Goal: Task Accomplishment & Management: Manage account settings

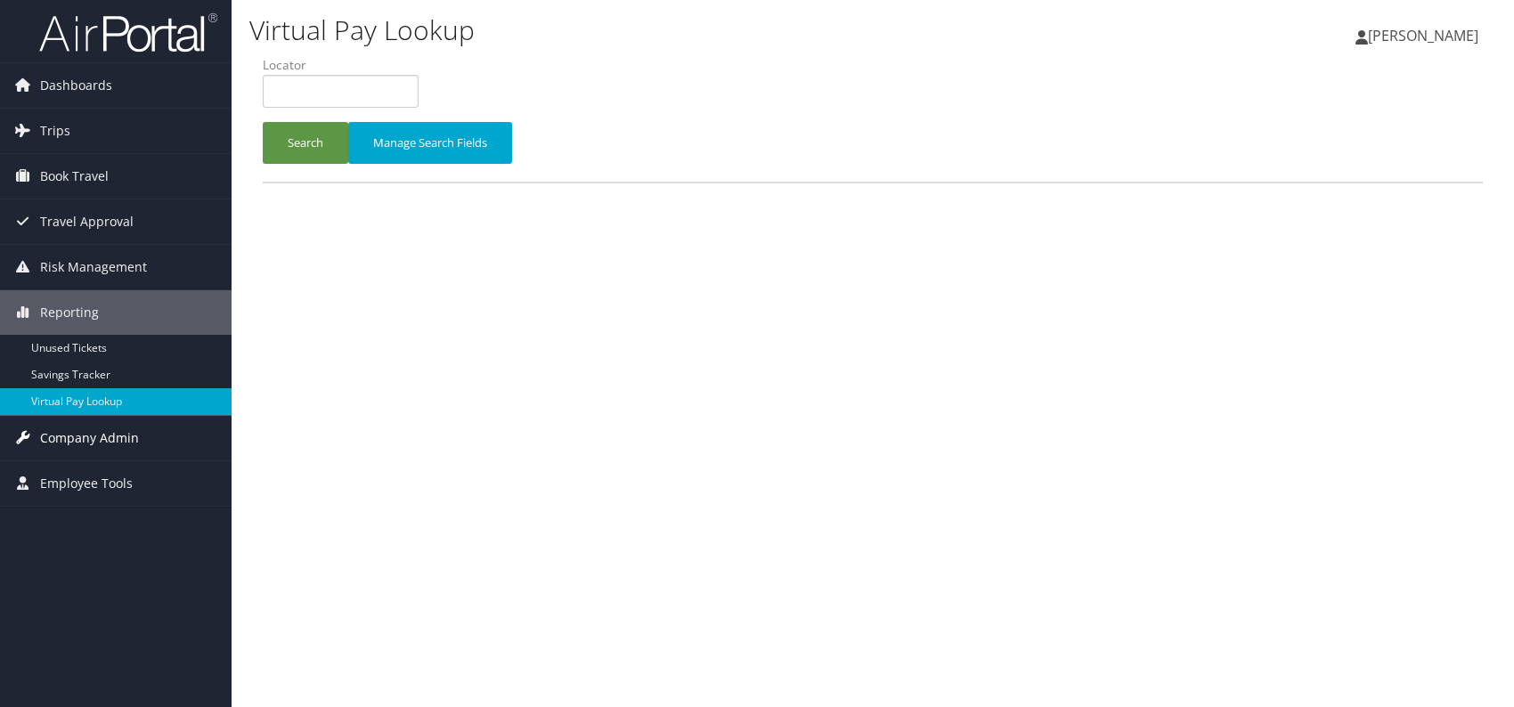
click at [105, 440] on span "Company Admin" at bounding box center [89, 438] width 99 height 45
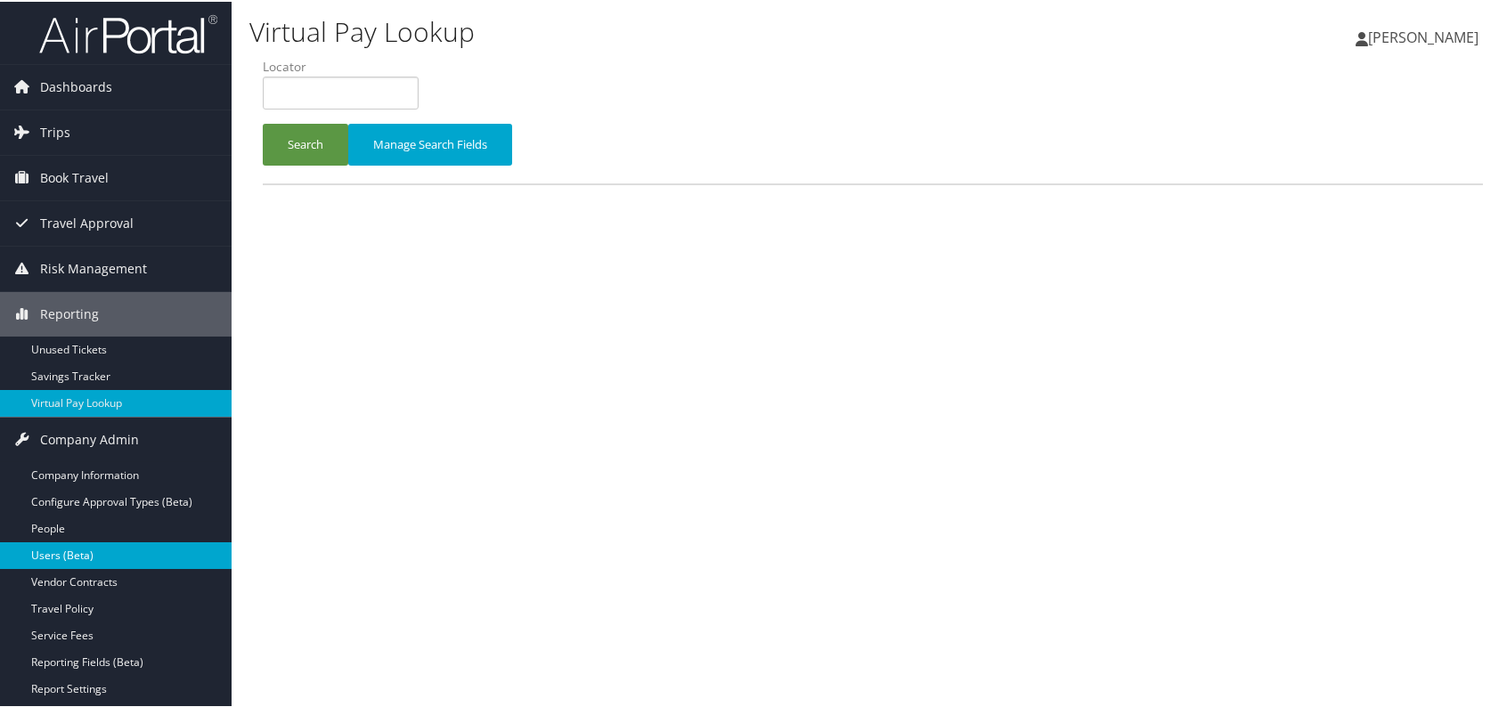
click at [82, 552] on link "Users (Beta)" at bounding box center [116, 554] width 232 height 27
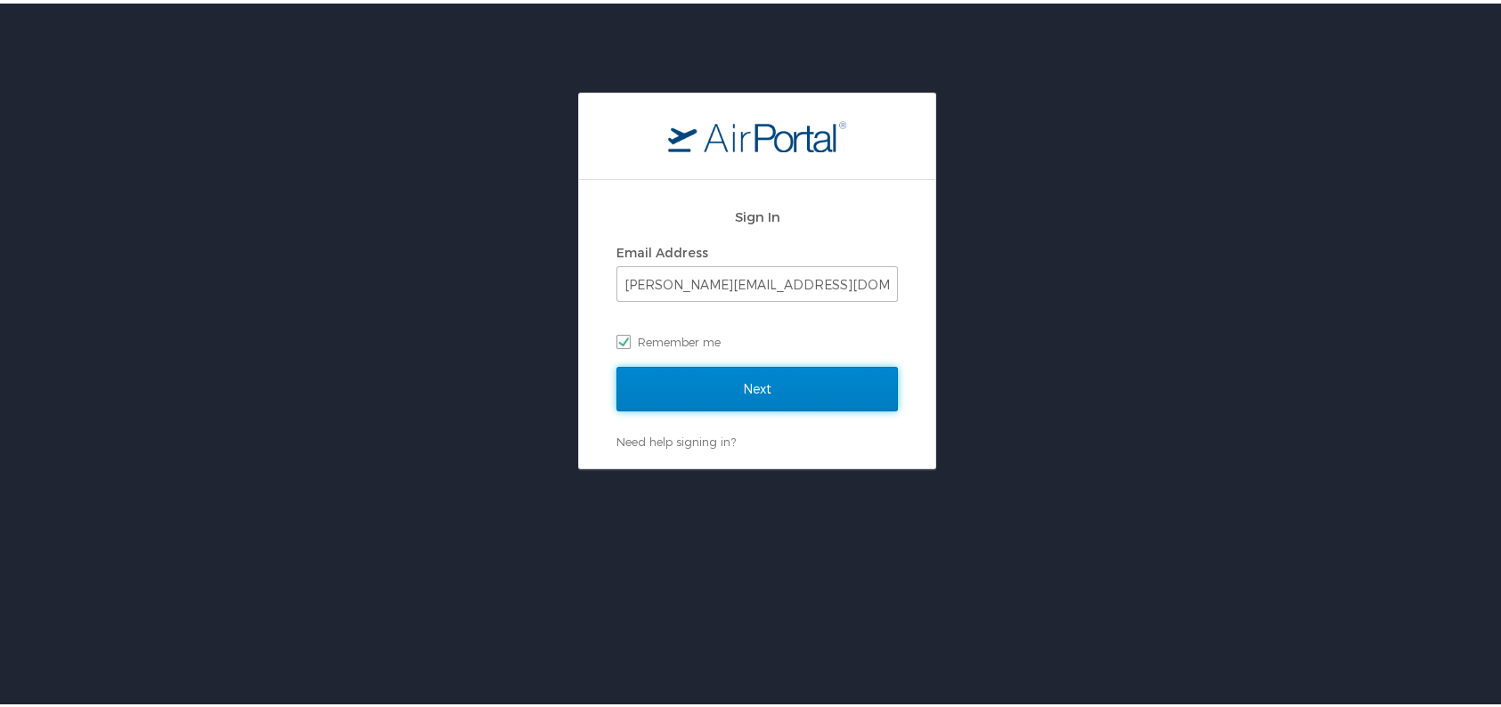
drag, startPoint x: 813, startPoint y: 371, endPoint x: 823, endPoint y: 368, distance: 10.4
click at [813, 371] on input "Next" at bounding box center [756, 385] width 281 height 45
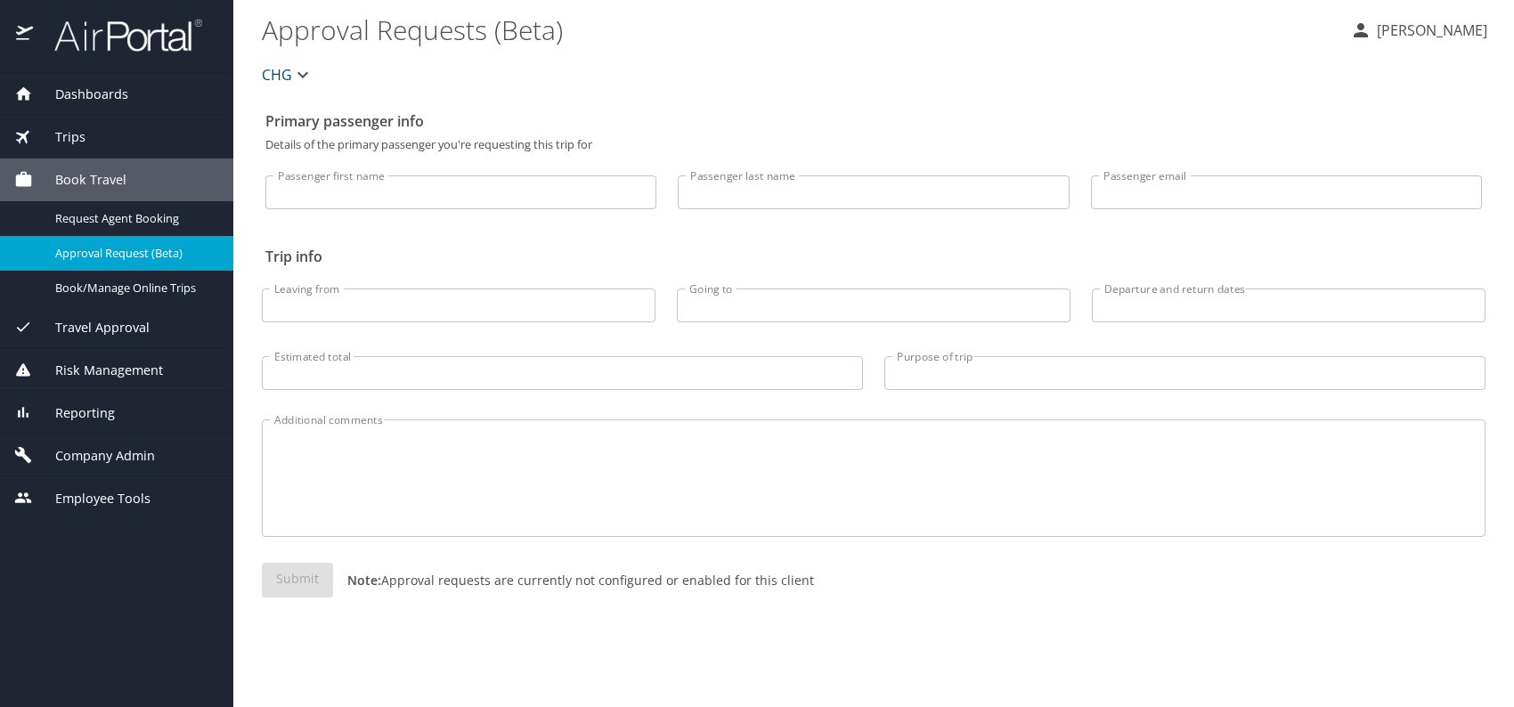
drag, startPoint x: 83, startPoint y: 411, endPoint x: 95, endPoint y: 414, distance: 12.8
click at [83, 411] on span "Reporting" at bounding box center [74, 413] width 82 height 20
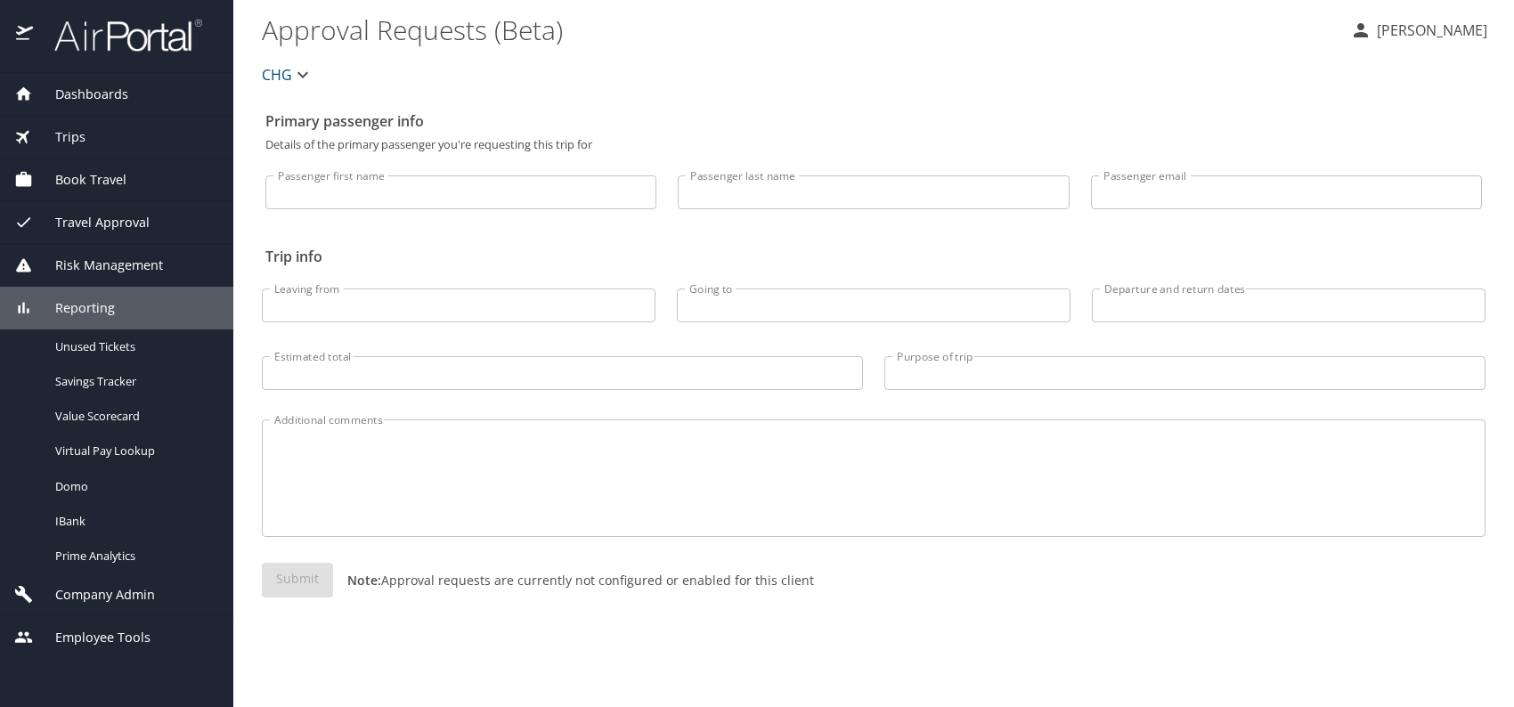
click at [110, 591] on span "Company Admin" at bounding box center [94, 595] width 122 height 20
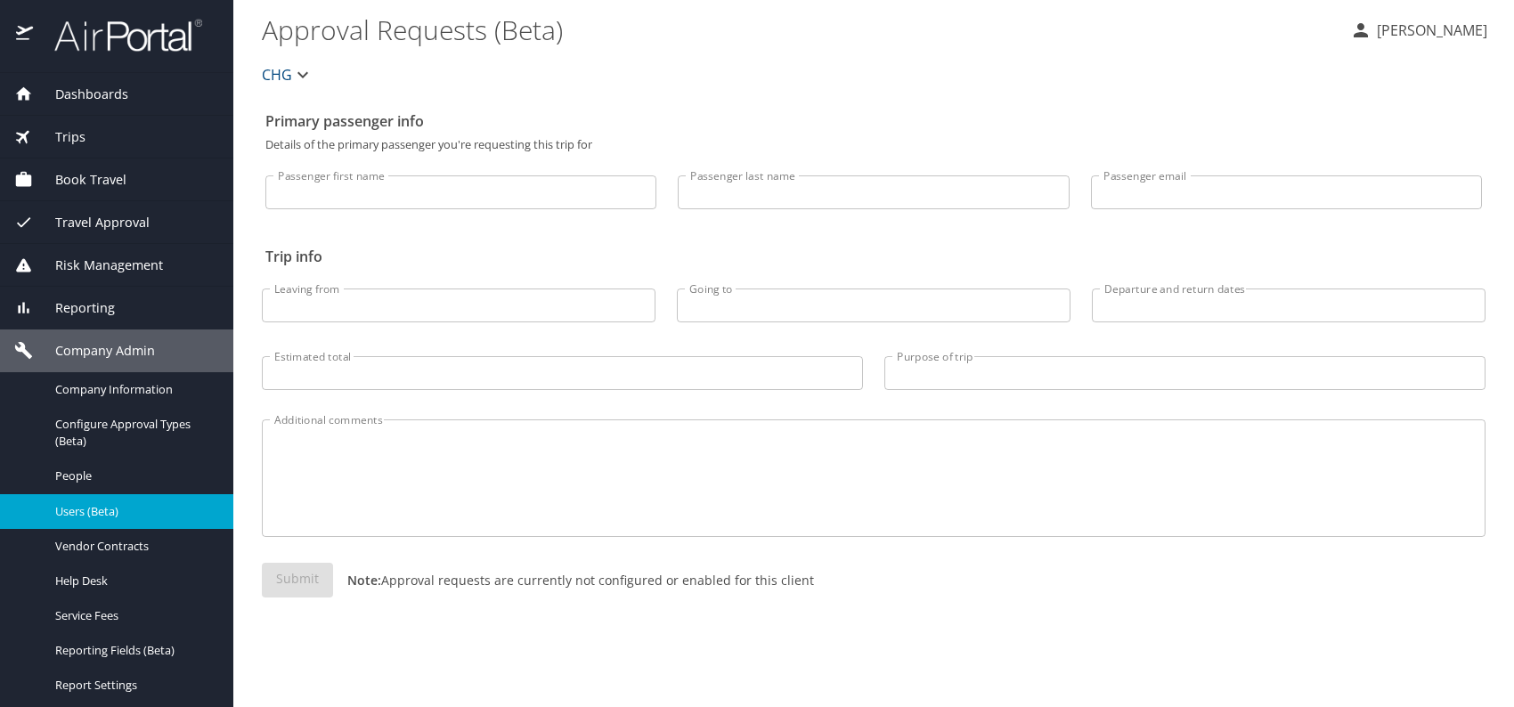
click at [123, 512] on span "Users (Beta)" at bounding box center [133, 511] width 157 height 17
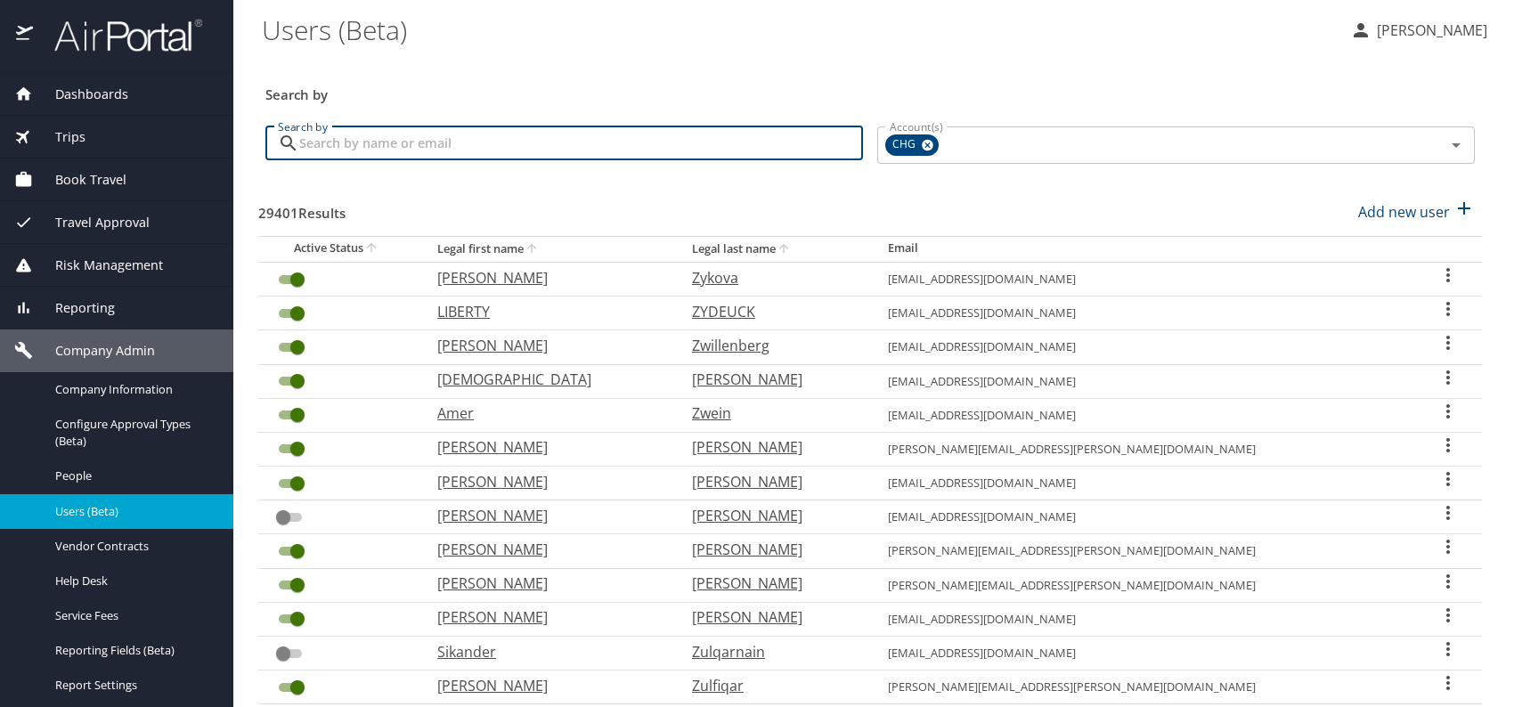
paste input "proritz@gmail.com"
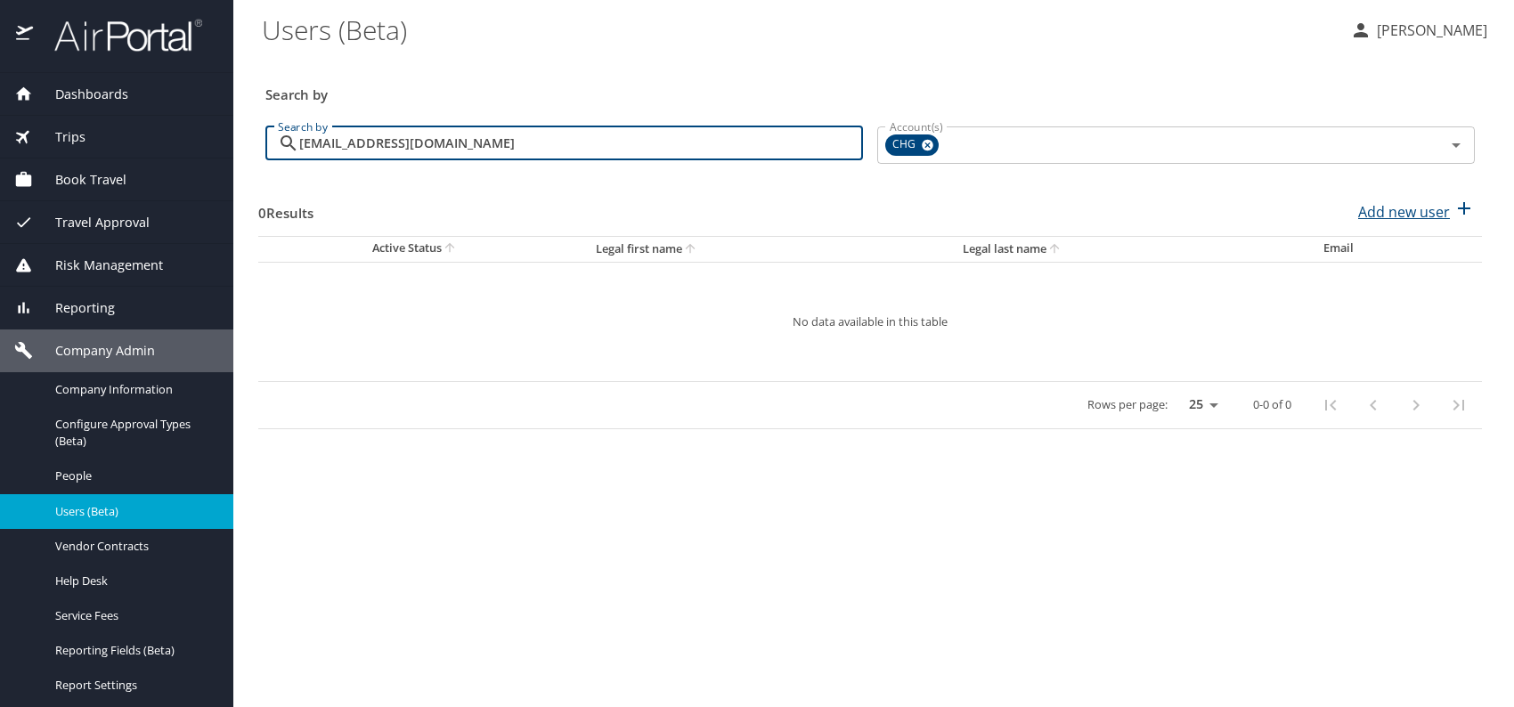
type input "proritz@gmail.com"
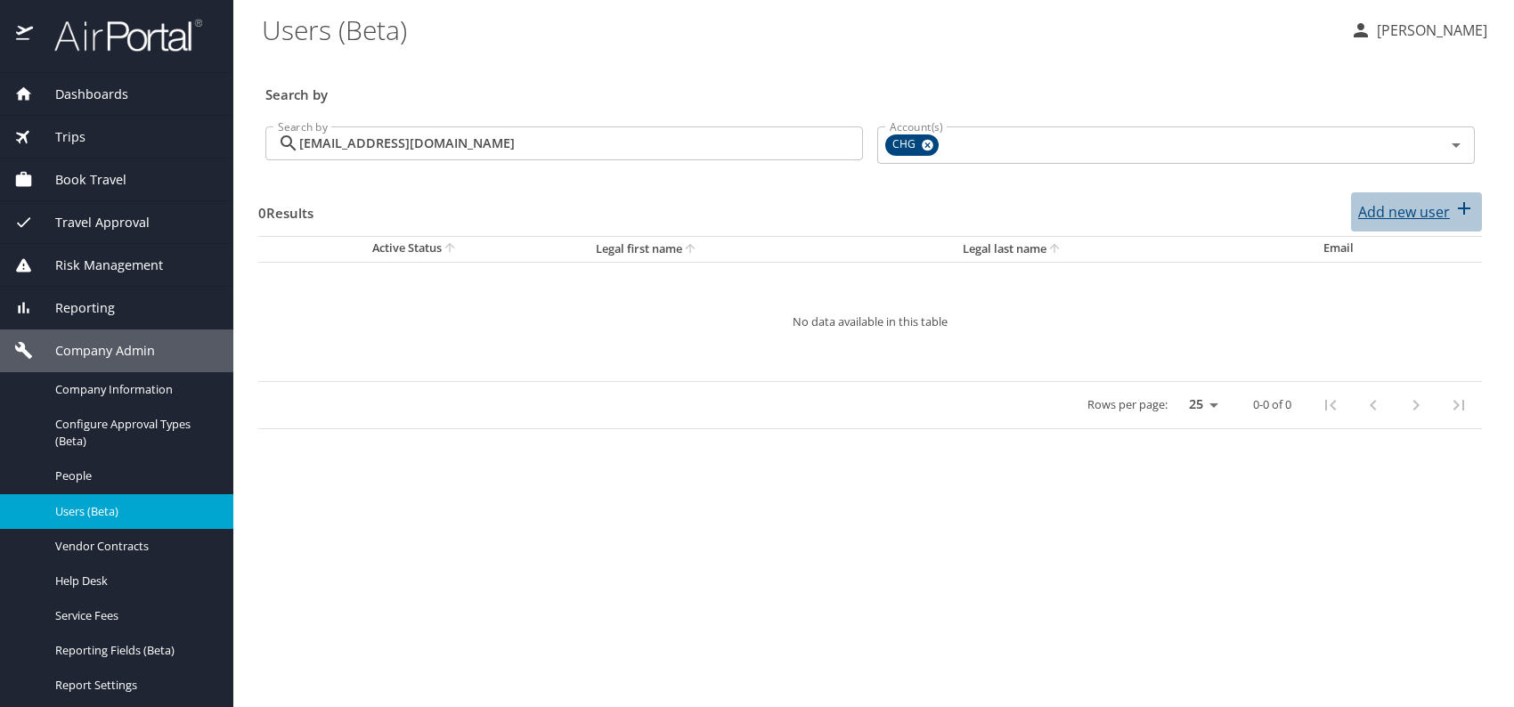
click at [1383, 210] on p "Add new user" at bounding box center [1404, 211] width 92 height 21
select select "US"
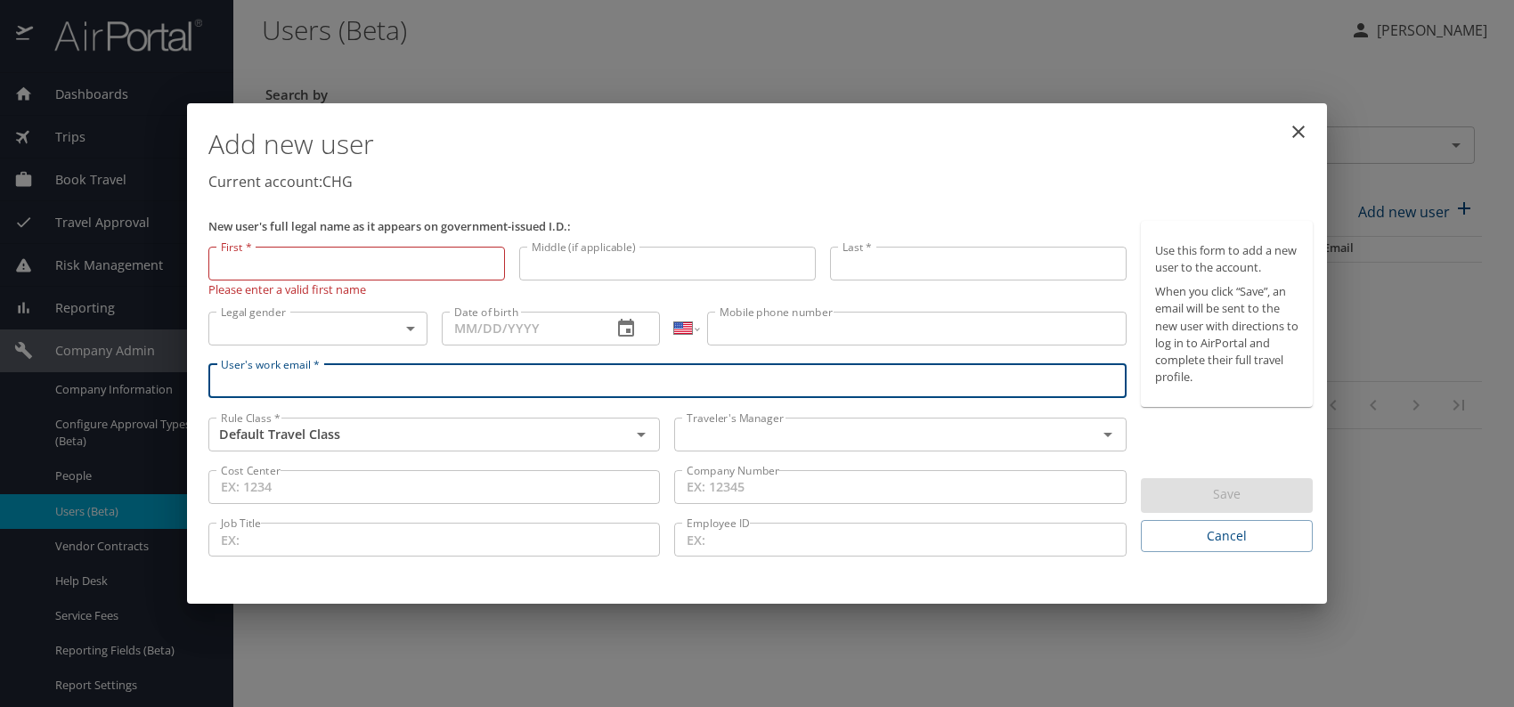
paste input "proritz@gmail.com"
type input "proritz@gmail.com"
click at [770, 430] on input "text" at bounding box center [874, 434] width 388 height 23
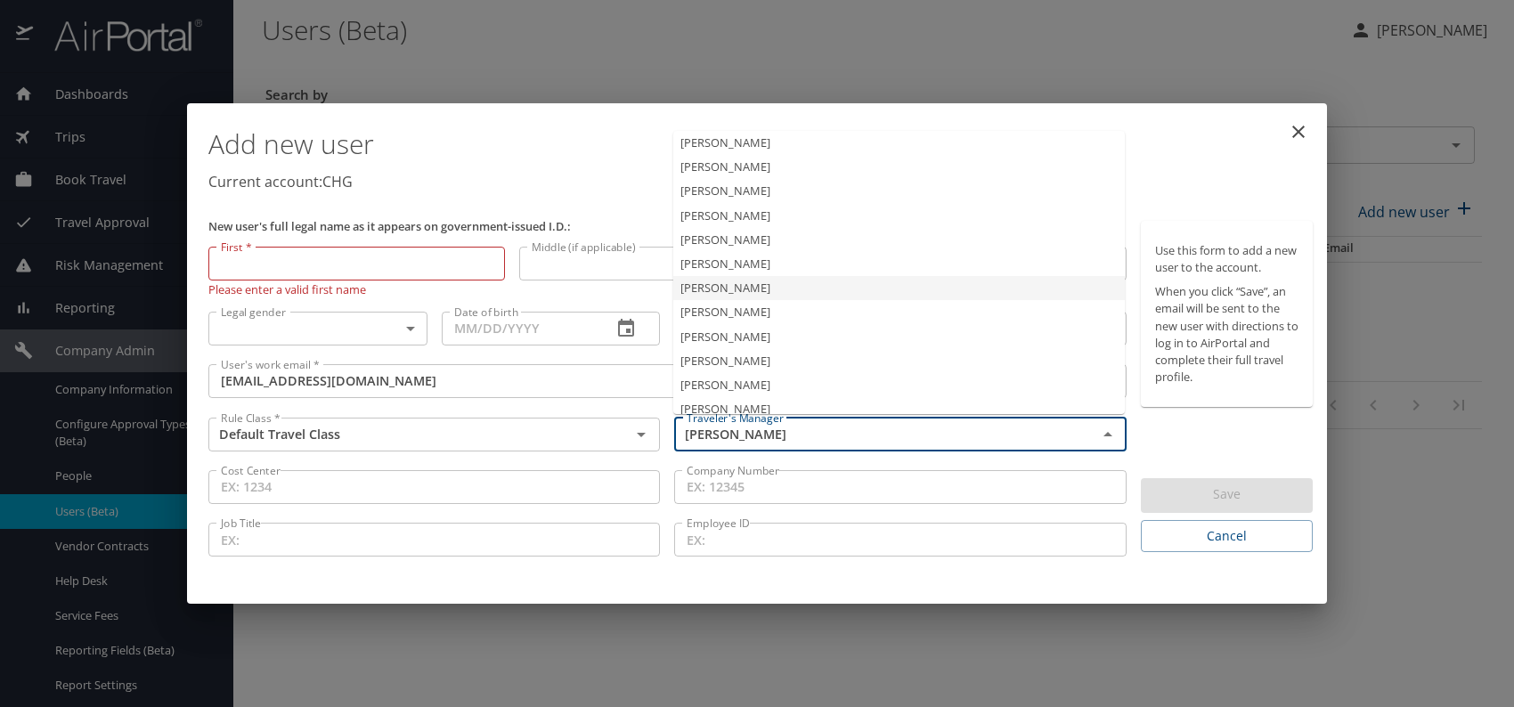
click at [754, 294] on li "Jeffery Bitton" at bounding box center [899, 288] width 452 height 24
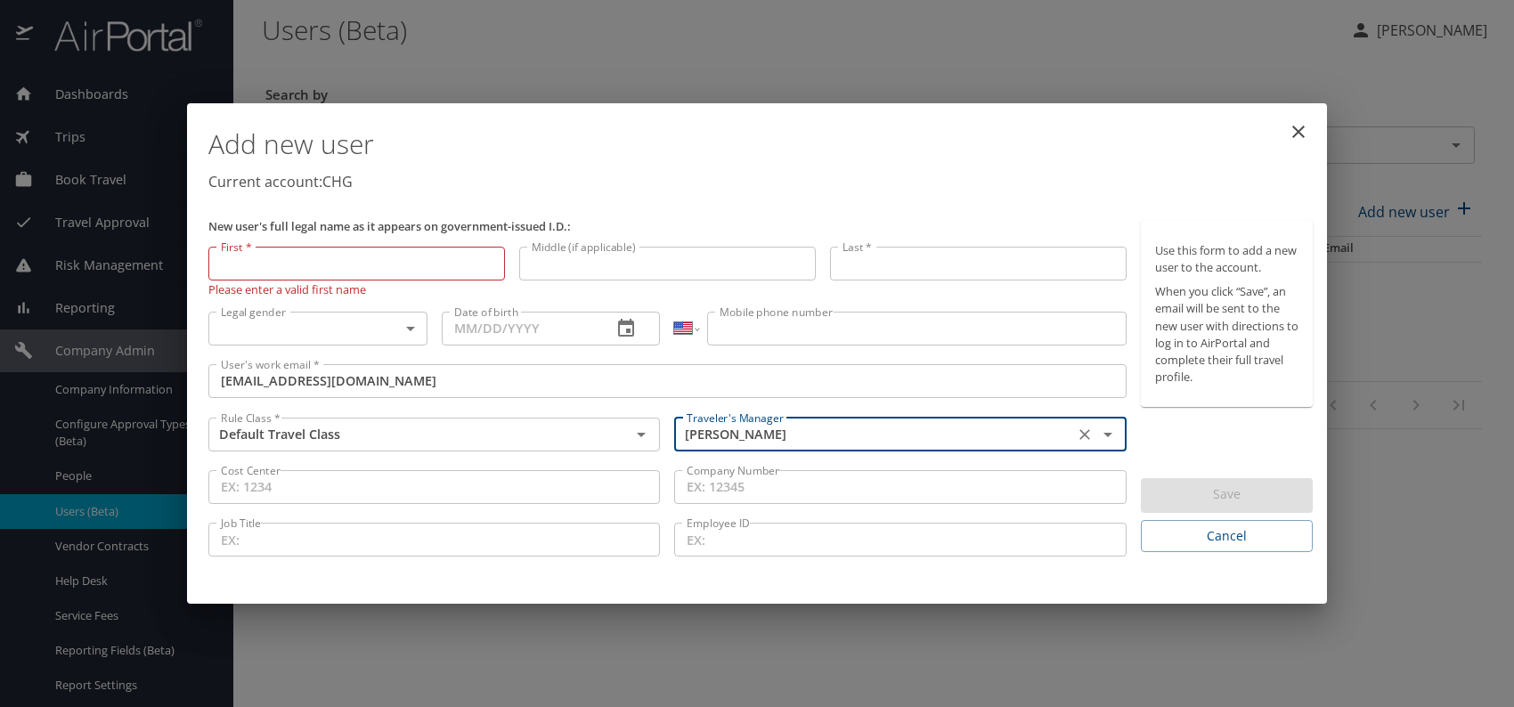
type input "Jeffery Bitton"
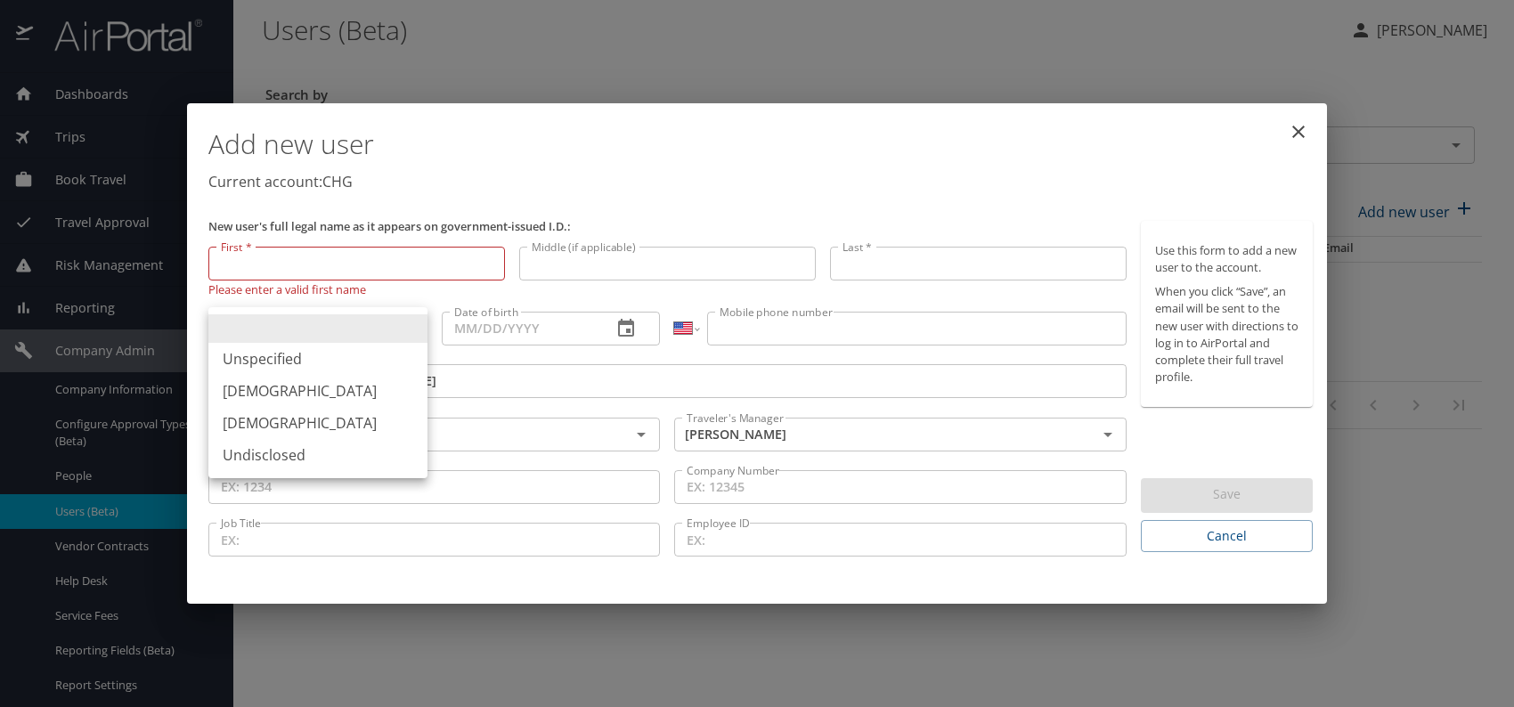
click at [390, 330] on body "Dashboards AirPortal 360™ Manager My Travel Dashboard Trips Airtinerary® Lookup…" at bounding box center [757, 353] width 1514 height 707
click at [286, 416] on li "Female" at bounding box center [317, 423] width 219 height 32
type input "Female"
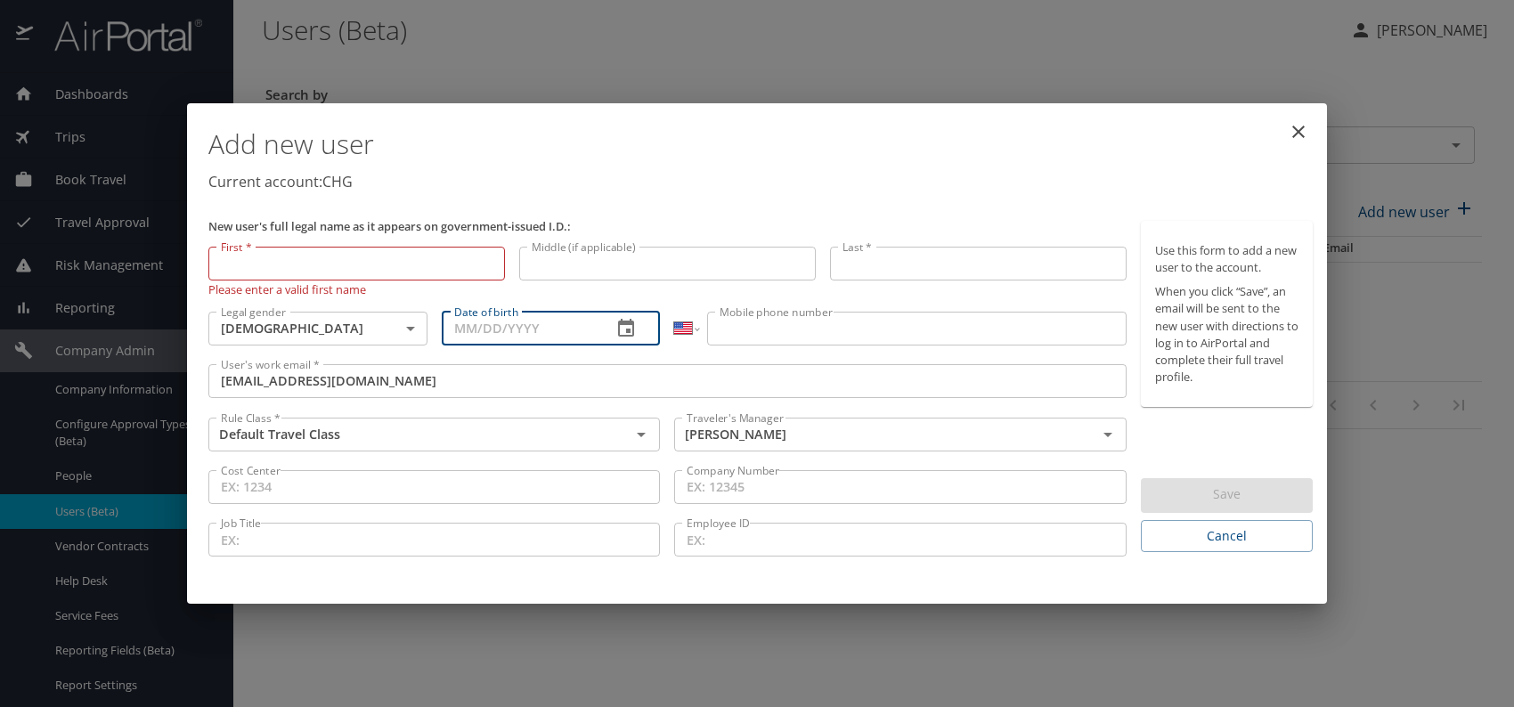
click at [510, 330] on input "Date of birth" at bounding box center [520, 329] width 157 height 34
type input "12/30/1958"
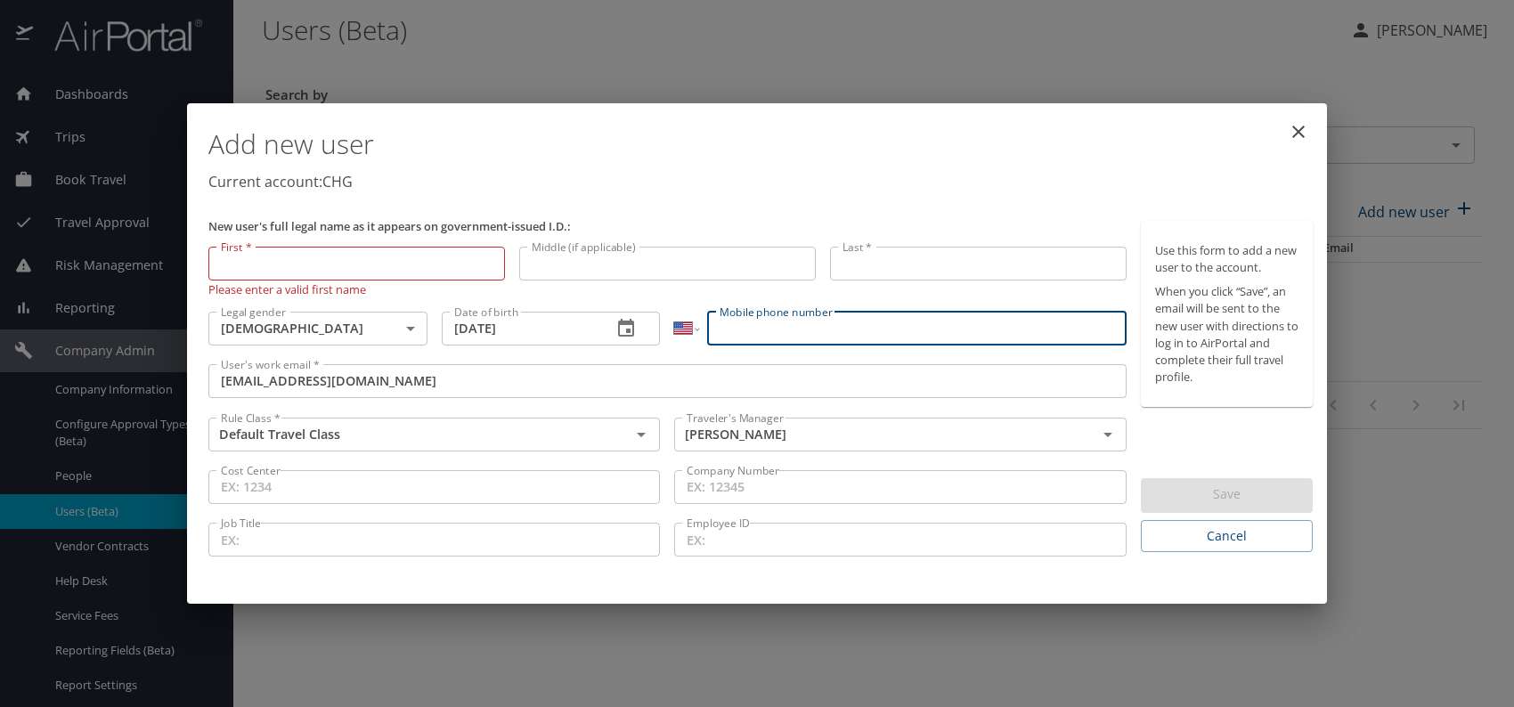
paste input "(910) 352-7200"
type input "(910) 352-7200"
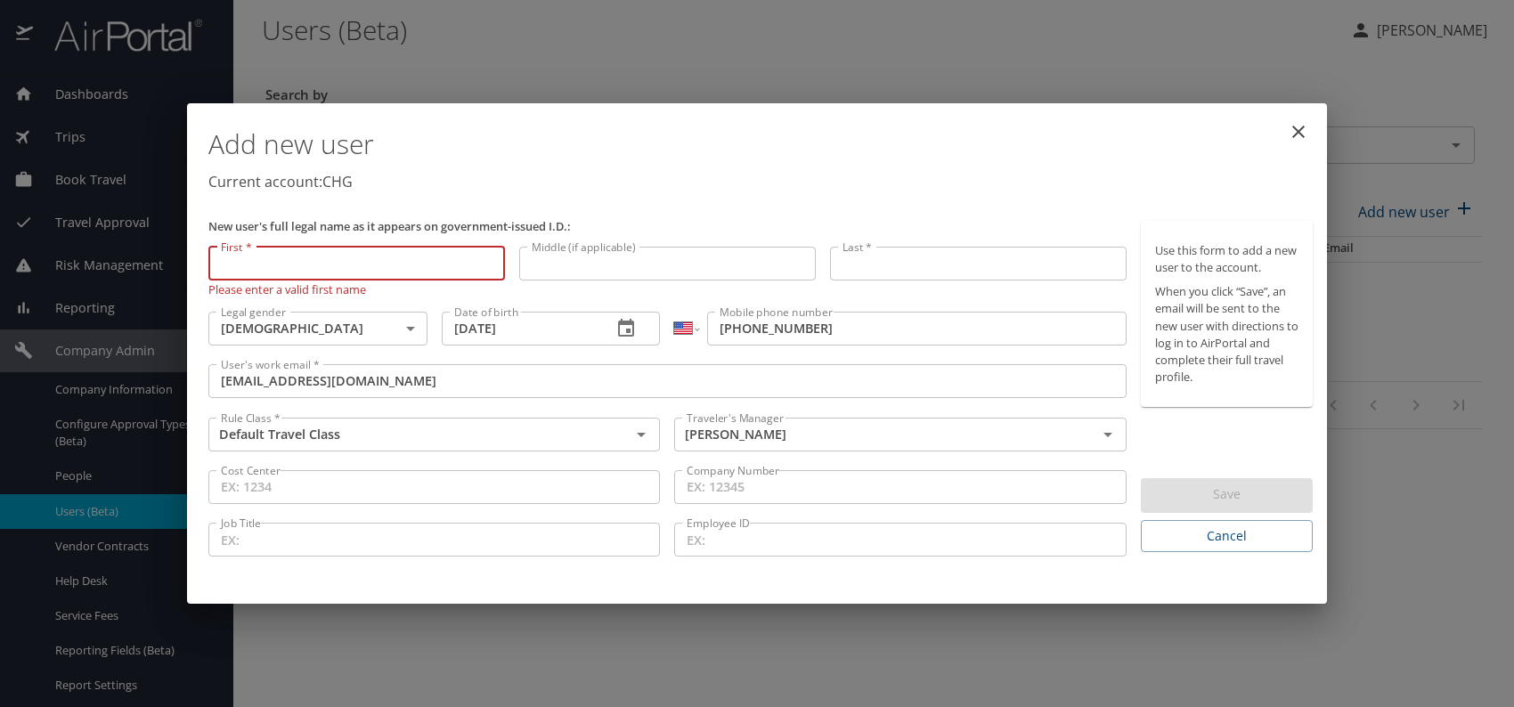
paste input "Maritza Proano"
drag, startPoint x: 265, startPoint y: 260, endPoint x: 397, endPoint y: 265, distance: 131.9
click at [397, 265] on input "Maritza Proano" at bounding box center [356, 264] width 297 height 34
type input "Maritza"
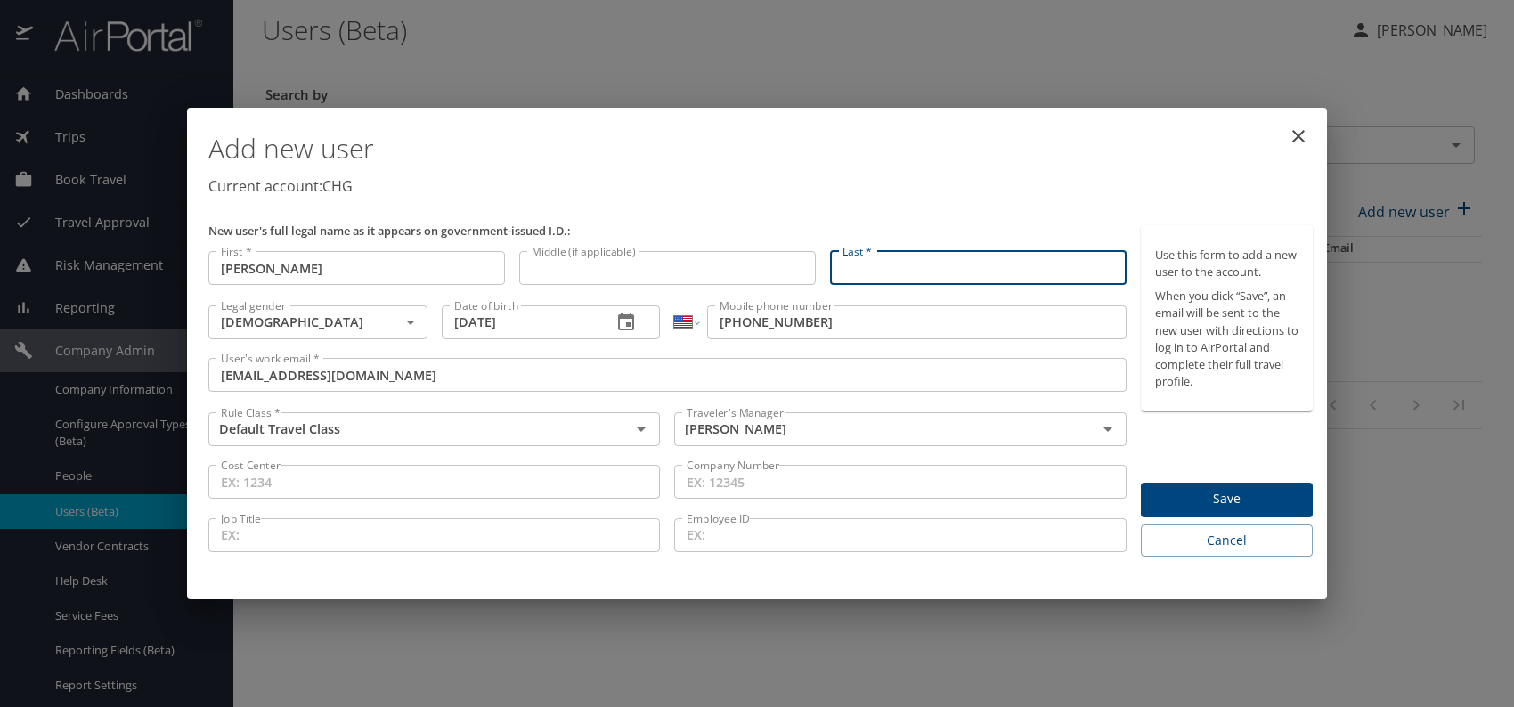
paste input "Maritza Proano"
click at [892, 267] on input "Maritza Proano" at bounding box center [978, 268] width 297 height 34
type input "Proano"
click at [971, 183] on p "Current account: CHG" at bounding box center [760, 185] width 1104 height 21
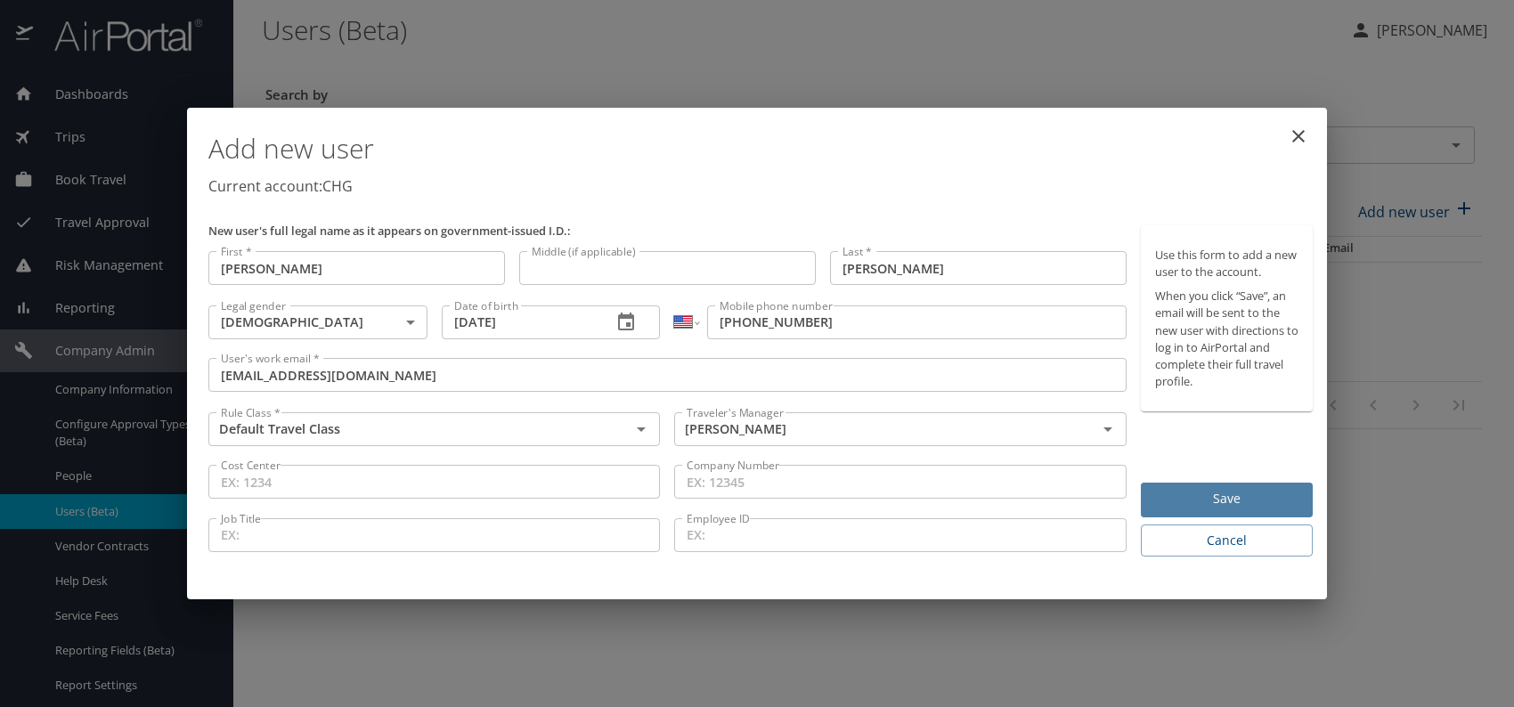
click at [1212, 501] on span "Save" at bounding box center [1226, 499] width 143 height 22
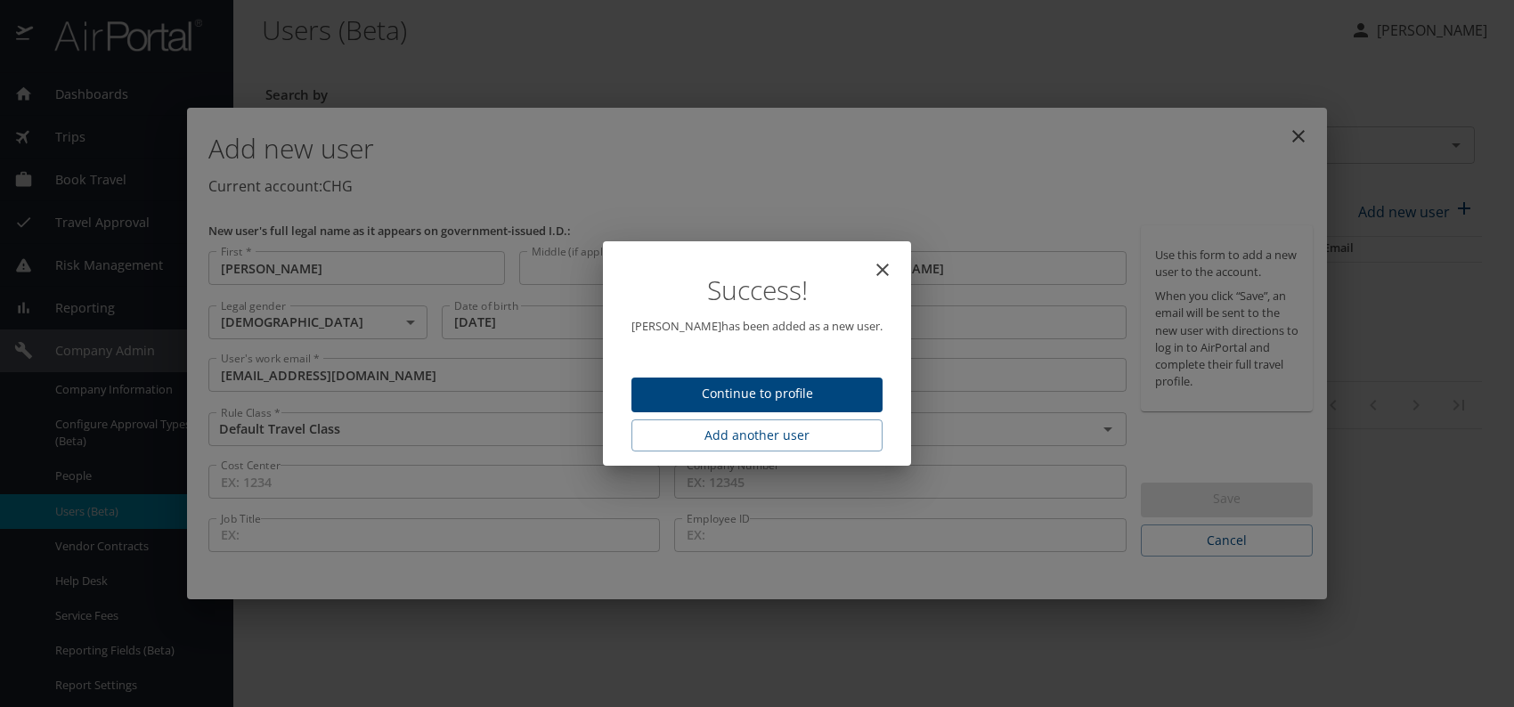
click at [810, 391] on span "Continue to profile" at bounding box center [757, 394] width 223 height 22
select select "US"
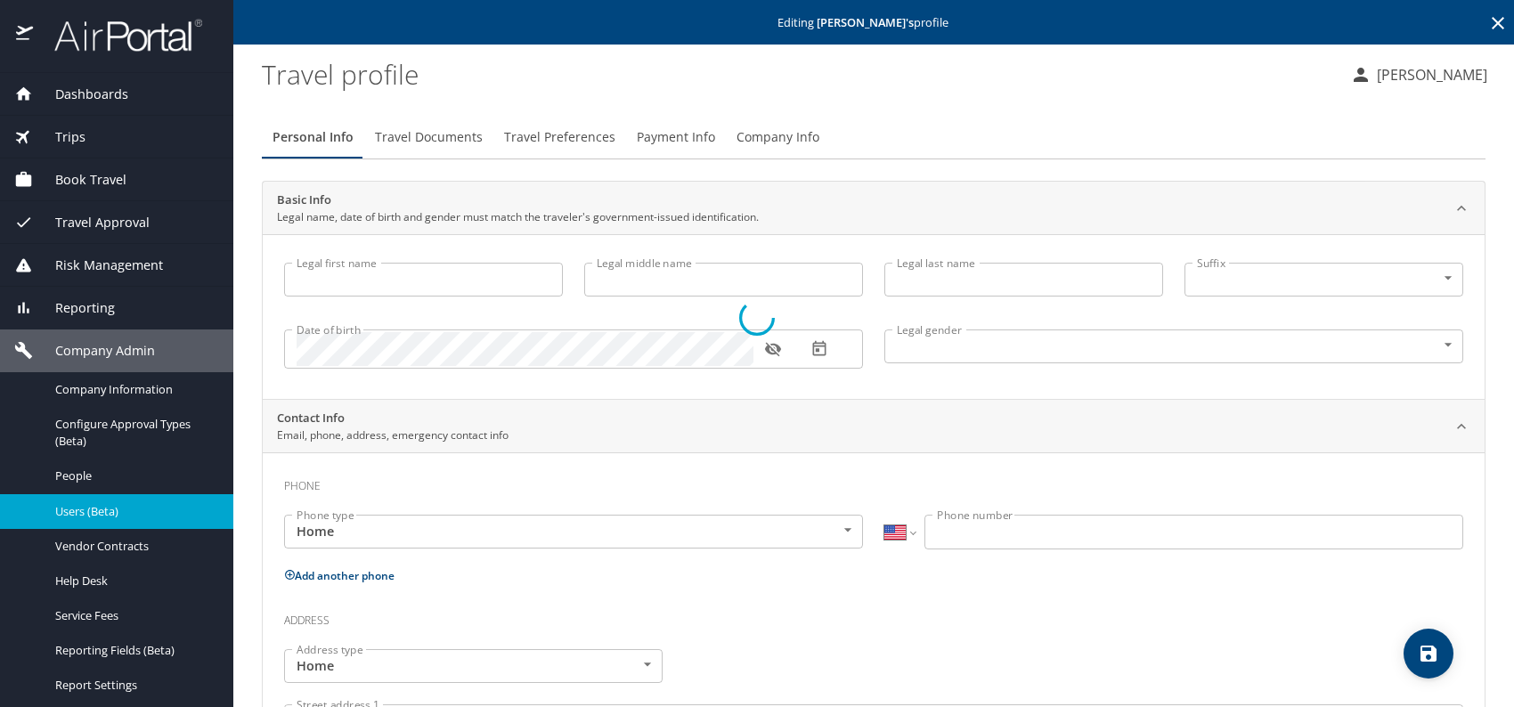
type input "Maritza"
type input "Proano"
type input "Female"
select select "US"
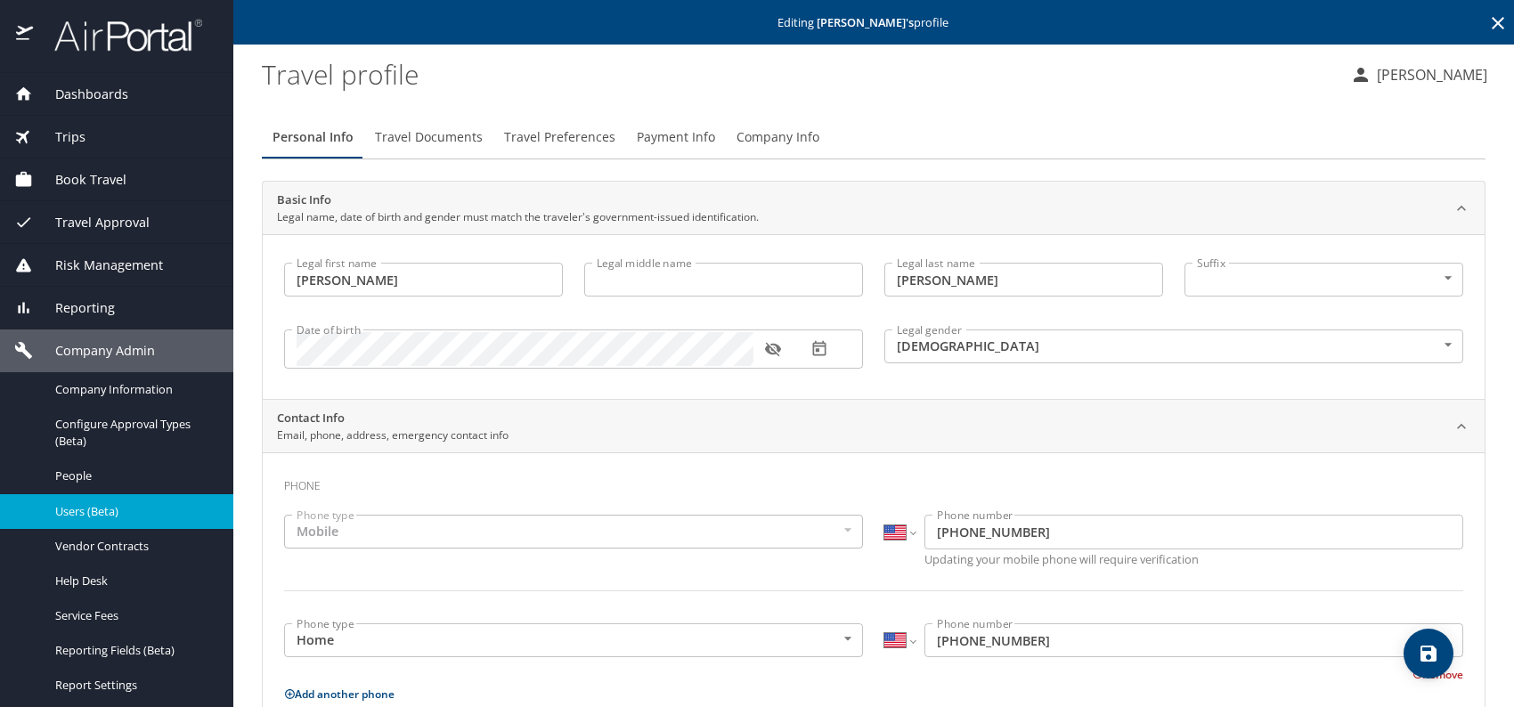
click at [537, 136] on span "Travel Preferences" at bounding box center [559, 137] width 111 height 22
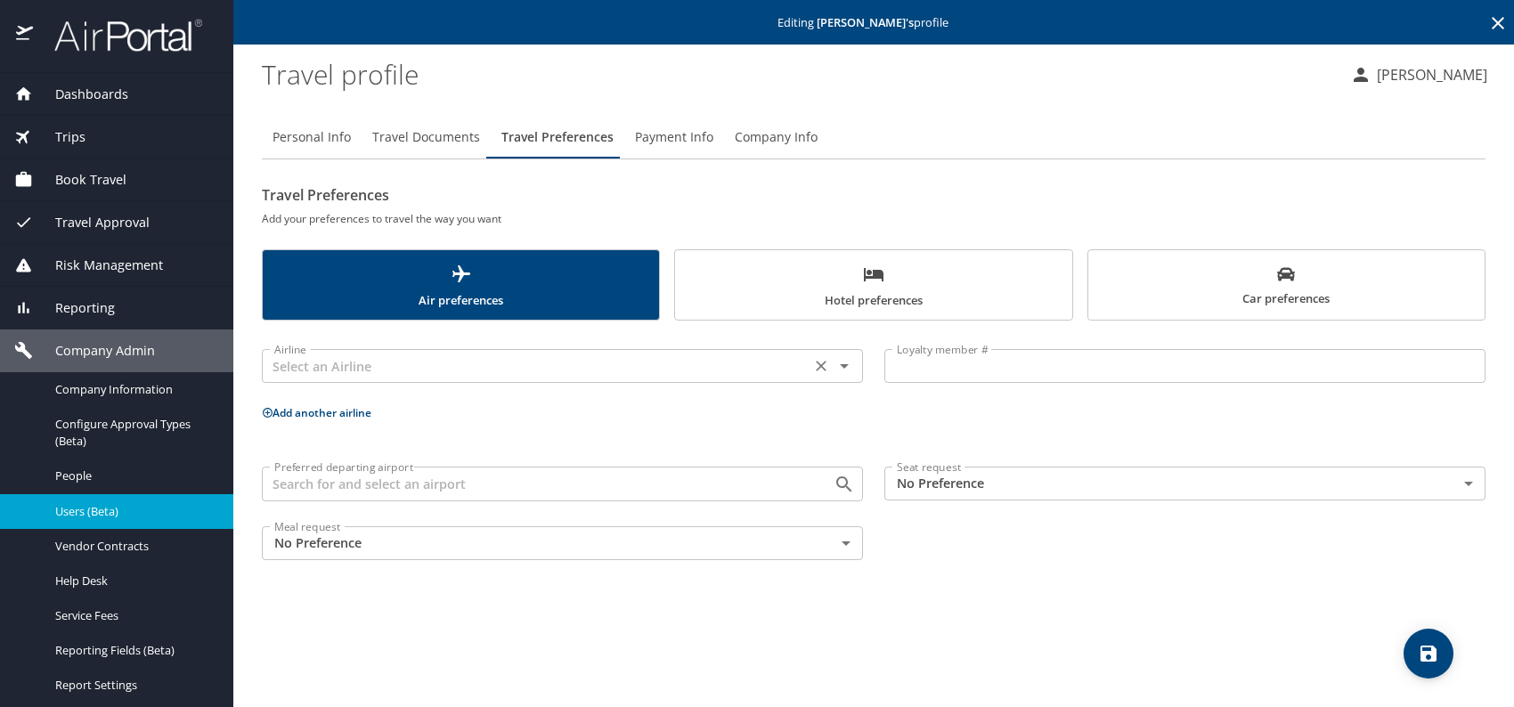
click at [398, 358] on input "text" at bounding box center [536, 365] width 538 height 23
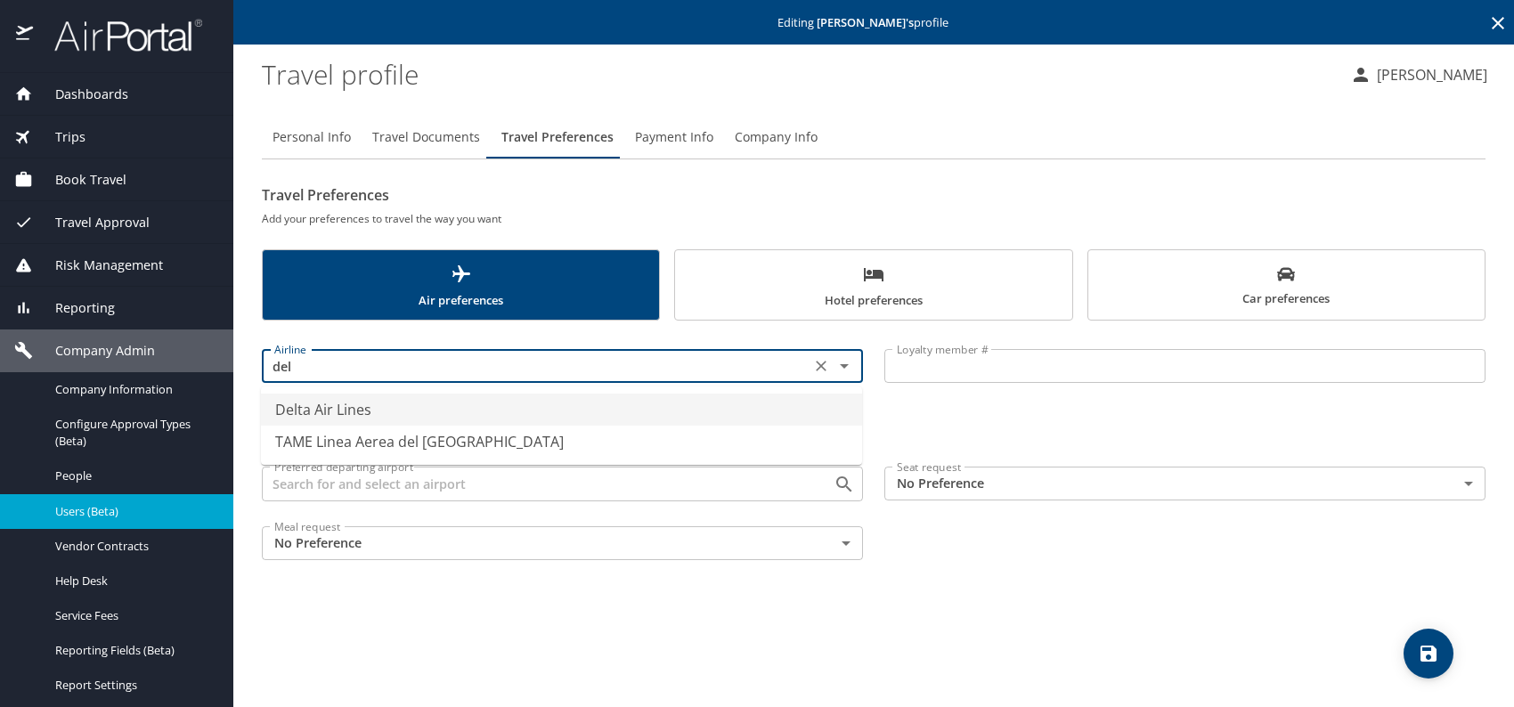
click at [356, 412] on li "Delta Air Lines" at bounding box center [561, 410] width 601 height 32
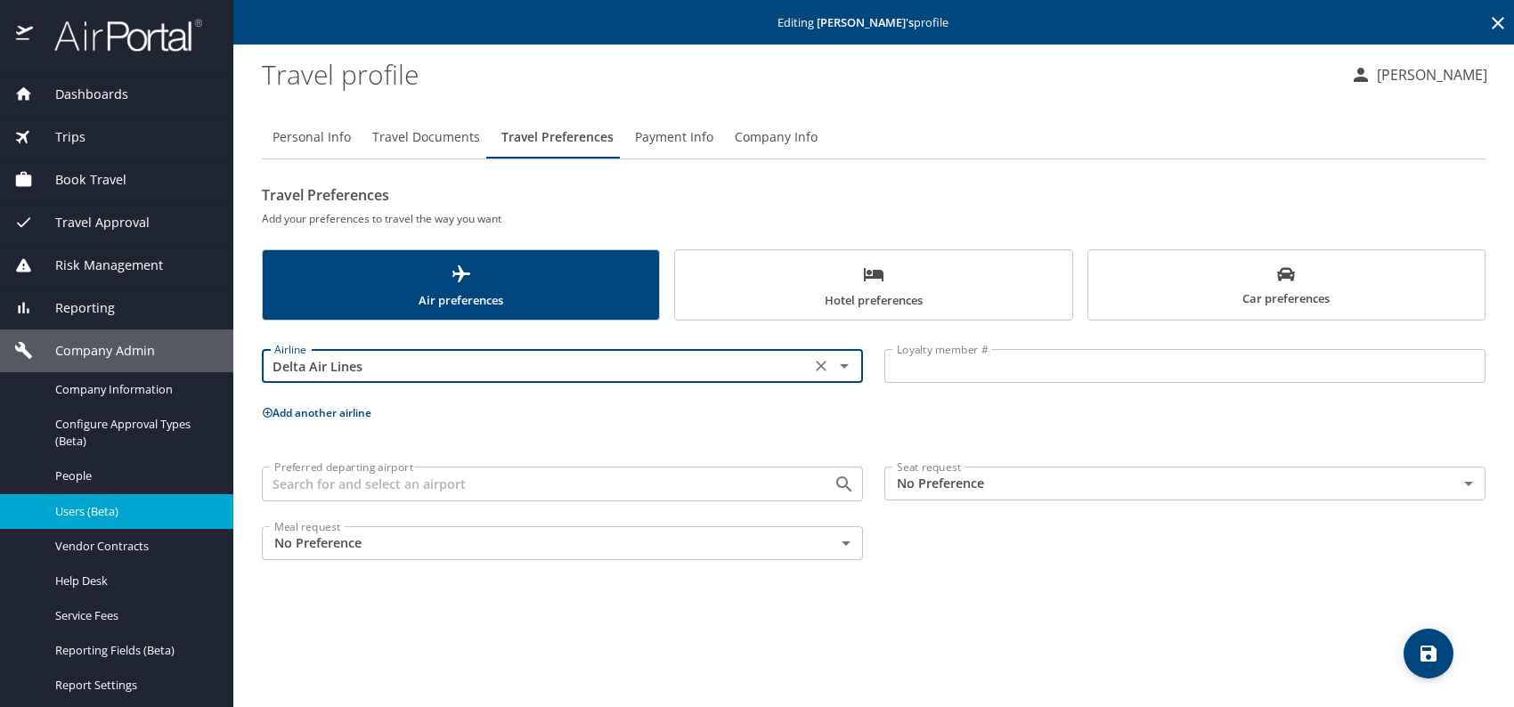
type input "Delta Air Lines"
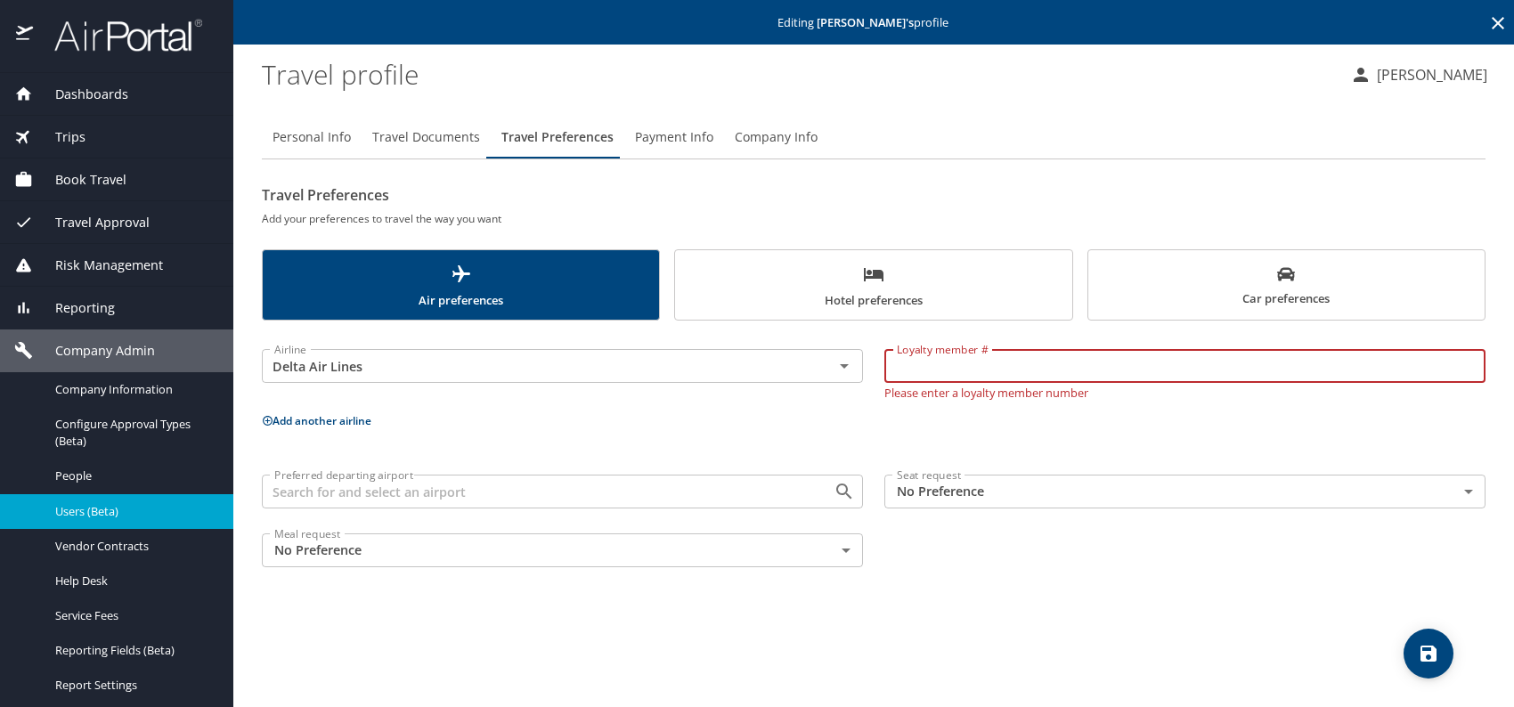
paste input "CM795212"
type input "CM795212"
click at [1190, 419] on p "Add another airline" at bounding box center [874, 421] width 1224 height 22
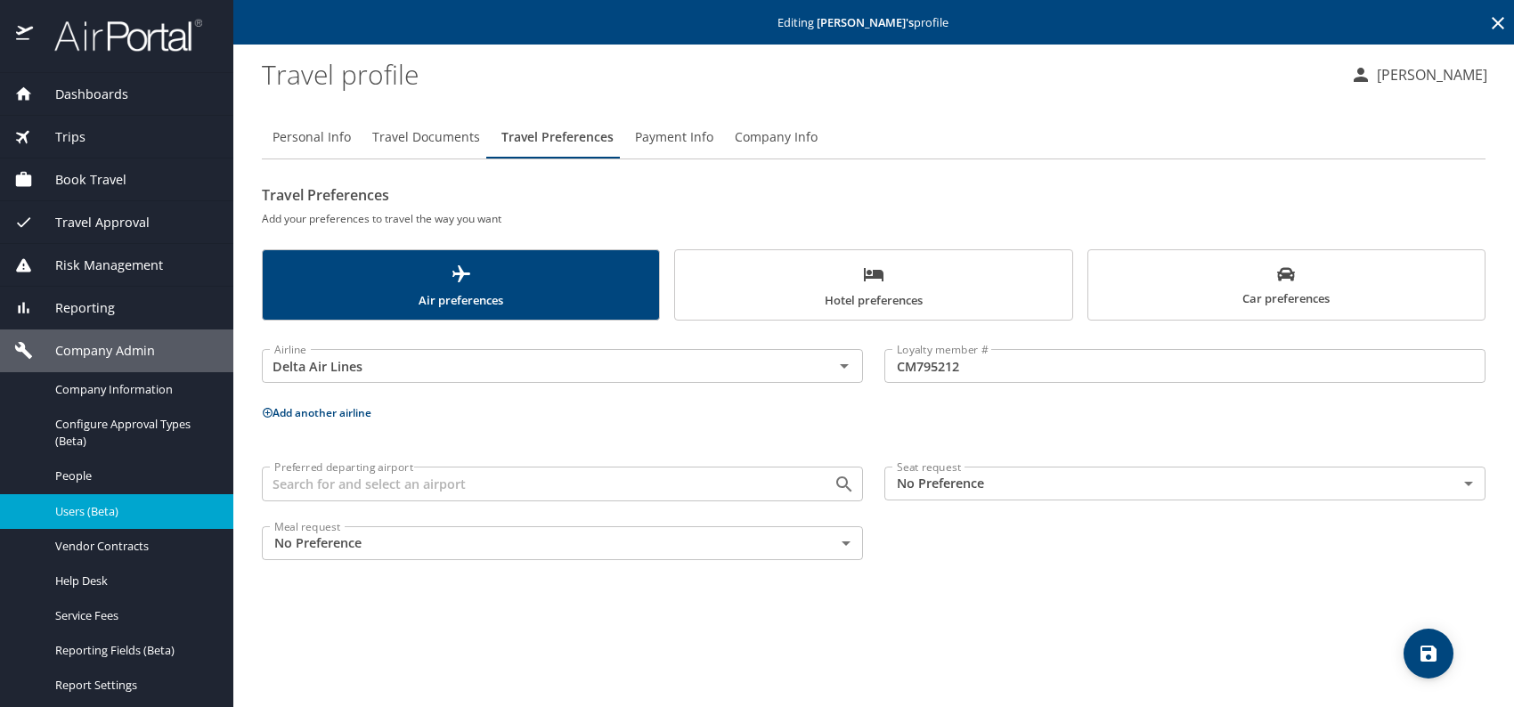
click at [346, 414] on button "Add another airline" at bounding box center [317, 412] width 110 height 15
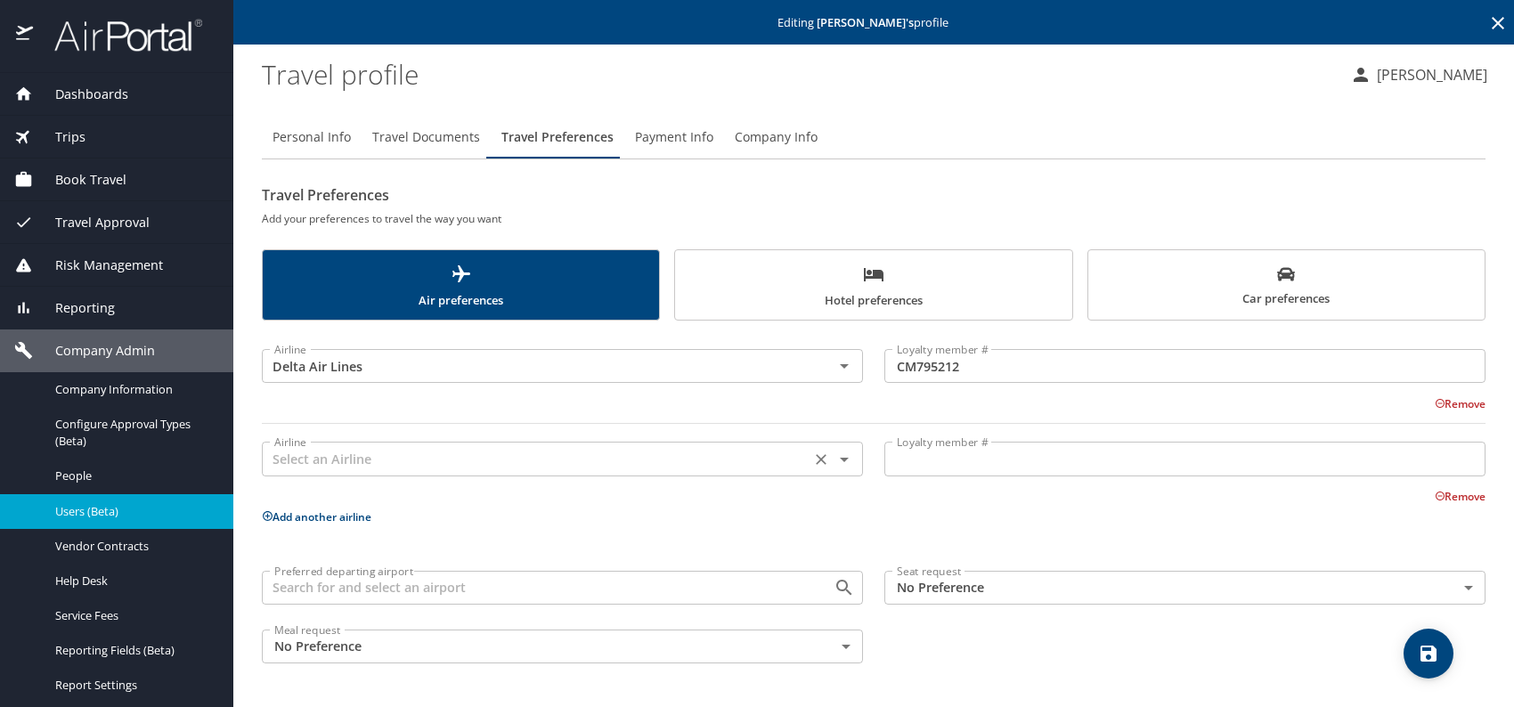
click at [335, 467] on input "text" at bounding box center [536, 458] width 538 height 23
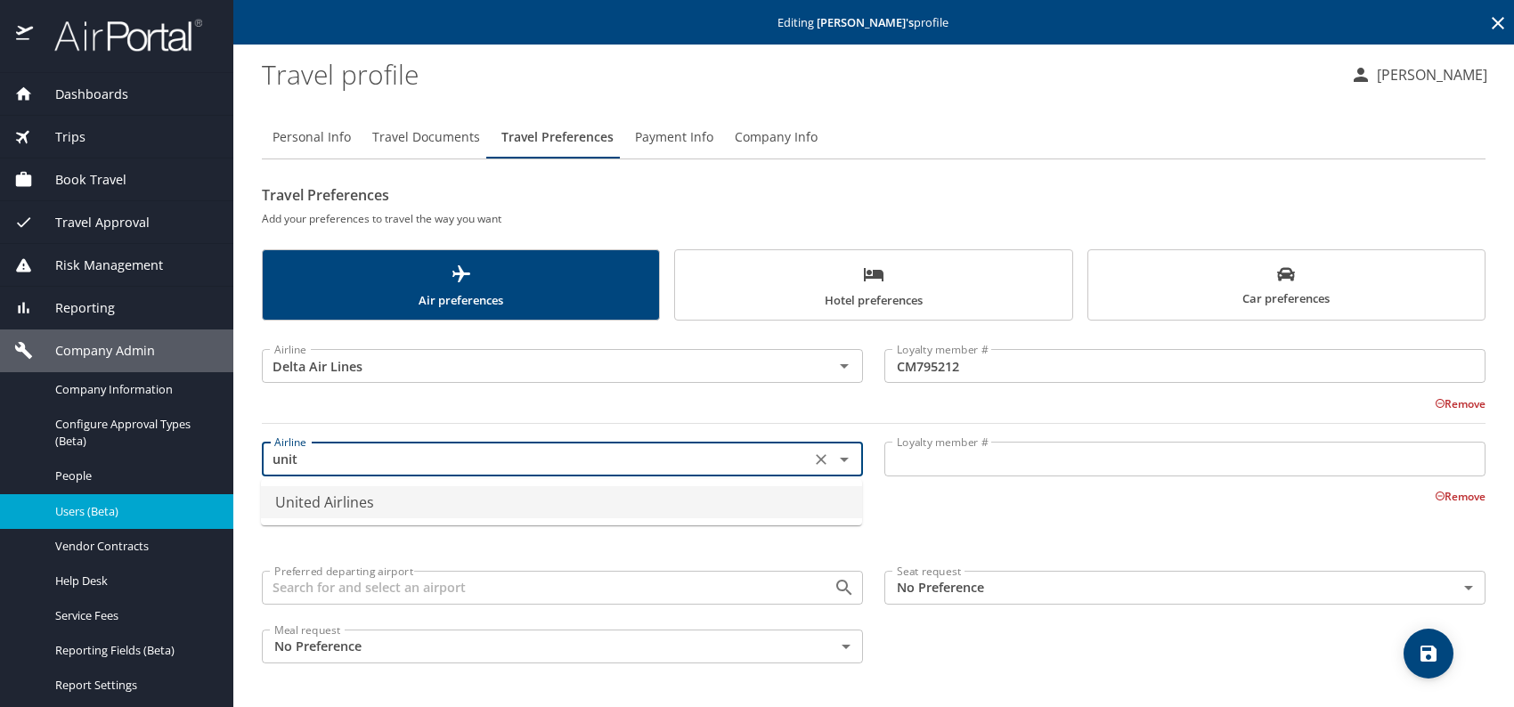
drag, startPoint x: 407, startPoint y: 500, endPoint x: 553, endPoint y: 493, distance: 146.2
click at [415, 500] on li "United Airlines" at bounding box center [561, 502] width 601 height 32
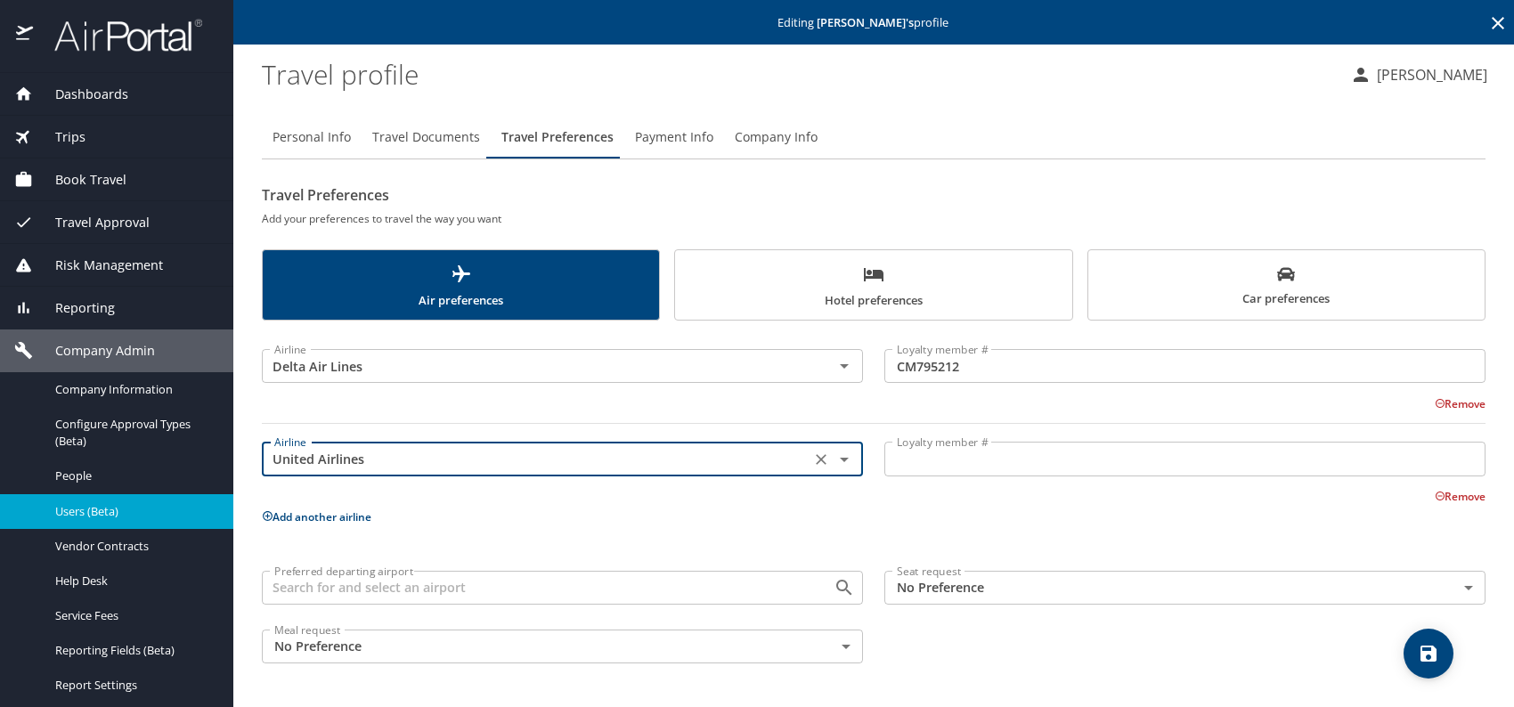
type input "United Airlines"
click at [998, 582] on body "Dashboards AirPortal 360™ Manager My Travel Dashboard Trips Airtinerary® Lookup…" at bounding box center [757, 353] width 1514 height 707
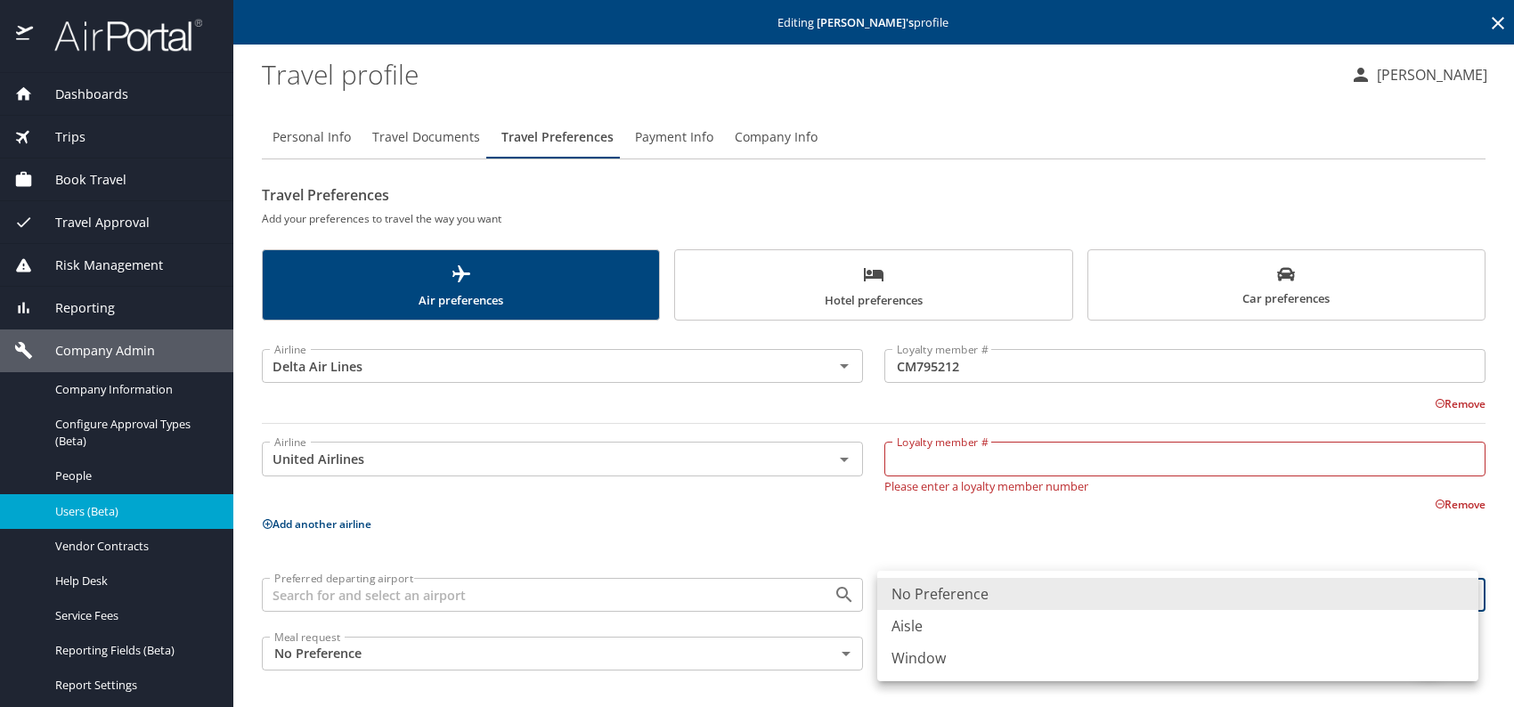
drag, startPoint x: 933, startPoint y: 661, endPoint x: 933, endPoint y: 649, distance: 11.6
click at [932, 660] on li "Window" at bounding box center [1177, 658] width 601 height 32
type input "Window"
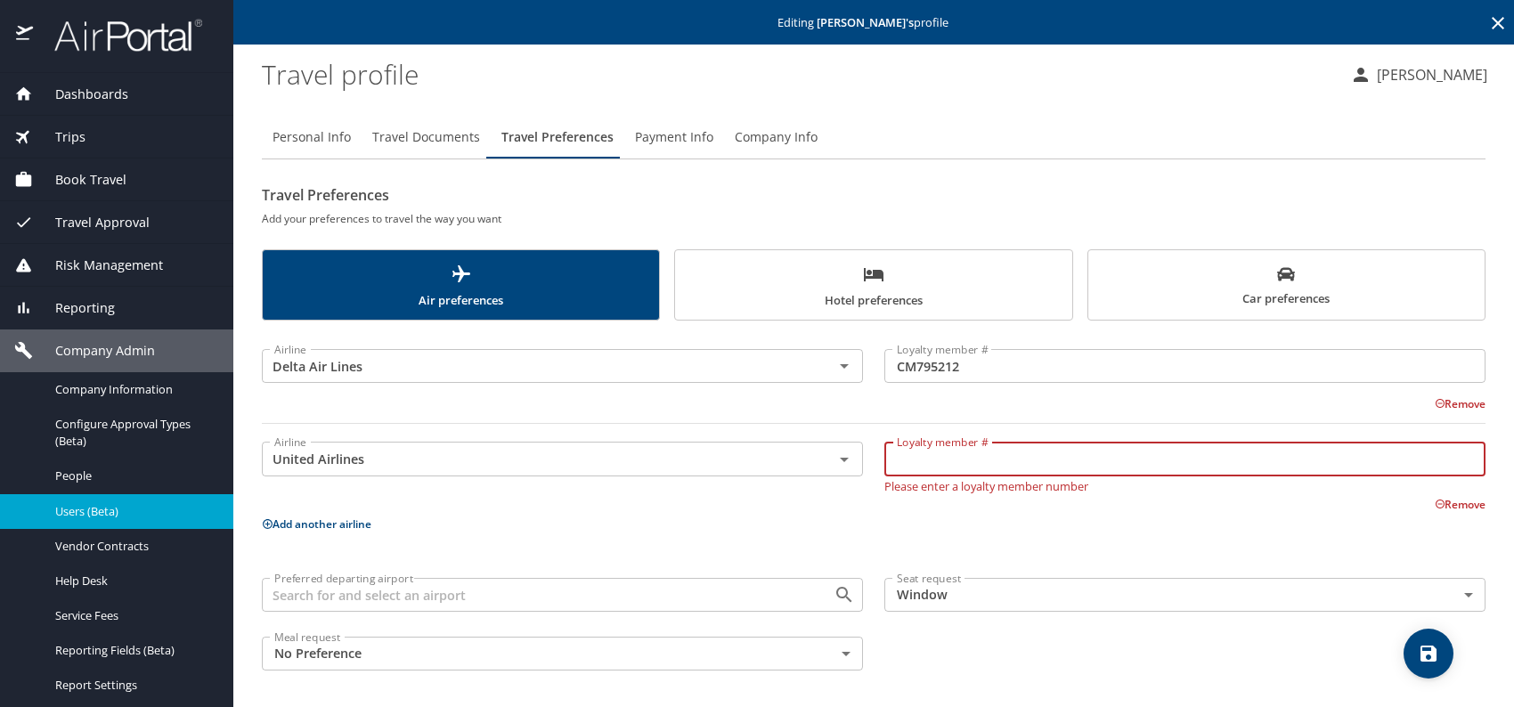
paste input "CM795212"
type input "CM795212"
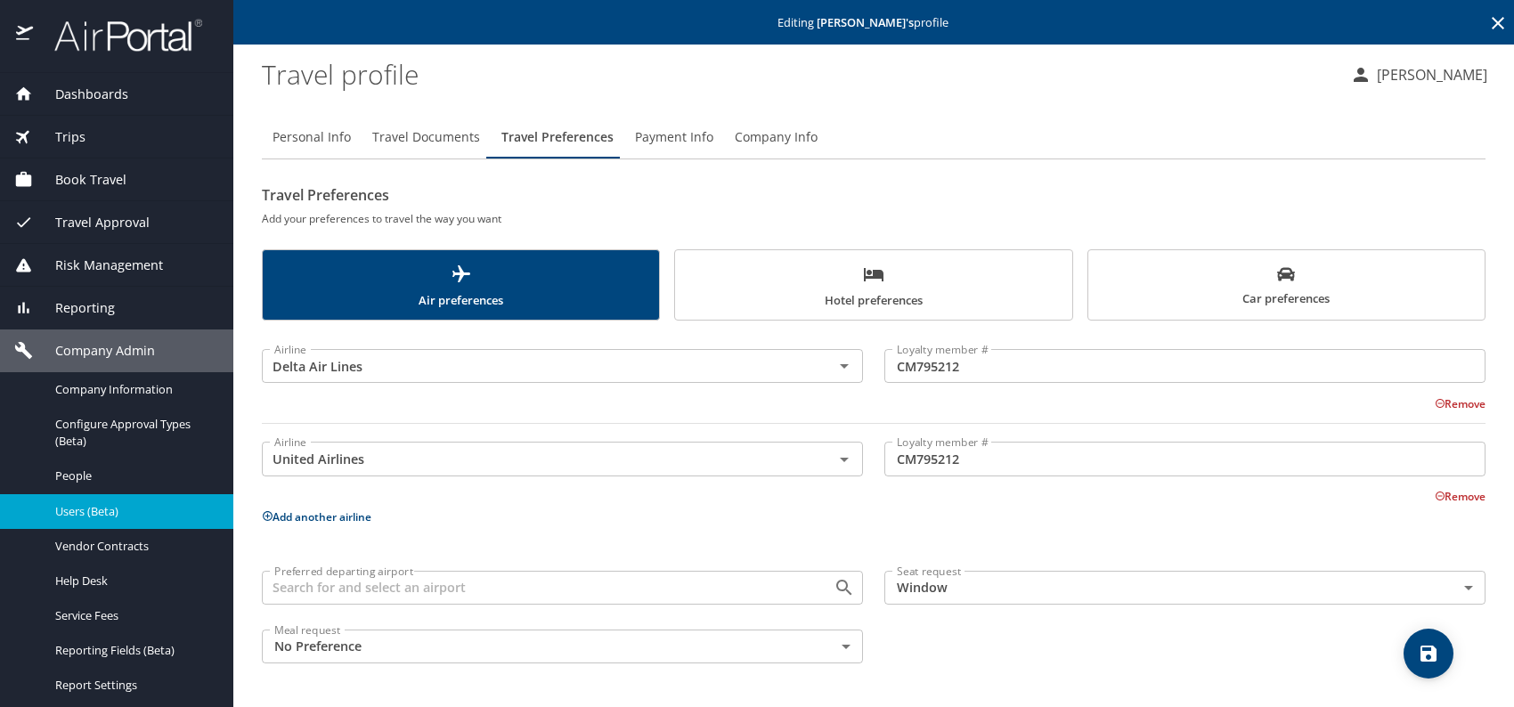
click at [332, 520] on button "Add another airline" at bounding box center [317, 516] width 110 height 15
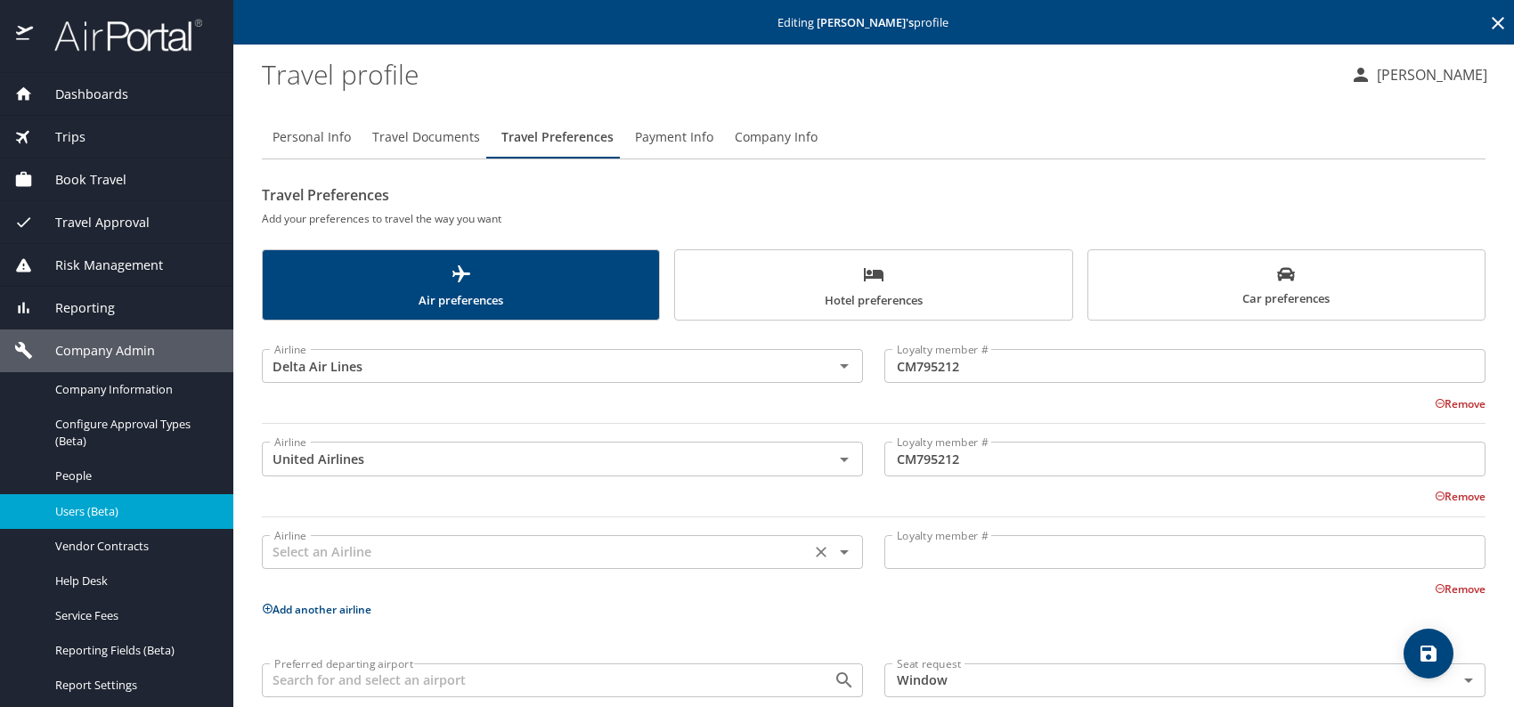
click at [372, 550] on input "text" at bounding box center [536, 552] width 538 height 23
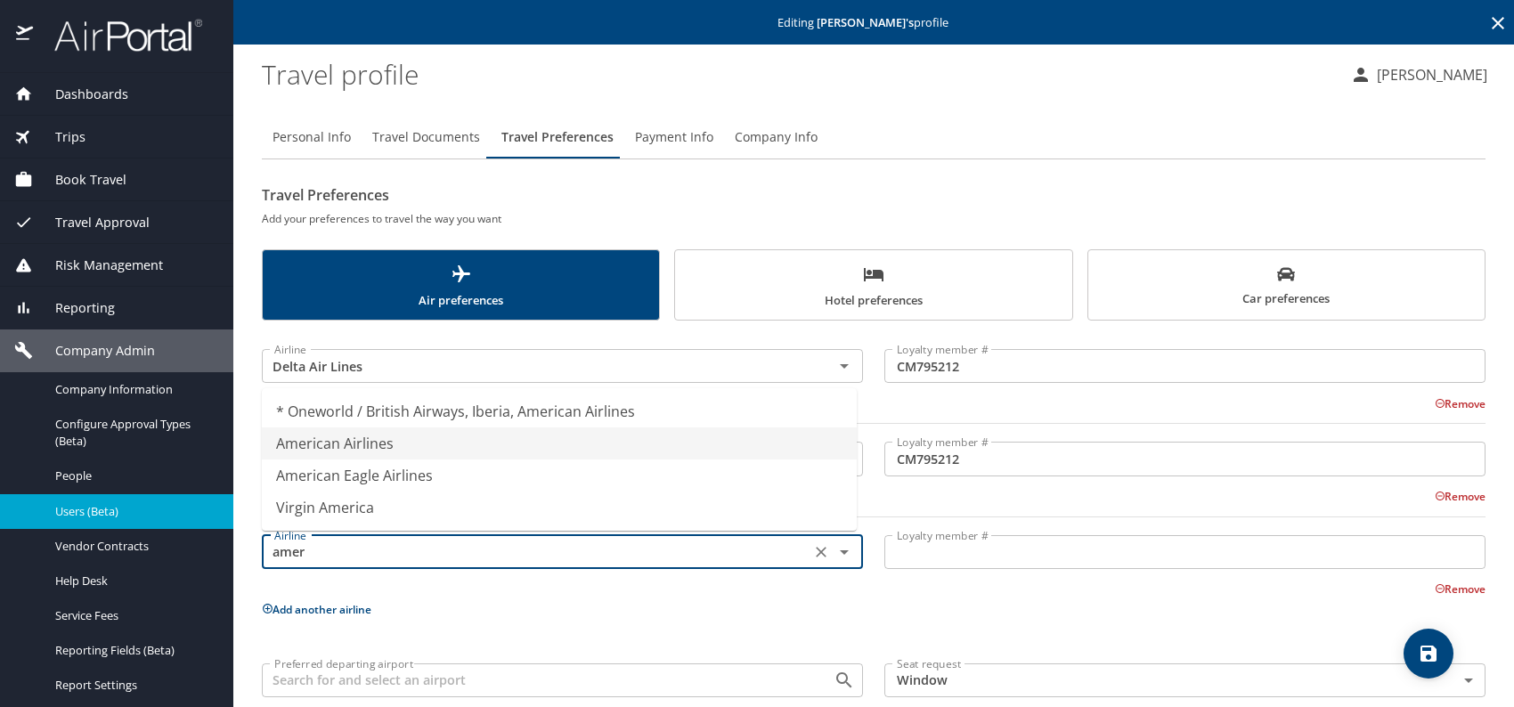
click at [411, 444] on li "American Airlines" at bounding box center [559, 444] width 595 height 32
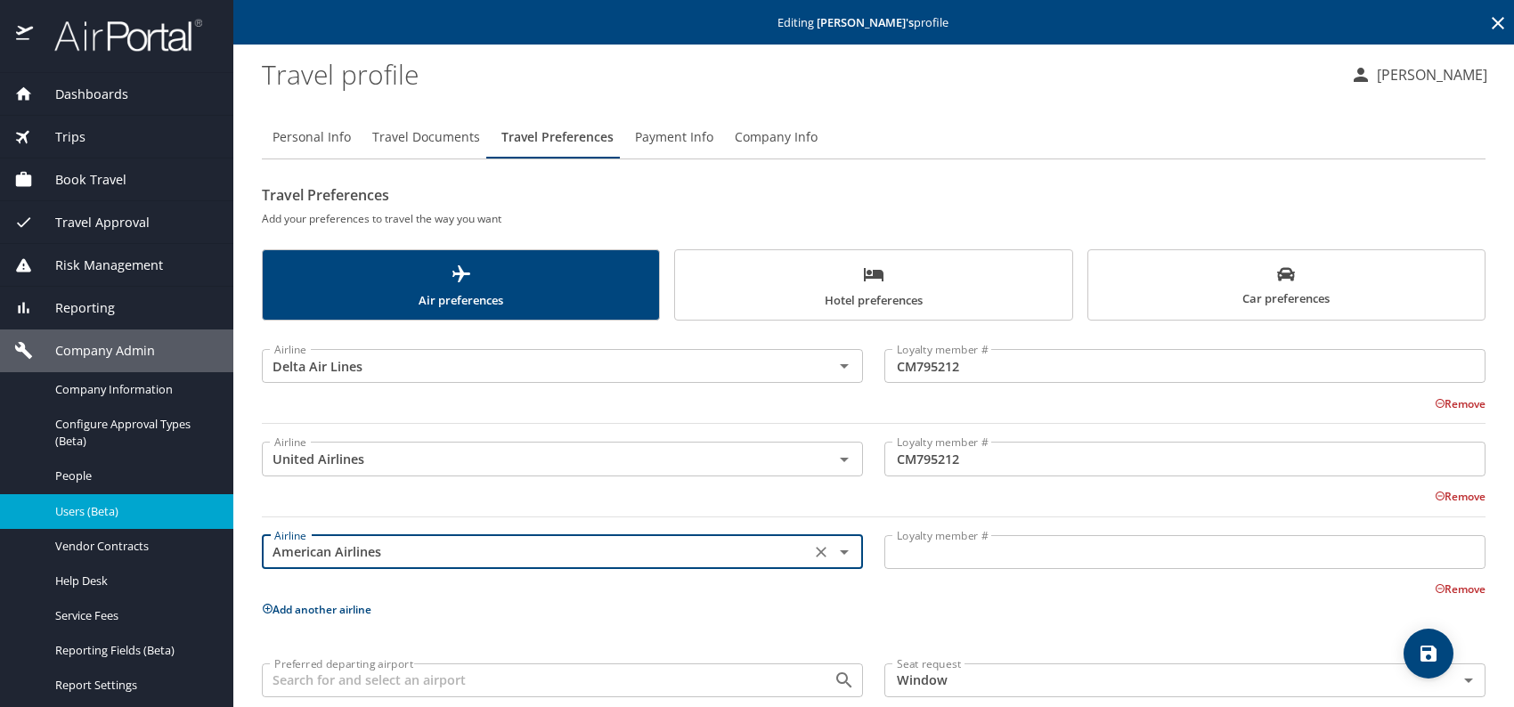
type input "American Airlines"
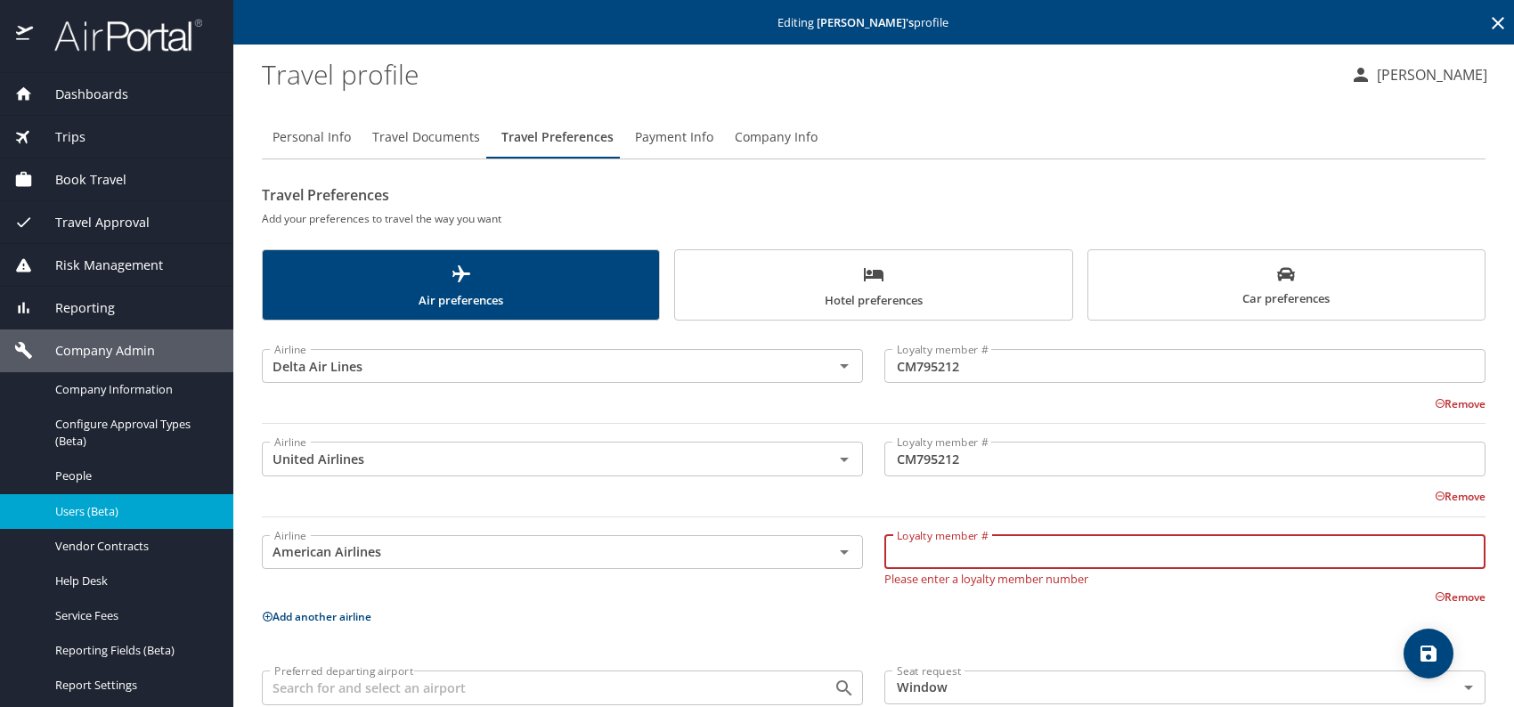
paste input "V229PF0"
type input "V229PF0"
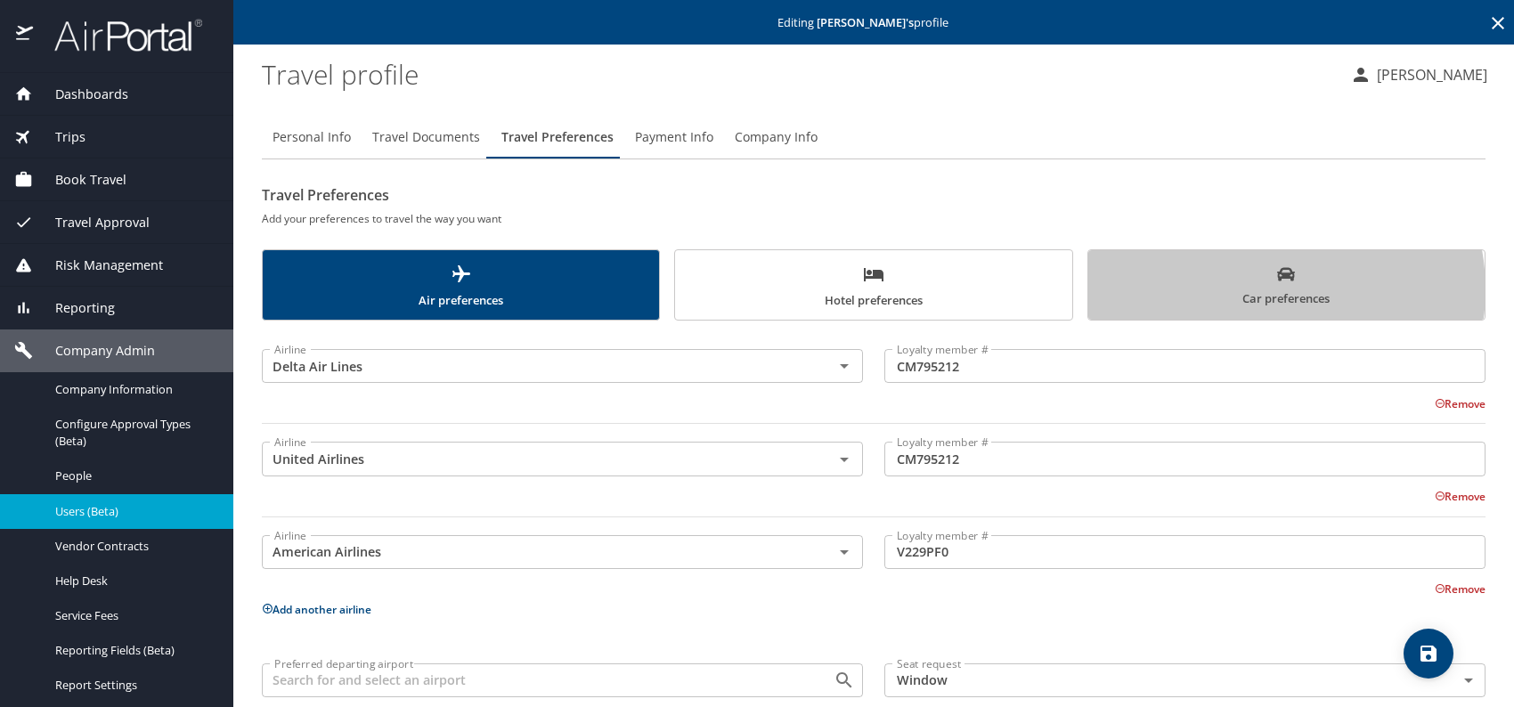
click at [1251, 289] on span "Car preferences" at bounding box center [1286, 287] width 375 height 44
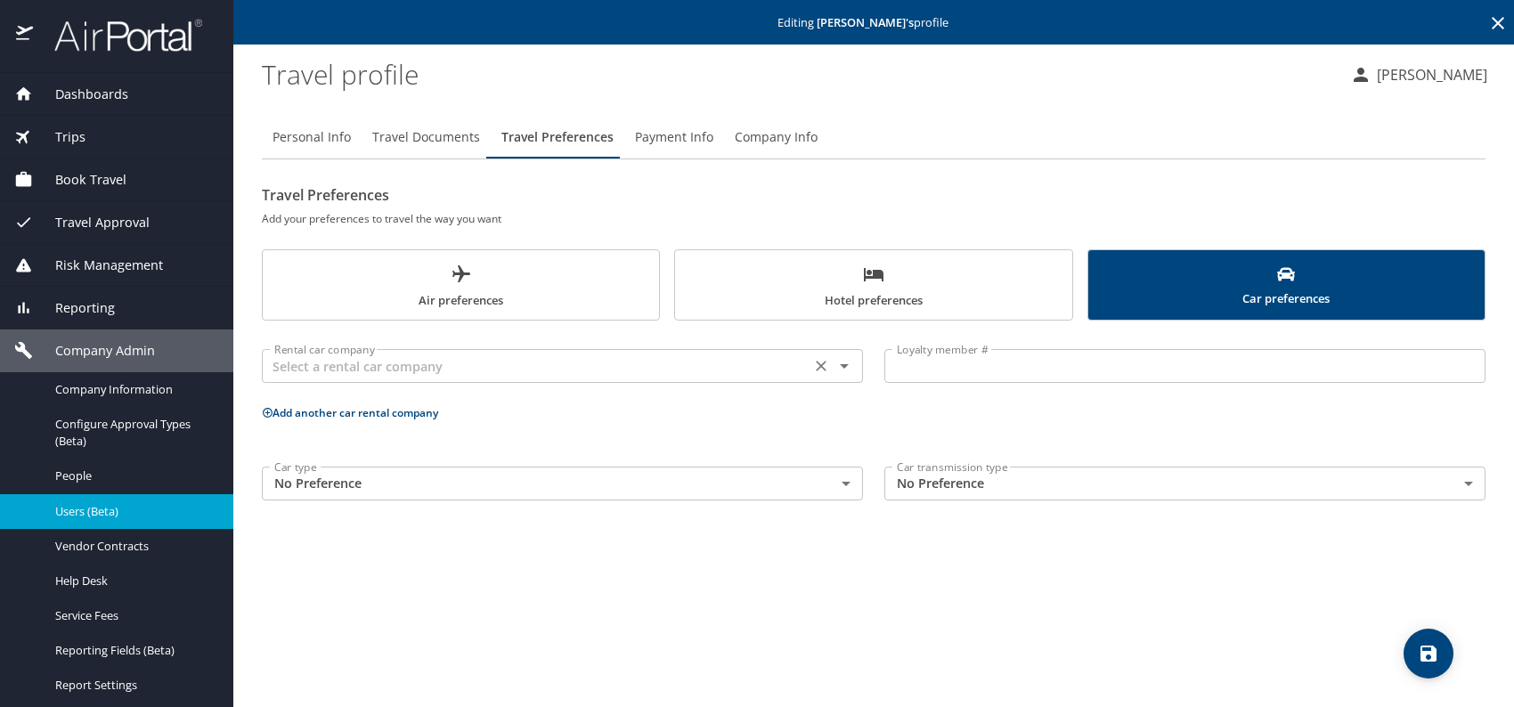
click at [615, 361] on input "text" at bounding box center [536, 365] width 538 height 23
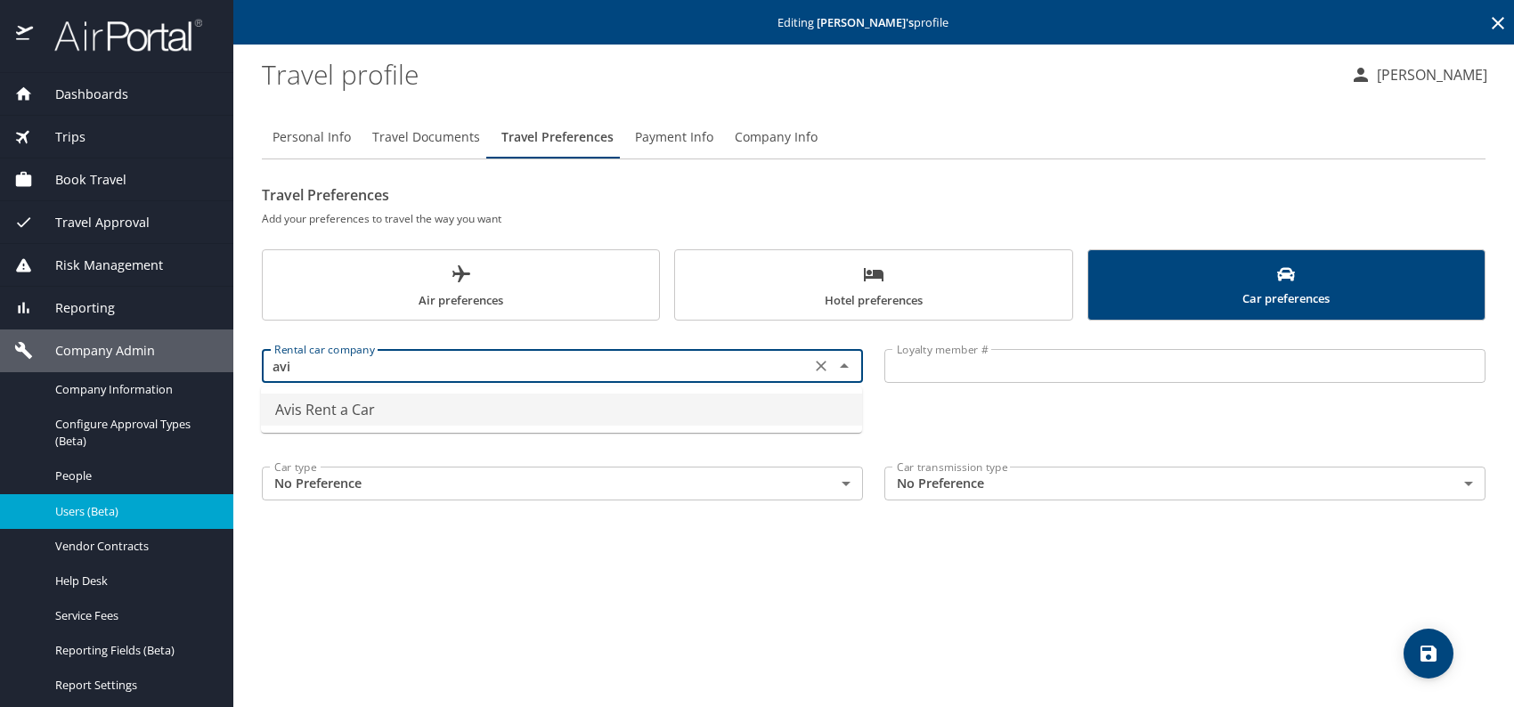
click at [572, 403] on li "Avis Rent a Car" at bounding box center [561, 410] width 601 height 32
type input "Avis Rent a Car"
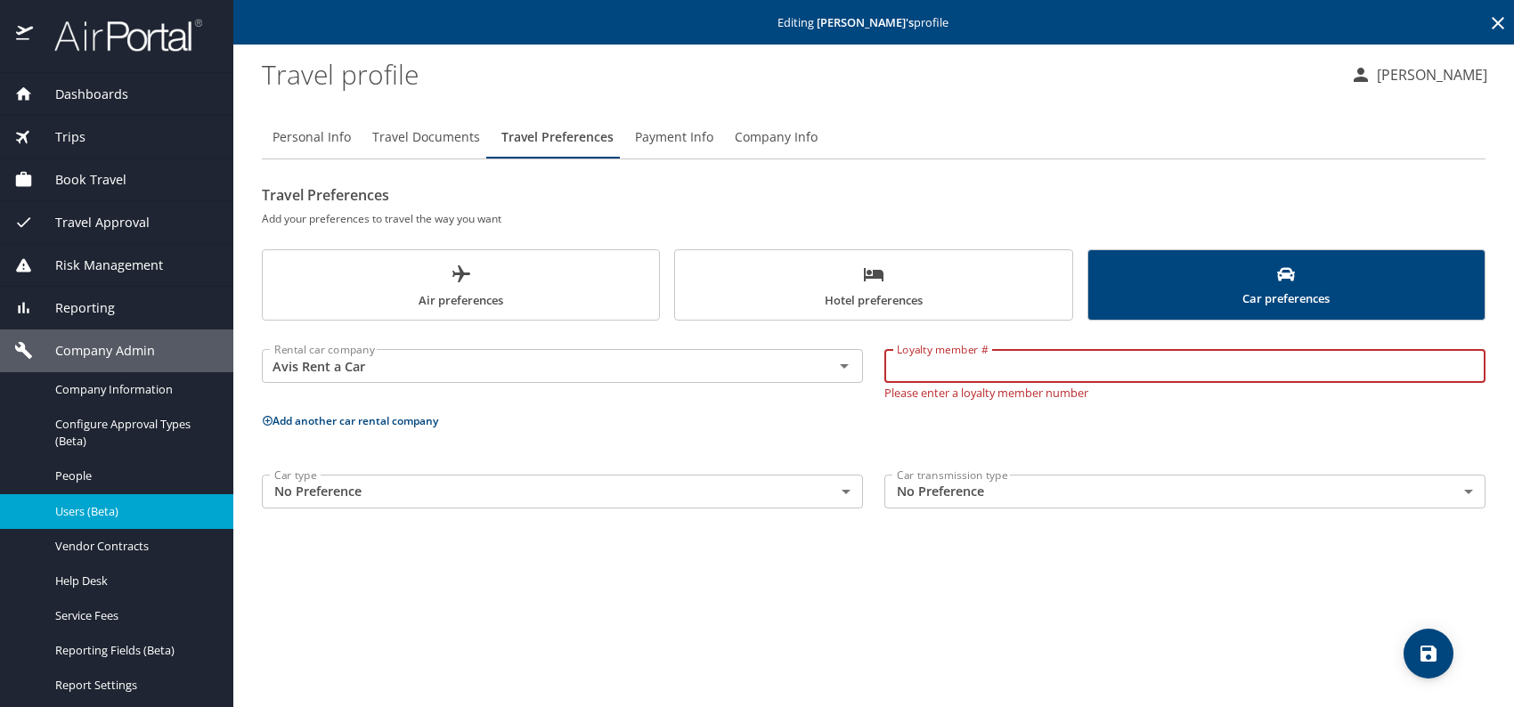
paste input "M521780"
type input "M521780"
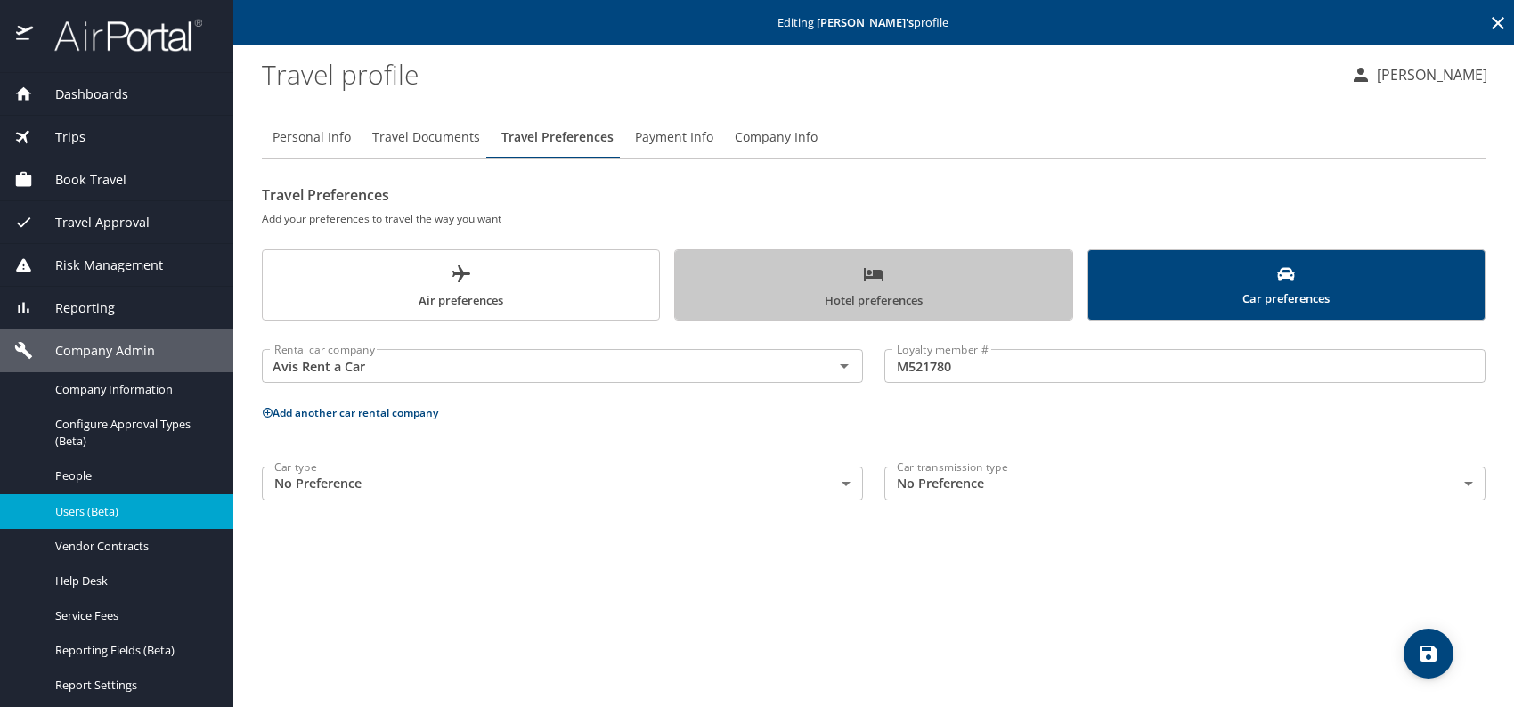
click at [843, 310] on span "Hotel preferences" at bounding box center [873, 287] width 375 height 47
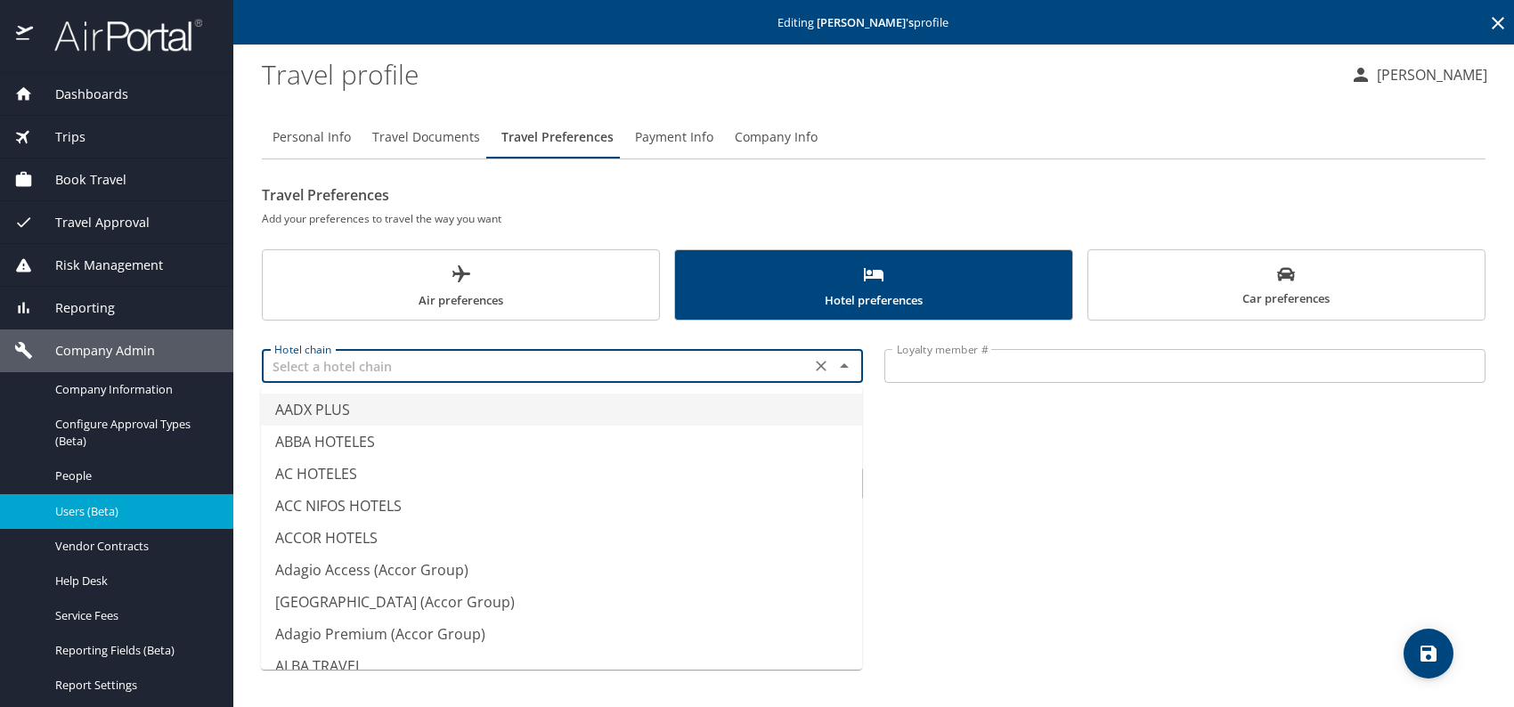
click at [560, 377] on input "text" at bounding box center [536, 365] width 538 height 23
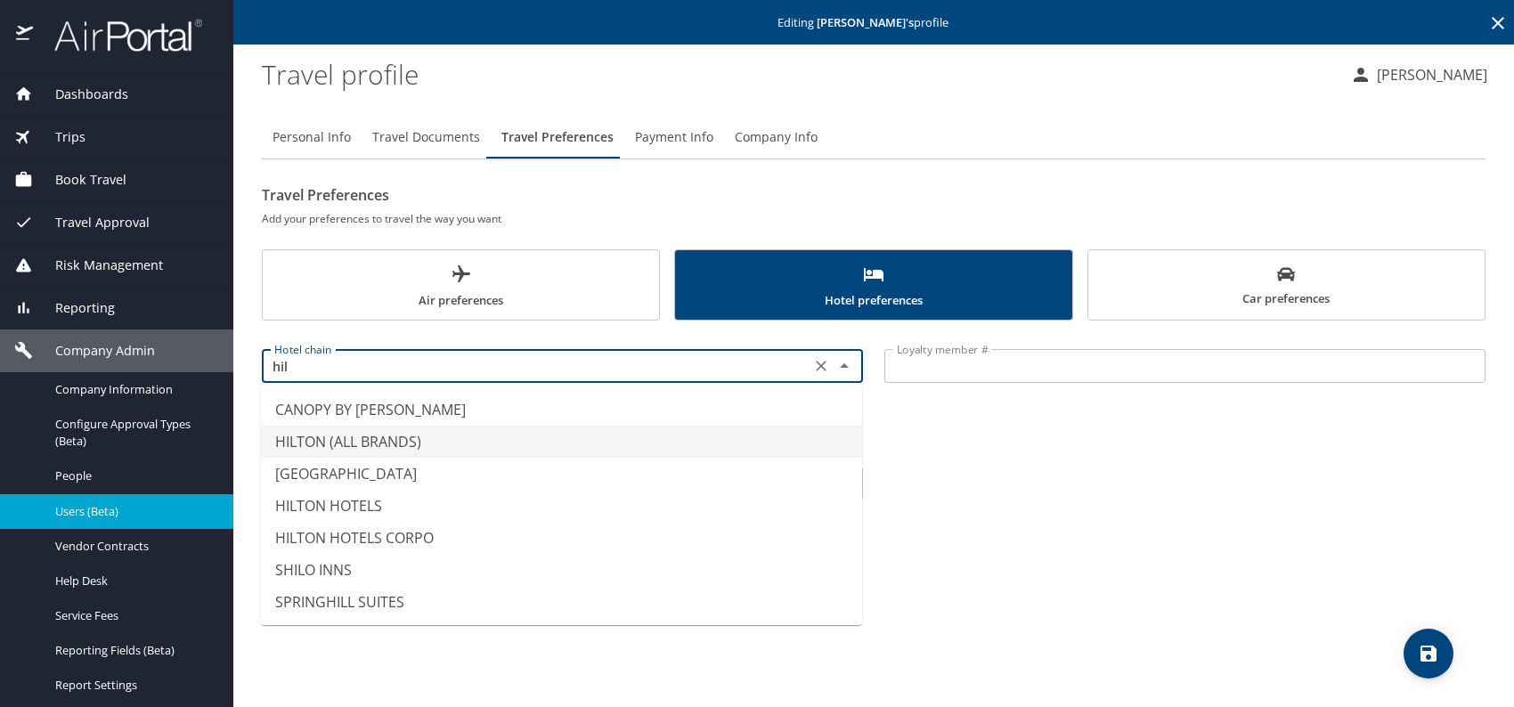
click at [424, 430] on li "HILTON (ALL BRANDS)" at bounding box center [561, 442] width 601 height 32
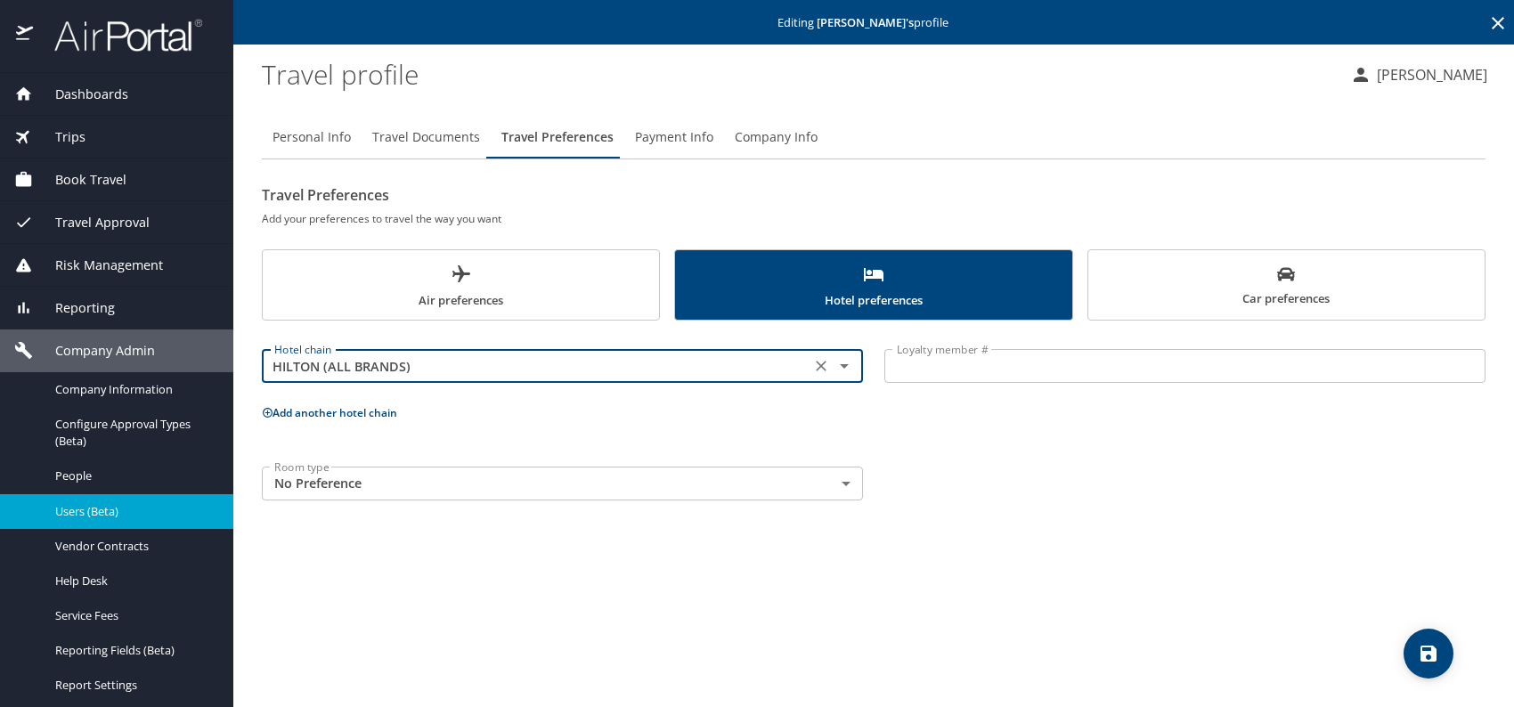
type input "HILTON (ALL BRANDS)"
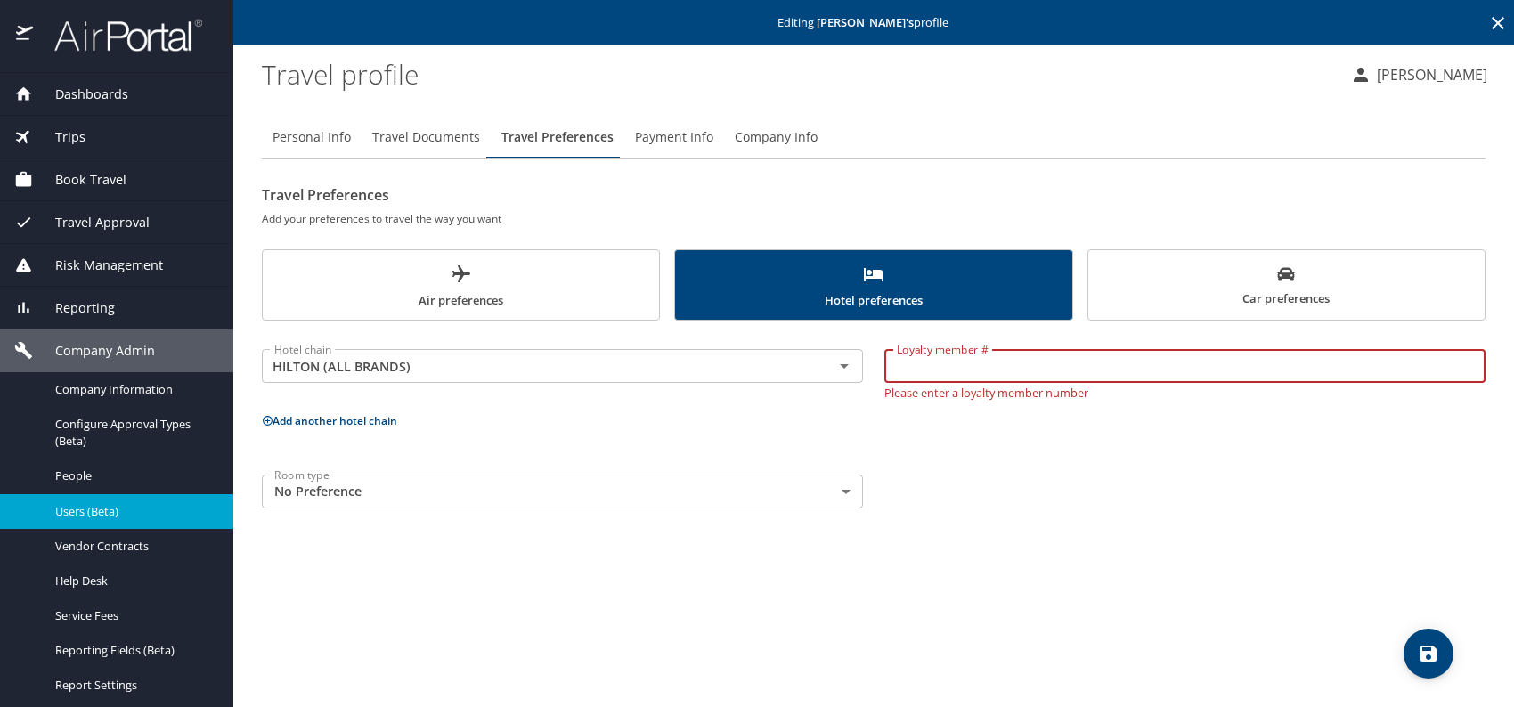
paste input "2411653294"
type input "2411653294"
click at [378, 487] on body "Dashboards AirPortal 360™ Manager My Travel Dashboard Trips Airtinerary® Lookup…" at bounding box center [757, 353] width 1514 height 707
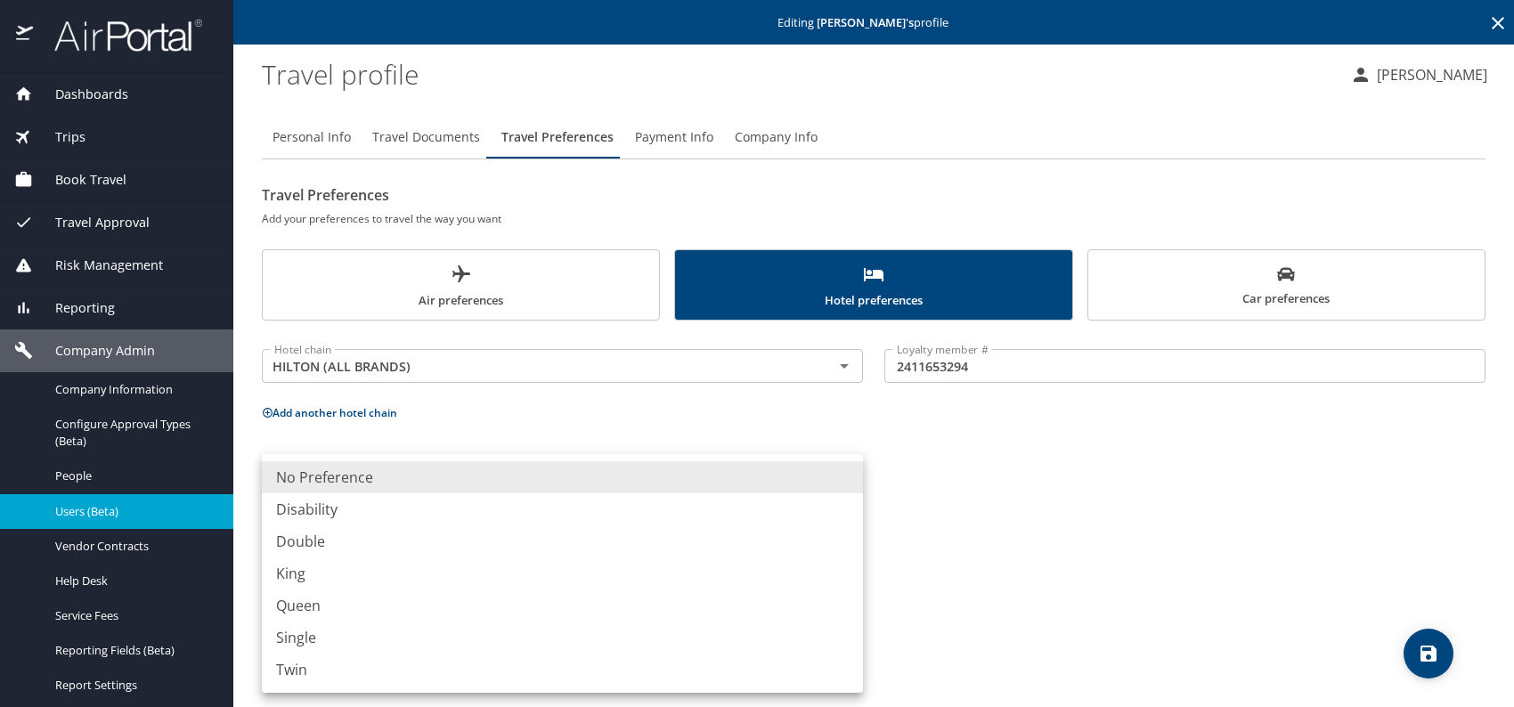
click at [342, 570] on li "King" at bounding box center [562, 574] width 601 height 32
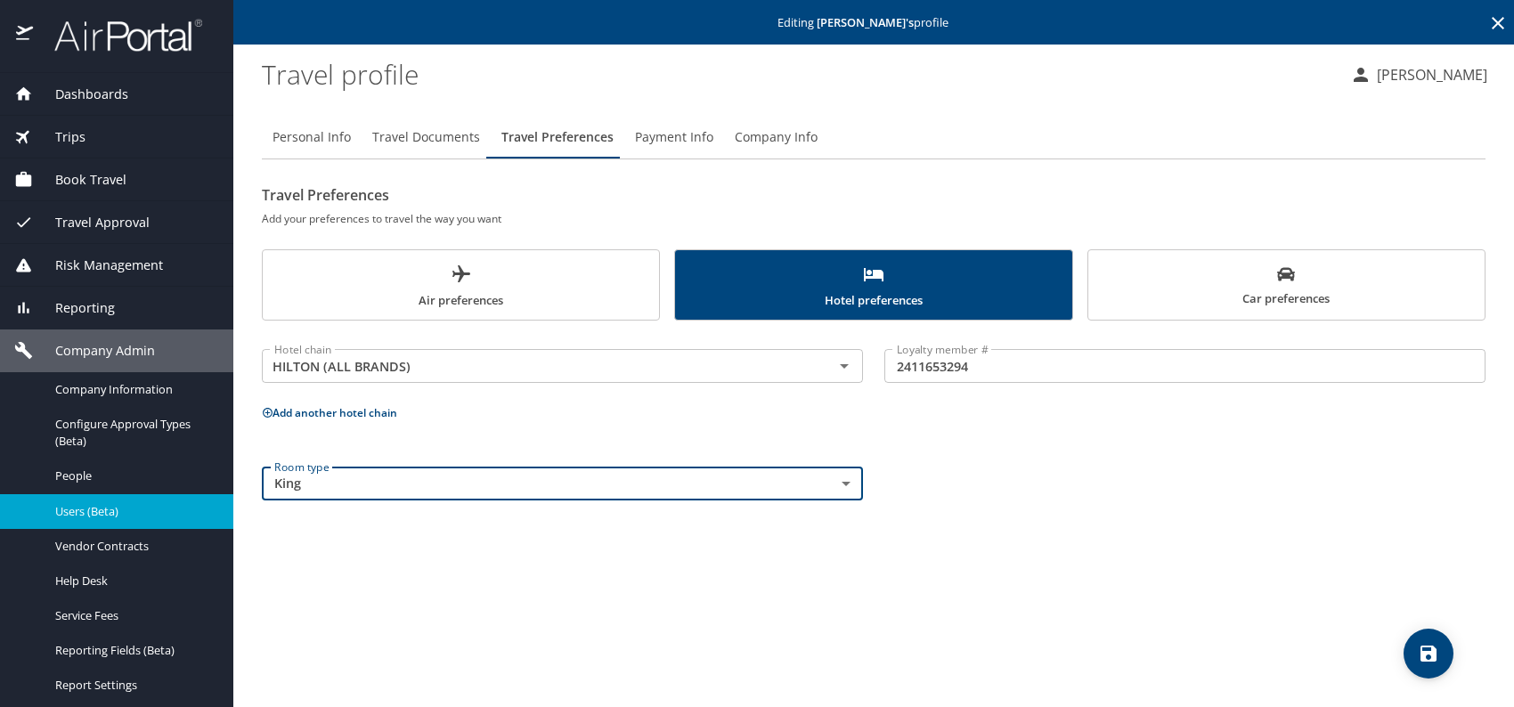
type input "King"
click at [1150, 486] on div "Room type King King Room type" at bounding box center [873, 483] width 1245 height 55
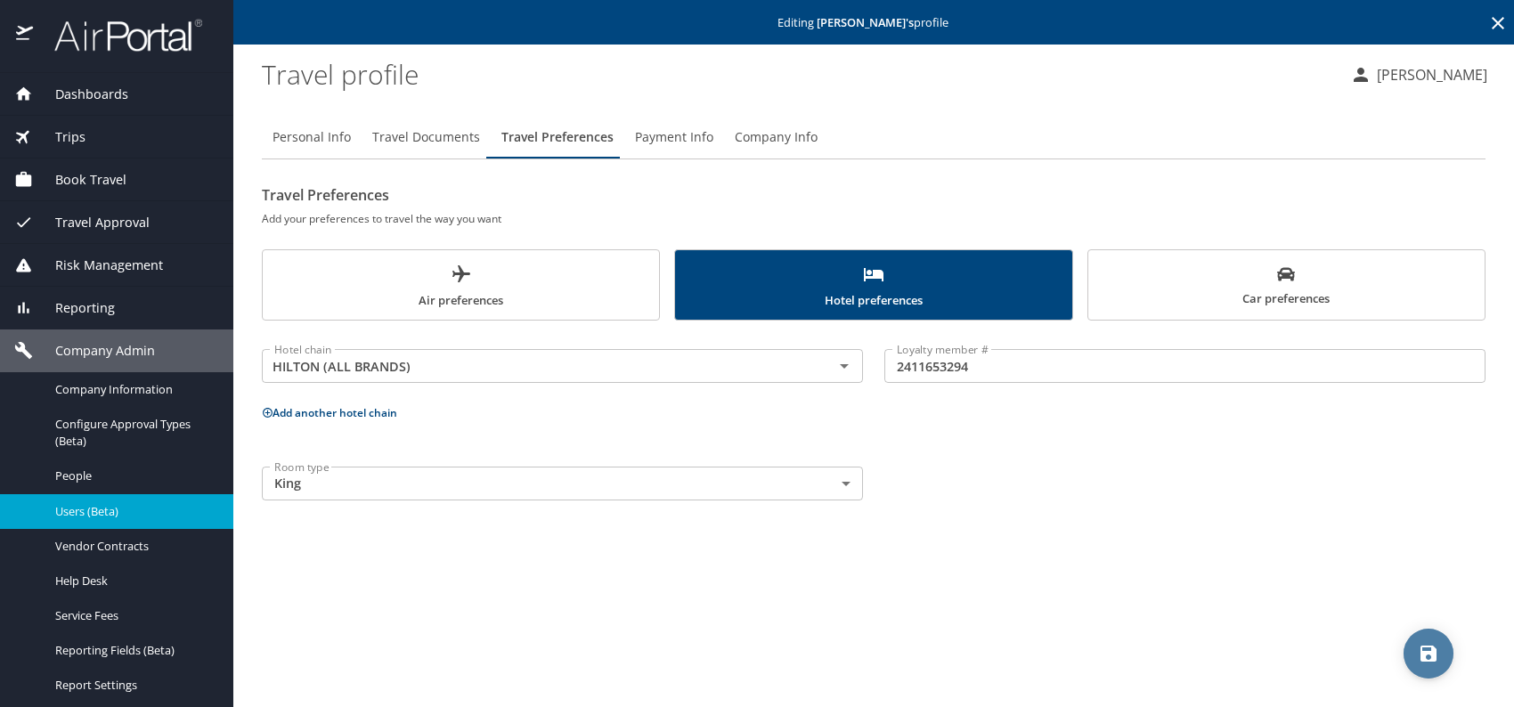
click at [1419, 652] on icon "save" at bounding box center [1428, 653] width 21 height 21
click at [1397, 465] on div "Room type King King Room type" at bounding box center [873, 483] width 1245 height 55
click at [95, 308] on span "Reporting" at bounding box center [74, 308] width 82 height 20
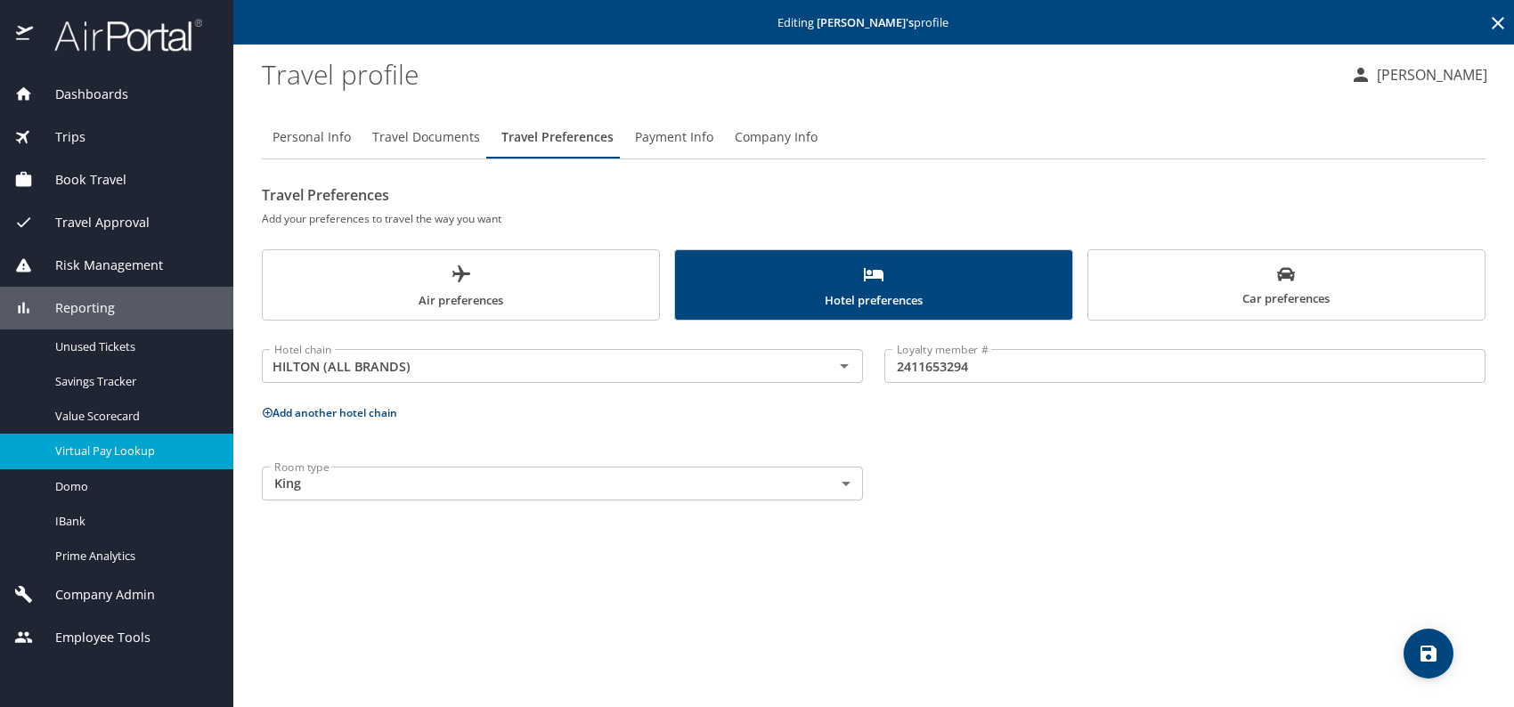
click at [140, 445] on span "Virtual Pay Lookup" at bounding box center [133, 451] width 157 height 17
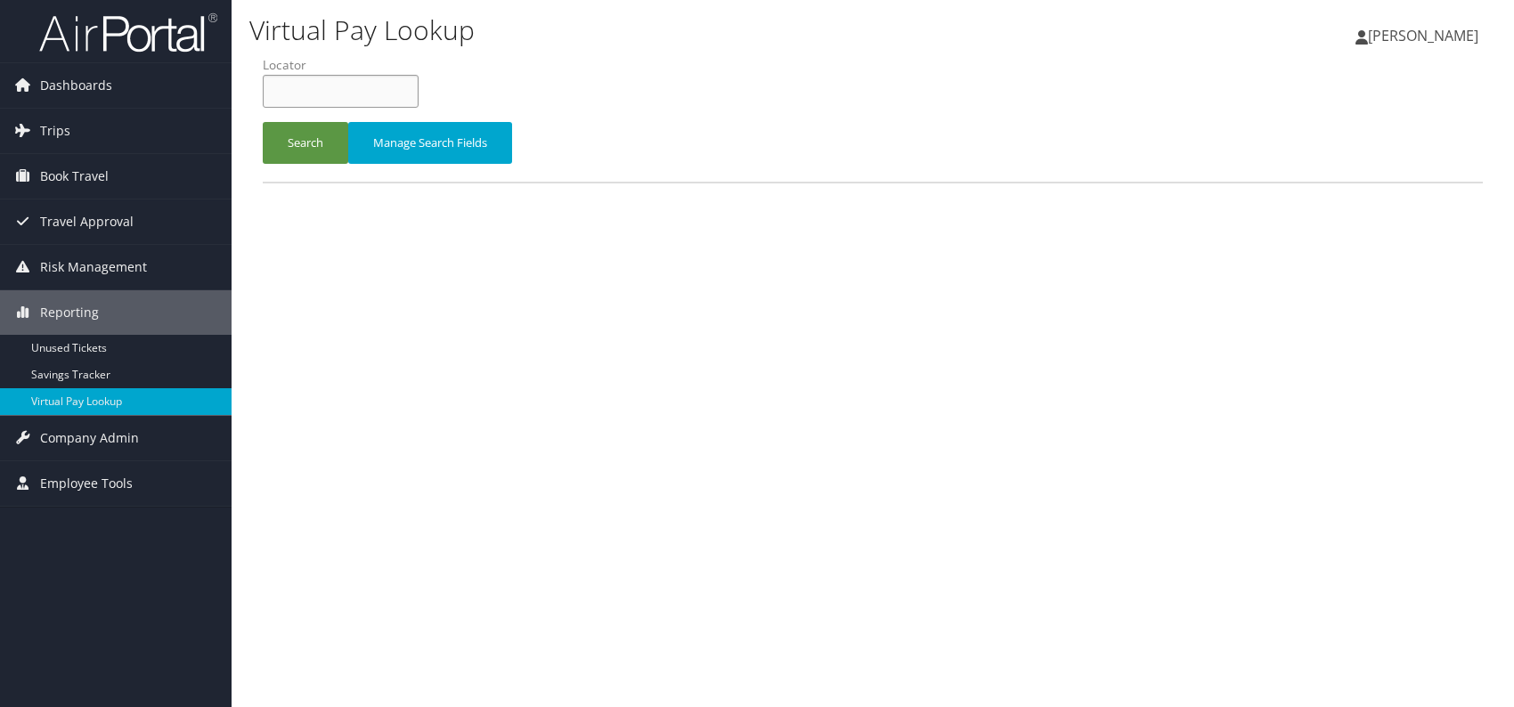
paste input "QFUBPM"
click at [302, 90] on input "QFUBPM" at bounding box center [341, 91] width 156 height 33
type input "QFUBPM"
click at [291, 134] on button "Search" at bounding box center [306, 143] width 86 height 42
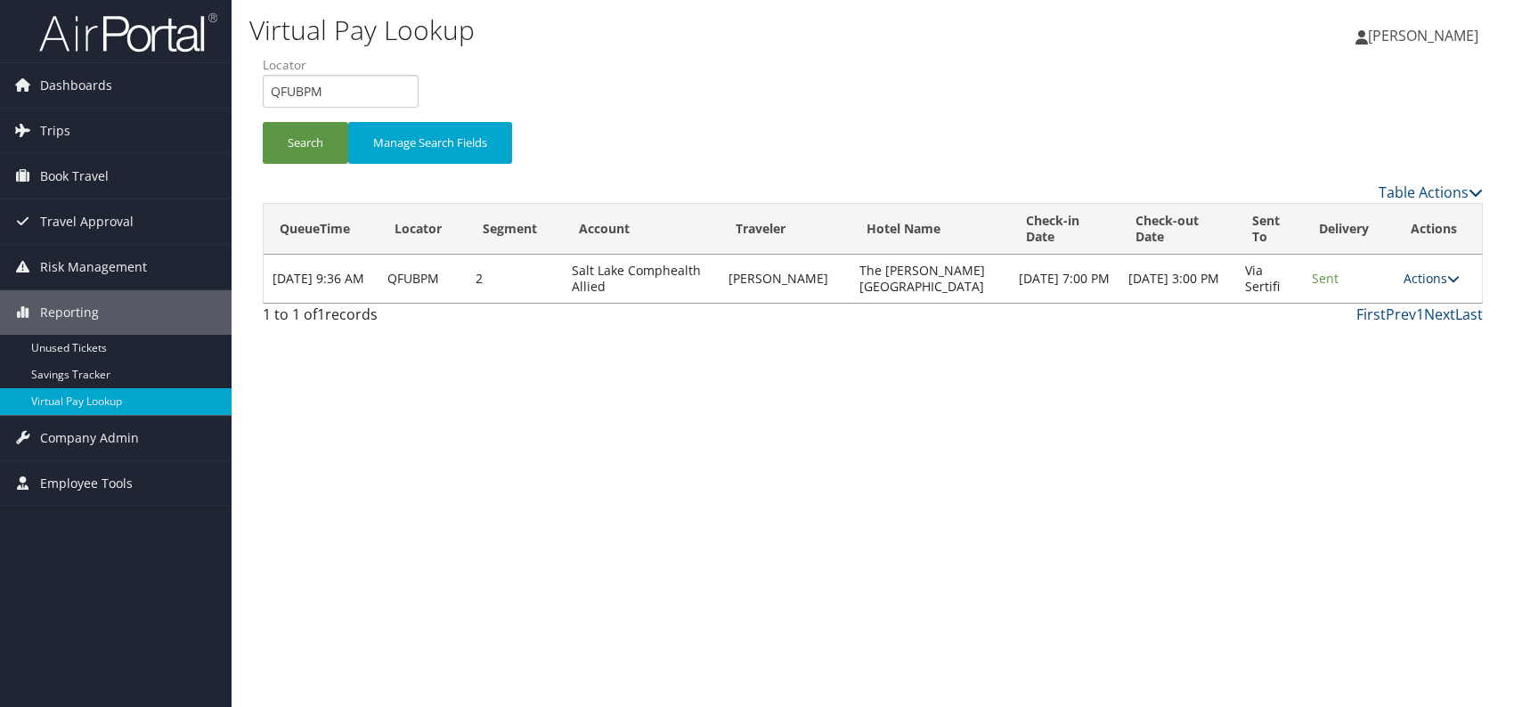
click at [1430, 273] on link "Actions" at bounding box center [1432, 278] width 56 height 17
click at [1389, 334] on link "Logs" at bounding box center [1394, 334] width 112 height 30
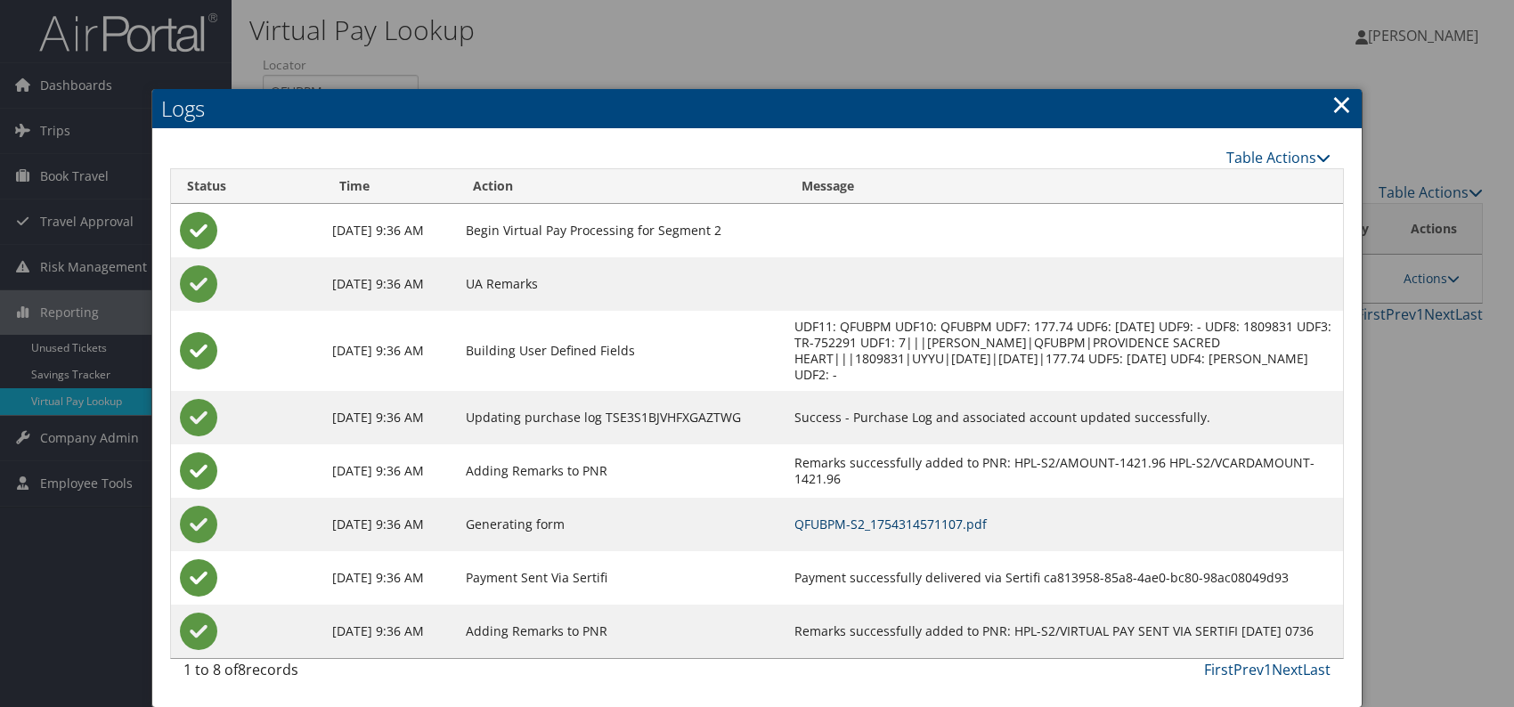
click at [987, 520] on link "QFUBPM-S2_1754314571107.pdf" at bounding box center [890, 524] width 192 height 17
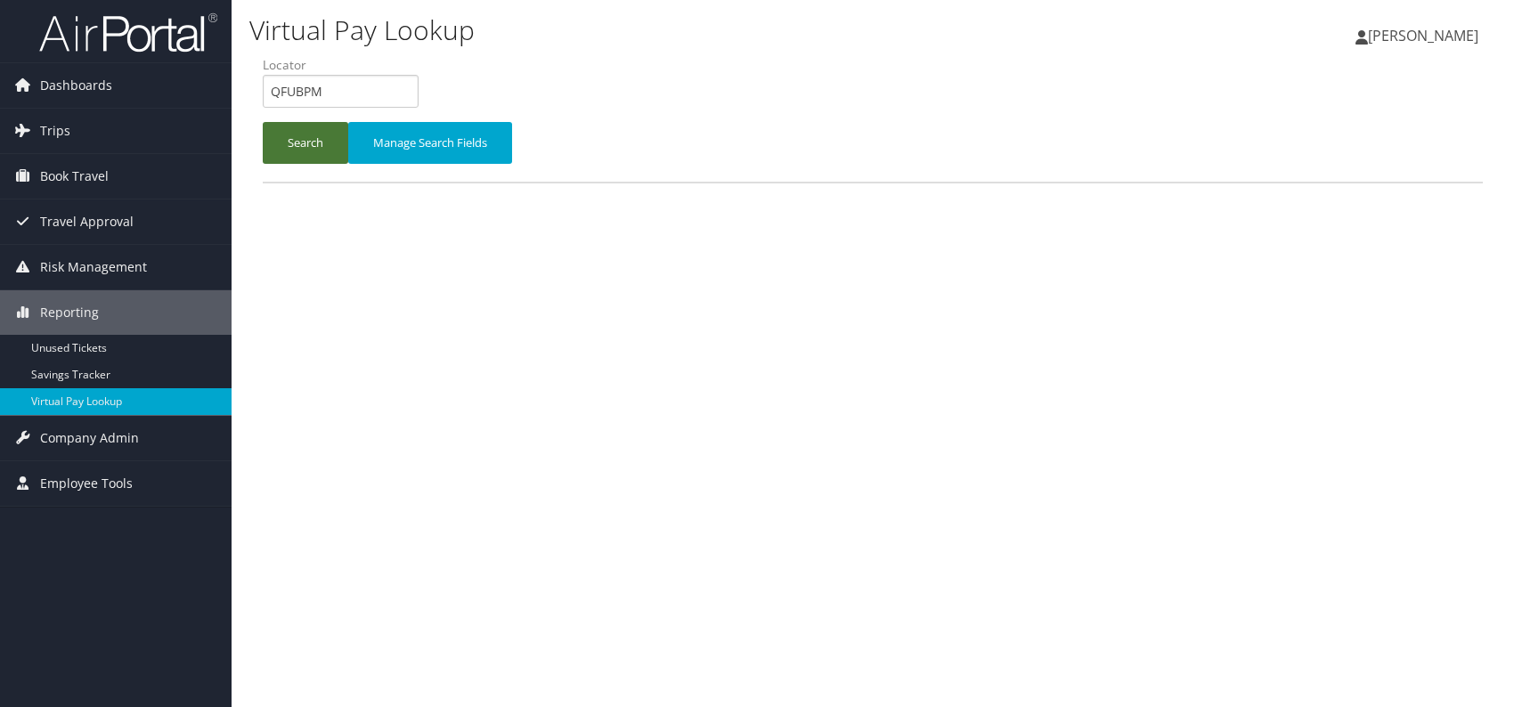
click at [290, 128] on button "Search" at bounding box center [306, 143] width 86 height 42
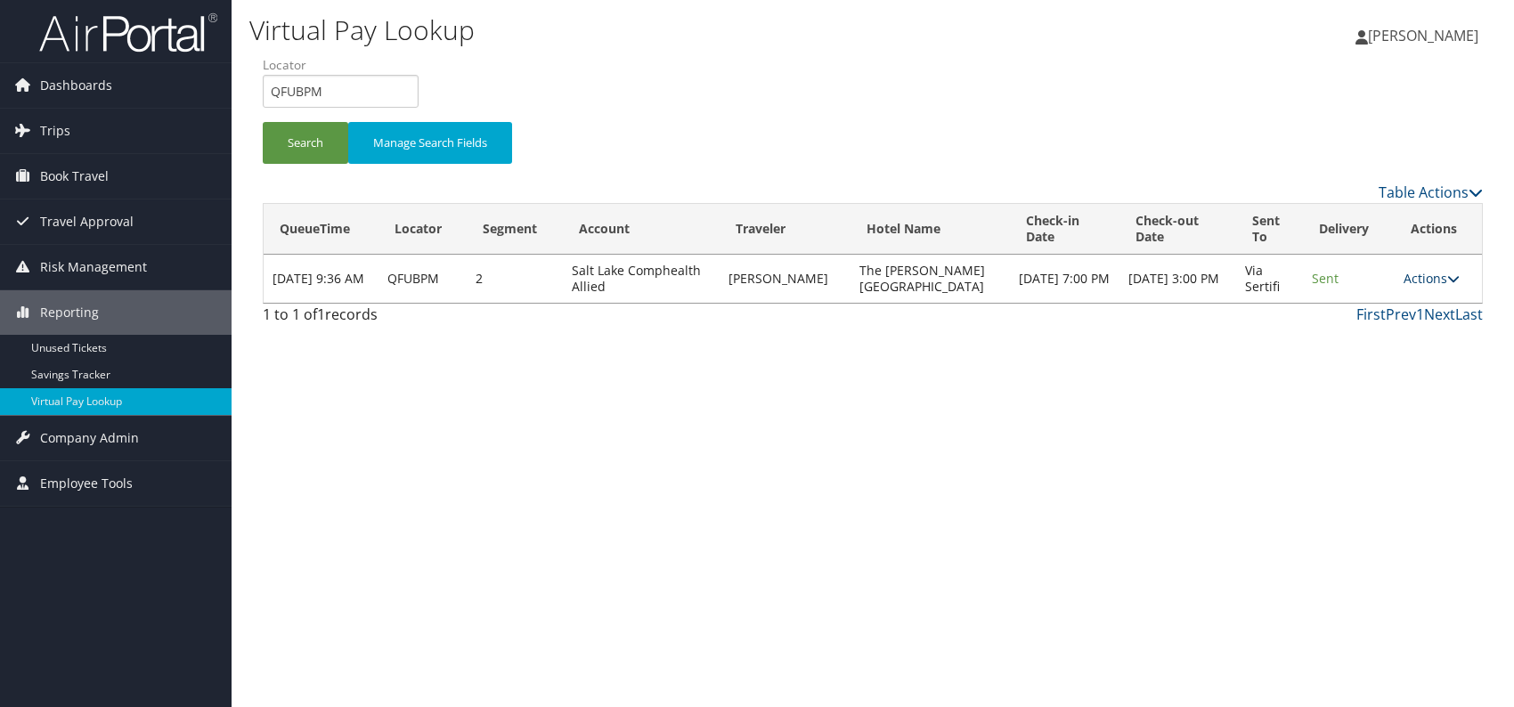
click at [1435, 273] on link "Actions" at bounding box center [1432, 278] width 56 height 17
click at [1396, 333] on link "Logs" at bounding box center [1394, 334] width 112 height 30
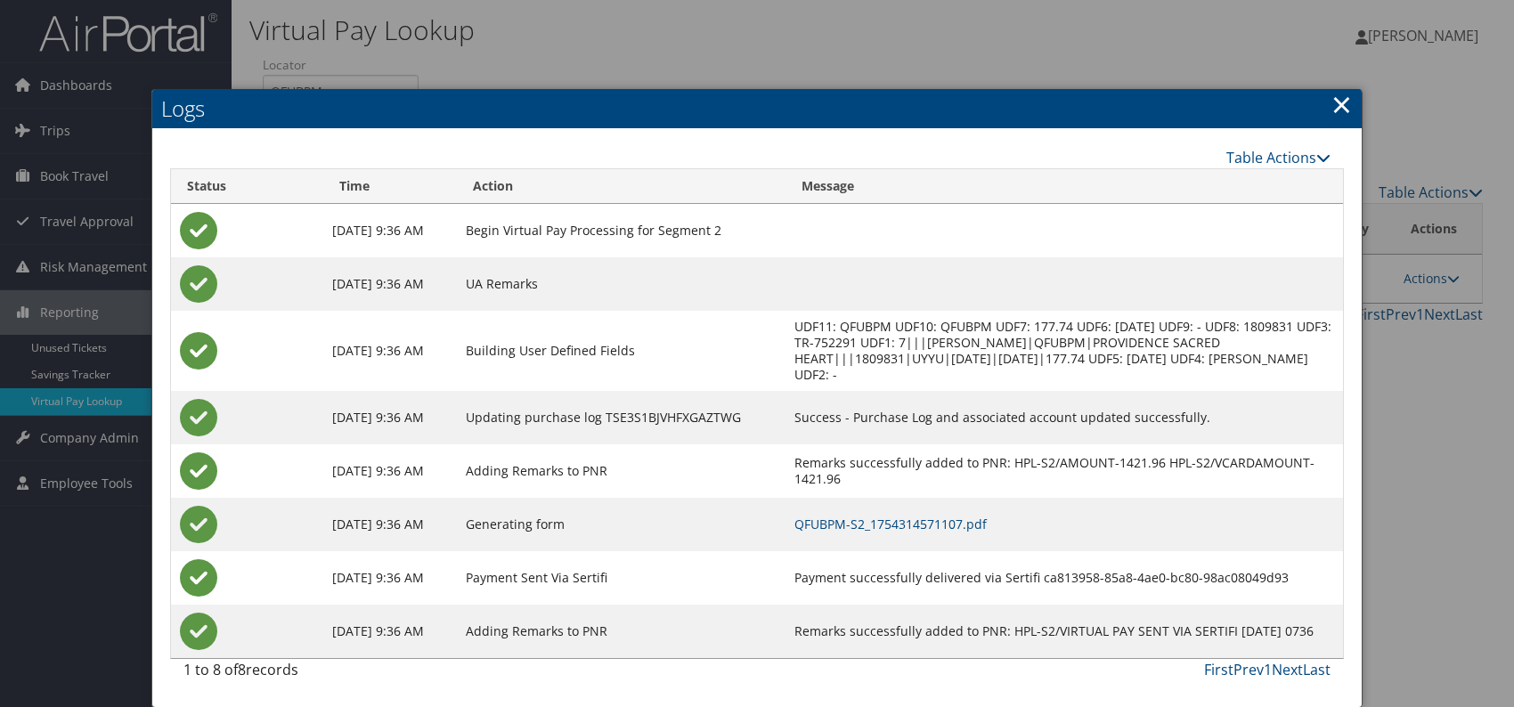
click at [1340, 104] on link "×" at bounding box center [1342, 104] width 20 height 36
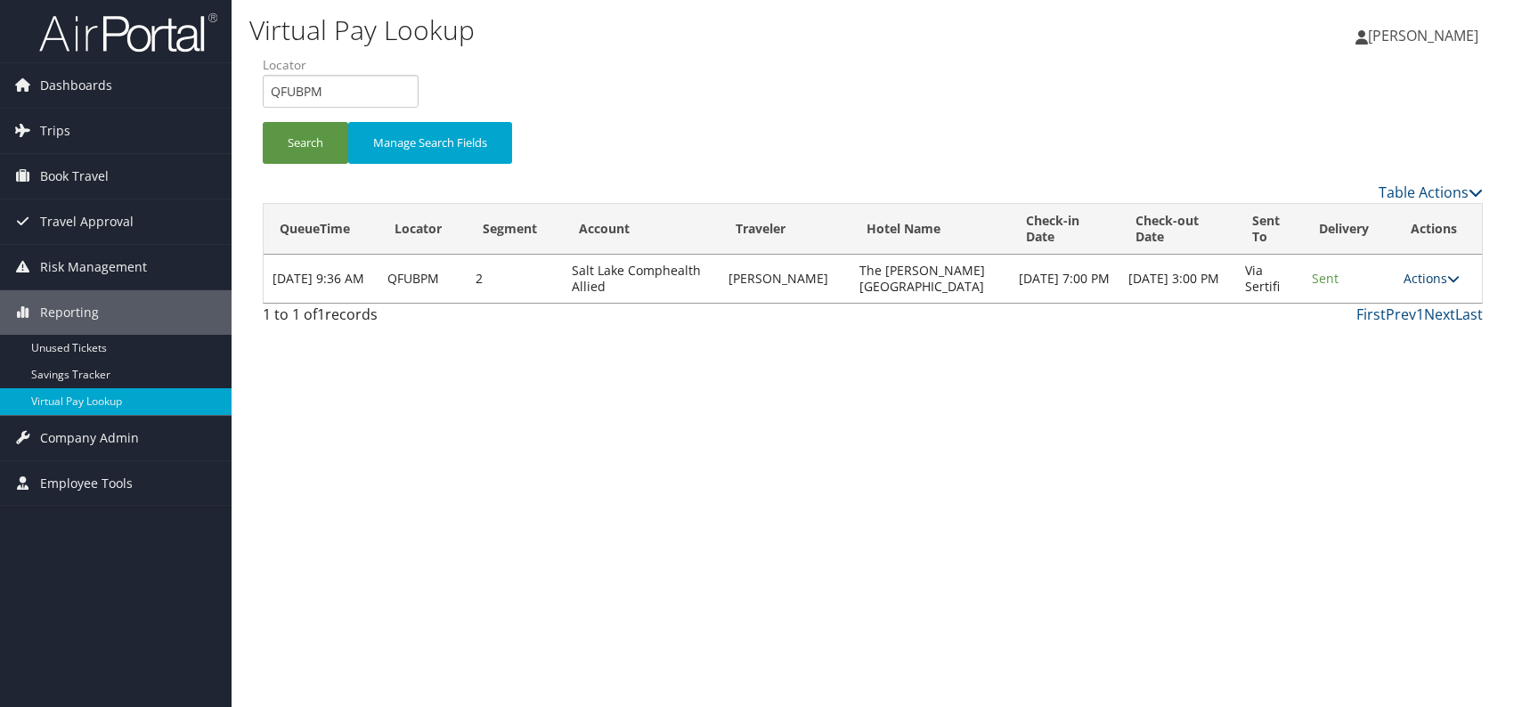
click at [1433, 279] on link "Actions" at bounding box center [1432, 278] width 56 height 17
click at [1374, 304] on link "Resend" at bounding box center [1394, 304] width 112 height 30
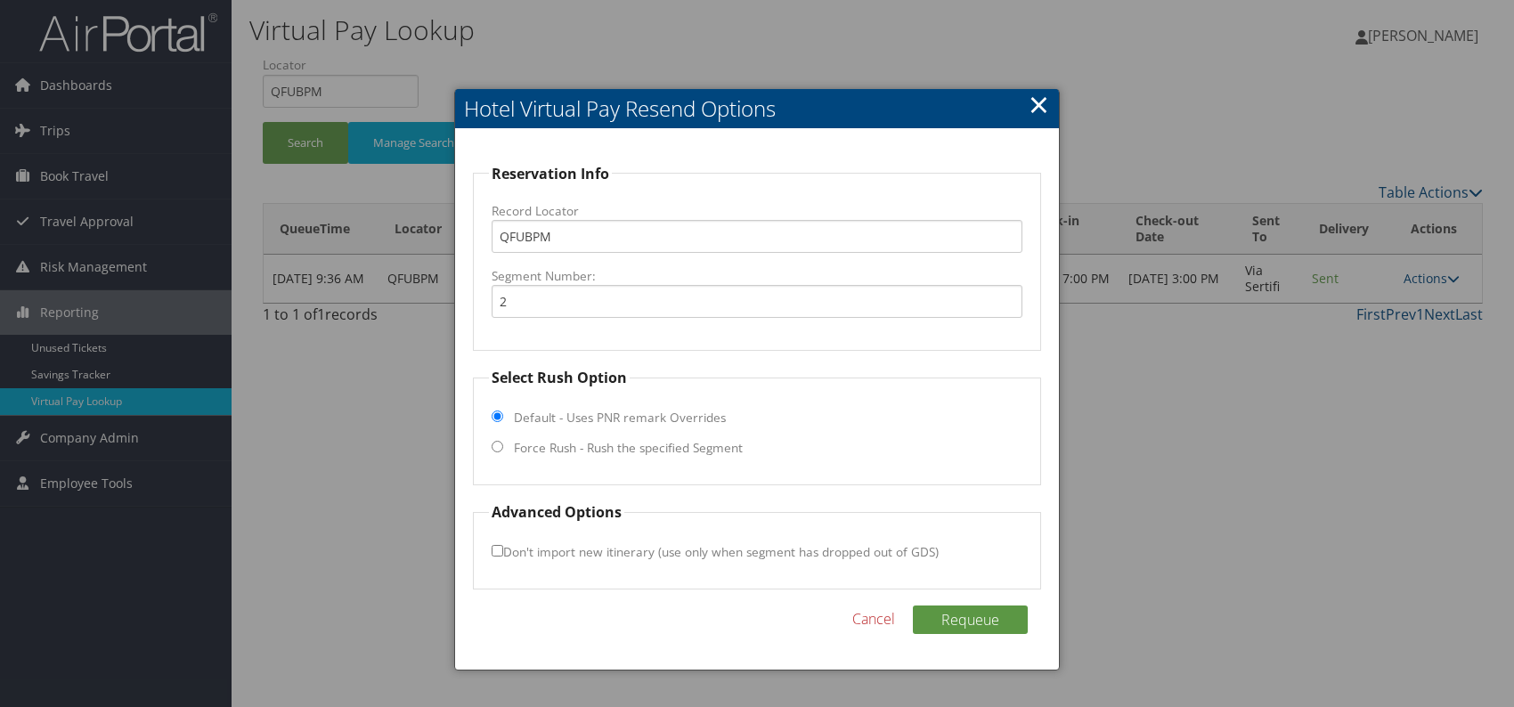
click at [494, 448] on input "Force Rush - Rush the specified Segment" at bounding box center [498, 447] width 12 height 12
radio input "true"
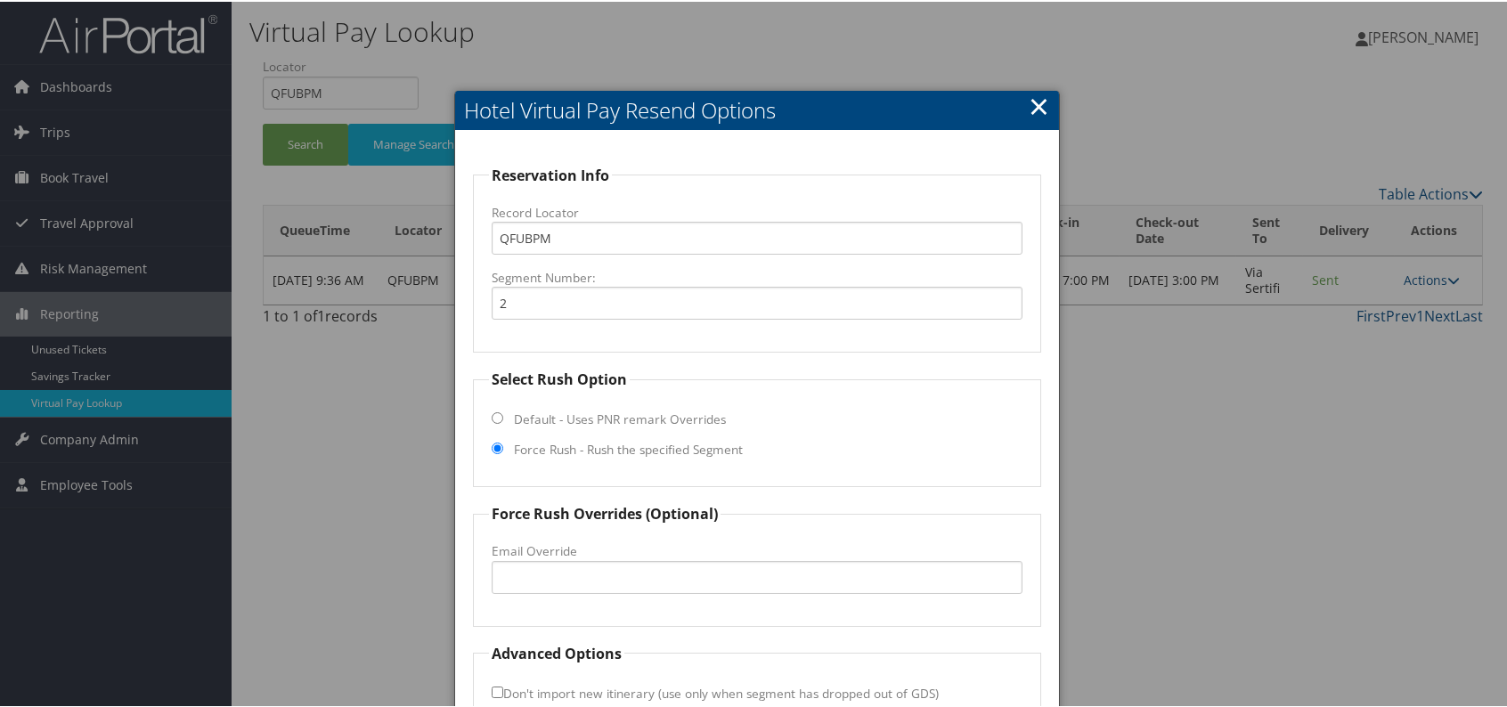
drag, startPoint x: 524, startPoint y: 563, endPoint x: 751, endPoint y: 607, distance: 231.4
click at [742, 612] on fieldset "Force Rush Overrides (Optional) Fax Override: Email Override" at bounding box center [757, 562] width 568 height 123
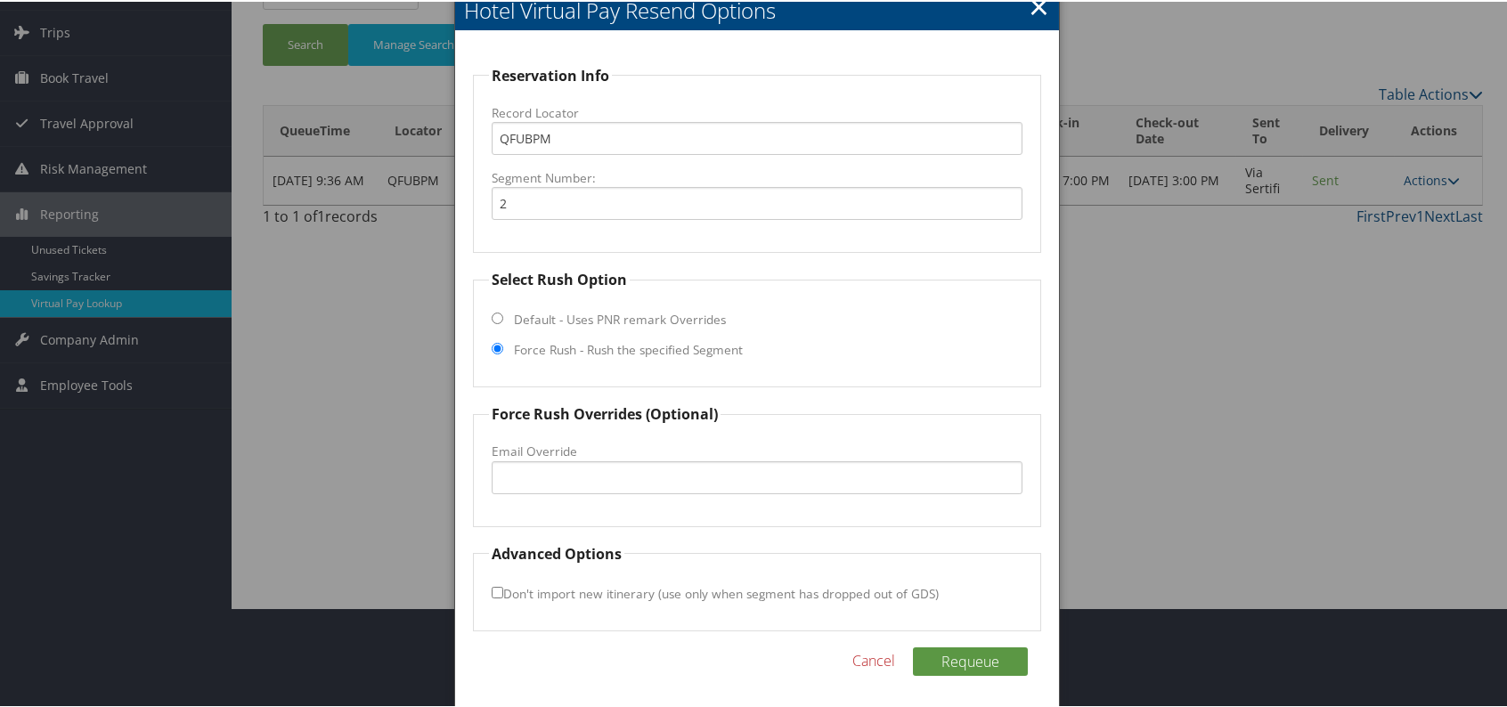
scroll to position [101, 0]
drag, startPoint x: 1288, startPoint y: 316, endPoint x: 1290, endPoint y: 277, distance: 39.2
click at [1288, 313] on div at bounding box center [757, 353] width 1514 height 707
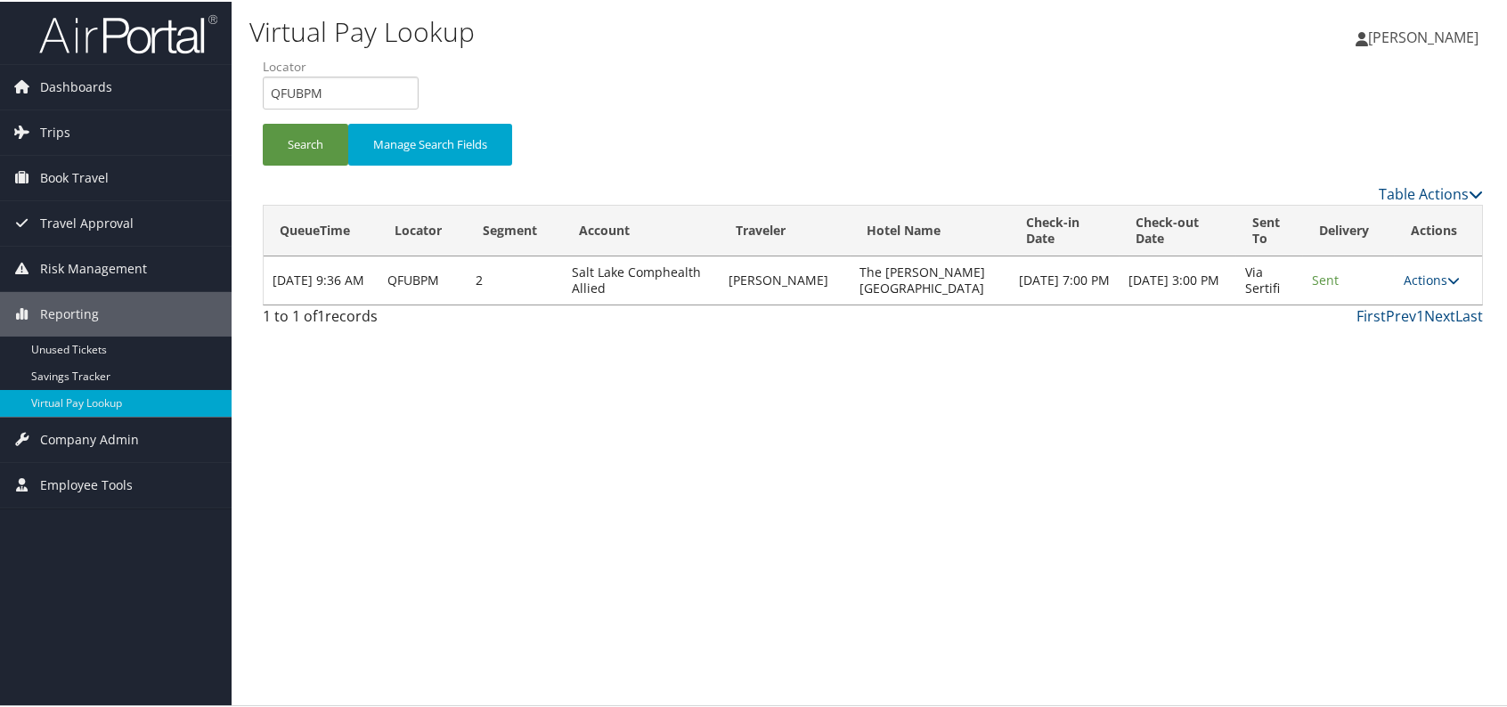
scroll to position [0, 0]
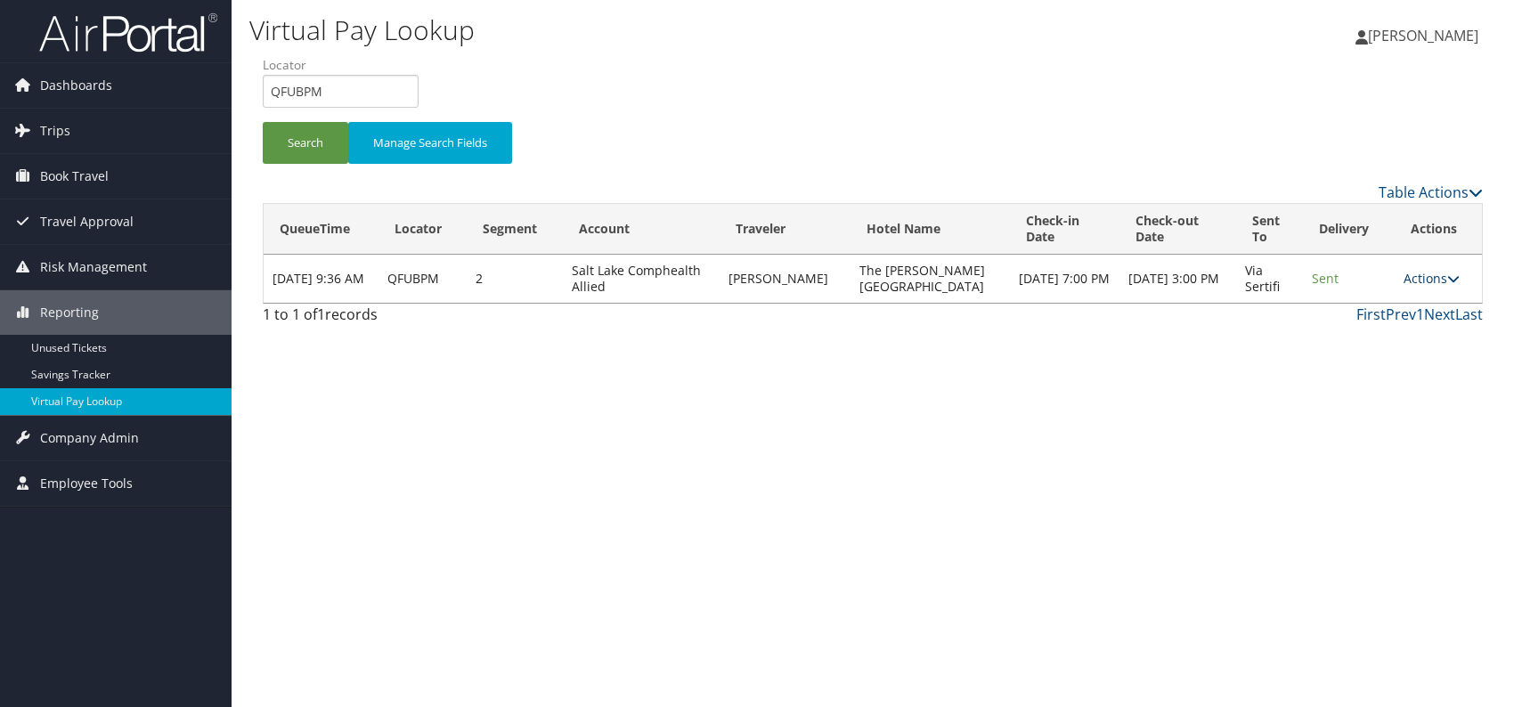
click at [1407, 281] on link "Actions" at bounding box center [1432, 278] width 56 height 17
click at [1411, 308] on link "Resend" at bounding box center [1394, 304] width 112 height 30
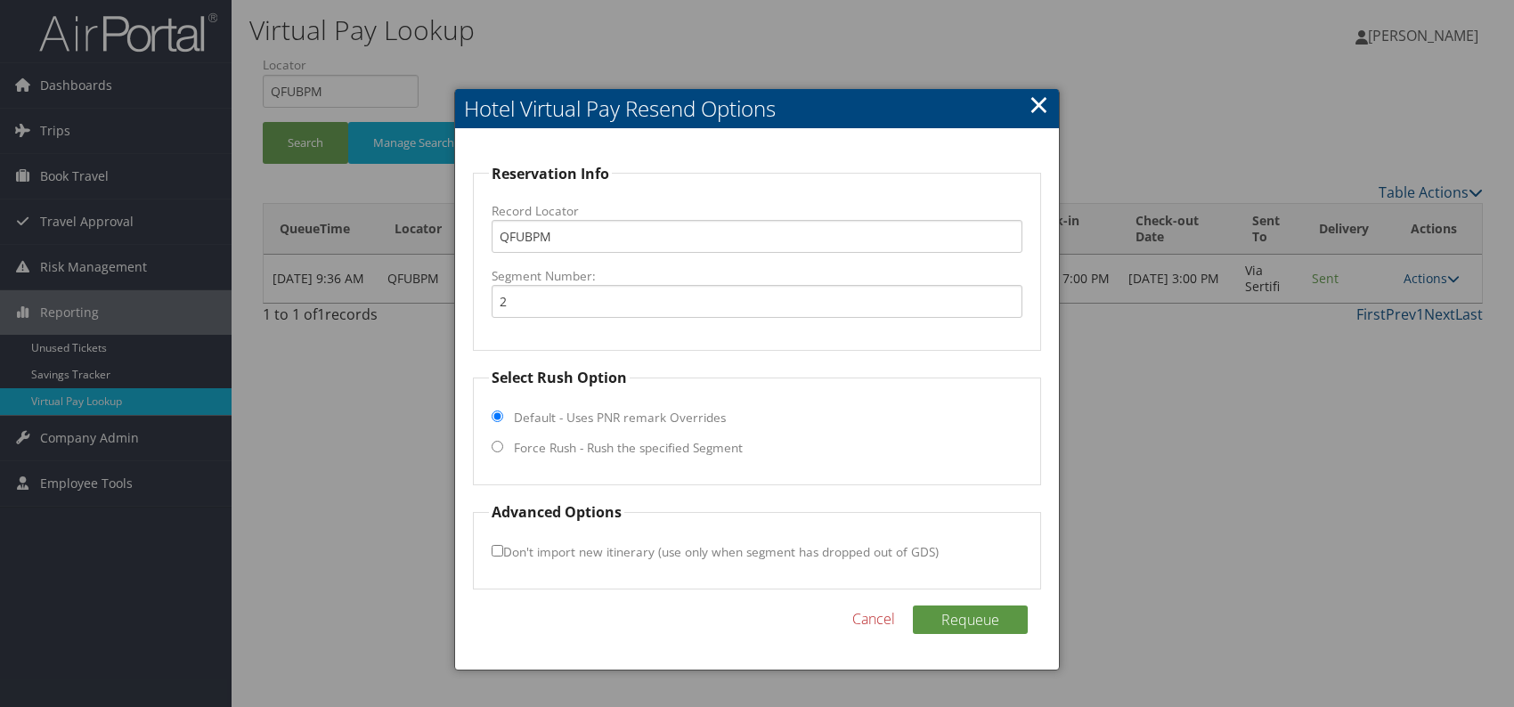
click at [497, 447] on input "Force Rush - Rush the specified Segment" at bounding box center [498, 447] width 12 height 12
radio input "true"
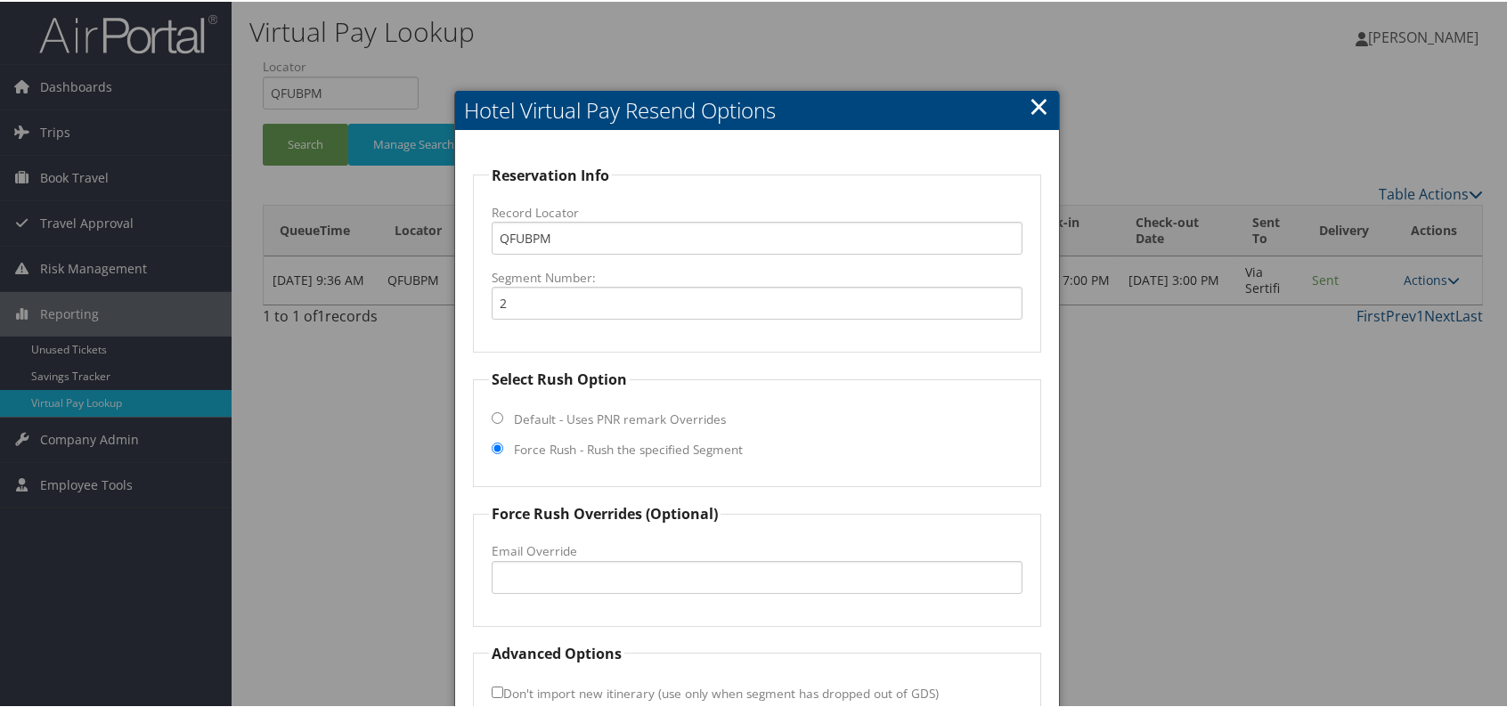
scroll to position [101, 0]
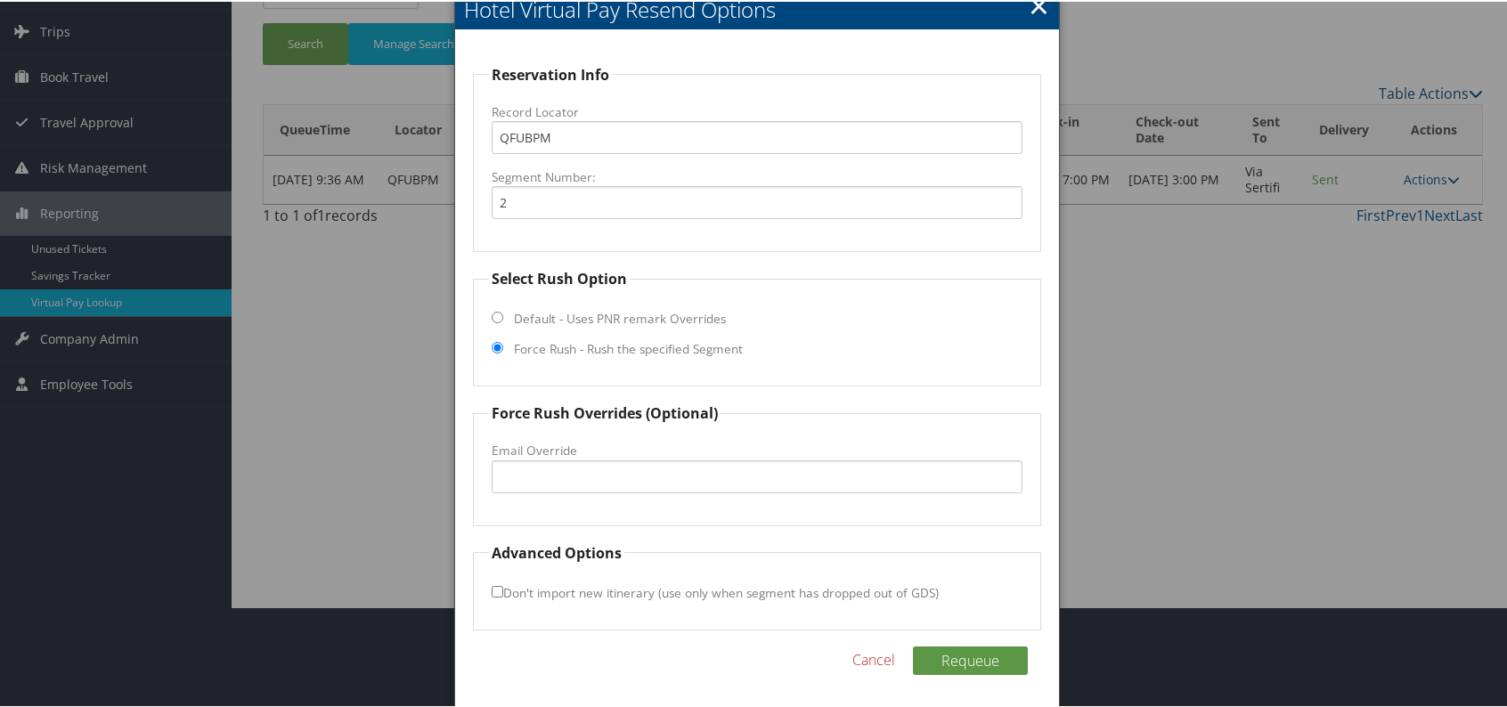
click at [1034, 4] on link "×" at bounding box center [1039, 4] width 20 height 36
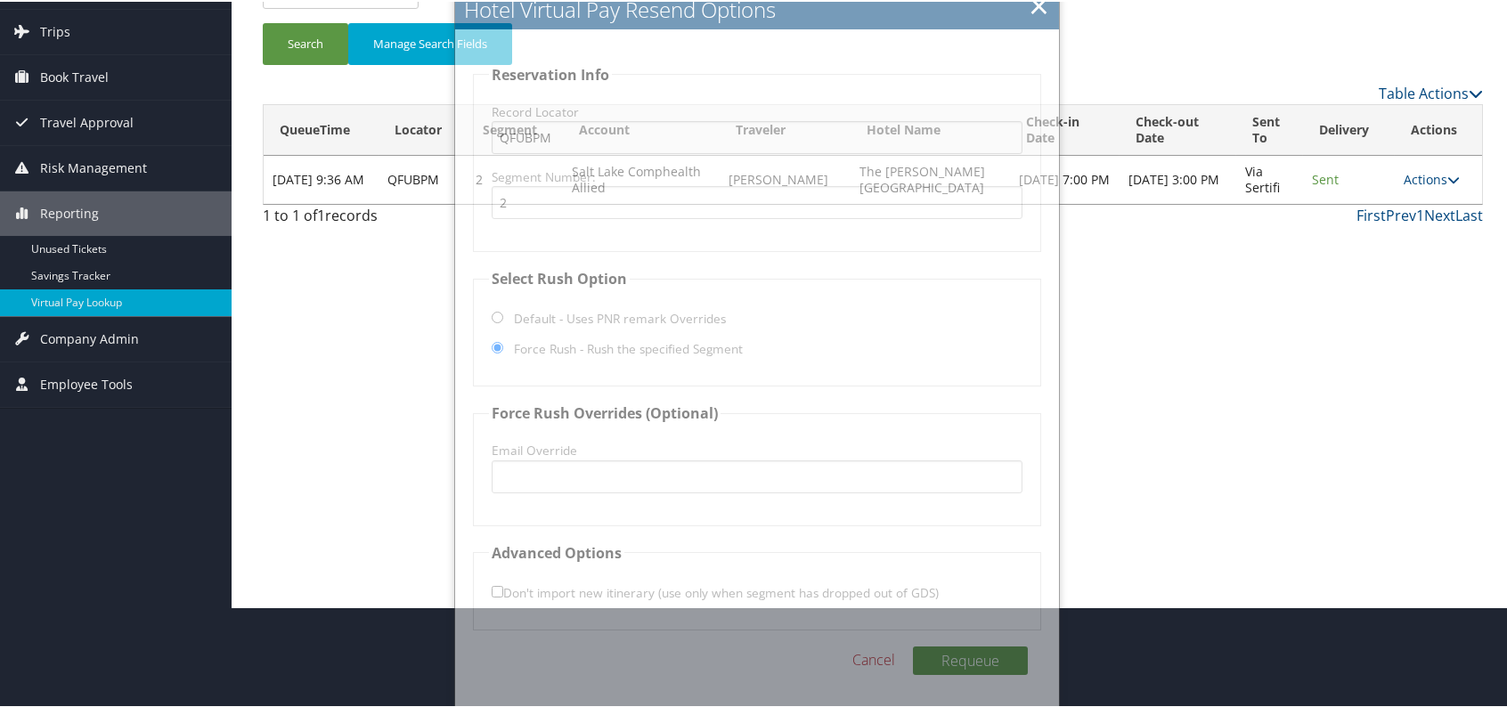
click at [1240, 347] on div "Virtual Pay Lookup Romina Kwock Romina Kwock My Settings Travel Agency Contacts…" at bounding box center [873, 252] width 1283 height 707
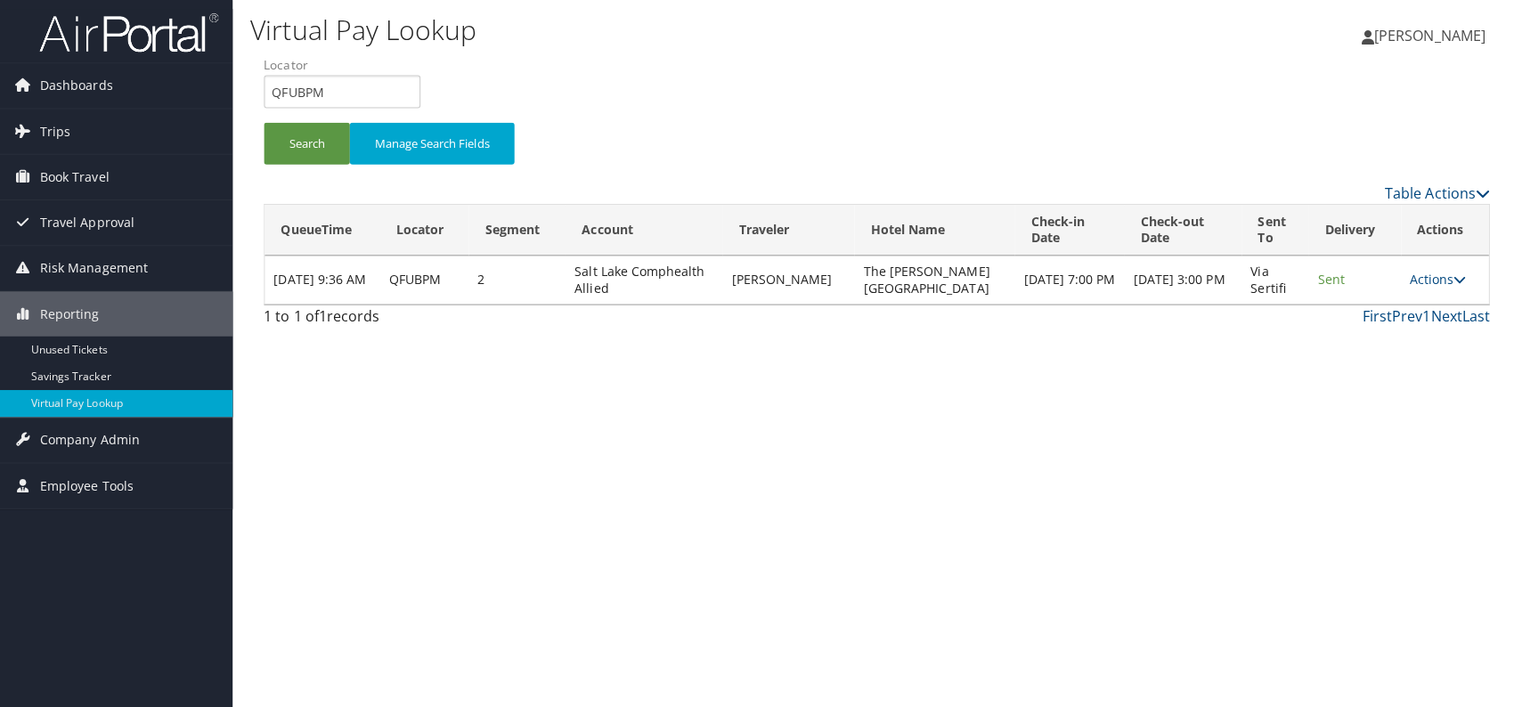
scroll to position [0, 0]
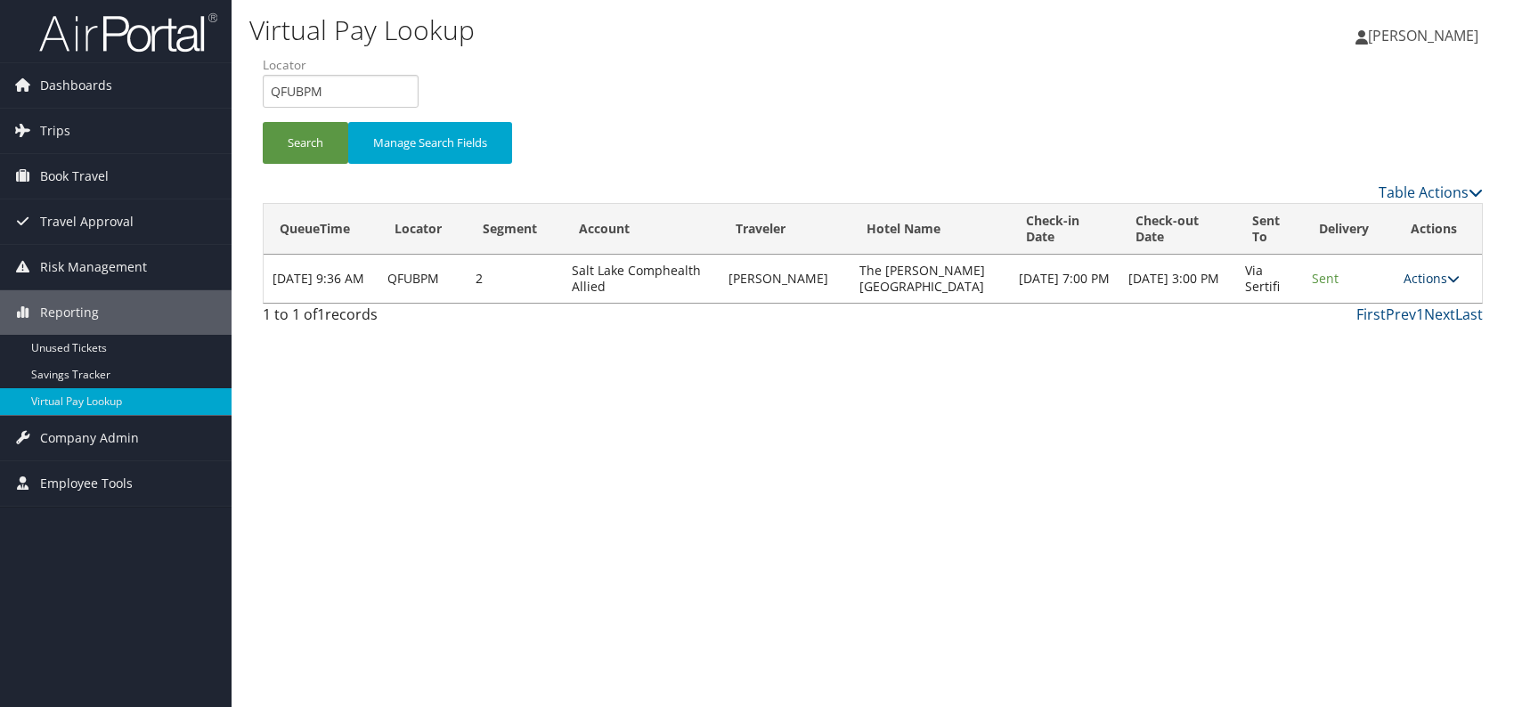
click at [1423, 283] on link "Actions" at bounding box center [1432, 278] width 56 height 17
click at [1372, 315] on link "Resend" at bounding box center [1394, 304] width 112 height 30
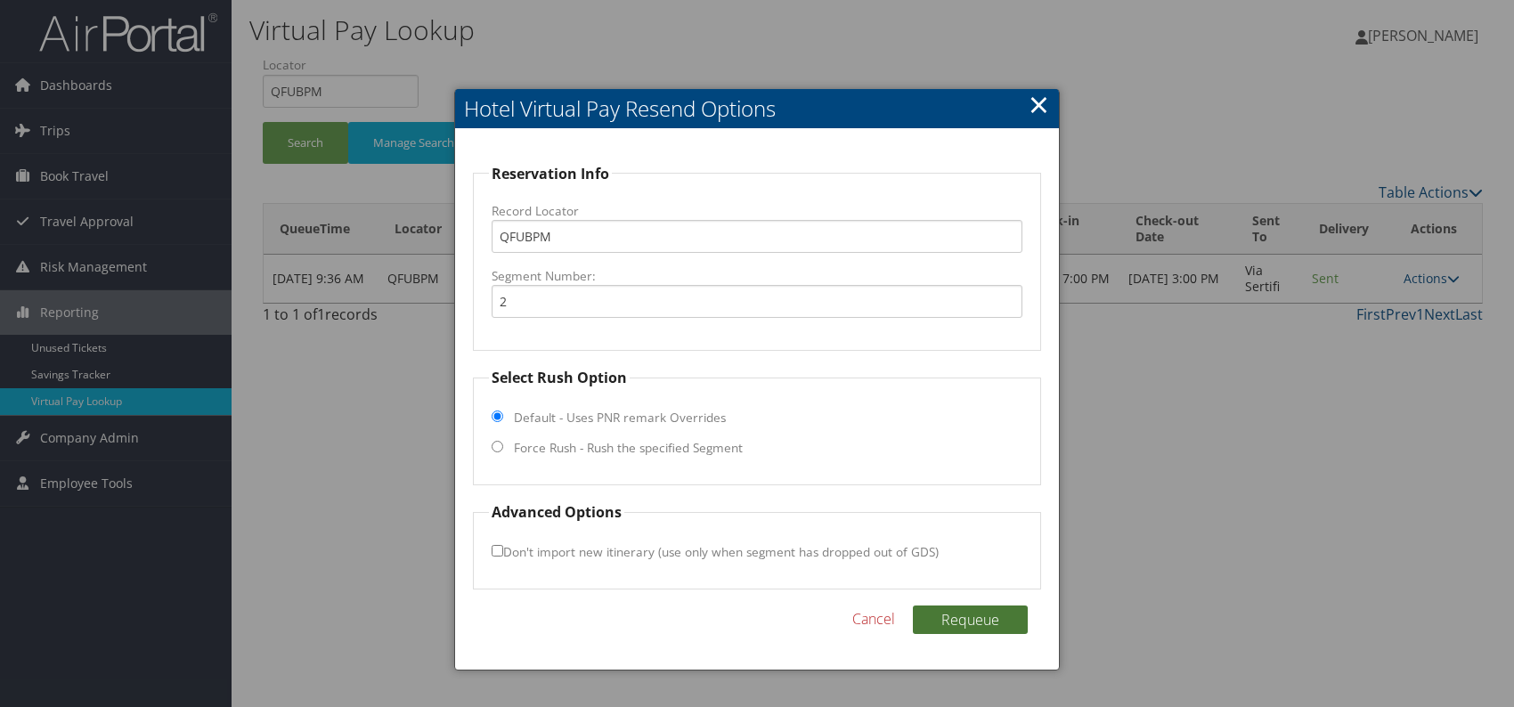
click at [967, 615] on button "Requeue" at bounding box center [970, 620] width 115 height 29
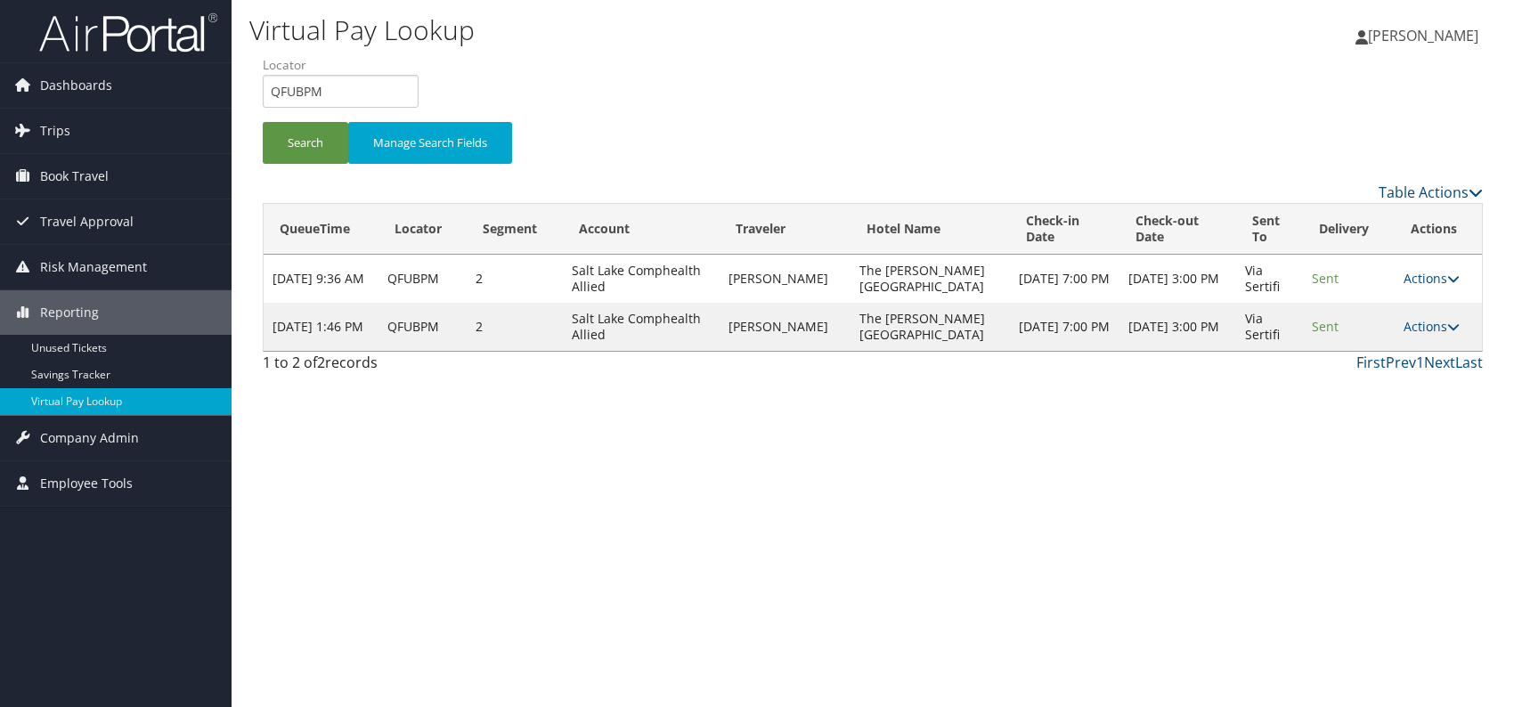
drag, startPoint x: 1444, startPoint y: 328, endPoint x: 1403, endPoint y: 359, distance: 51.5
click at [1447, 328] on icon at bounding box center [1453, 327] width 12 height 12
click at [1379, 383] on link "Logs" at bounding box center [1394, 382] width 112 height 30
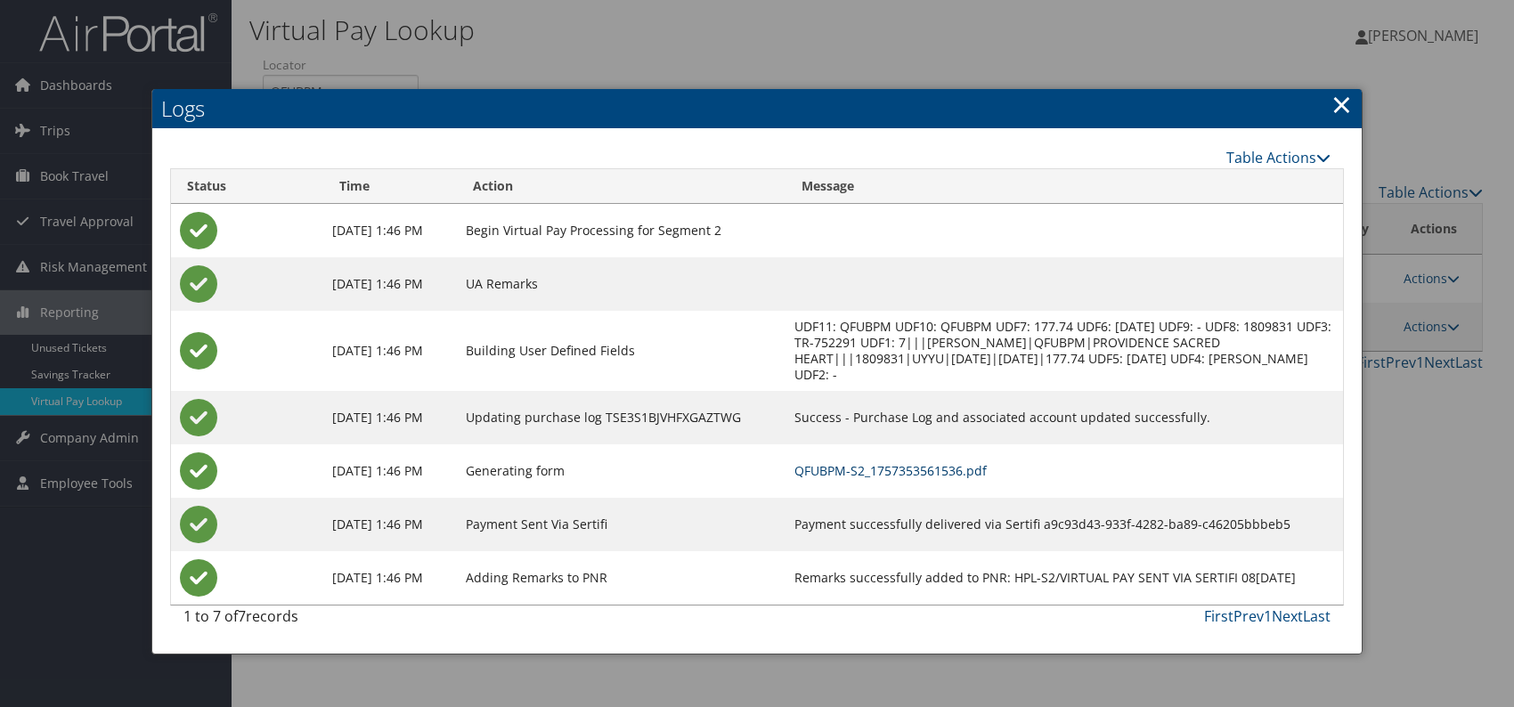
click at [987, 472] on link "QFUBPM-S2_1757353561536.pdf" at bounding box center [890, 470] width 192 height 17
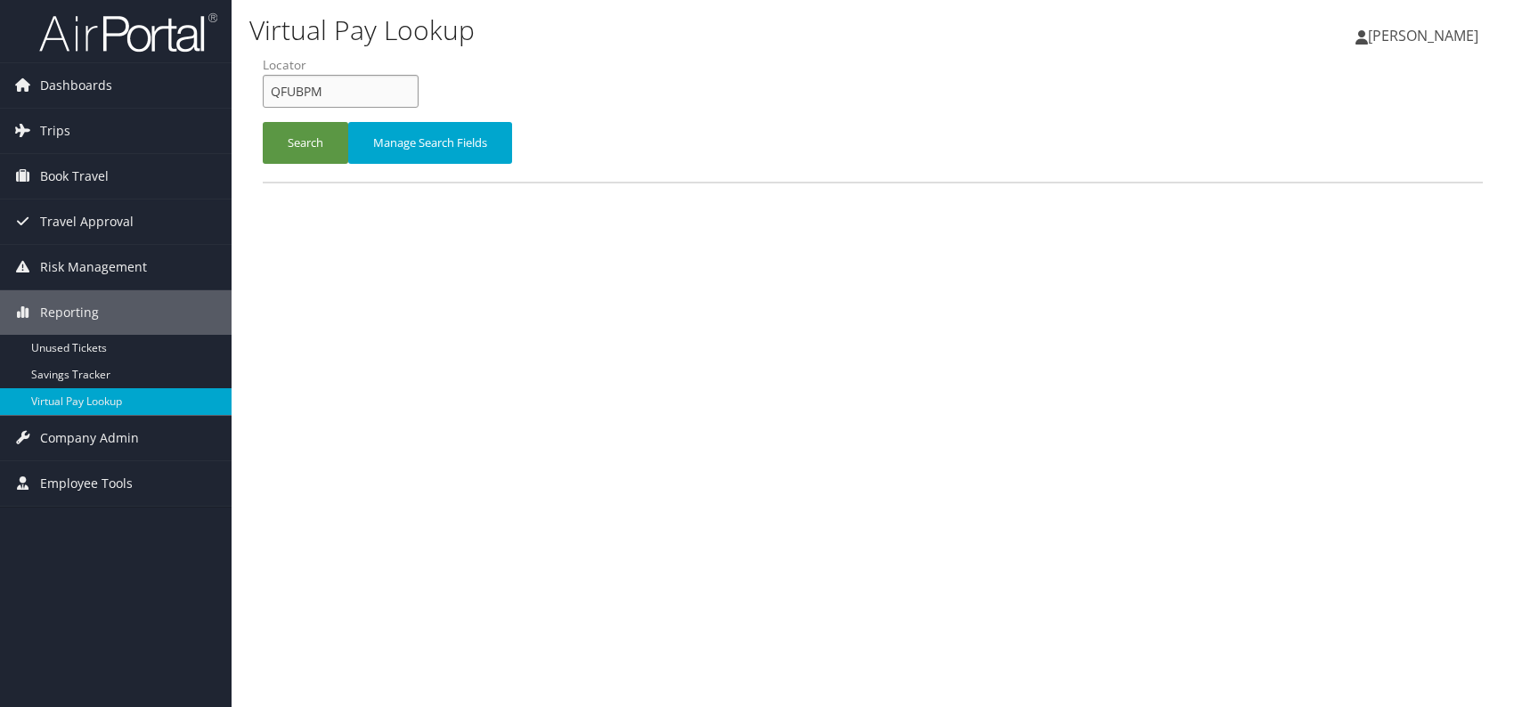
drag, startPoint x: 300, startPoint y: 77, endPoint x: 259, endPoint y: 86, distance: 41.9
click at [263, 86] on form "QueueTime Locator QFUBPM Segment Account Traveler Hotel Name Check-in Date Chec…" at bounding box center [873, 118] width 1220 height 125
drag, startPoint x: 323, startPoint y: 94, endPoint x: 266, endPoint y: 86, distance: 57.4
click at [266, 86] on input "QFUBPM" at bounding box center [341, 91] width 156 height 33
paste input "DLCUGP"
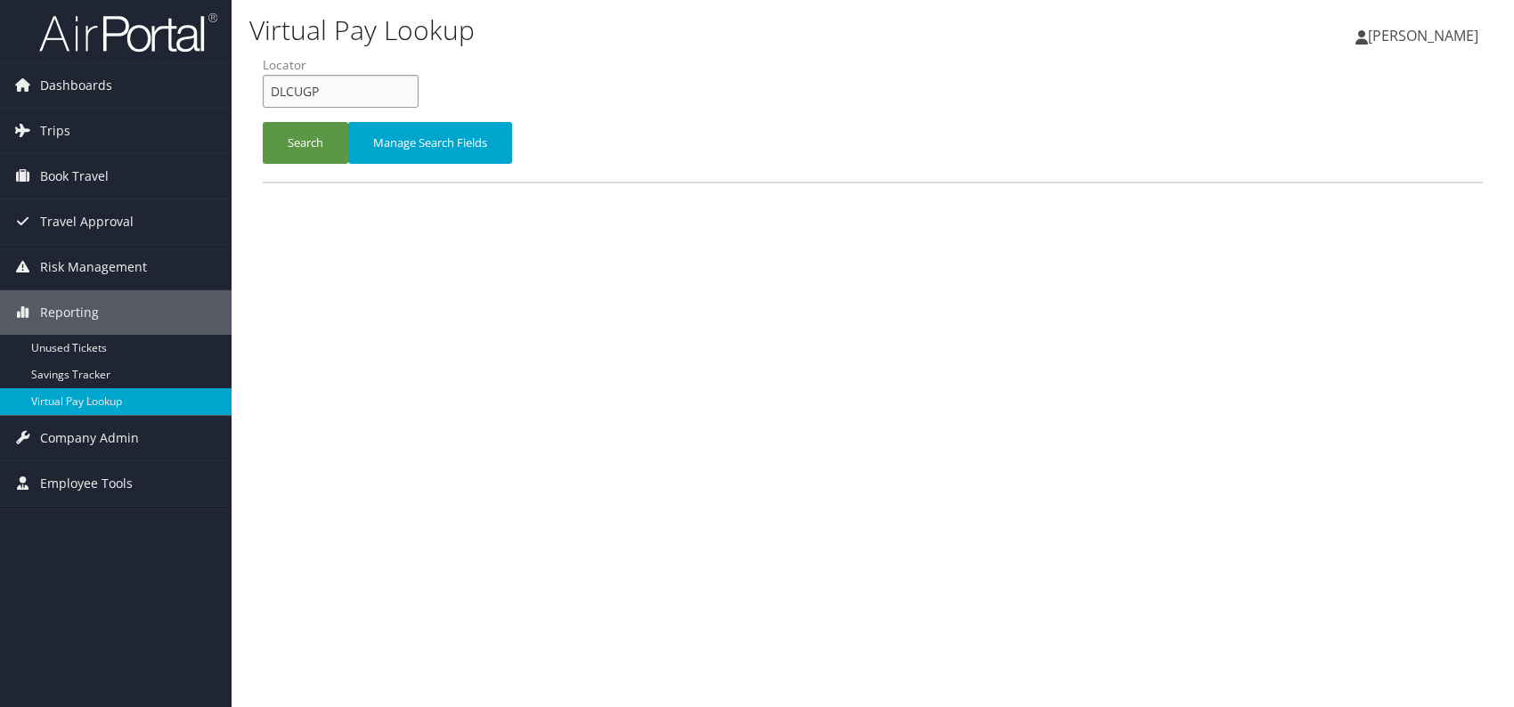
click at [305, 91] on input "DLCUGP" at bounding box center [341, 91] width 156 height 33
click at [301, 91] on input "DLCUGP" at bounding box center [341, 91] width 156 height 33
type input "DLCUGP"
click at [294, 132] on button "Search" at bounding box center [306, 143] width 86 height 42
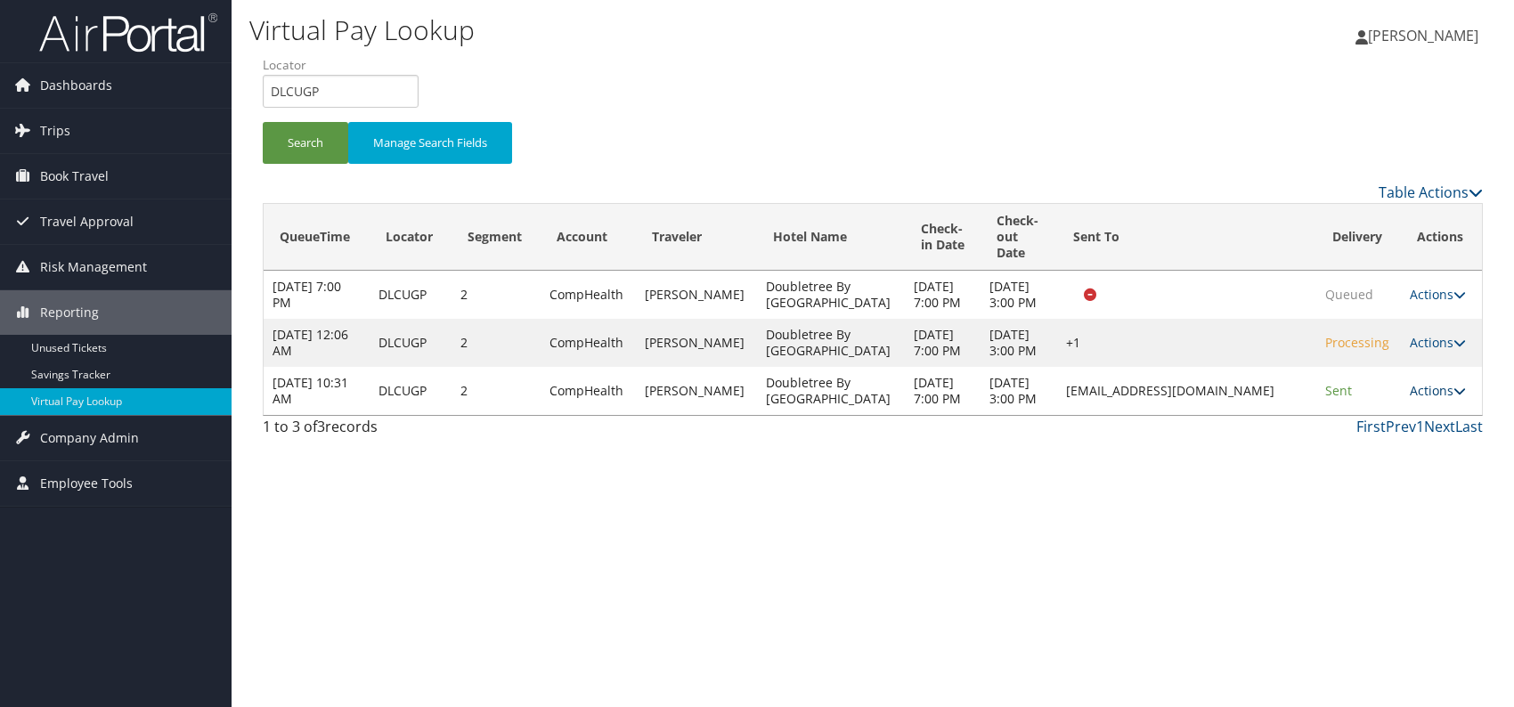
click at [1438, 399] on link "Actions" at bounding box center [1438, 390] width 56 height 17
click at [1372, 522] on link "Logs" at bounding box center [1402, 526] width 112 height 30
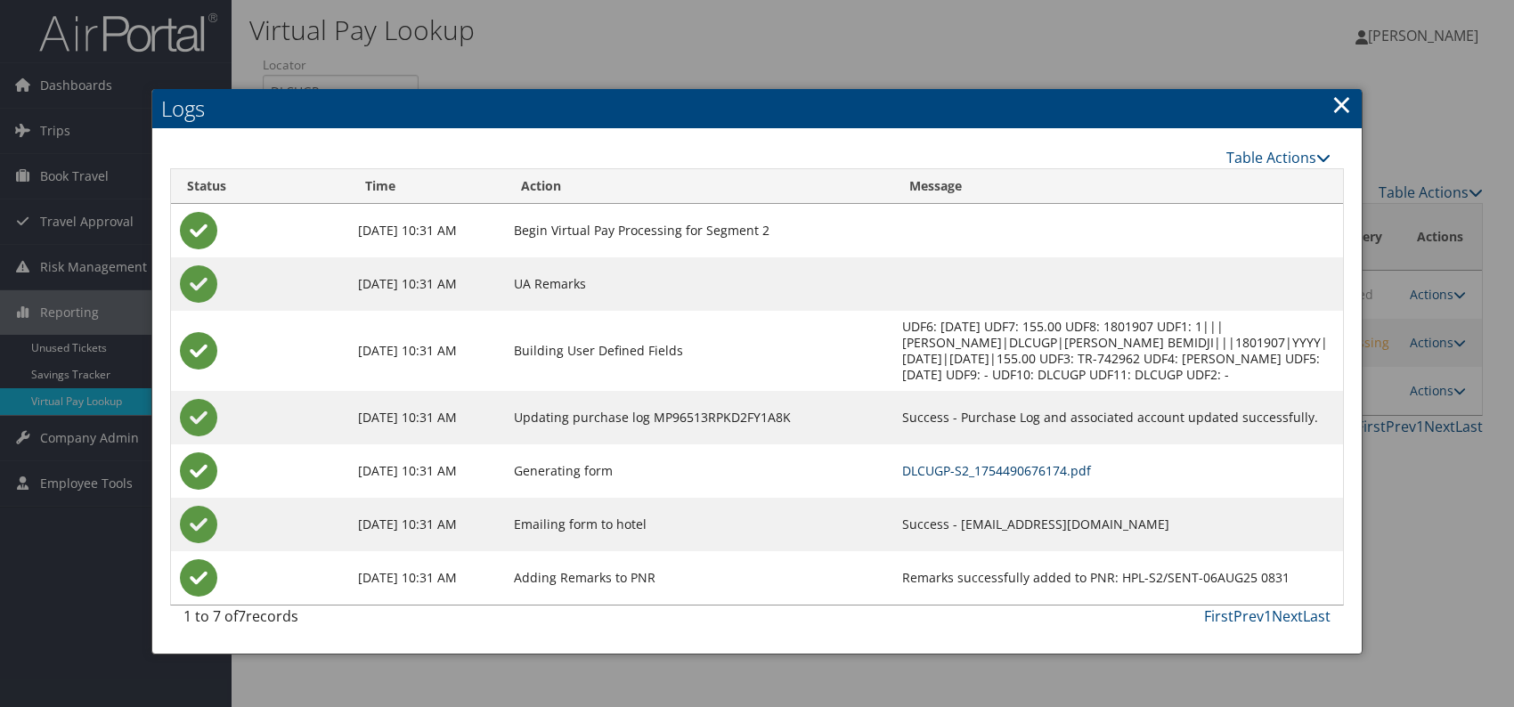
click at [904, 469] on link "DLCUGP-S2_1754490676174.pdf" at bounding box center [996, 470] width 189 height 17
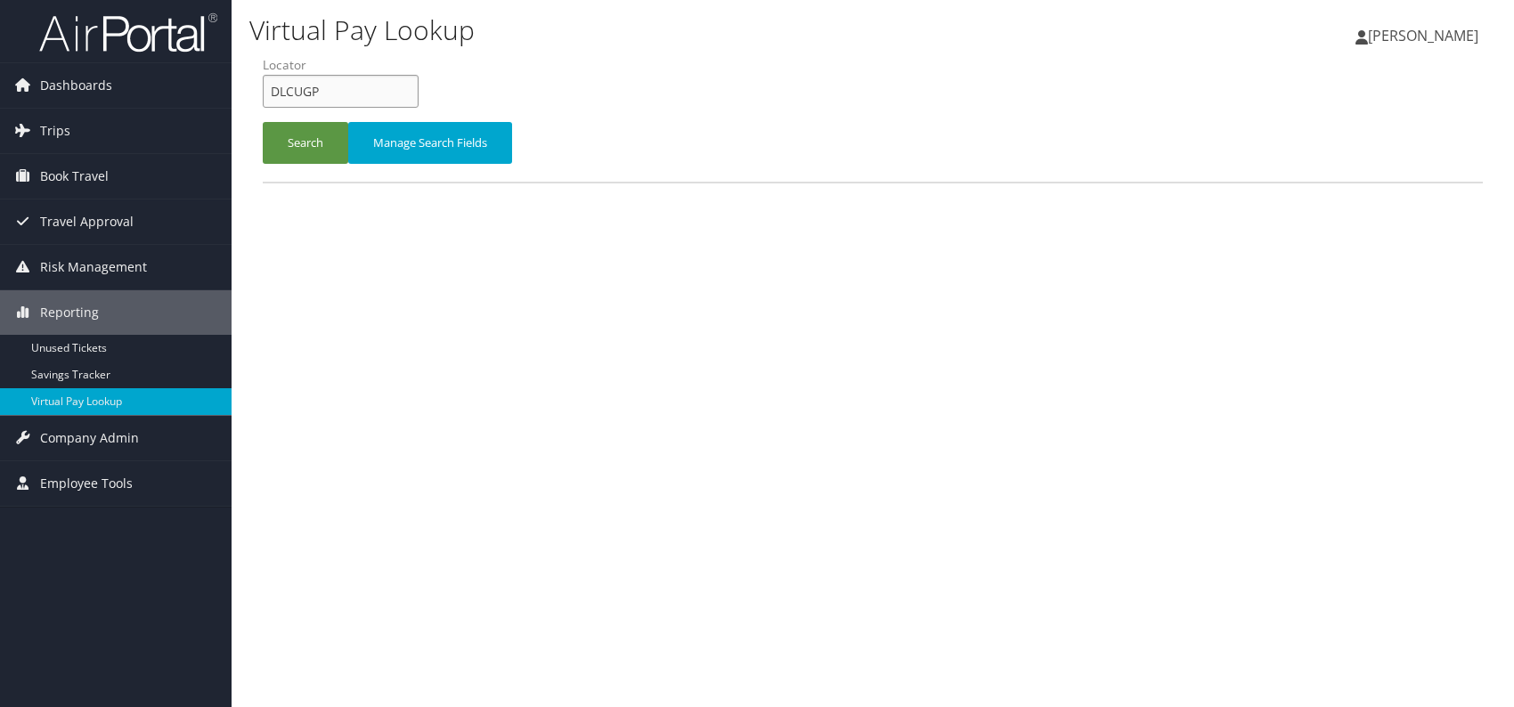
drag, startPoint x: 296, startPoint y: 89, endPoint x: 258, endPoint y: 90, distance: 37.4
click at [263, 90] on form "QueueTime Locator DLCUGP Segment Account Traveler Hotel Name Check-in Date Chec…" at bounding box center [873, 118] width 1220 height 125
paste input "CUASU"
type input "CUASUP"
click at [297, 137] on button "Search" at bounding box center [306, 143] width 86 height 42
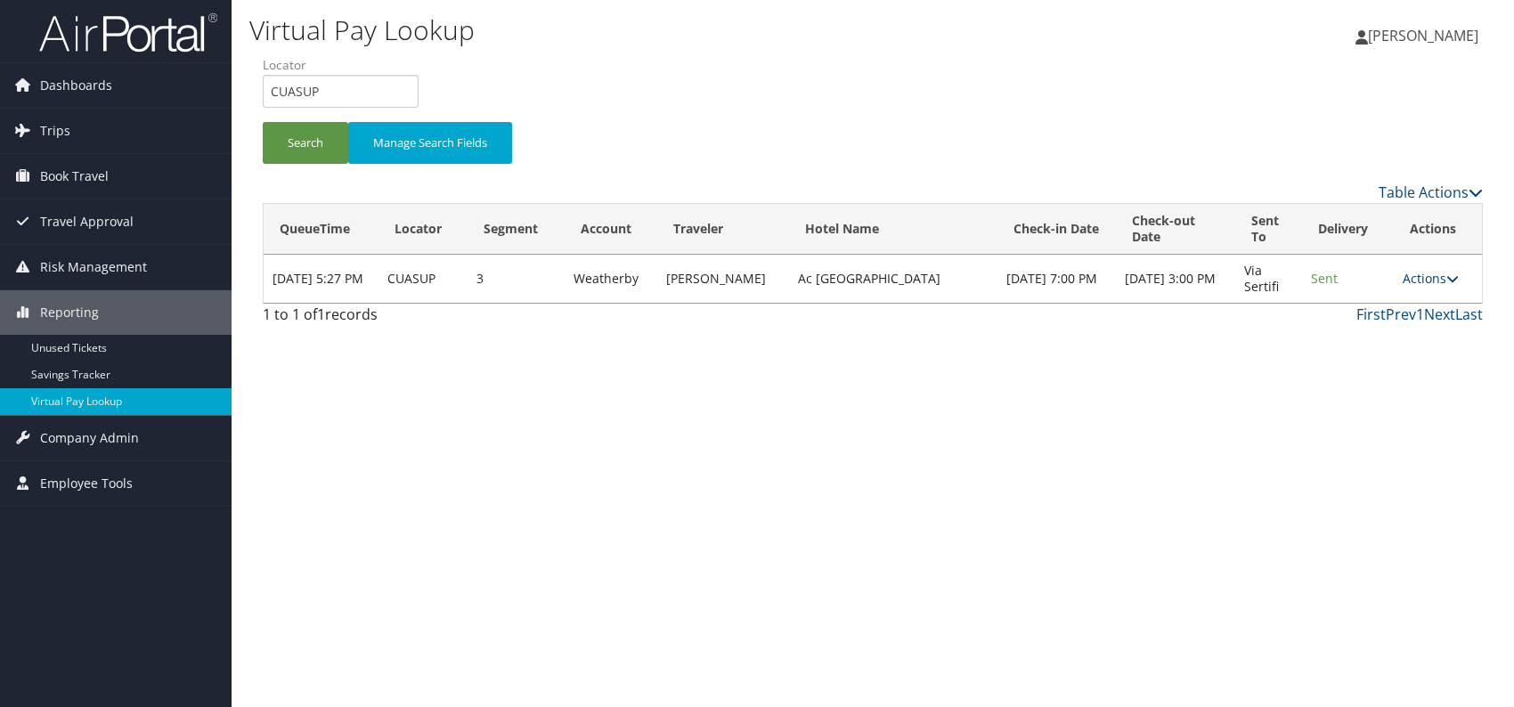
click at [1416, 281] on link "Actions" at bounding box center [1431, 278] width 56 height 17
click at [1393, 338] on link "Logs" at bounding box center [1396, 334] width 112 height 30
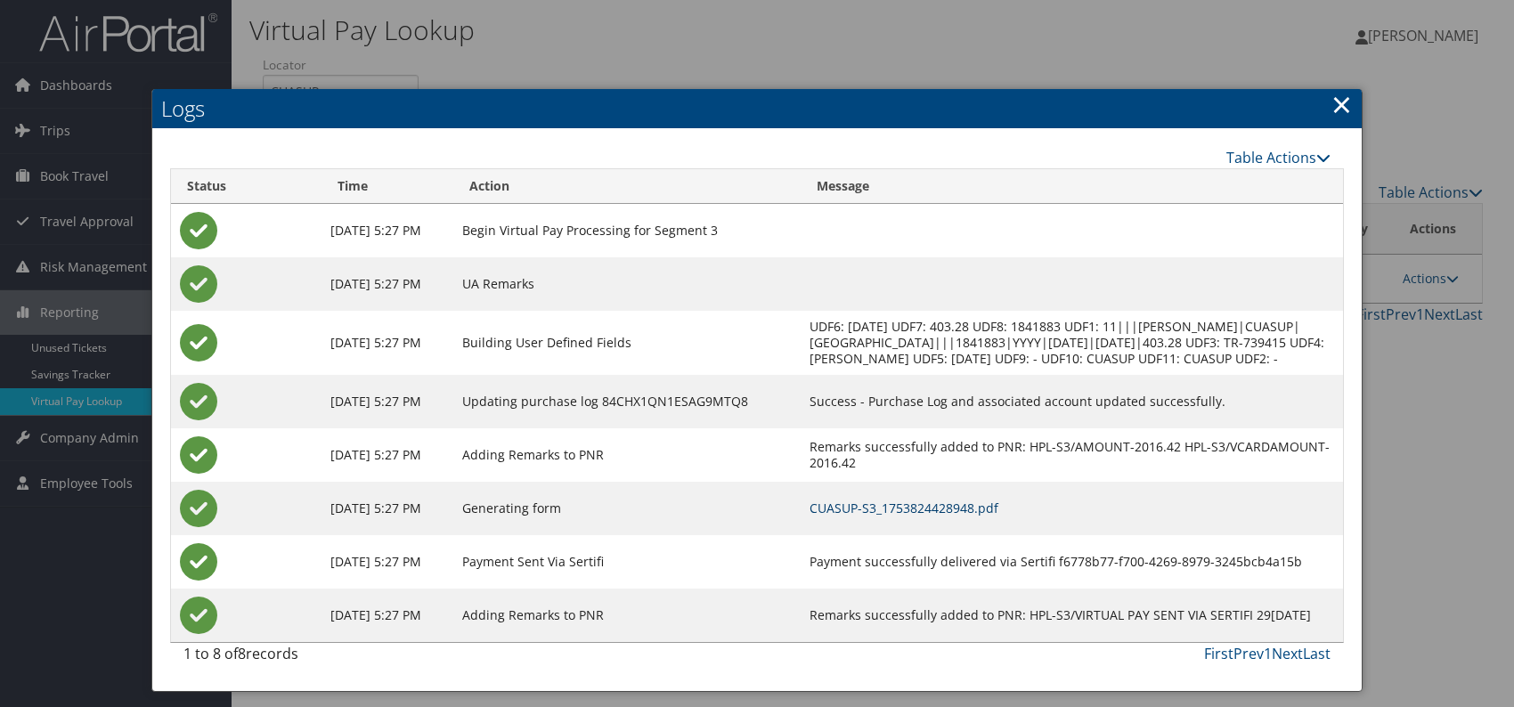
click at [973, 517] on link "CUASUP-S3_1753824428948.pdf" at bounding box center [904, 508] width 189 height 17
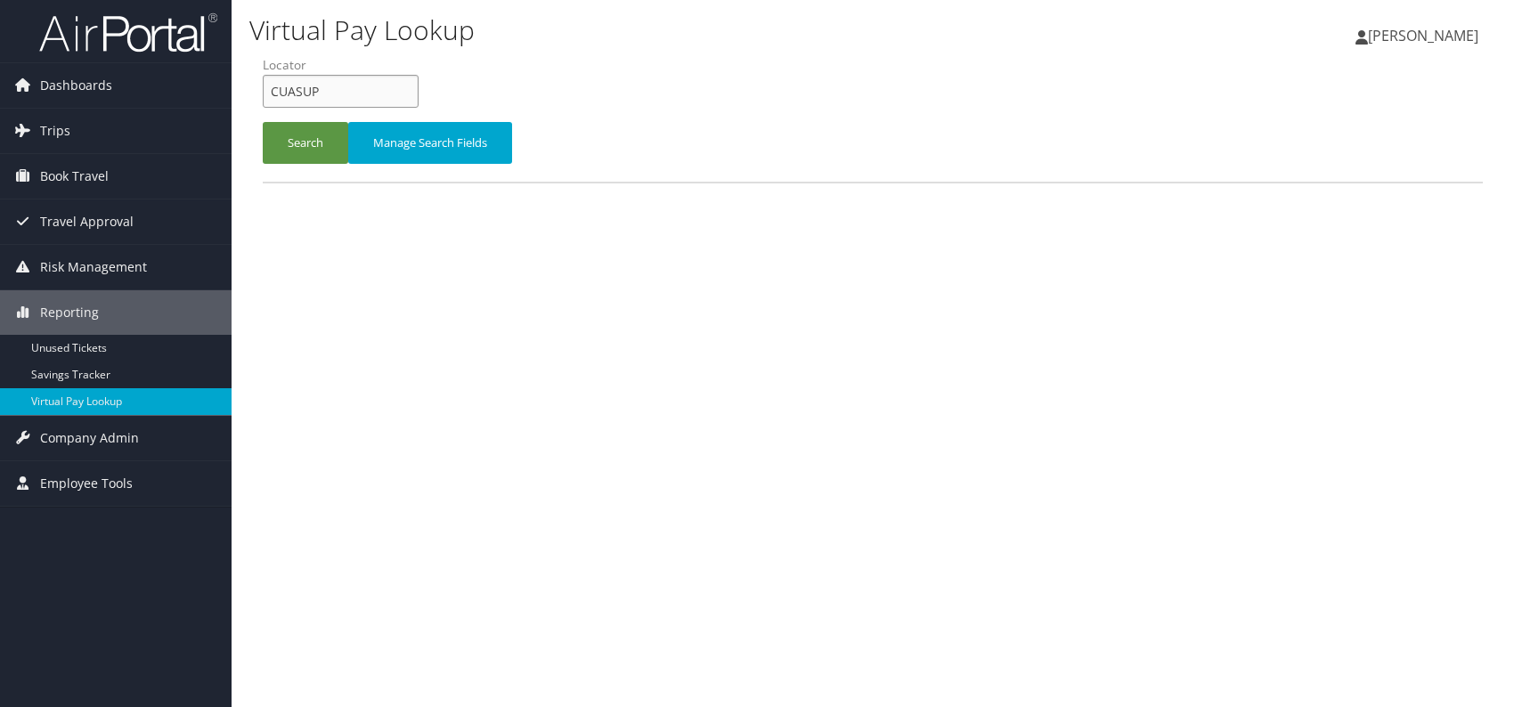
drag, startPoint x: 292, startPoint y: 88, endPoint x: 267, endPoint y: 88, distance: 24.9
click at [267, 88] on input "CUASUP" at bounding box center [341, 91] width 156 height 33
paste input "QLVKSS"
type input "QLVKSS"
paste input "QLVKSS"
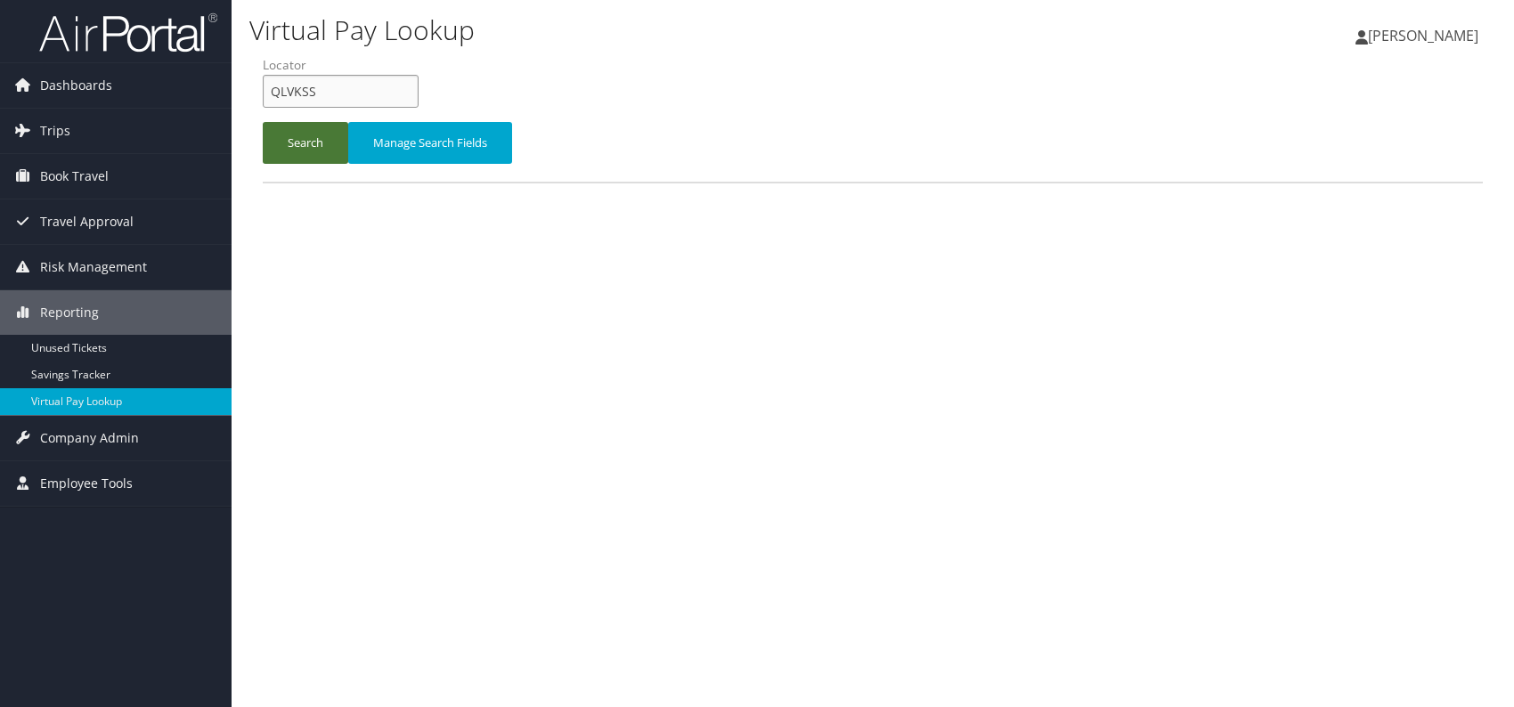
type input "QLVKSS"
click at [304, 151] on button "Search" at bounding box center [306, 143] width 86 height 42
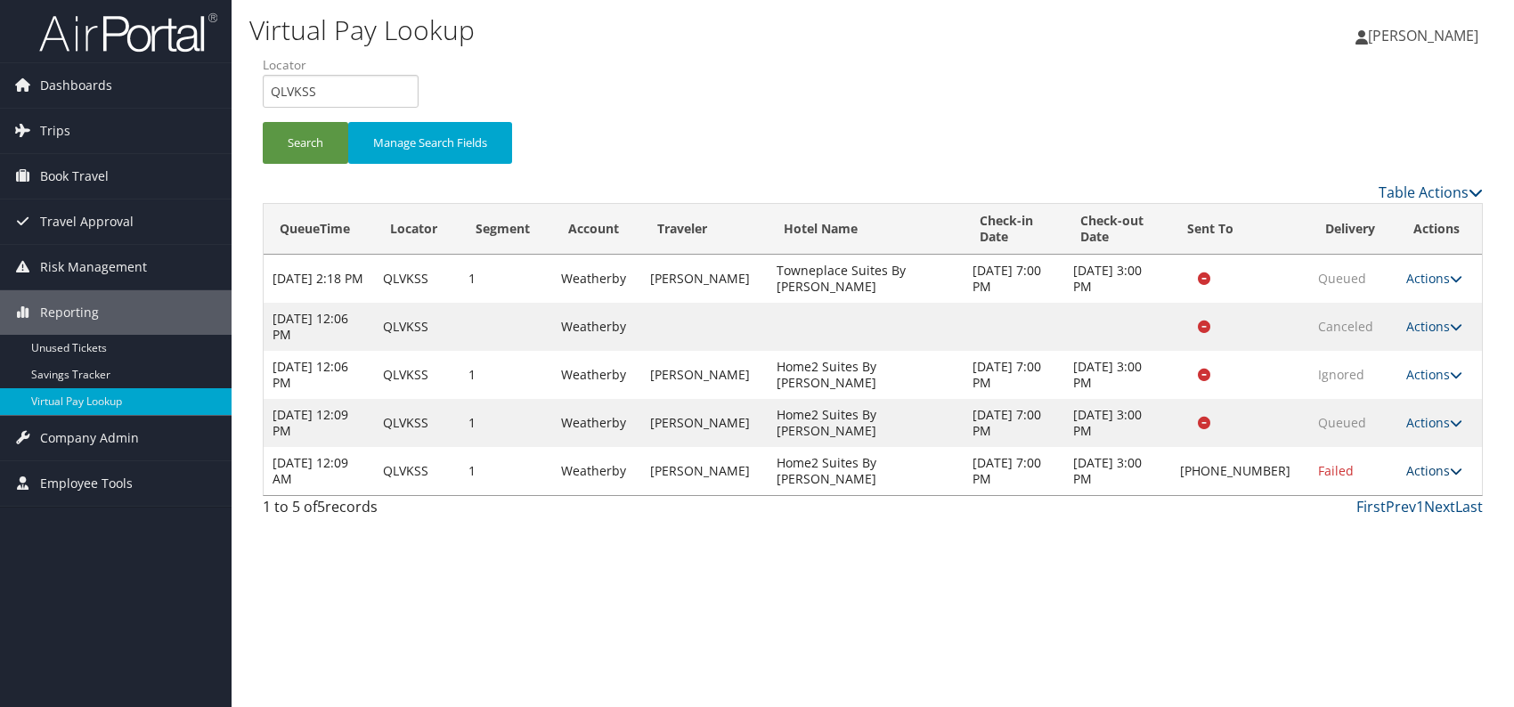
click at [1438, 466] on link "Actions" at bounding box center [1434, 470] width 56 height 17
click at [1363, 518] on link "Logs" at bounding box center [1376, 526] width 152 height 30
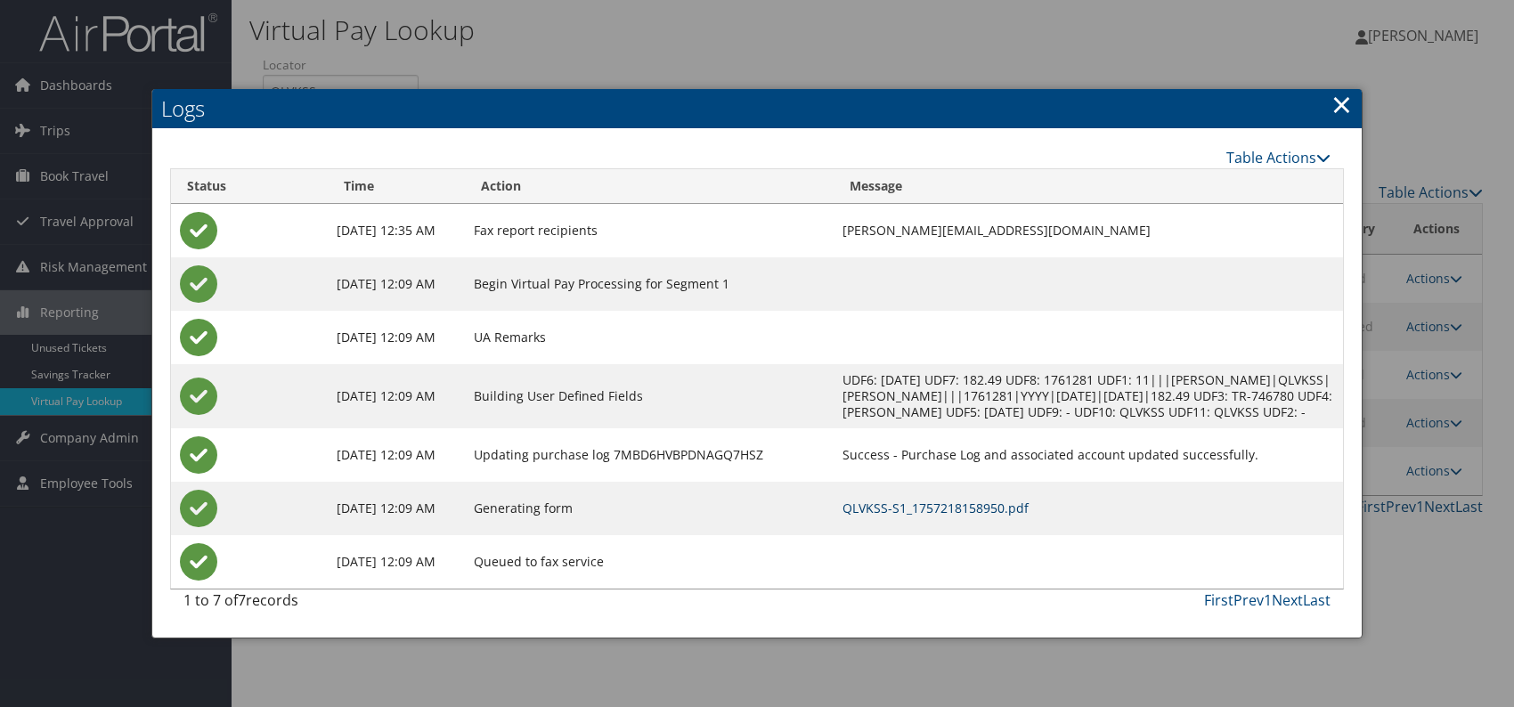
click at [924, 515] on link "QLVKSS-S1_1757218158950.pdf" at bounding box center [936, 508] width 186 height 17
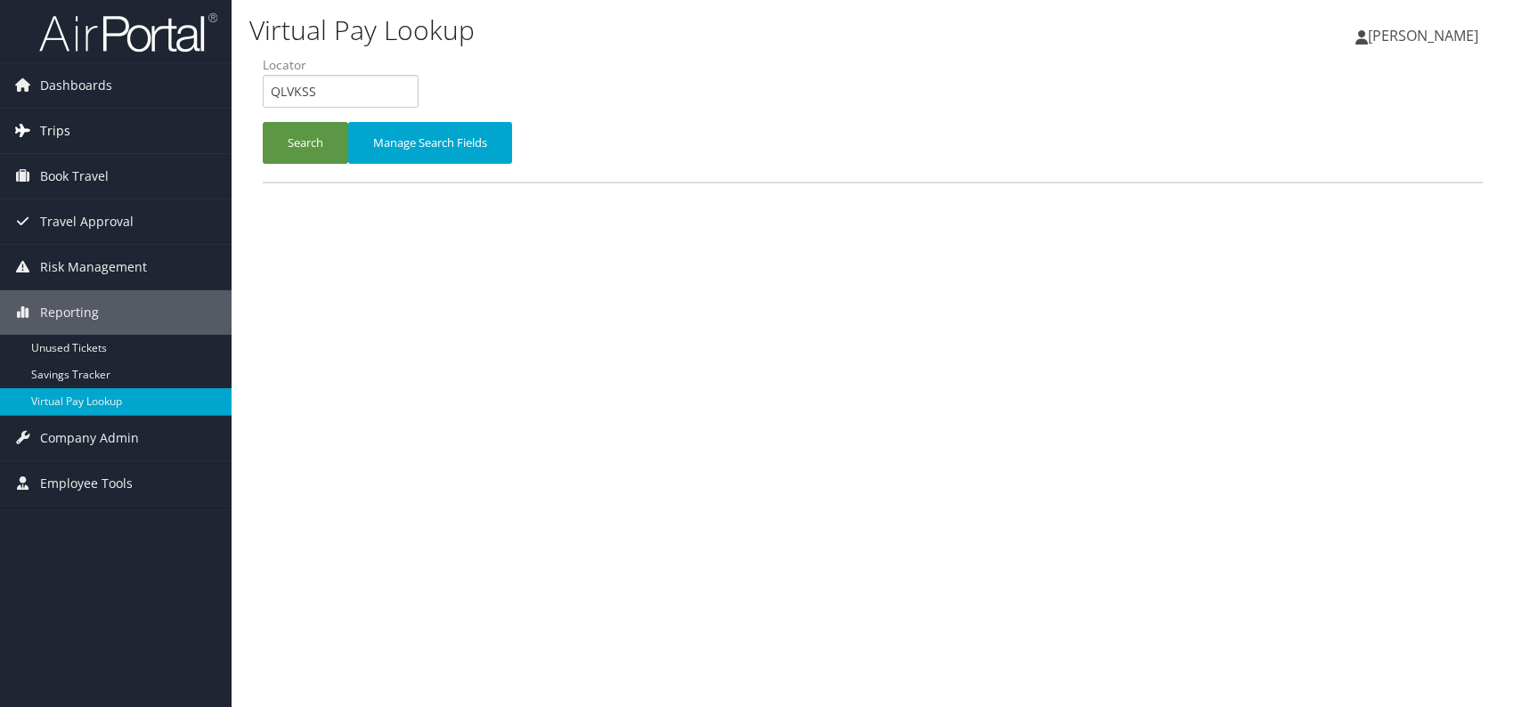
click at [80, 127] on link "Trips" at bounding box center [116, 131] width 232 height 45
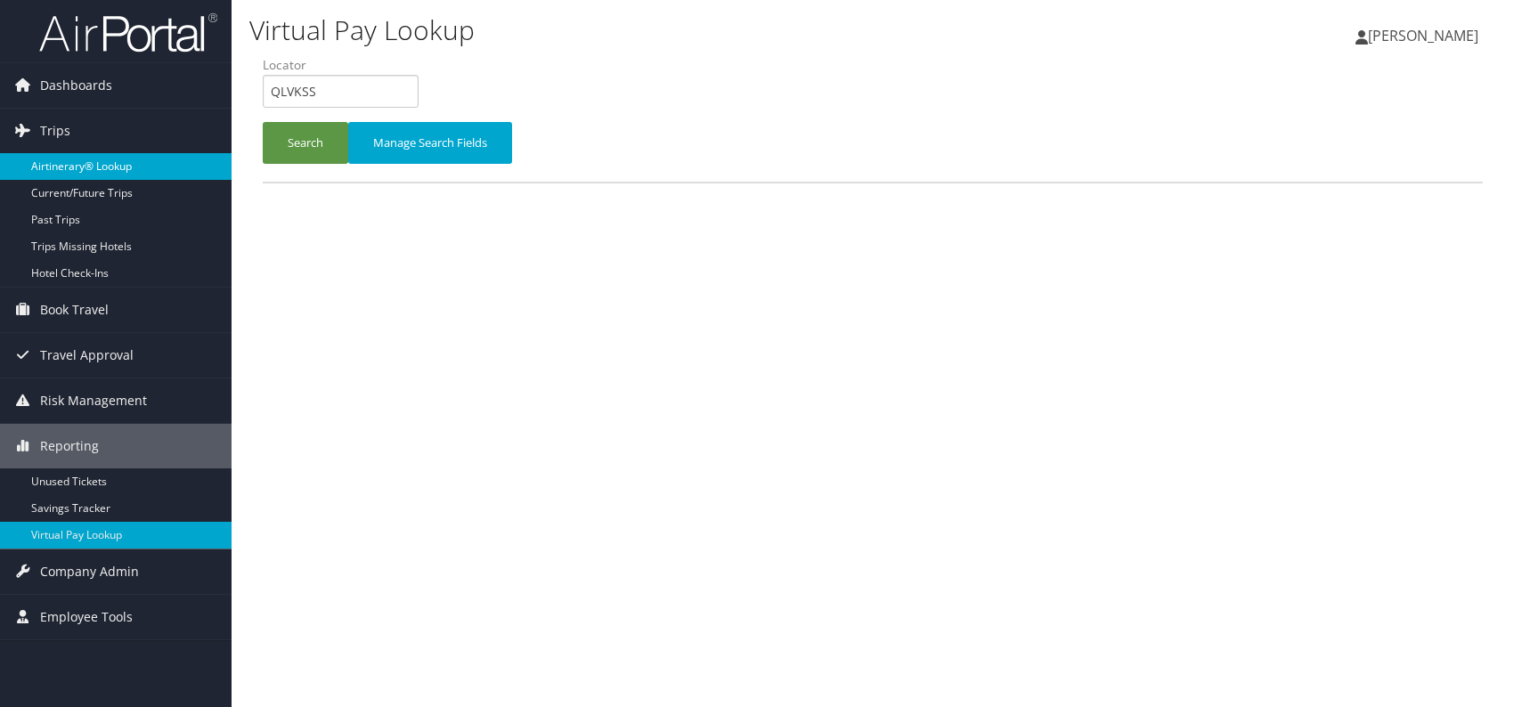
click at [82, 164] on link "Airtinerary® Lookup" at bounding box center [116, 166] width 232 height 27
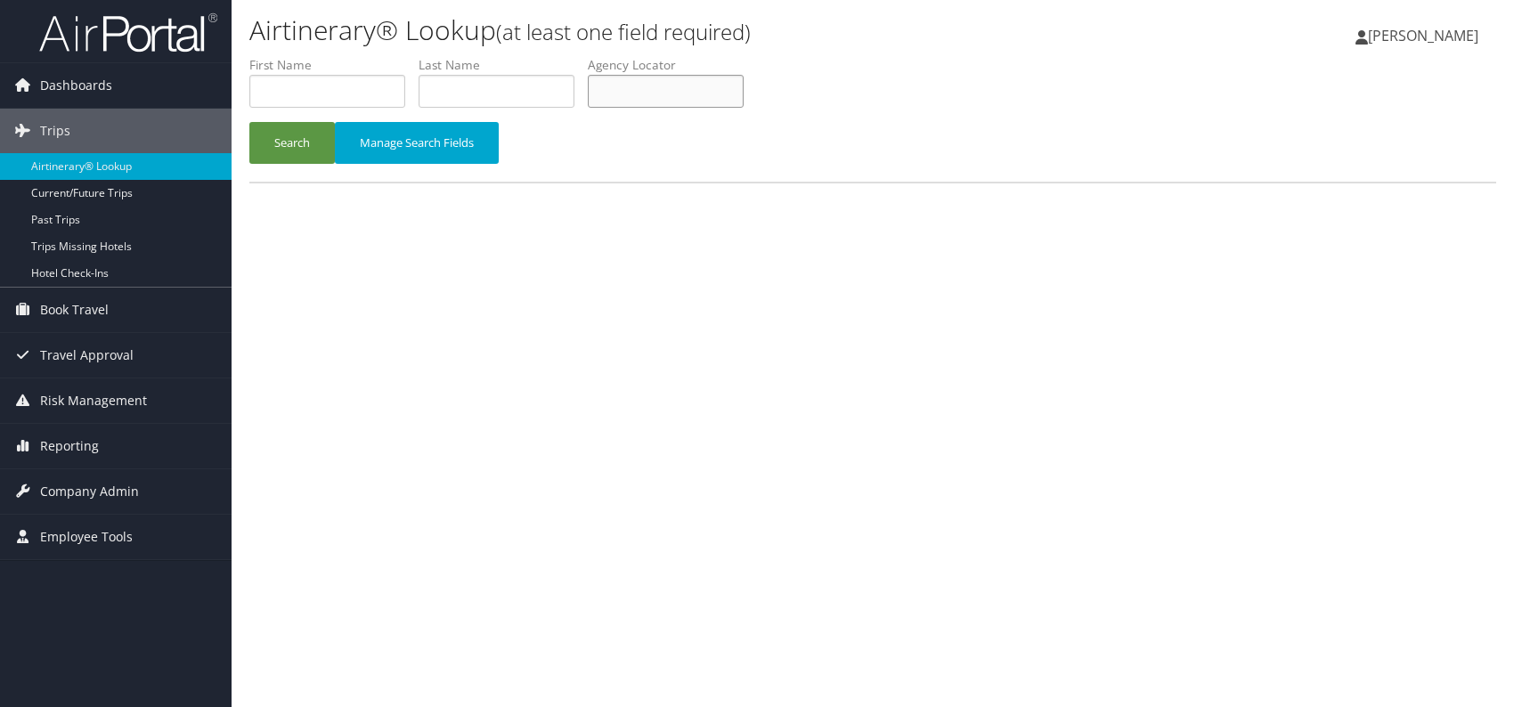
paste input "WVCTQC"
type input "WVCTQC"
click at [314, 150] on button "Search" at bounding box center [292, 143] width 86 height 42
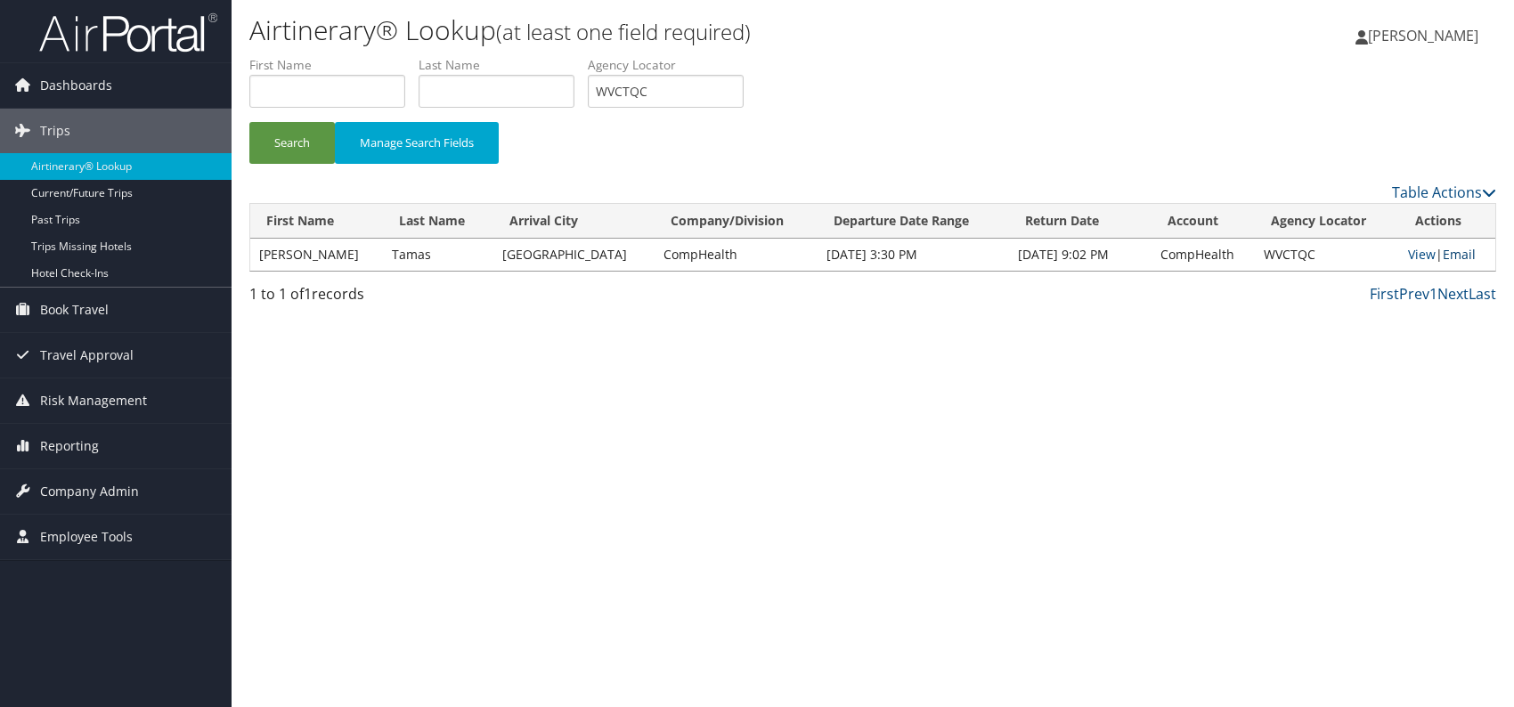
click at [1462, 248] on link "Email" at bounding box center [1459, 254] width 33 height 17
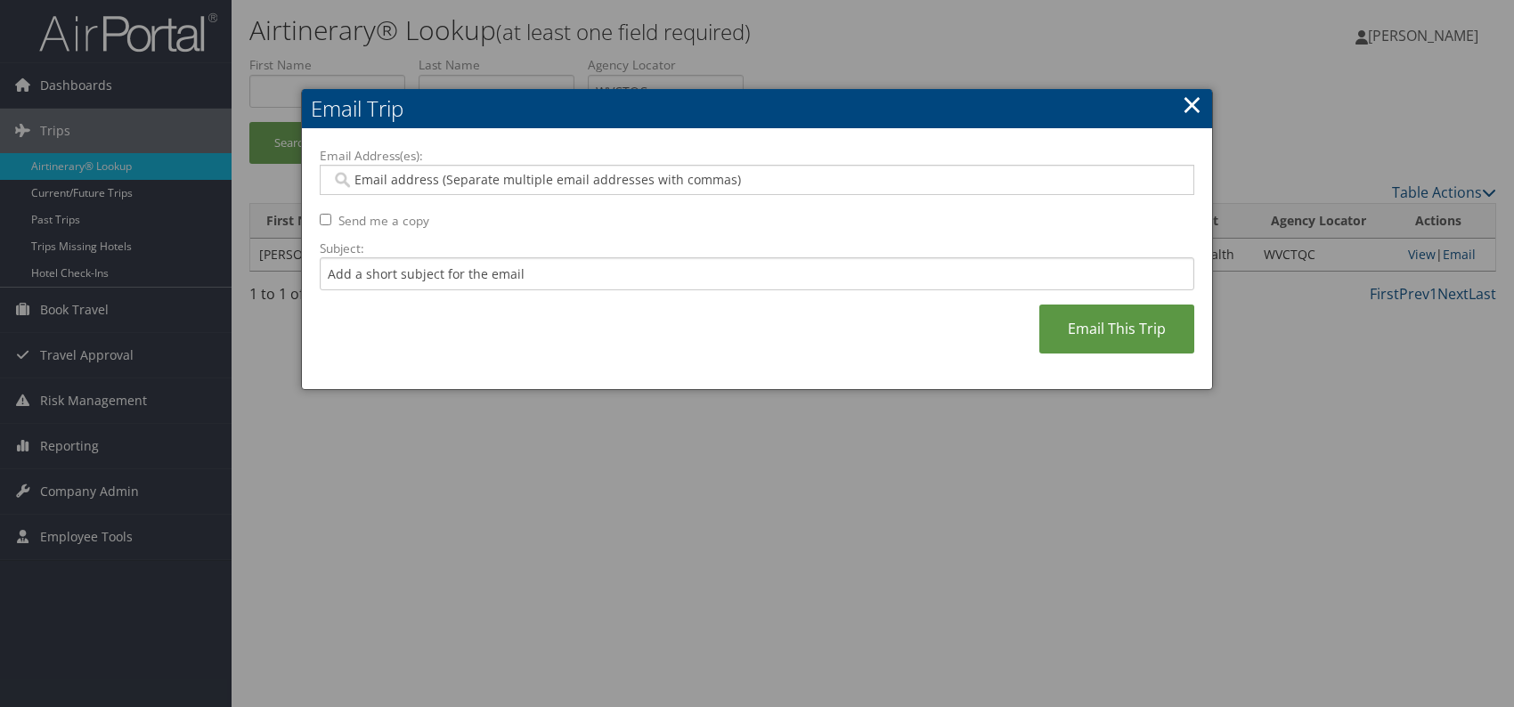
paste input "carmen.smith@comphealth.com"
type input "carmen.smith@comphealth.com"
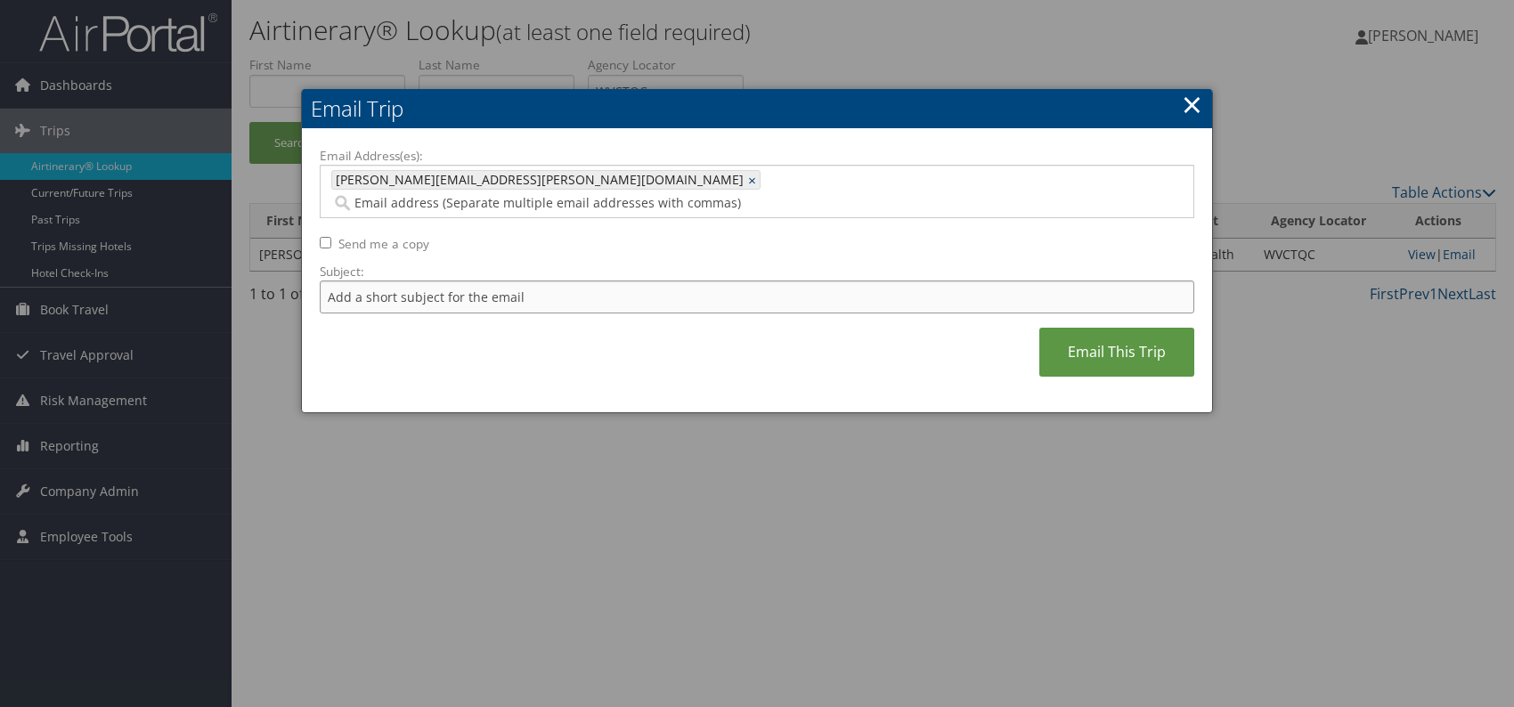
drag, startPoint x: 453, startPoint y: 265, endPoint x: 457, endPoint y: 282, distance: 18.2
click at [453, 281] on input "Subject:" at bounding box center [757, 297] width 875 height 33
click at [705, 330] on div "Email Address(es): carmen.smith@comphealth.com carmen.smith@comphealth.com × Se…" at bounding box center [757, 271] width 875 height 248
drag, startPoint x: 597, startPoint y: 276, endPoint x: 614, endPoint y: 276, distance: 16.9
click at [614, 281] on input "Itinerary change. Please see notes in TR-752077" at bounding box center [757, 297] width 875 height 33
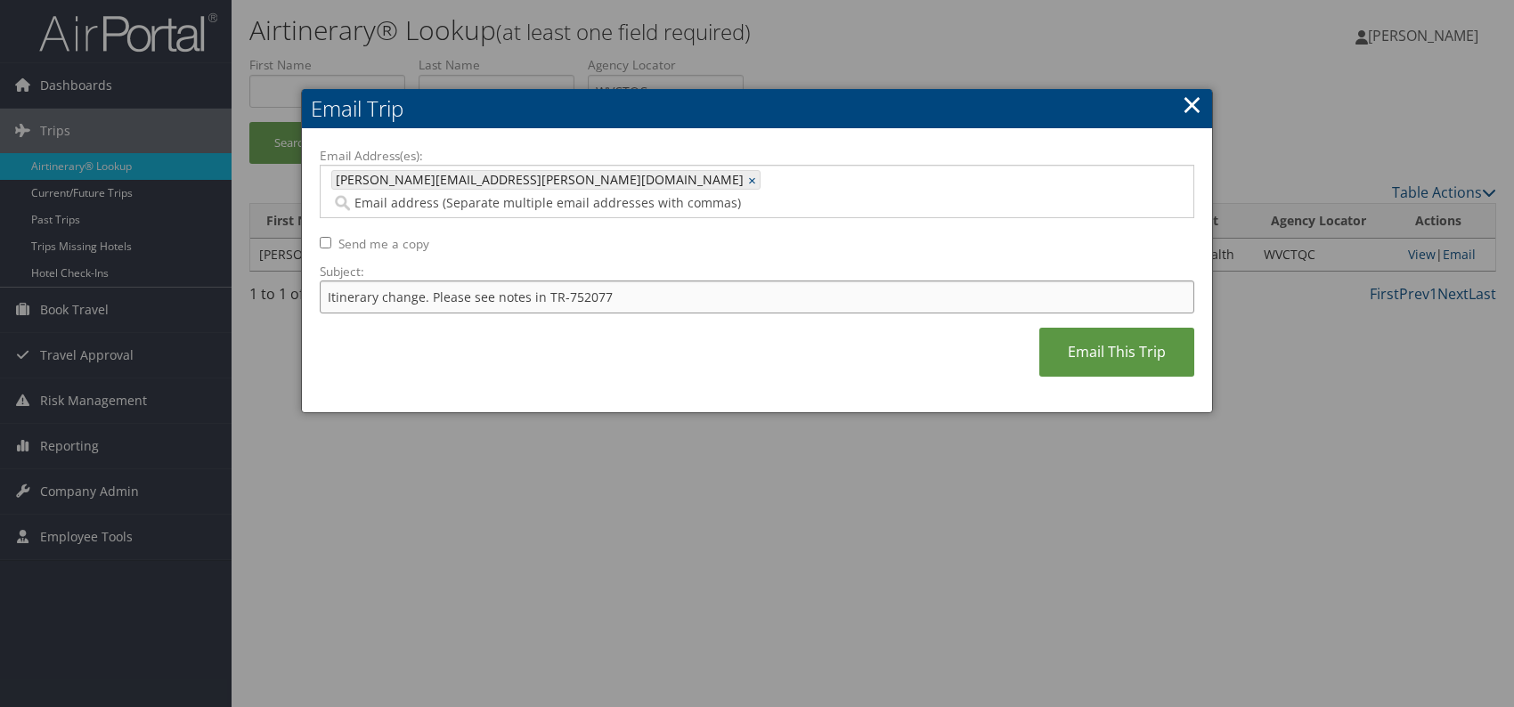
paste input "4692"
type input "Itinerary change. Please see notes in TR-754692"
drag, startPoint x: 775, startPoint y: 362, endPoint x: 891, endPoint y: 362, distance: 115.8
click at [779, 362] on div "Email Address(es): carmen.smith@comphealth.com carmen.smith@comphealth.com × Se…" at bounding box center [757, 271] width 875 height 248
click at [1078, 339] on link "Email This Trip" at bounding box center [1116, 352] width 155 height 49
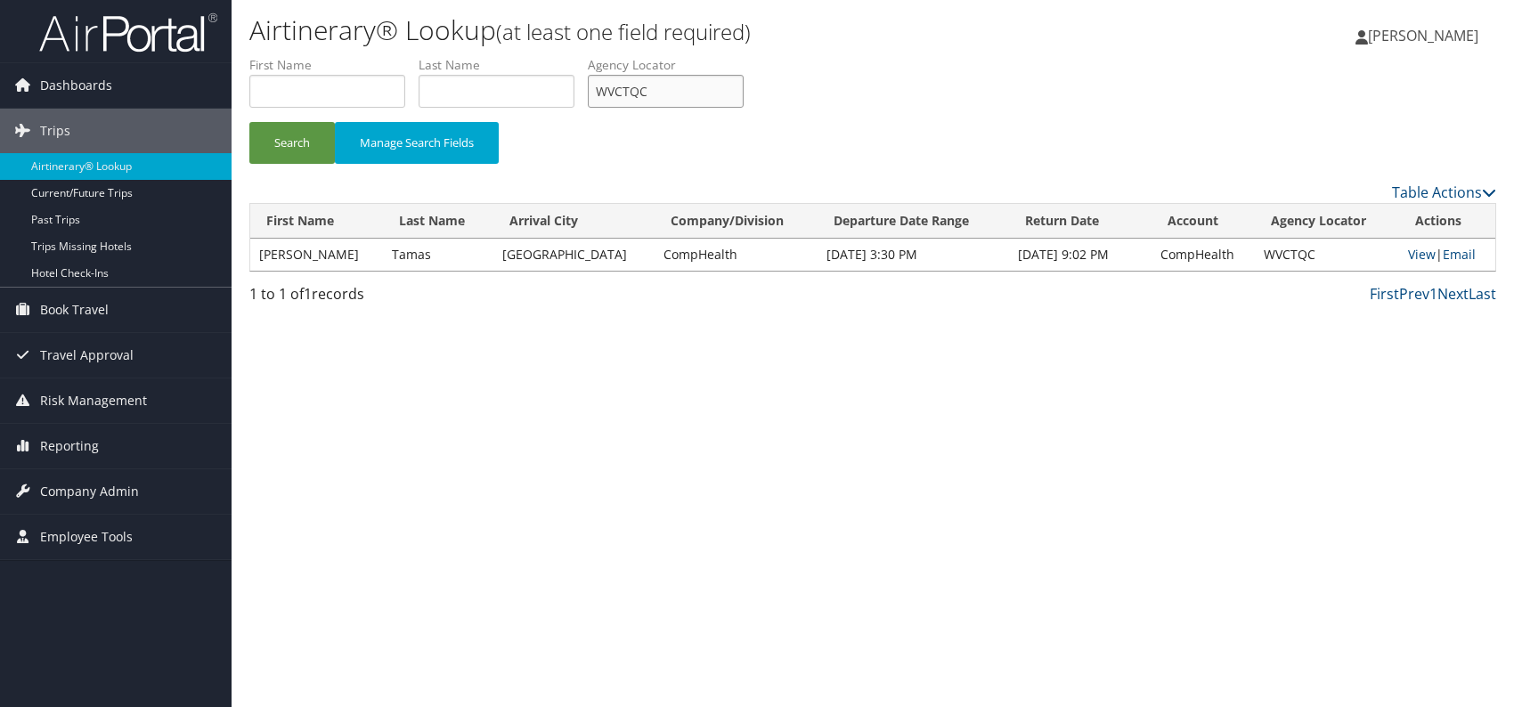
drag, startPoint x: 642, startPoint y: 95, endPoint x: 587, endPoint y: 96, distance: 55.2
click at [579, 56] on ul "First Name Last Name Departure City Arrival City Company/Division Airport/City …" at bounding box center [872, 56] width 1247 height 0
drag, startPoint x: 658, startPoint y: 96, endPoint x: 594, endPoint y: 90, distance: 64.4
click at [589, 56] on ul "First Name Last Name Departure City Arrival City Company/Division Airport/City …" at bounding box center [872, 56] width 1247 height 0
click at [688, 94] on input "WVCTQC" at bounding box center [666, 91] width 156 height 33
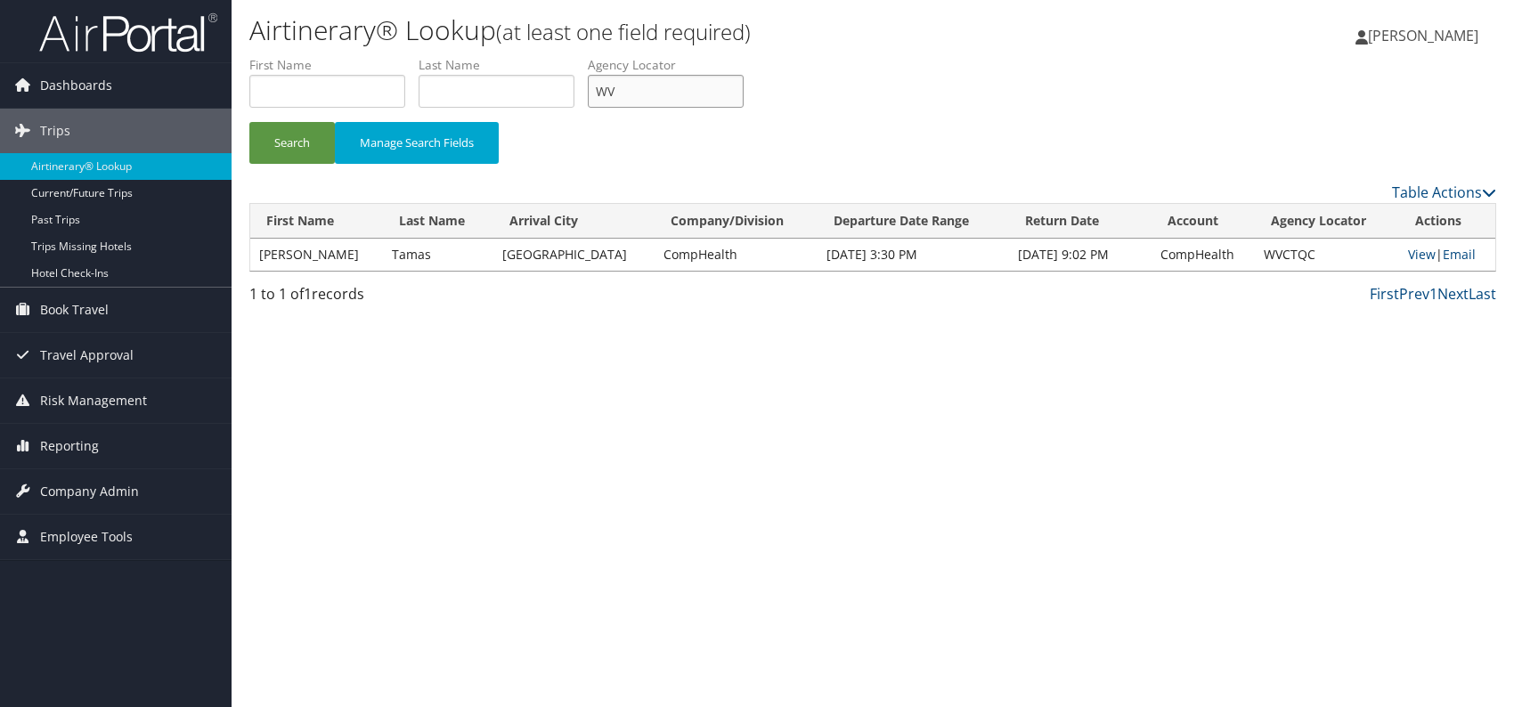
type input "W"
paste input "ELJPXJ"
type input "ELJPXJ"
drag, startPoint x: 286, startPoint y: 144, endPoint x: 290, endPoint y: 136, distance: 9.2
click at [288, 141] on button "Search" at bounding box center [292, 143] width 86 height 42
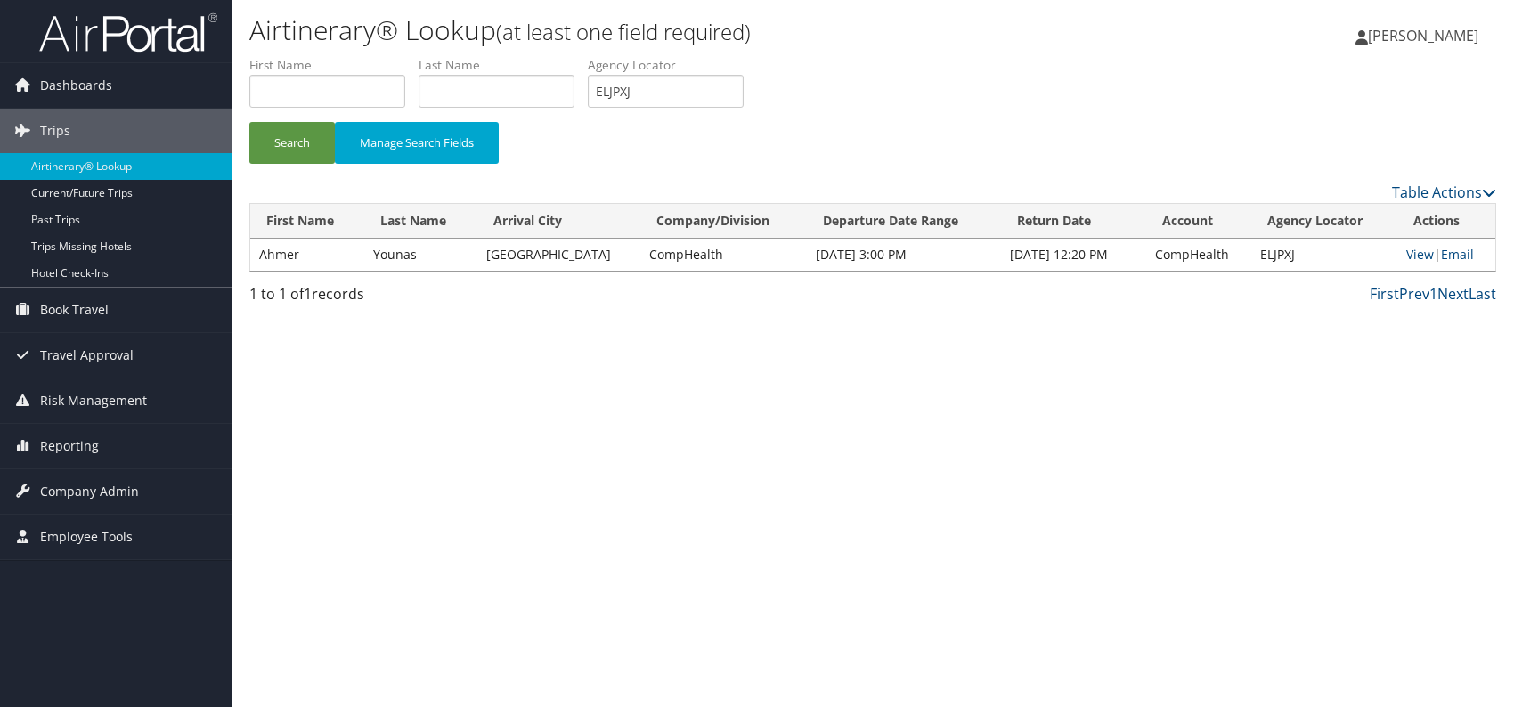
click at [1449, 265] on td "View | Email" at bounding box center [1446, 255] width 98 height 32
click at [1451, 257] on link "Email" at bounding box center [1457, 254] width 33 height 17
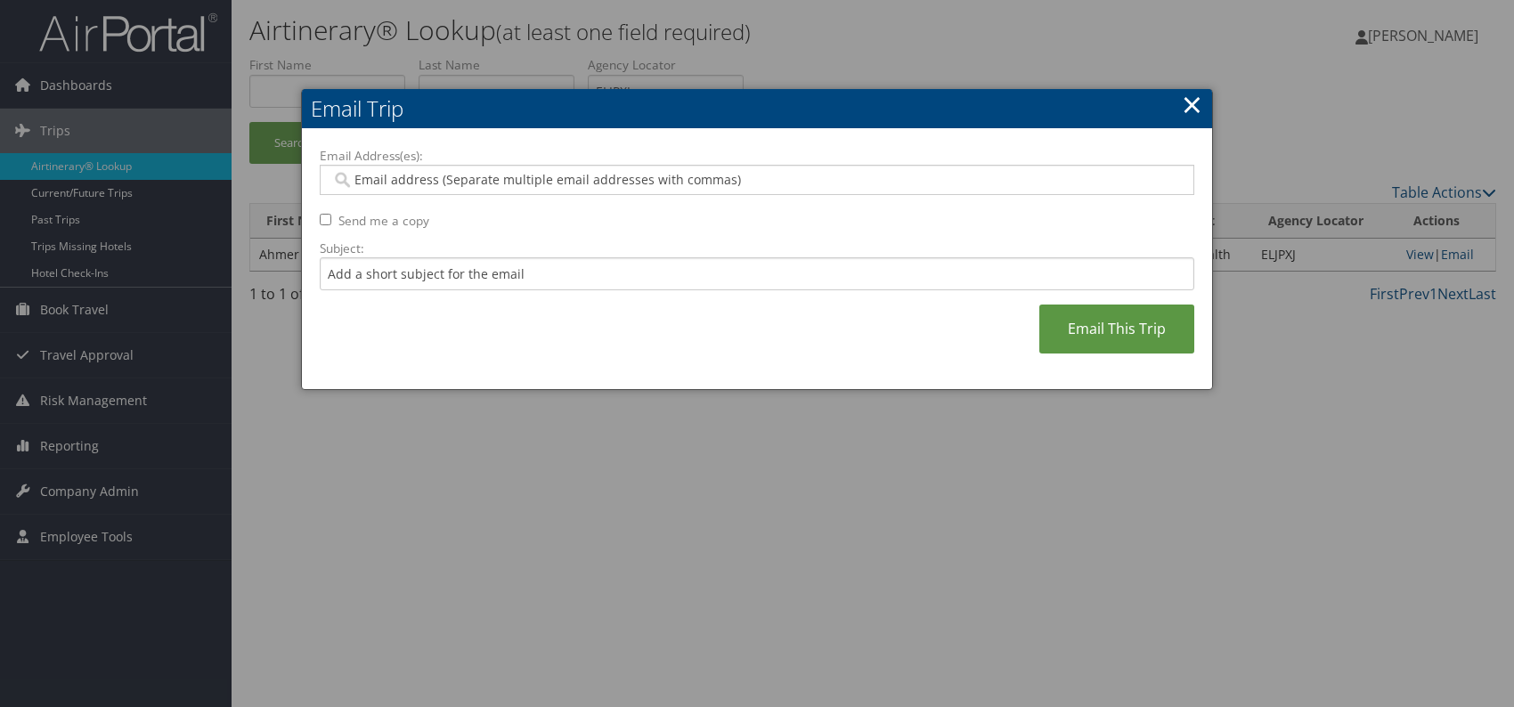
paste input "cj.anderson@comphealth.com"
type input "cj.anderson@comphealth.com"
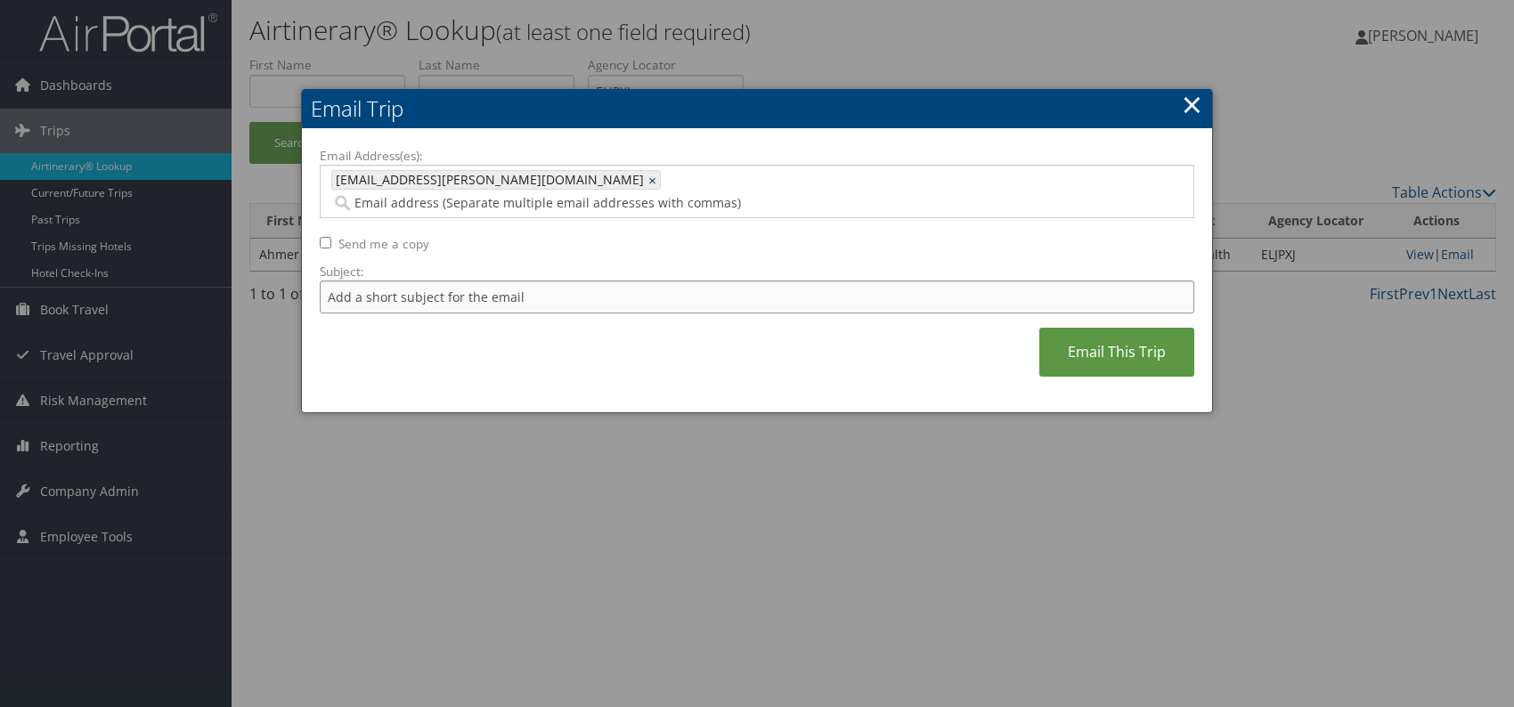
click at [437, 281] on input "Subject:" at bounding box center [757, 297] width 875 height 33
drag, startPoint x: 562, startPoint y: 275, endPoint x: 609, endPoint y: 275, distance: 47.2
click at [609, 281] on input "Itinerary change. Please see notes in TR-752077" at bounding box center [757, 297] width 875 height 33
paste input "9505"
type input "Itinerary change. Please see notes in TR-759505"
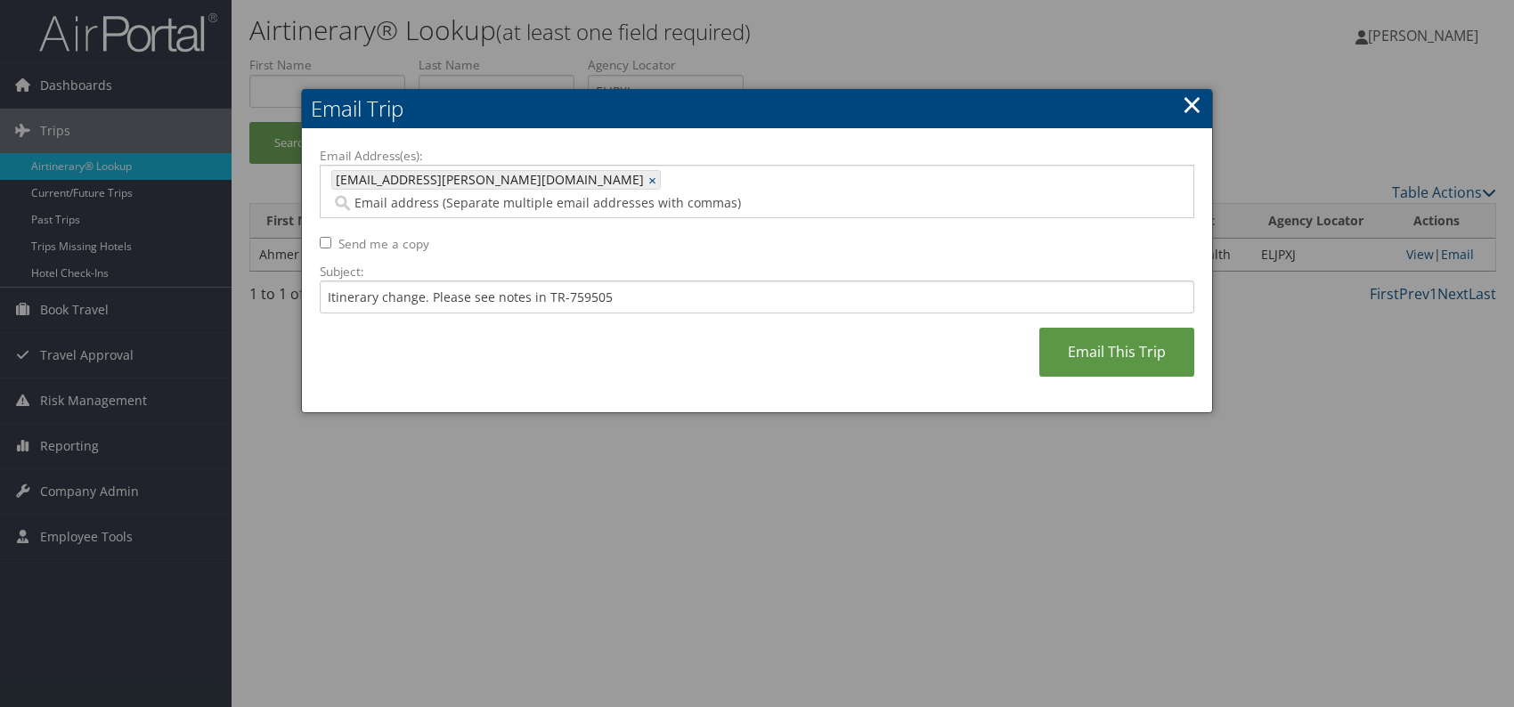
drag, startPoint x: 713, startPoint y: 338, endPoint x: 833, endPoint y: 349, distance: 120.8
click at [713, 337] on div "Email Address(es): cj.anderson@comphealth.com cj.anderson@comphealth.com × Send…" at bounding box center [757, 271] width 875 height 248
click at [1090, 333] on link "Email This Trip" at bounding box center [1116, 352] width 155 height 49
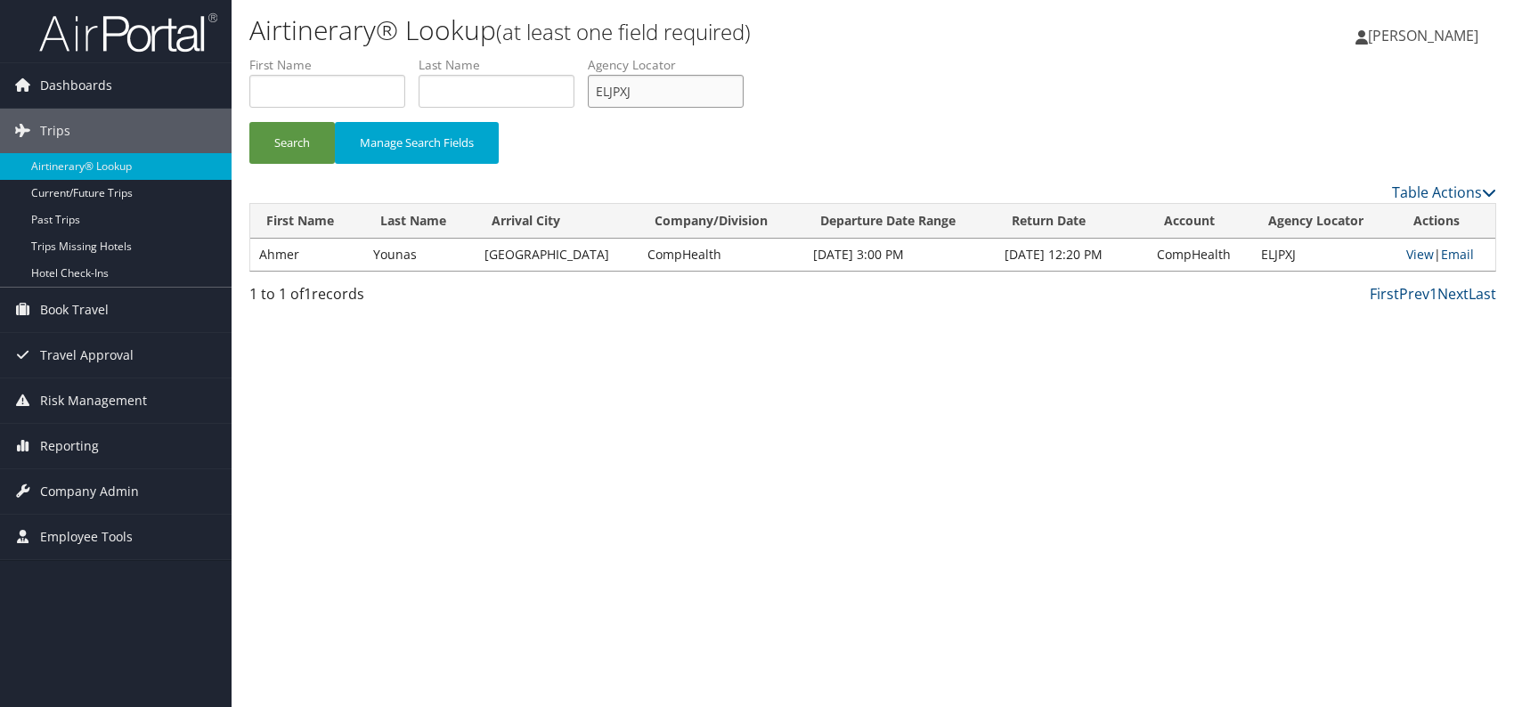
drag, startPoint x: 617, startPoint y: 95, endPoint x: 594, endPoint y: 94, distance: 23.2
click at [594, 94] on input "ELJPXJ" at bounding box center [666, 91] width 156 height 33
paste input "GPBXAV"
type input "GPBXAV"
drag, startPoint x: 301, startPoint y: 143, endPoint x: 305, endPoint y: 12, distance: 131.0
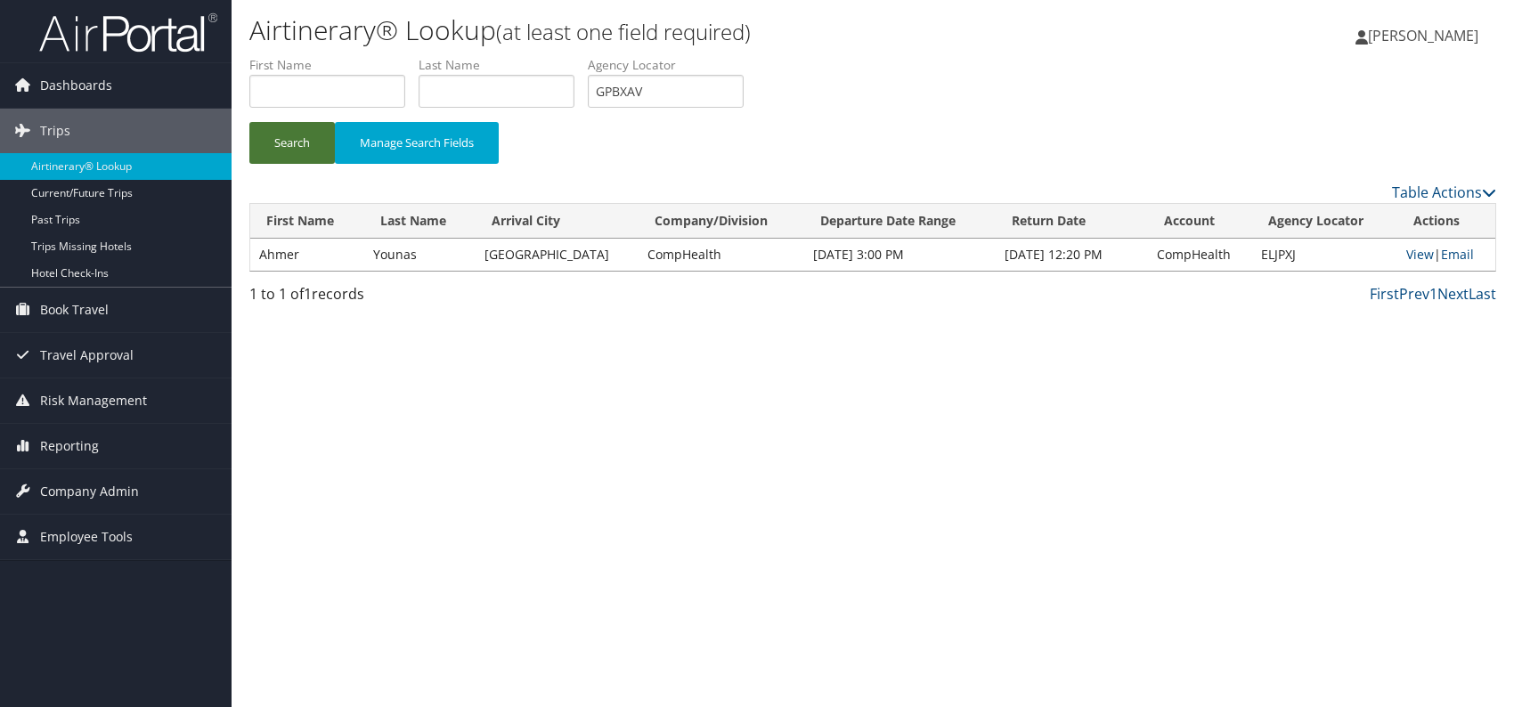
click at [301, 141] on button "Search" at bounding box center [292, 143] width 86 height 42
click at [1459, 256] on link "Email" at bounding box center [1459, 254] width 33 height 17
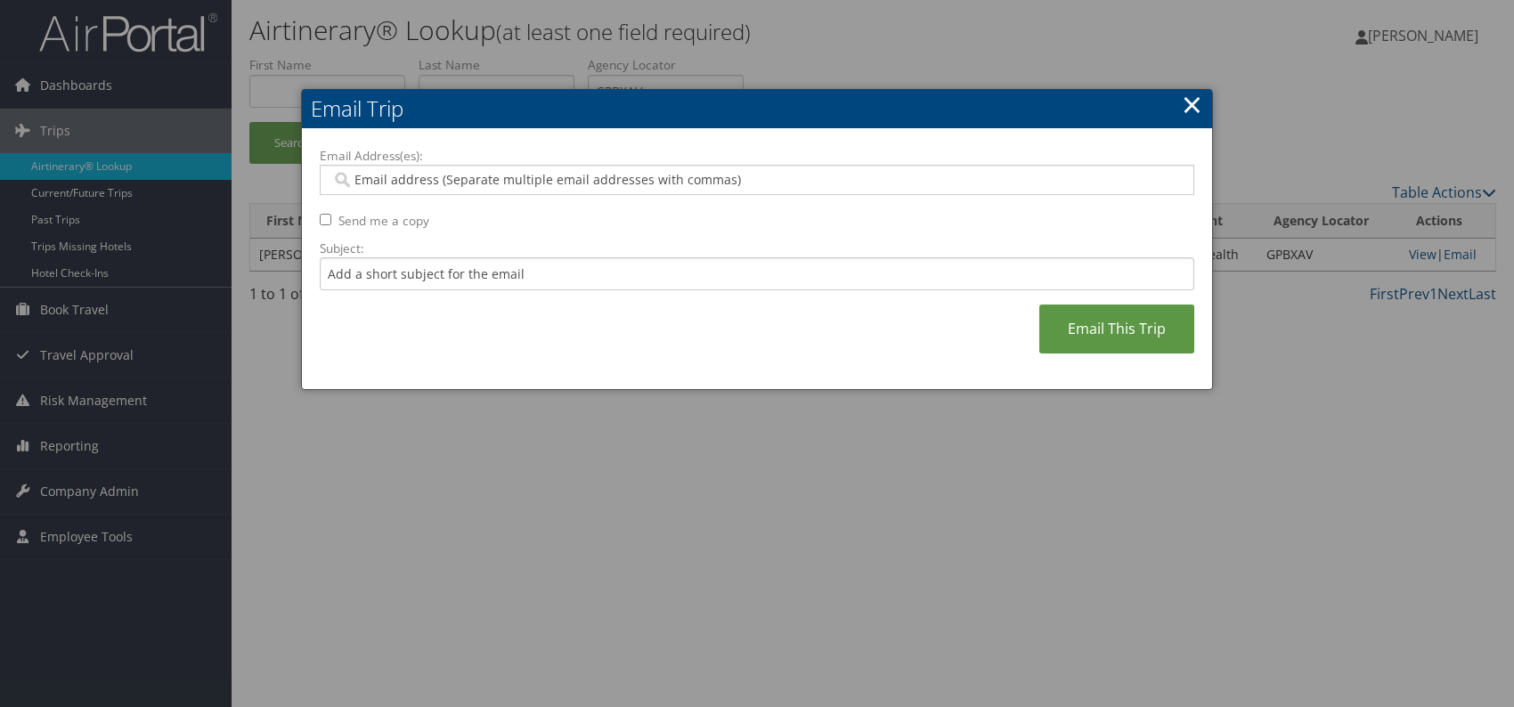
paste input "natalee.child@comphealth.com"
type input "natalee.child@comphealth.com"
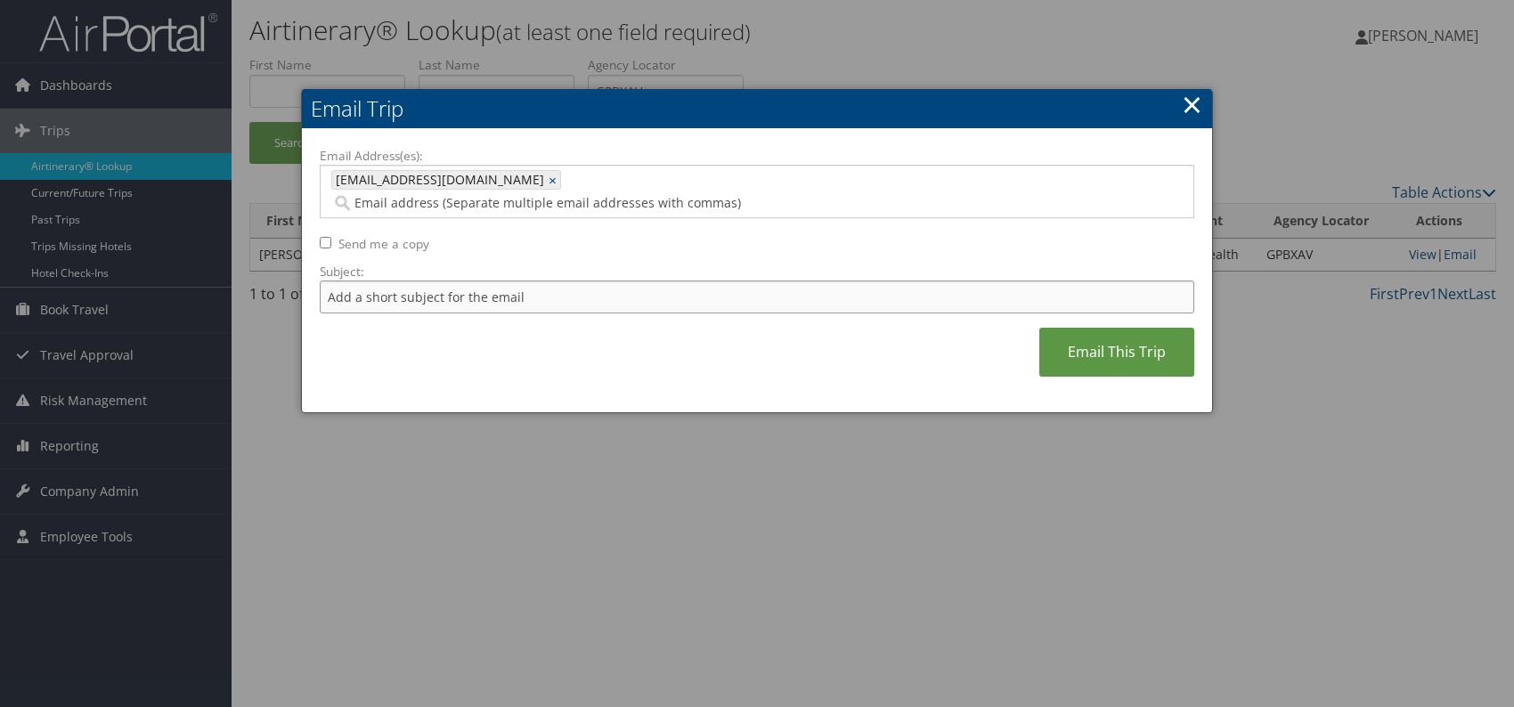
drag, startPoint x: 419, startPoint y: 275, endPoint x: 426, endPoint y: 288, distance: 13.9
click at [419, 281] on input "Subject:" at bounding box center [757, 297] width 875 height 33
drag, startPoint x: 601, startPoint y: 271, endPoint x: 561, endPoint y: 275, distance: 40.3
click at [561, 281] on input "Itinerary change. Please see notes in TR-752077" at bounding box center [757, 297] width 875 height 33
paste input "00554"
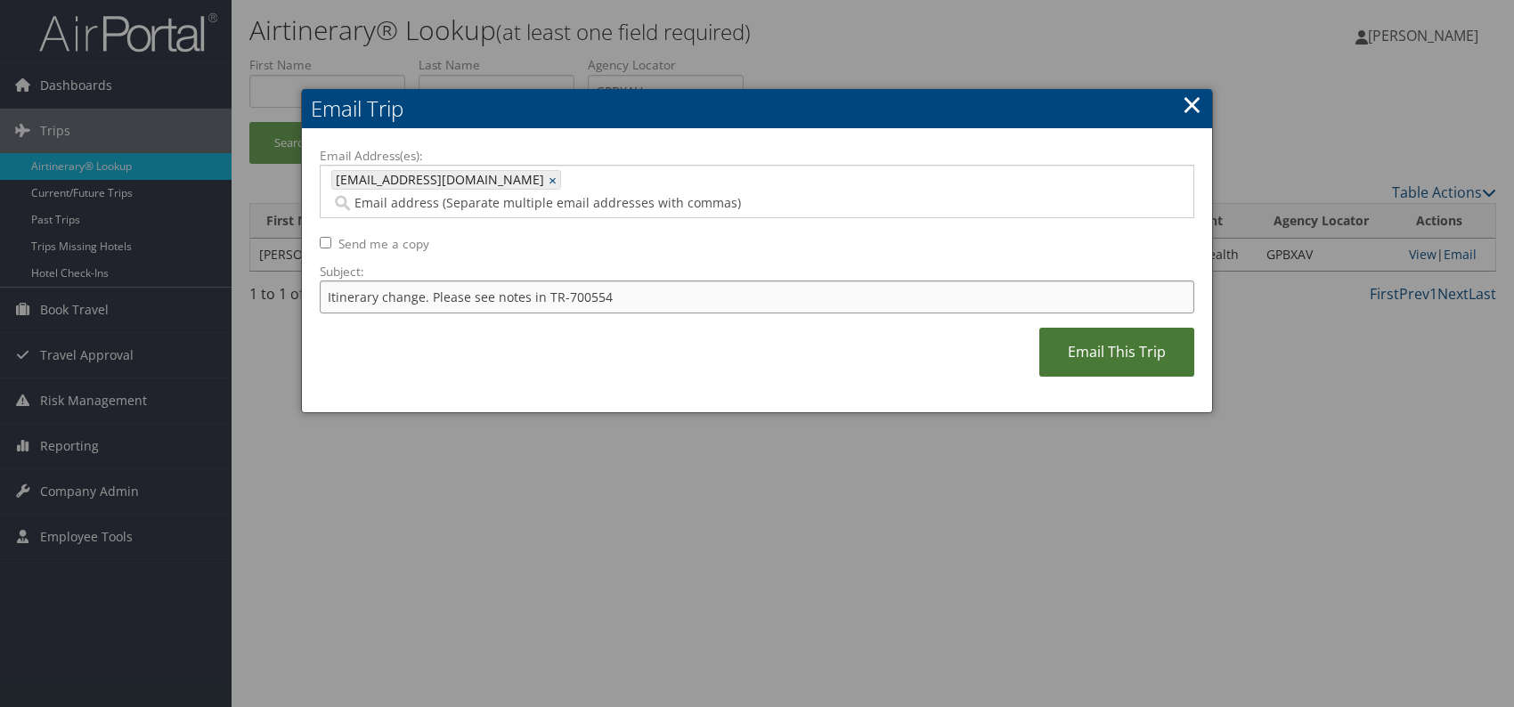
type input "Itinerary change. Please see notes in TR-700554"
click at [1089, 330] on link "Email This Trip" at bounding box center [1116, 352] width 155 height 49
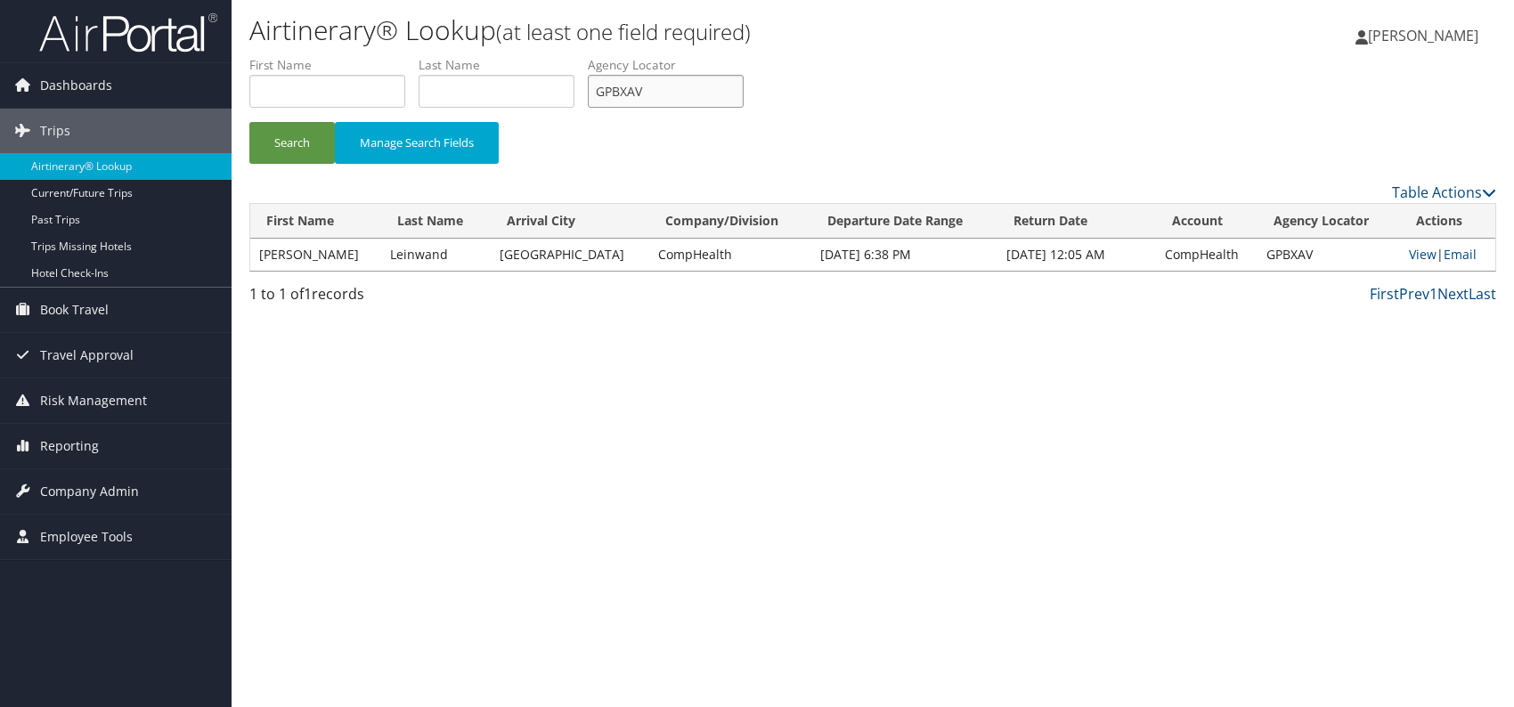
drag, startPoint x: 620, startPoint y: 97, endPoint x: 600, endPoint y: 99, distance: 19.7
click at [600, 99] on input "GPBXAV" at bounding box center [666, 91] width 156 height 33
paste input "USXNW"
type input "GUSXNW"
click at [295, 147] on button "Search" at bounding box center [292, 143] width 86 height 42
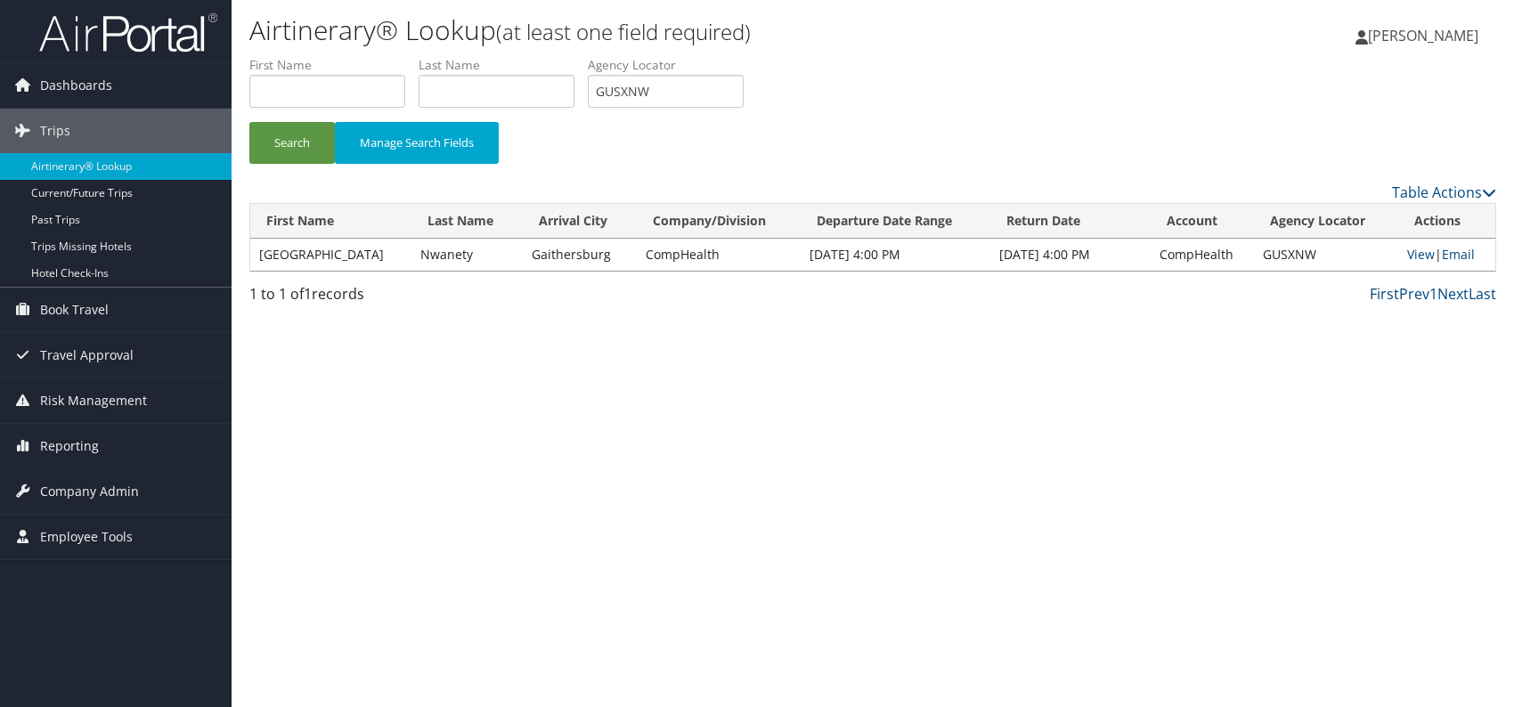
click at [1398, 254] on td "View | Email" at bounding box center [1446, 255] width 97 height 32
click at [1413, 253] on link "View" at bounding box center [1421, 254] width 28 height 17
click at [1463, 255] on link "Email" at bounding box center [1458, 254] width 33 height 17
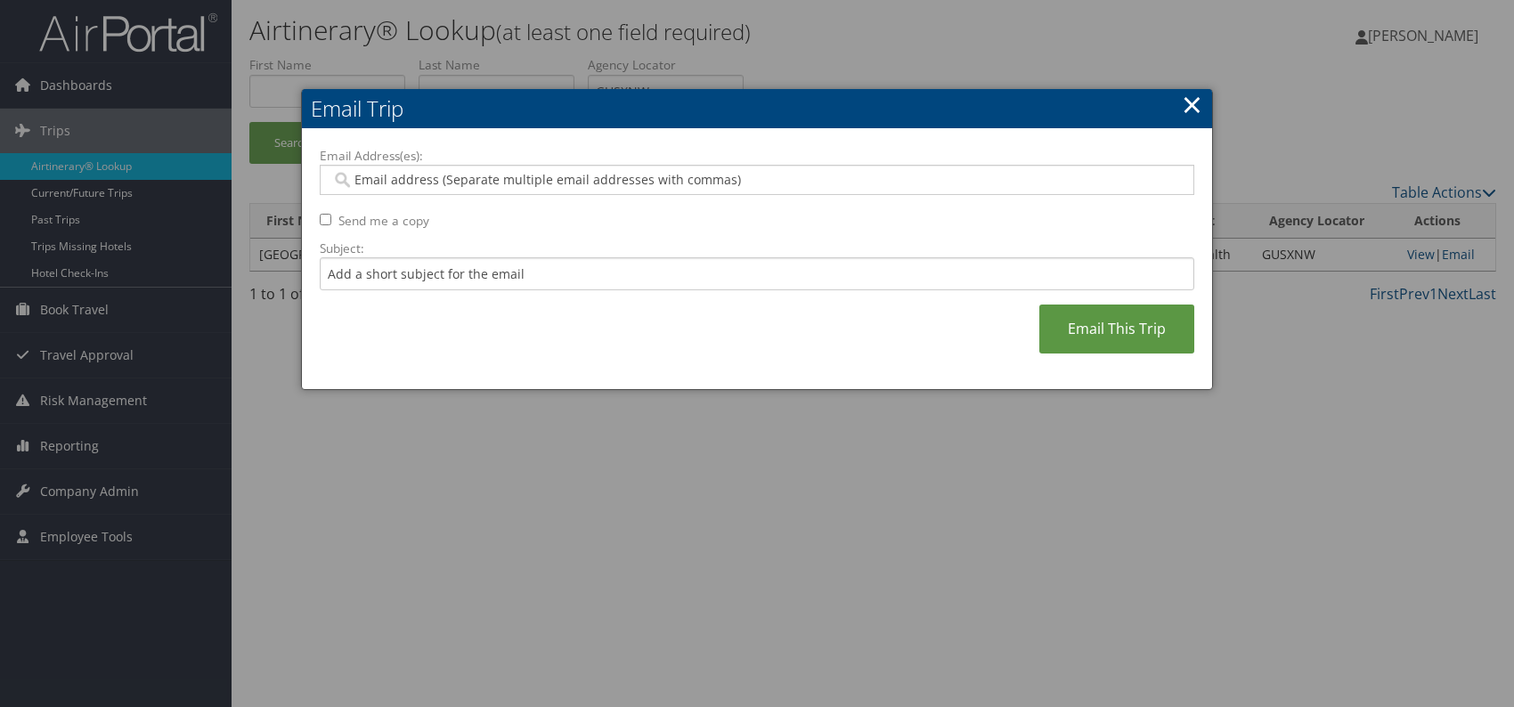
paste input "chris.taylor@comphealth.com"
type input "chris.taylor@comphealth.com"
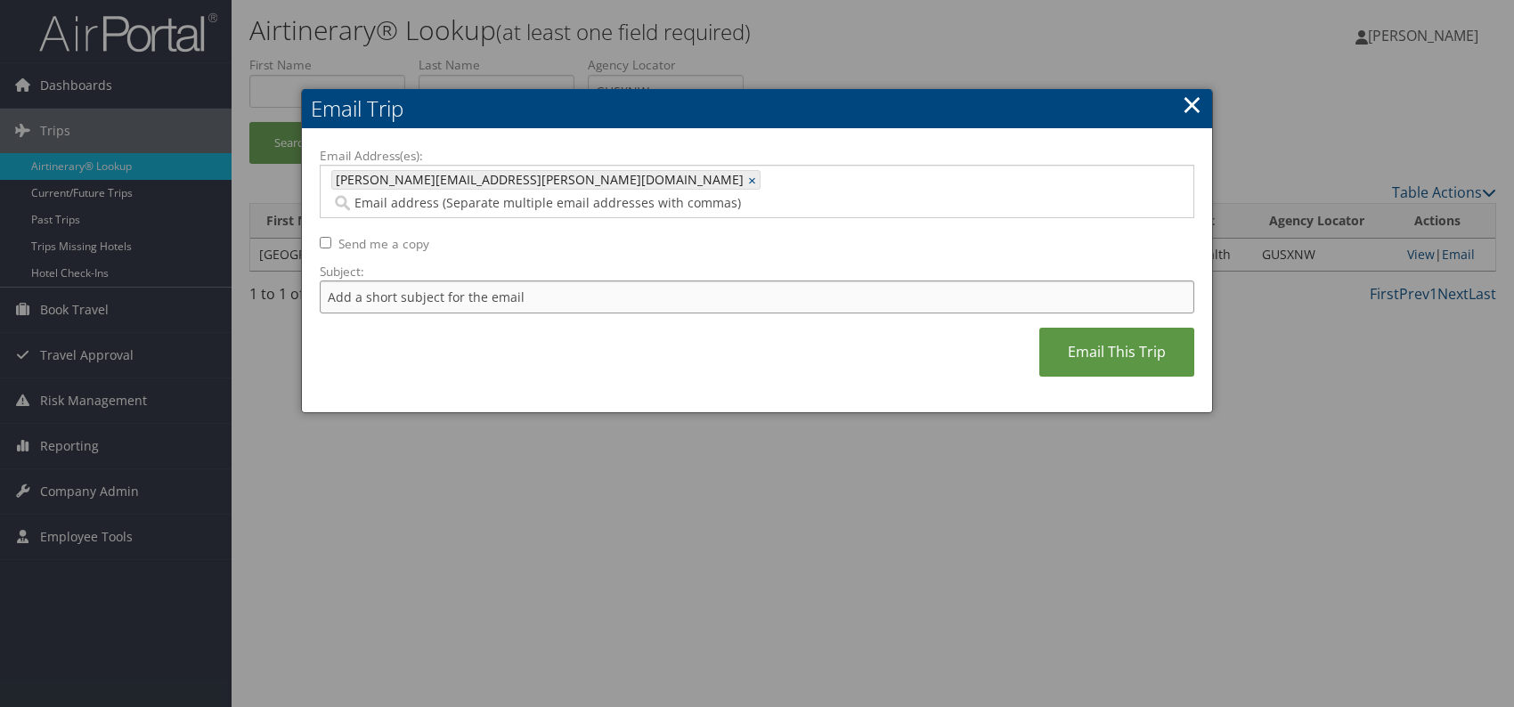
click at [467, 281] on input "Subject:" at bounding box center [757, 297] width 875 height 33
drag, startPoint x: 561, startPoint y: 272, endPoint x: 628, endPoint y: 277, distance: 67.0
click at [628, 281] on input "Itinerary change. Please see notes in TR-752077" at bounding box center [757, 297] width 875 height 33
paste input "991"
type input "Itinerary change. Please see notes in TR-759917"
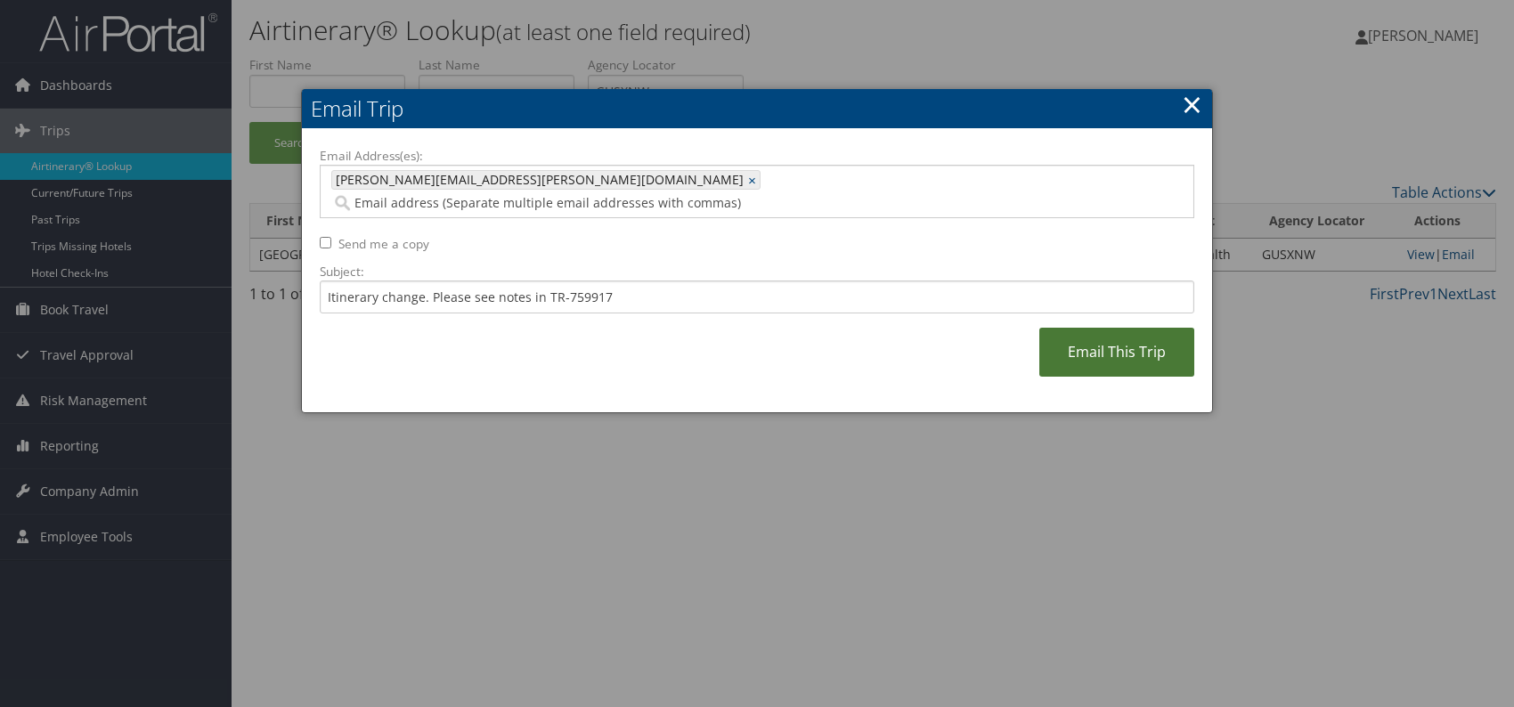
click at [1102, 330] on link "Email This Trip" at bounding box center [1116, 352] width 155 height 49
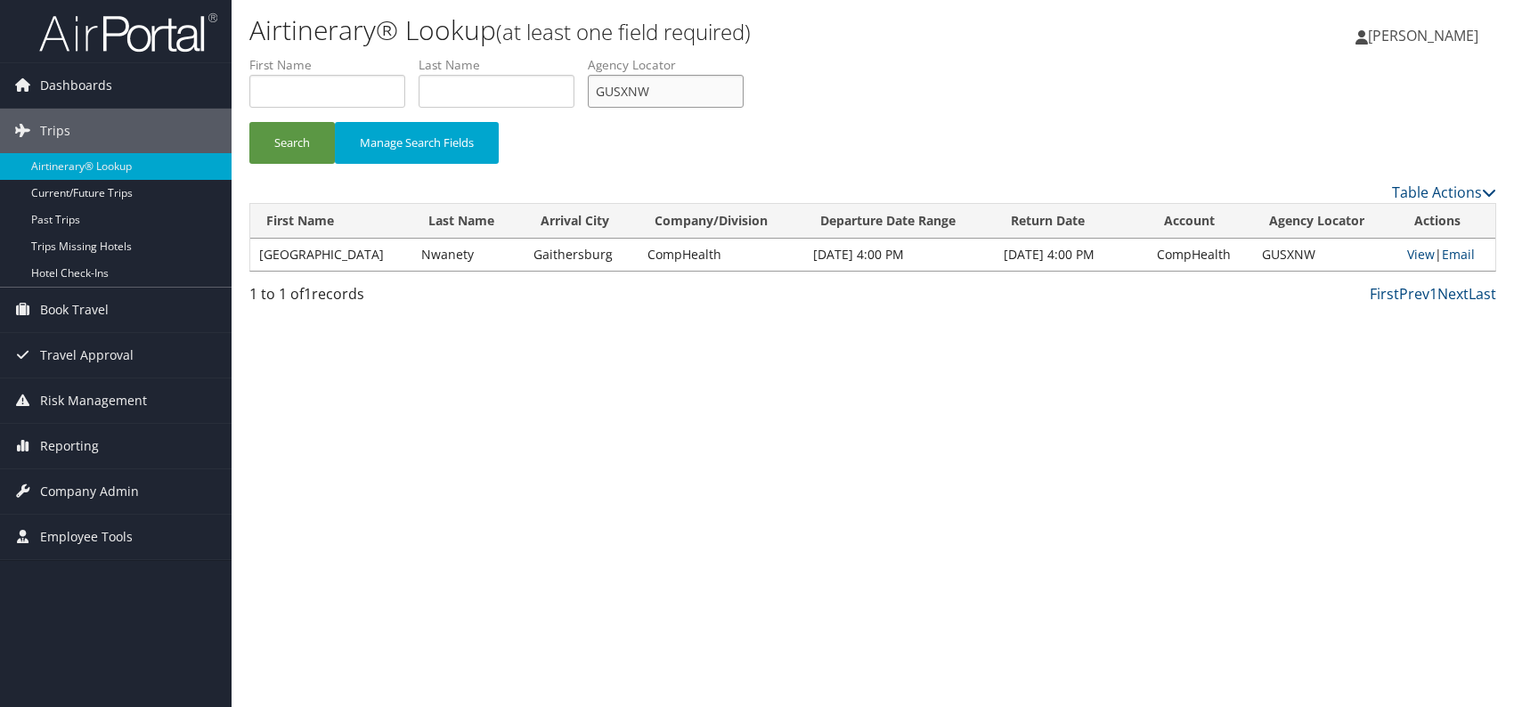
drag, startPoint x: 657, startPoint y: 84, endPoint x: 597, endPoint y: 88, distance: 60.7
click at [597, 88] on input "GUSXNW" at bounding box center [666, 91] width 156 height 33
paste input "AGAJWK"
type input "AGAJWK"
click at [291, 146] on button "Search" at bounding box center [292, 143] width 86 height 42
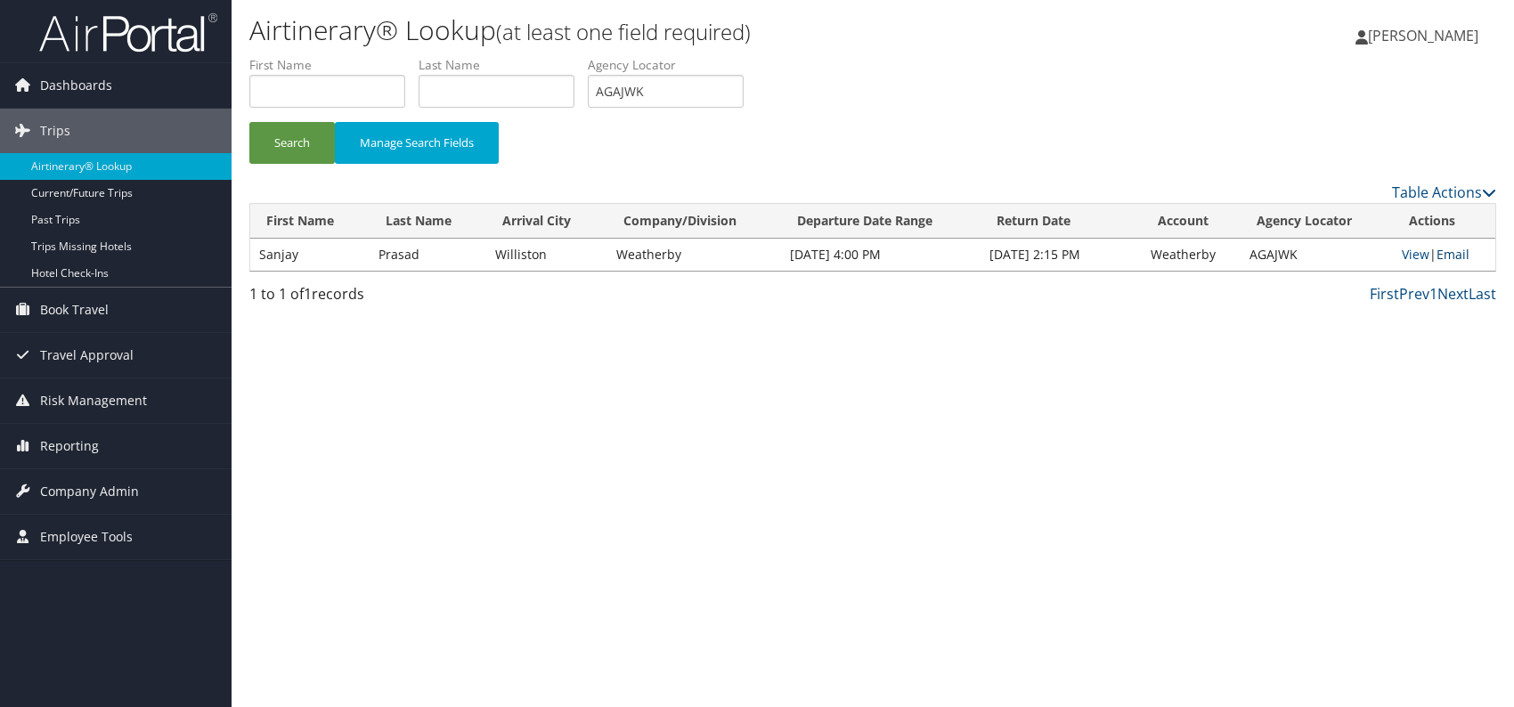
click at [1451, 256] on link "Email" at bounding box center [1453, 254] width 33 height 17
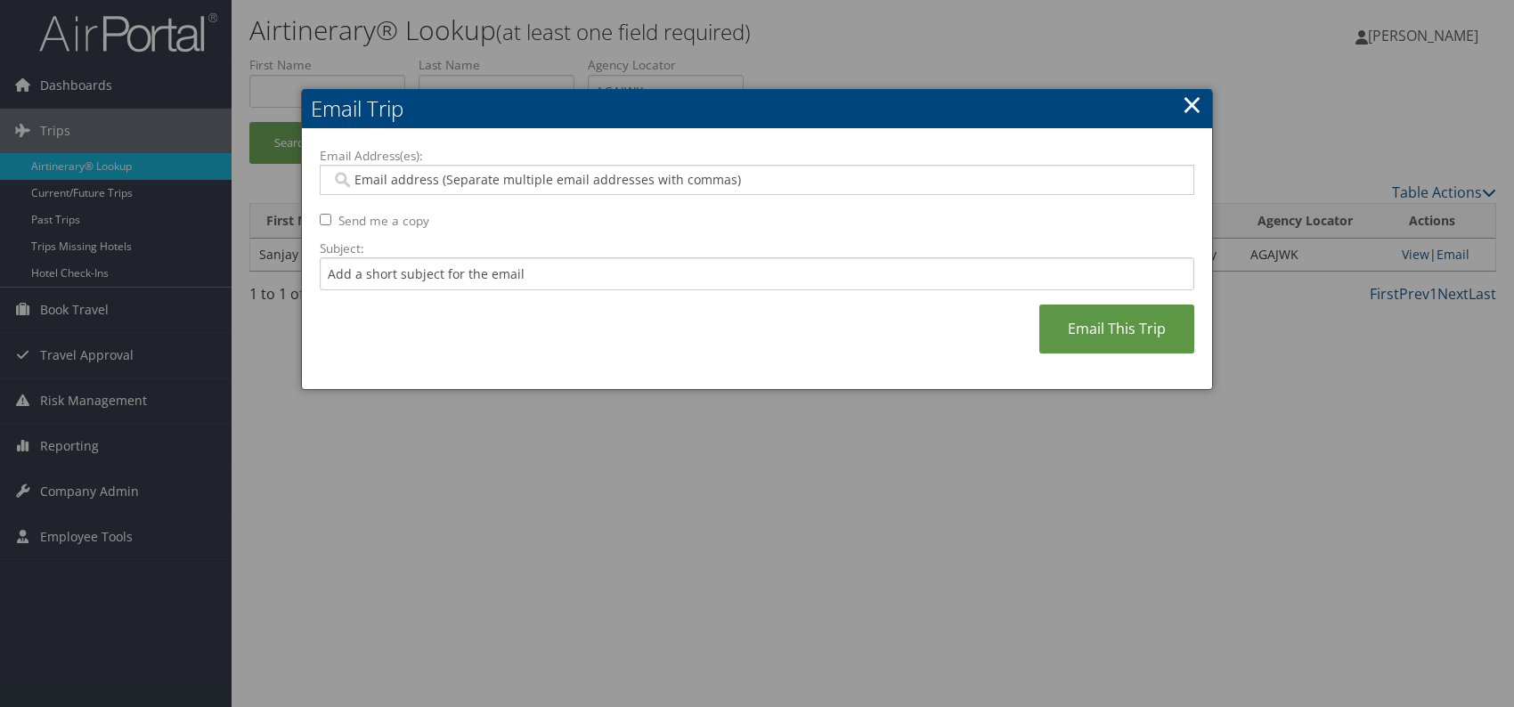
paste input "mashawndra.davis@weatherbyhealthcare.com"
type input "mashawndra.davis@weatherbyhealthcare.com"
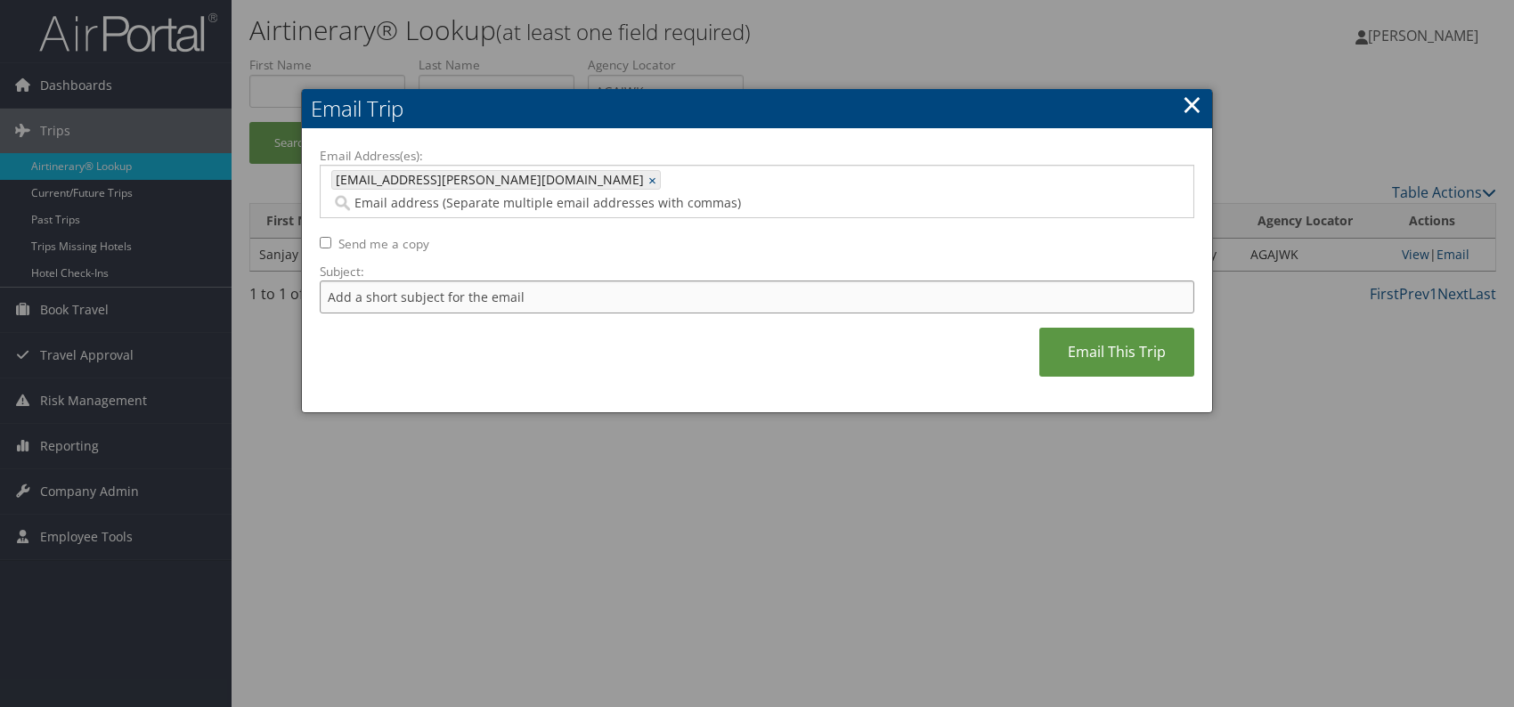
click at [452, 281] on input "Subject:" at bounding box center [757, 297] width 875 height 33
click at [567, 281] on input "Itinerary change. Please see notes in TR-752077" at bounding box center [757, 297] width 875 height 33
drag, startPoint x: 562, startPoint y: 274, endPoint x: 609, endPoint y: 272, distance: 47.3
click at [609, 281] on input "Itinerary change. Please see notes in TR-752077" at bounding box center [757, 297] width 875 height 33
paste input "3580"
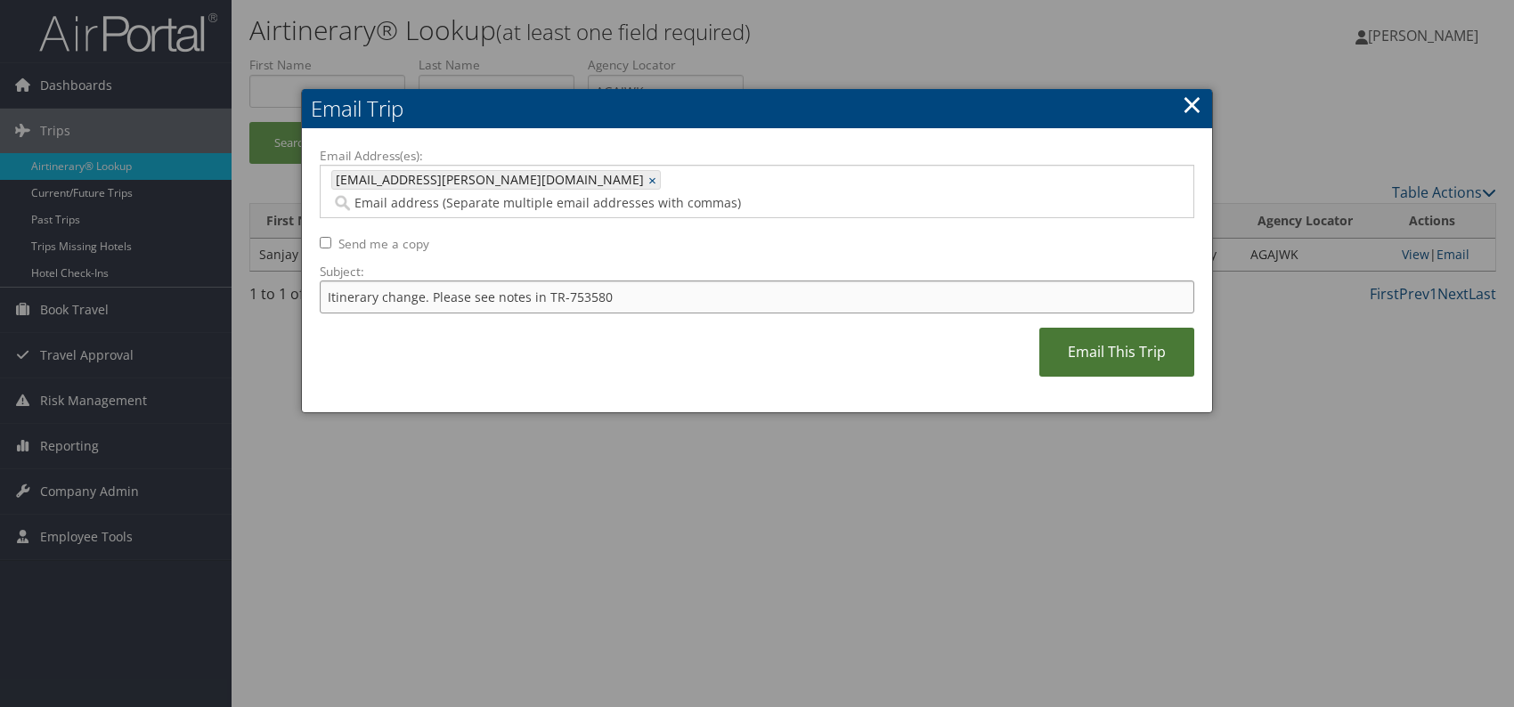
type input "Itinerary change. Please see notes in TR-753580"
click at [1083, 336] on link "Email This Trip" at bounding box center [1116, 352] width 155 height 49
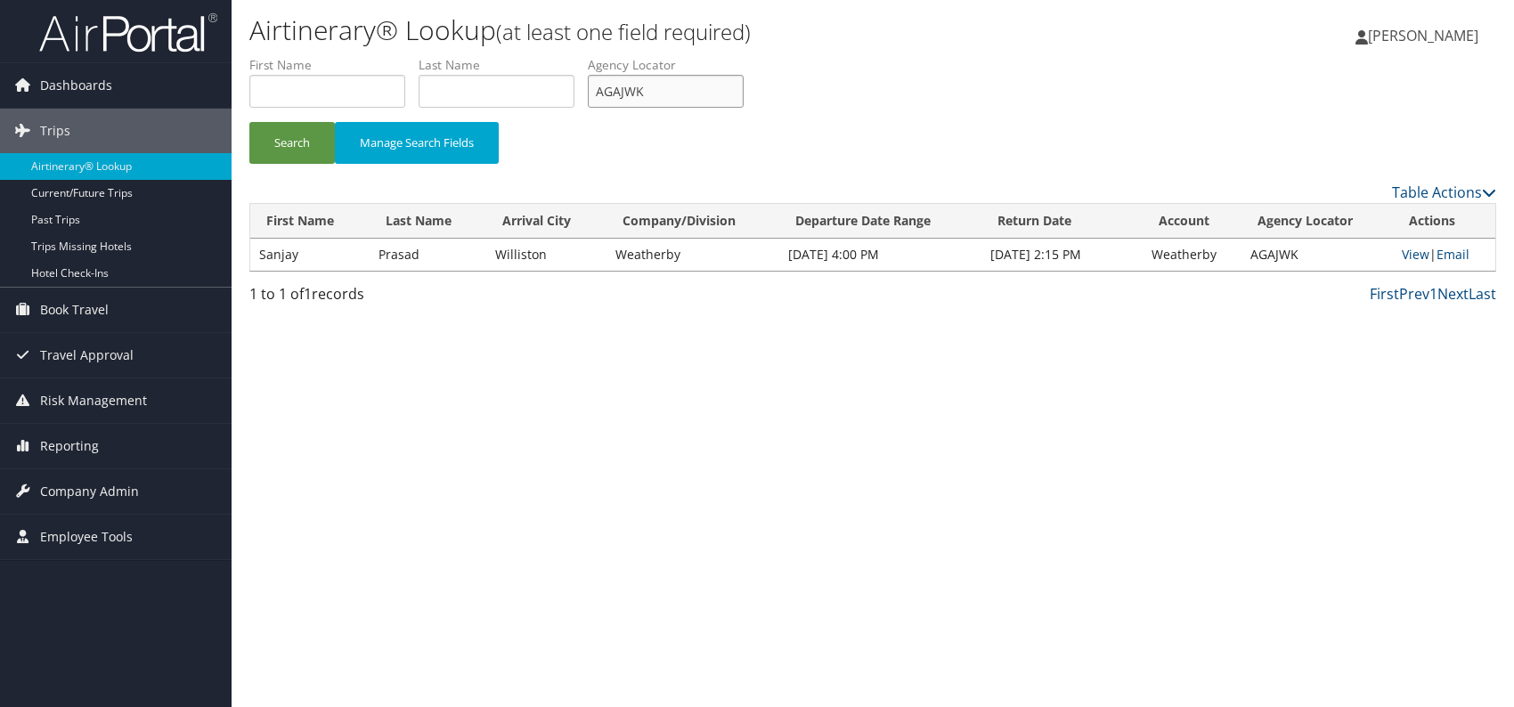
drag, startPoint x: 678, startPoint y: 92, endPoint x: 574, endPoint y: 82, distance: 103.8
click at [574, 56] on ul "First Name Last Name Departure City Arrival City Company/Division Airport/City …" at bounding box center [872, 56] width 1247 height 0
paste input "YKYOPZ"
type input "YKYOPZ"
click at [285, 129] on button "Search" at bounding box center [292, 143] width 86 height 42
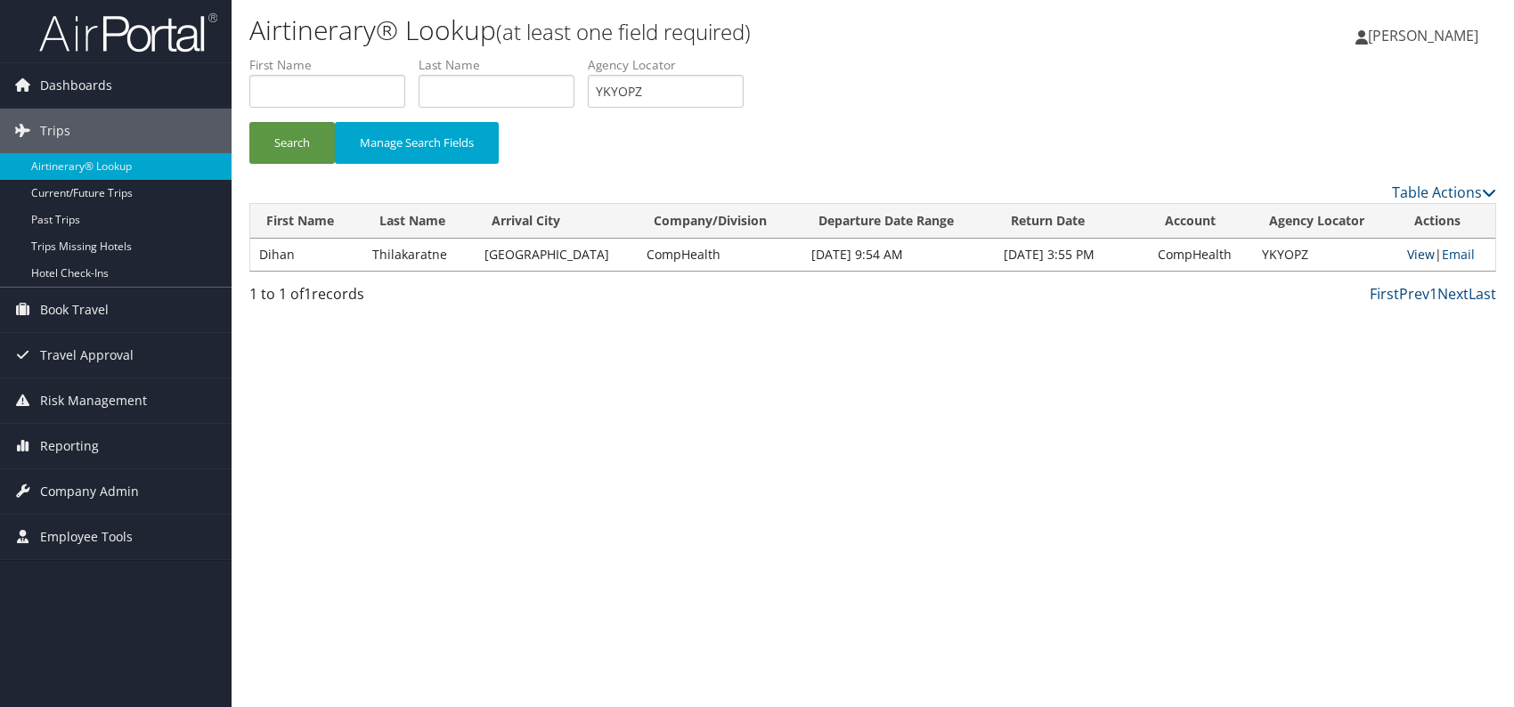
click at [1411, 251] on link "View" at bounding box center [1421, 254] width 28 height 17
click at [1461, 257] on link "Email" at bounding box center [1458, 254] width 33 height 17
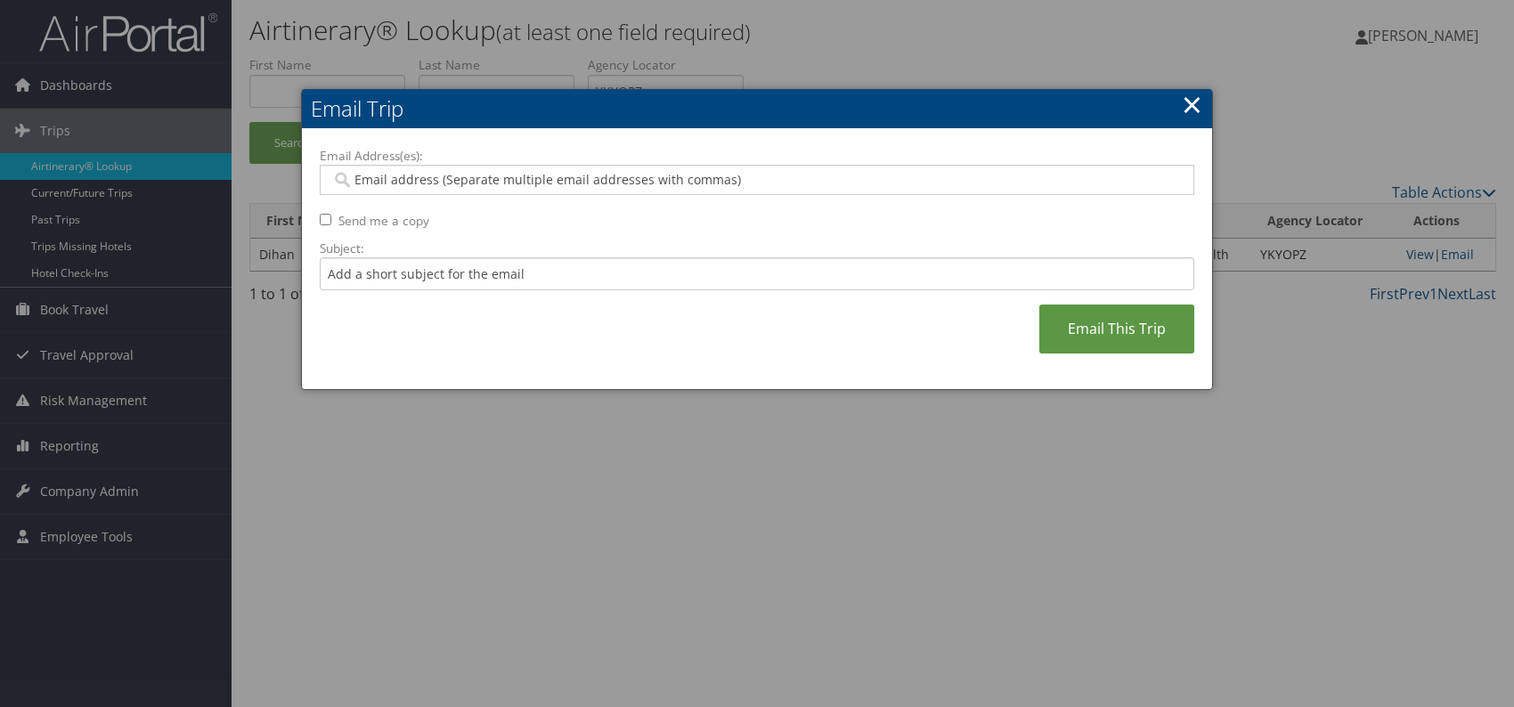
paste input "rachelle.agenor@comphealth.com"
type input "rachelle.agenor@comphealth.com"
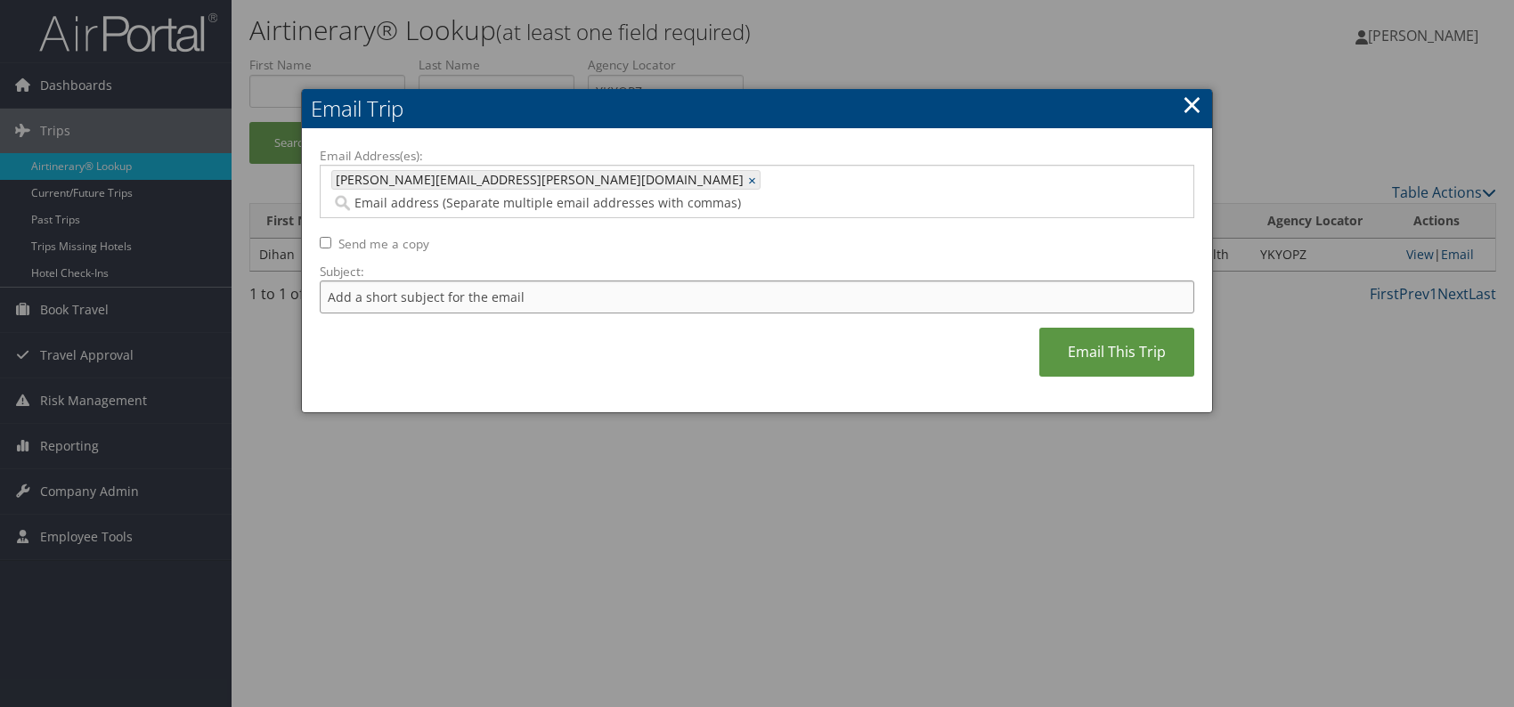
click at [445, 281] on input "Subject:" at bounding box center [757, 297] width 875 height 33
drag, startPoint x: 587, startPoint y: 273, endPoint x: 624, endPoint y: 281, distance: 38.5
click at [587, 281] on input "Itinerary change. Please see notes in TR-752077" at bounding box center [757, 297] width 875 height 33
drag, startPoint x: 588, startPoint y: 273, endPoint x: 561, endPoint y: 278, distance: 27.1
click at [561, 281] on input "Itinerary change. Please see notes in TR-752077" at bounding box center [757, 297] width 875 height 33
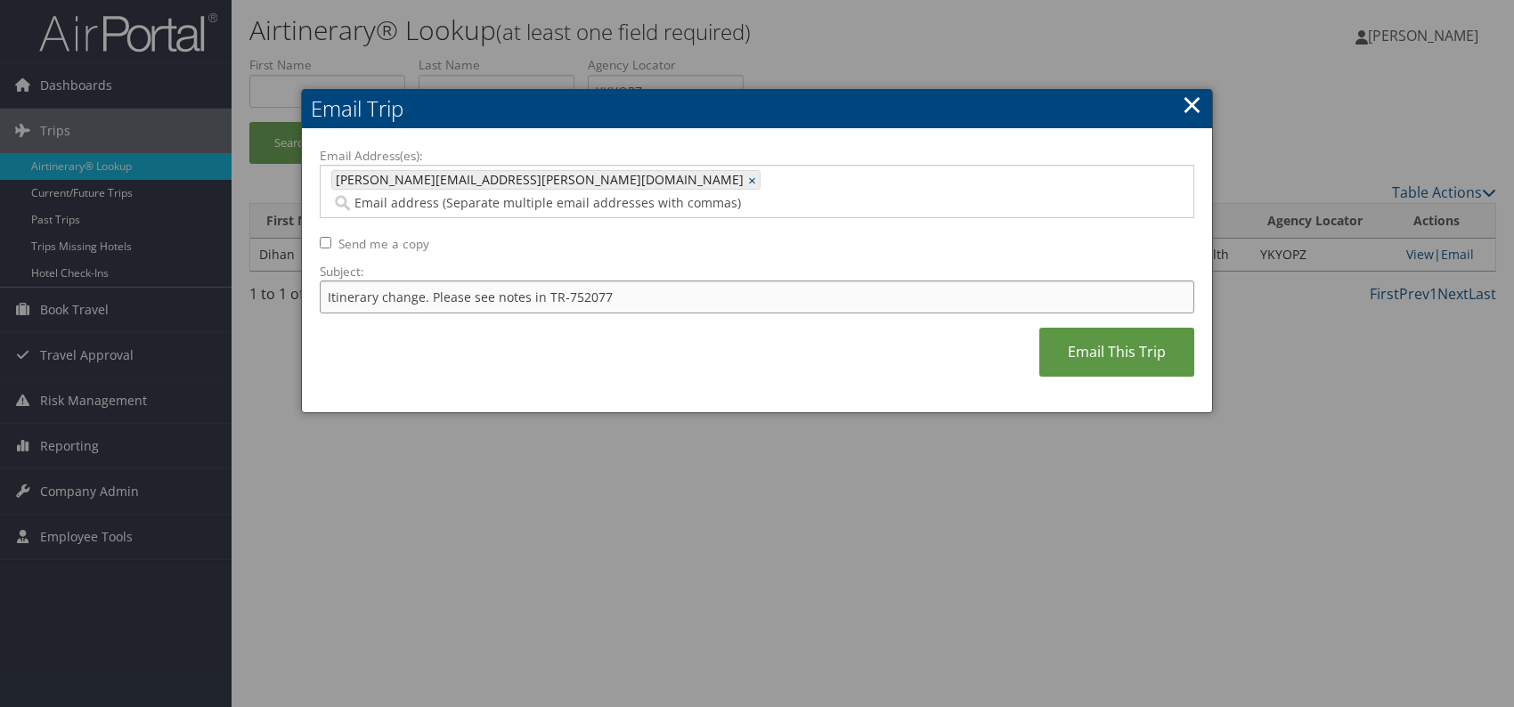
paste input "0762"
type input "Itinerary change. Please see notes in TR-750762"
drag, startPoint x: 711, startPoint y: 344, endPoint x: 721, endPoint y: 342, distance: 10.0
click at [713, 343] on div "Email Address(es): rachelle.agenor@comphealth.com rachelle.agenor@comphealth.co…" at bounding box center [757, 271] width 875 height 248
click at [1091, 335] on link "Email This Trip" at bounding box center [1116, 352] width 155 height 49
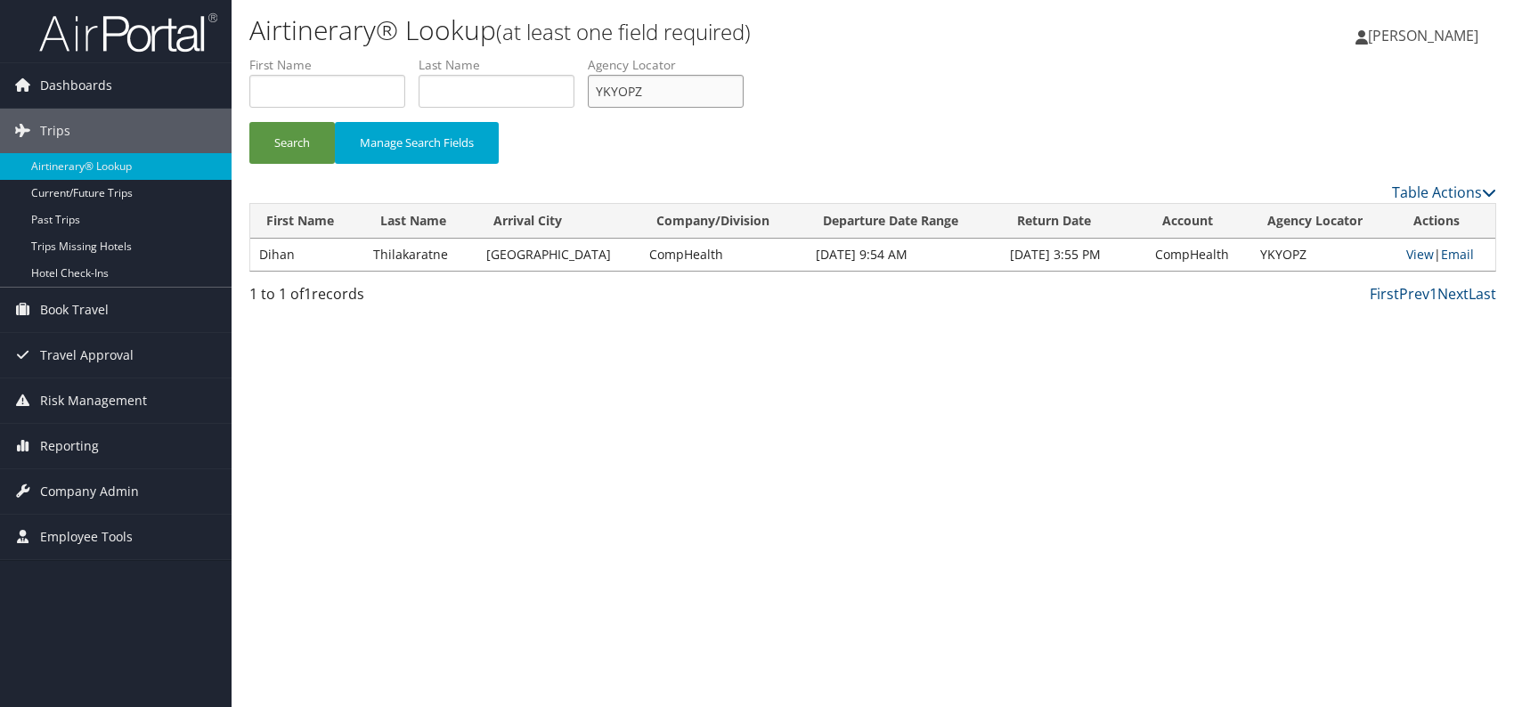
drag, startPoint x: 675, startPoint y: 105, endPoint x: 582, endPoint y: 94, distance: 94.1
click at [582, 56] on ul "First Name Last Name Departure City Arrival City Company/Division Airport/City …" at bounding box center [872, 56] width 1247 height 0
paste input "NMQWFE"
type input "NMQWFE"
click at [292, 137] on button "Search" at bounding box center [292, 143] width 86 height 42
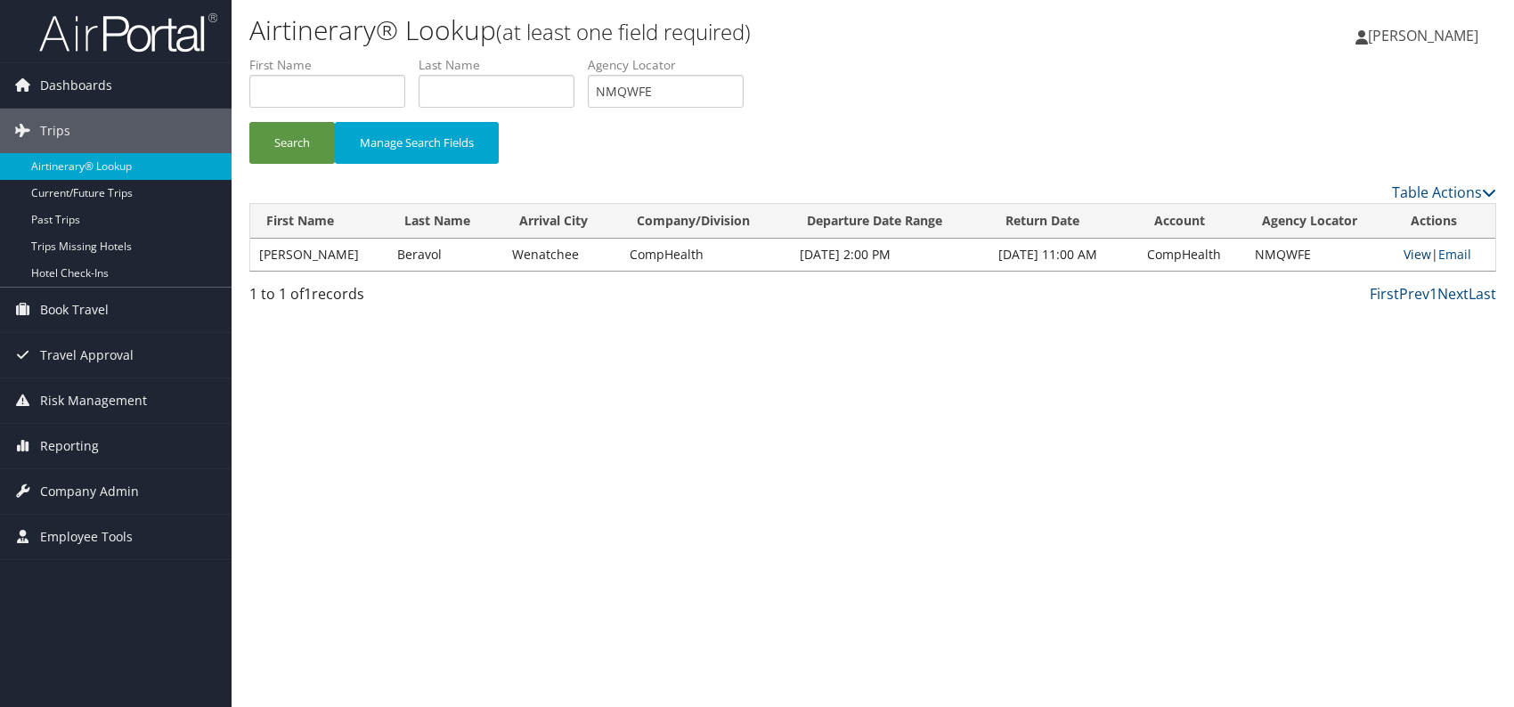
click at [1421, 256] on link "View" at bounding box center [1418, 254] width 28 height 17
click at [1457, 254] on link "Email" at bounding box center [1454, 254] width 33 height 17
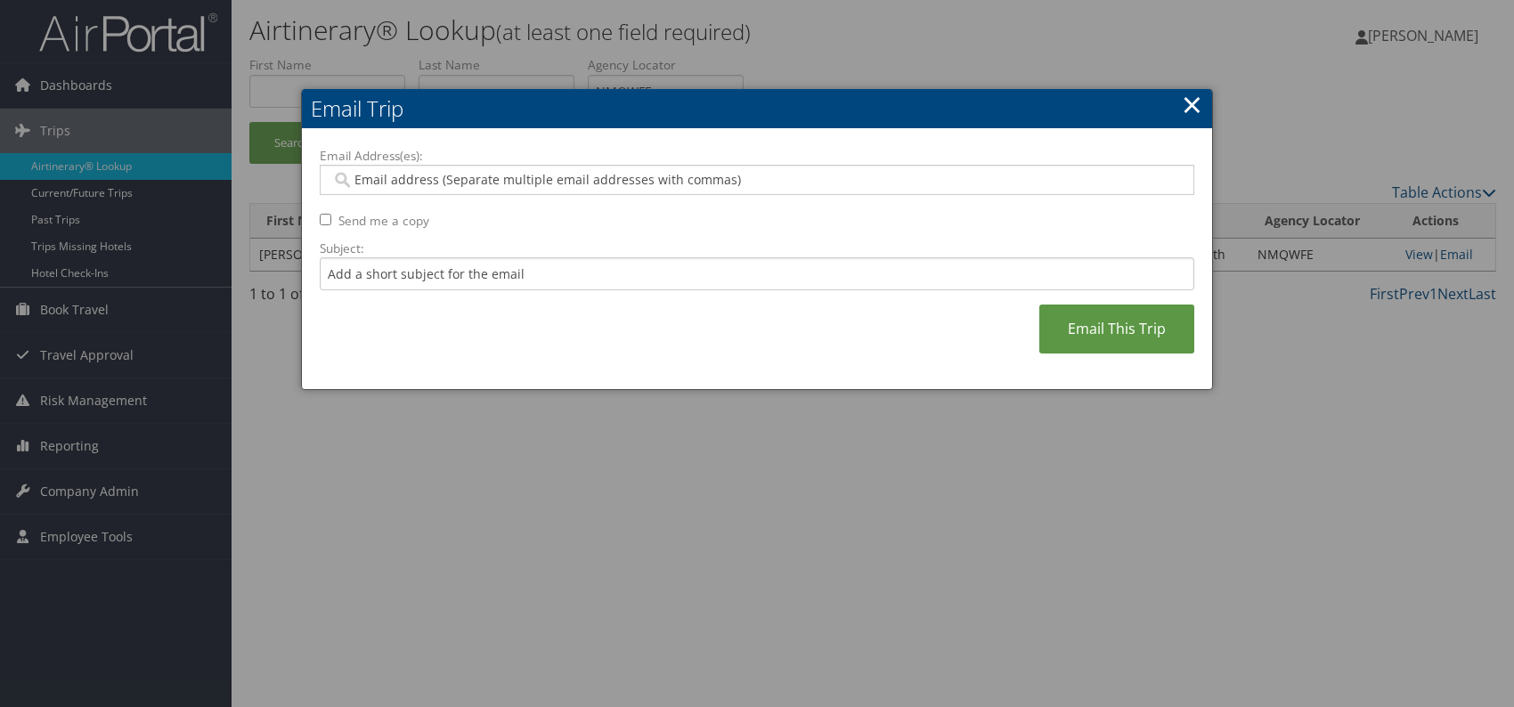
paste input "lars.sundwall@comphealth.com"
type input "lars.sundwall@comphealth.com"
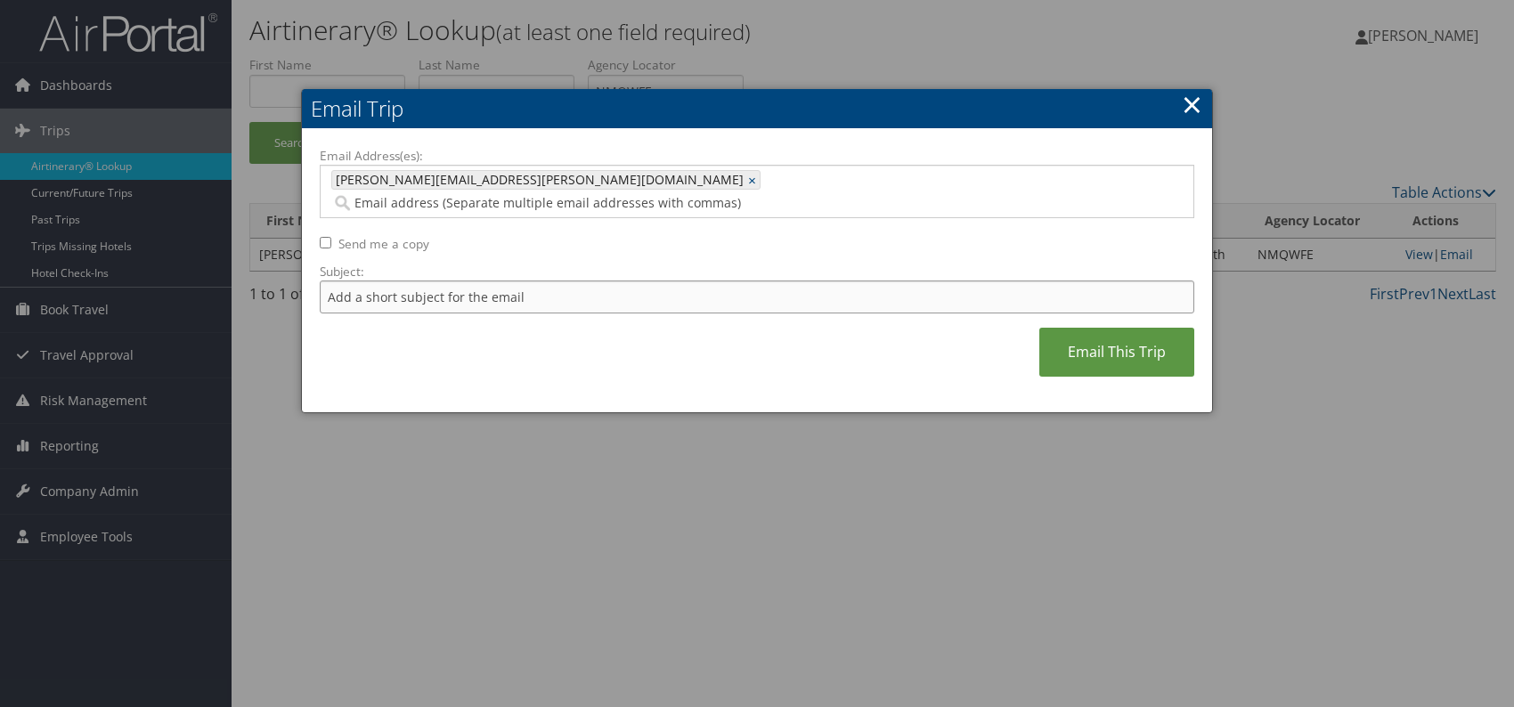
click at [430, 281] on input "Subject:" at bounding box center [757, 297] width 875 height 33
drag, startPoint x: 561, startPoint y: 275, endPoint x: 619, endPoint y: 274, distance: 57.9
click at [619, 281] on input "Itinerary change. Please see notes in TR-752077" at bounding box center [757, 297] width 875 height 33
paste input "8181"
type input "Itinerary change. Please see notes in TR-758181"
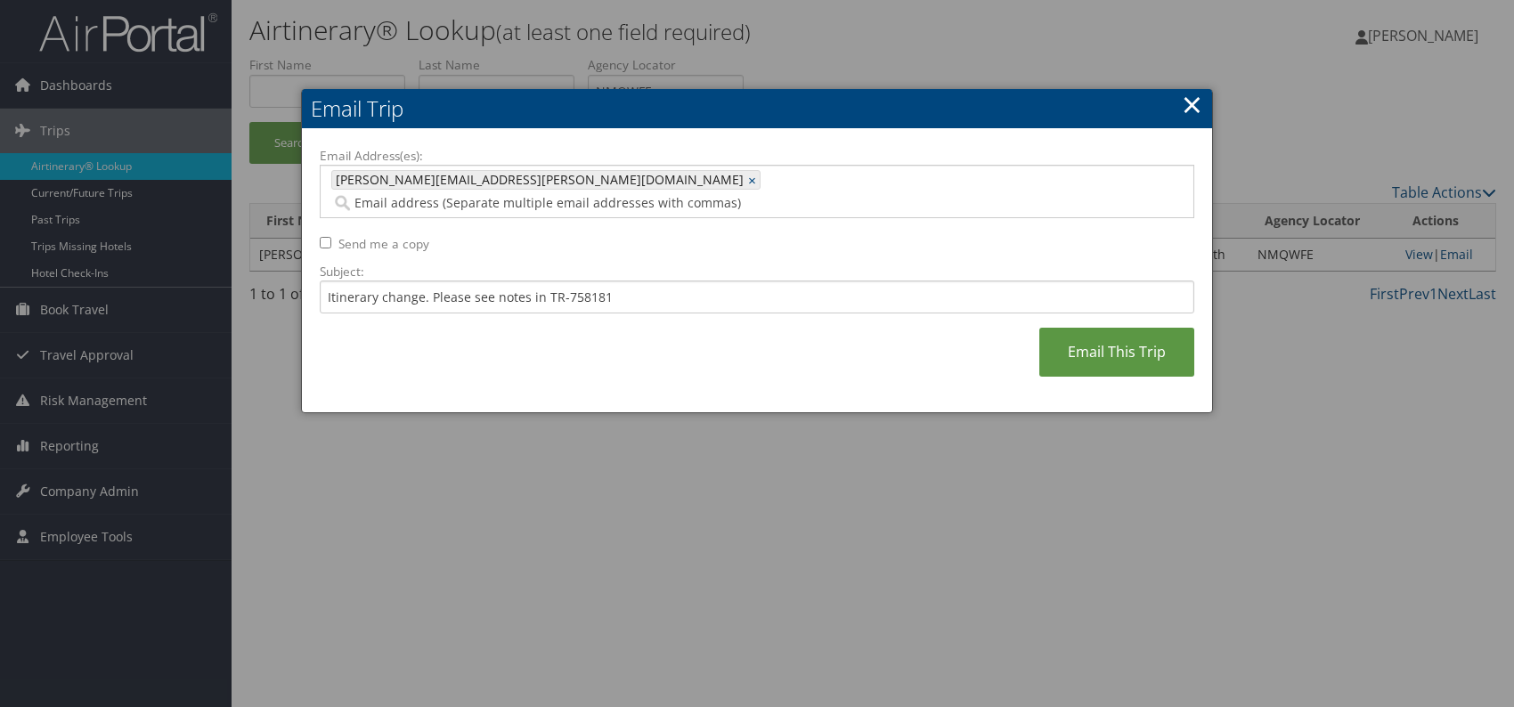
click at [746, 325] on div "Email Address(es): lars.sundwall@comphealth.com lars.sundwall@comphealth.com × …" at bounding box center [757, 271] width 875 height 248
click at [1089, 340] on link "Email This Trip" at bounding box center [1116, 352] width 155 height 49
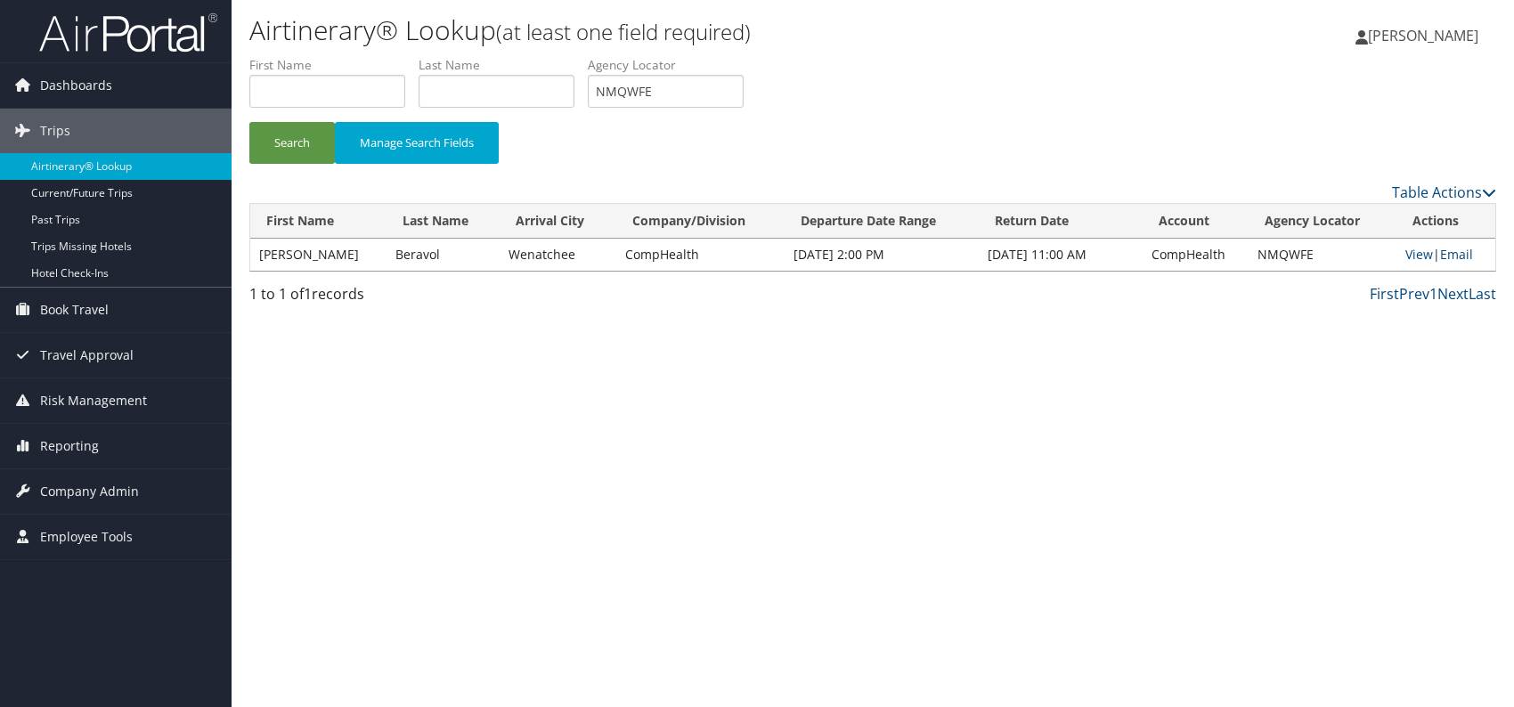
click at [1006, 127] on div "Search Manage Search Fields" at bounding box center [873, 152] width 1274 height 60
drag, startPoint x: 664, startPoint y: 93, endPoint x: 591, endPoint y: 94, distance: 72.2
click at [591, 56] on ul "First Name Last Name Departure City Arrival City Company/Division Airport/City …" at bounding box center [872, 56] width 1247 height 0
paste input "FCYMIF"
type input "FCYMIF"
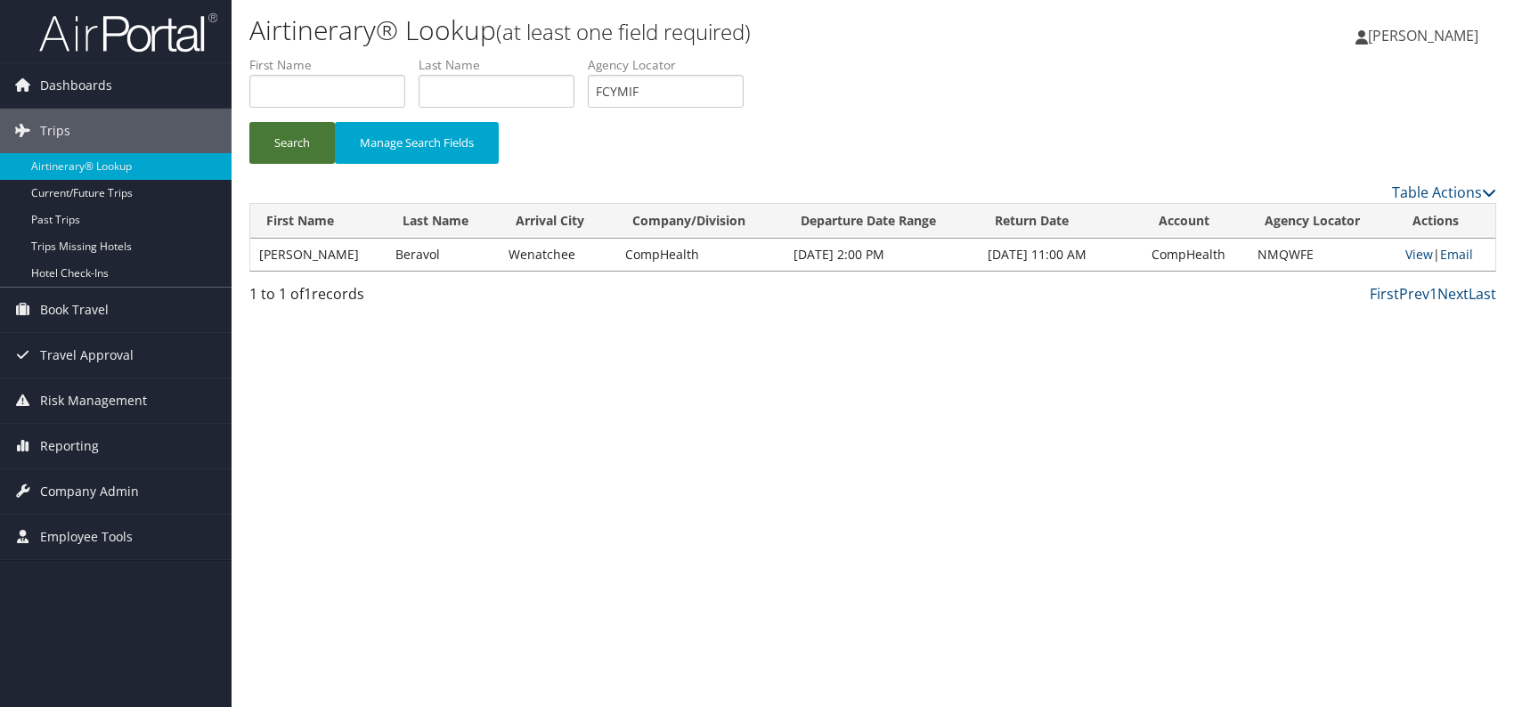
click at [278, 144] on button "Search" at bounding box center [292, 143] width 86 height 42
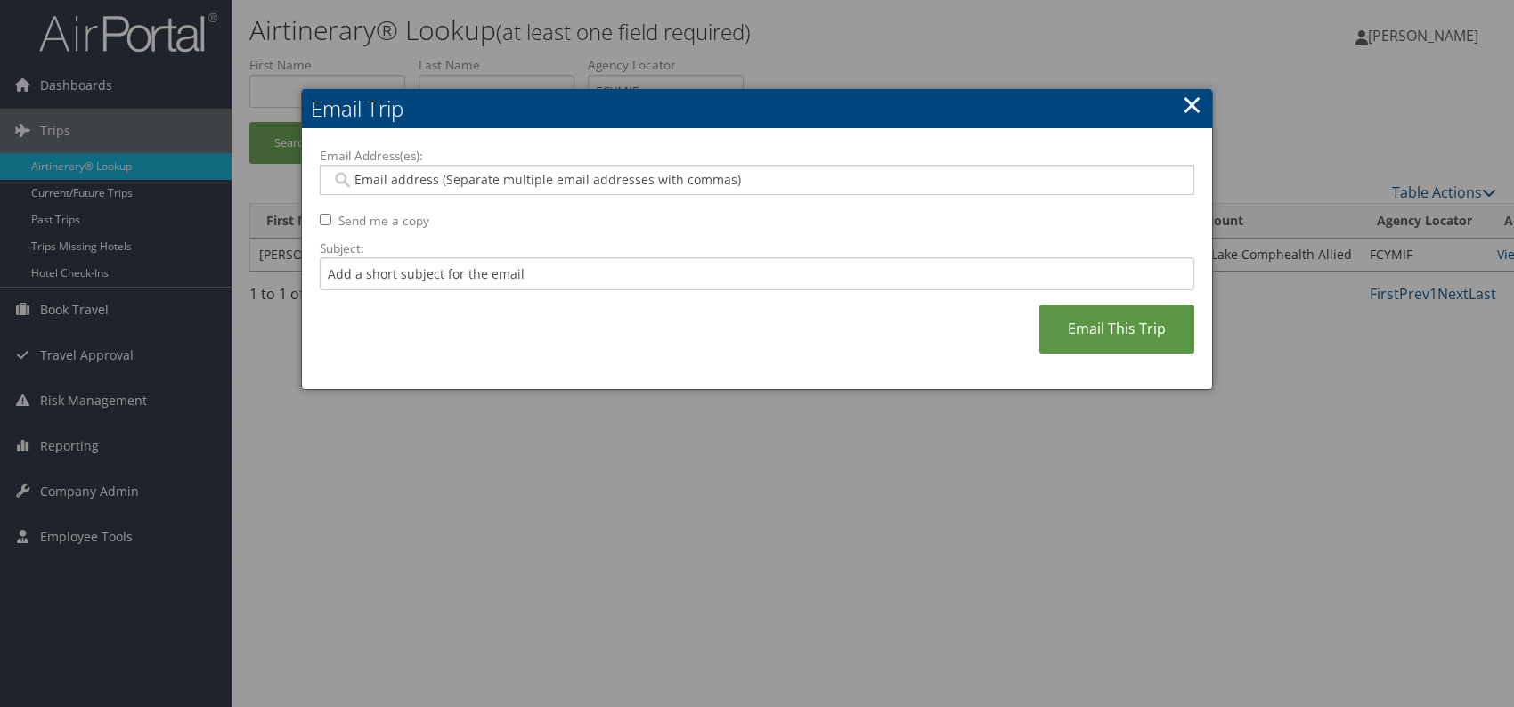
paste input "kennidy.howard@comphealth.com"
type input "kennidy.howard@comphealth.com"
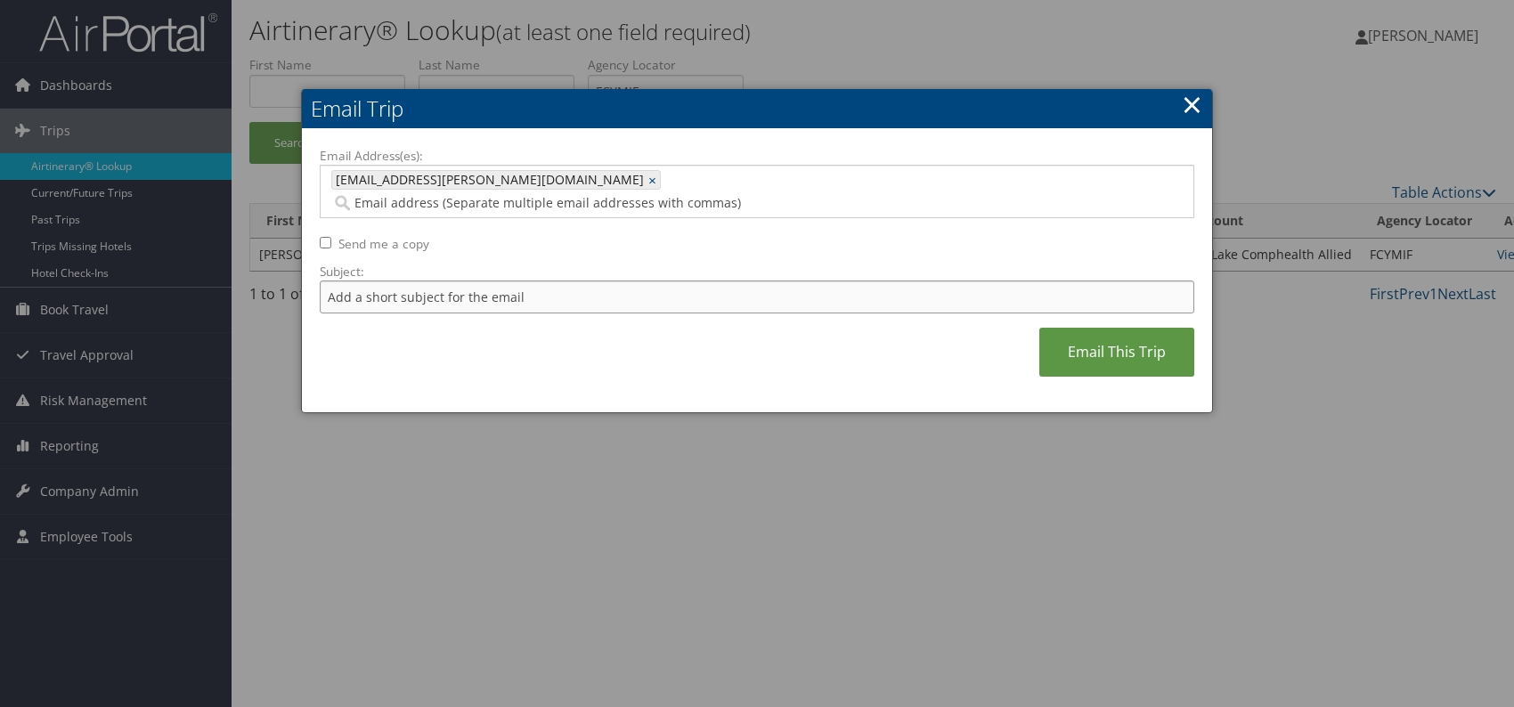
click at [425, 281] on input "Subject:" at bounding box center [757, 297] width 875 height 33
drag, startPoint x: 568, startPoint y: 278, endPoint x: 625, endPoint y: 276, distance: 57.0
click at [625, 281] on input "Itinerary change. Please see notes in TR-752077" at bounding box center [757, 297] width 875 height 33
paste input "32415"
type input "Itinerary change. Please see notes in TR-732415"
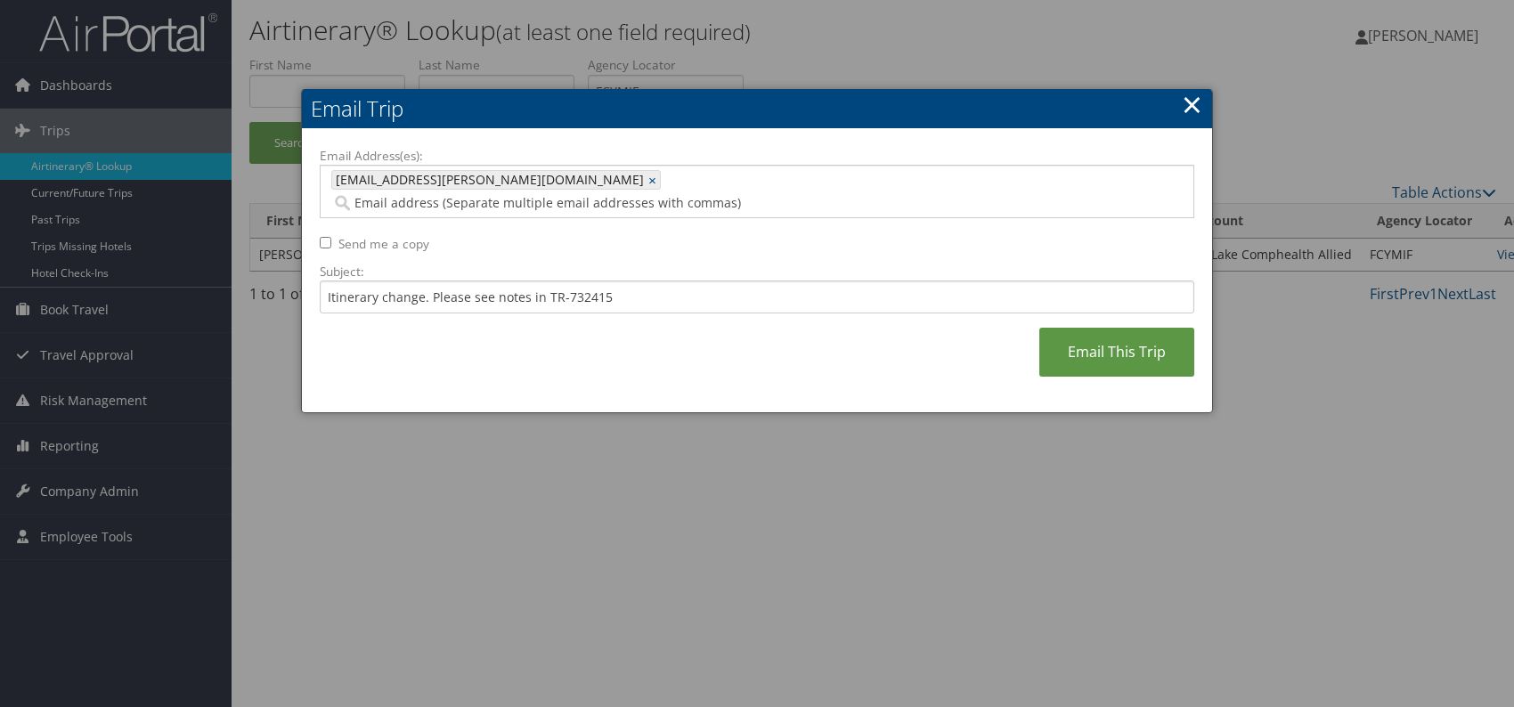
click at [725, 330] on div "Email Address(es): kennidy.howard@comphealth.com kennidy.howard@comphealth.com …" at bounding box center [757, 271] width 875 height 248
click at [1112, 328] on link "Email This Trip" at bounding box center [1116, 352] width 155 height 49
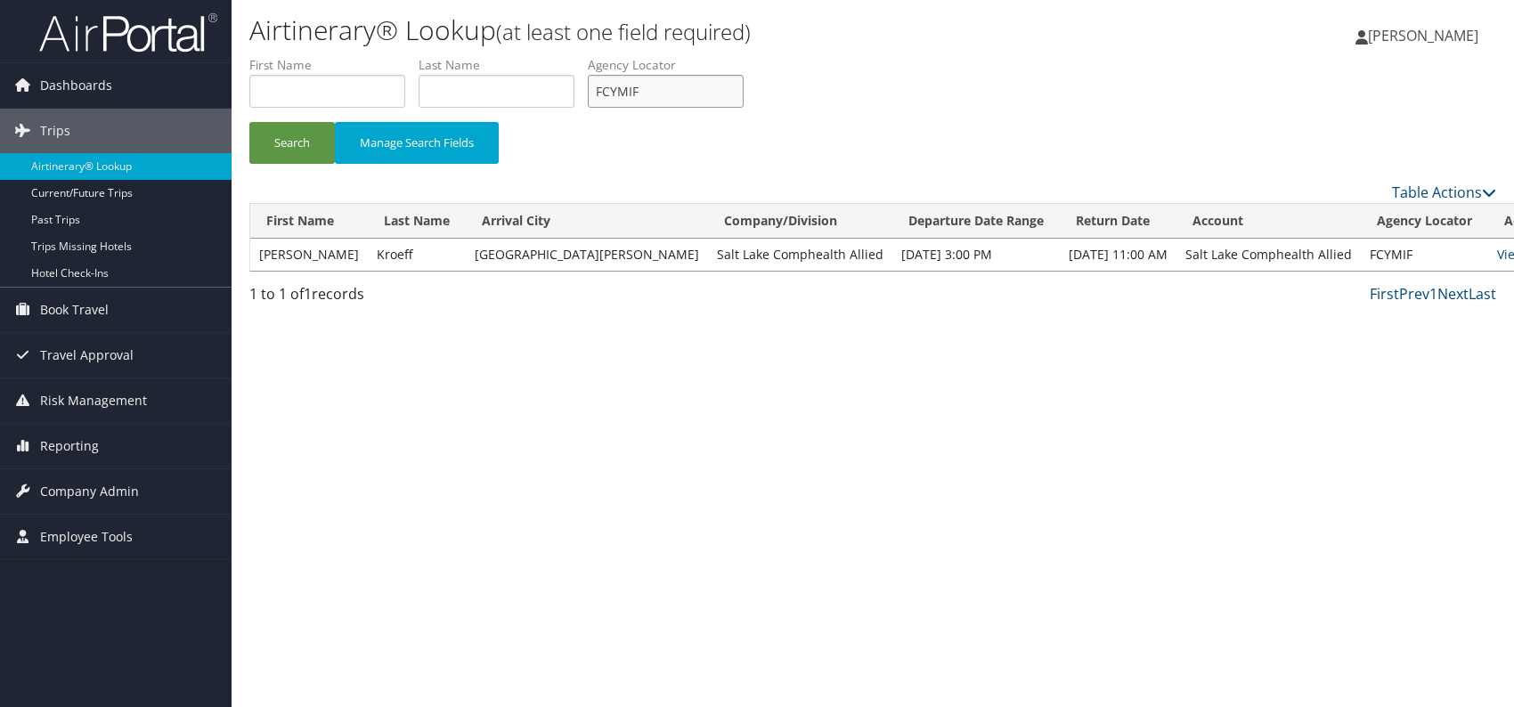
drag, startPoint x: 615, startPoint y: 94, endPoint x: 603, endPoint y: 95, distance: 12.6
click at [599, 95] on input "FCYMIF" at bounding box center [666, 91] width 156 height 33
paste input "CQMJJY"
type input "CQMJJY"
click at [294, 134] on button "Search" at bounding box center [292, 143] width 86 height 42
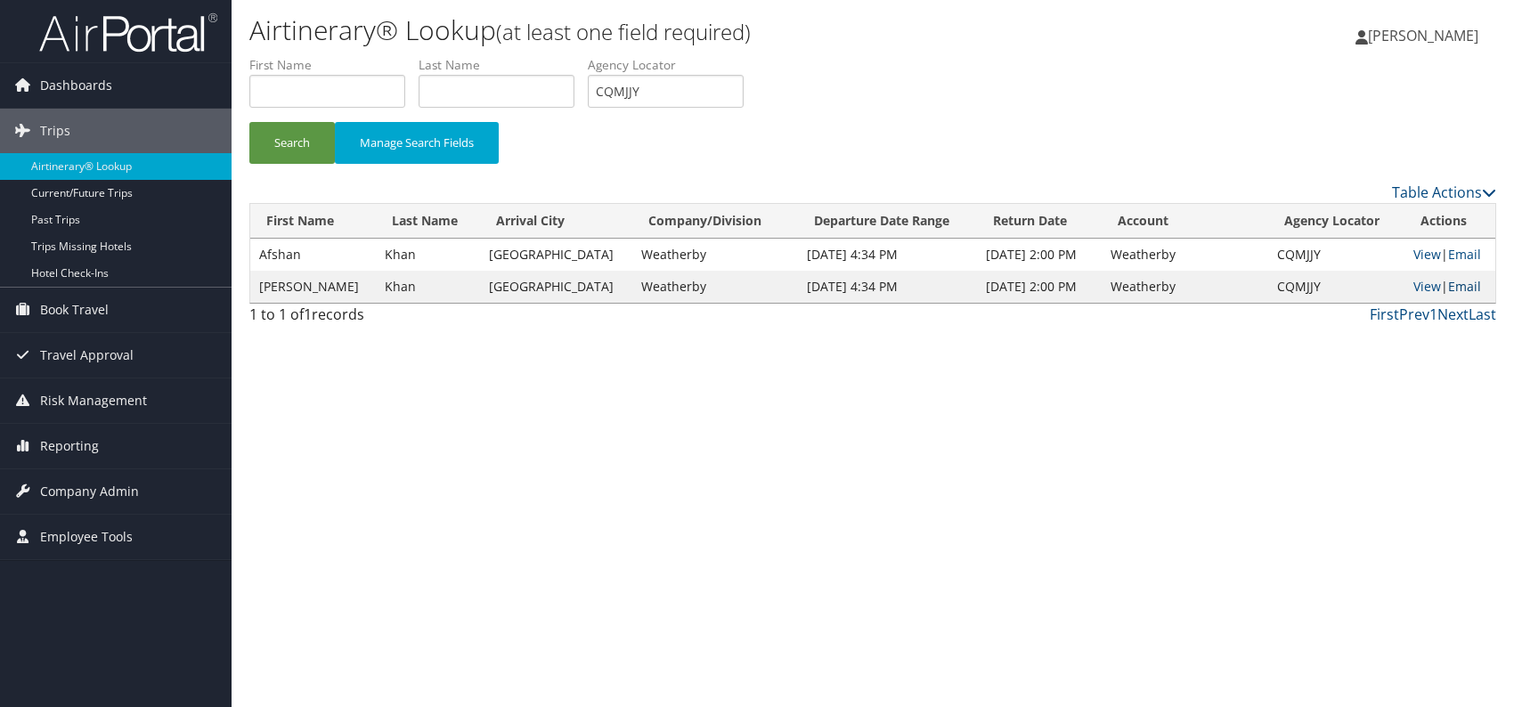
click at [1470, 285] on link "Email" at bounding box center [1464, 286] width 33 height 17
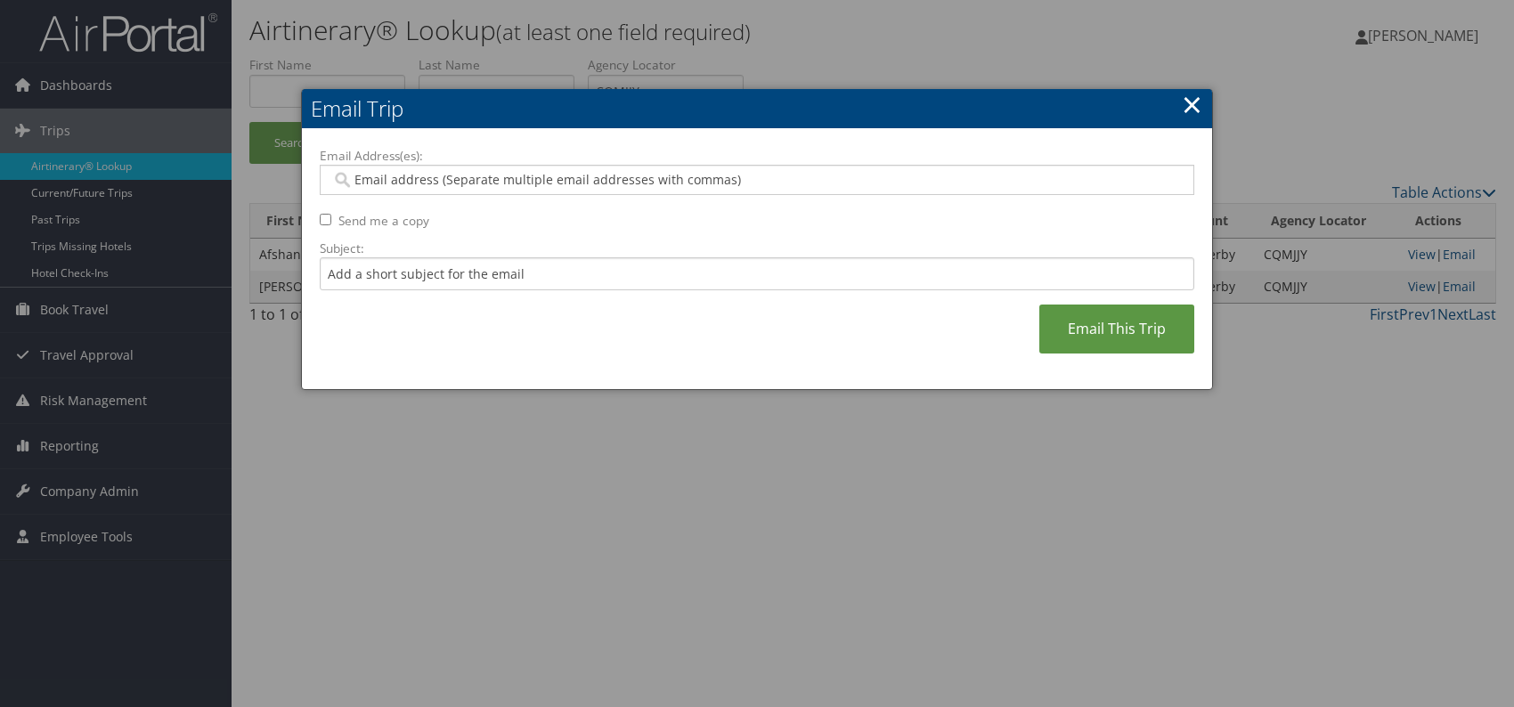
paste input "tanner.richards@weatherbyhealthcare.com"
type input "tanner.richards@weatherbyhealthcare.com"
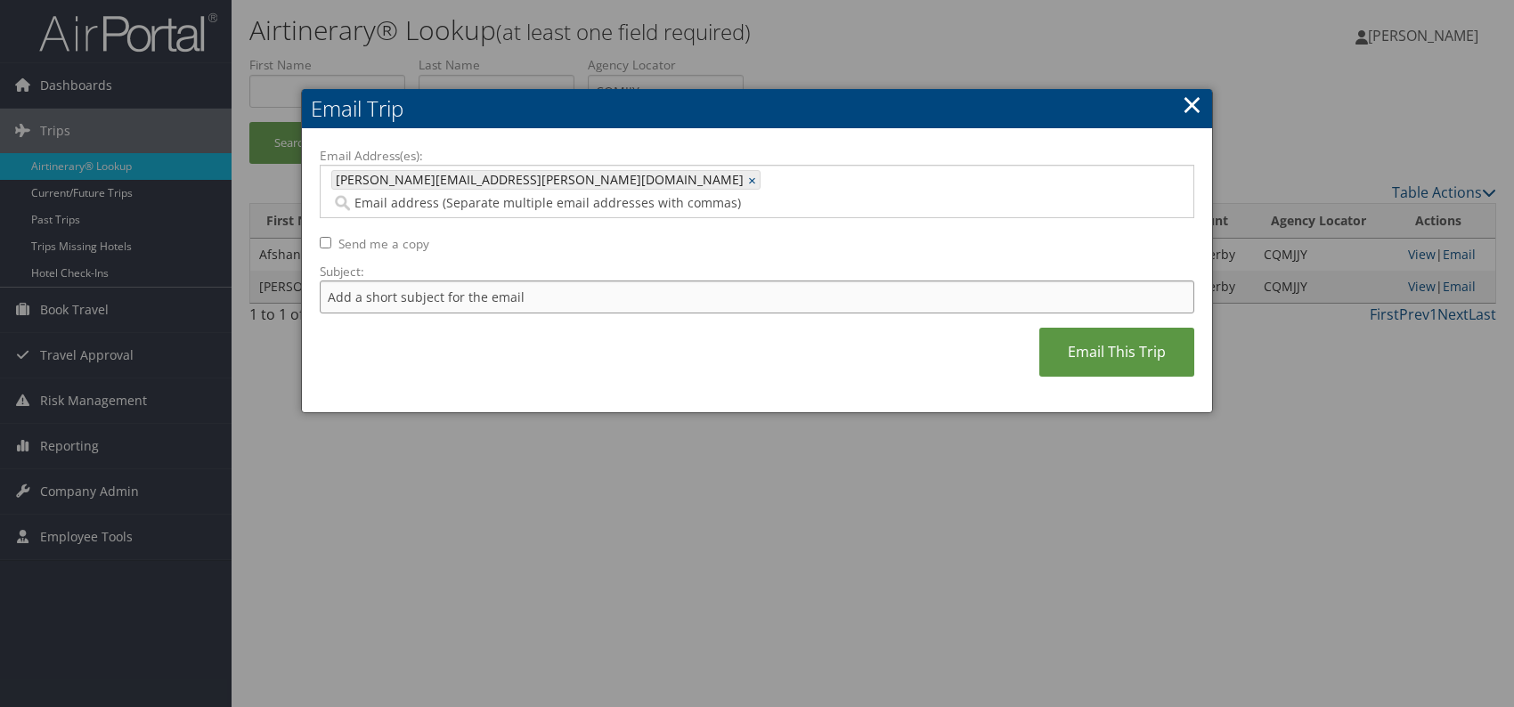
drag, startPoint x: 428, startPoint y: 270, endPoint x: 403, endPoint y: 275, distance: 25.5
click at [403, 281] on input "Subject:" at bounding box center [757, 297] width 875 height 33
drag, startPoint x: 561, startPoint y: 273, endPoint x: 616, endPoint y: 274, distance: 55.2
click at [616, 281] on input "Itinerary change. Please see notes in TR-752077" at bounding box center [757, 297] width 875 height 33
paste input "9366"
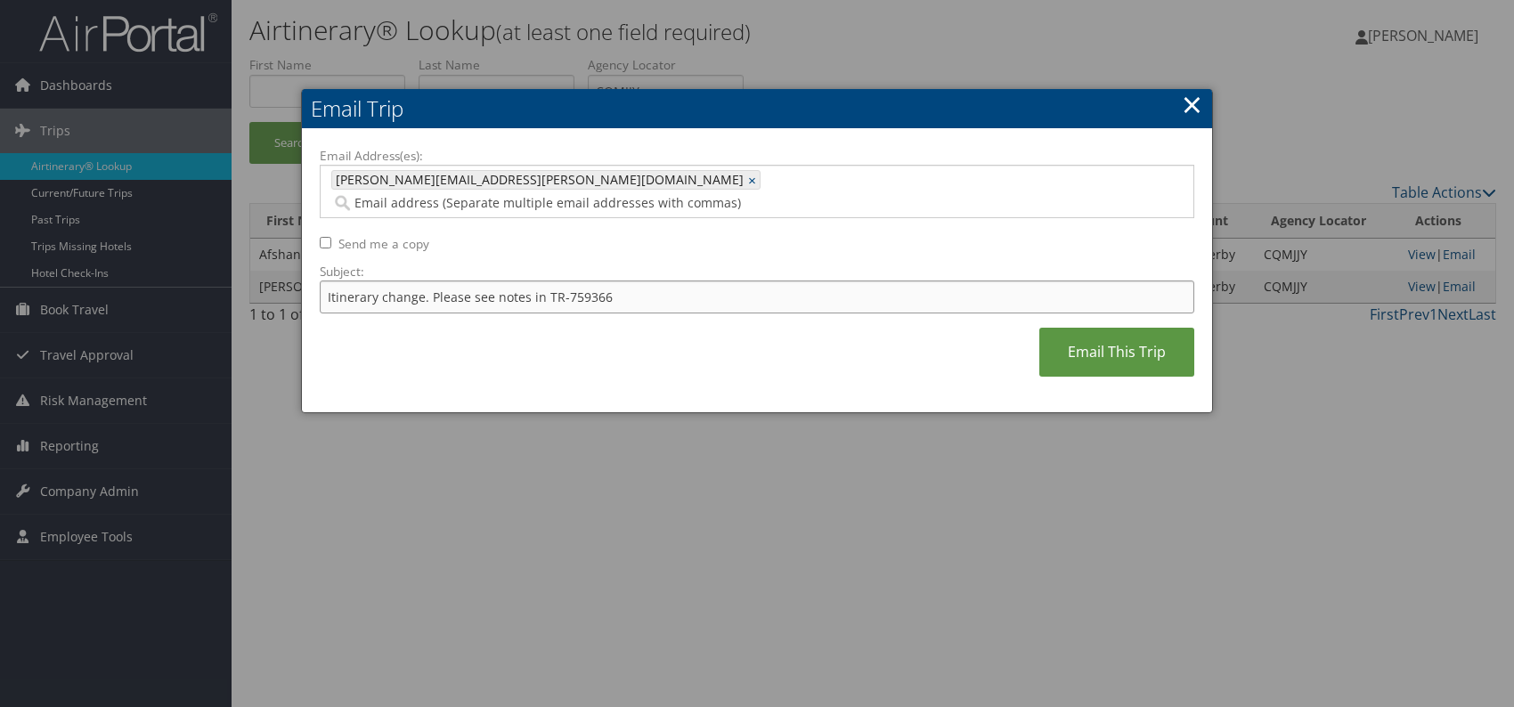
type input "Itinerary change. Please see notes in TR-759366"
click at [753, 338] on div "Email Address(es): tanner.richards@weatherbyhealthcare.com tanner.richards@weat…" at bounding box center [757, 271] width 875 height 248
click at [1102, 338] on link "Email This Trip" at bounding box center [1116, 352] width 155 height 49
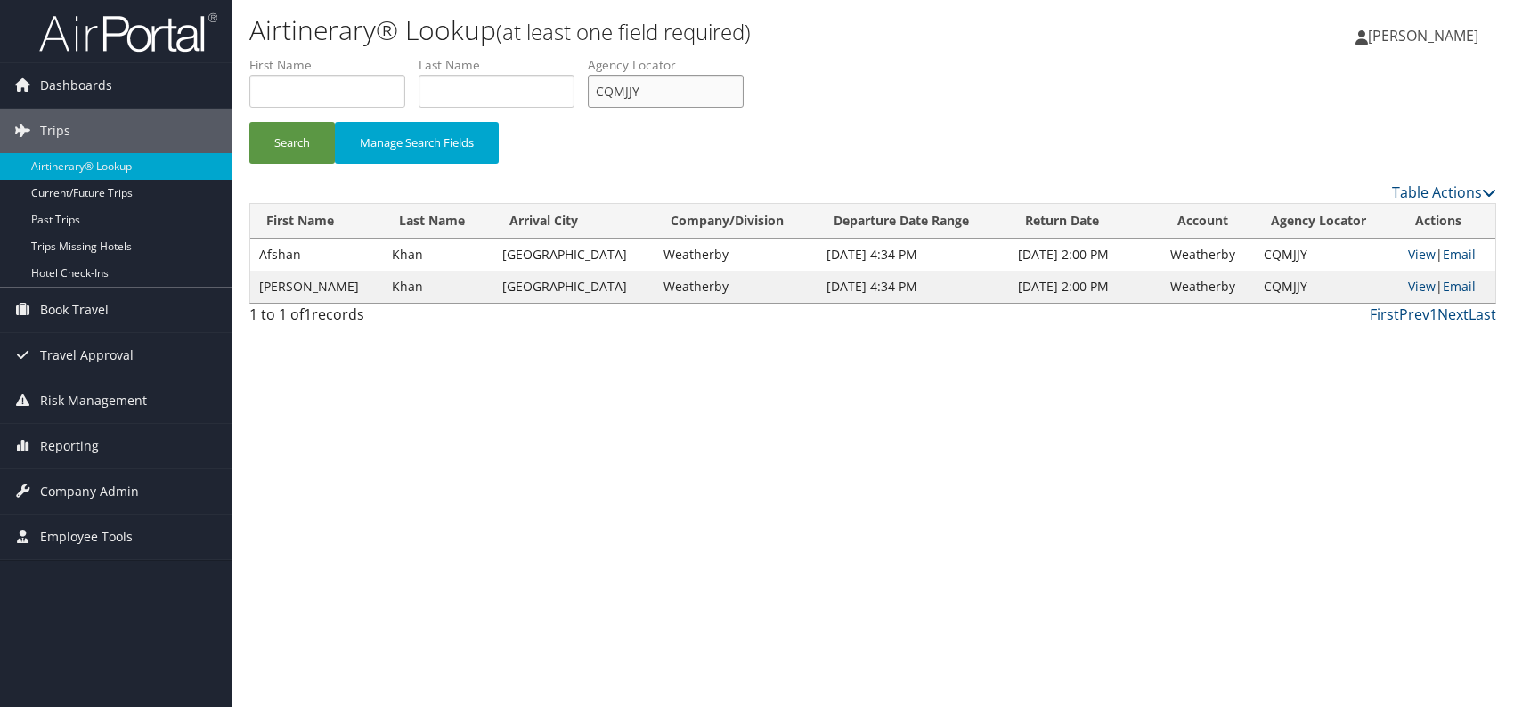
drag, startPoint x: 624, startPoint y: 96, endPoint x: 596, endPoint y: 95, distance: 28.5
click at [596, 95] on input "CQMJJY" at bounding box center [666, 91] width 156 height 33
paste input "MNDMQP"
type input "MNDMQP"
click at [274, 146] on button "Search" at bounding box center [292, 143] width 86 height 42
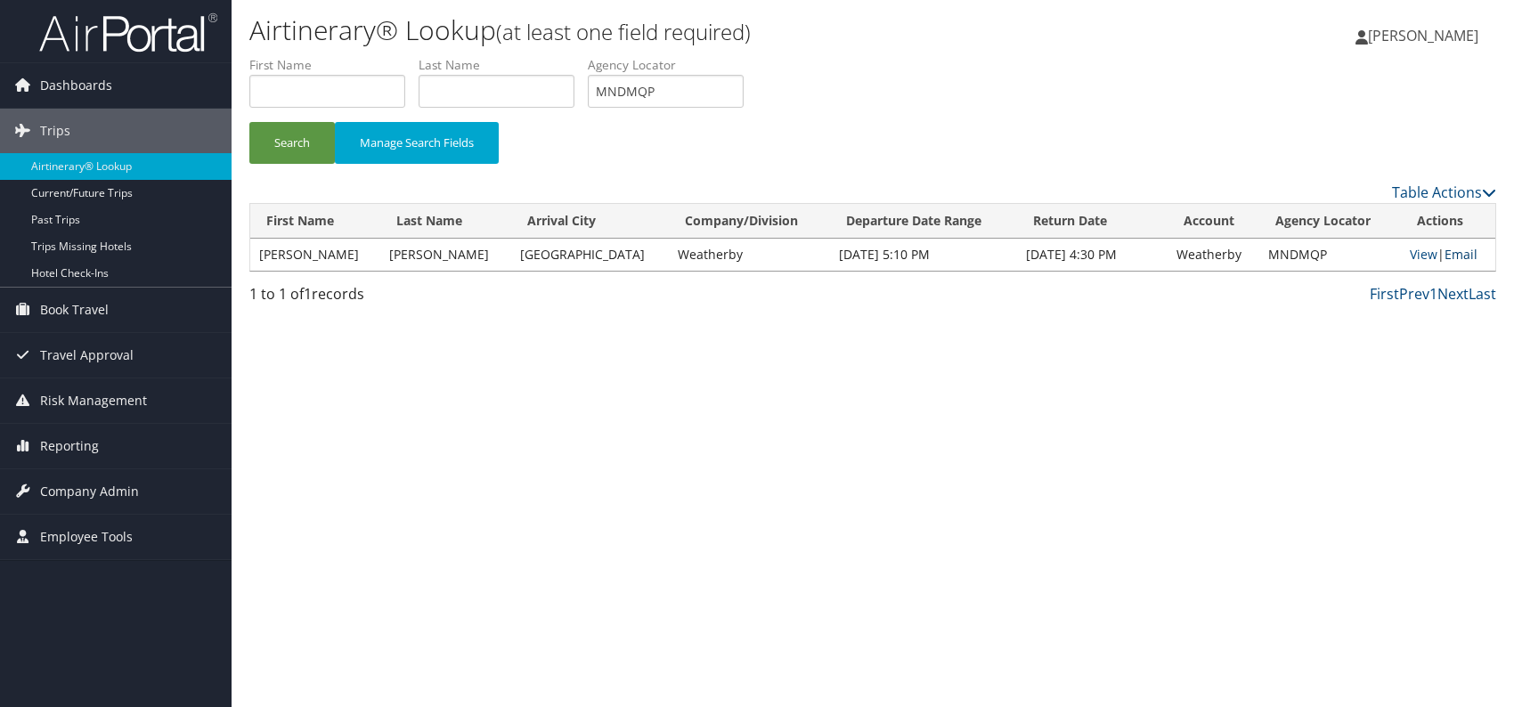
drag, startPoint x: 1454, startPoint y: 253, endPoint x: 1436, endPoint y: 264, distance: 20.8
click at [1454, 253] on link "Email" at bounding box center [1461, 254] width 33 height 17
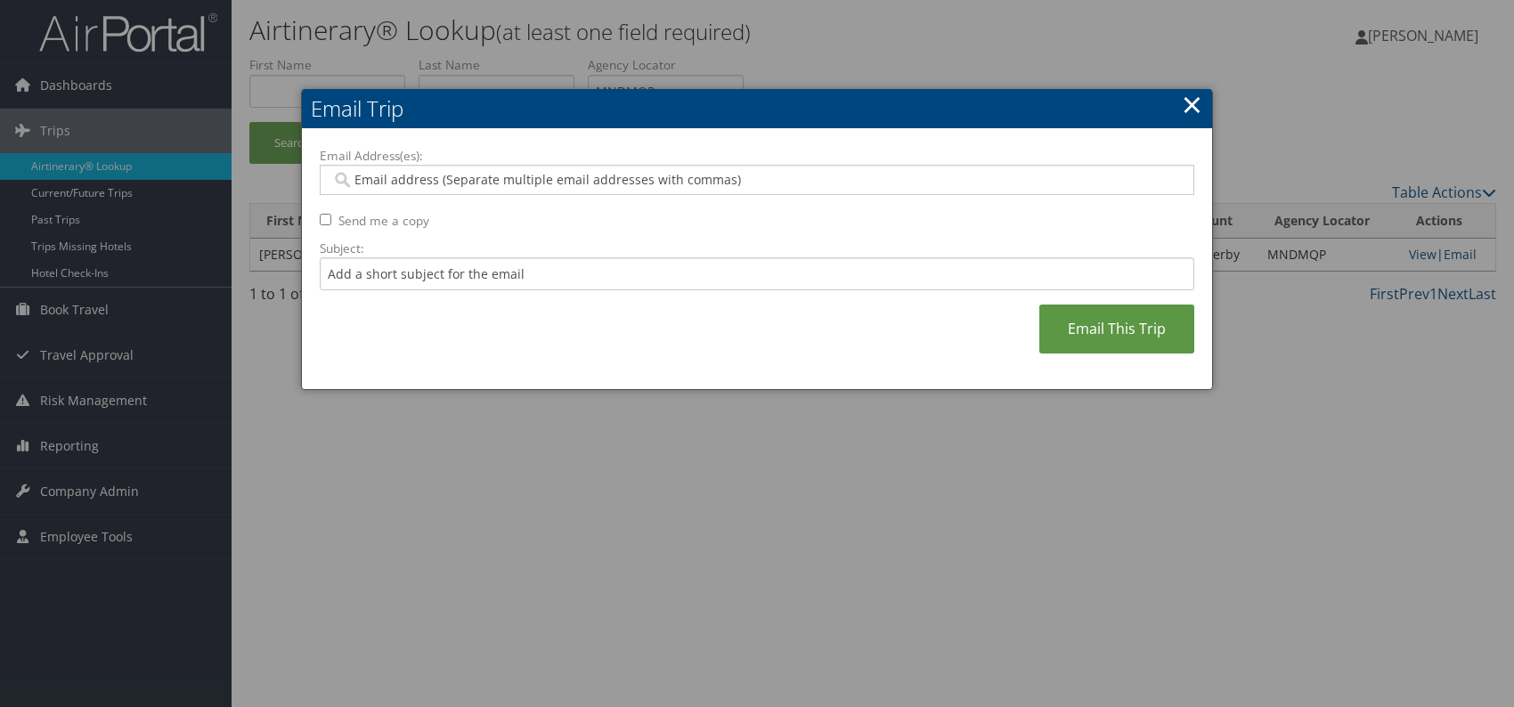
paste input "joanna.king@weatherbyhealthcare.com"
type input "joanna.king@weatherbyhealthcare.com"
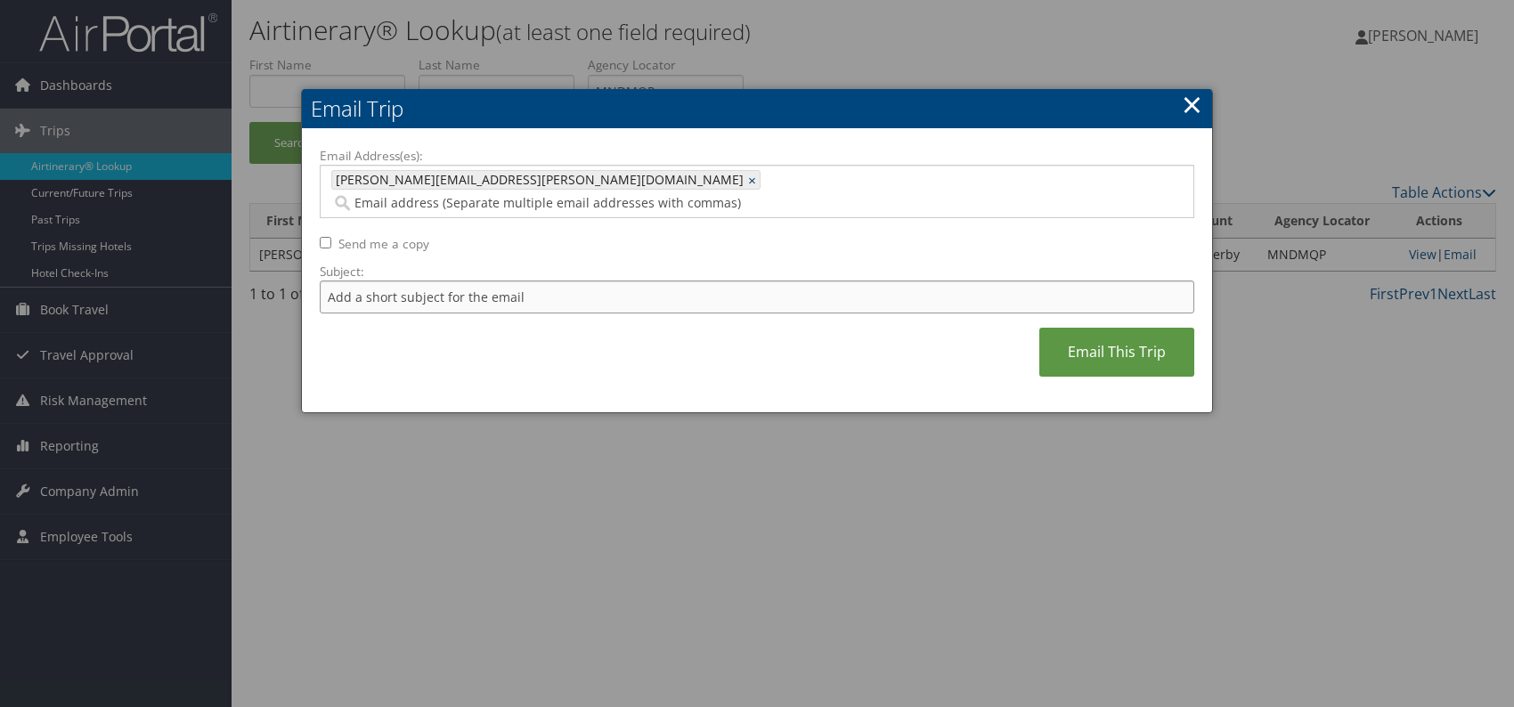
click at [423, 281] on input "Subject:" at bounding box center [757, 297] width 875 height 33
click at [572, 281] on input "Itinerary change. Please see notes in TR-752077" at bounding box center [757, 297] width 875 height 33
paste input "47209"
type input "Itinerary change. Please see notes in TR-747209"
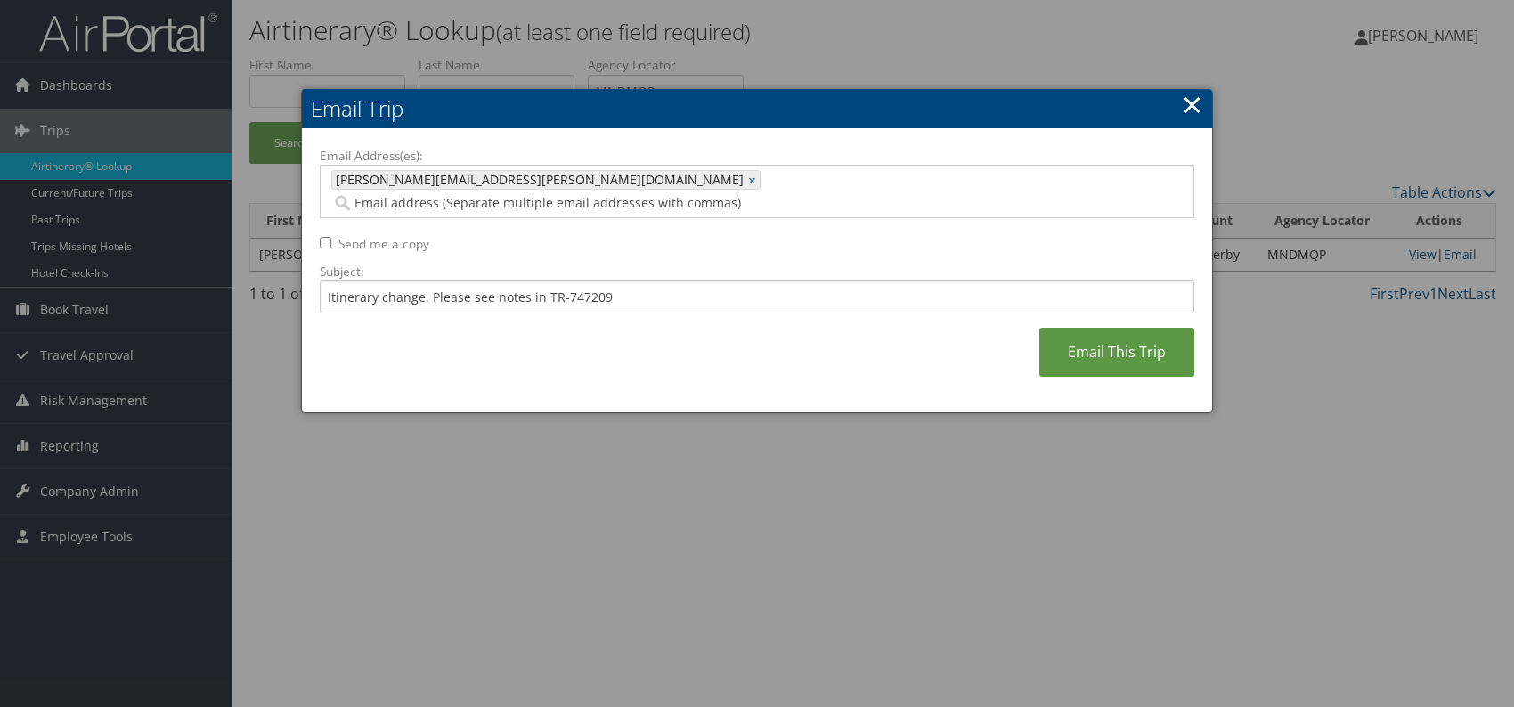
click at [744, 350] on div "Email Address(es): joanna.king@weatherbyhealthcare.com joanna.king@weatherbyhea…" at bounding box center [757, 271] width 875 height 248
click at [1084, 338] on link "Email This Trip" at bounding box center [1116, 352] width 155 height 49
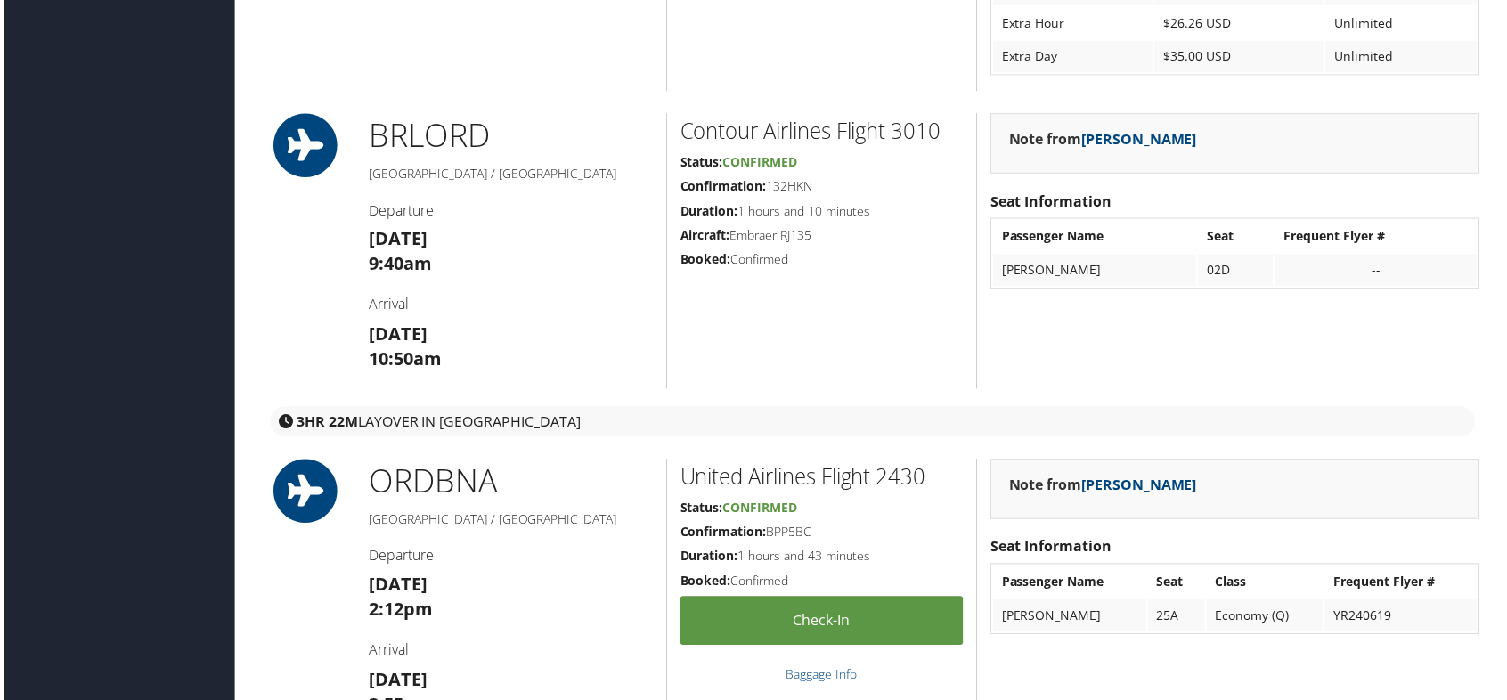
scroll to position [1758, 0]
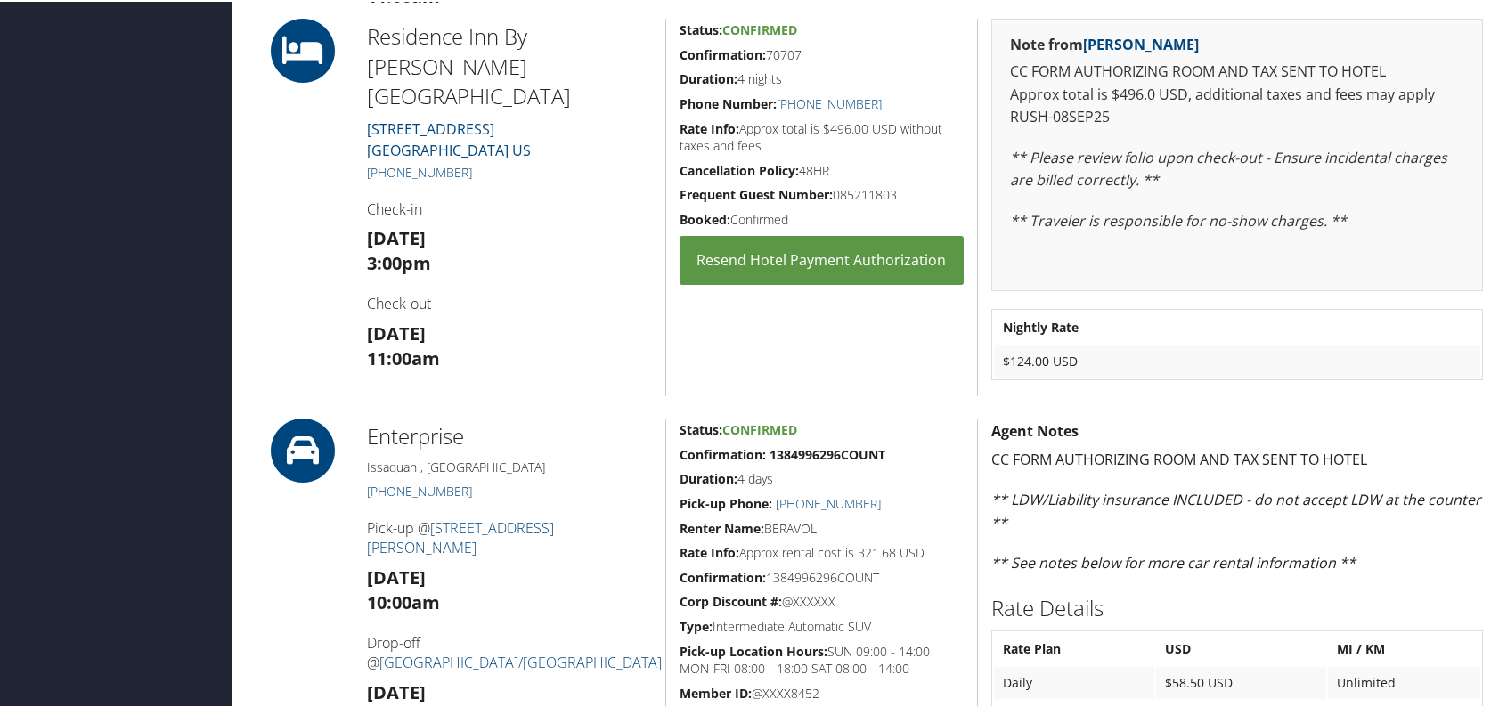
scroll to position [980, 0]
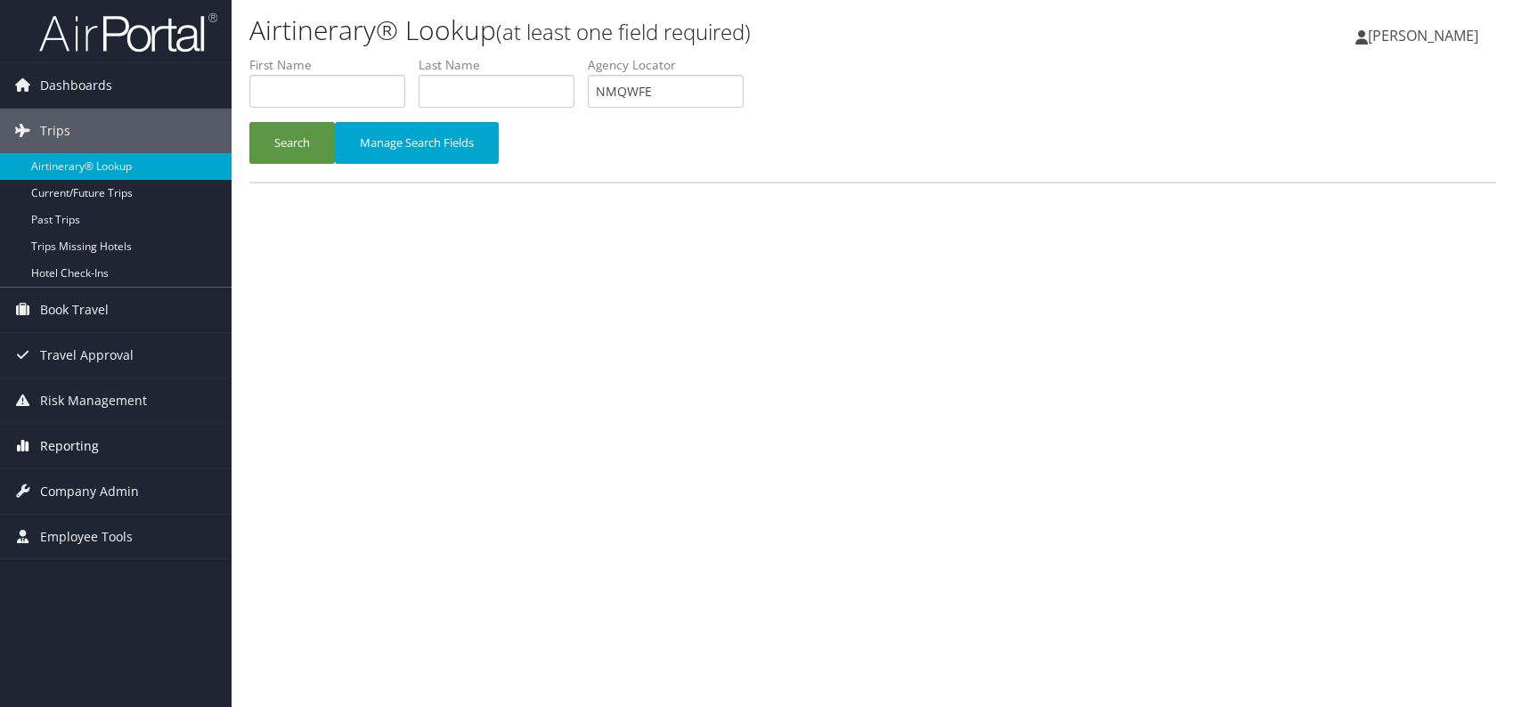
click at [55, 438] on span "Reporting" at bounding box center [69, 446] width 59 height 45
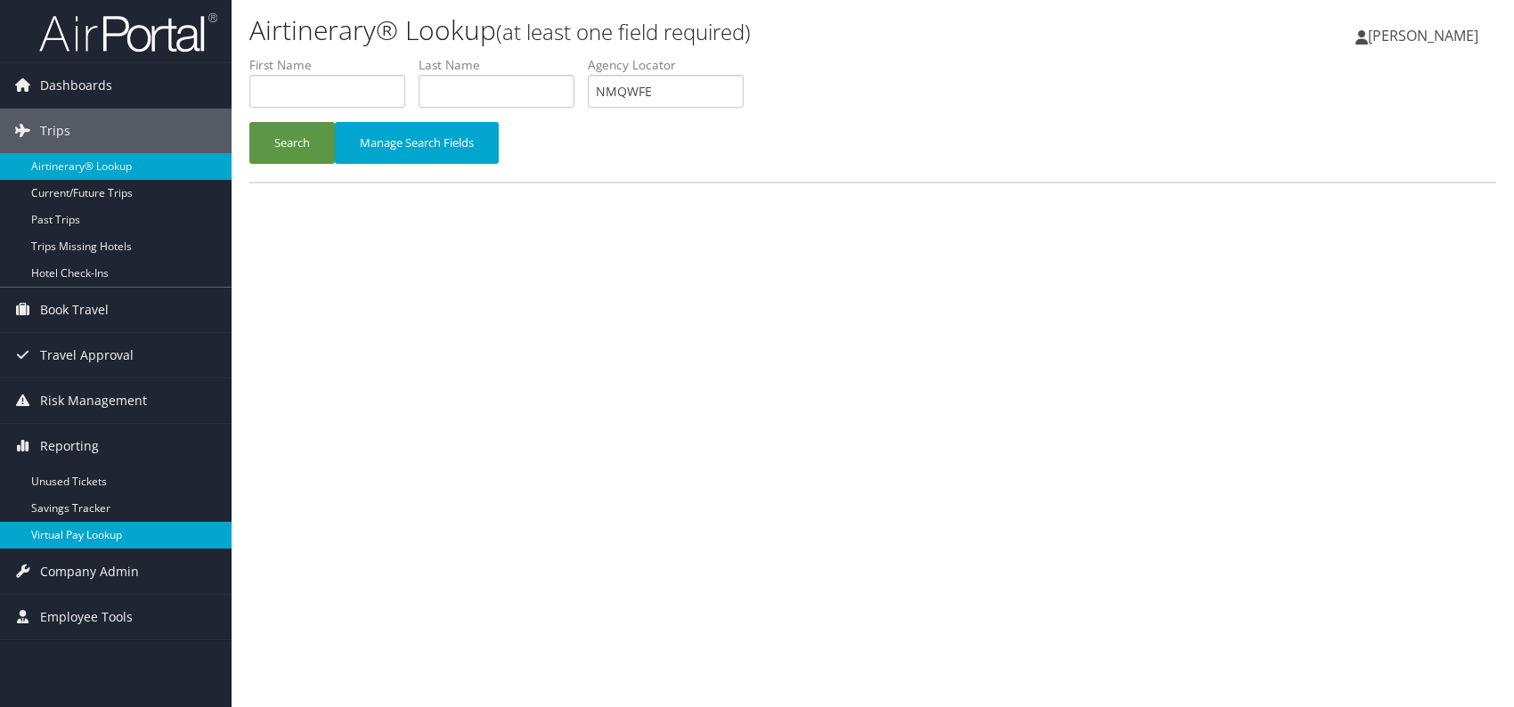
click at [66, 537] on link "Virtual Pay Lookup" at bounding box center [116, 535] width 232 height 27
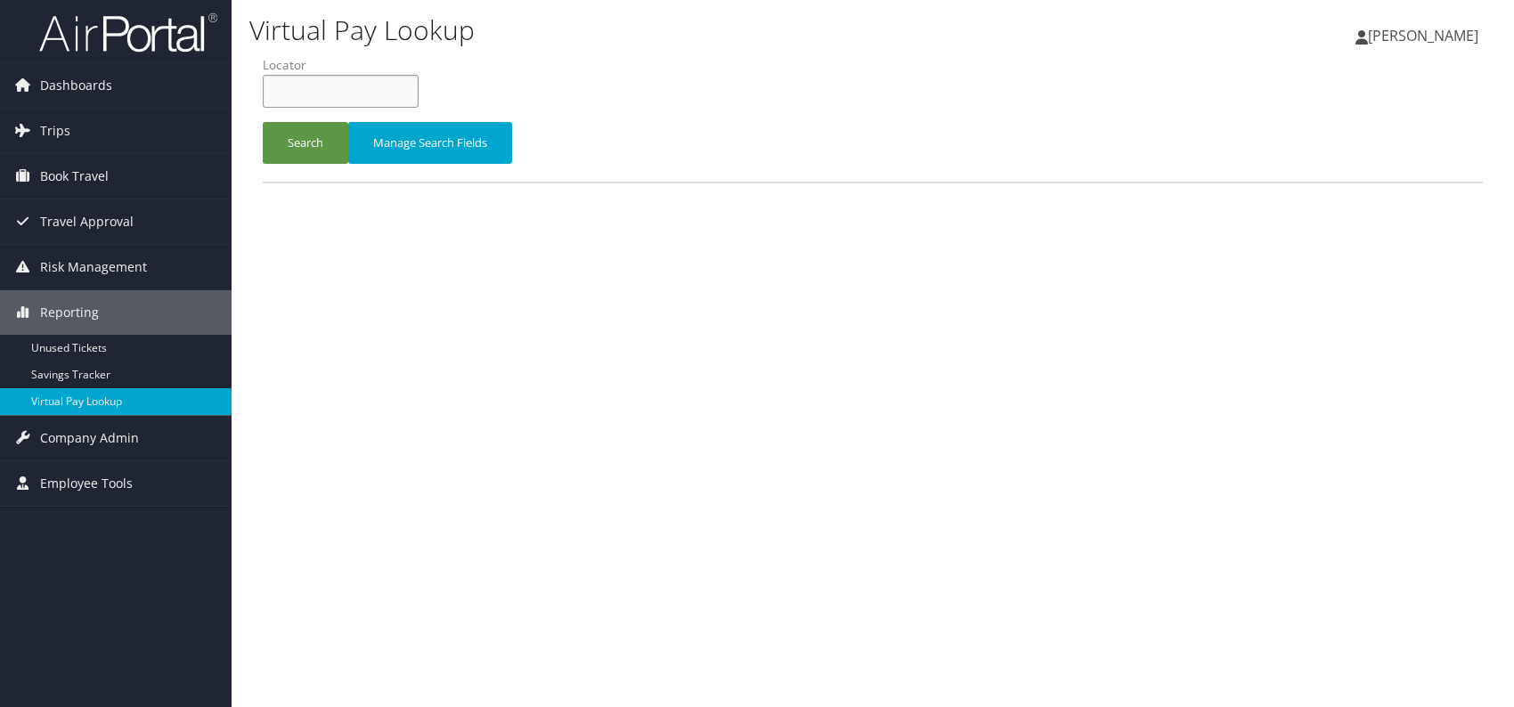
paste input "NMQWFE"
type input "NMQWFE"
click at [310, 151] on button "Search" at bounding box center [306, 143] width 86 height 42
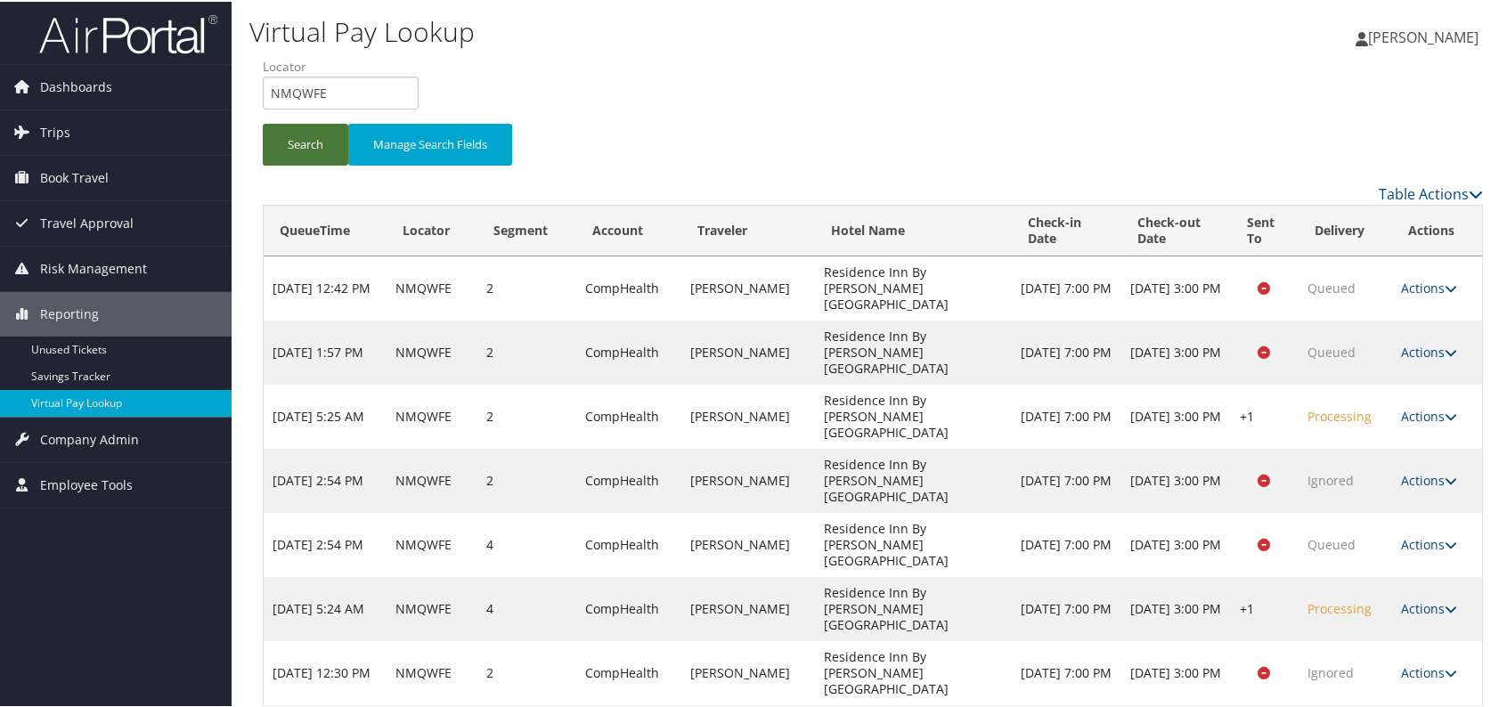
scroll to position [58, 0]
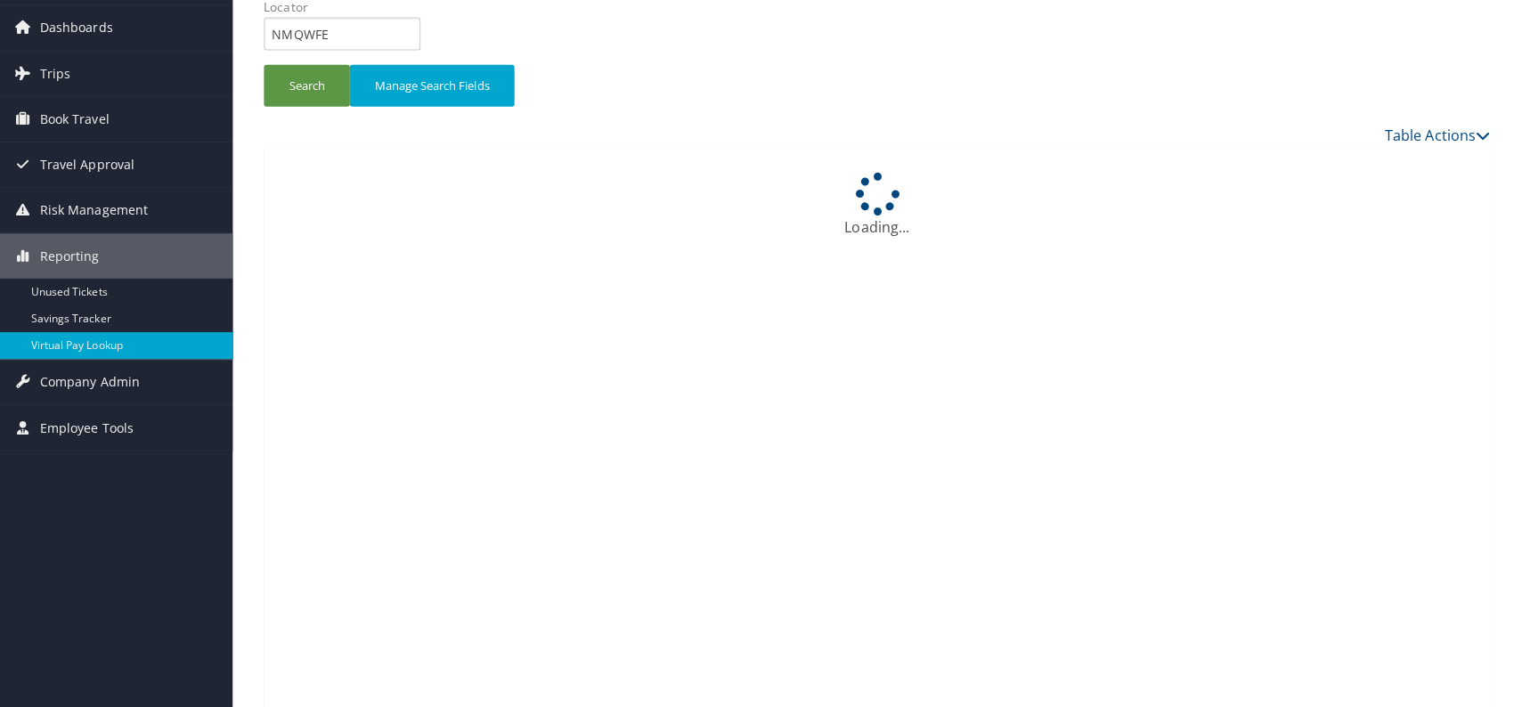
scroll to position [0, 0]
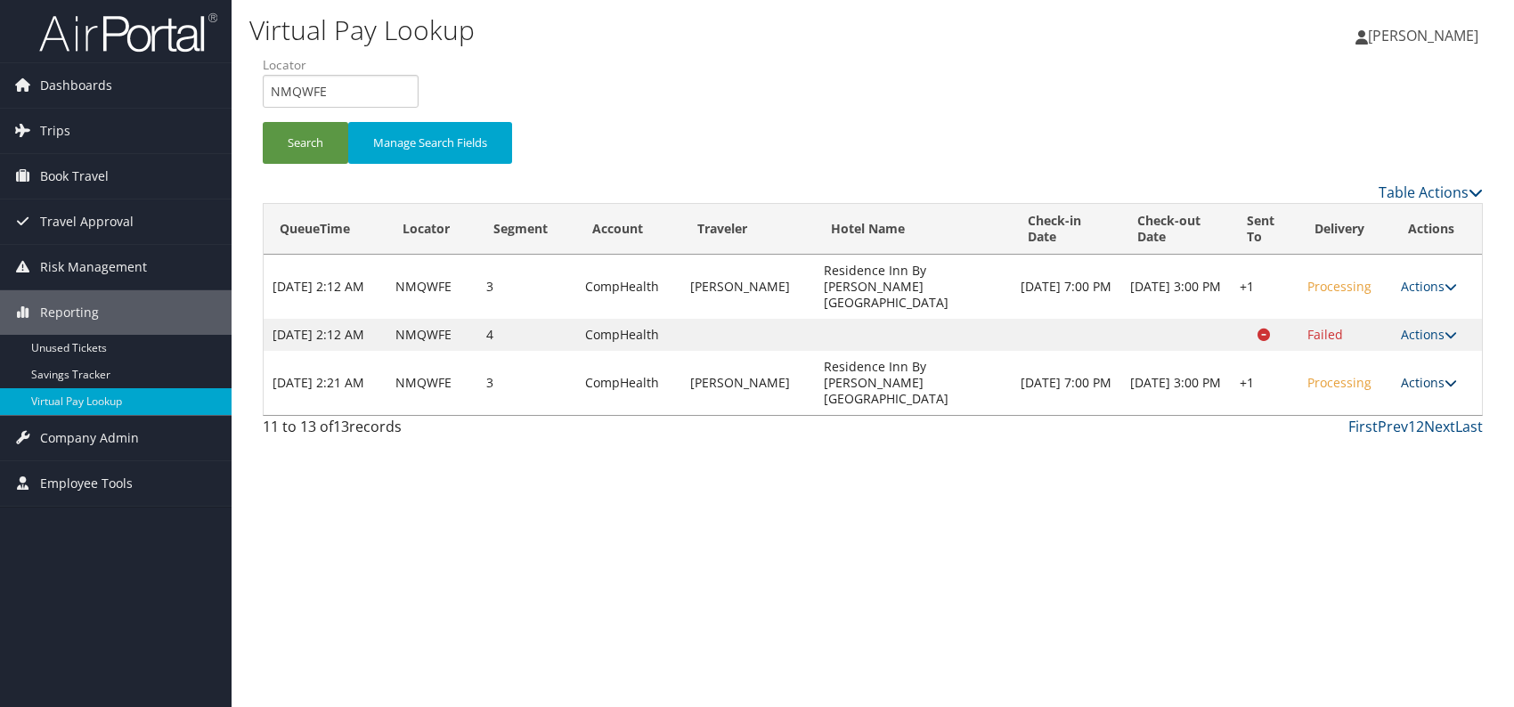
click at [1434, 374] on link "Actions" at bounding box center [1429, 382] width 56 height 17
click at [1355, 430] on link "Logs" at bounding box center [1375, 430] width 152 height 30
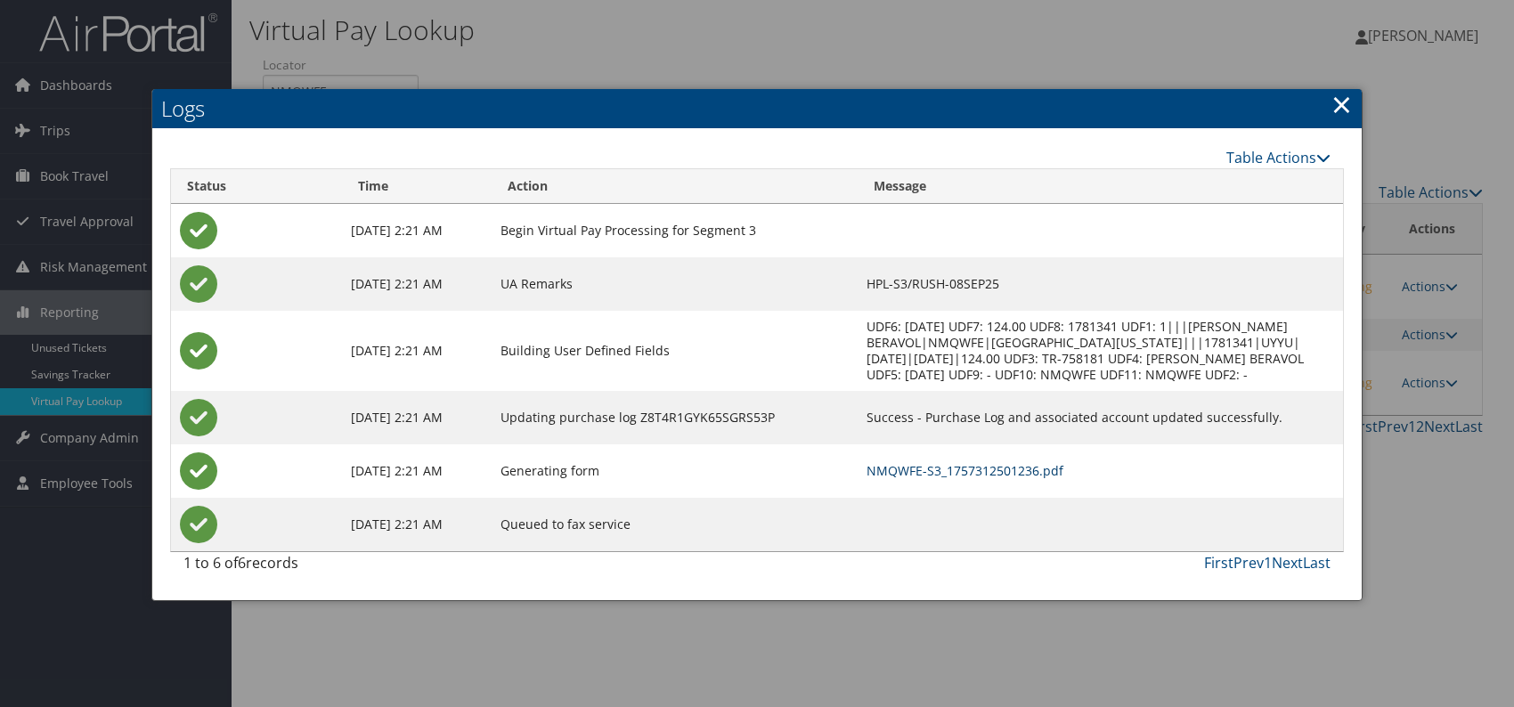
click at [947, 468] on link "NMQWFE-S3_1757312501236.pdf" at bounding box center [965, 470] width 197 height 17
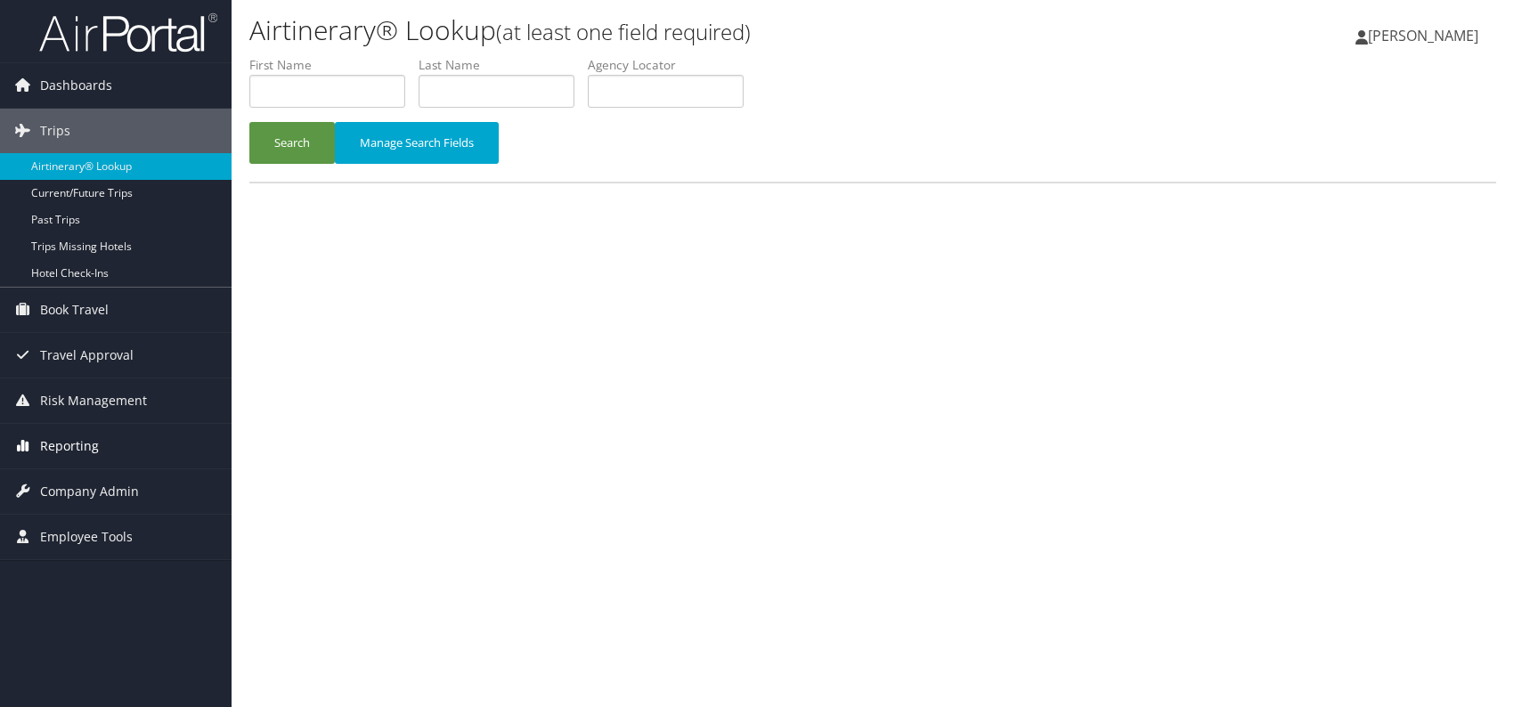
click at [78, 451] on span "Reporting" at bounding box center [69, 446] width 59 height 45
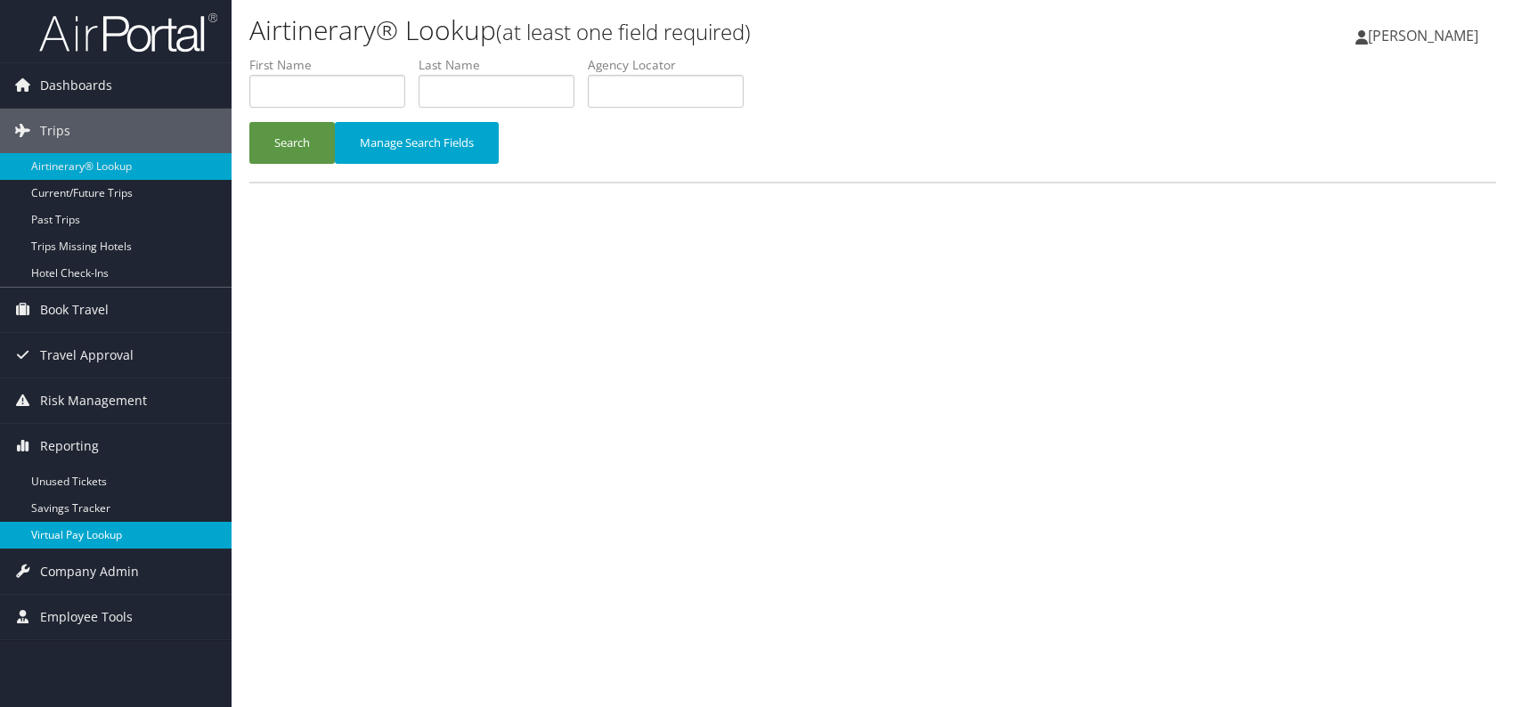
click at [94, 539] on link "Virtual Pay Lookup" at bounding box center [116, 535] width 232 height 27
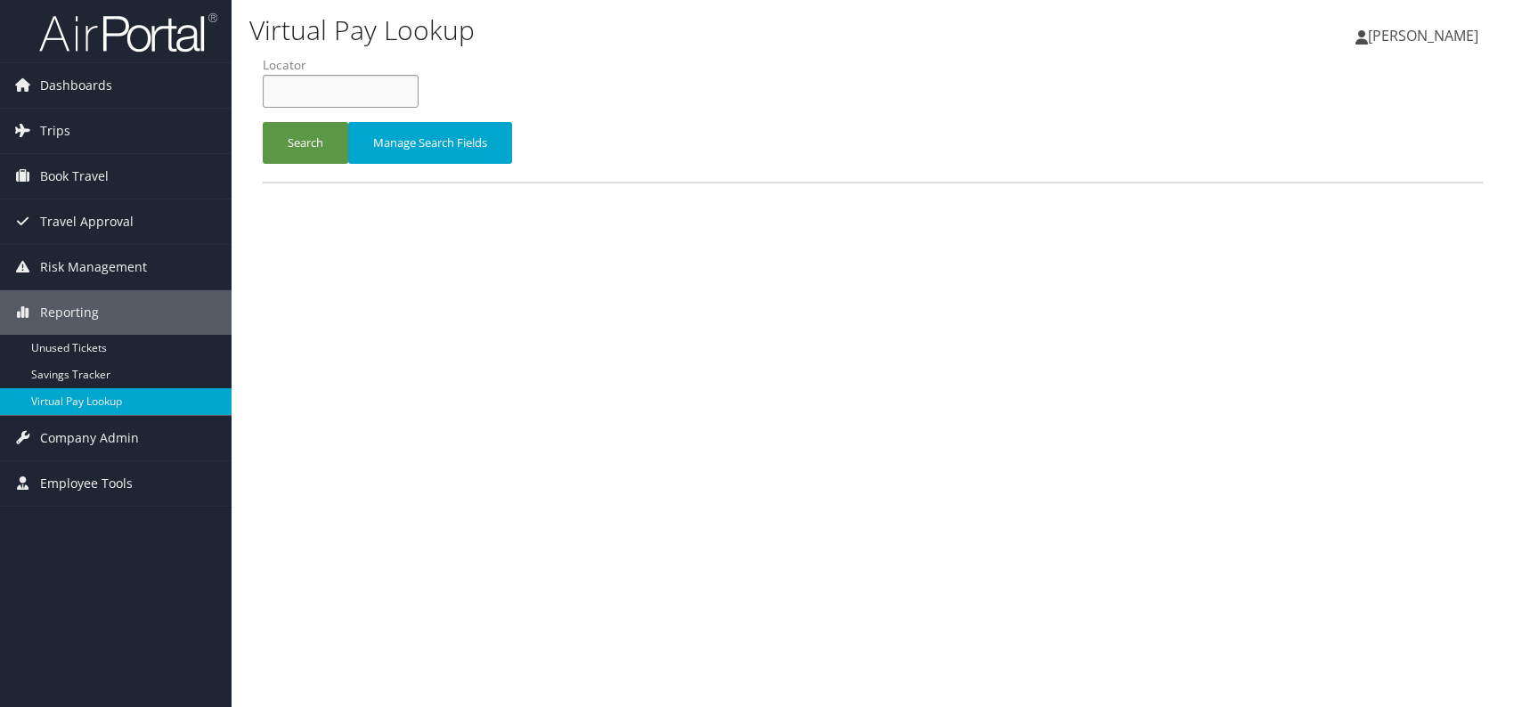
paste input "QFUBPM"
click at [301, 87] on input "QFUBPM" at bounding box center [341, 91] width 156 height 33
type input "QFUBPM"
click at [291, 134] on button "Search" at bounding box center [306, 143] width 86 height 42
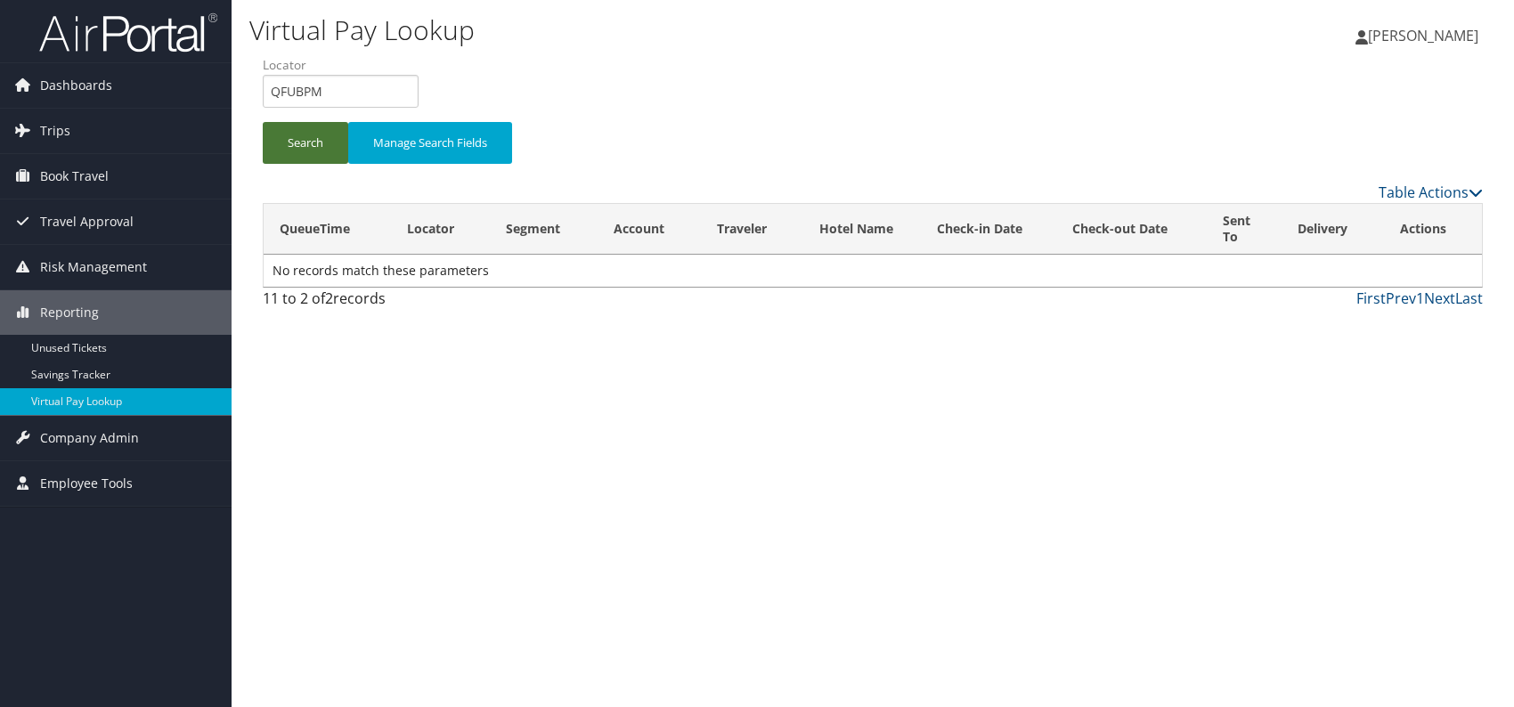
click at [295, 134] on button "Search" at bounding box center [306, 143] width 86 height 42
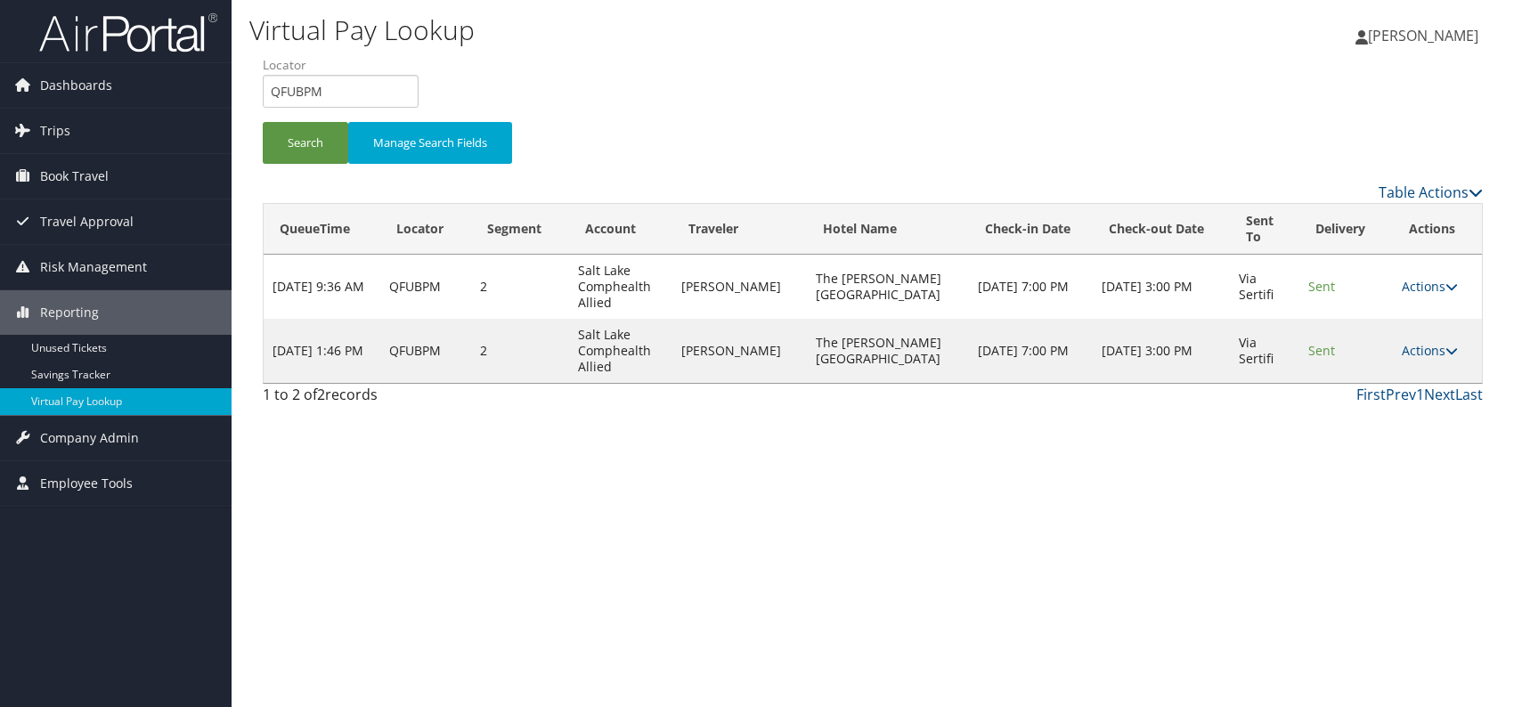
click at [1192, 508] on div "Virtual Pay Lookup [PERSON_NAME] [PERSON_NAME] My Settings Travel Agency Contac…" at bounding box center [873, 353] width 1283 height 707
click at [1433, 347] on link "Actions" at bounding box center [1430, 350] width 56 height 17
click at [1381, 412] on link "Logs" at bounding box center [1391, 406] width 112 height 30
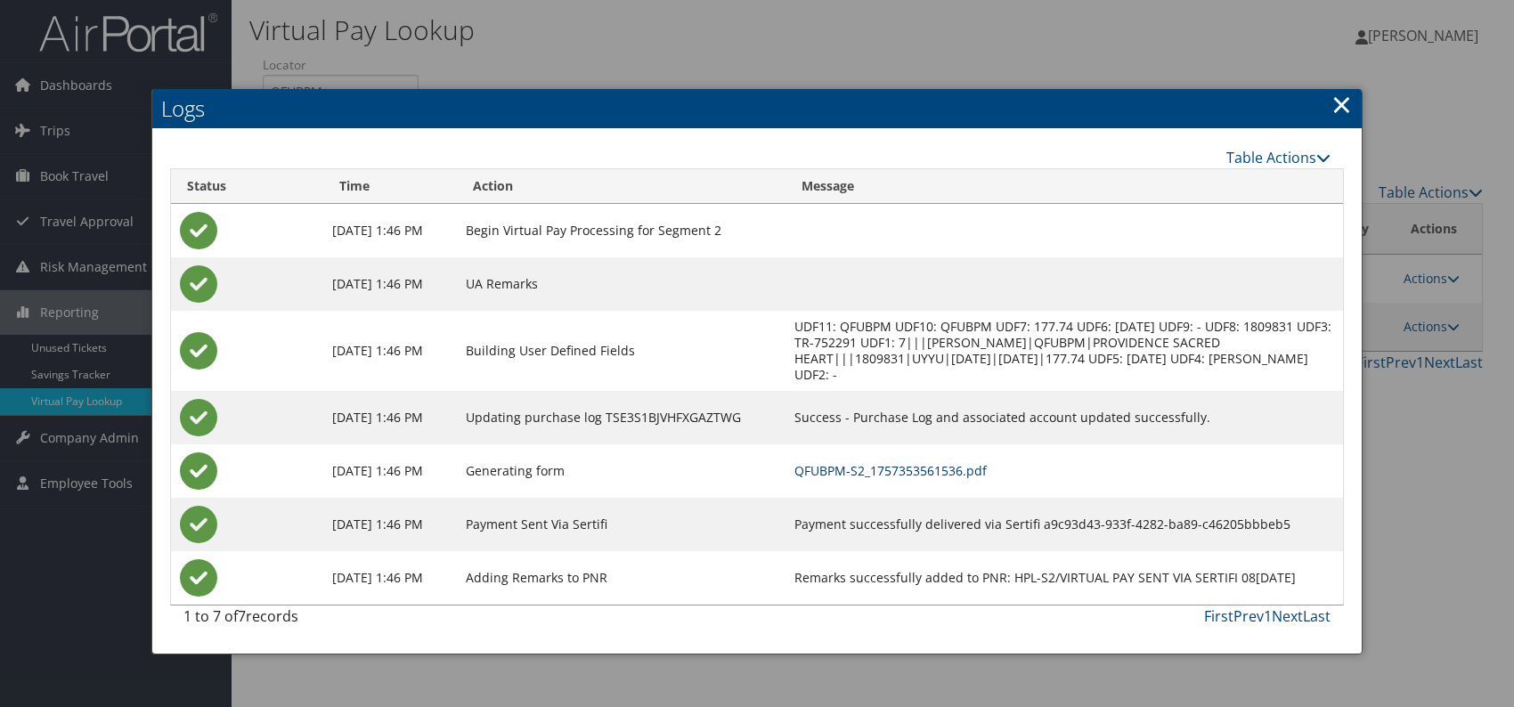
click at [987, 462] on link "QFUBPM-S2_1757353561536.pdf" at bounding box center [890, 470] width 192 height 17
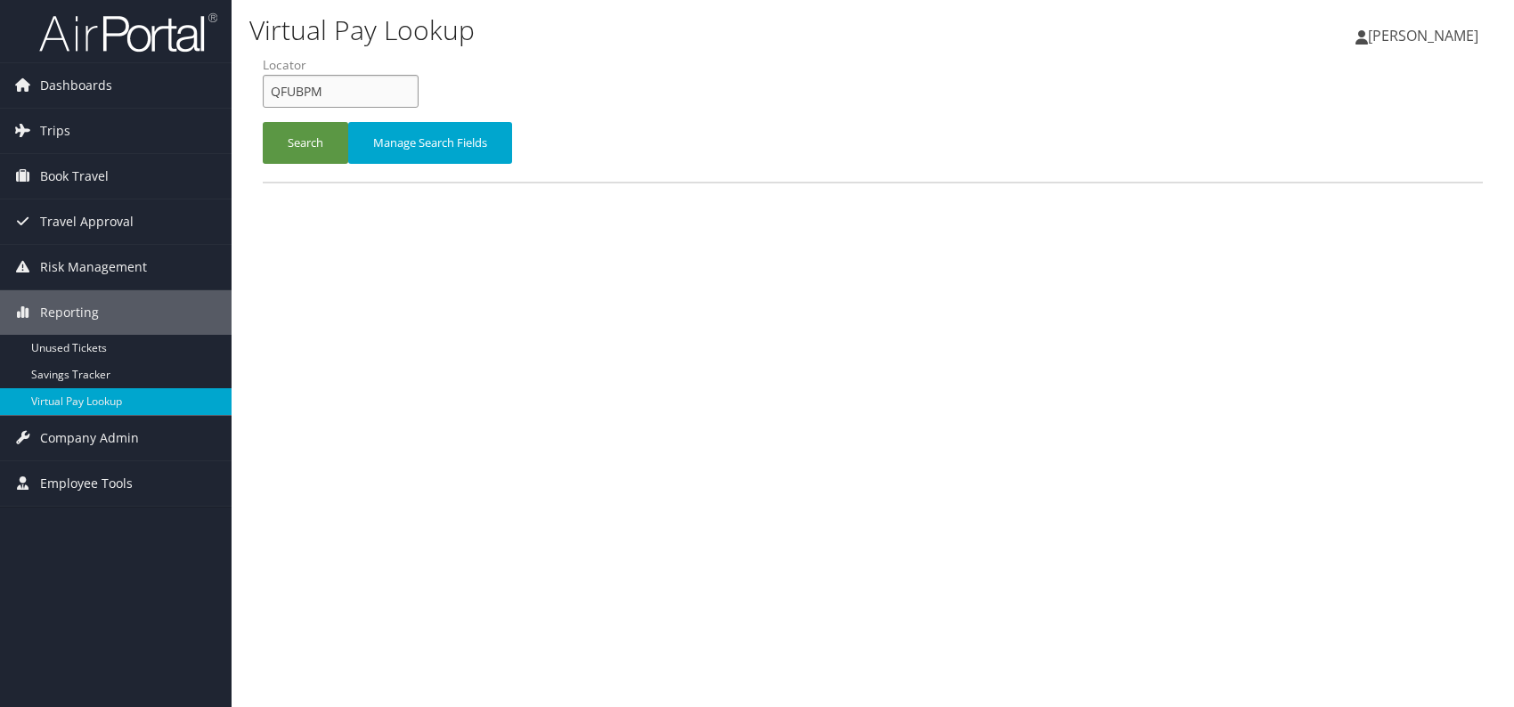
drag, startPoint x: 311, startPoint y: 91, endPoint x: 277, endPoint y: 84, distance: 34.6
click at [267, 84] on input "QFUBPM" at bounding box center [341, 91] width 156 height 33
paste input "DLCUGP"
type input "DLCUGP"
click at [288, 142] on button "Search" at bounding box center [306, 143] width 86 height 42
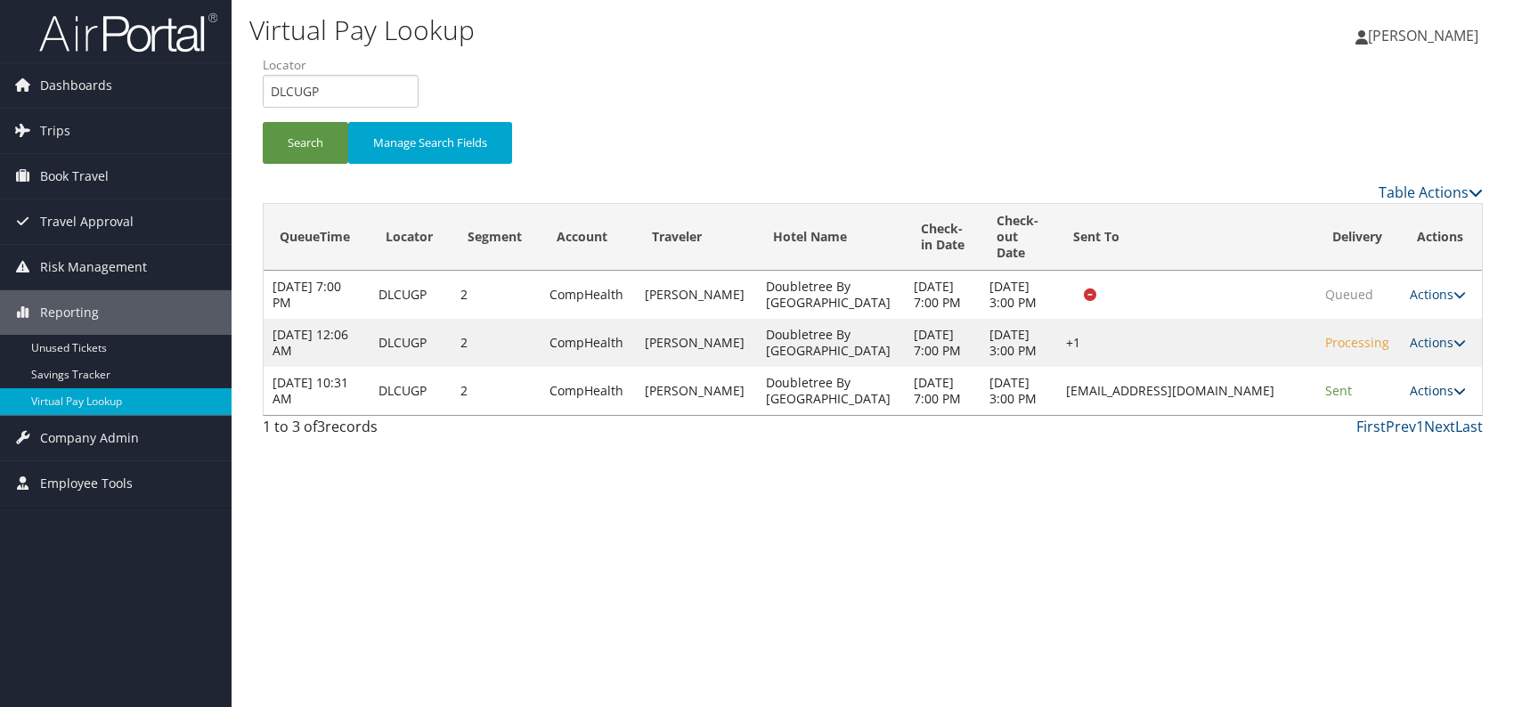
click at [1430, 399] on link "Actions" at bounding box center [1438, 390] width 56 height 17
click at [1378, 516] on link "Logs" at bounding box center [1402, 526] width 112 height 30
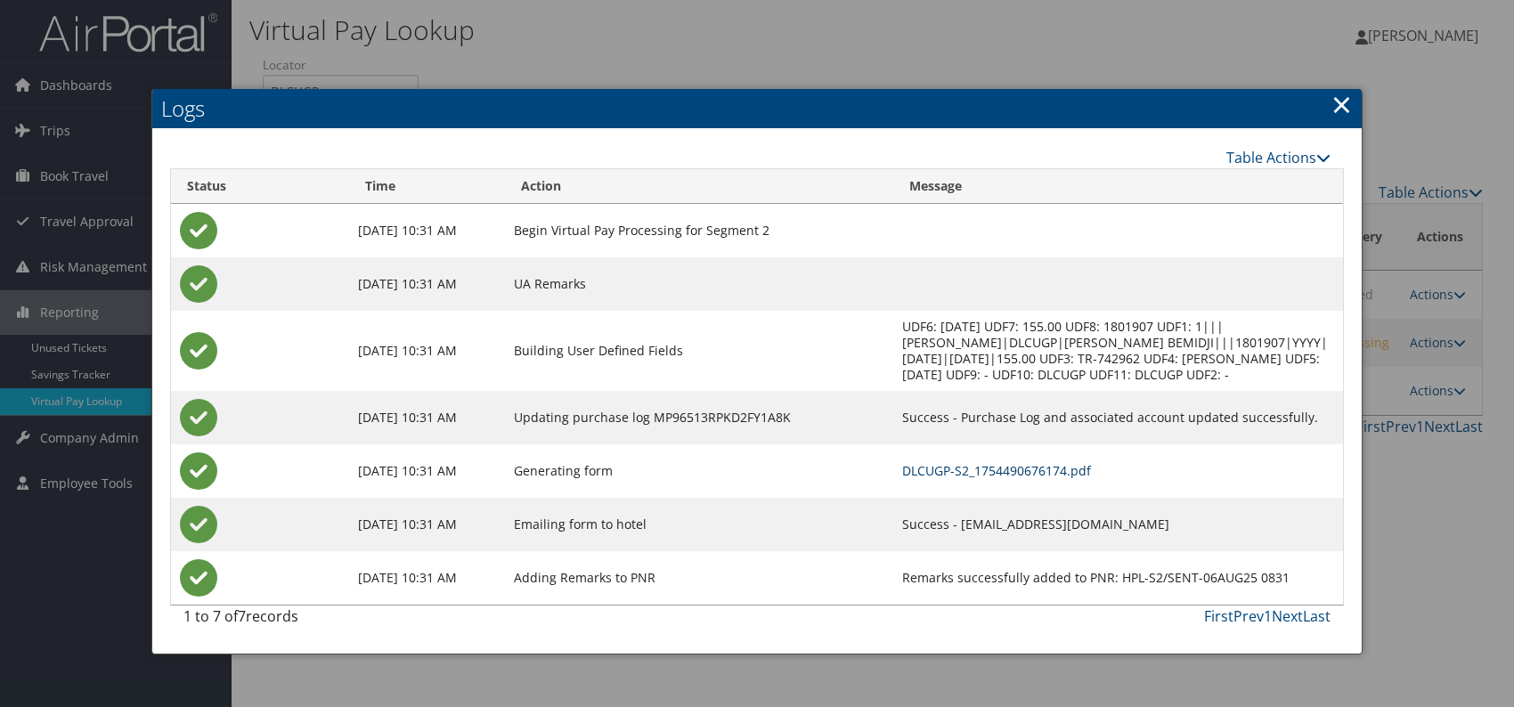
click at [902, 468] on link "DLCUGP-S2_1754490676174.pdf" at bounding box center [996, 470] width 189 height 17
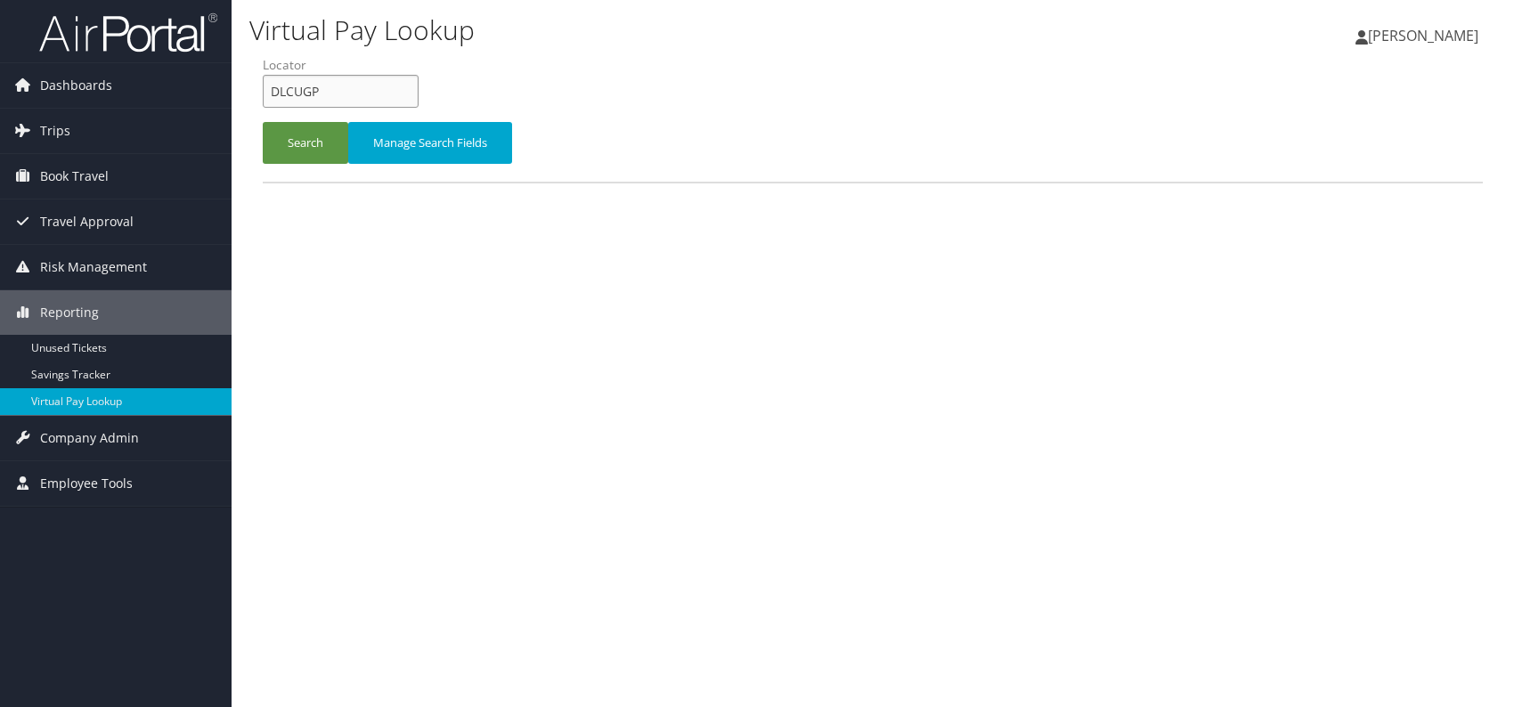
drag, startPoint x: 296, startPoint y: 90, endPoint x: 257, endPoint y: 87, distance: 39.3
click at [240, 86] on div "Virtual Pay Lookup Romina Kwock Romina Kwock My Settings Travel Agency Contacts…" at bounding box center [873, 353] width 1283 height 707
paste input "JURXJM"
click at [297, 91] on input "JURXJM" at bounding box center [341, 91] width 156 height 33
type input "JURXJM"
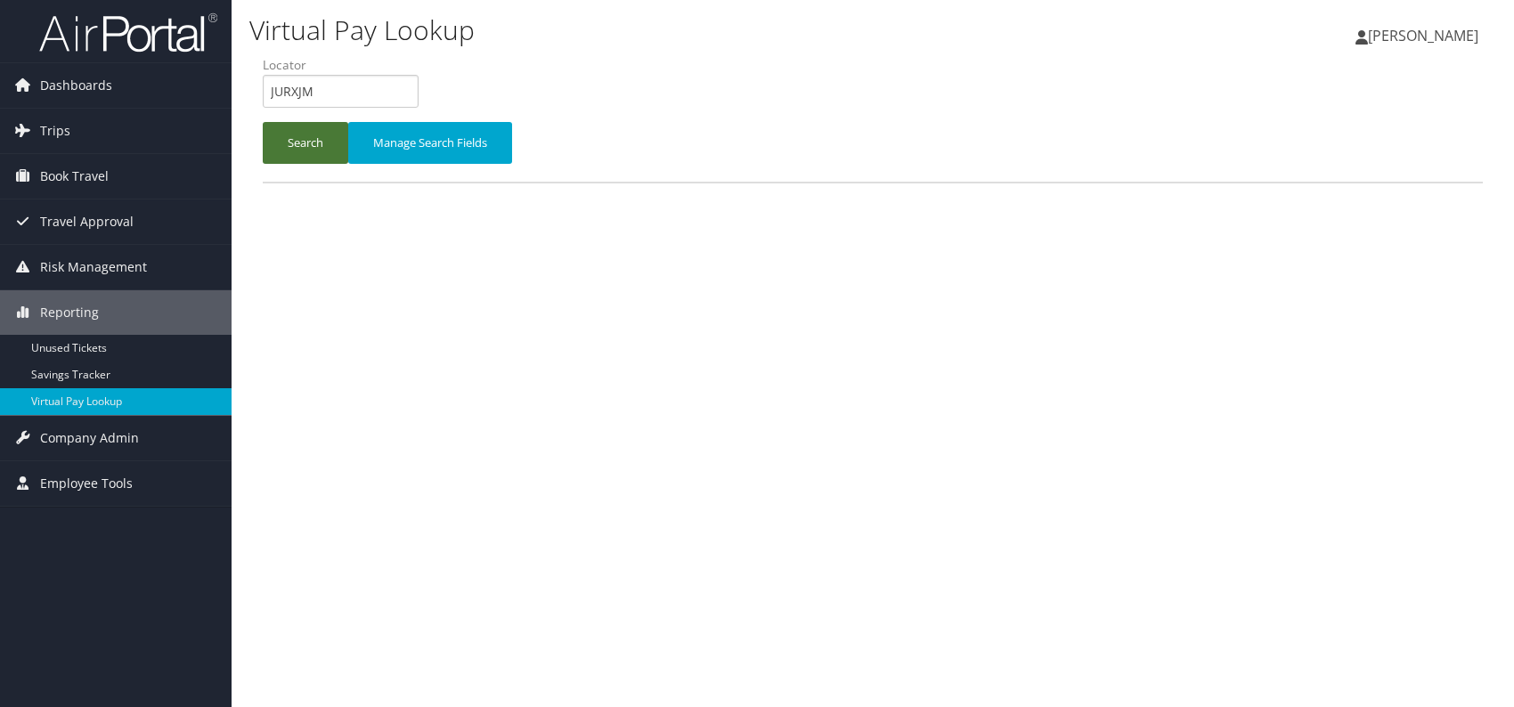
click at [288, 134] on button "Search" at bounding box center [306, 143] width 86 height 42
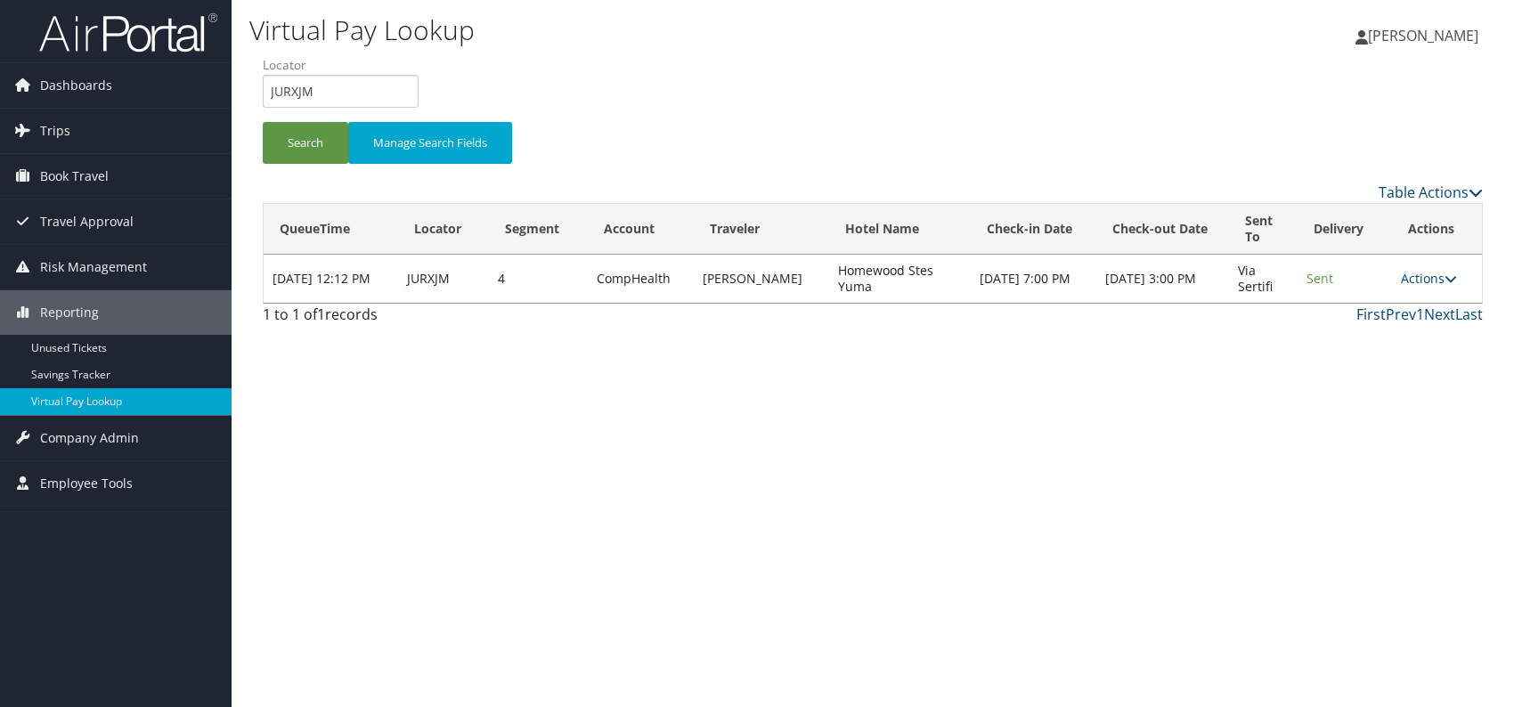
click at [1414, 268] on td "Actions Resend Logs View Itinerary" at bounding box center [1437, 279] width 90 height 48
click at [1417, 276] on link "Actions" at bounding box center [1429, 278] width 56 height 17
click at [1364, 338] on link "Logs" at bounding box center [1395, 334] width 112 height 30
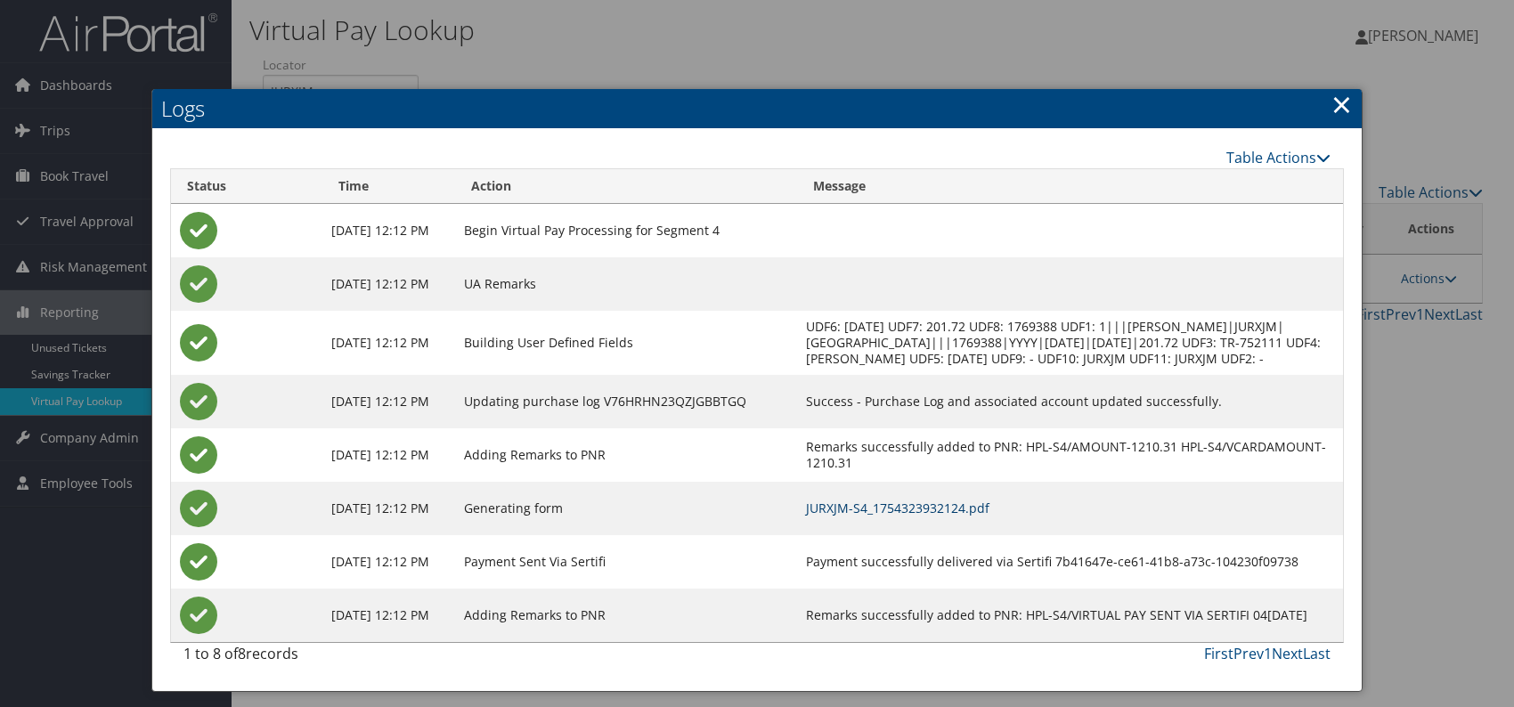
click at [966, 517] on link "JURXJM-S4_1754323932124.pdf" at bounding box center [897, 508] width 183 height 17
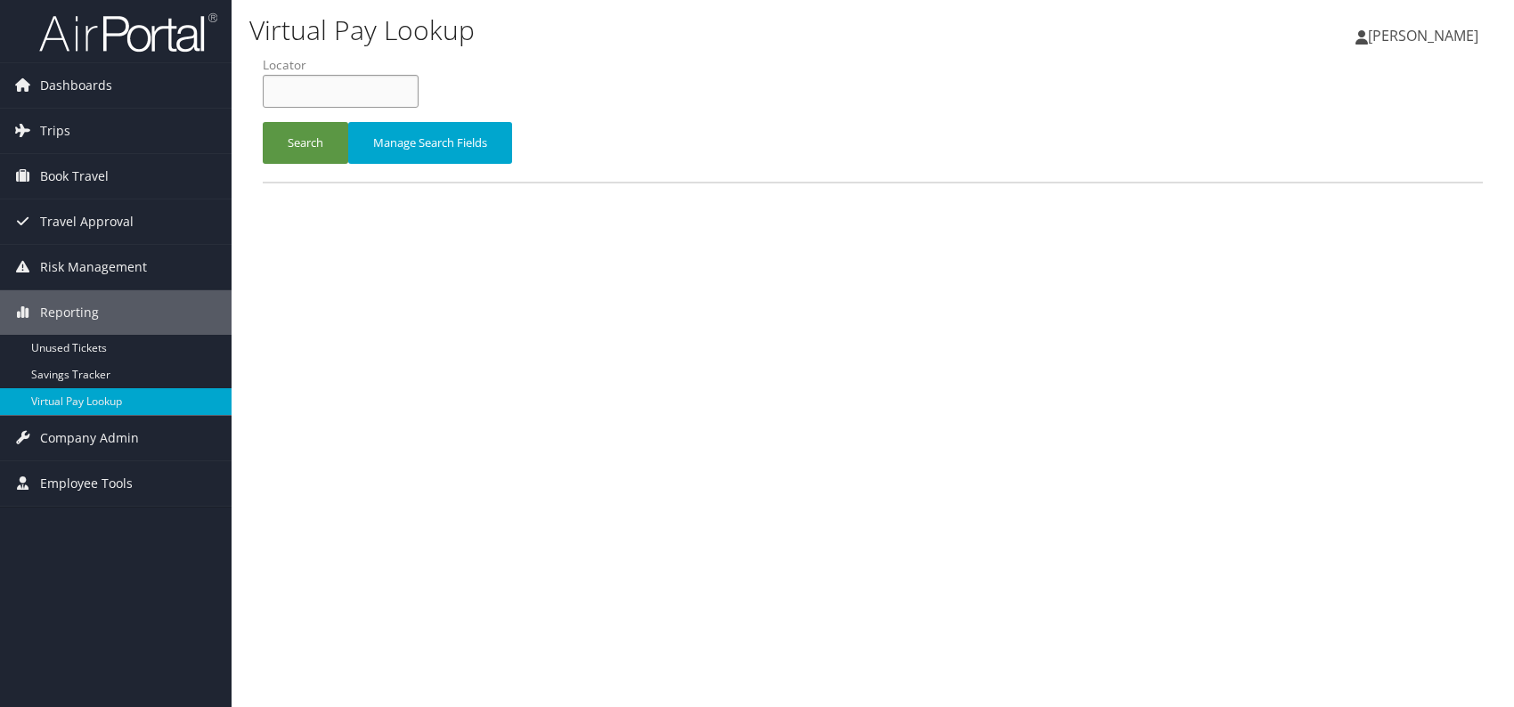
drag, startPoint x: 0, startPoint y: 0, endPoint x: 289, endPoint y: 102, distance: 306.2
paste input "LJWXTY"
click at [302, 91] on input "LJWXTY" at bounding box center [341, 91] width 156 height 33
type input "LJWXTY"
click at [312, 151] on button "Search" at bounding box center [306, 143] width 86 height 42
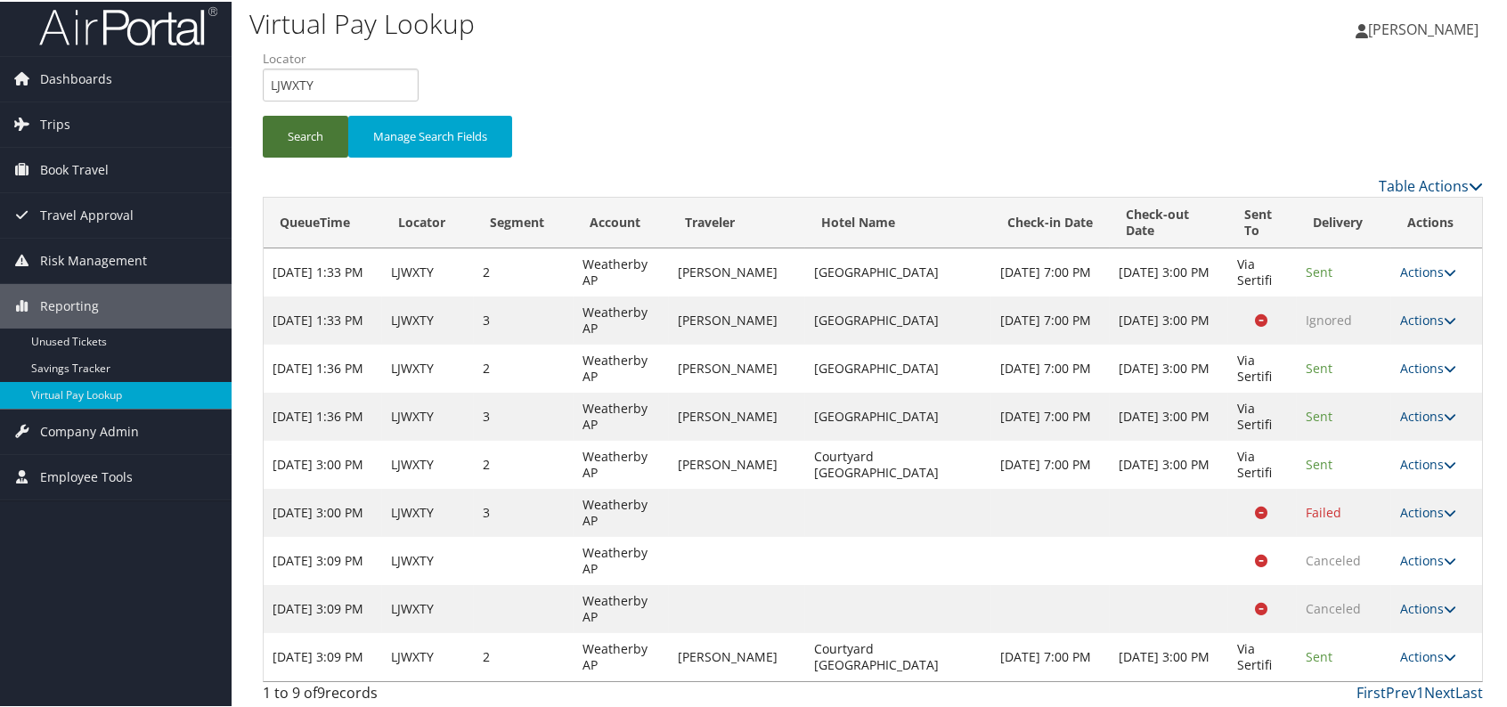
scroll to position [10, 0]
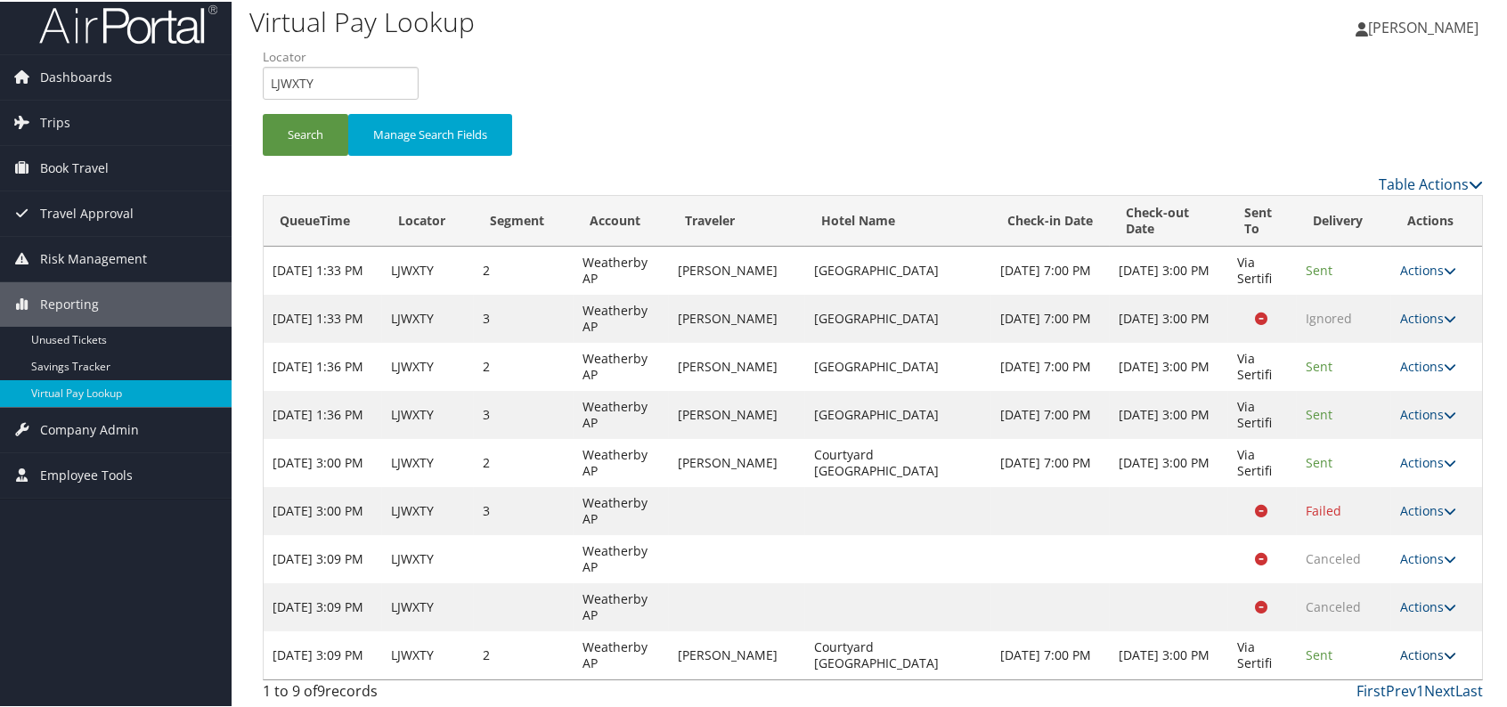
click at [1434, 646] on link "Actions" at bounding box center [1428, 653] width 56 height 17
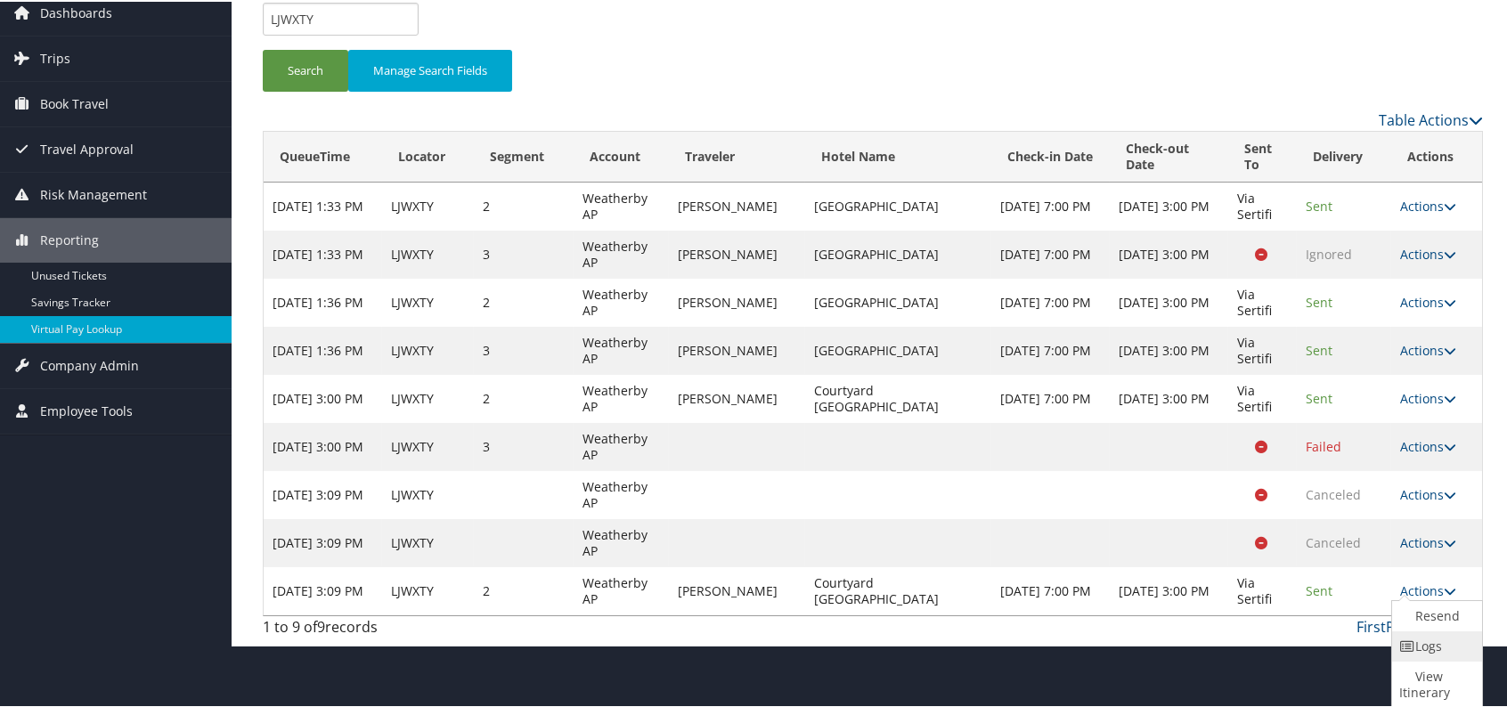
click at [1429, 648] on link "Logs" at bounding box center [1435, 645] width 86 height 30
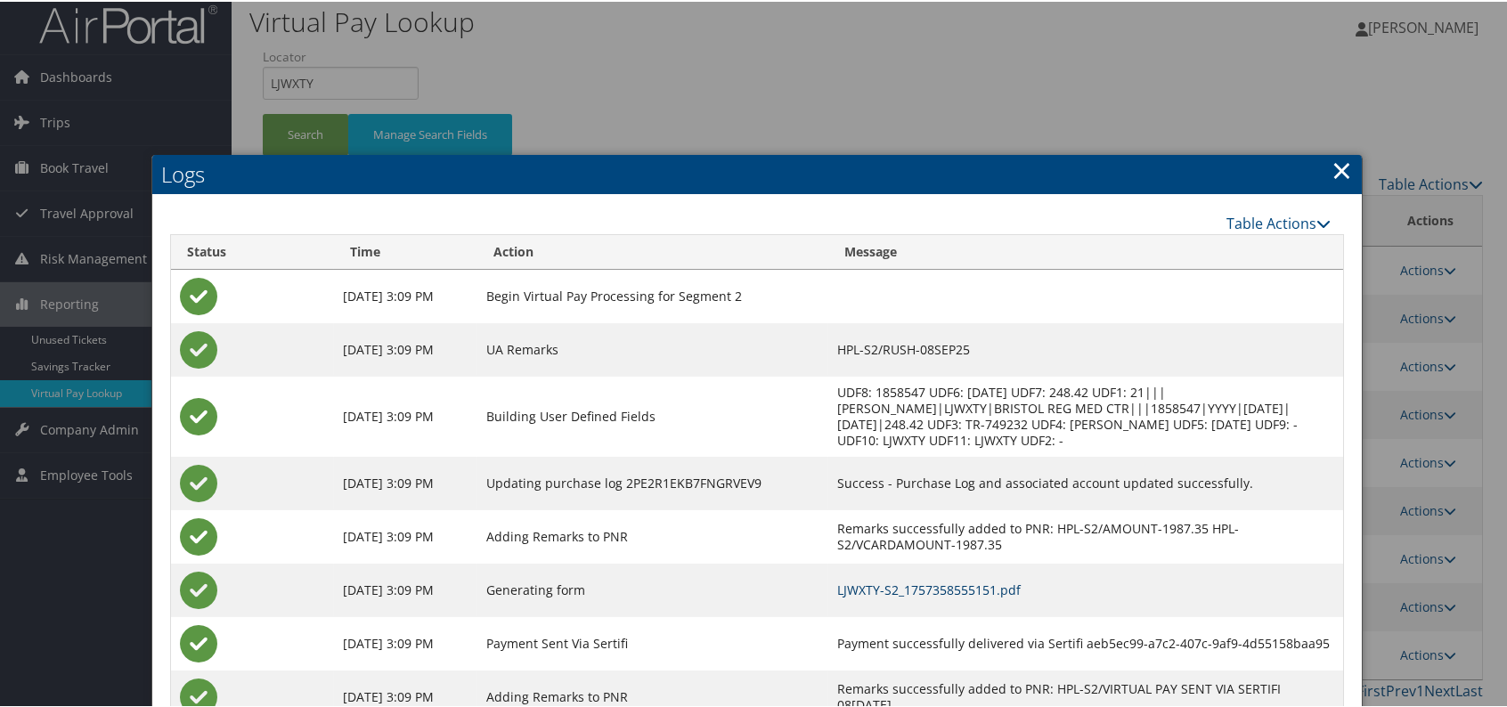
click at [1021, 584] on link "LJWXTY-S2_1757358555151.pdf" at bounding box center [928, 588] width 183 height 17
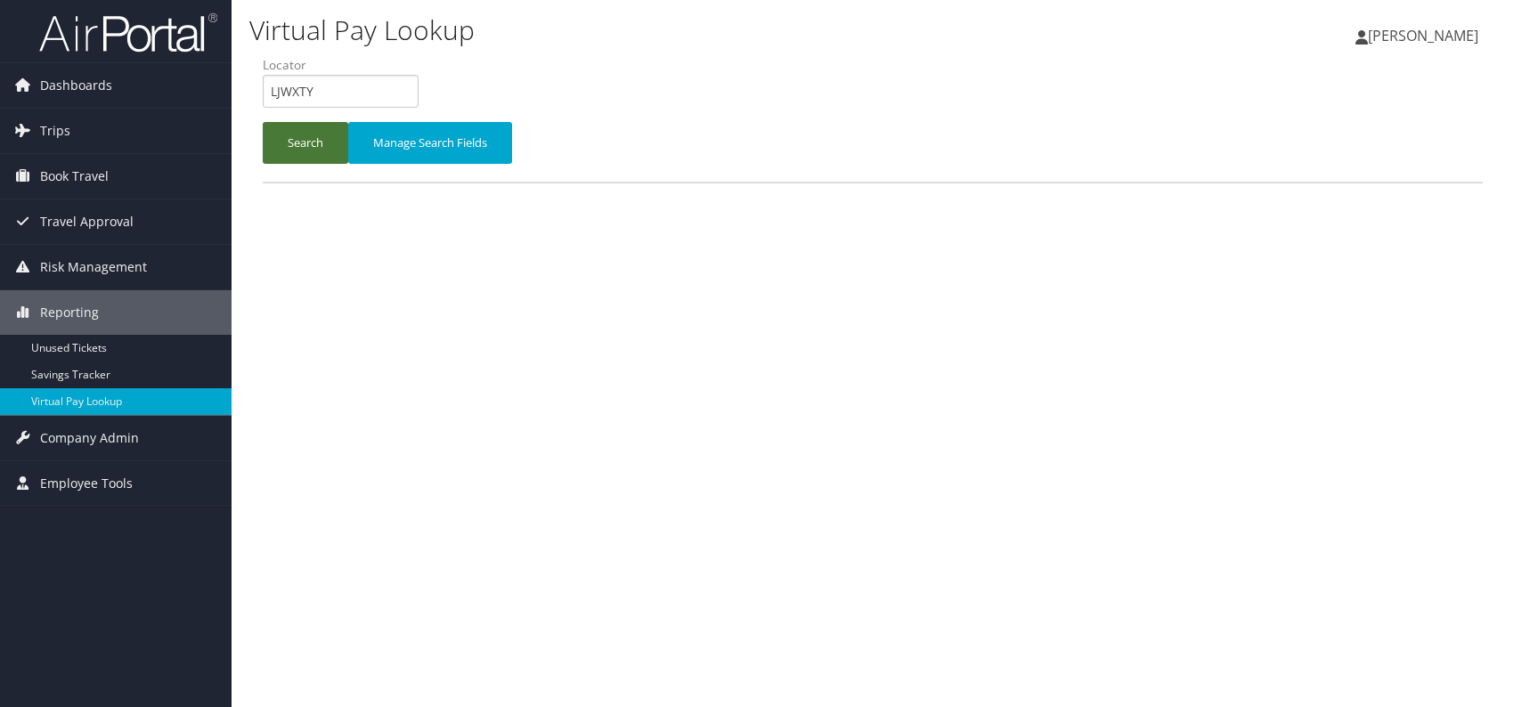
click at [311, 129] on button "Search" at bounding box center [306, 143] width 86 height 42
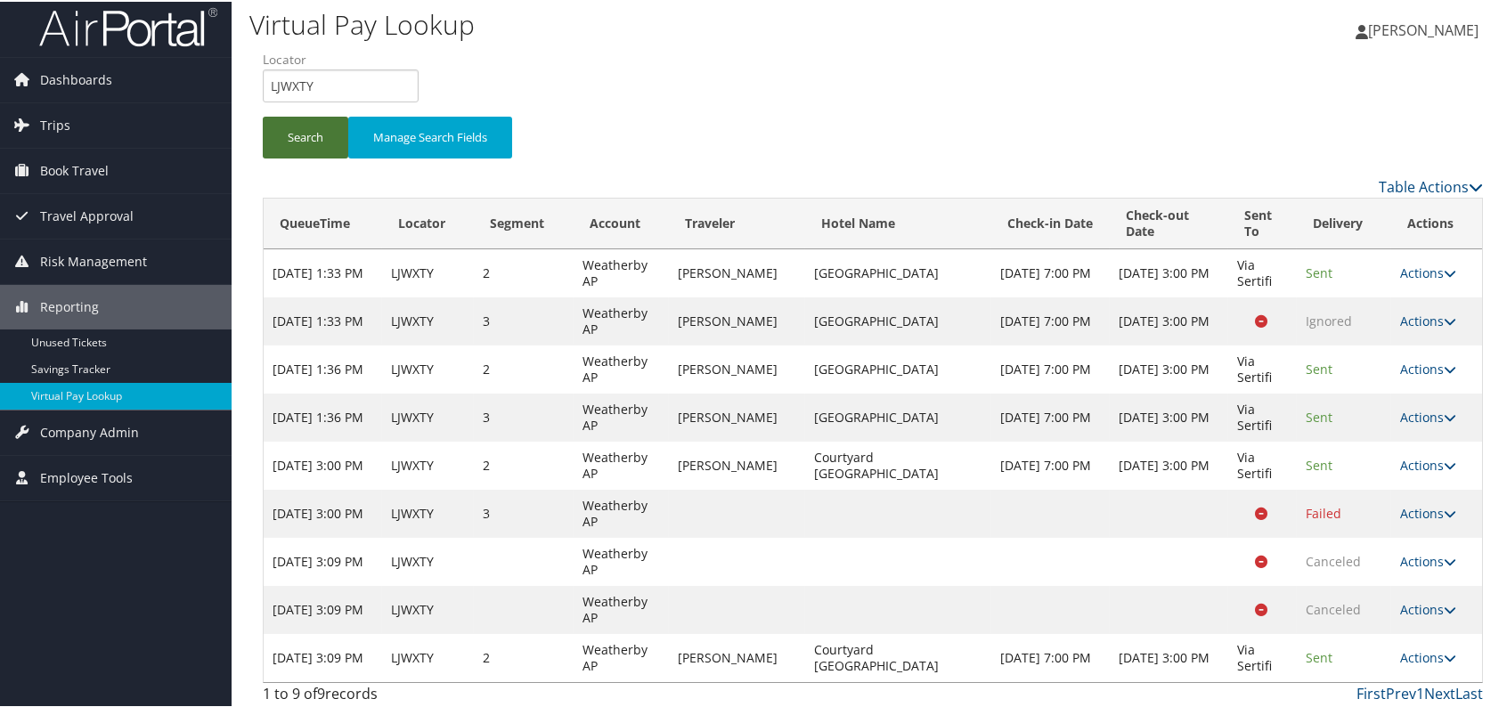
scroll to position [10, 0]
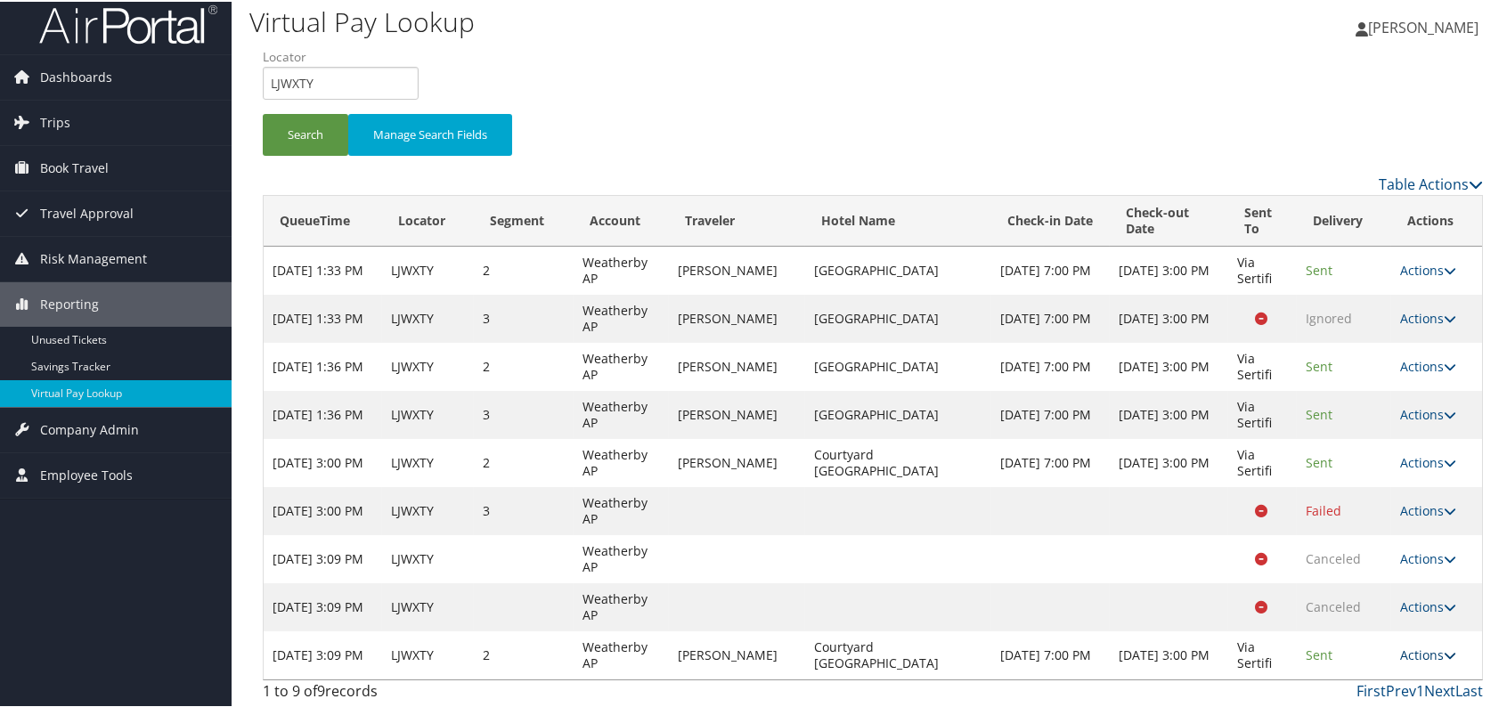
click at [1425, 649] on link "Actions" at bounding box center [1428, 653] width 56 height 17
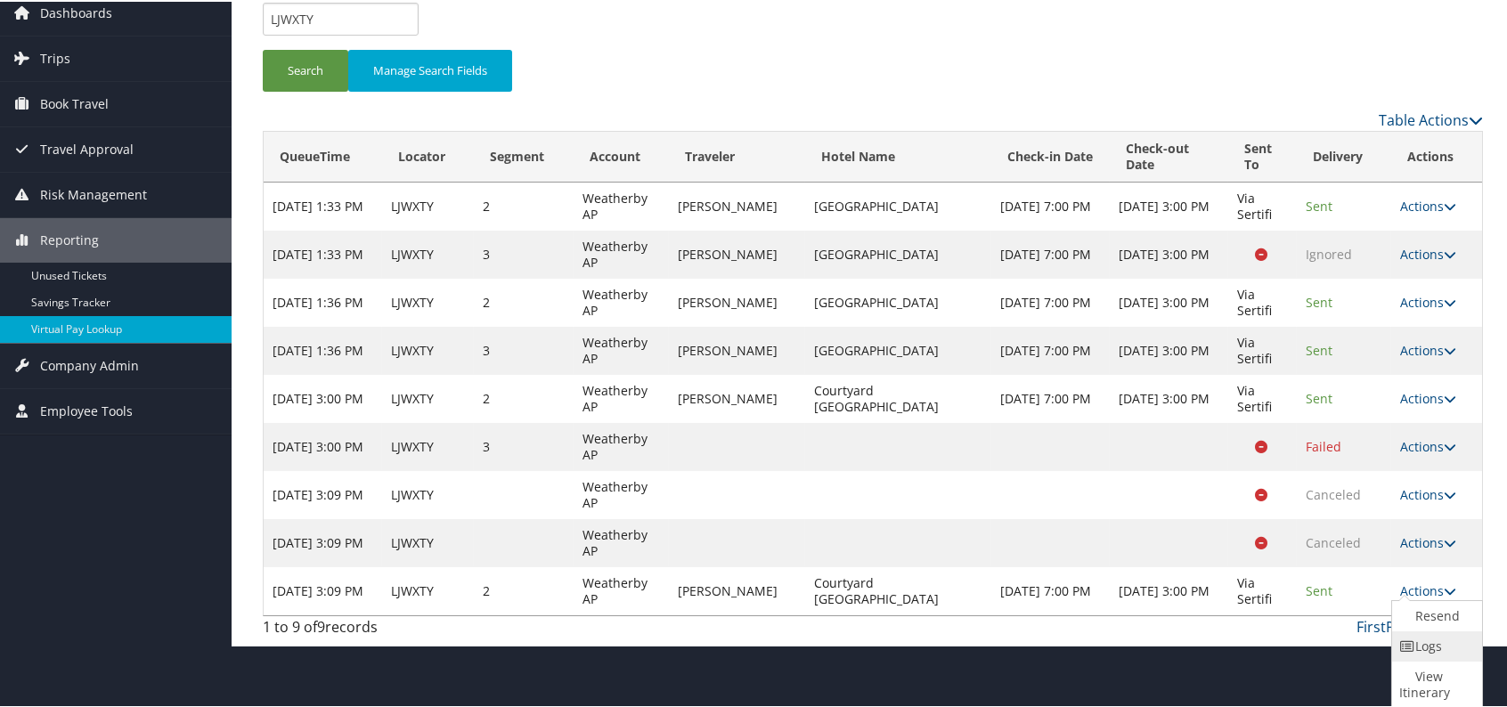
click at [1430, 646] on link "Logs" at bounding box center [1435, 645] width 86 height 30
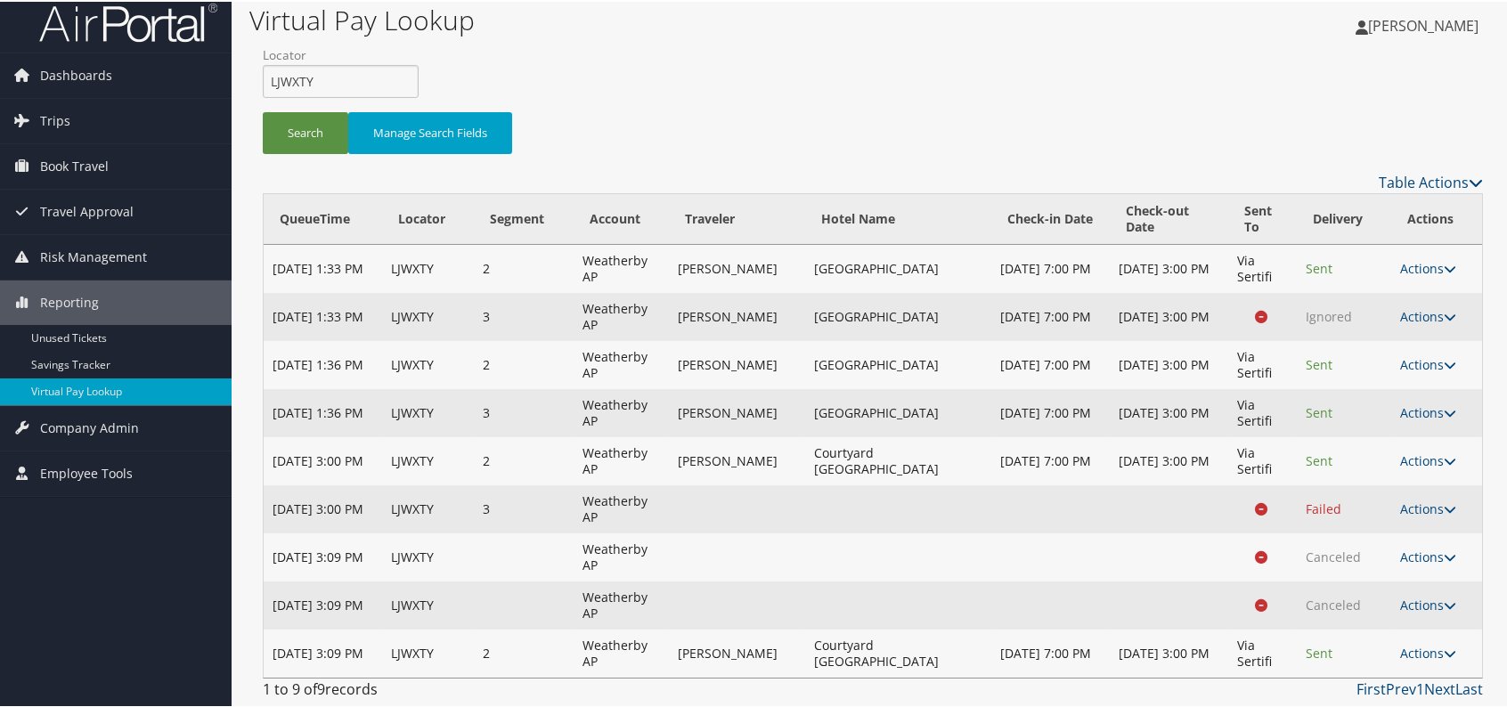
scroll to position [10, 0]
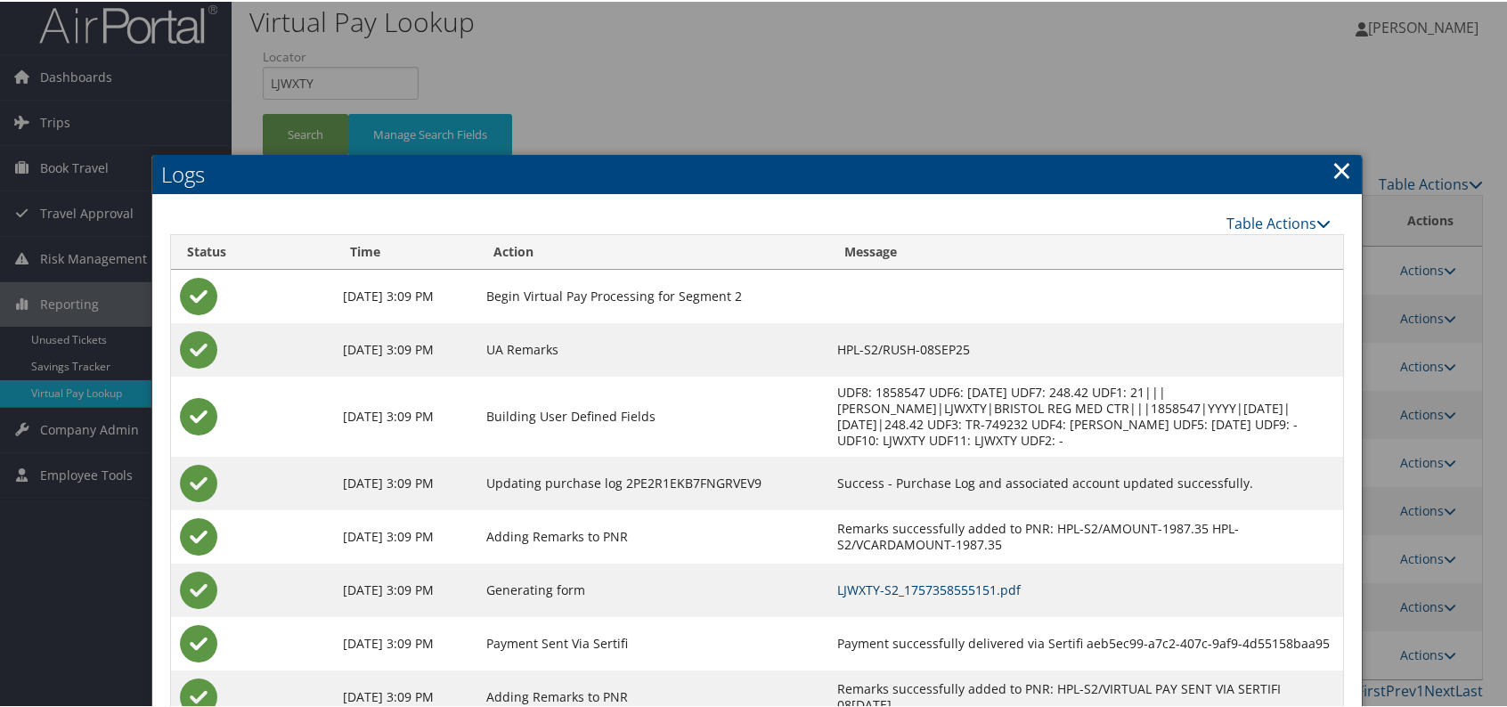
click at [1021, 586] on link "LJWXTY-S2_1757358555151.pdf" at bounding box center [928, 588] width 183 height 17
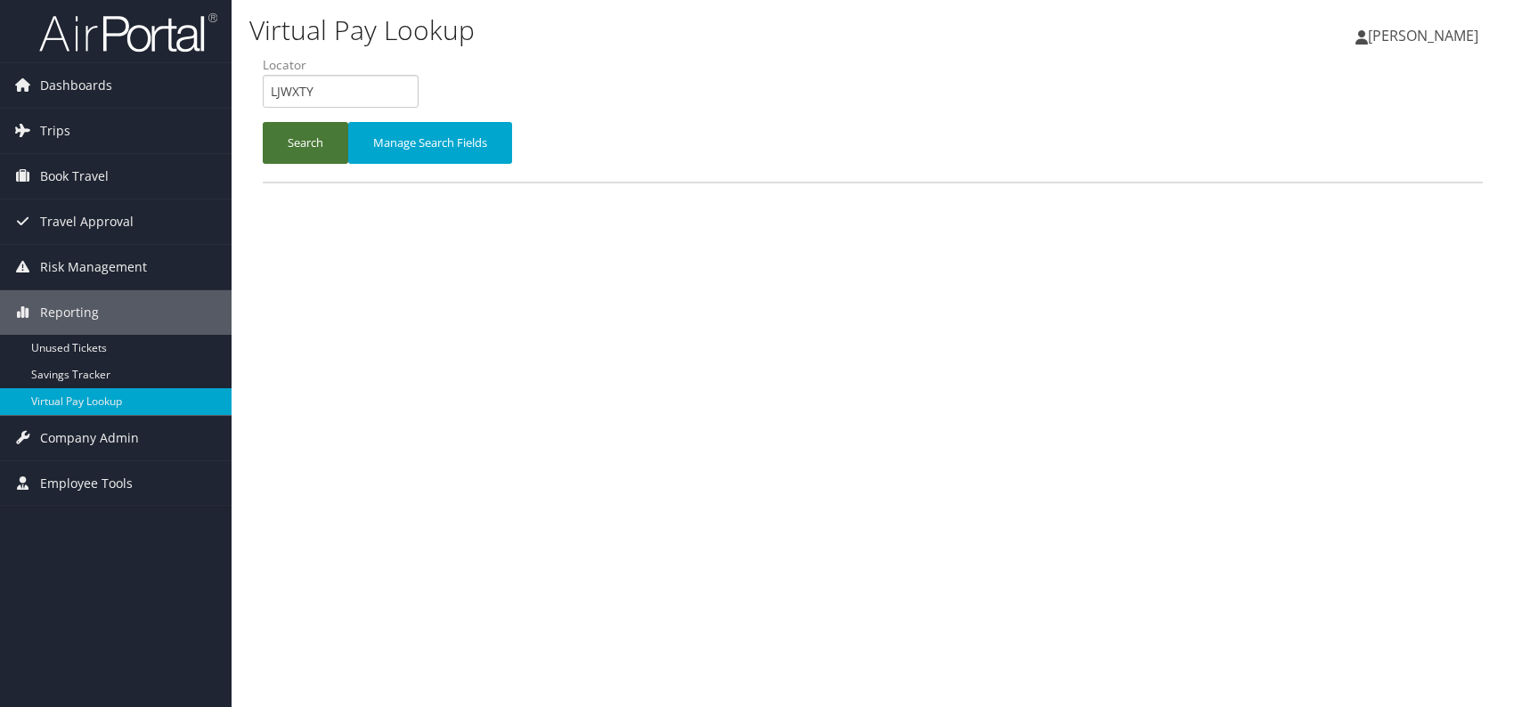
click at [306, 155] on button "Search" at bounding box center [306, 143] width 86 height 42
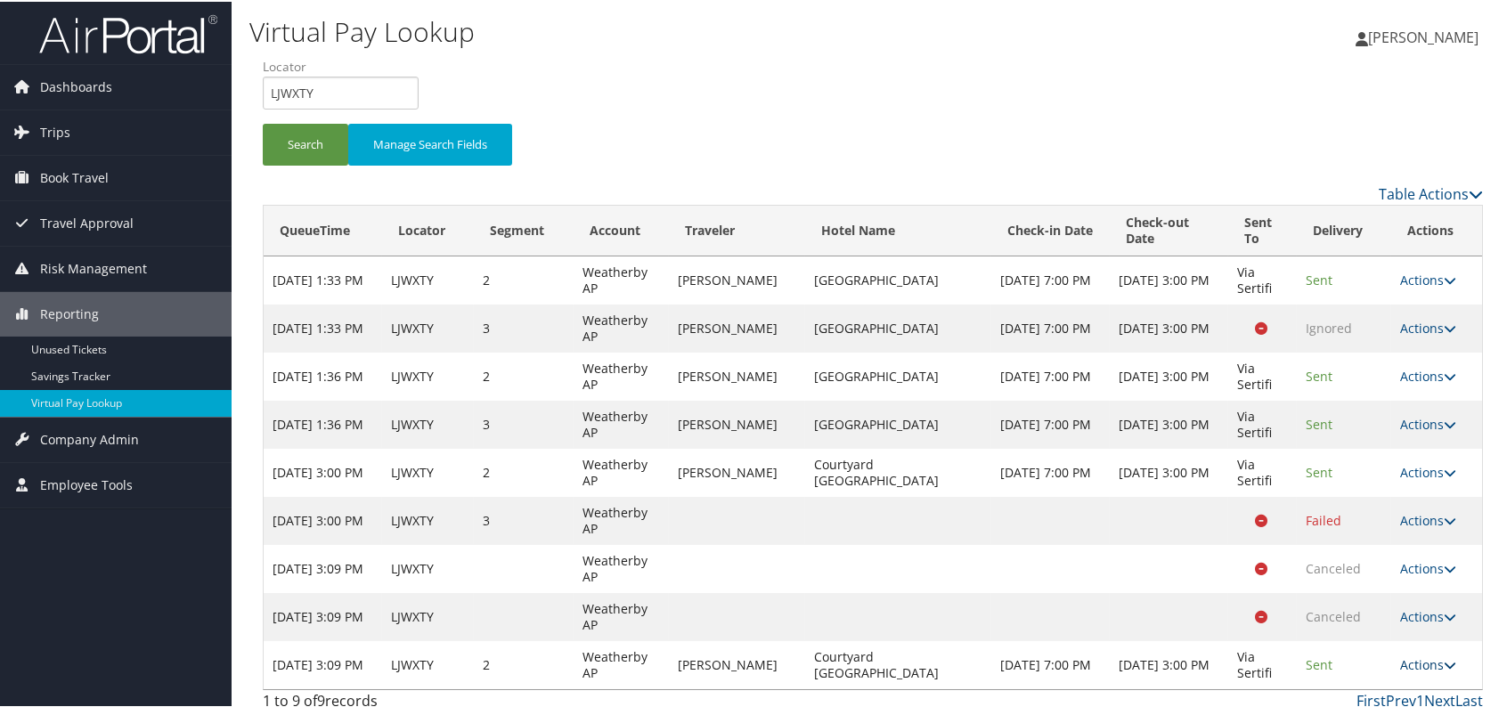
click at [1444, 657] on icon at bounding box center [1450, 663] width 12 height 12
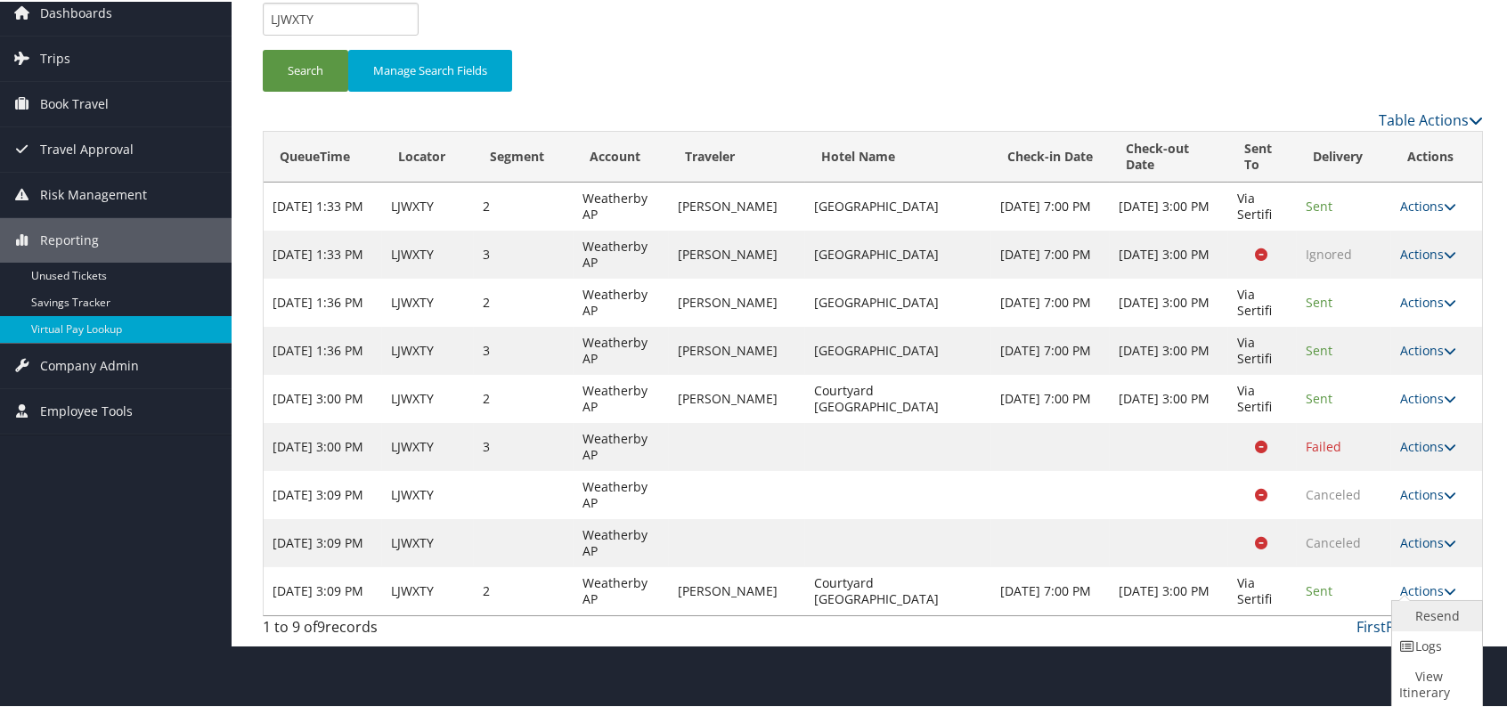
click at [1435, 611] on link "Resend" at bounding box center [1435, 614] width 86 height 30
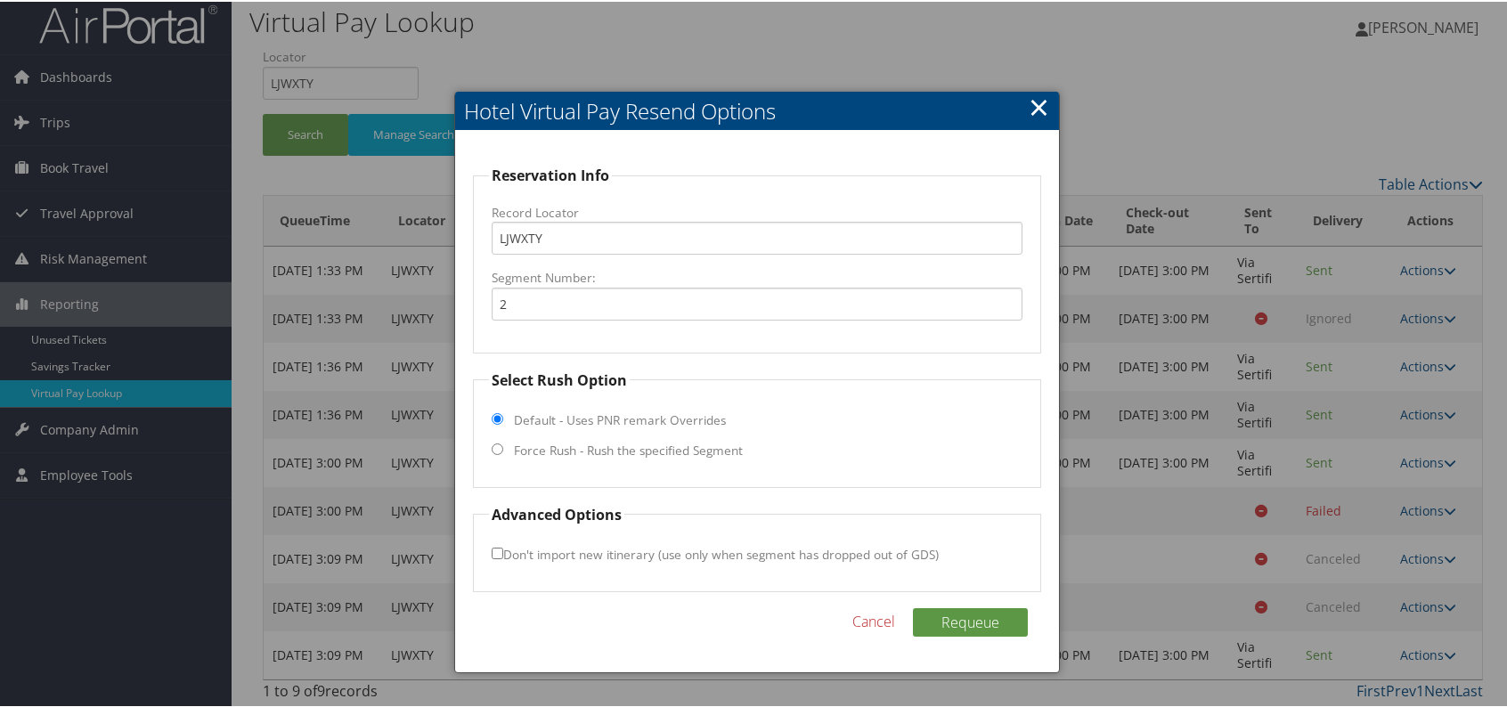
click at [493, 444] on input "Force Rush - Rush the specified Segment" at bounding box center [498, 448] width 12 height 12
radio input "true"
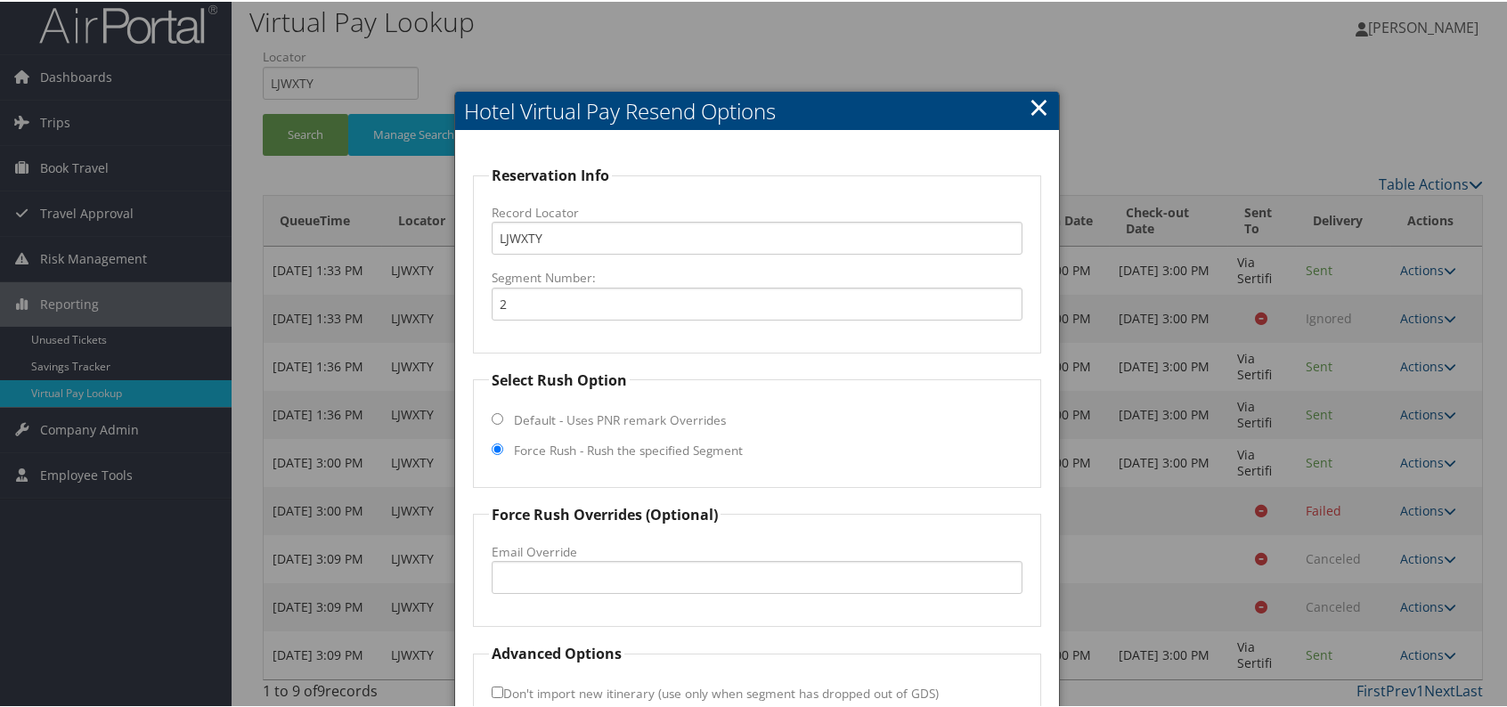
click at [492, 416] on input "Default - Uses PNR remark Overrides" at bounding box center [498, 417] width 12 height 12
radio input "true"
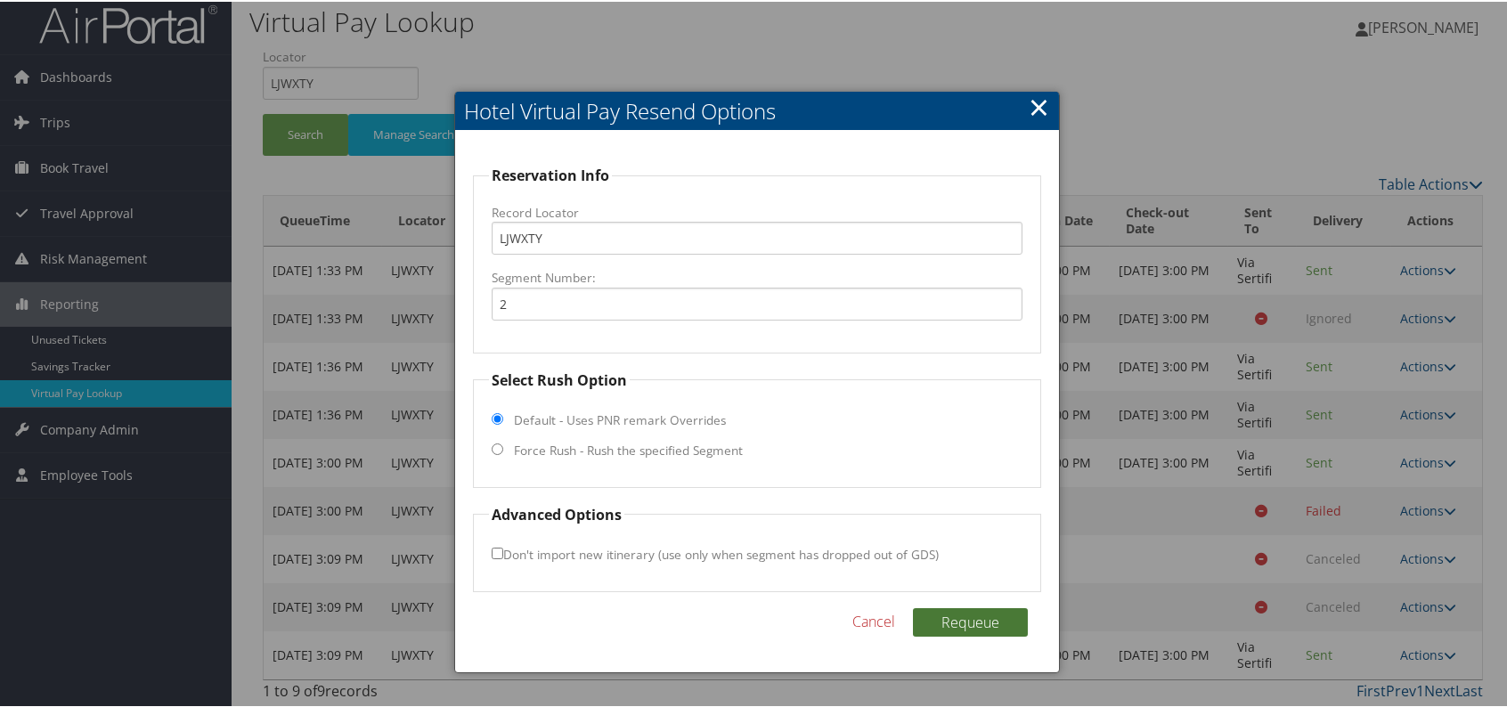
click at [973, 621] on button "Requeue" at bounding box center [970, 621] width 115 height 29
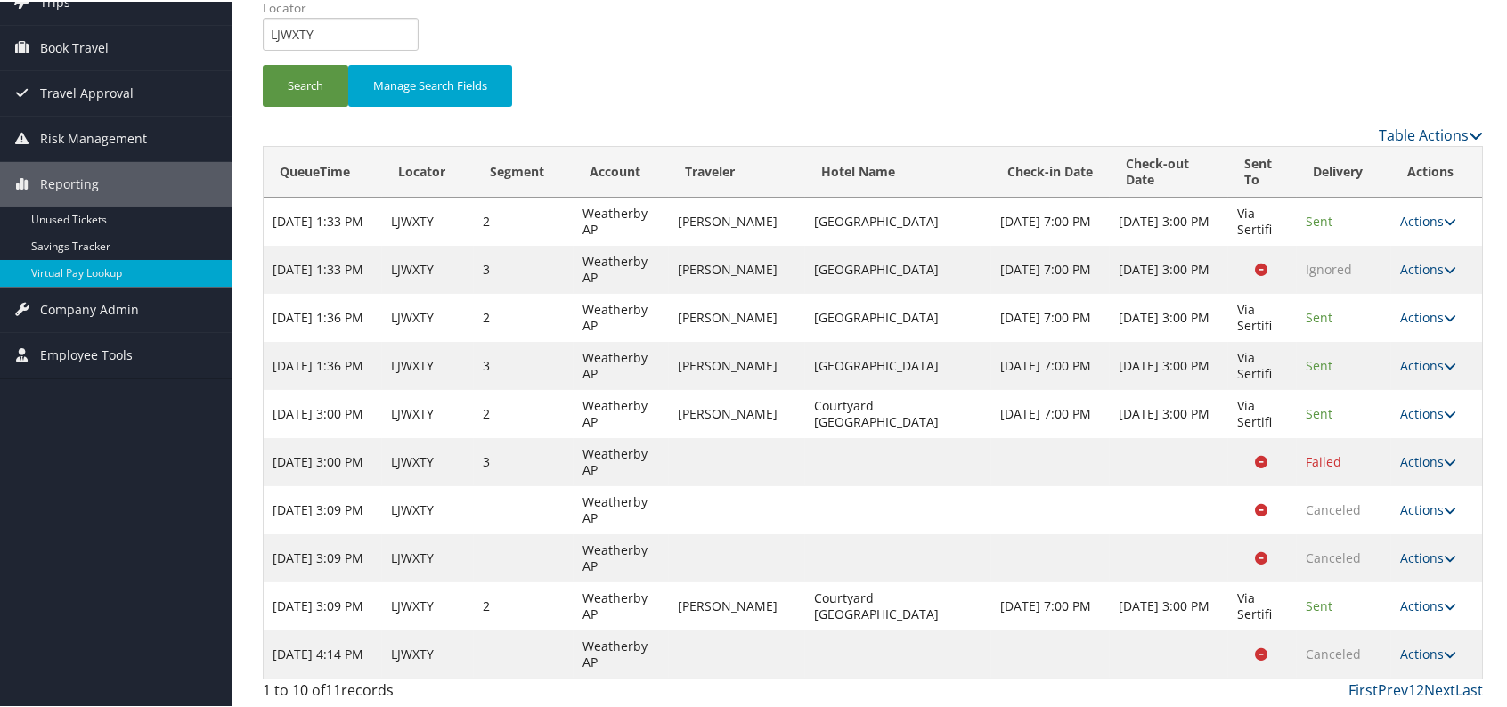
scroll to position [58, 0]
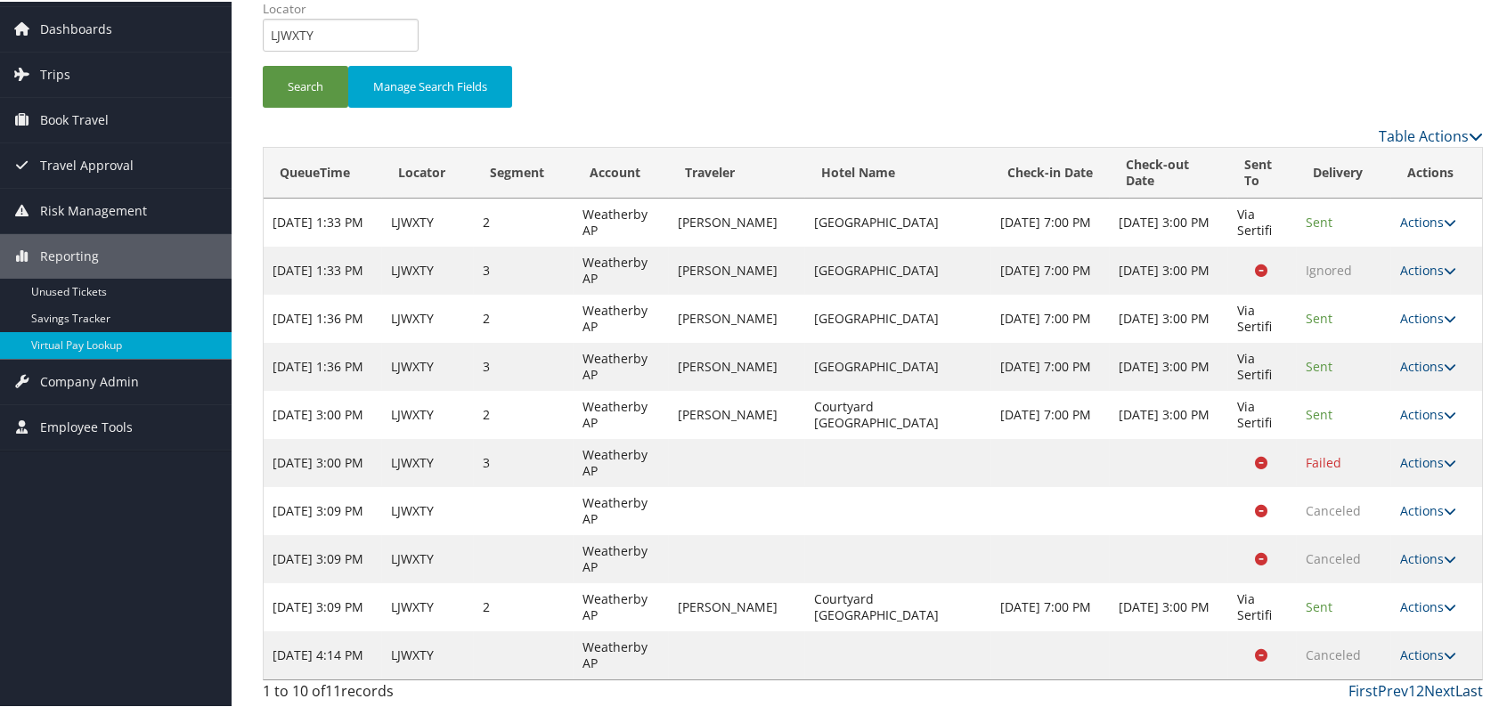
click at [1455, 683] on link "Last" at bounding box center [1469, 690] width 28 height 20
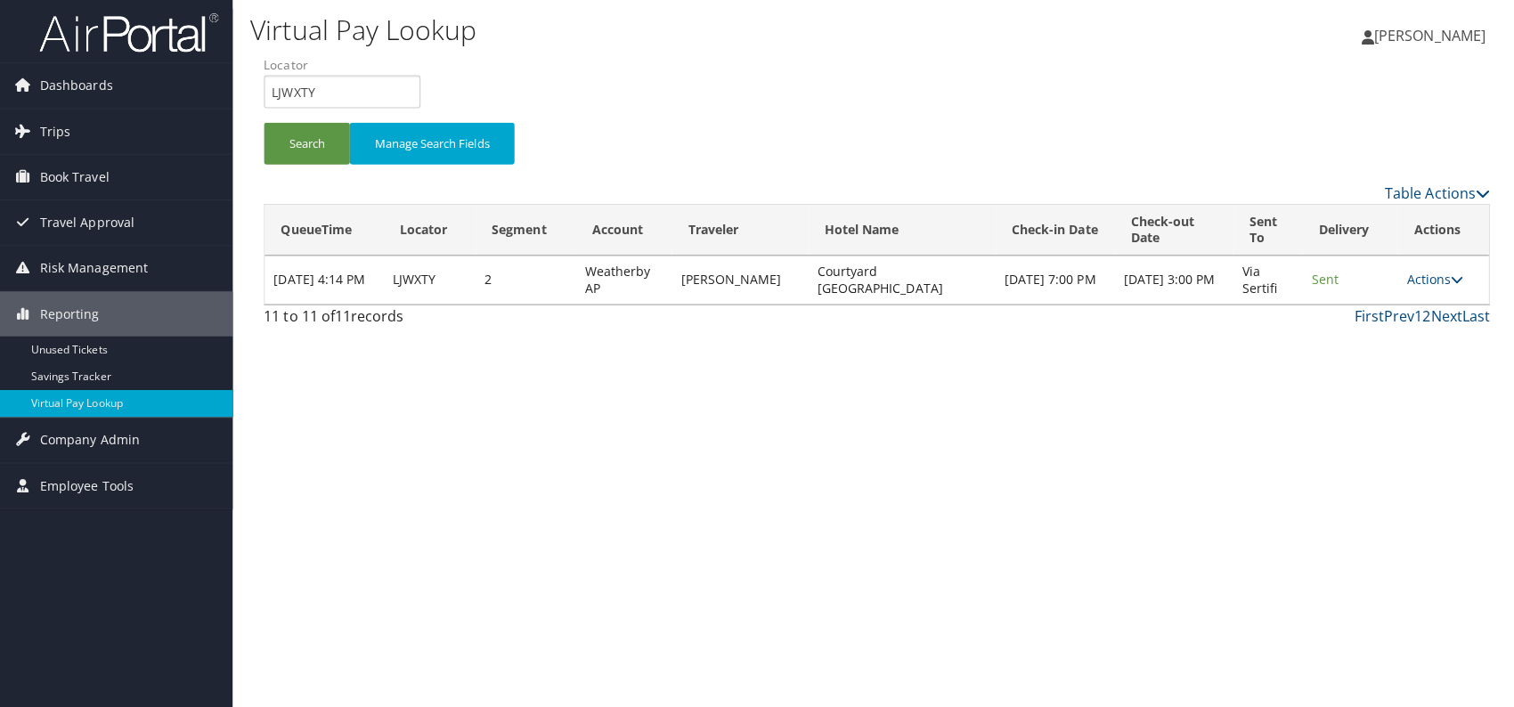
scroll to position [0, 0]
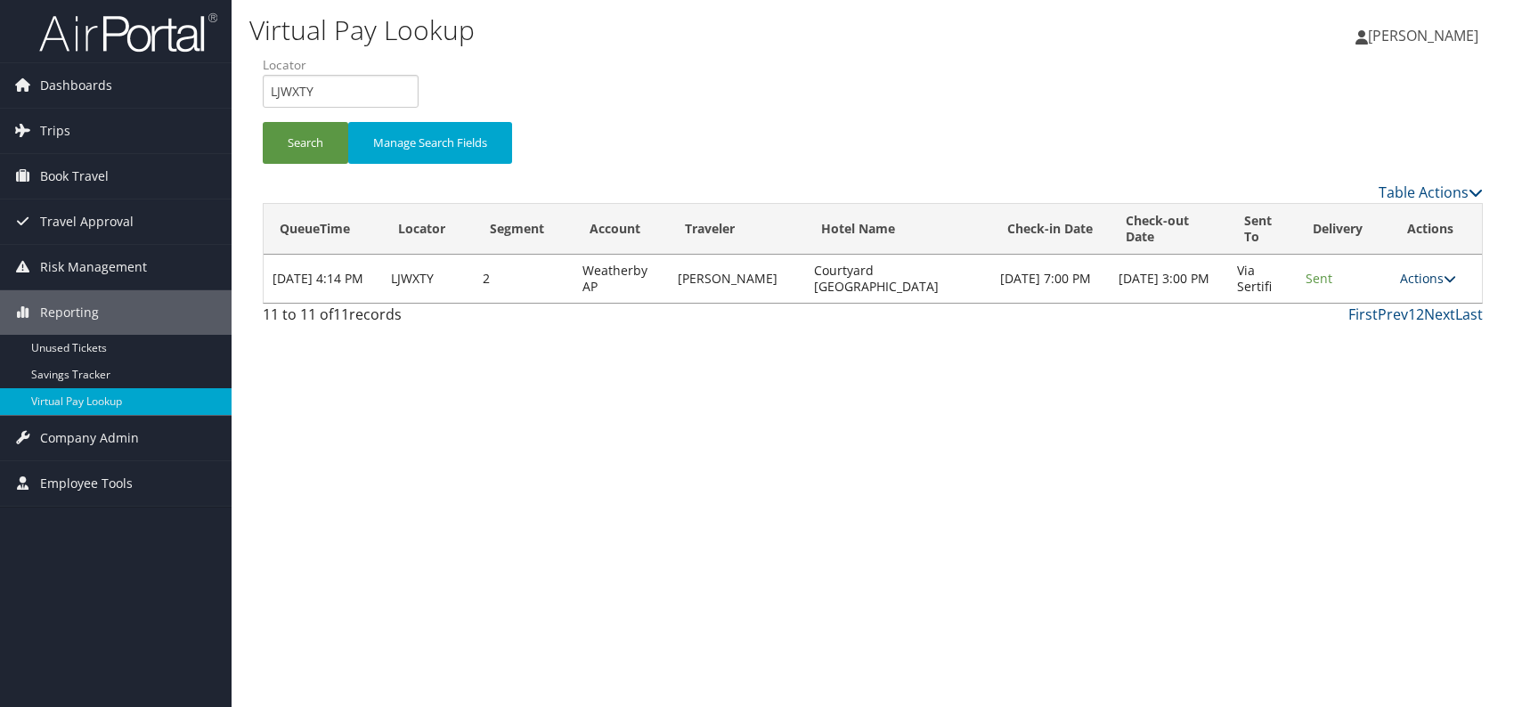
click at [1429, 274] on link "Actions" at bounding box center [1428, 278] width 56 height 17
click at [1385, 336] on link "Logs" at bounding box center [1395, 334] width 112 height 30
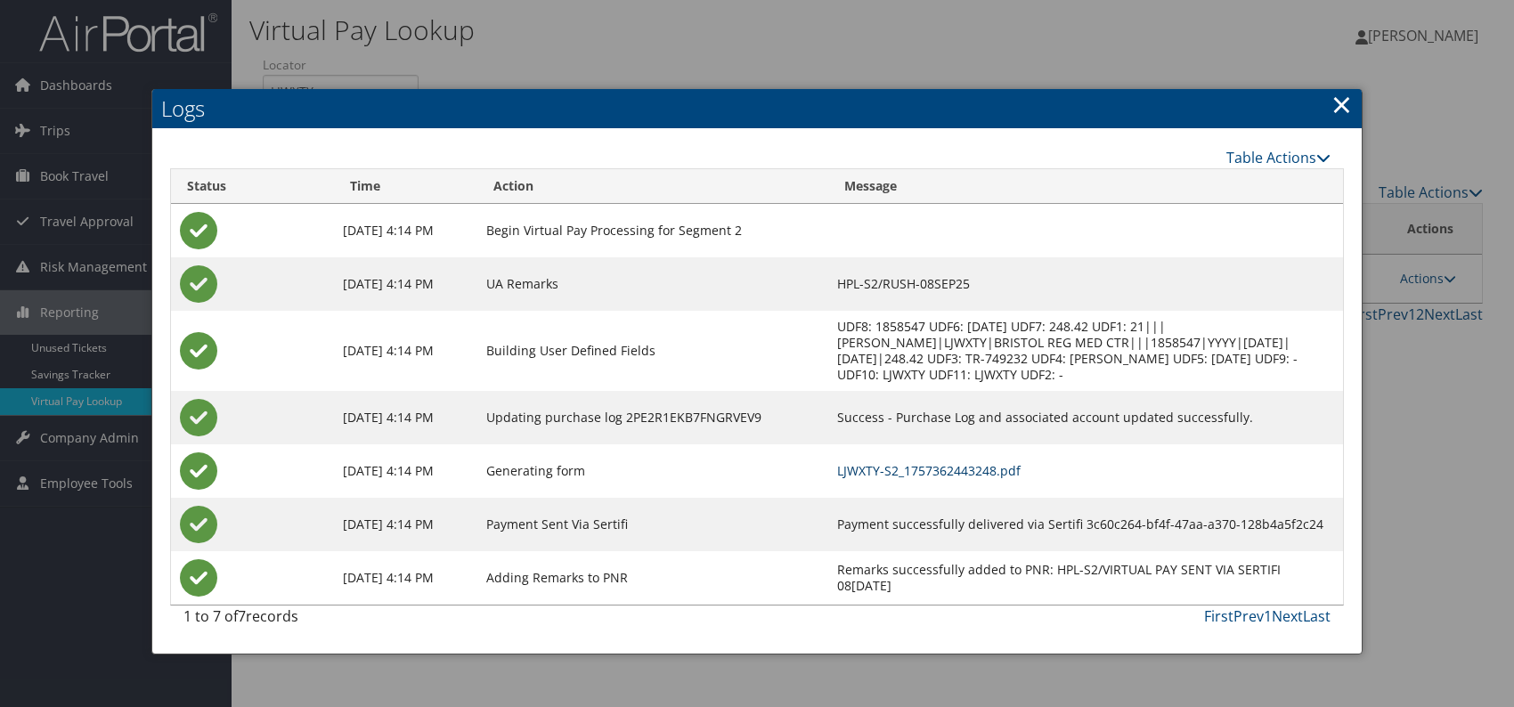
click at [1021, 468] on link "LJWXTY-S2_1757362443248.pdf" at bounding box center [928, 470] width 183 height 17
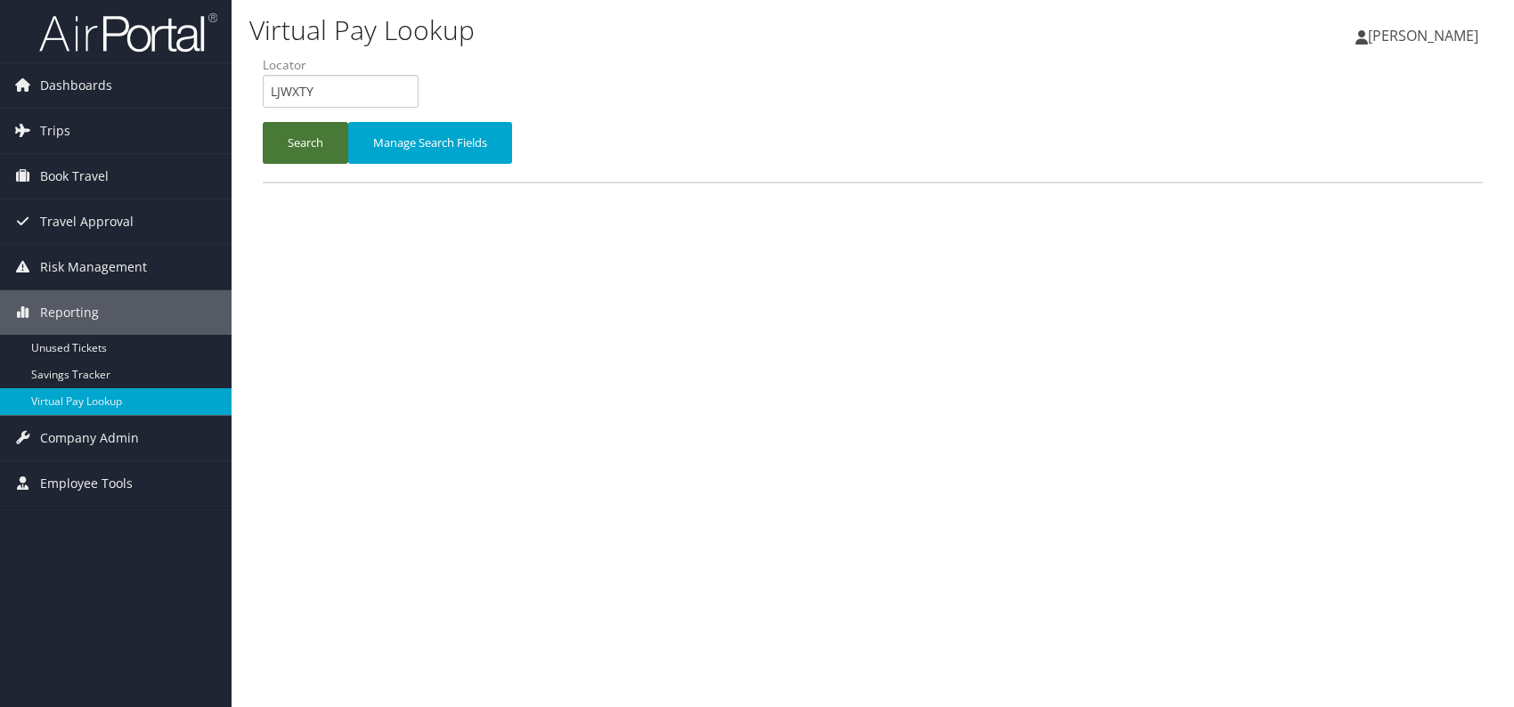
drag, startPoint x: 290, startPoint y: 143, endPoint x: 302, endPoint y: 168, distance: 27.5
click at [290, 143] on button "Search" at bounding box center [306, 143] width 86 height 42
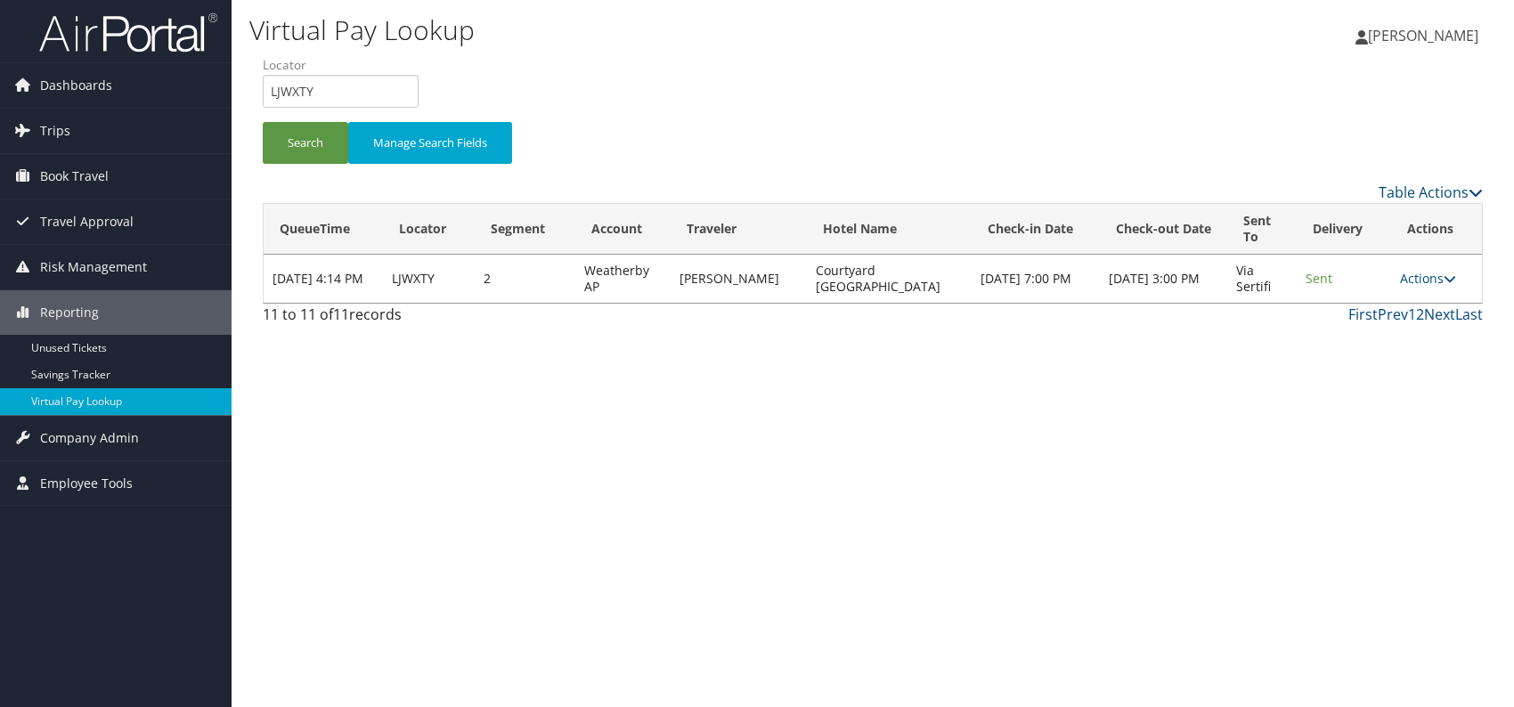
click at [1448, 287] on td "Actions Resend Logs View Itinerary" at bounding box center [1436, 279] width 91 height 48
click at [1440, 274] on link "Actions" at bounding box center [1428, 278] width 56 height 17
click at [1378, 307] on link "Resend" at bounding box center [1394, 304] width 112 height 30
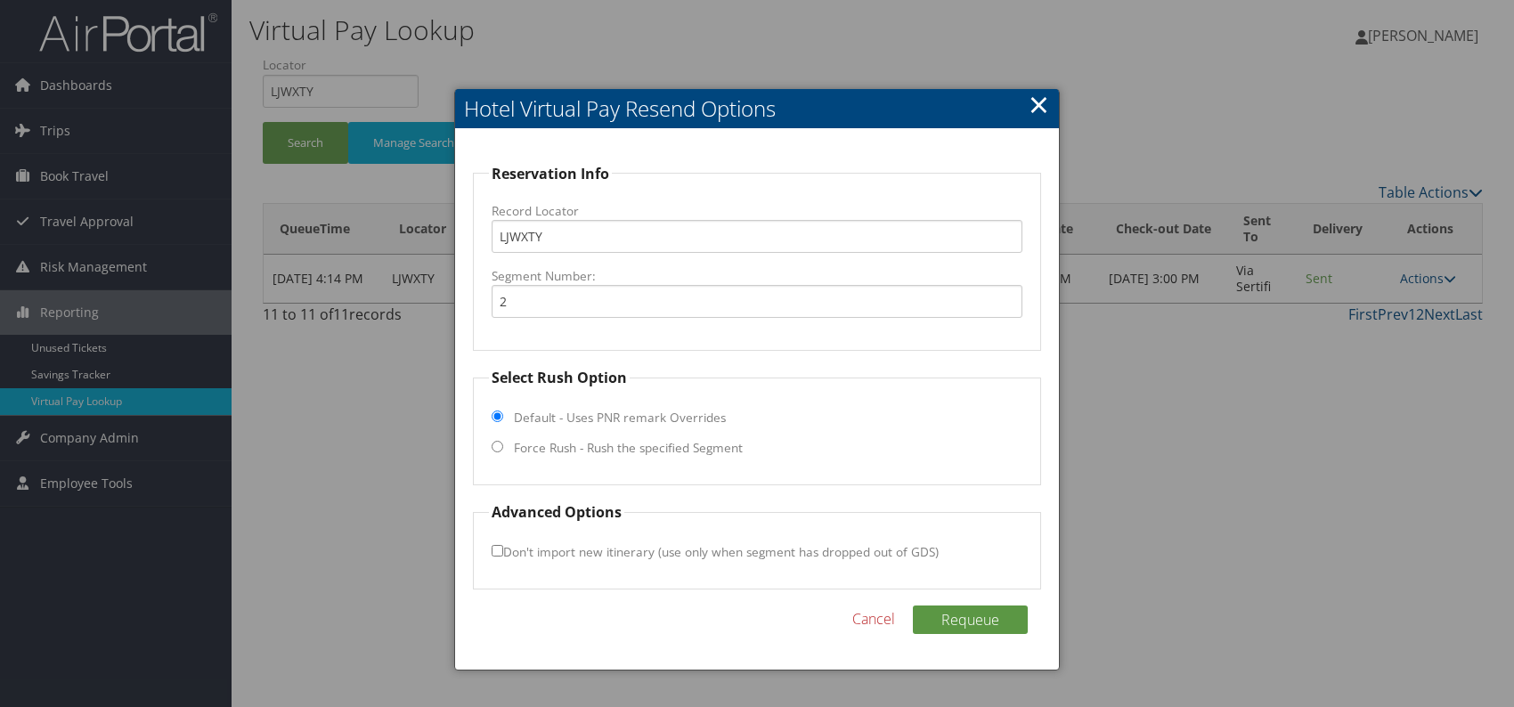
click at [493, 442] on input "Force Rush - Rush the specified Segment" at bounding box center [498, 447] width 12 height 12
radio input "true"
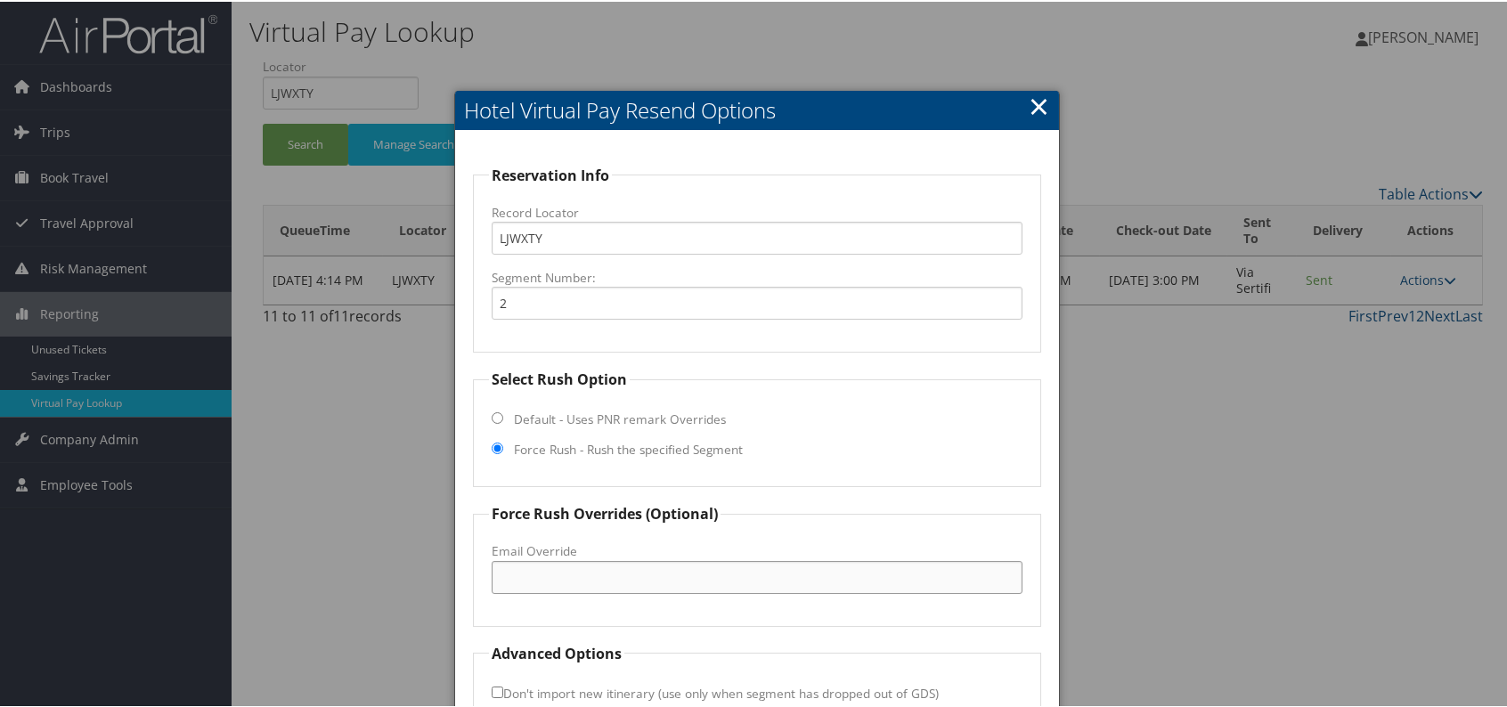
paste input "Courtyard Bristol"
click at [558, 572] on input "Courtyard Bristol" at bounding box center [757, 575] width 531 height 33
click at [622, 576] on input "CourtyardBristol" at bounding box center [757, 575] width 531 height 33
drag, startPoint x: 746, startPoint y: 578, endPoint x: 493, endPoint y: 560, distance: 254.5
click at [476, 557] on fieldset "Force Rush Overrides (Optional) Fax Override: Email Override CourtyardBristol.f…" at bounding box center [757, 562] width 568 height 123
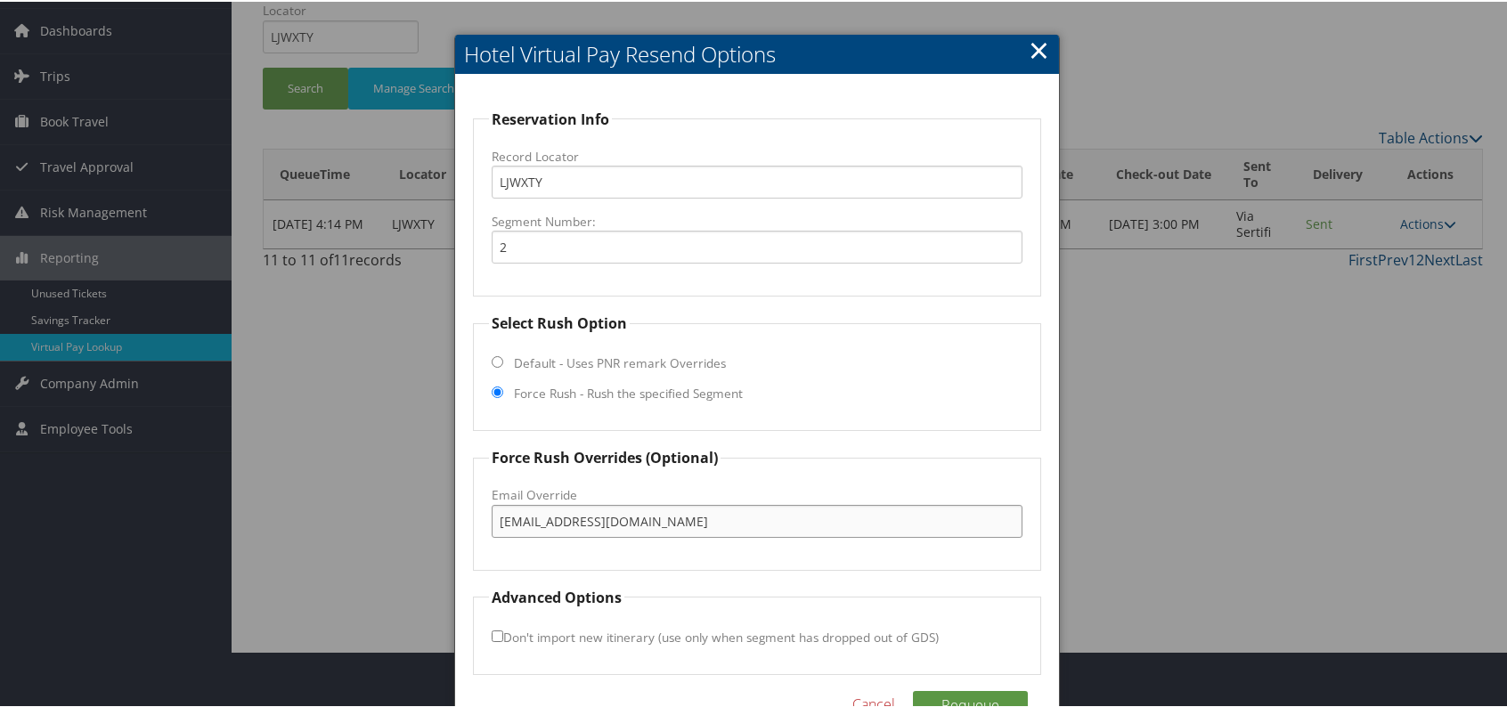
scroll to position [101, 0]
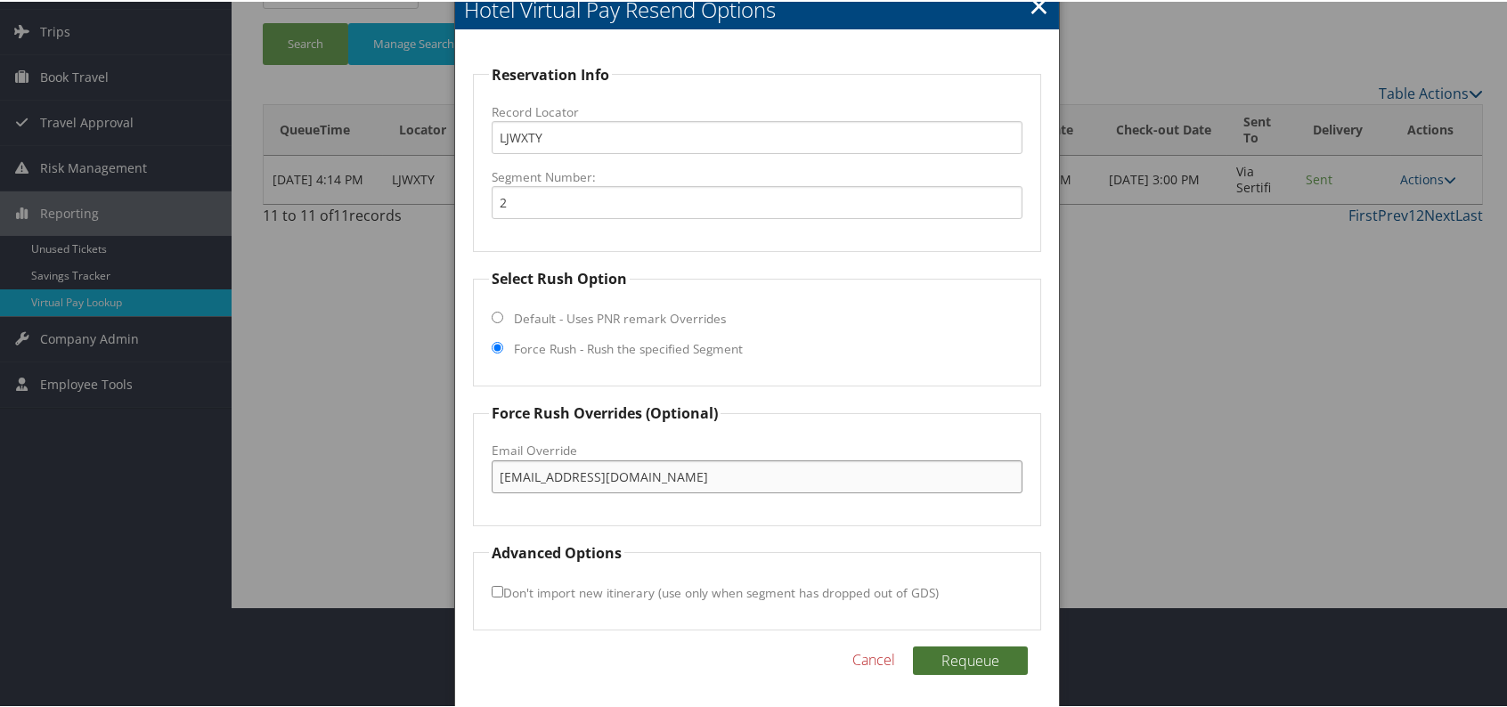
type input "CourtyardBristol.fd@olivercompanies.com"
click at [959, 656] on button "Requeue" at bounding box center [970, 659] width 115 height 29
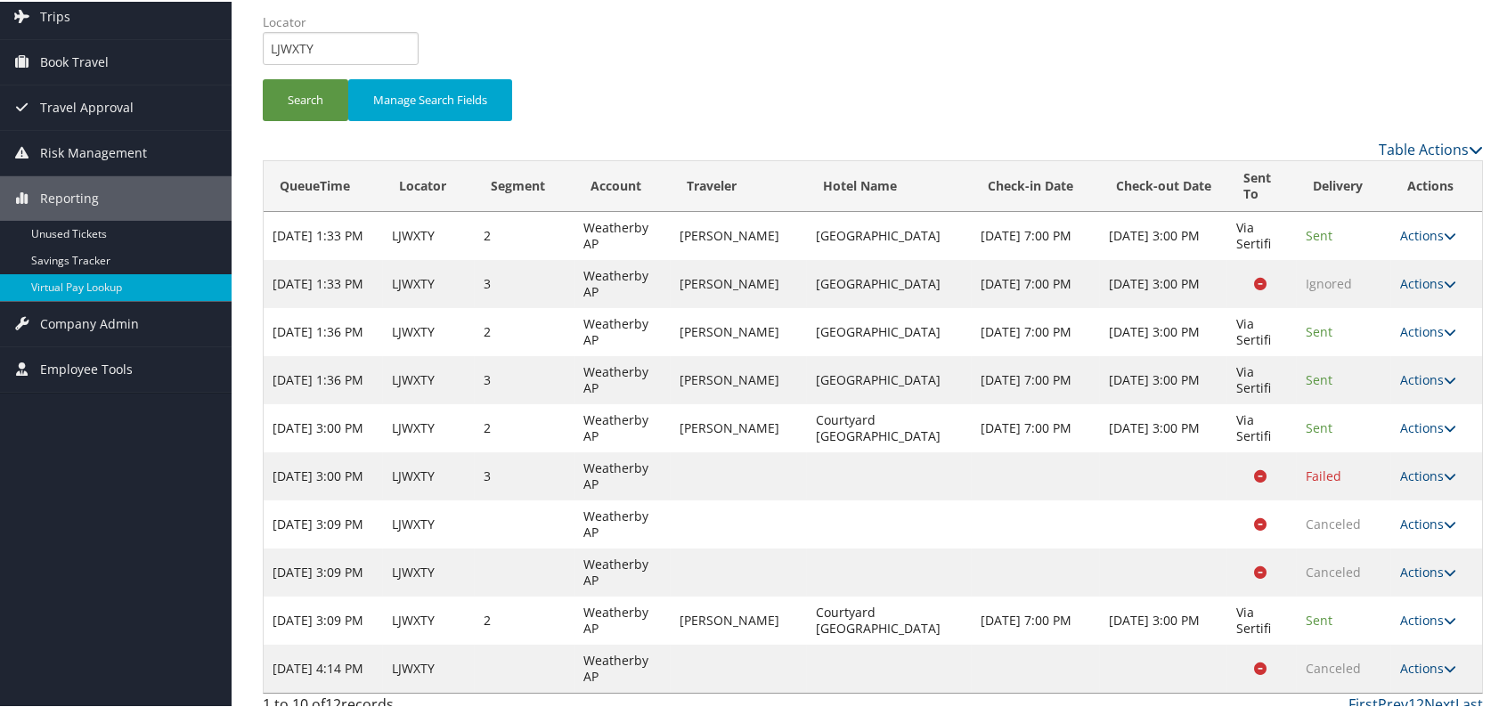
scroll to position [130, 0]
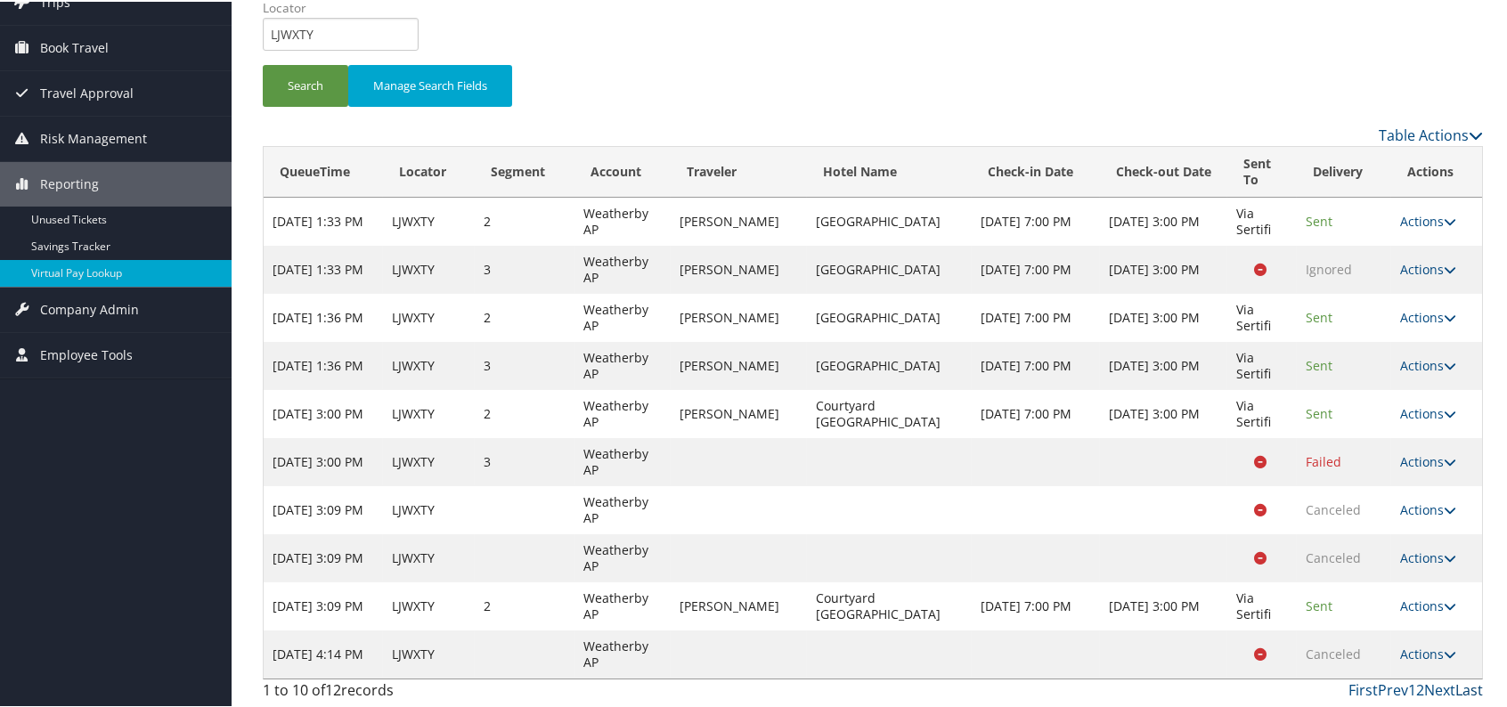
click at [1462, 688] on link "Last" at bounding box center [1469, 689] width 28 height 20
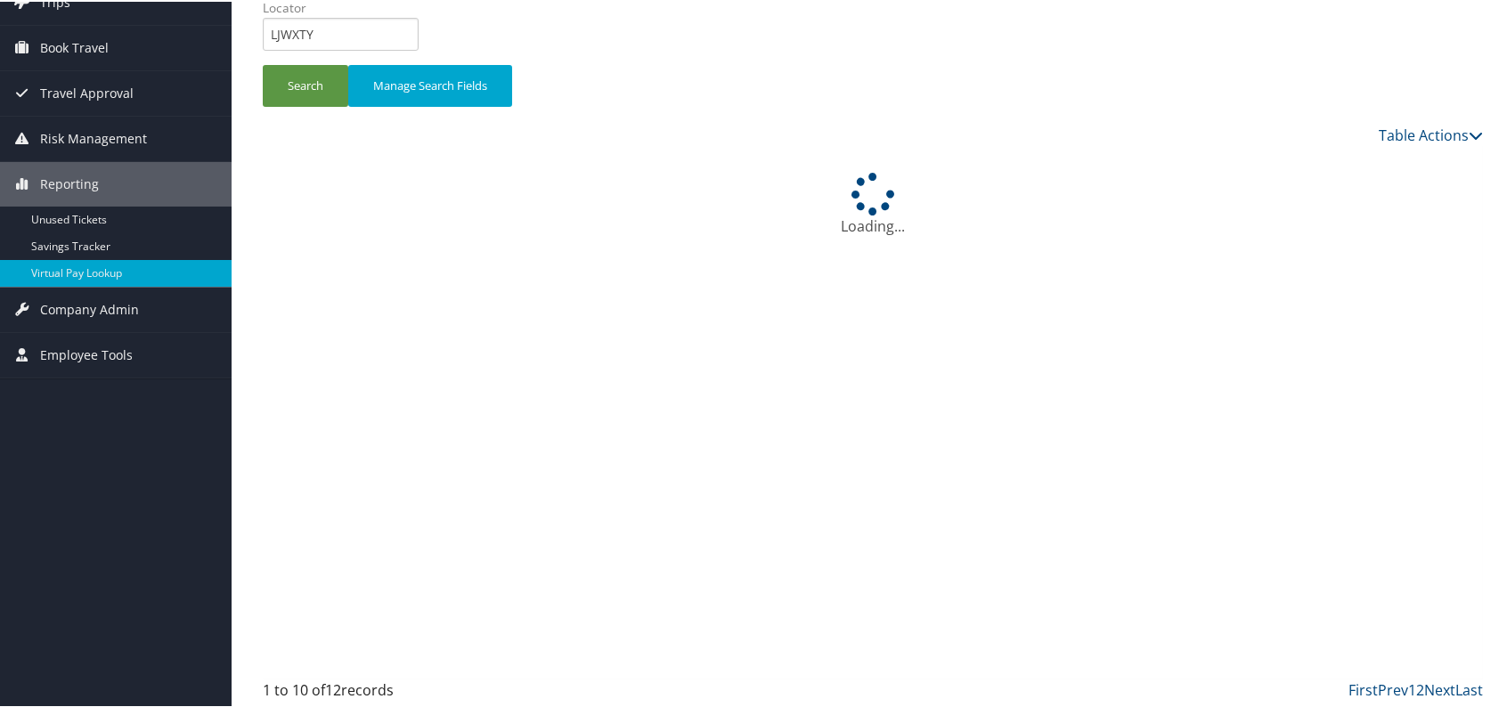
scroll to position [0, 0]
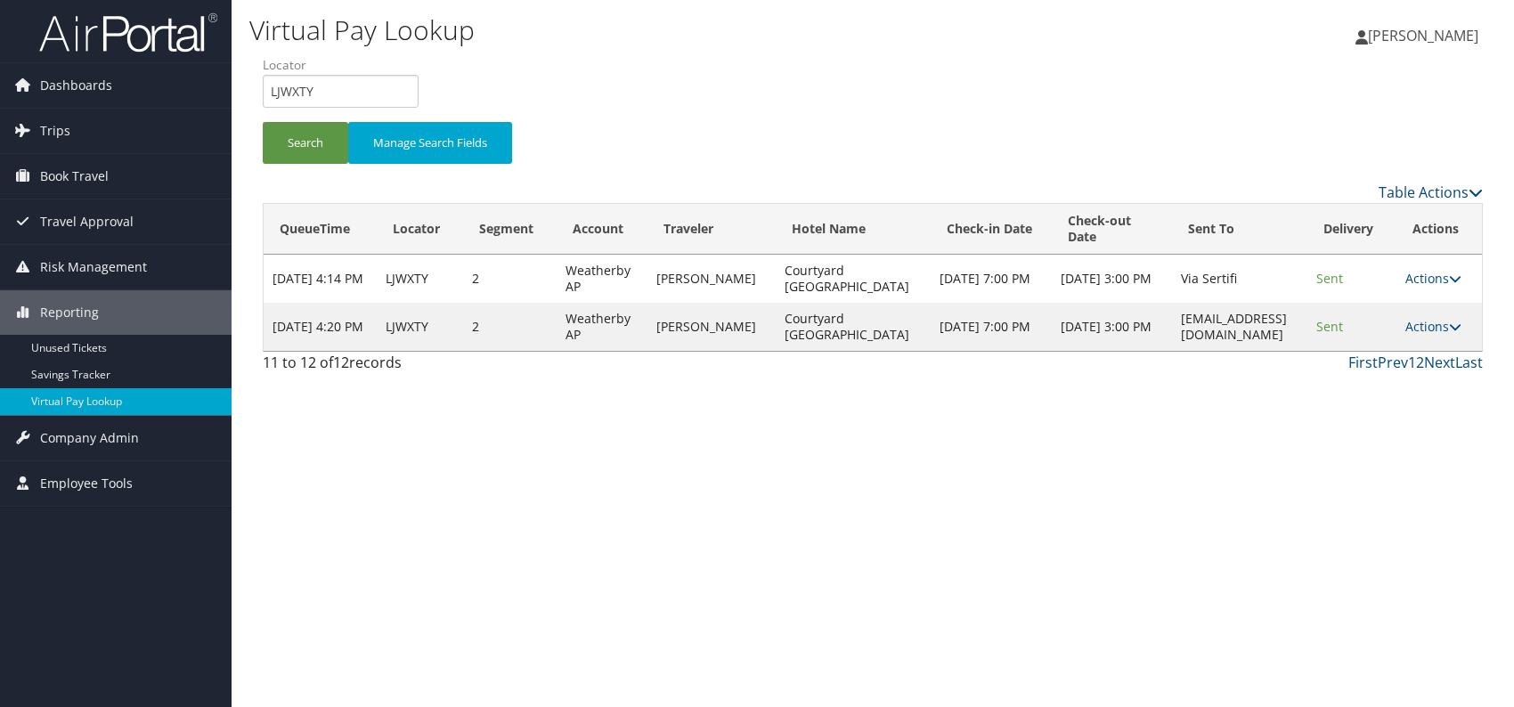
drag, startPoint x: 1311, startPoint y: 327, endPoint x: 1063, endPoint y: 322, distance: 247.6
click at [1172, 322] on td "CourtyardBristol.fd@olivercompanies.com" at bounding box center [1239, 327] width 135 height 48
copy td "CourtyardBristol.fd@olivercompanies.com"
click at [1459, 322] on icon at bounding box center [1455, 327] width 12 height 12
click at [1413, 347] on link "Resend" at bounding box center [1409, 352] width 112 height 30
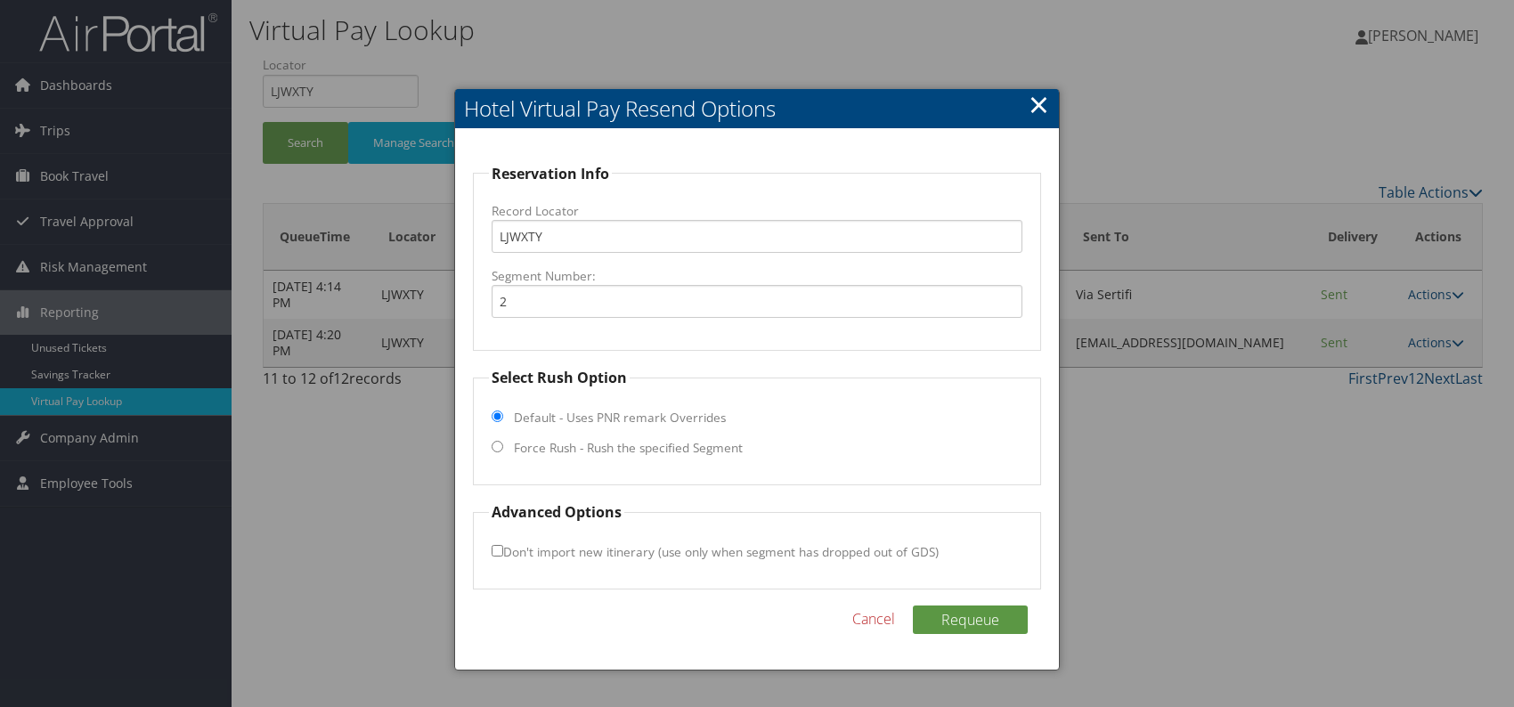
click at [492, 452] on input "Force Rush - Rush the specified Segment" at bounding box center [498, 447] width 12 height 12
radio input "true"
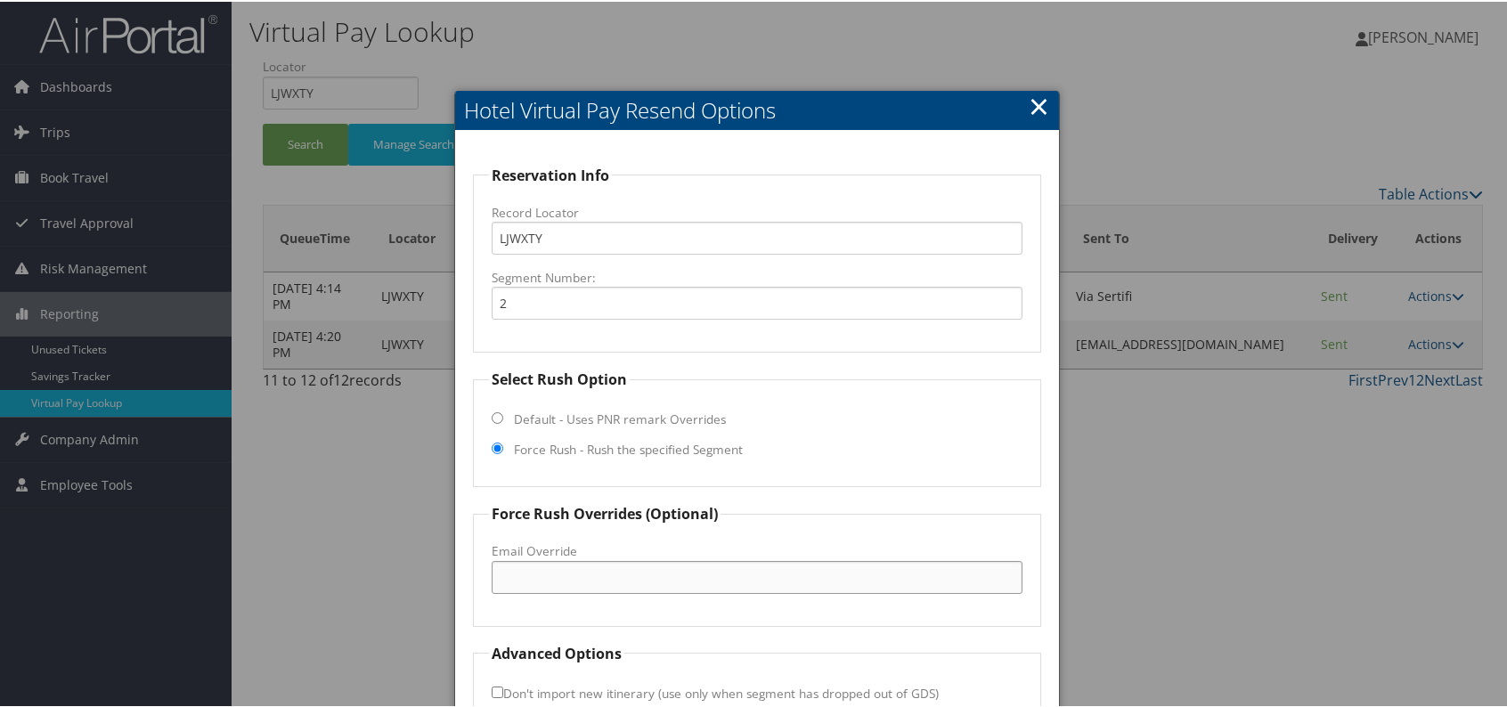
paste input "CourtyardBristol.fd@olivercompanies.com"
click at [599, 576] on input "CourtyardBristol.fd@olivercompanies.com" at bounding box center [757, 575] width 531 height 33
click at [632, 581] on input "CourtyardBristol.frontd@olivercompanies.com" at bounding box center [757, 575] width 531 height 33
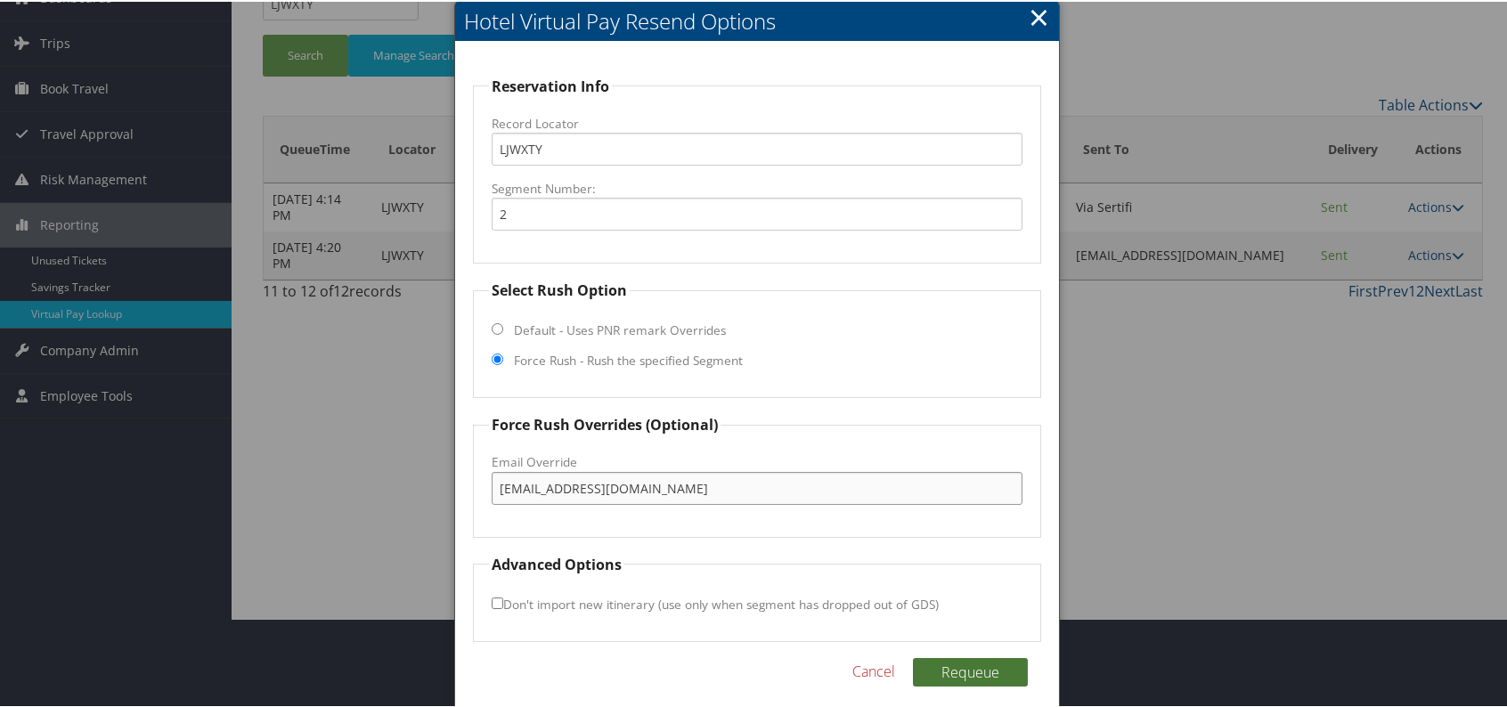
type input "CourtyardBristol.frontdesk@olivercompanies.com"
click at [974, 667] on button "Requeue" at bounding box center [970, 670] width 115 height 29
drag, startPoint x: 806, startPoint y: 492, endPoint x: 508, endPoint y: 476, distance: 298.8
click at [473, 470] on fieldset "Force Rush Overrides (Optional) Fax Override: Email Override CourtyardBristol.f…" at bounding box center [757, 473] width 568 height 123
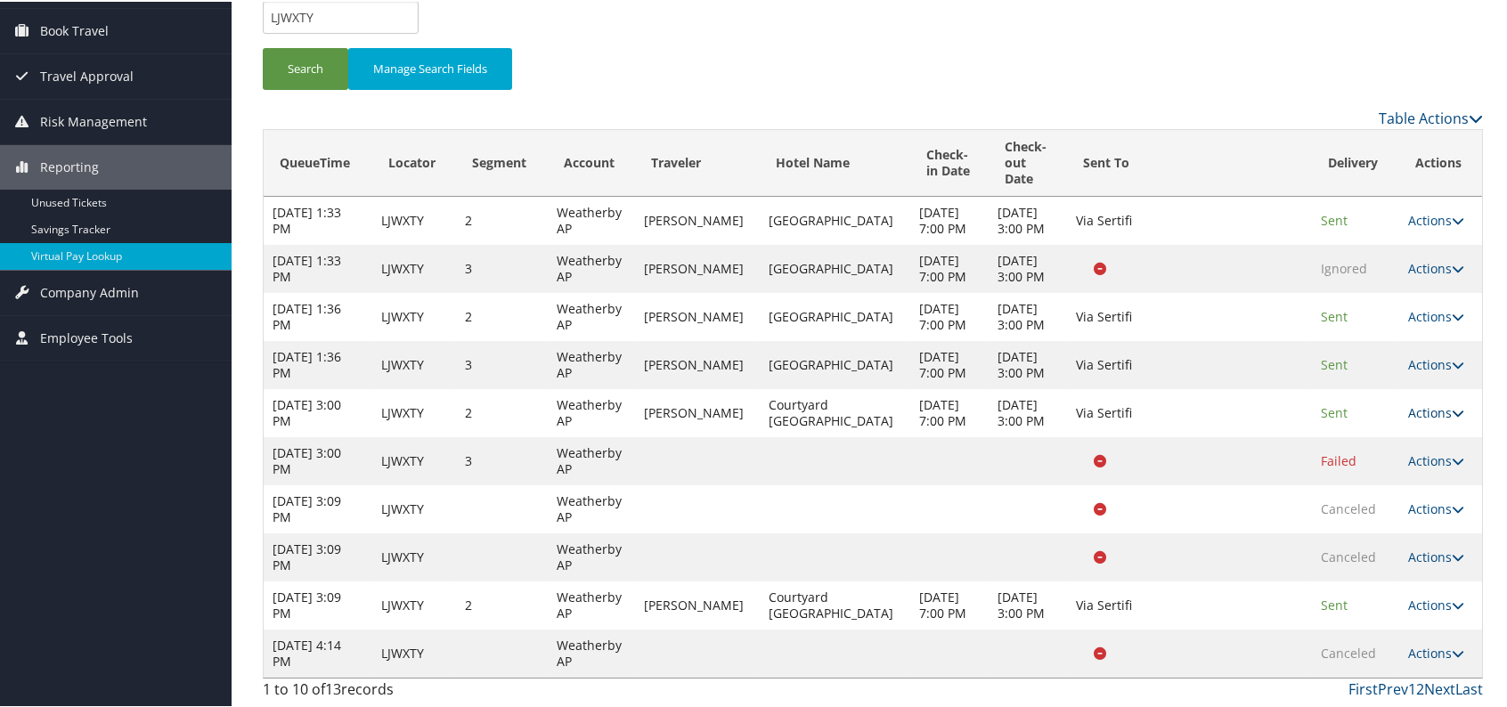
scroll to position [241, 0]
click at [1466, 694] on link "Last" at bounding box center [1469, 688] width 28 height 20
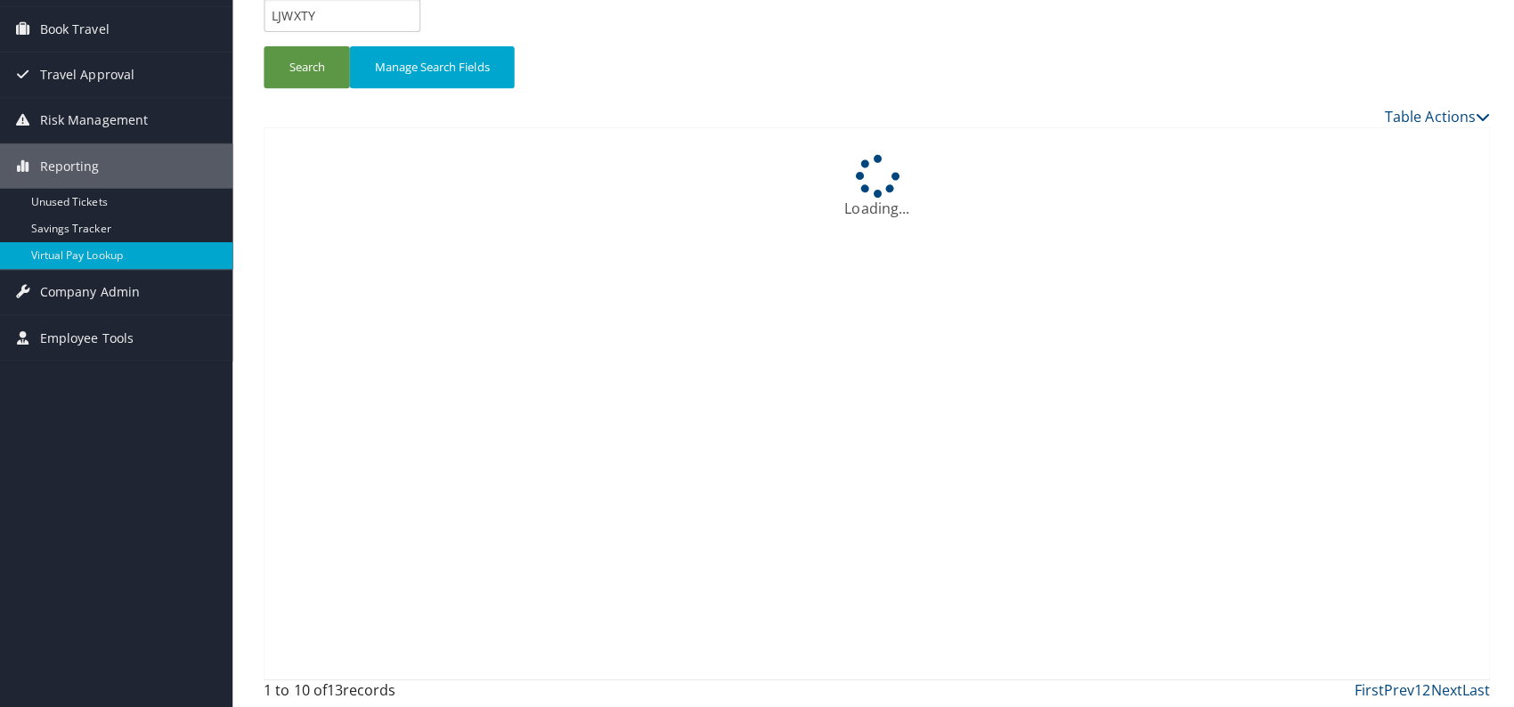
scroll to position [0, 0]
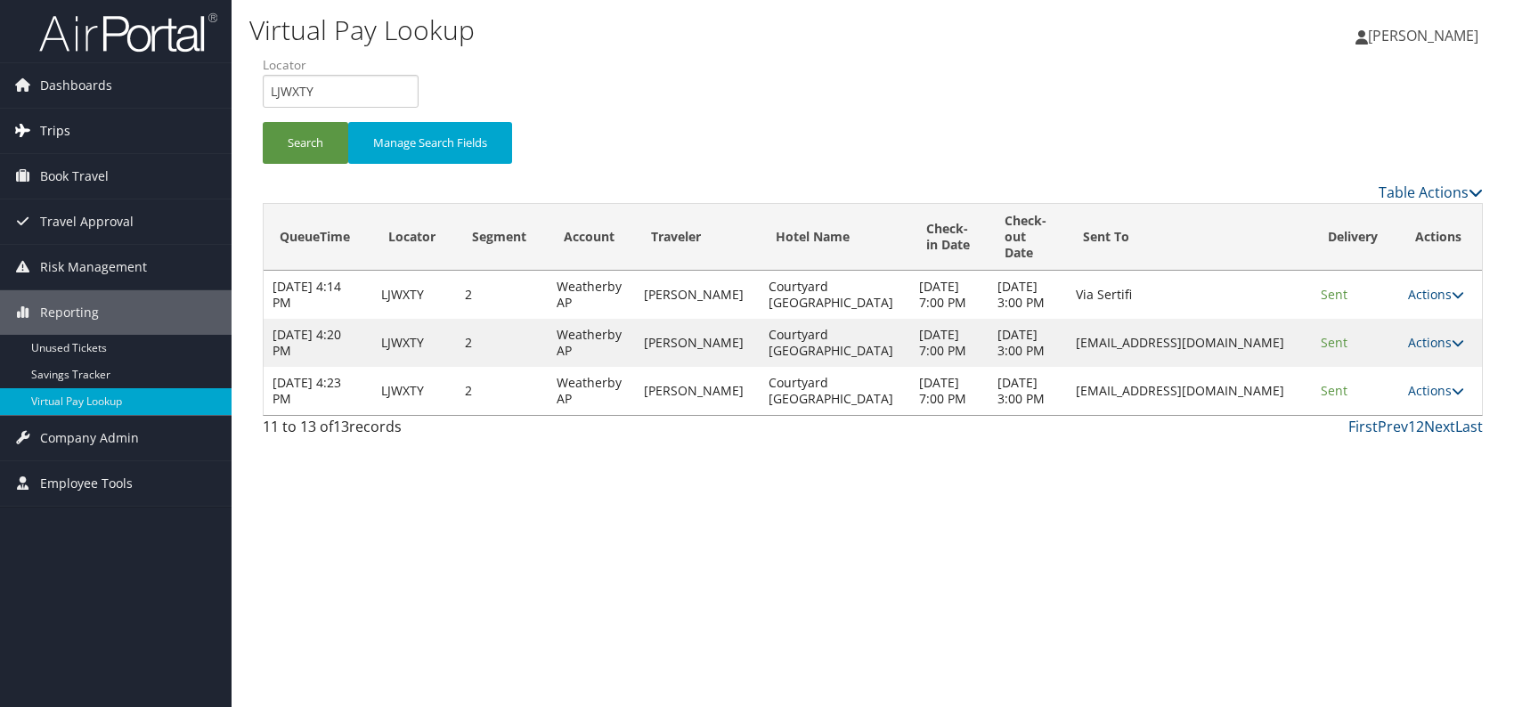
click at [62, 118] on span "Trips" at bounding box center [55, 131] width 30 height 45
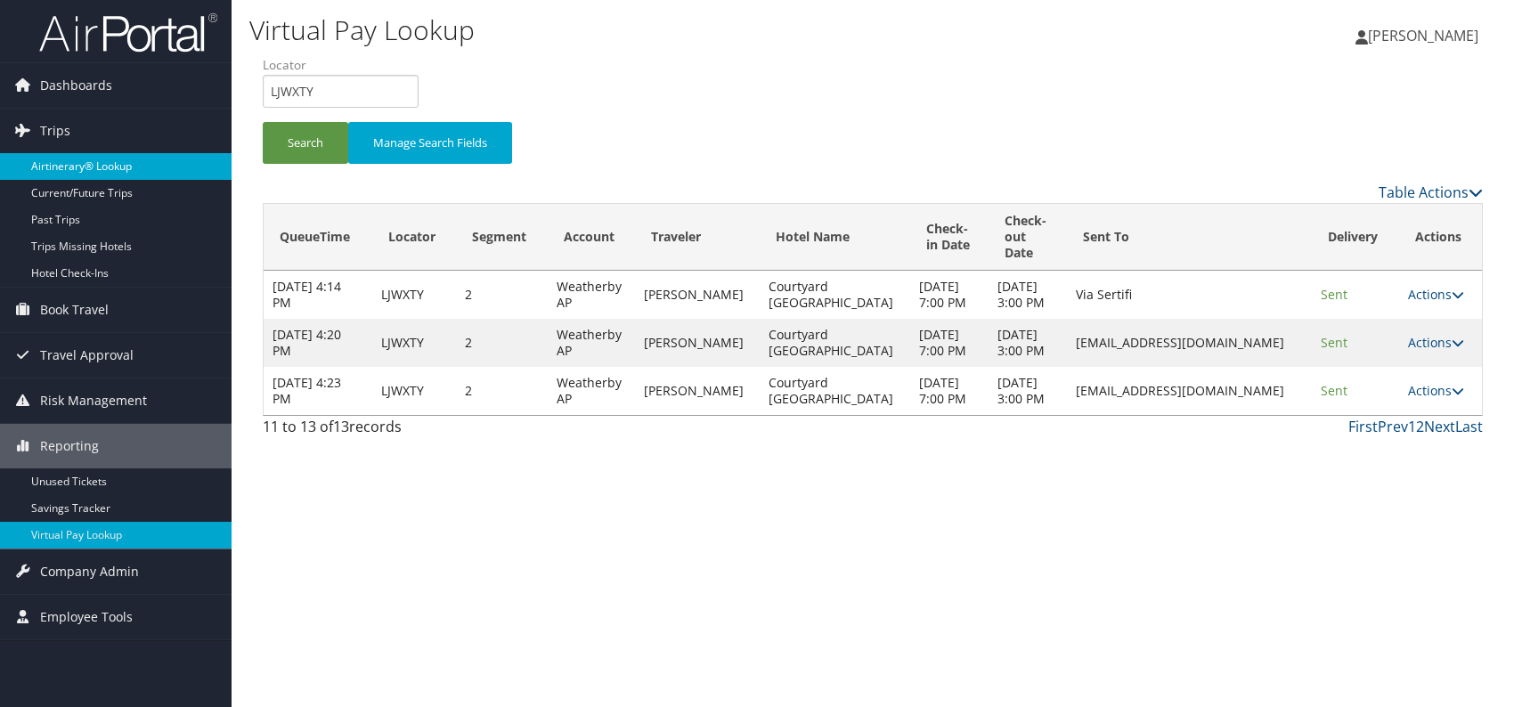
click at [74, 168] on link "Airtinerary® Lookup" at bounding box center [116, 166] width 232 height 27
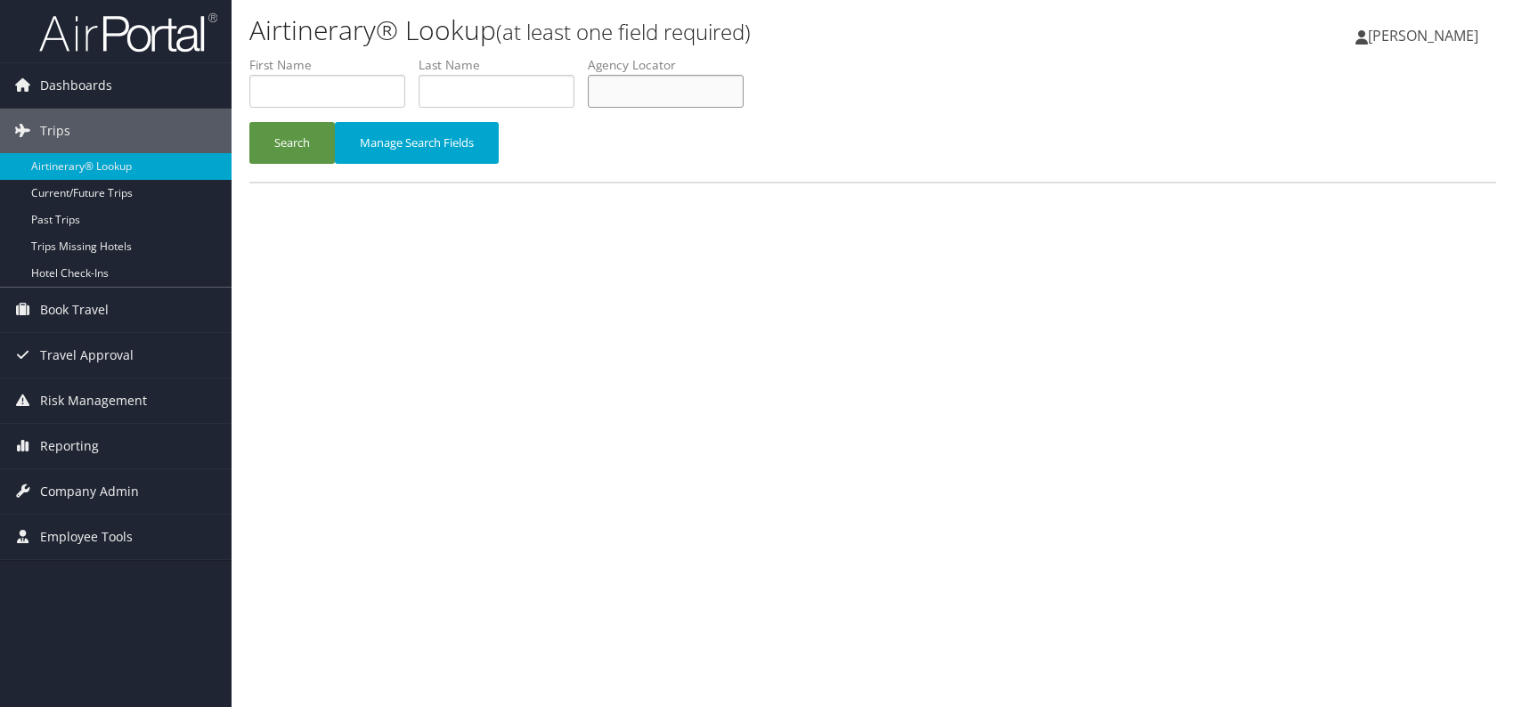
paste input "AUMPSF"
click at [634, 89] on input "AUMPSF" at bounding box center [666, 91] width 156 height 33
click at [631, 92] on input "AUMPSF" at bounding box center [666, 91] width 156 height 33
type input "AUMPSF"
click at [305, 140] on button "Search" at bounding box center [292, 143] width 86 height 42
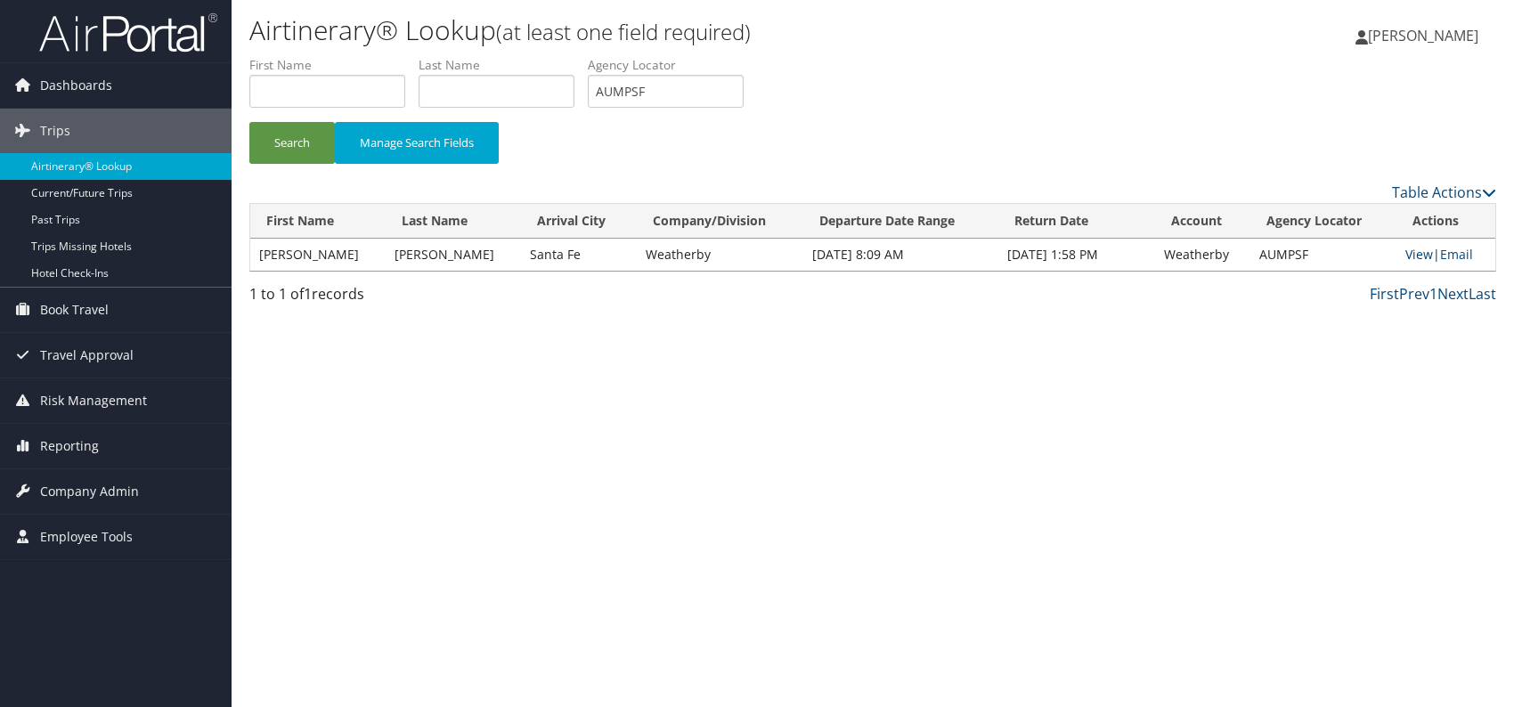
click at [1405, 258] on link "View" at bounding box center [1419, 254] width 28 height 17
drag, startPoint x: 416, startPoint y: 252, endPoint x: 377, endPoint y: 254, distance: 39.2
click at [386, 254] on td "[PERSON_NAME]" at bounding box center [453, 255] width 135 height 32
copy td "[PERSON_NAME]"
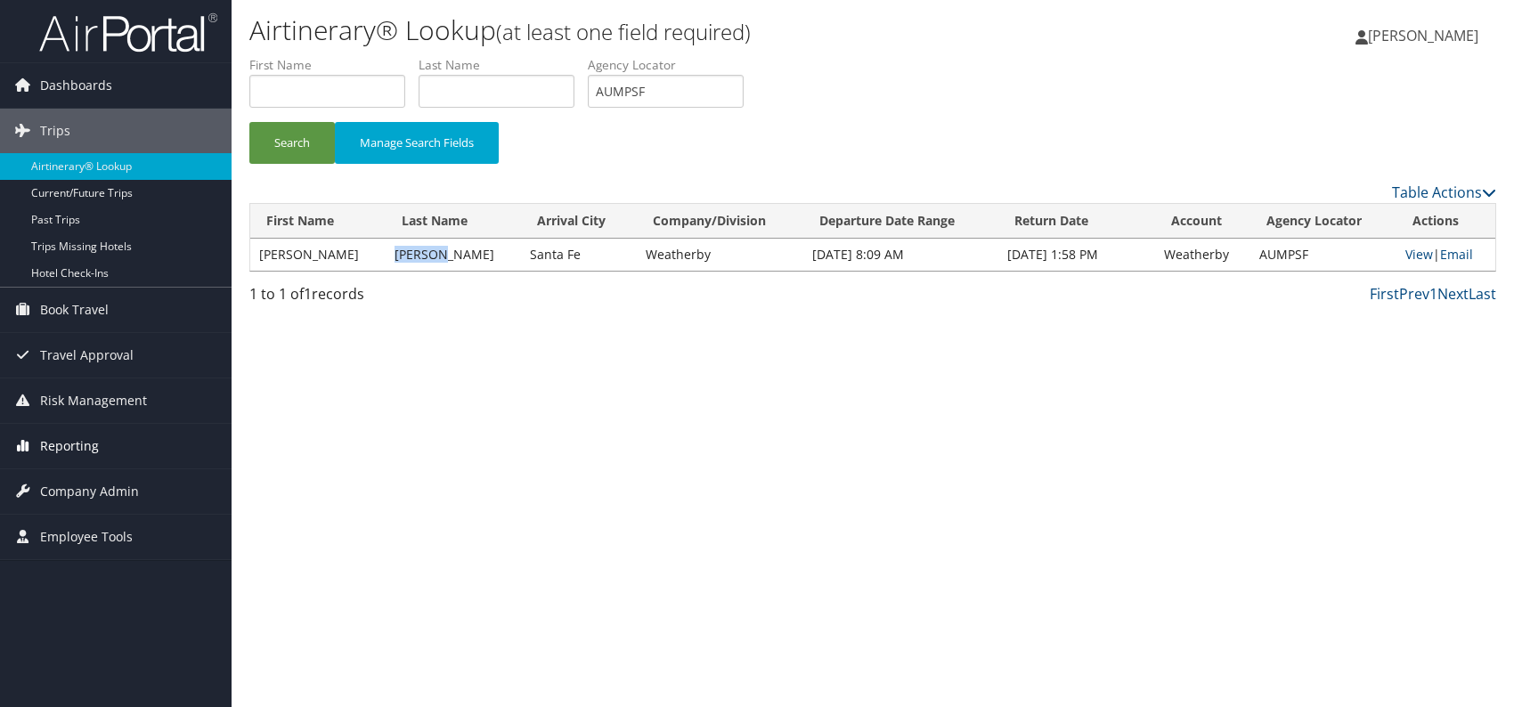
click at [56, 440] on span "Reporting" at bounding box center [69, 446] width 59 height 45
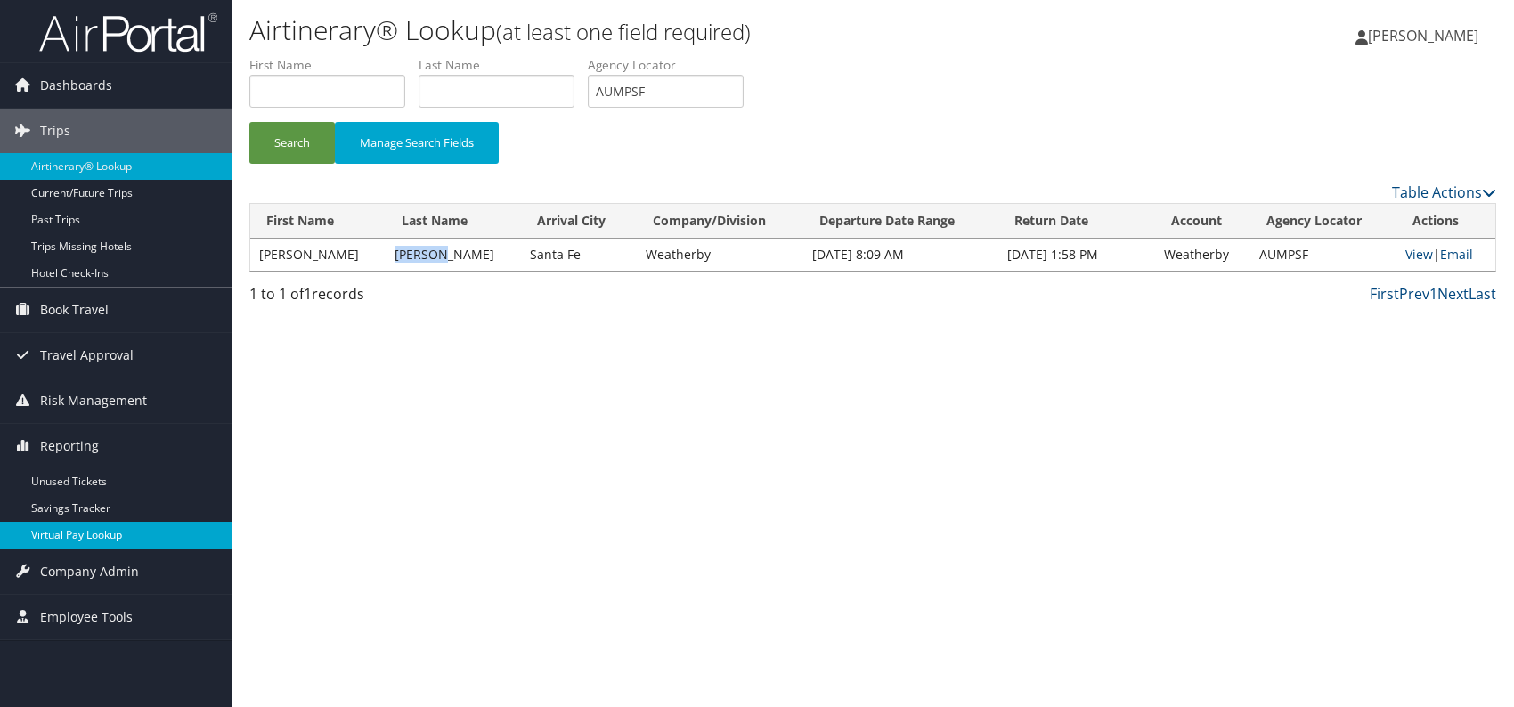
click at [89, 532] on link "Virtual Pay Lookup" at bounding box center [116, 535] width 232 height 27
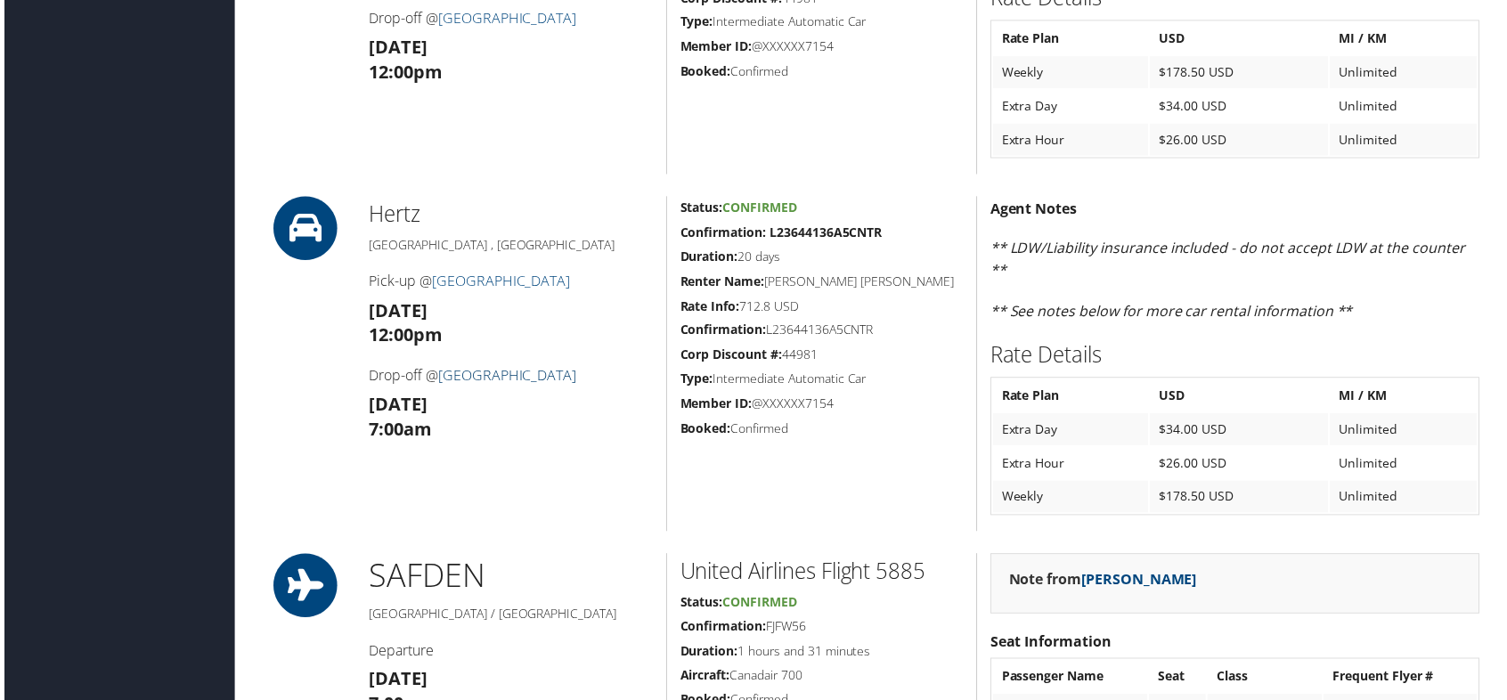
scroll to position [1603, 0]
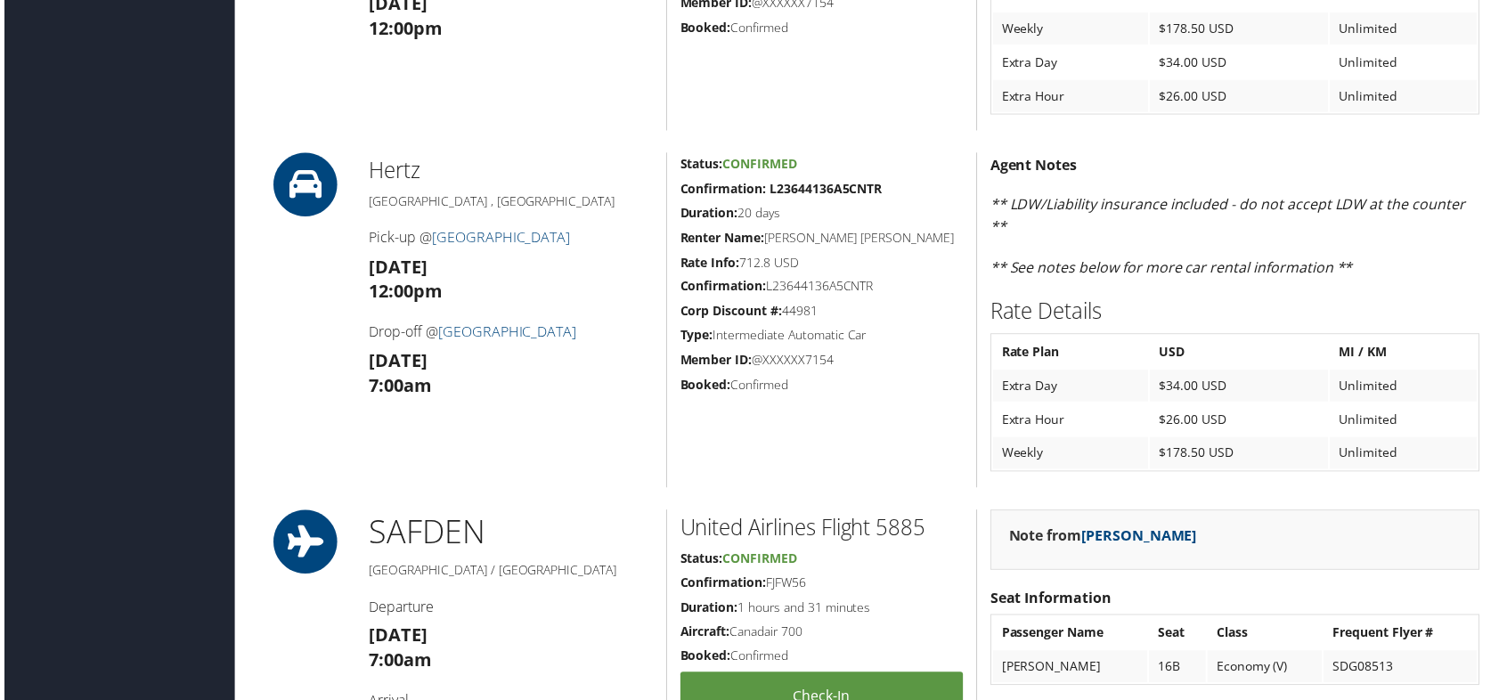
click at [790, 328] on h5 "Type: Intermediate Automatic Car" at bounding box center [822, 337] width 284 height 18
click at [767, 186] on strong "Confirmation: L23644136A5CNTR" at bounding box center [781, 189] width 203 height 17
drag, startPoint x: 767, startPoint y: 187, endPoint x: 885, endPoint y: 185, distance: 118.5
click at [885, 185] on h5 "Confirmation: L23644136A5CNTR" at bounding box center [822, 190] width 284 height 18
copy strong "L23644136A5CNTR"
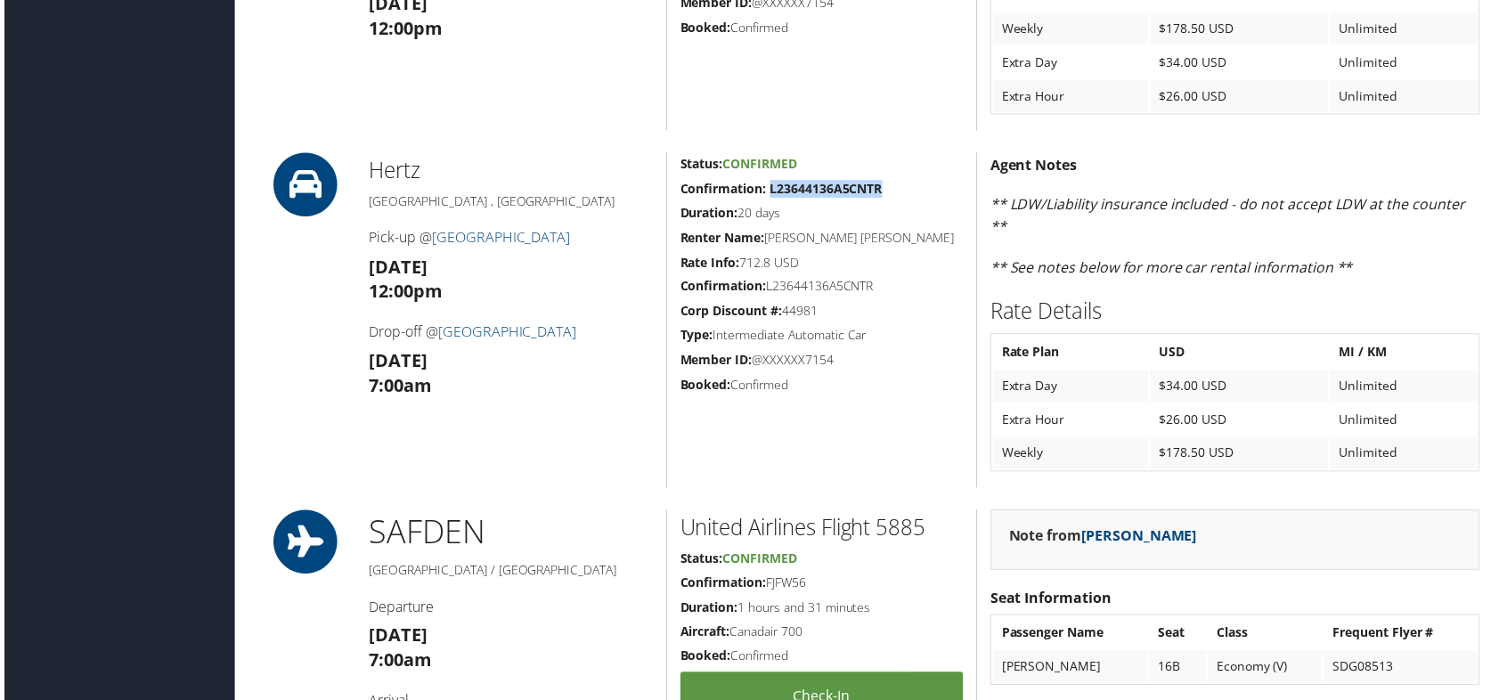
copy strong "L23644136A5CNTR"
click at [532, 262] on h3 "Sun 03 Aug 12:00pm" at bounding box center [509, 281] width 285 height 50
drag, startPoint x: 367, startPoint y: 230, endPoint x: 479, endPoint y: 267, distance: 118.3
click at [479, 267] on div "Hertz Santa Fe , NM Pick-up @ Santa Fe Airport Sun 03 Aug 12:00pm Drop-off @ Sa…" at bounding box center [510, 321] width 312 height 337
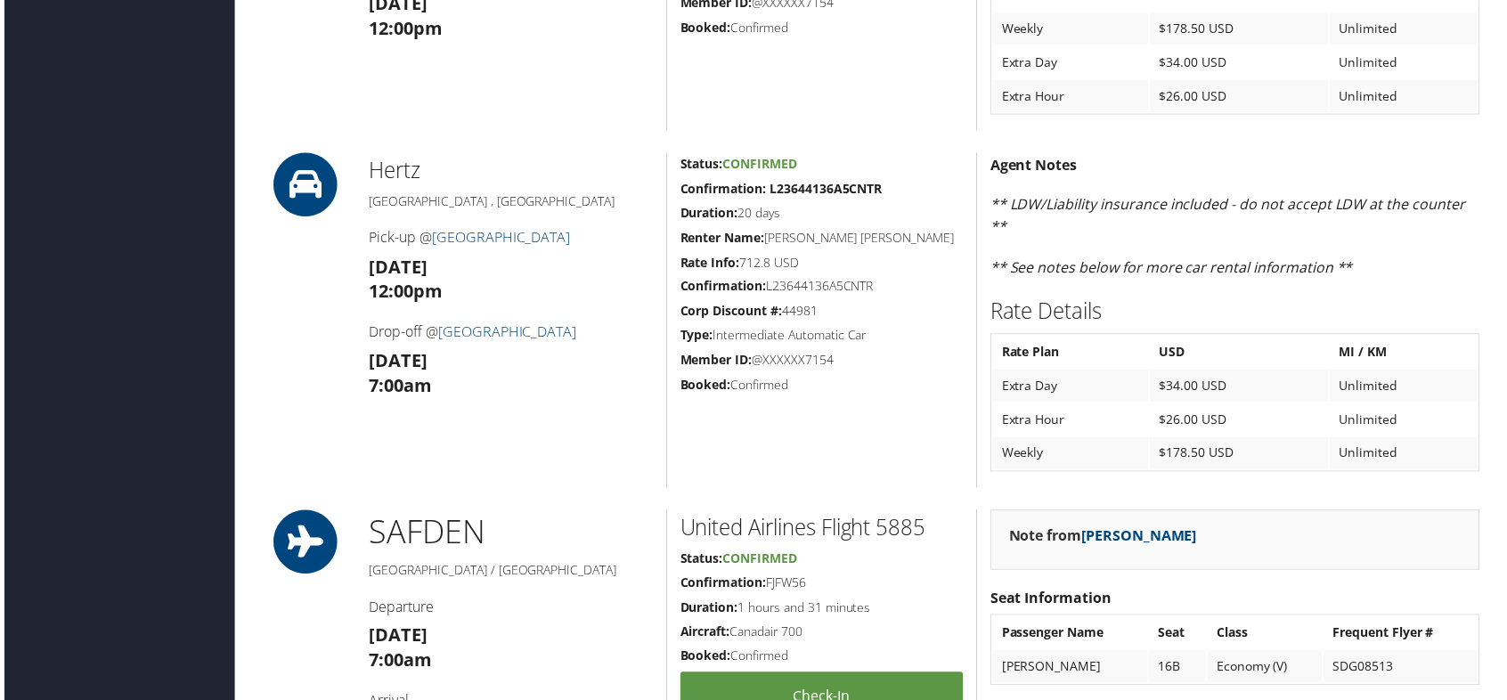
copy div "Pick-up @ Santa Fe Airport Sun 03 Aug"
click at [538, 365] on h3 "Sat 23 Aug 7:00am" at bounding box center [509, 375] width 285 height 50
drag, startPoint x: 366, startPoint y: 332, endPoint x: 472, endPoint y: 355, distance: 108.5
click at [472, 355] on div "Hertz Santa Fe , NM Pick-up @ Santa Fe Airport Sun 03 Aug 12:00pm Drop-off @ Sa…" at bounding box center [510, 321] width 312 height 337
copy div "Drop-off @ Santa Fe Airport Sat 23 Aug"
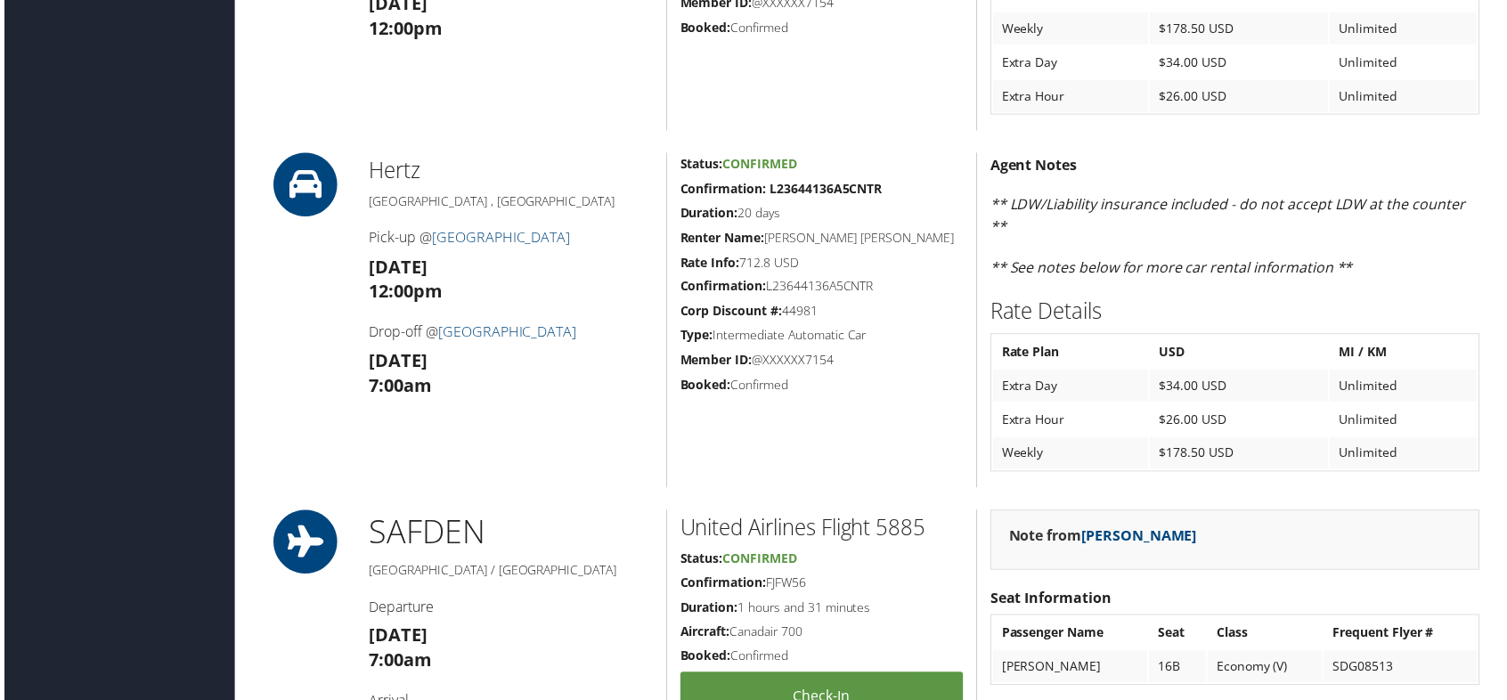
drag, startPoint x: 869, startPoint y: 330, endPoint x: 676, endPoint y: 337, distance: 193.4
click at [680, 337] on h5 "Type: Intermediate Automatic Car" at bounding box center [822, 337] width 284 height 18
copy h5 "Type: Intermediate Automatic Car"
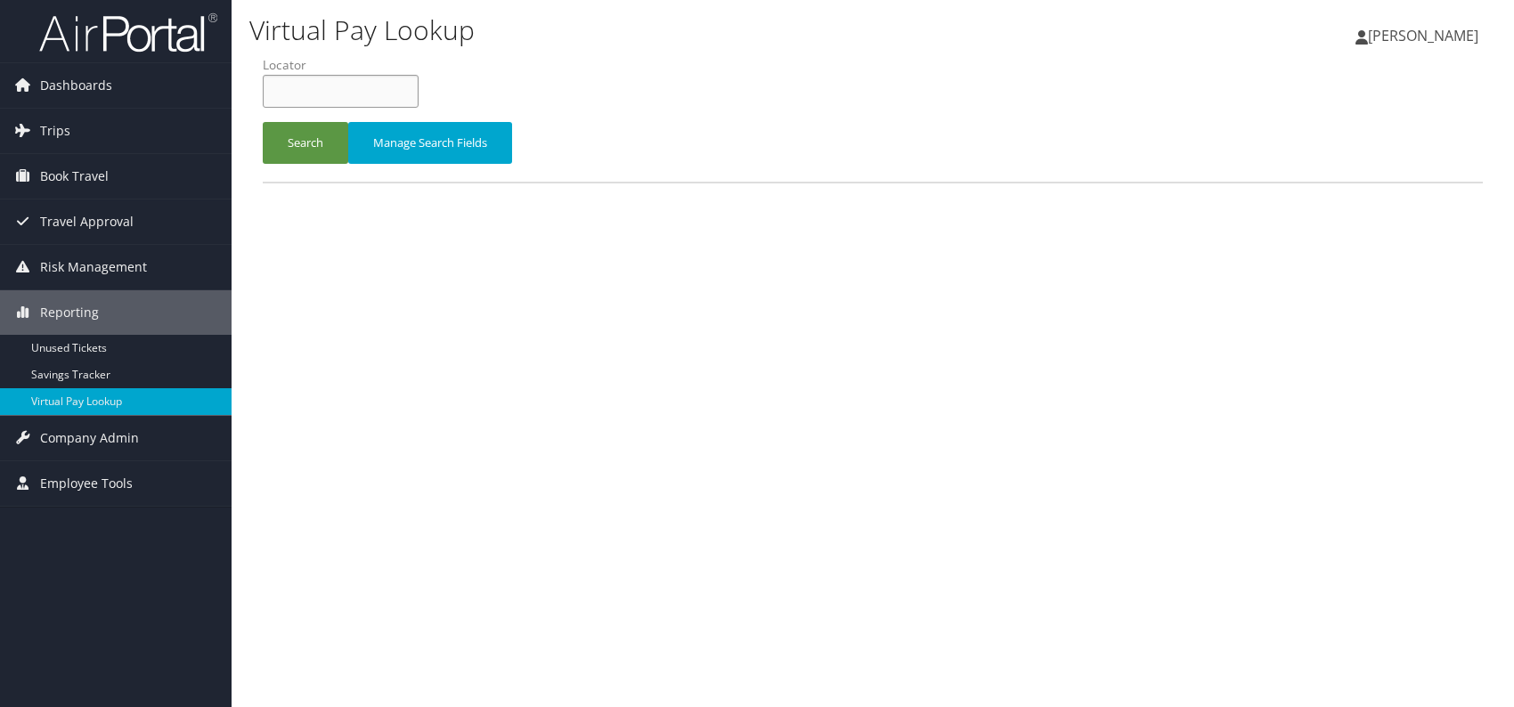
paste input "JCEGHM"
type input "JCEGHM"
click at [318, 142] on button "Search" at bounding box center [306, 143] width 86 height 42
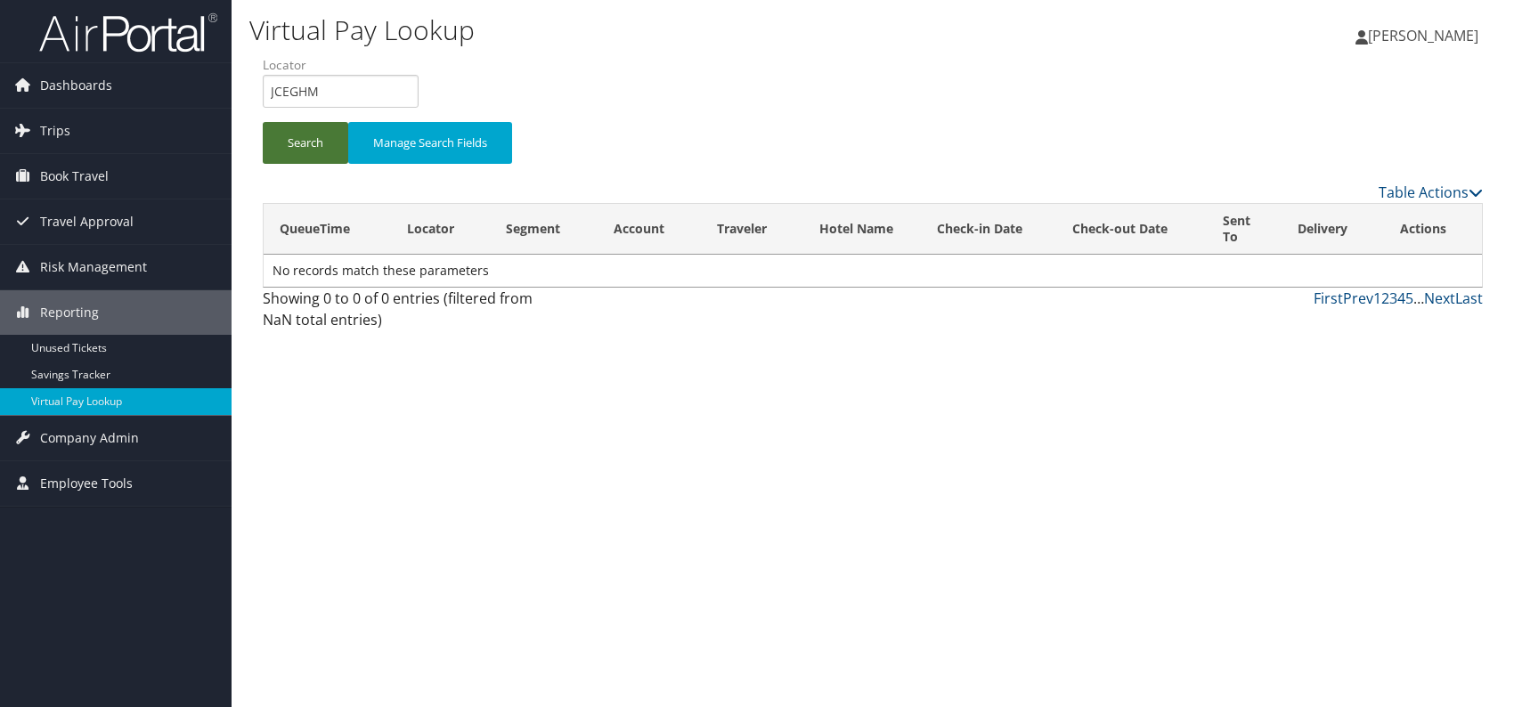
click at [300, 149] on button "Search" at bounding box center [306, 143] width 86 height 42
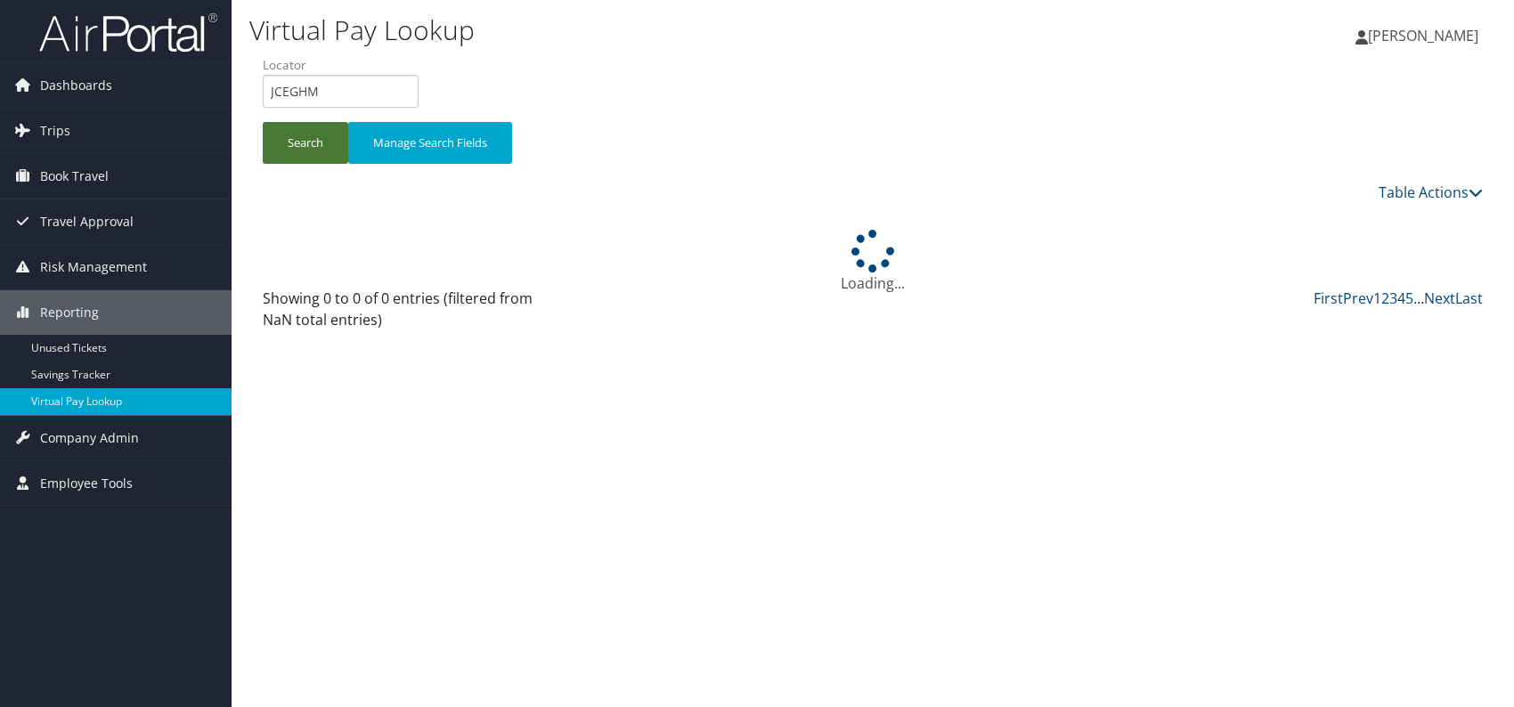
click at [300, 149] on button "Search" at bounding box center [306, 143] width 86 height 42
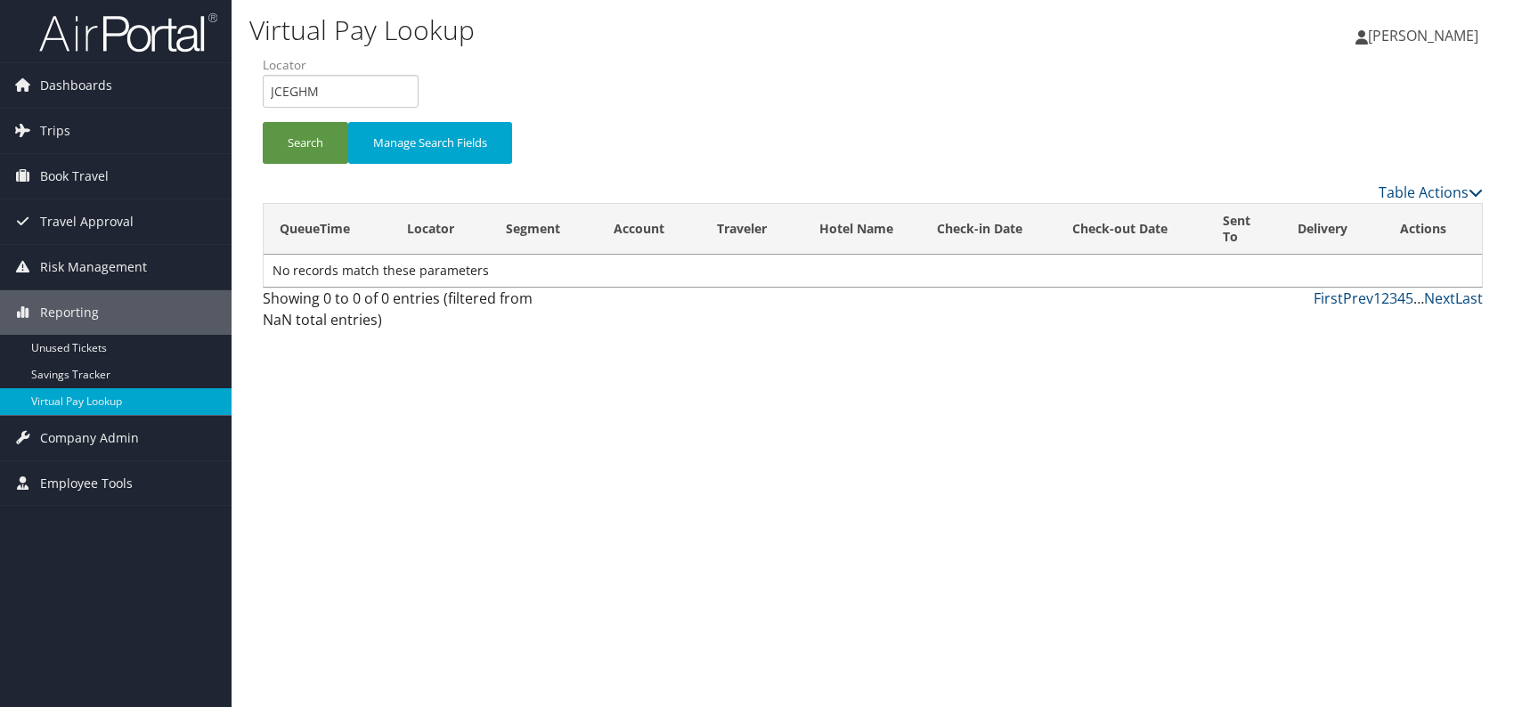
click at [828, 417] on div "Virtual Pay Lookup [PERSON_NAME] [PERSON_NAME] My Settings Travel Agency Contac…" at bounding box center [873, 353] width 1283 height 707
click at [67, 438] on span "Company Admin" at bounding box center [89, 438] width 99 height 45
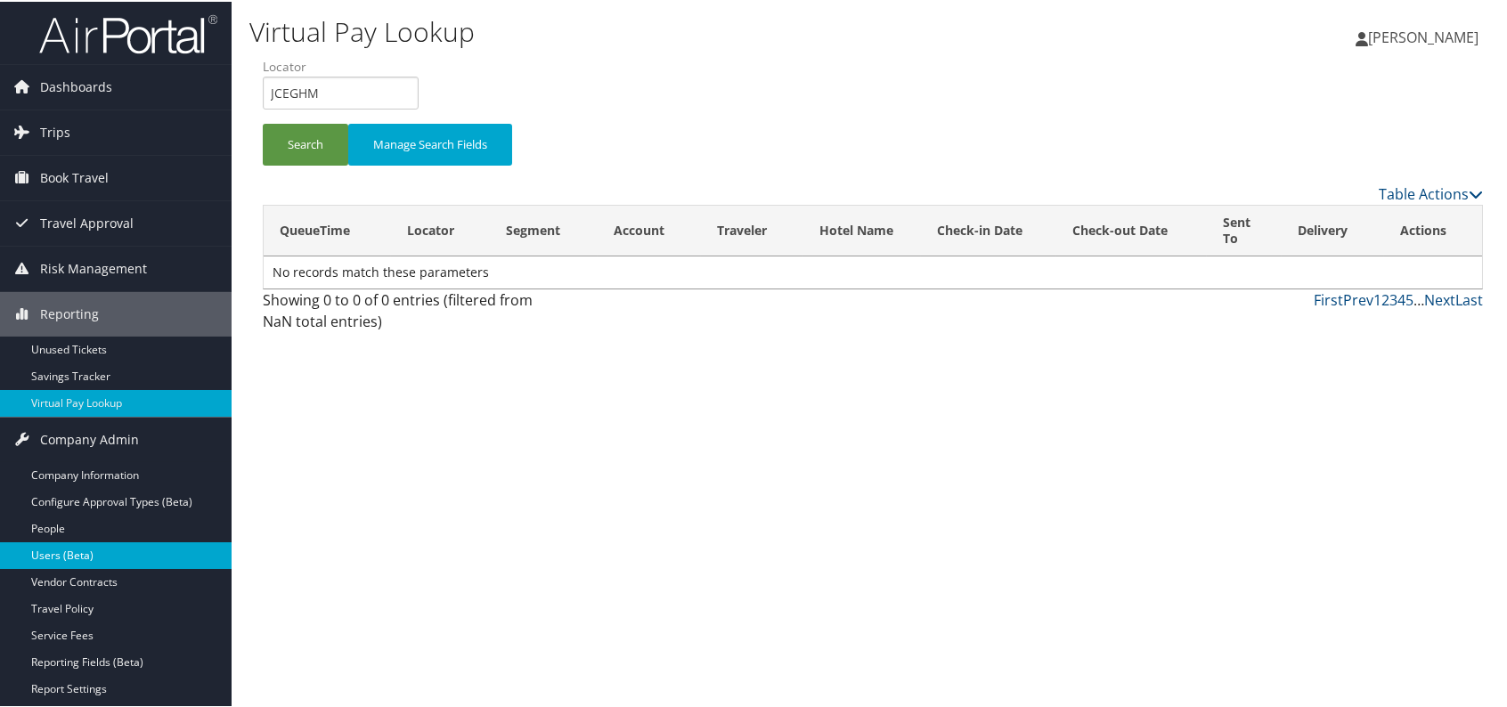
click at [88, 555] on link "Users (Beta)" at bounding box center [116, 554] width 232 height 27
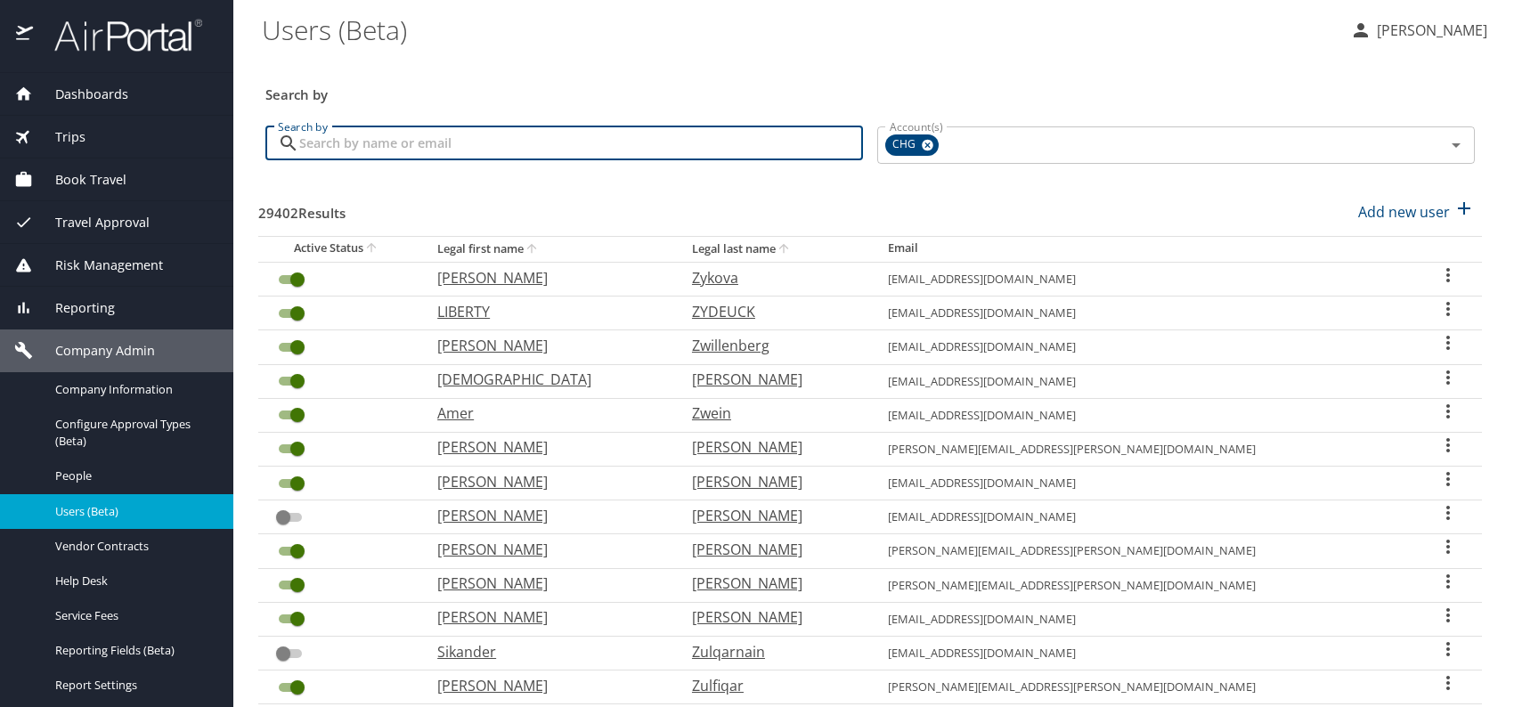
paste input "[EMAIL_ADDRESS][DOMAIN_NAME]"
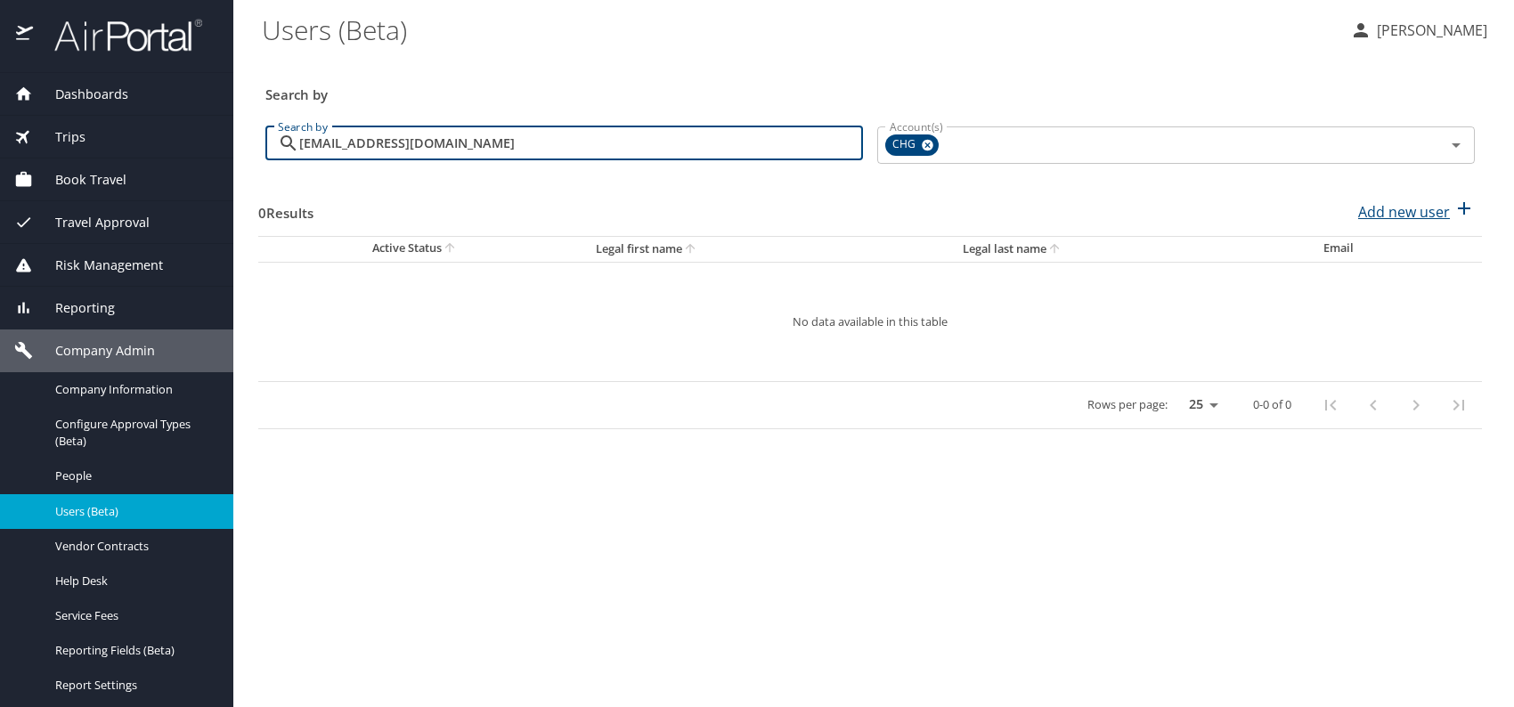
type input "[EMAIL_ADDRESS][DOMAIN_NAME]"
click at [1405, 208] on p "Add new user" at bounding box center [1404, 211] width 92 height 21
select select "US"
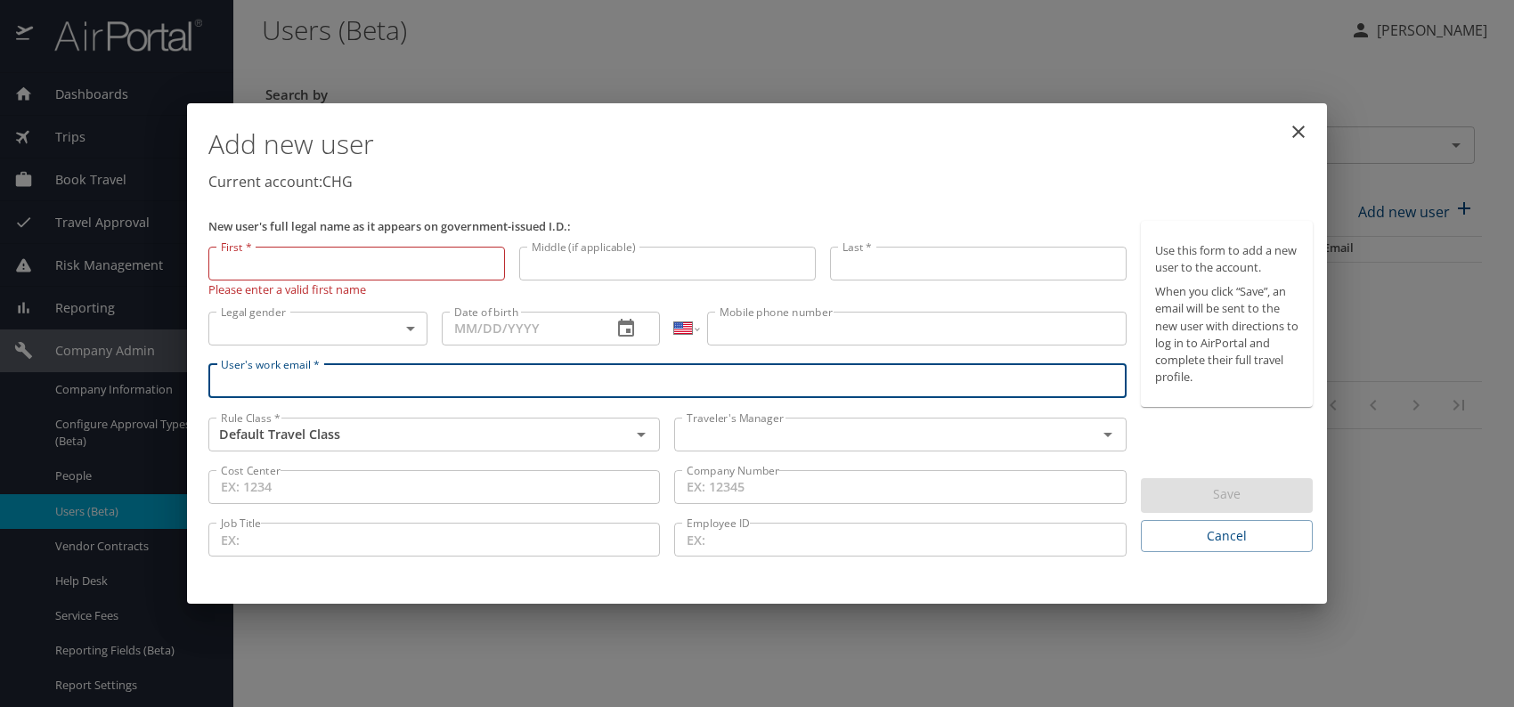
paste input "[EMAIL_ADDRESS][DOMAIN_NAME]"
type input "[EMAIL_ADDRESS][DOMAIN_NAME]"
click at [794, 427] on input "text" at bounding box center [874, 434] width 388 height 23
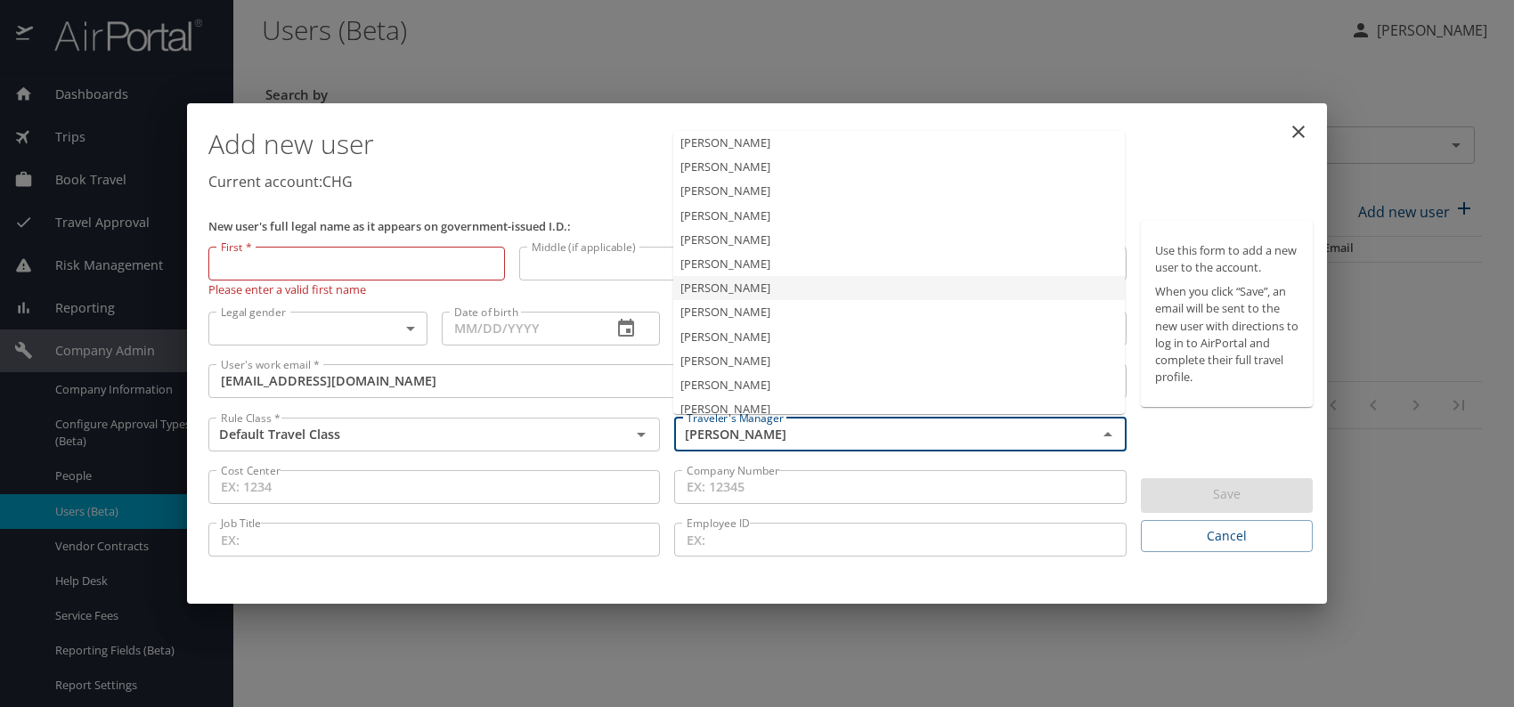
click at [732, 289] on li "[PERSON_NAME]" at bounding box center [899, 288] width 452 height 24
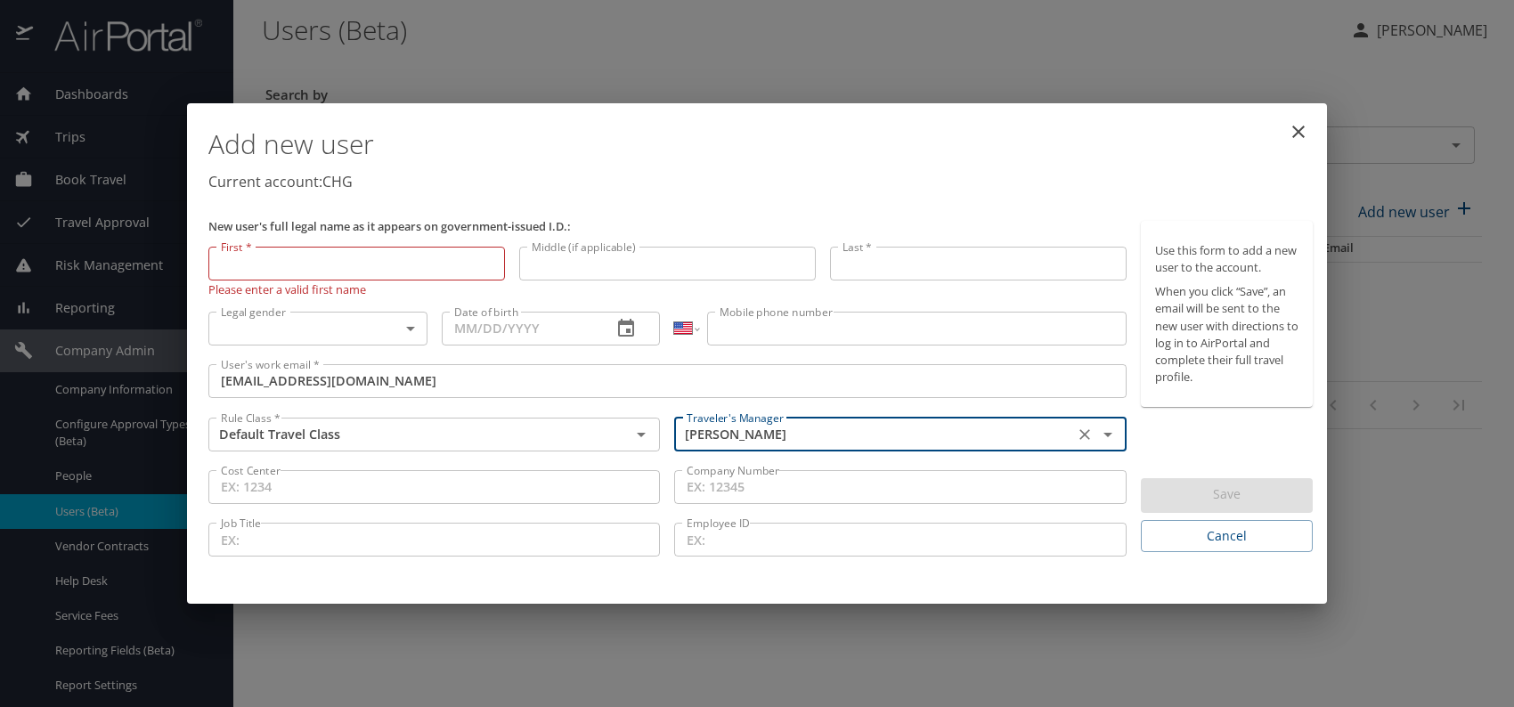
type input "[PERSON_NAME]"
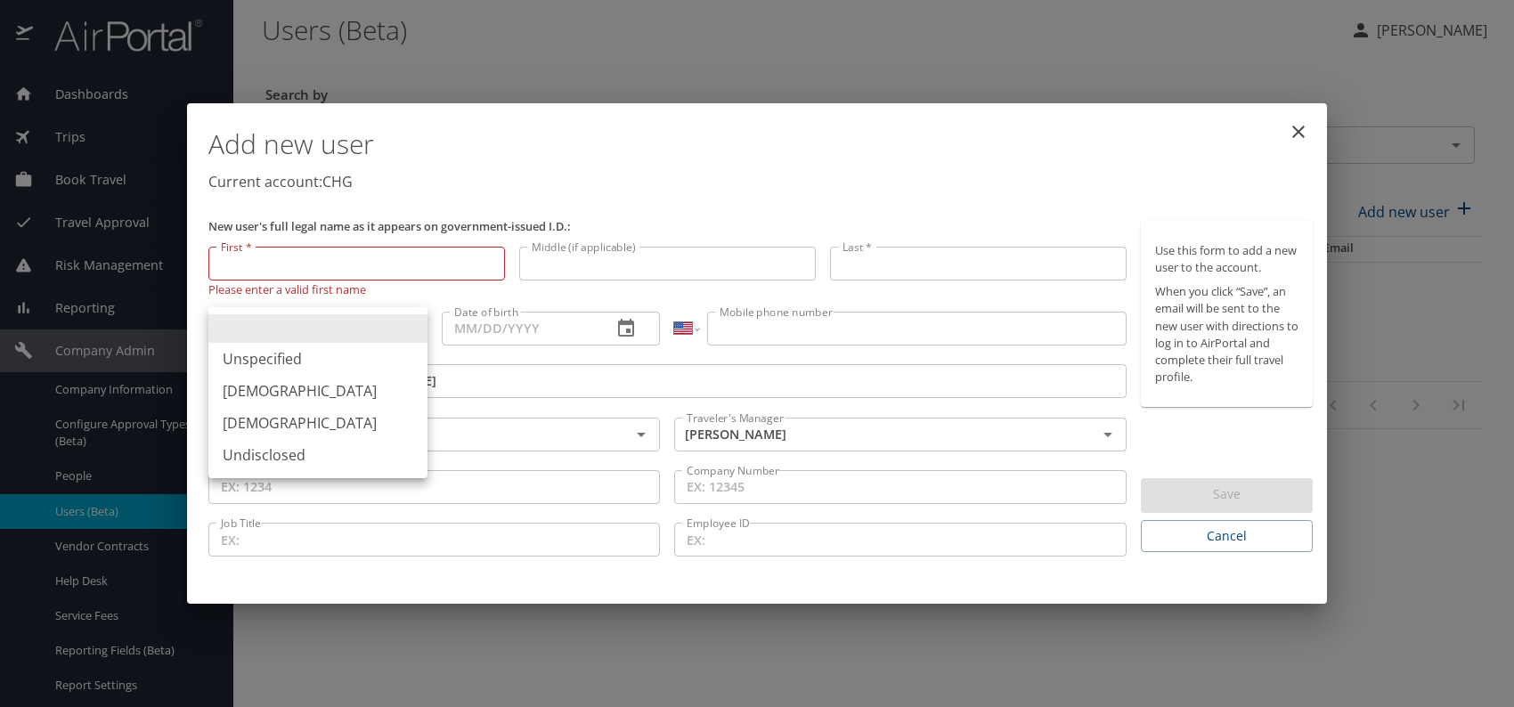
click at [407, 330] on body "Dashboards AirPortal 360™ Manager My Travel Dashboard Trips Airtinerary® Lookup…" at bounding box center [757, 353] width 1514 height 707
drag, startPoint x: 246, startPoint y: 414, endPoint x: 265, endPoint y: 406, distance: 21.2
click at [253, 412] on li "[DEMOGRAPHIC_DATA]" at bounding box center [317, 423] width 219 height 32
type input "[DEMOGRAPHIC_DATA]"
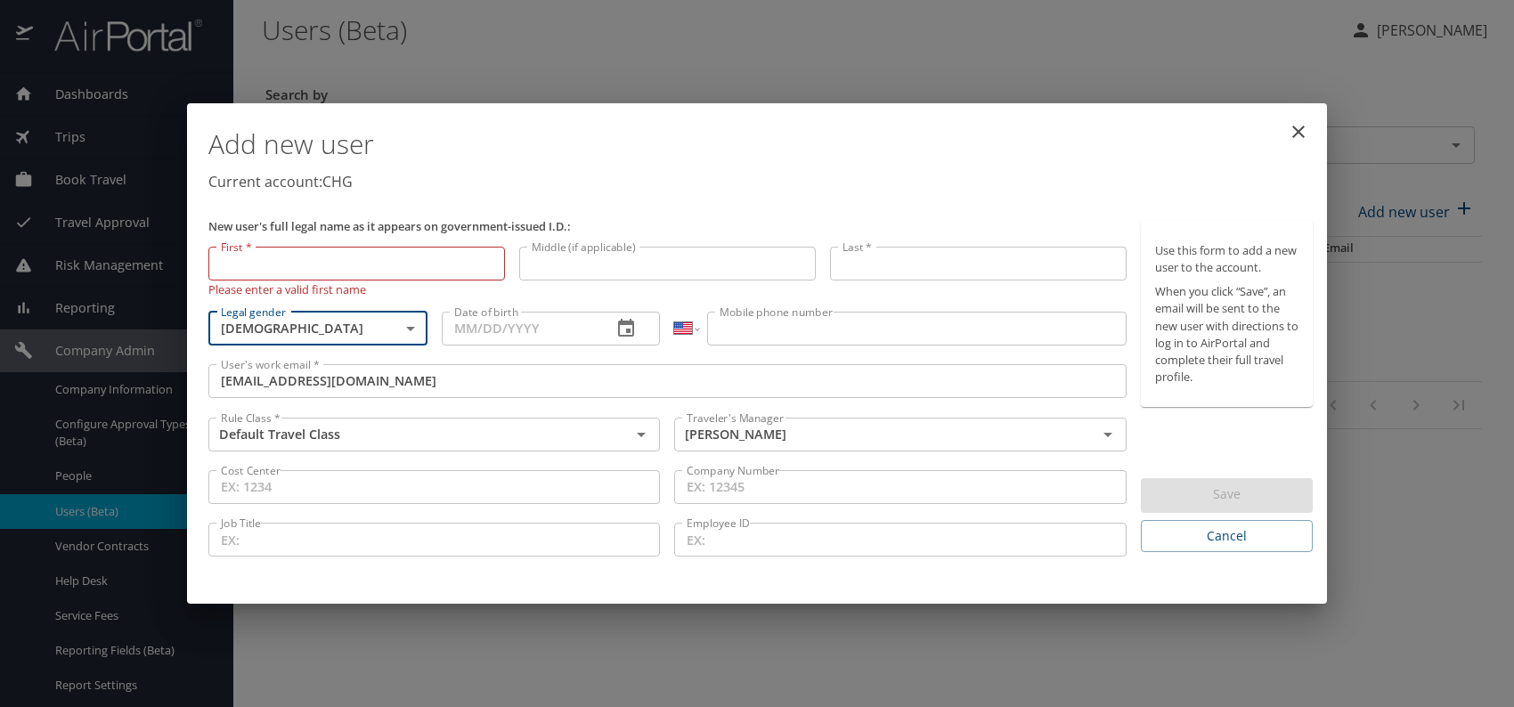
click at [504, 327] on input "Date of birth" at bounding box center [520, 329] width 157 height 34
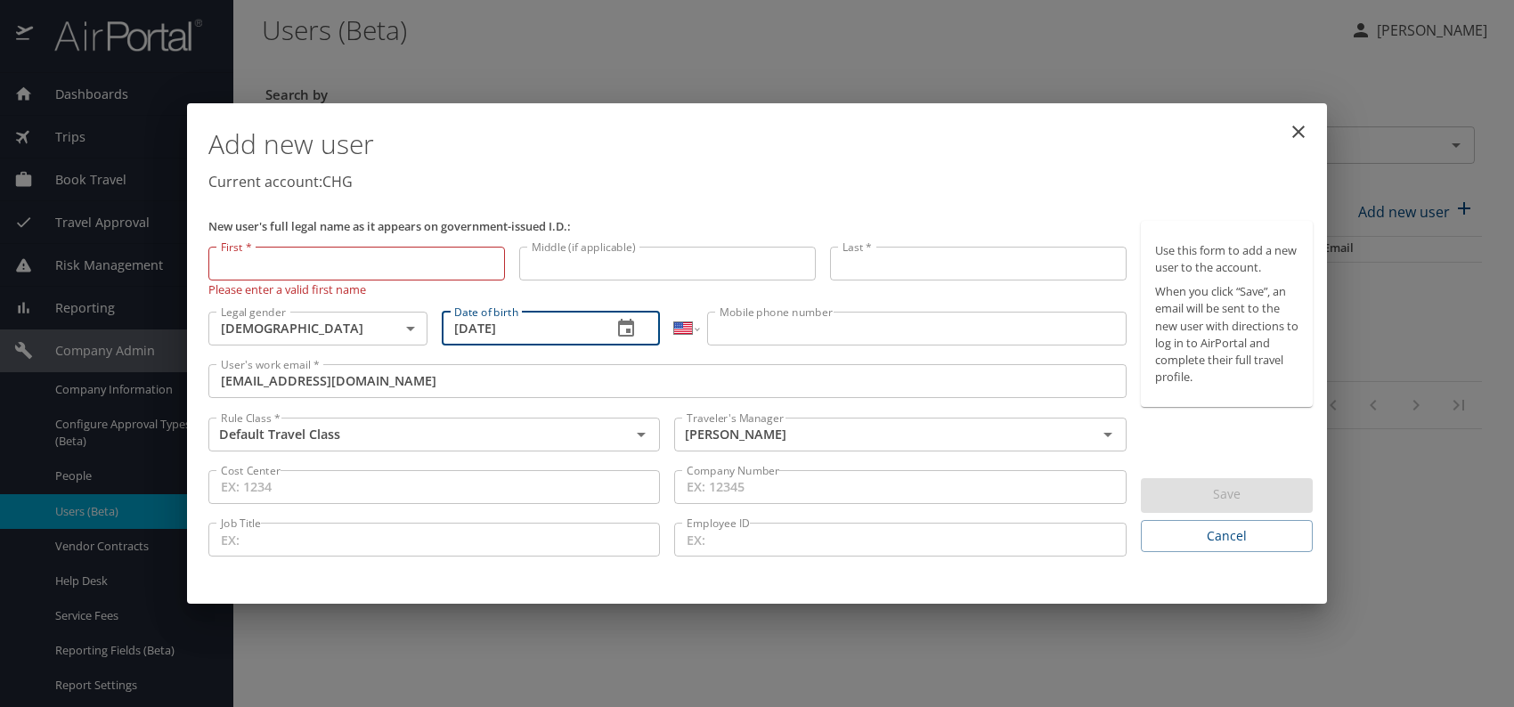
type input "[DATE]"
click at [774, 335] on input "Mobile phone number" at bounding box center [916, 329] width 419 height 34
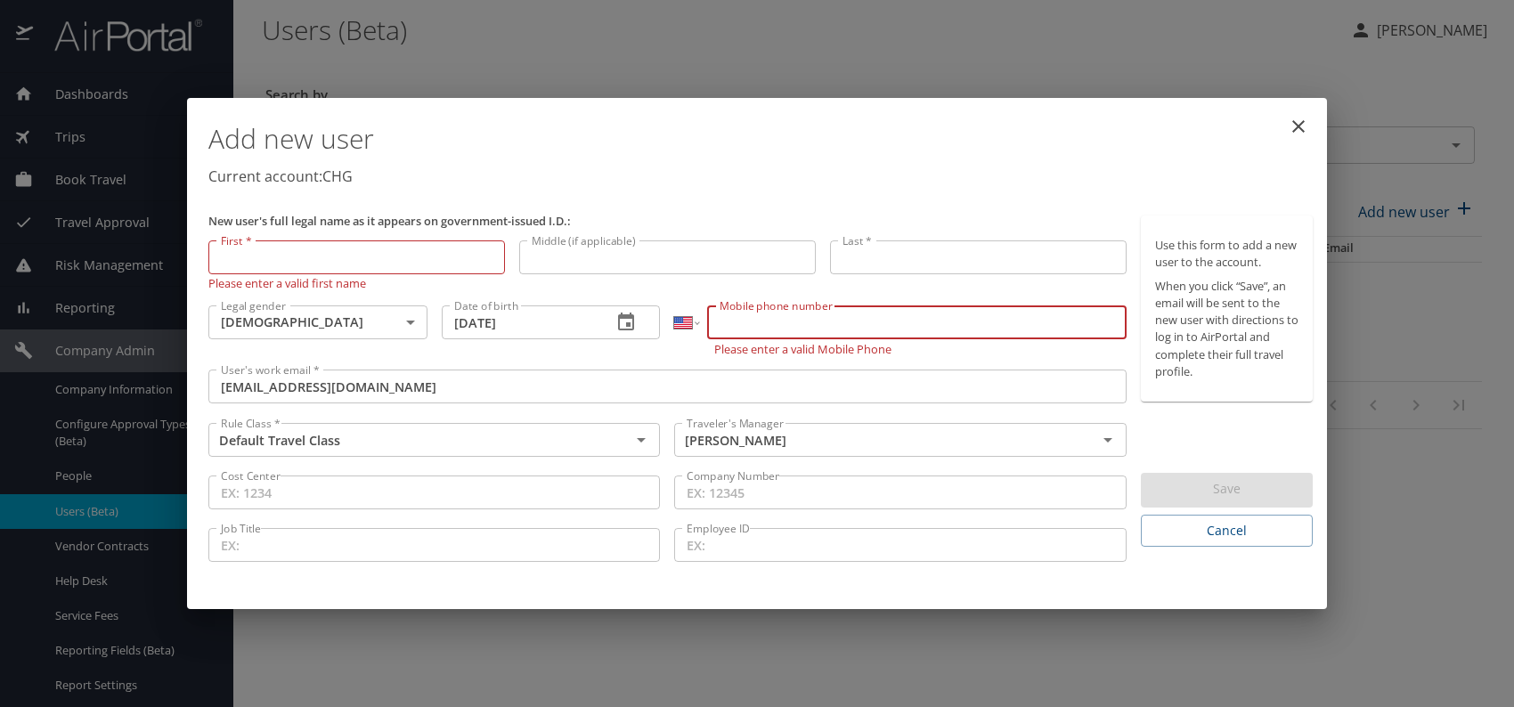
paste input "[PHONE_NUMBER]"
type input "[PHONE_NUMBER]"
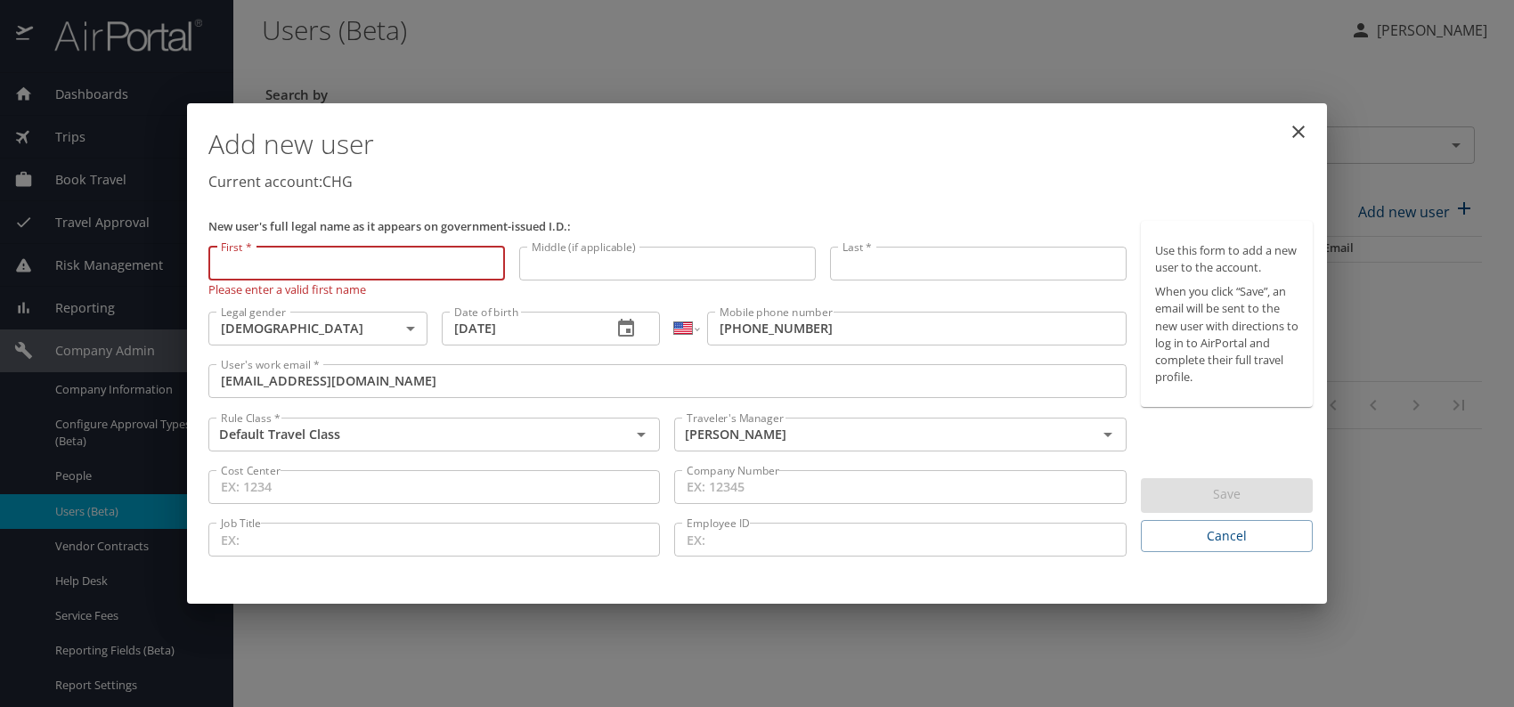
paste input "[PERSON_NAME]"
click at [253, 263] on input "[PERSON_NAME]" at bounding box center [356, 264] width 297 height 34
drag, startPoint x: 264, startPoint y: 258, endPoint x: 419, endPoint y: 265, distance: 156.0
click at [411, 262] on input "[PERSON_NAME]" at bounding box center [356, 264] width 297 height 34
type input "Lauren"
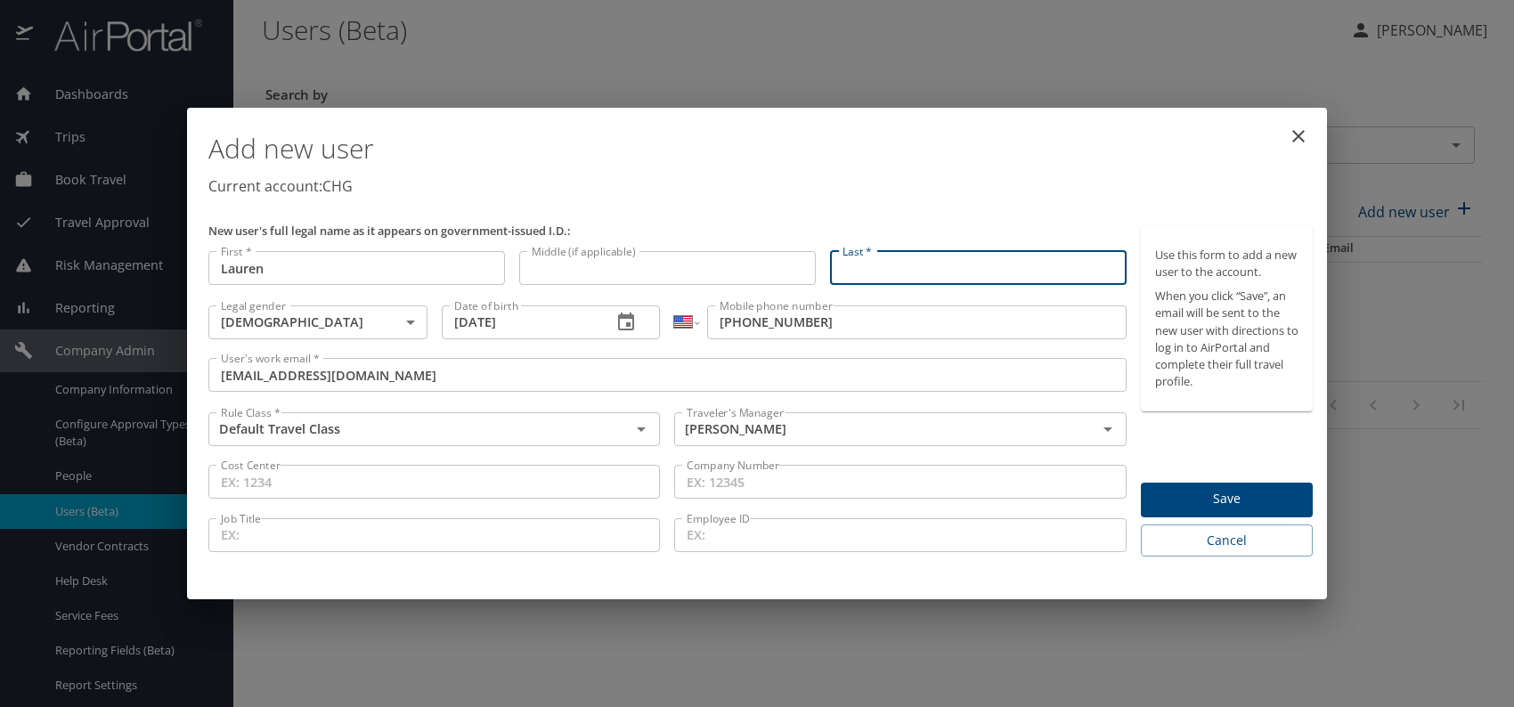
paste input "[PERSON_NAME]"
click at [920, 265] on input "[PERSON_NAME]" at bounding box center [978, 268] width 297 height 34
type input "[PERSON_NAME]"
click at [864, 173] on h1 "Add new user" at bounding box center [760, 148] width 1104 height 53
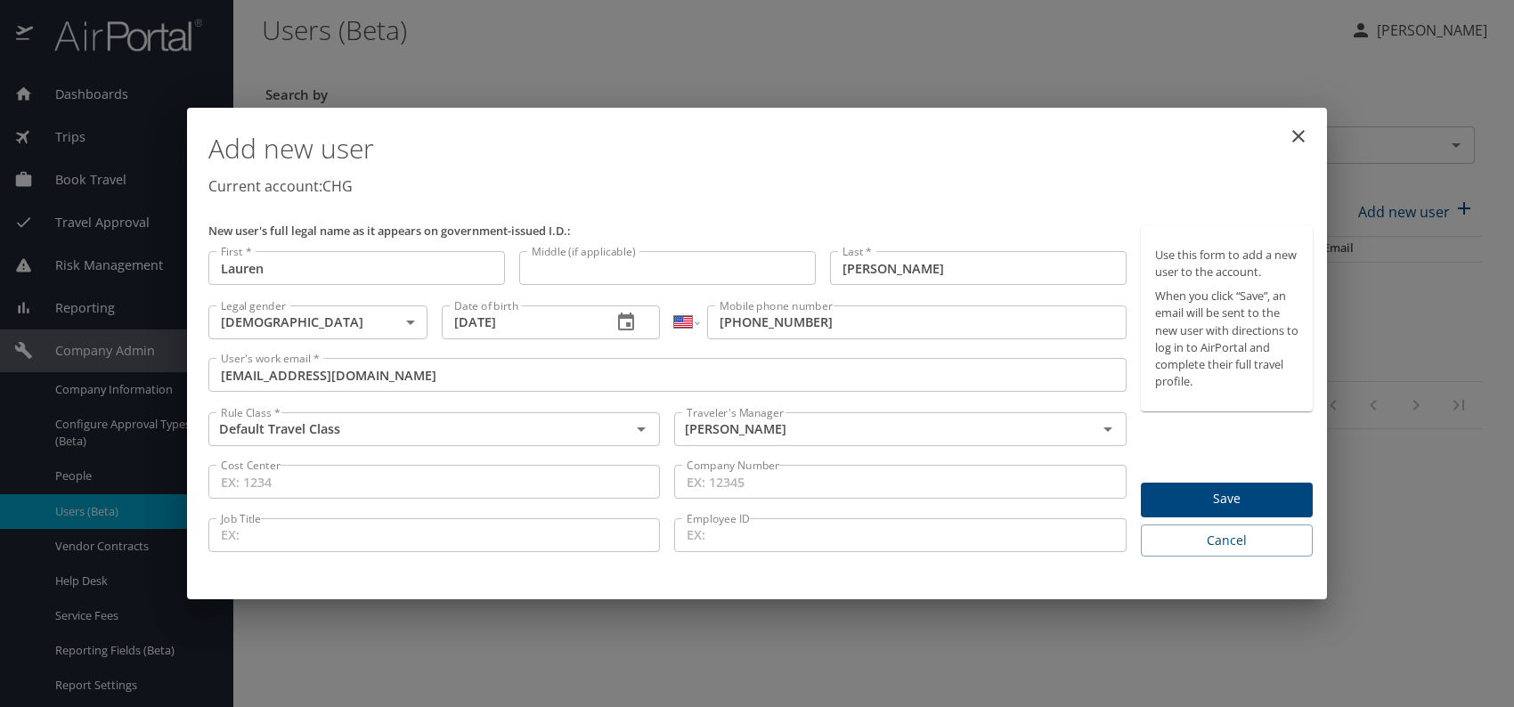
click at [1203, 490] on span "Save" at bounding box center [1226, 499] width 143 height 22
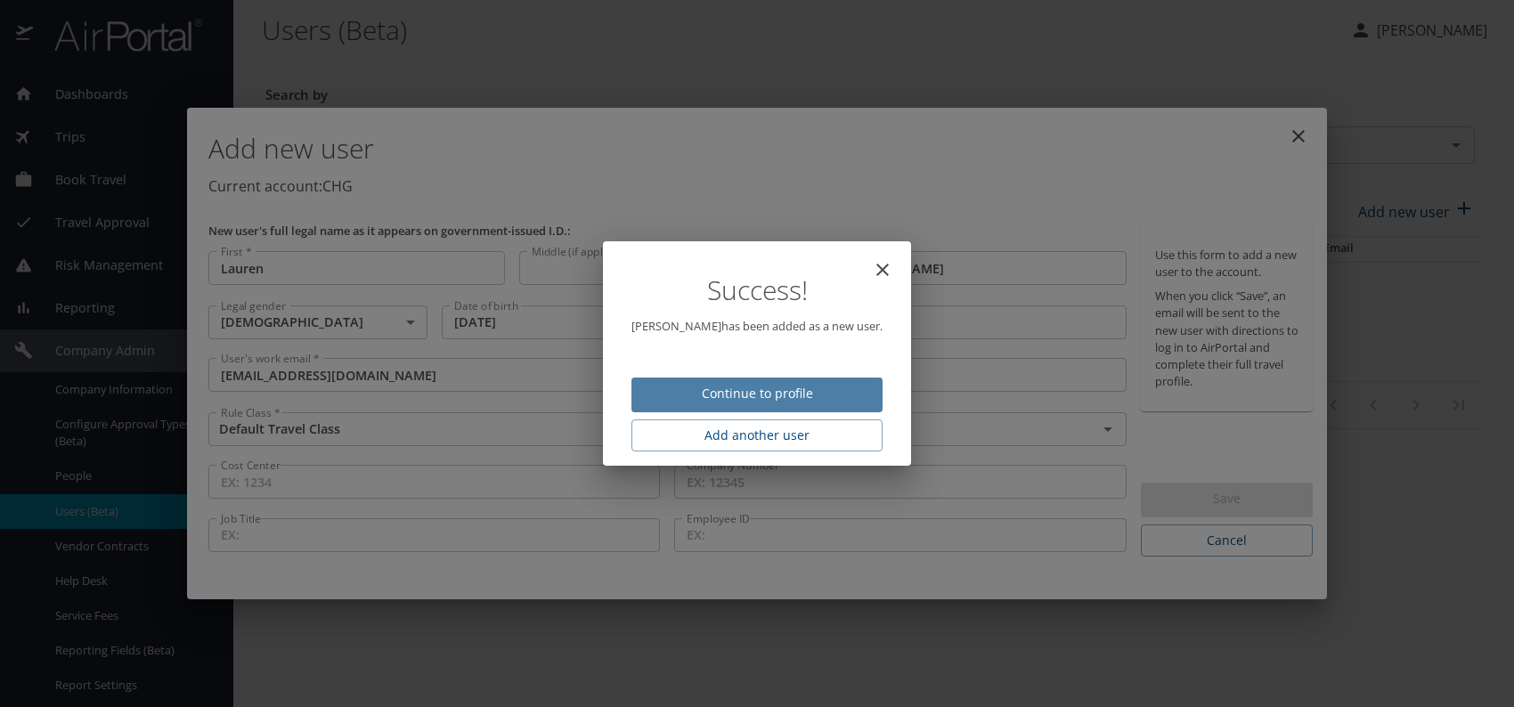
click at [797, 394] on span "Continue to profile" at bounding box center [757, 394] width 223 height 22
select select "US"
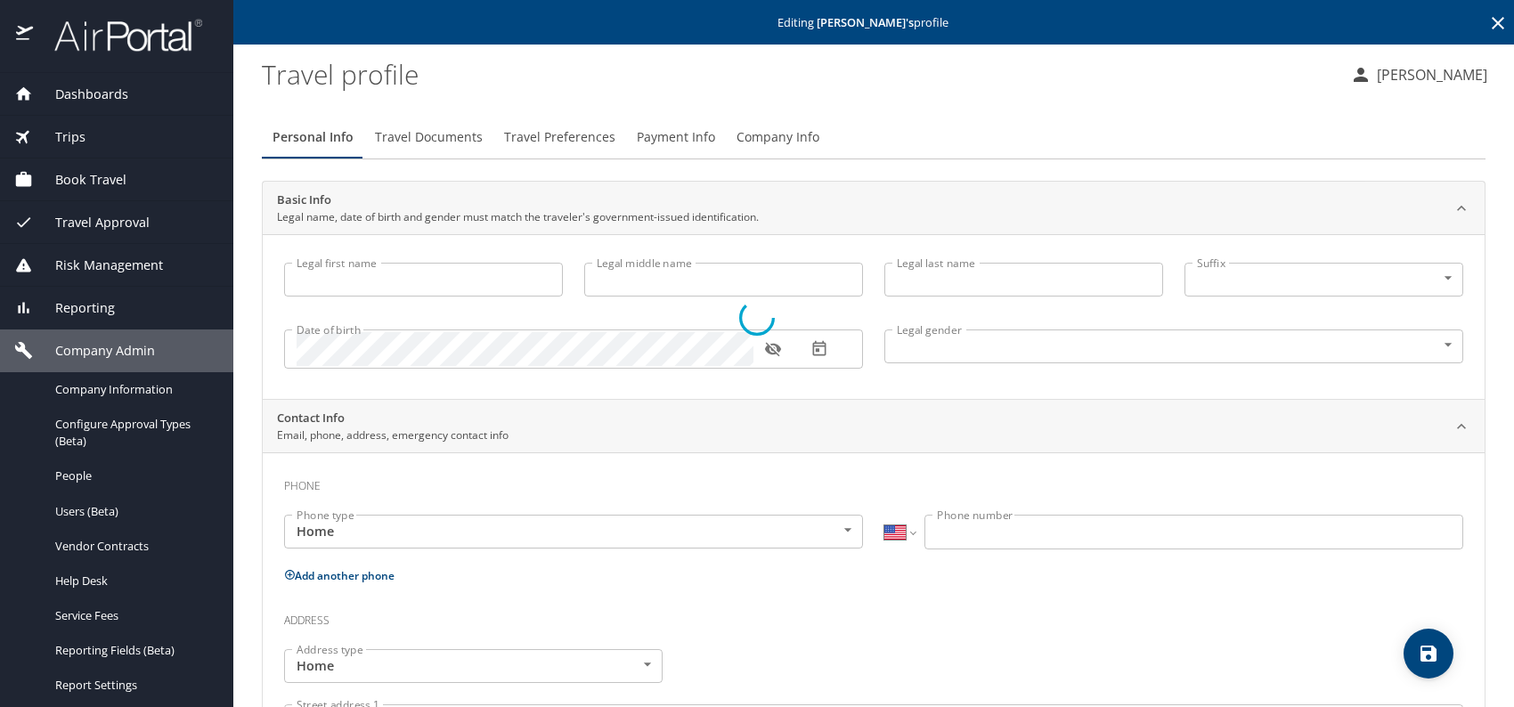
type input "Lauren"
type input "[PERSON_NAME]"
type input "[DEMOGRAPHIC_DATA]"
select select "US"
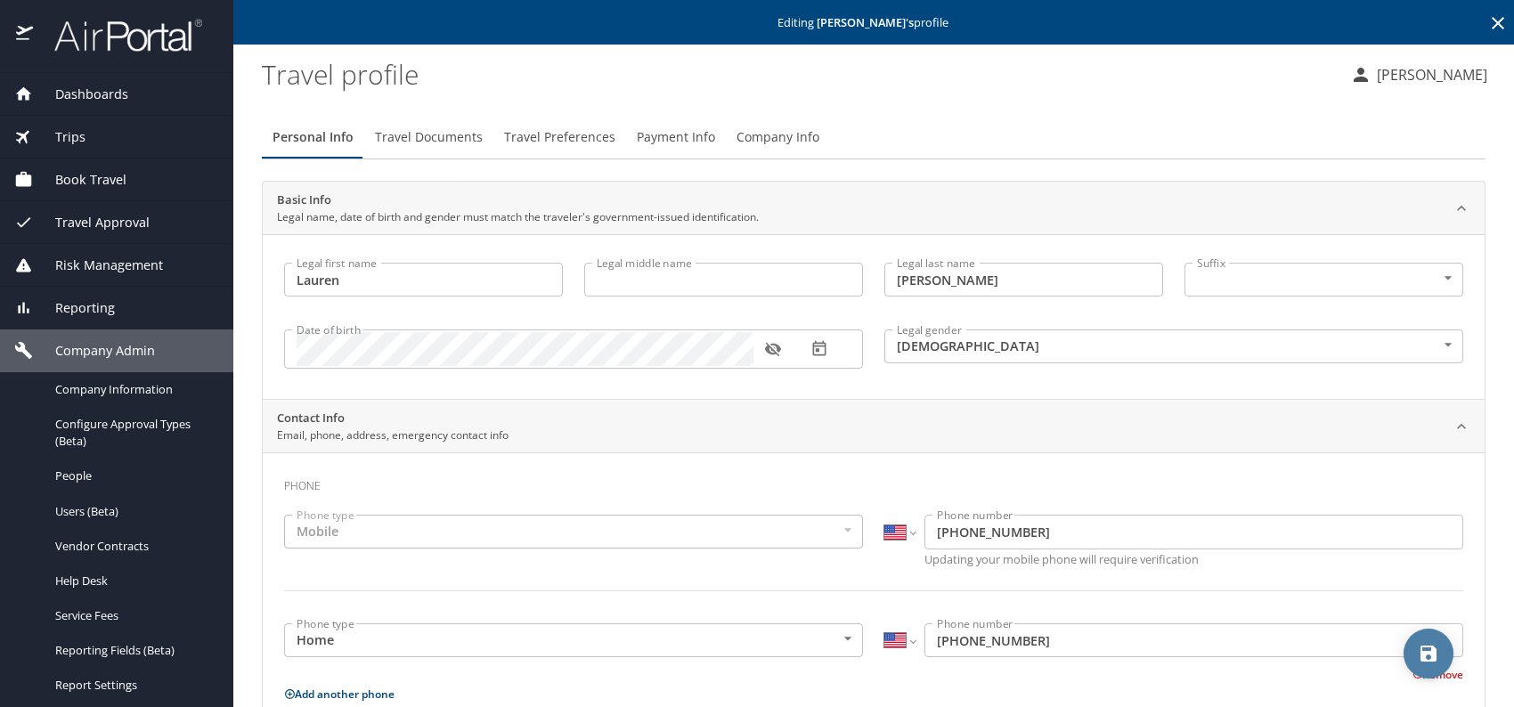
click at [1437, 655] on icon "save" at bounding box center [1428, 653] width 21 height 21
select select "US"
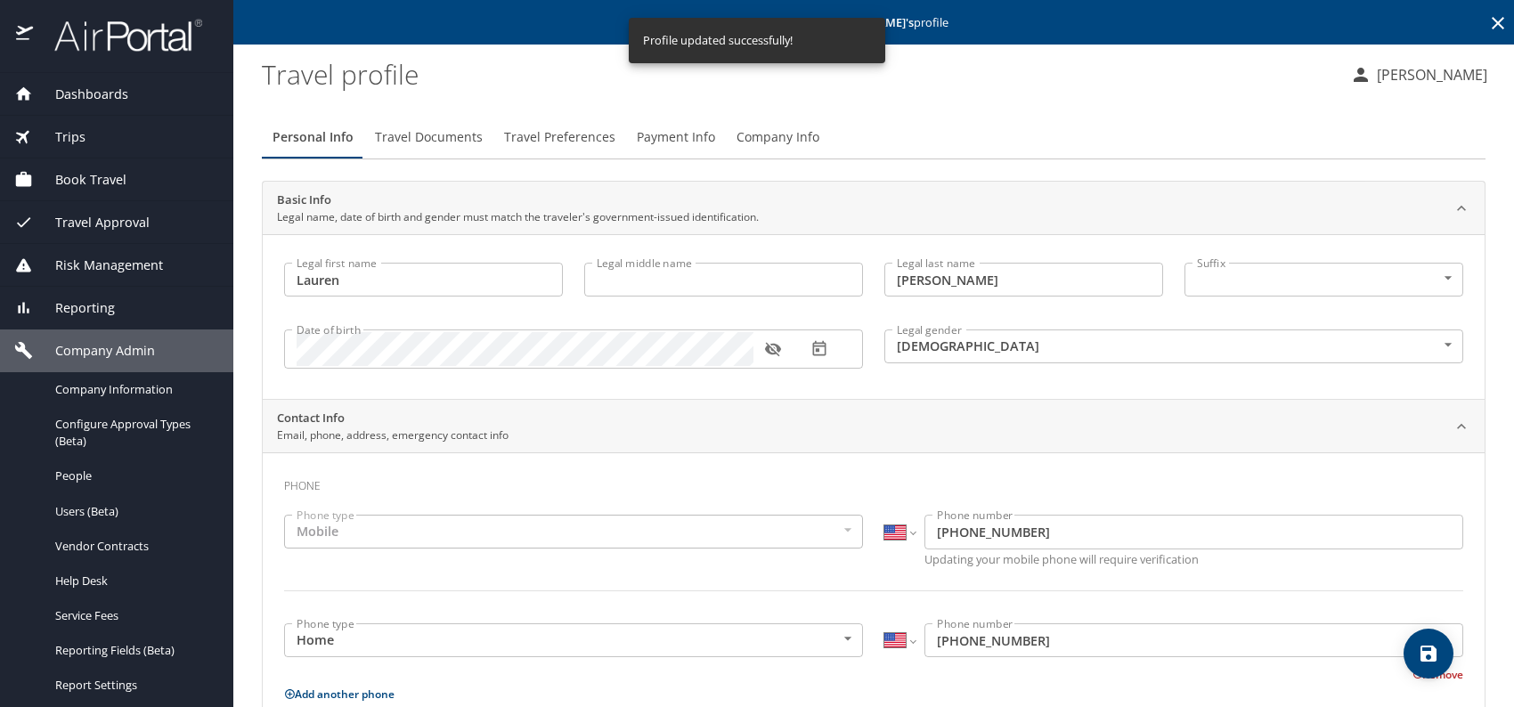
select select "US"
click at [110, 517] on span "Users (Beta)" at bounding box center [133, 511] width 157 height 17
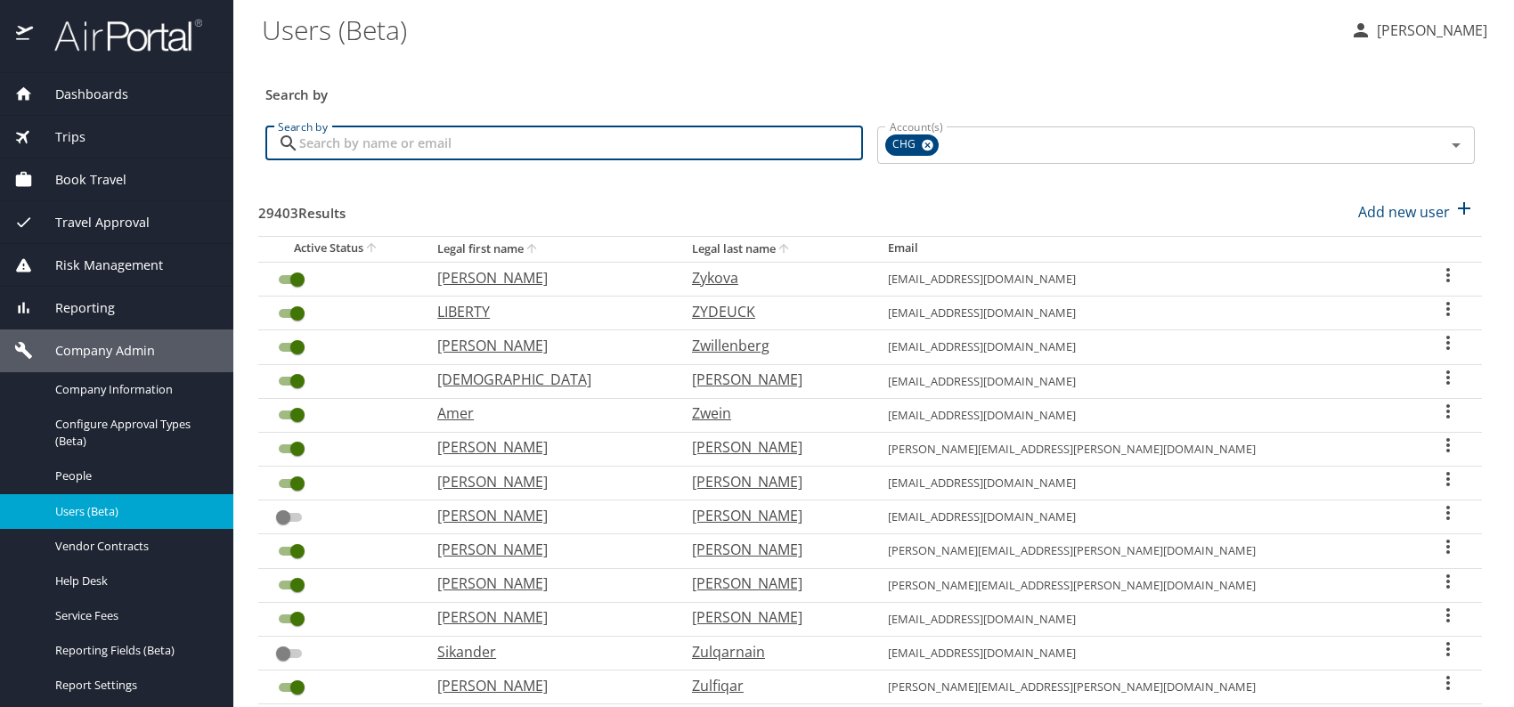
paste input "[EMAIL_ADDRESS][DOMAIN_NAME]"
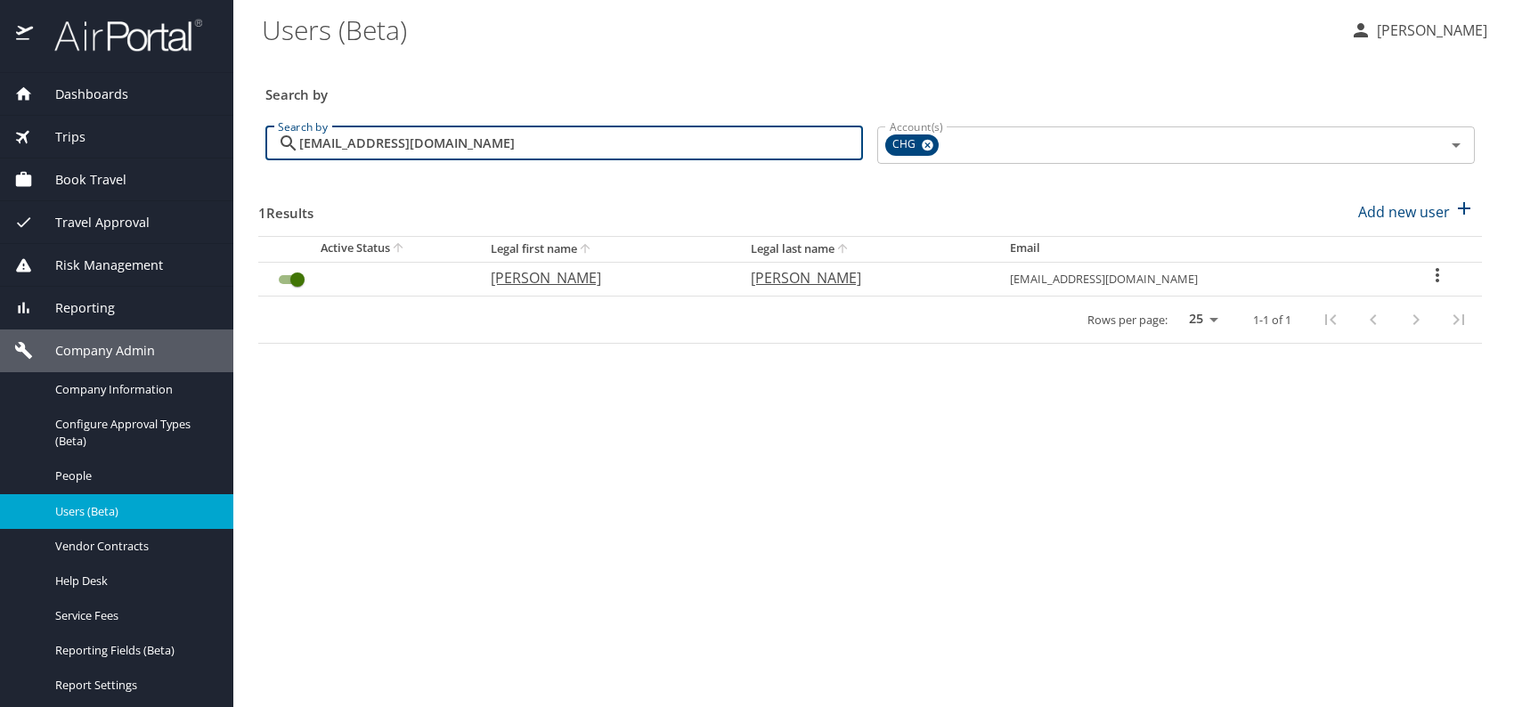
type input "[EMAIL_ADDRESS][DOMAIN_NAME]"
click at [548, 281] on p "[PERSON_NAME]" at bounding box center [603, 277] width 224 height 21
select select "US"
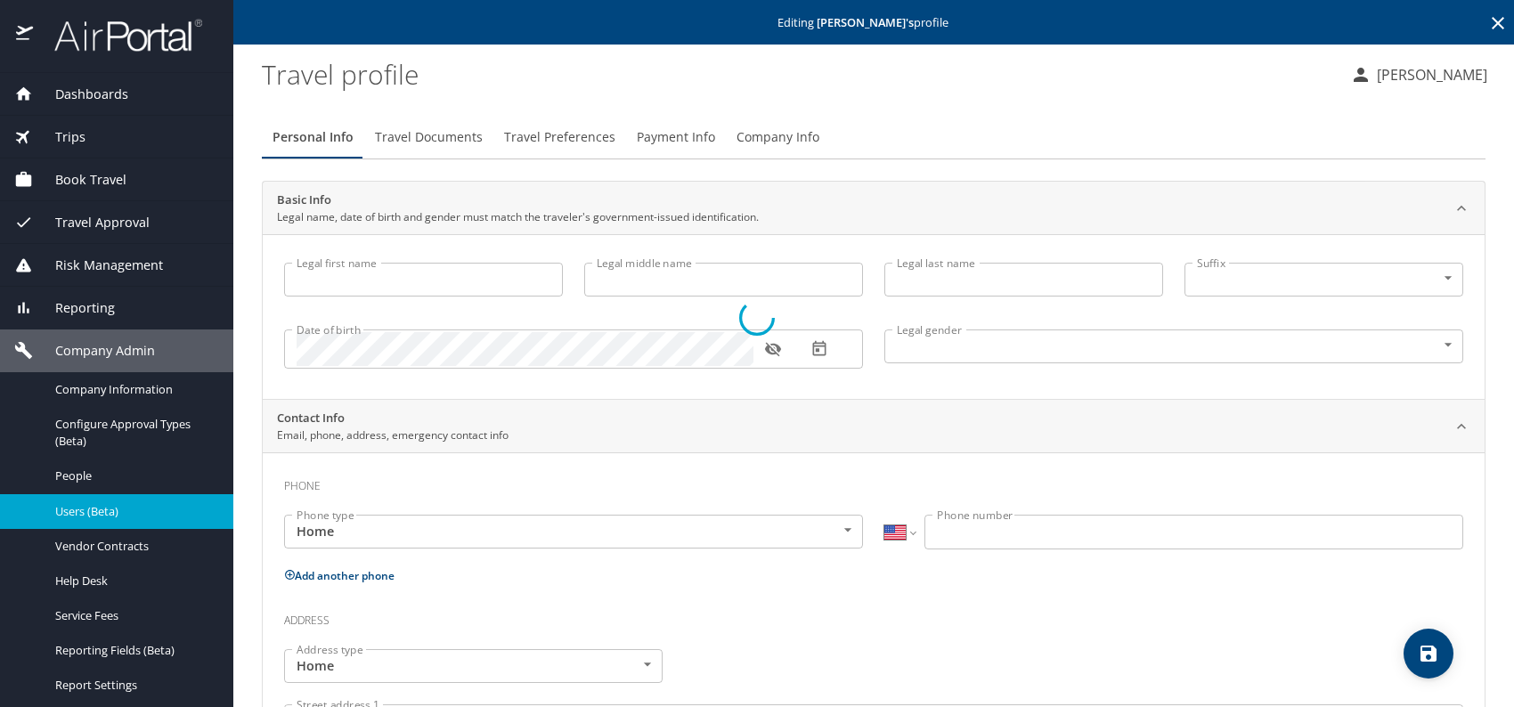
type input "[PERSON_NAME]"
type input "[DEMOGRAPHIC_DATA]"
select select "US"
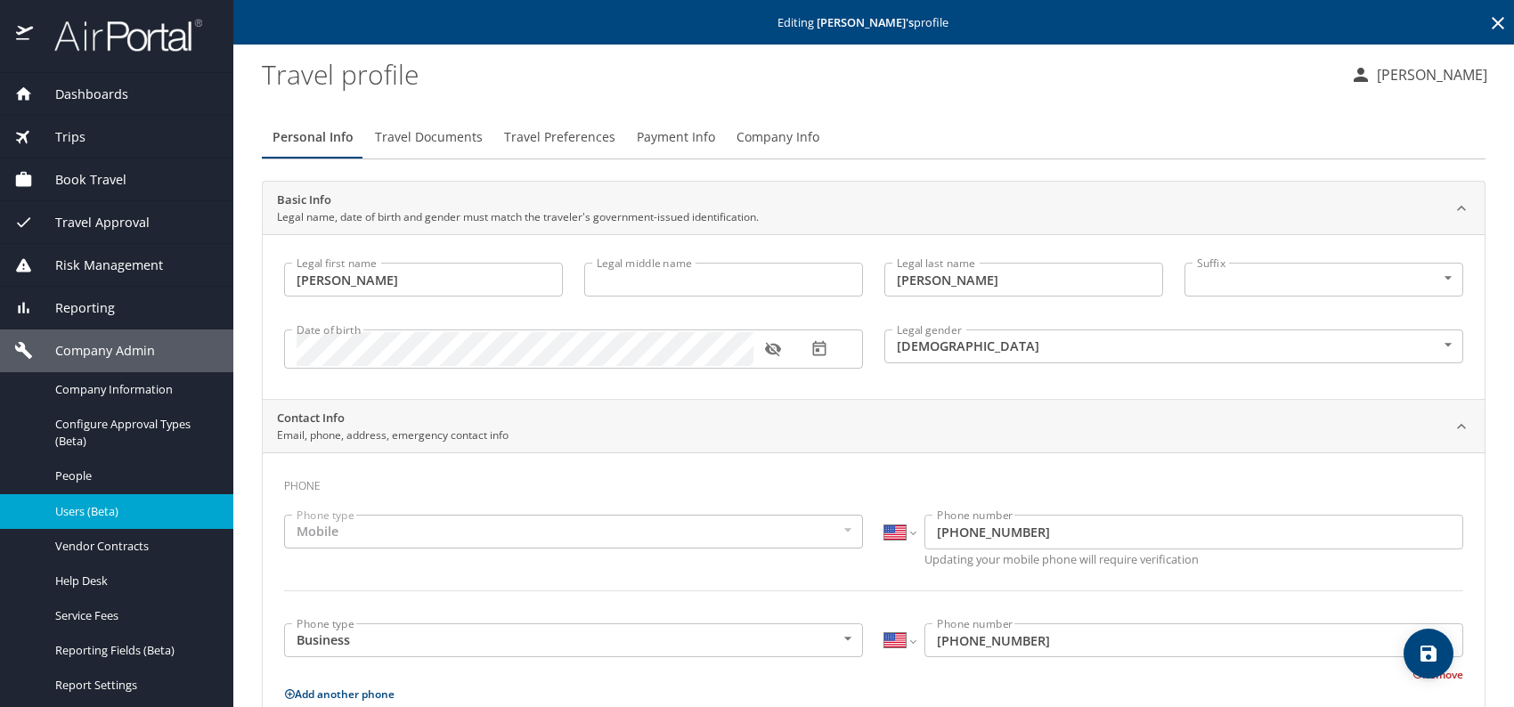
click at [774, 351] on icon "button" at bounding box center [773, 350] width 16 height 14
click at [774, 139] on span "Company Info" at bounding box center [778, 137] width 83 height 22
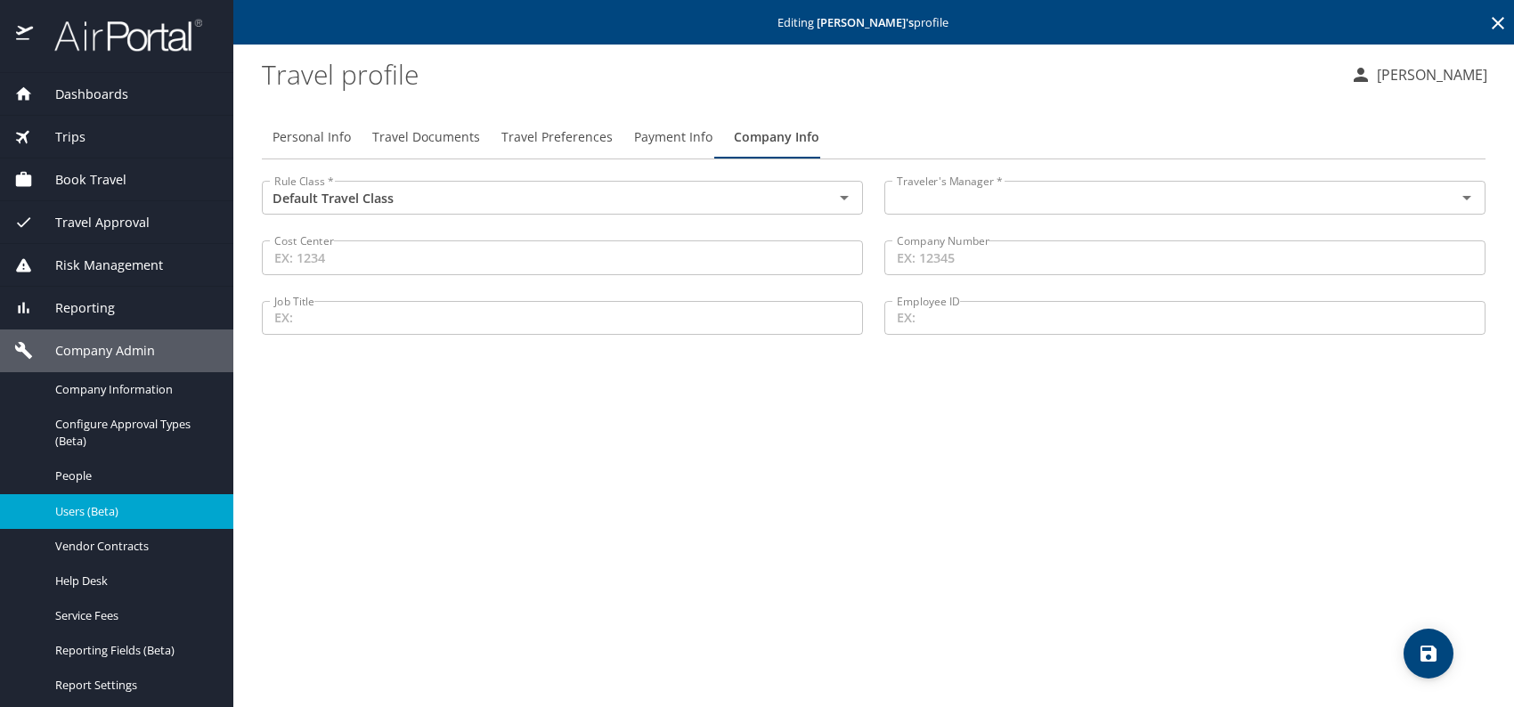
drag, startPoint x: 941, startPoint y: 195, endPoint x: 975, endPoint y: 190, distance: 34.3
click at [941, 195] on input "text" at bounding box center [1159, 197] width 538 height 23
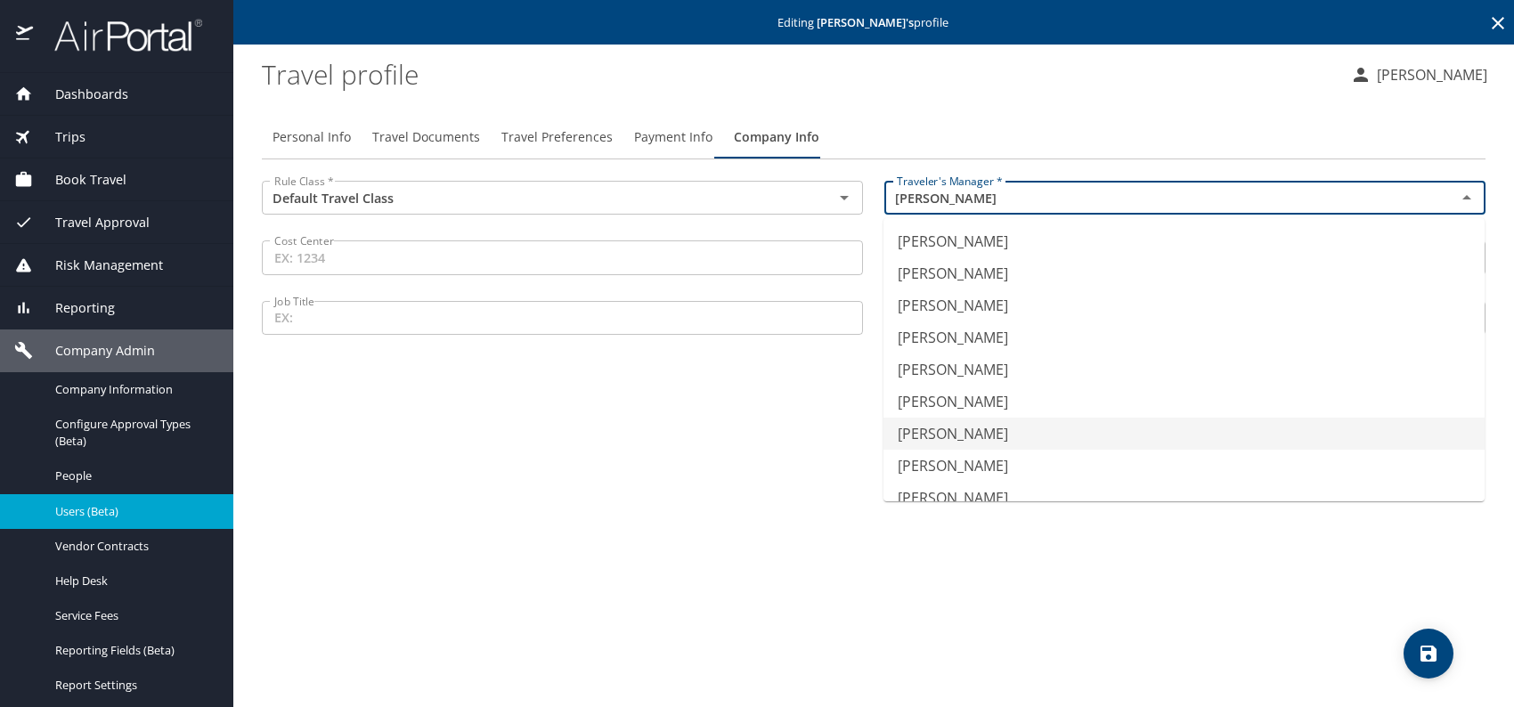
click at [965, 433] on li "[PERSON_NAME]" at bounding box center [1184, 434] width 601 height 32
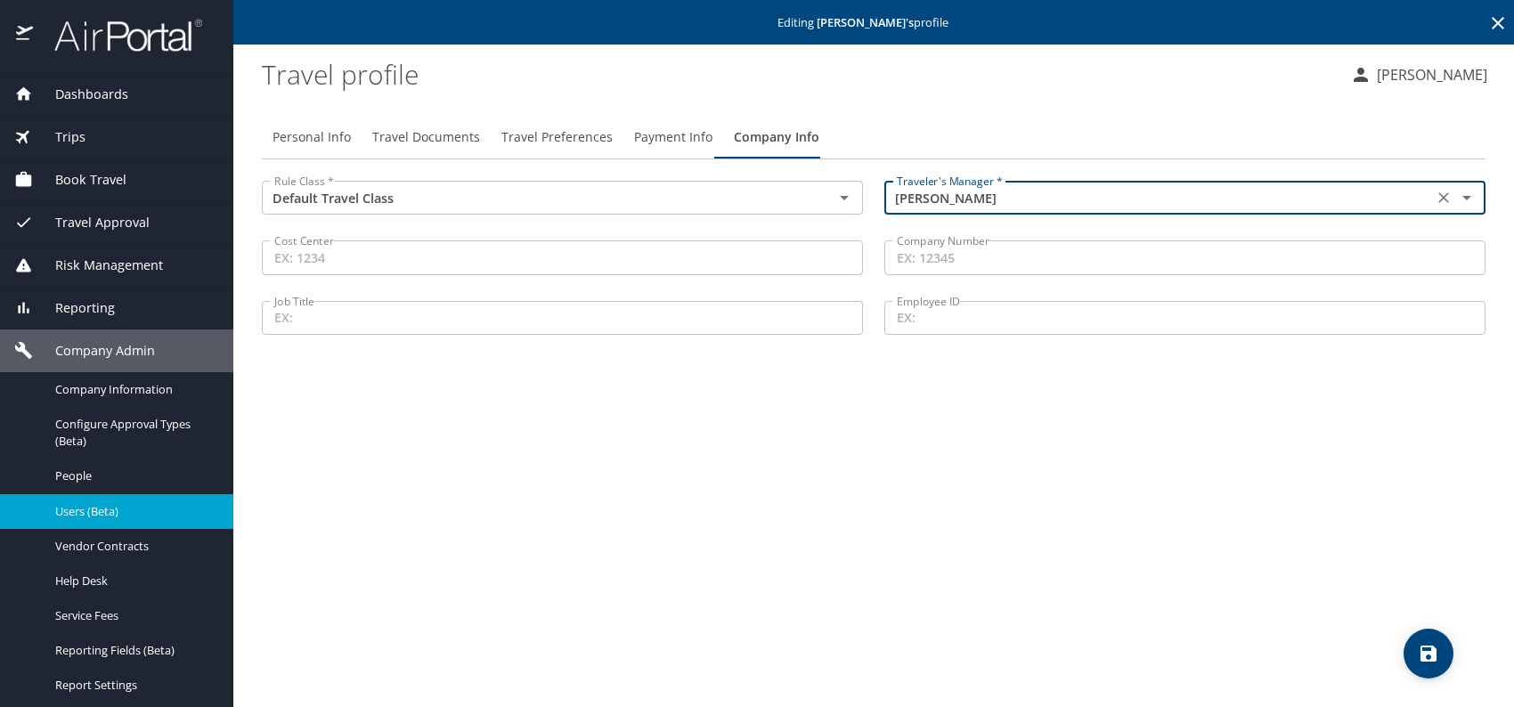
type input "[PERSON_NAME]"
click at [417, 118] on button "Travel Documents" at bounding box center [426, 137] width 129 height 43
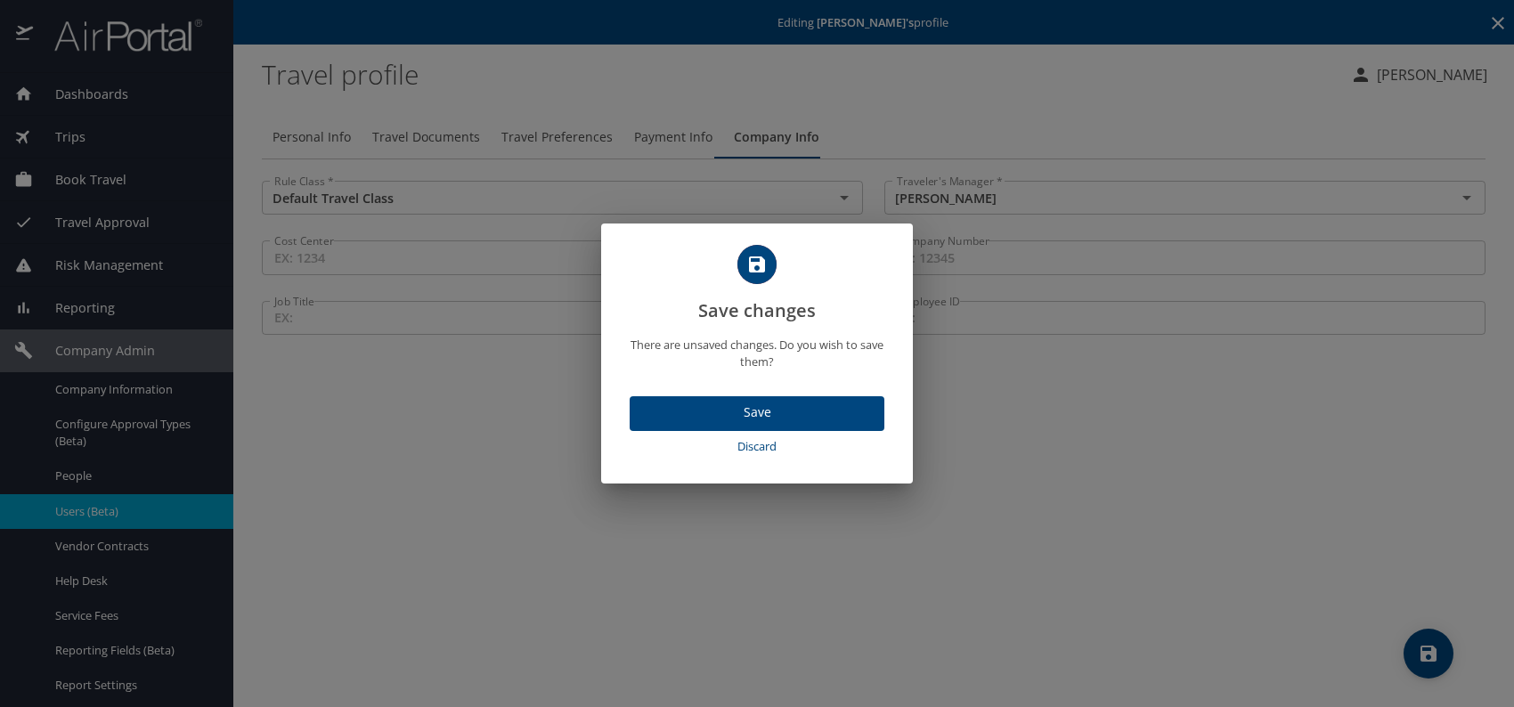
click at [774, 405] on span "Save" at bounding box center [757, 413] width 226 height 22
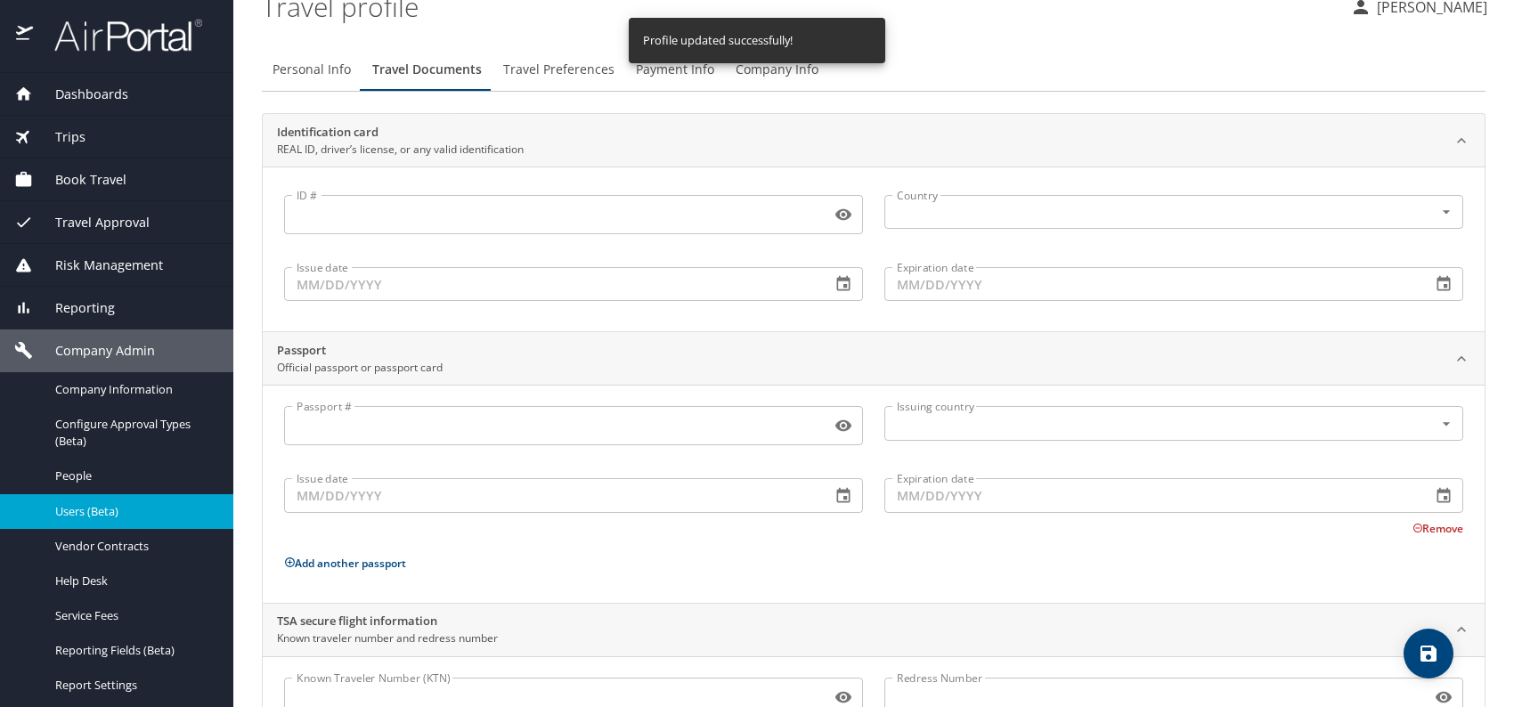
scroll to position [150, 0]
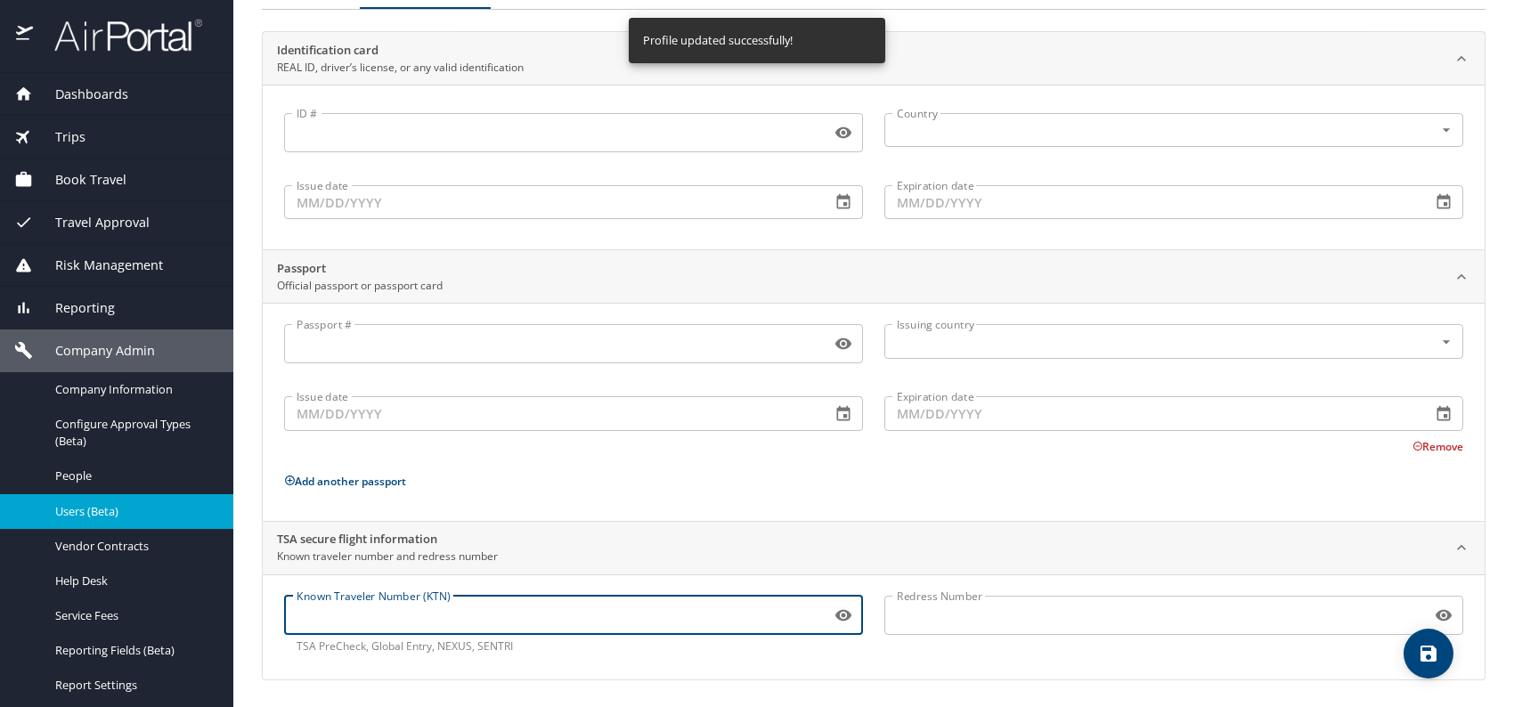
paste input "159793910"
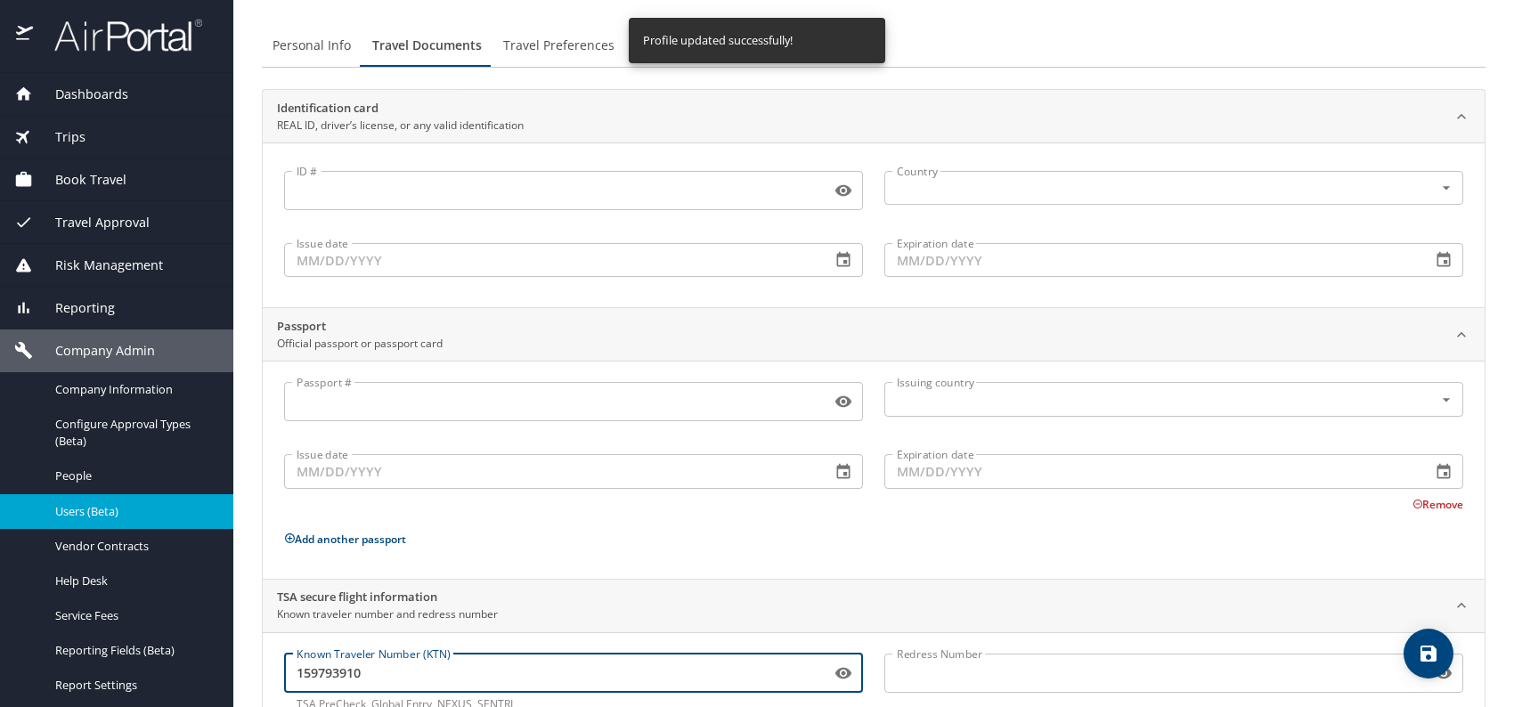
scroll to position [61, 0]
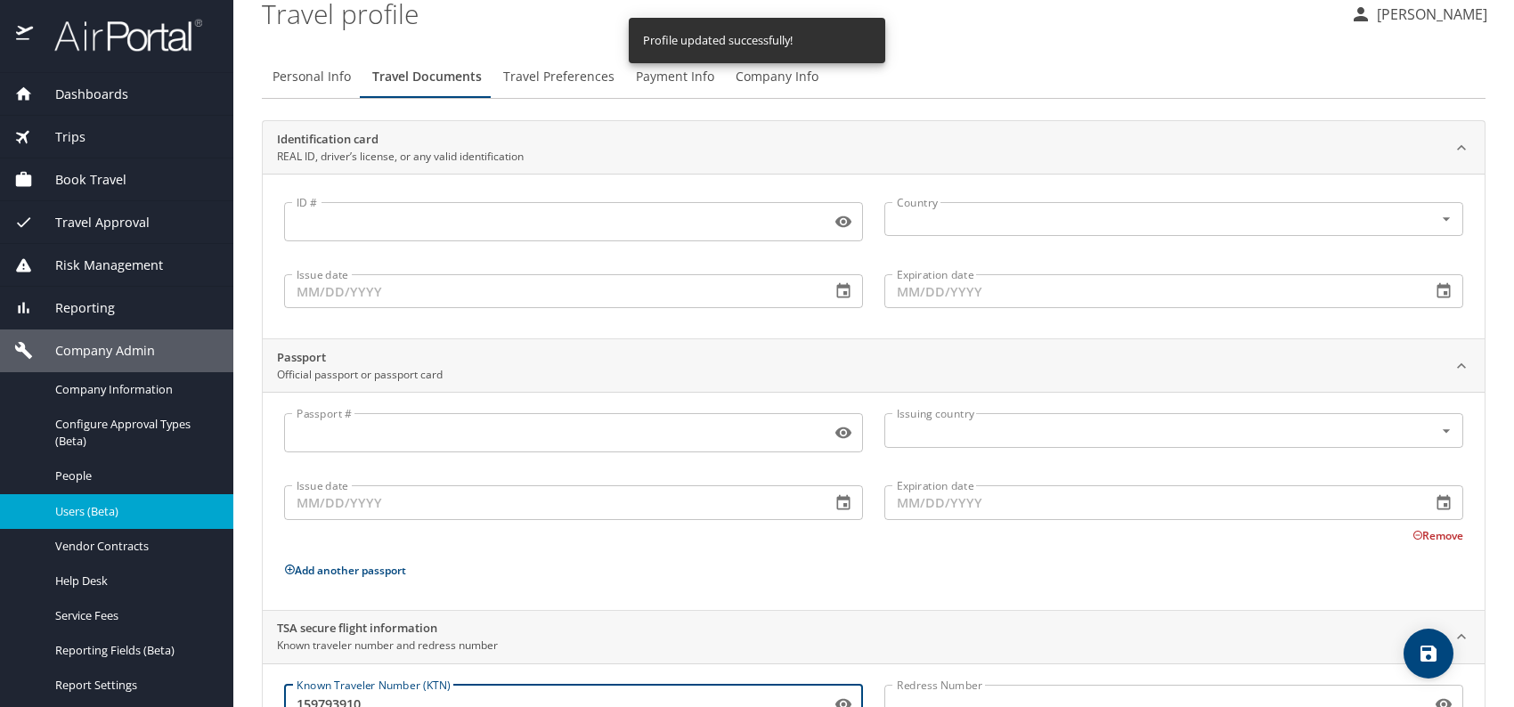
type input "159793910"
click at [553, 72] on span "Travel Preferences" at bounding box center [558, 77] width 111 height 22
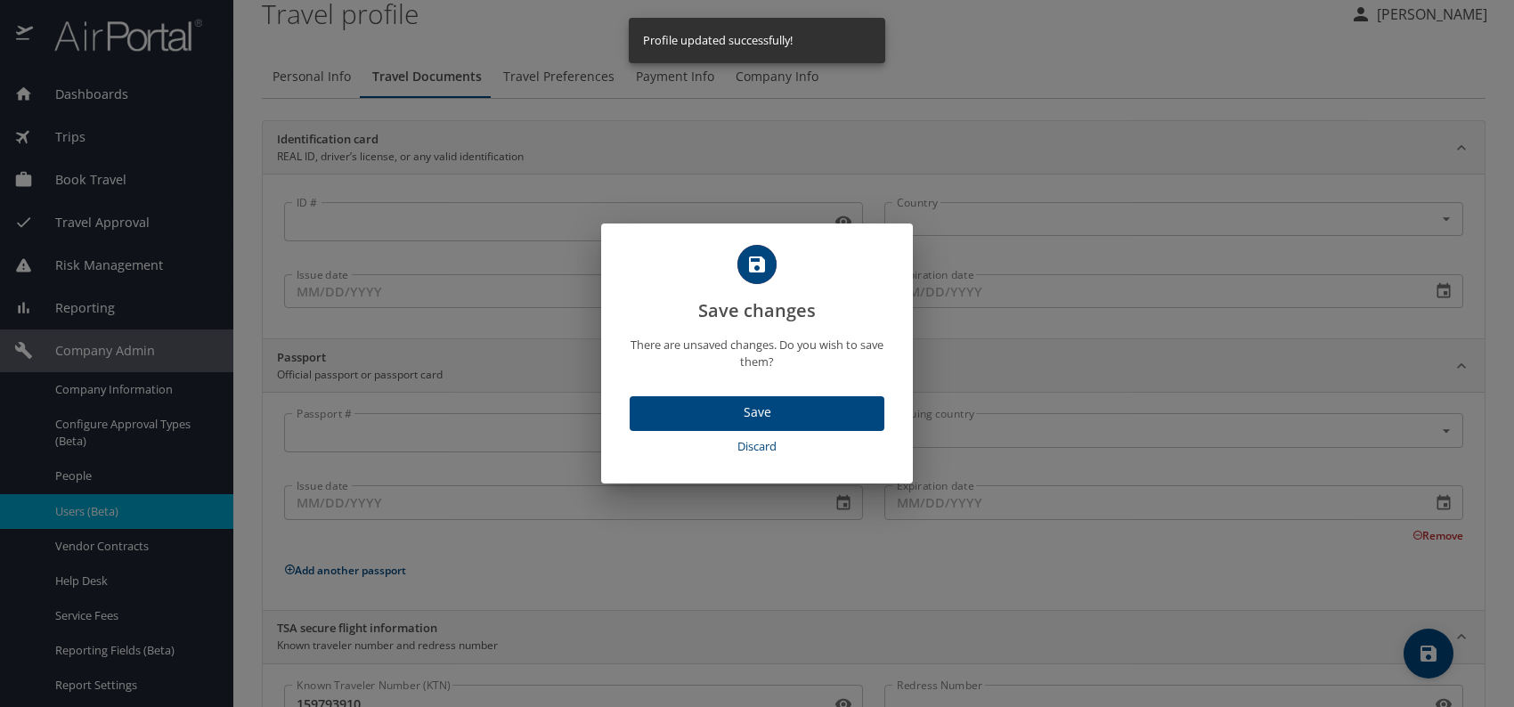
click at [786, 410] on span "Save" at bounding box center [757, 413] width 226 height 22
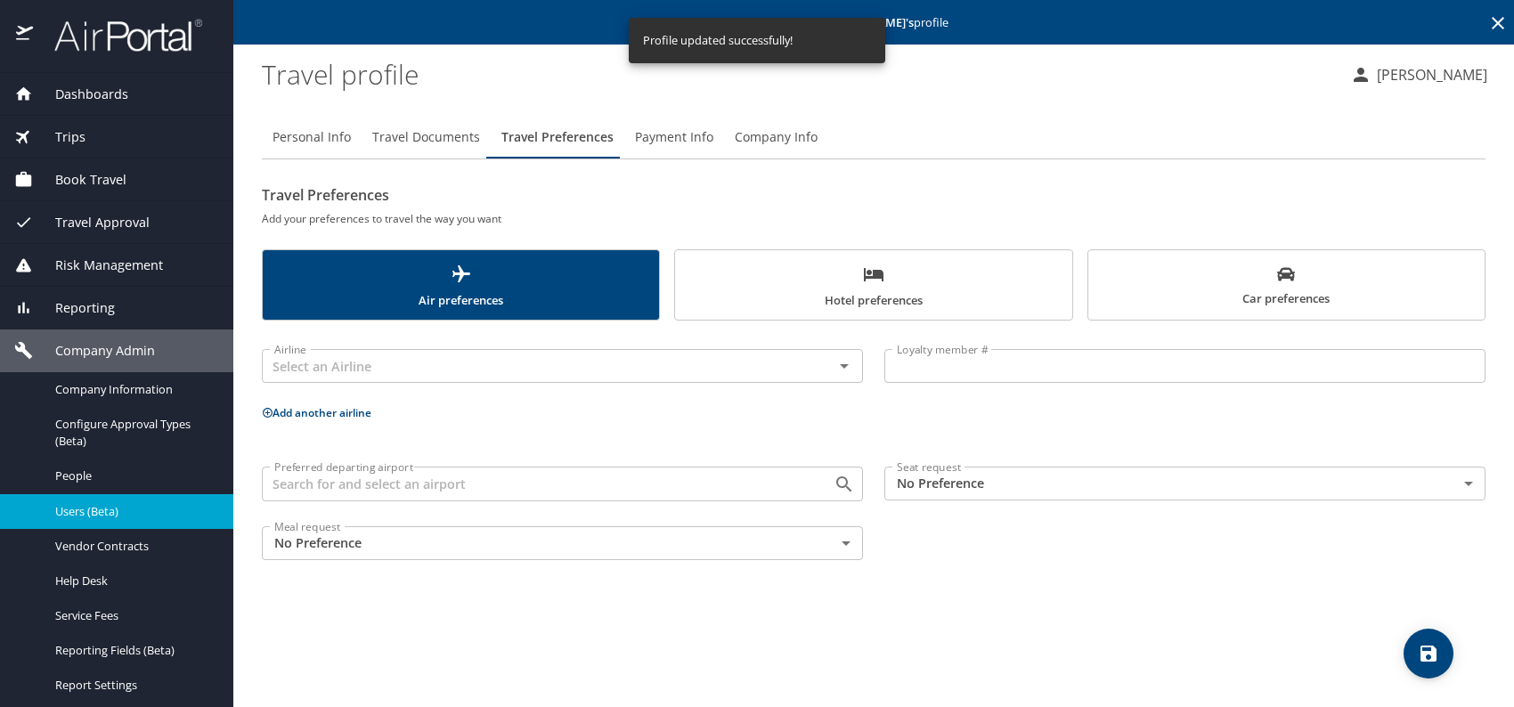
scroll to position [0, 0]
click at [391, 362] on input "text" at bounding box center [536, 365] width 538 height 23
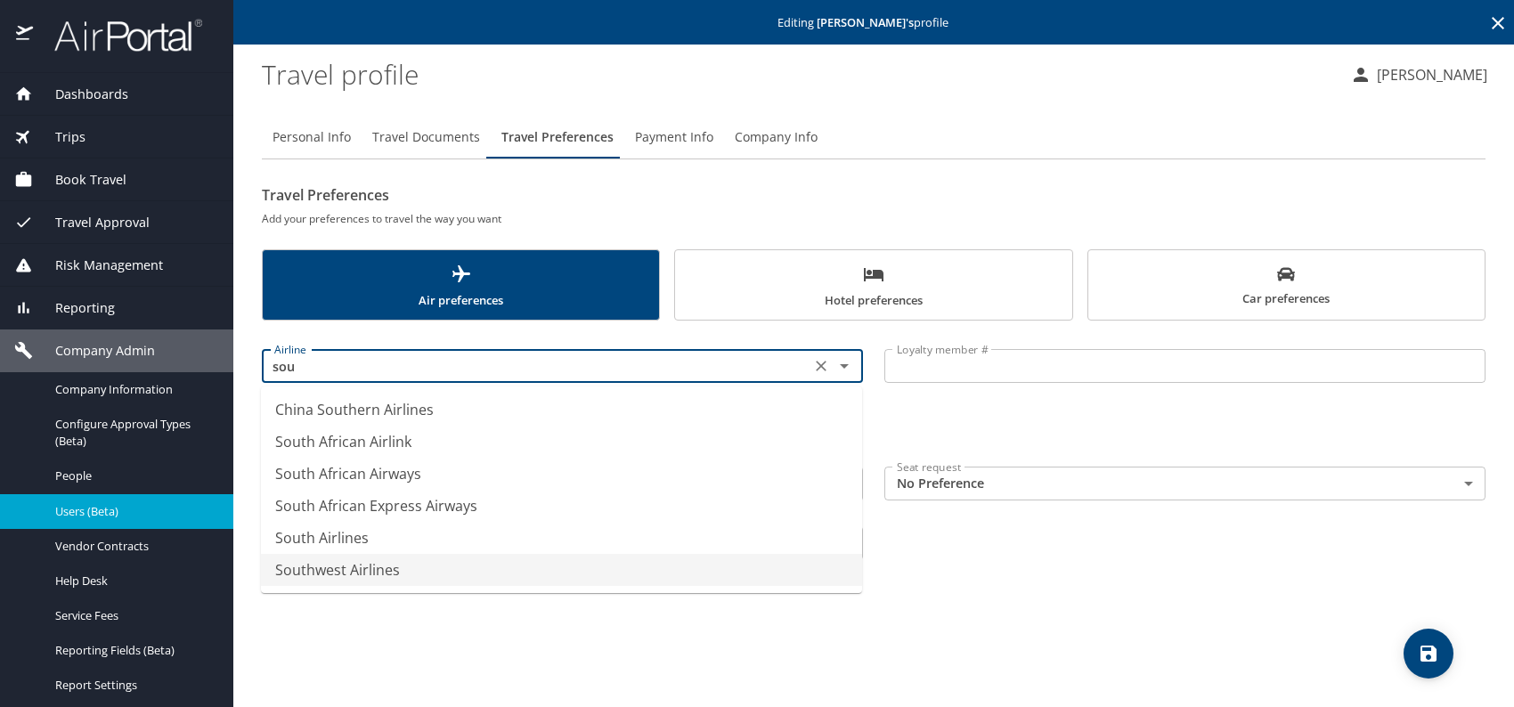
click at [386, 574] on li "Southwest Airlines" at bounding box center [561, 570] width 601 height 32
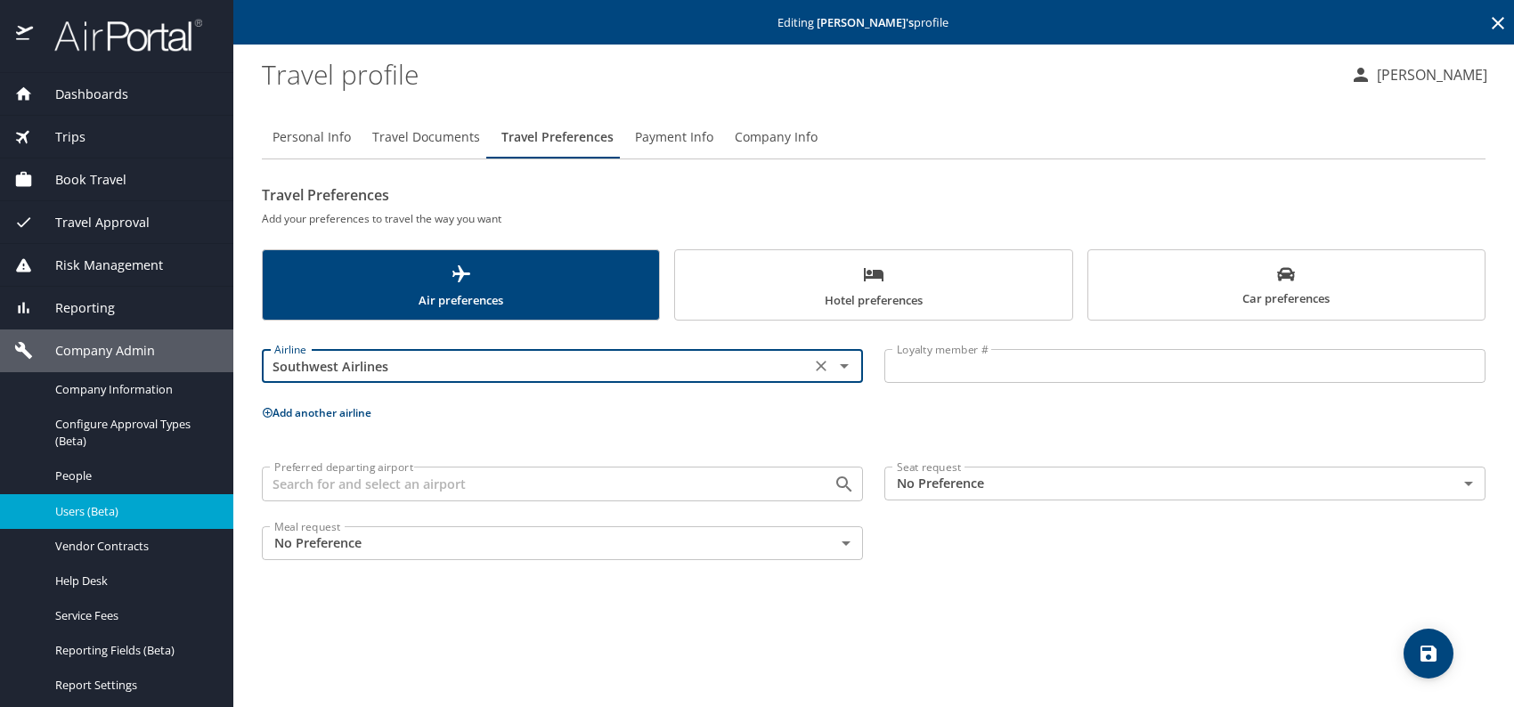
type input "Southwest Airlines"
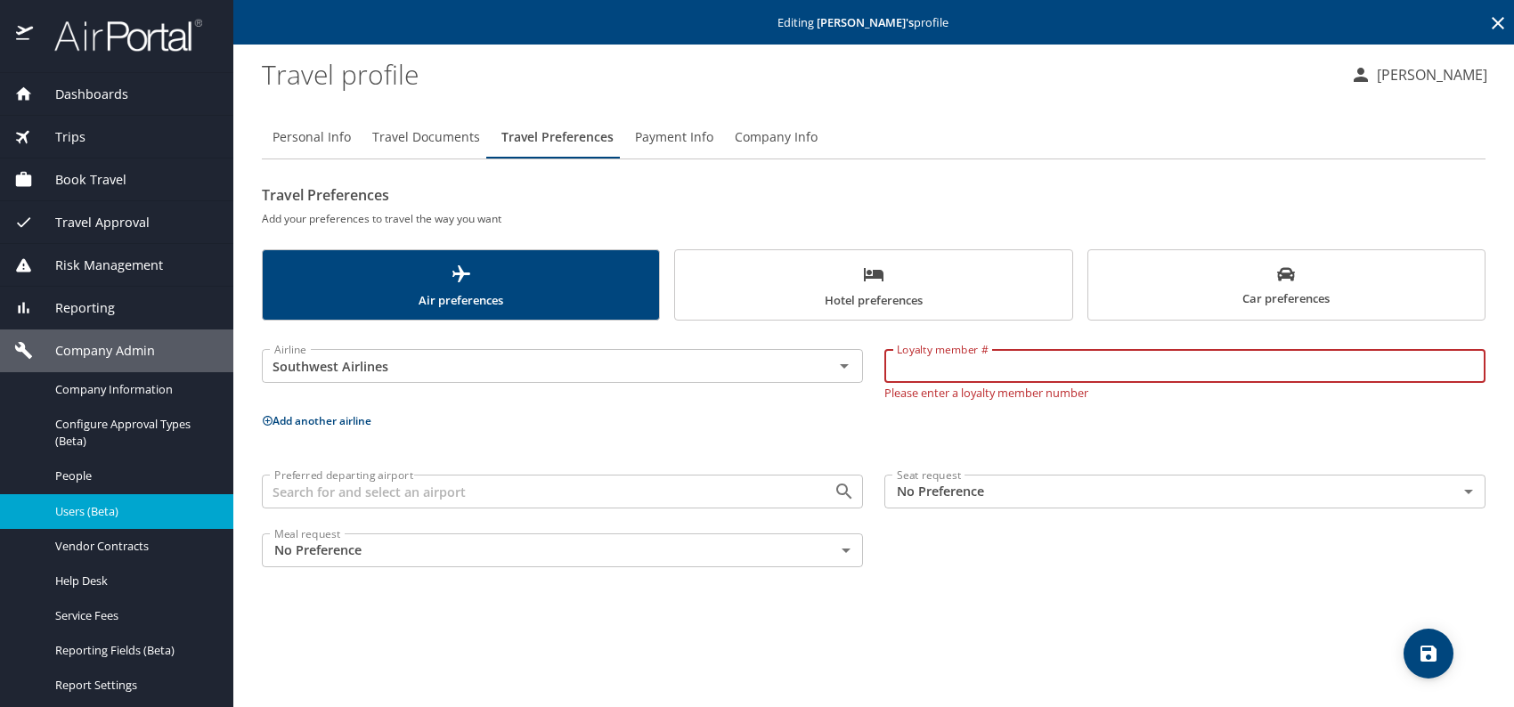
paste input "0087354820"
type input "0087354820"
click at [1043, 488] on body "Dashboards AirPortal 360™ Manager My Travel Dashboard Trips Airtinerary® Lookup…" at bounding box center [757, 353] width 1514 height 707
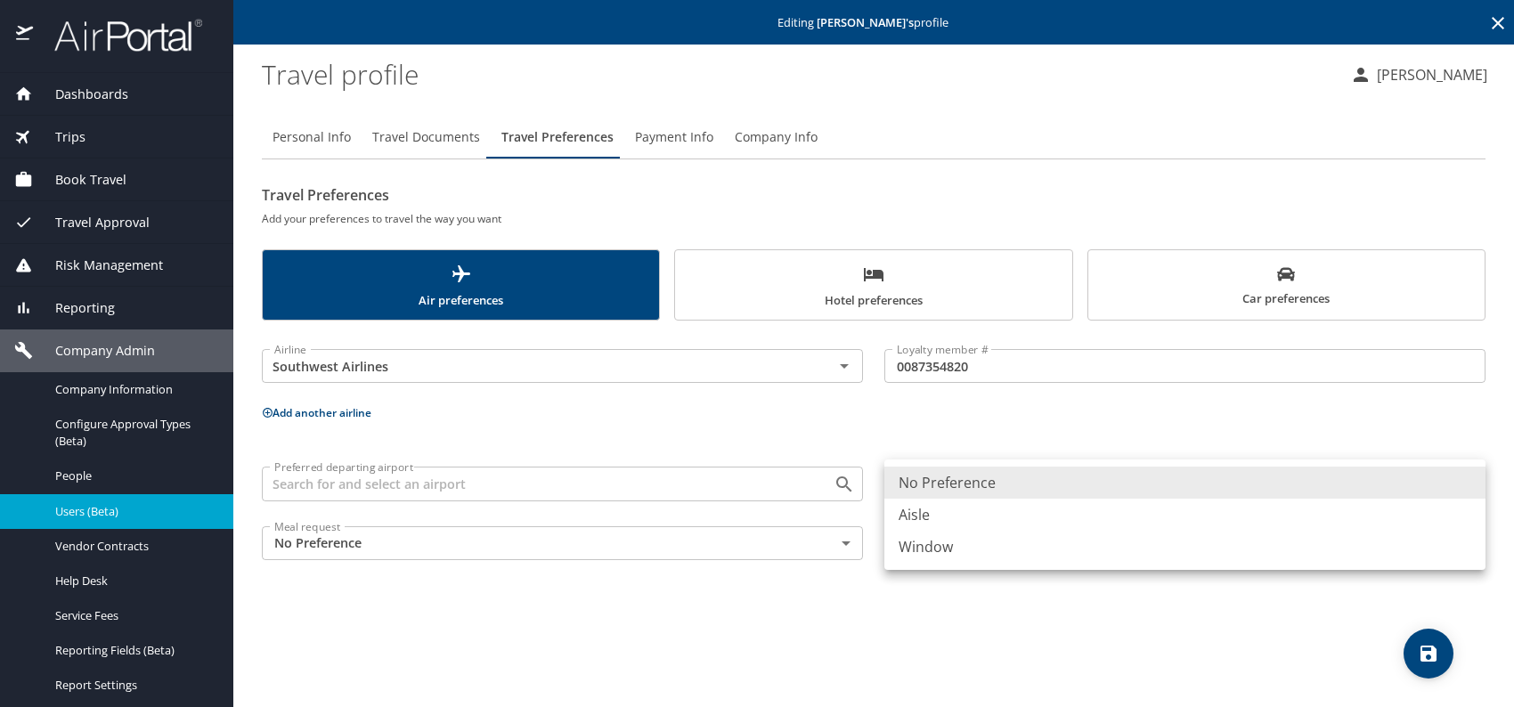
click at [1012, 552] on li "Window" at bounding box center [1184, 547] width 601 height 32
type input "Window"
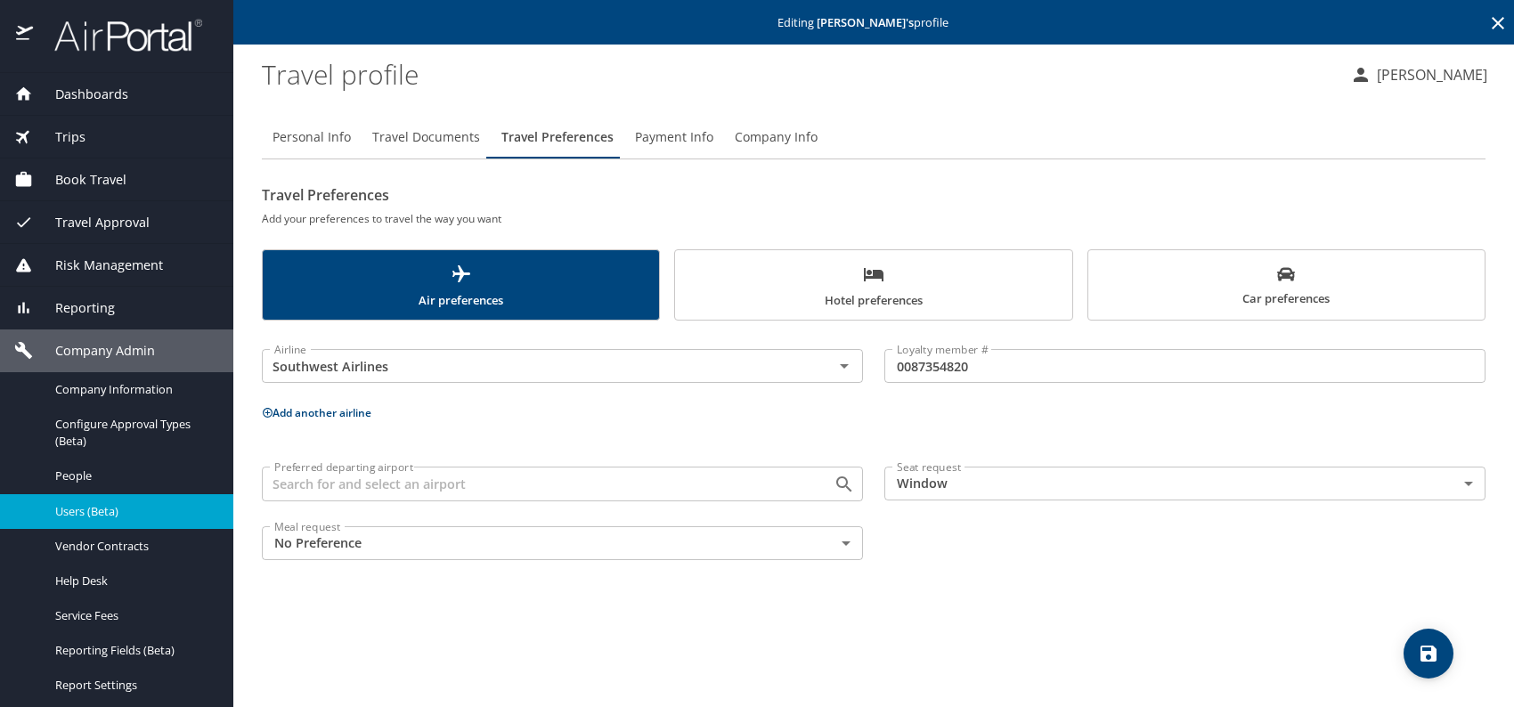
click at [1259, 273] on span "Car preferences" at bounding box center [1286, 287] width 375 height 44
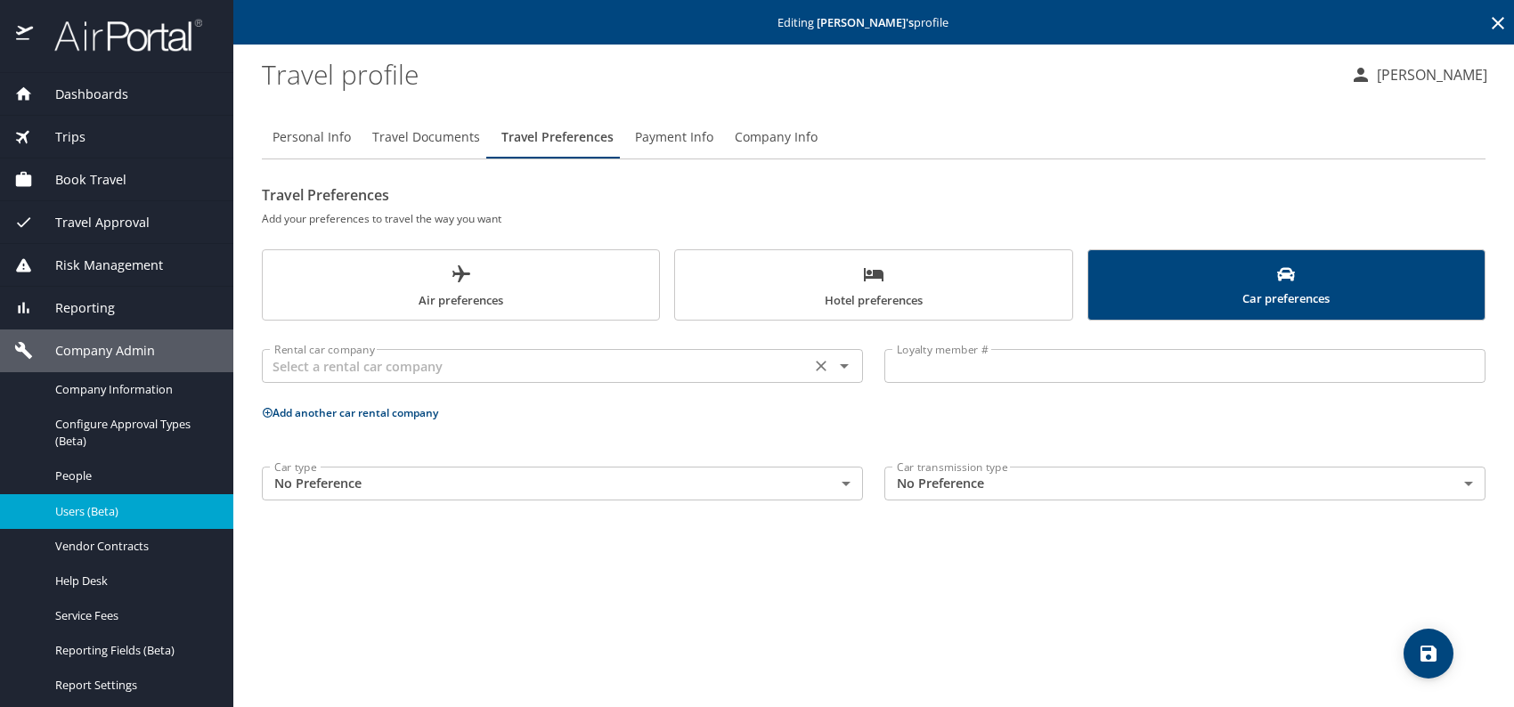
click at [531, 367] on input "text" at bounding box center [536, 365] width 538 height 23
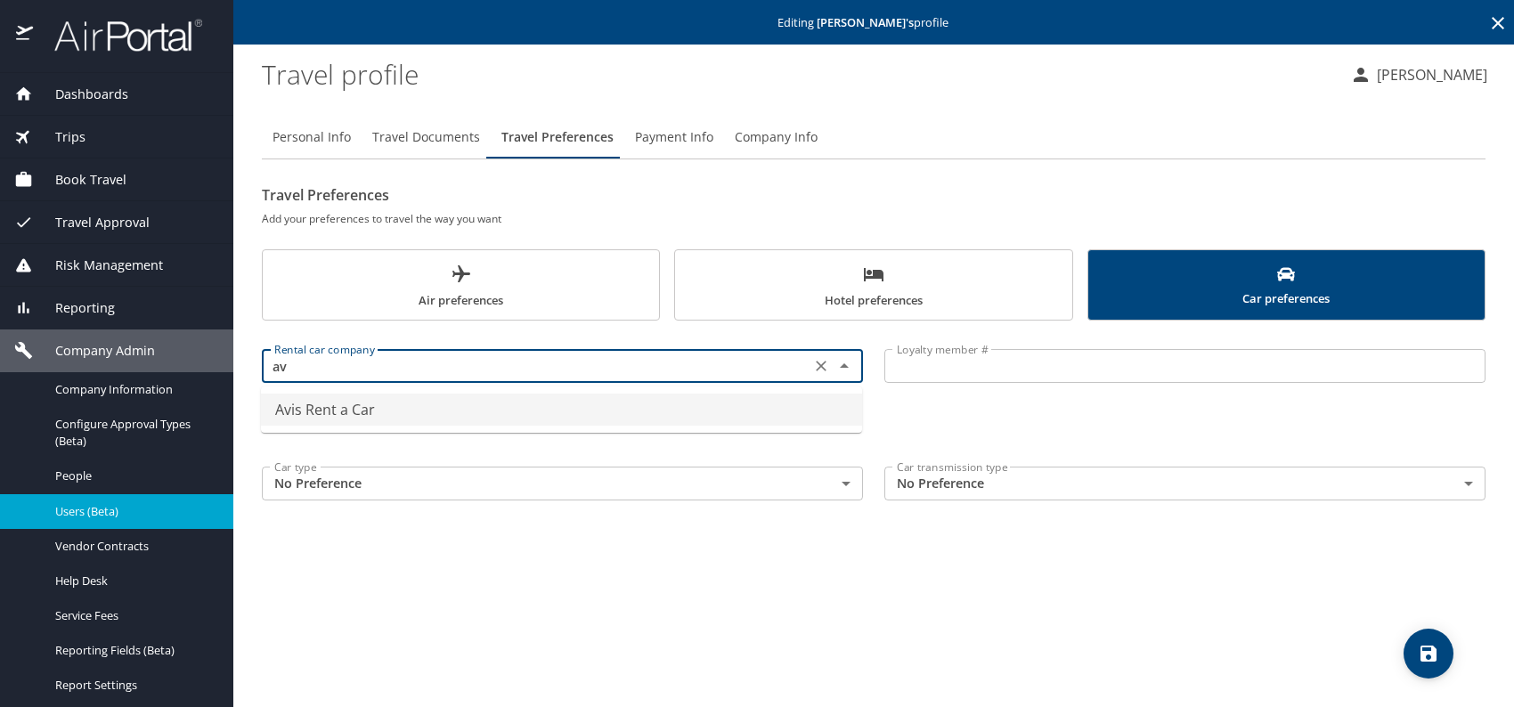
click at [362, 407] on li "Avis Rent a Car" at bounding box center [561, 410] width 601 height 32
type input "Avis Rent a Car"
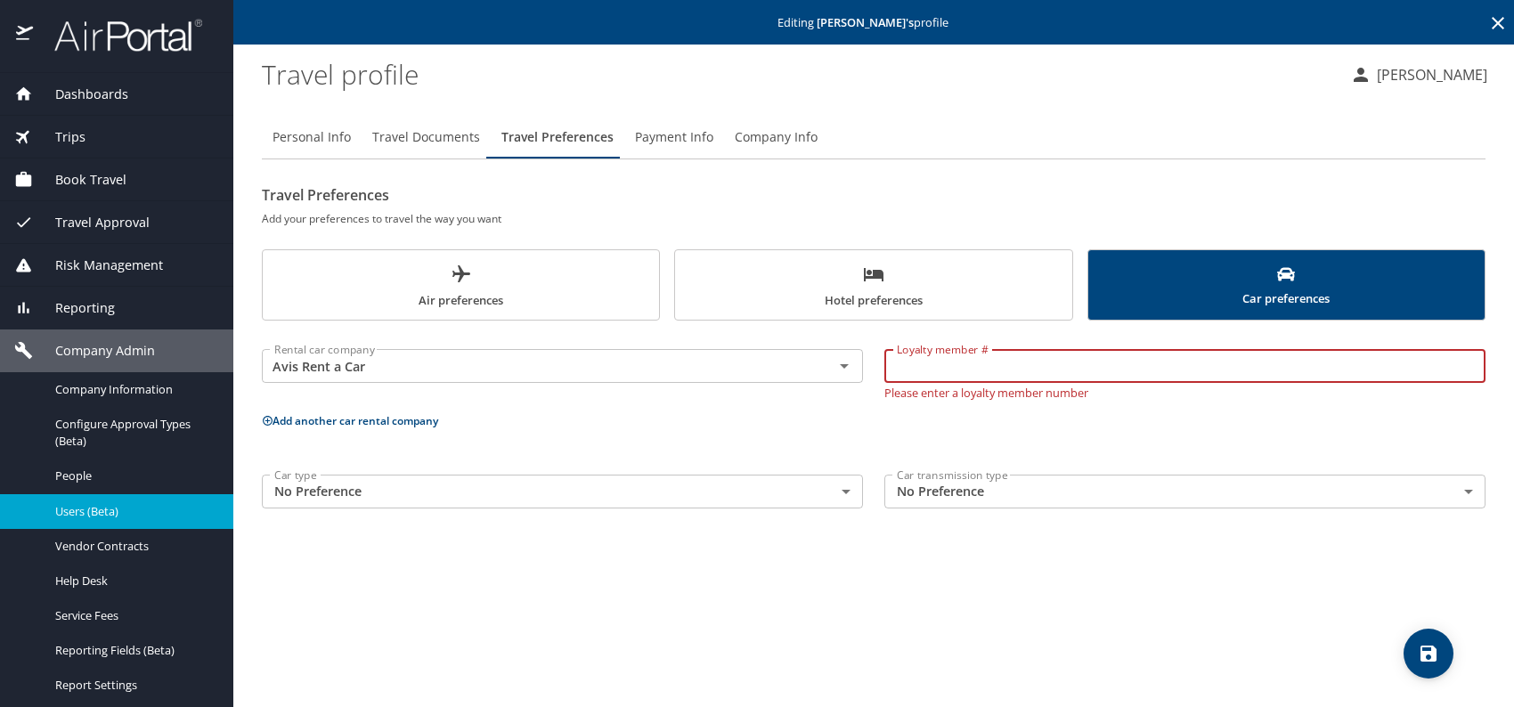
paste input "4EC560"
type input "4EC560"
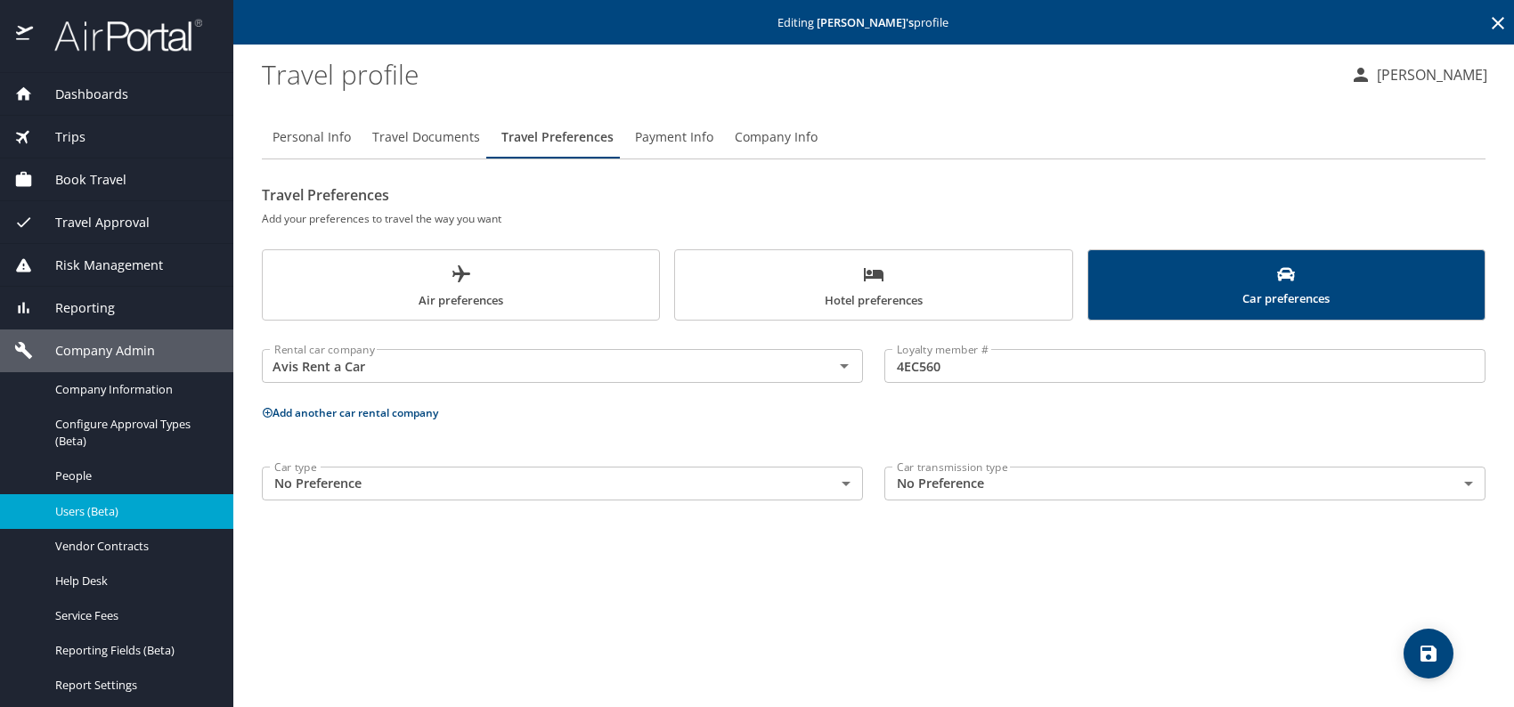
drag, startPoint x: 856, startPoint y: 273, endPoint x: 745, endPoint y: 323, distance: 121.2
click at [856, 273] on span "Hotel preferences" at bounding box center [873, 287] width 375 height 47
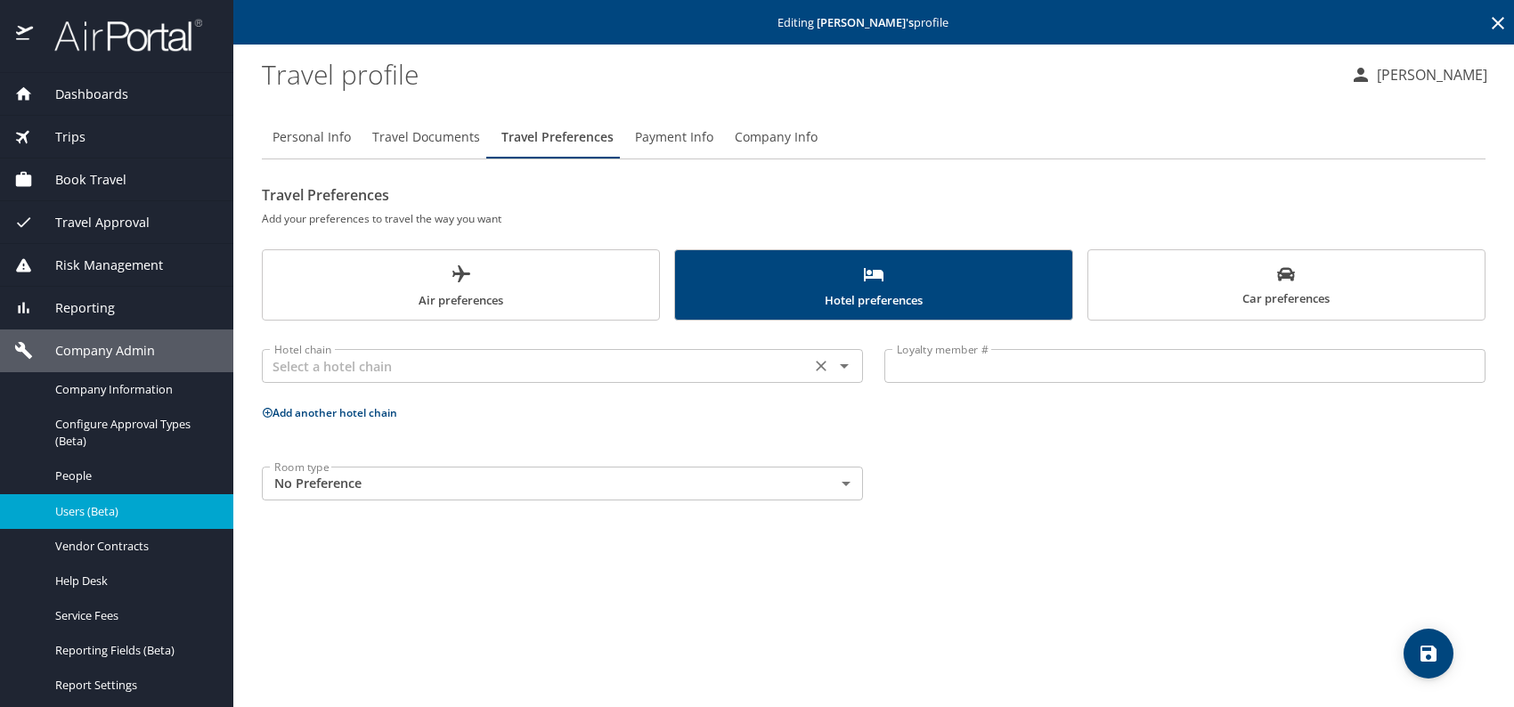
click at [499, 362] on input "text" at bounding box center [536, 365] width 538 height 23
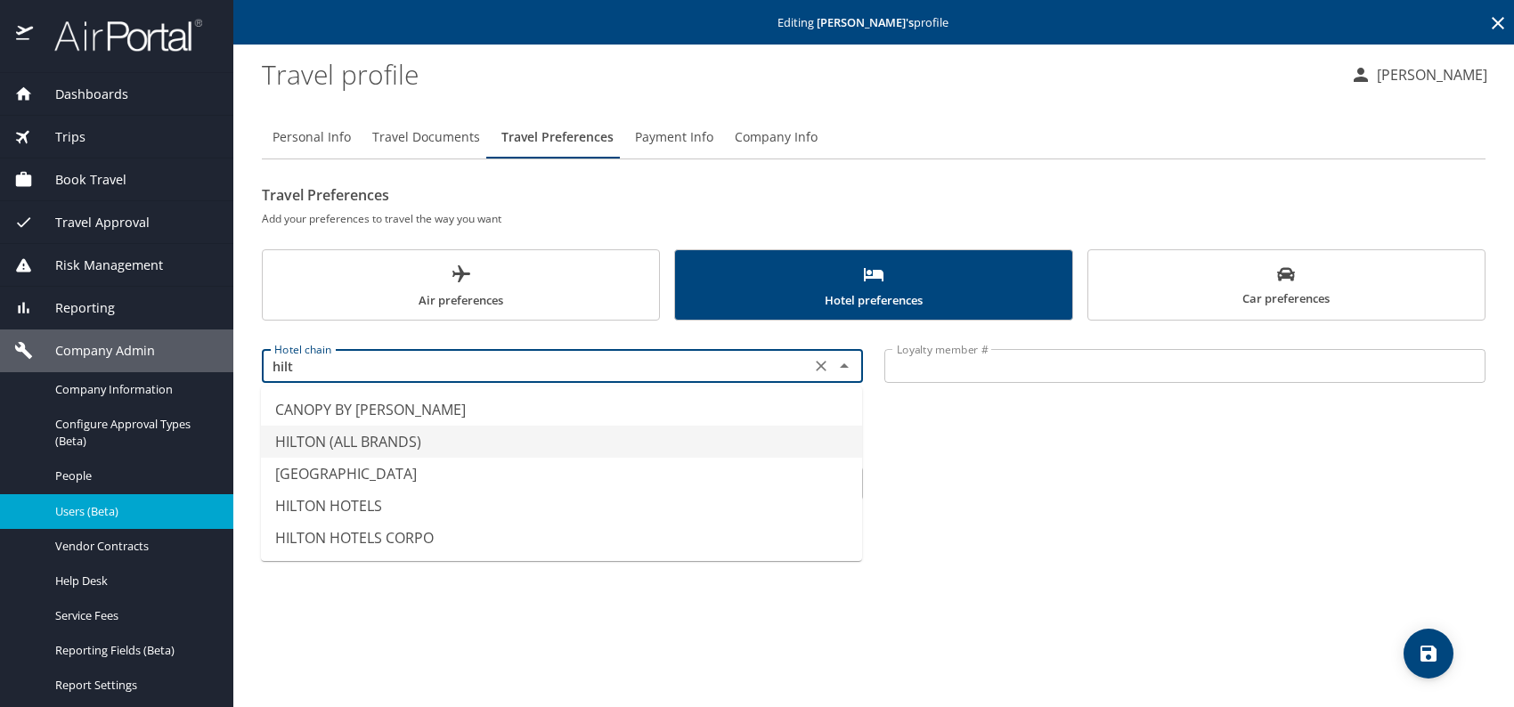
click at [476, 442] on li "HILTON (ALL BRANDS)" at bounding box center [561, 442] width 601 height 32
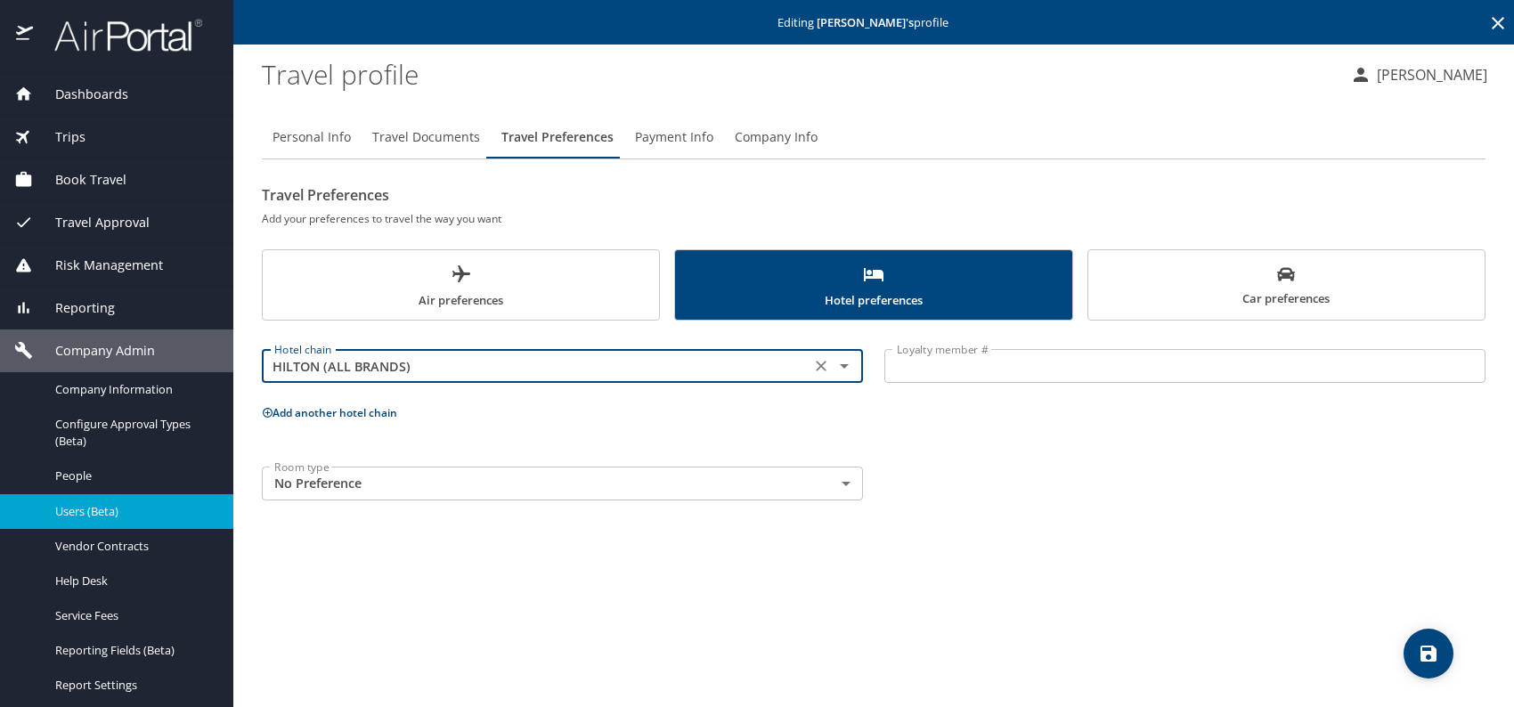
type input "HILTON (ALL BRANDS)"
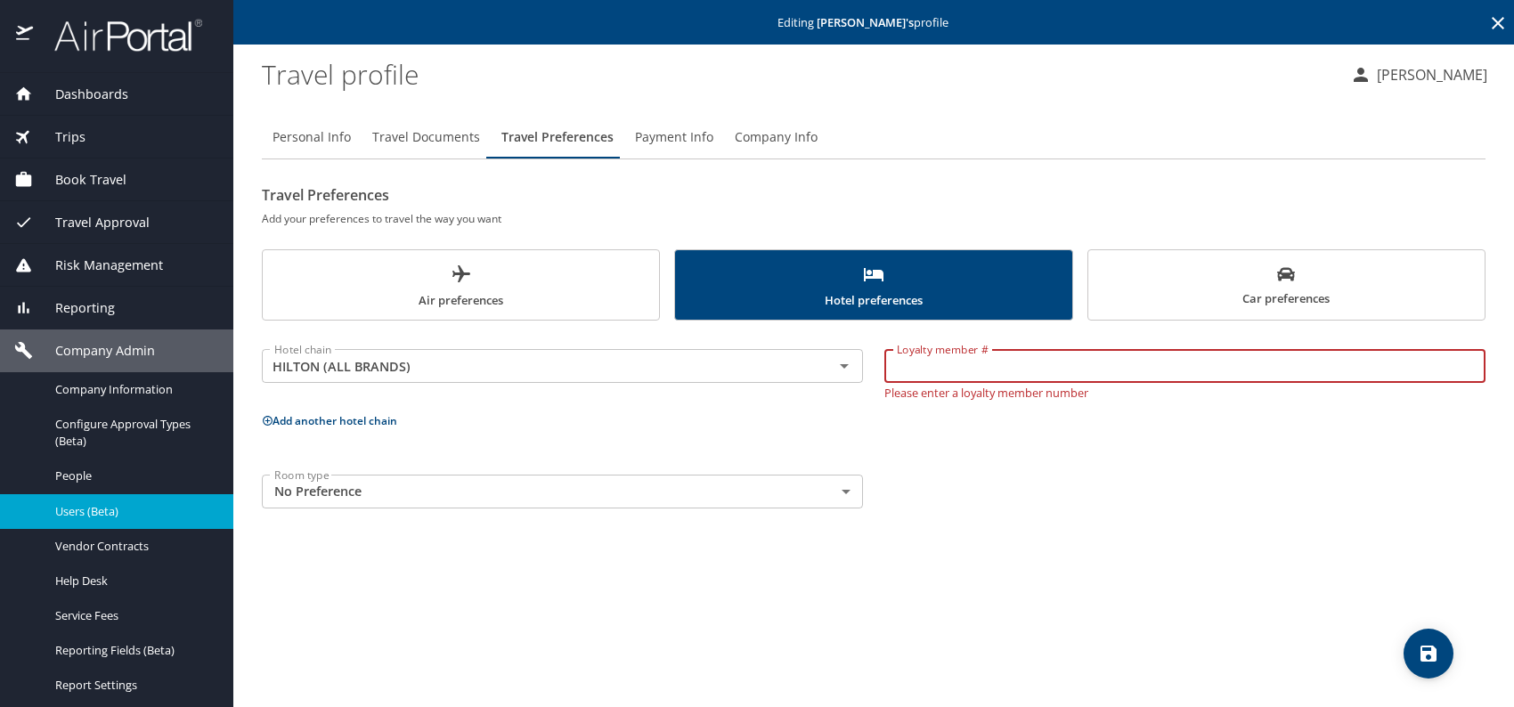
paste input "860 490 541"
type input "860 490 541"
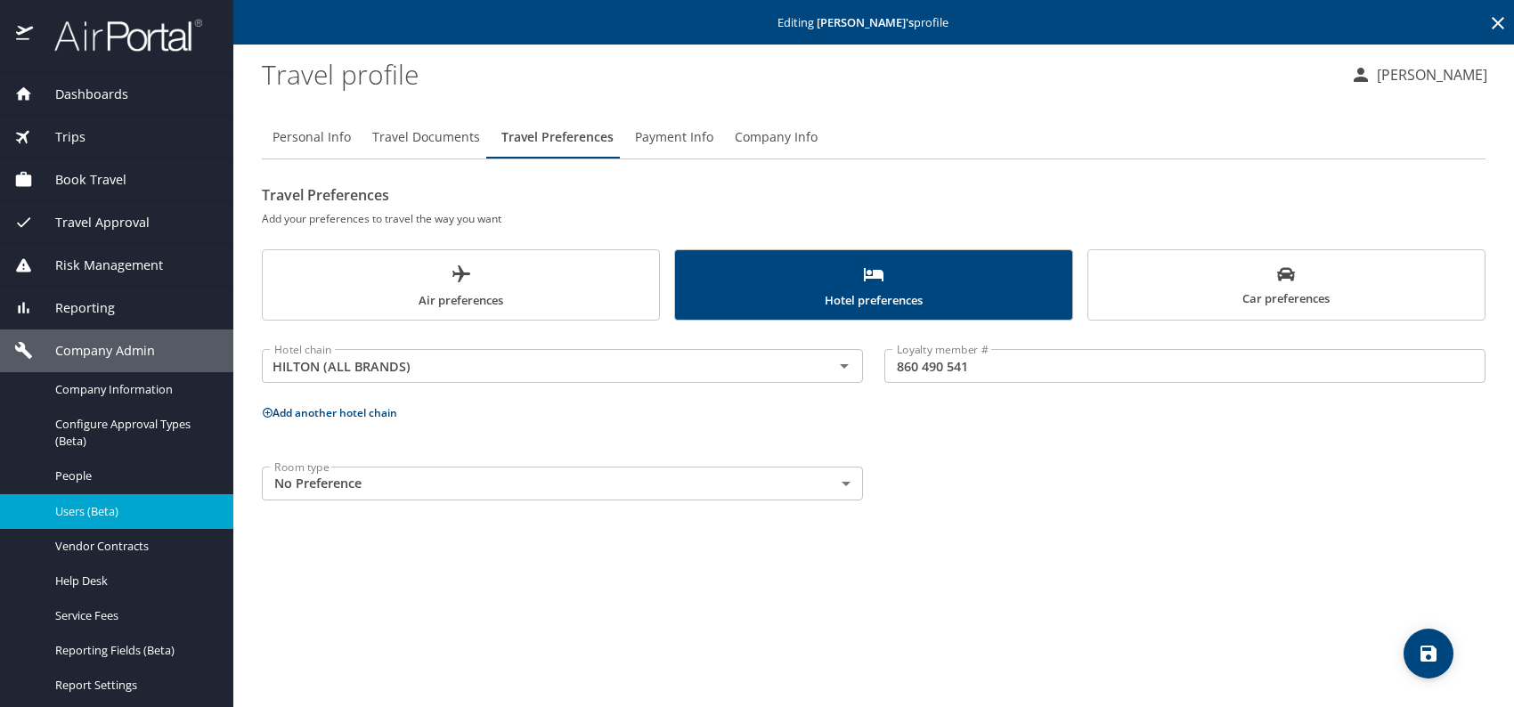
click at [1027, 481] on div "Room type No Preference NotApplicable Room type" at bounding box center [873, 483] width 1245 height 55
click at [1426, 656] on icon "save" at bounding box center [1428, 653] width 21 height 21
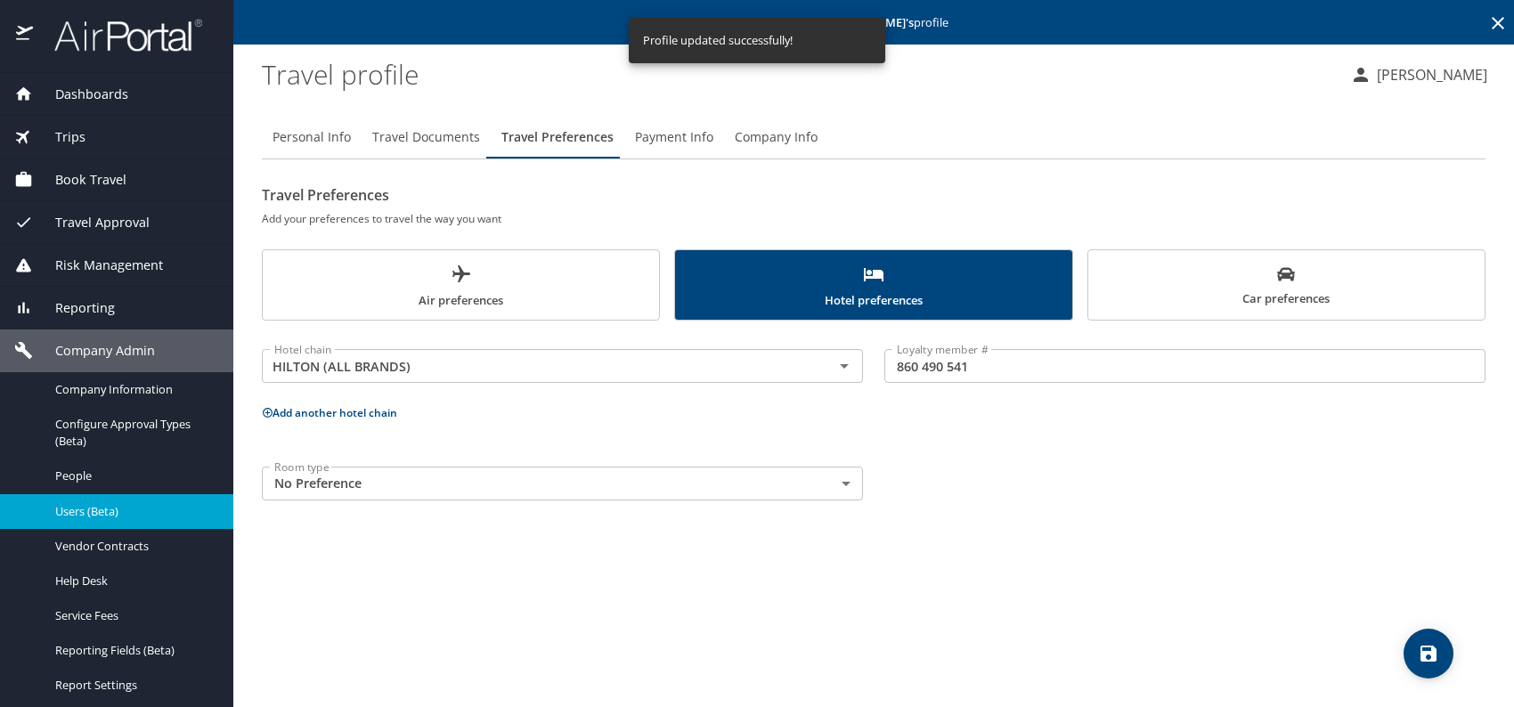
click at [134, 510] on span "Users (Beta)" at bounding box center [133, 511] width 157 height 17
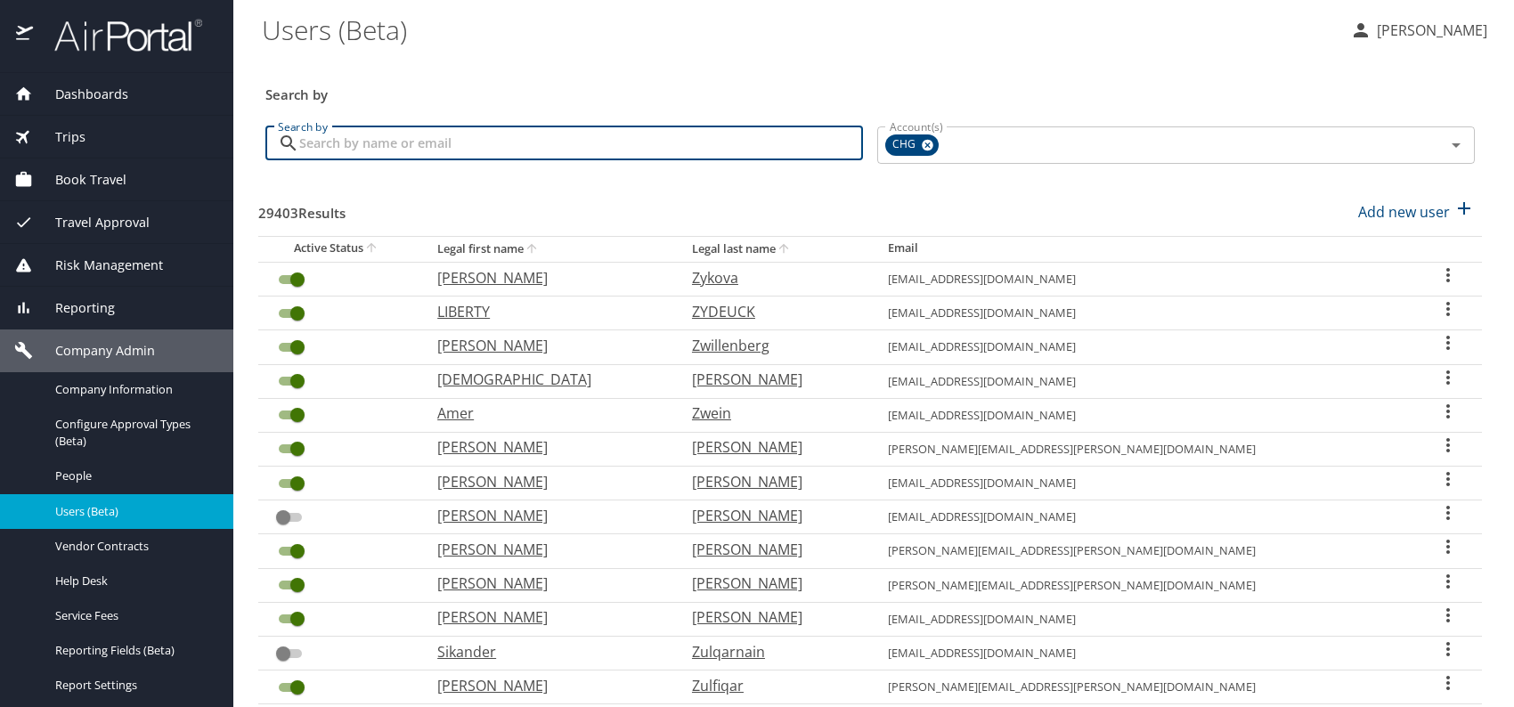
paste input "[PERSON_NAME][EMAIL_ADDRESS][PERSON_NAME][DOMAIN_NAME]"
click at [331, 138] on input "[PERSON_NAME][EMAIL_ADDRESS][PERSON_NAME][DOMAIN_NAME]" at bounding box center [581, 143] width 564 height 34
click at [329, 143] on input "[PERSON_NAME][EMAIL_ADDRESS][PERSON_NAME][DOMAIN_NAME]" at bounding box center [581, 143] width 564 height 34
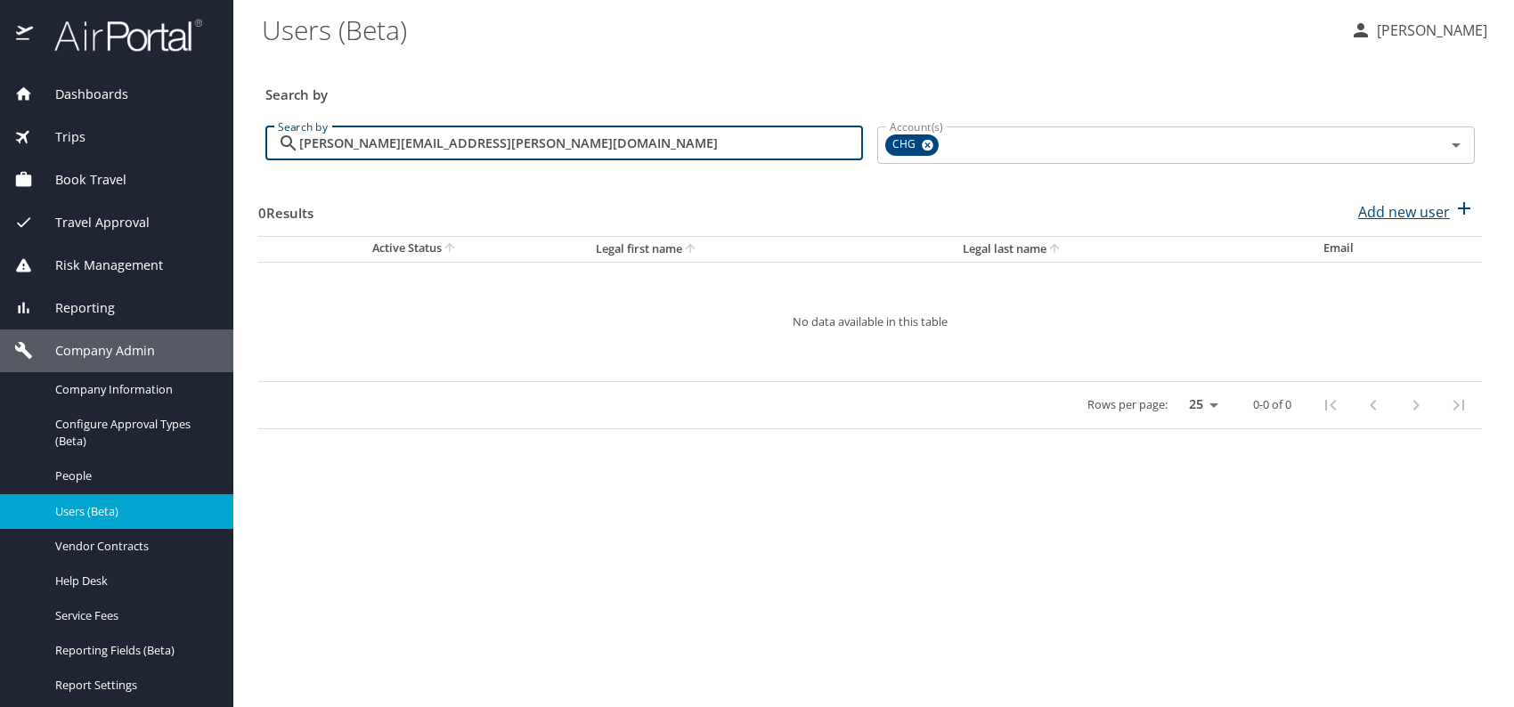
type input "[PERSON_NAME][EMAIL_ADDRESS][PERSON_NAME][DOMAIN_NAME]"
click at [1417, 201] on p "Add new user" at bounding box center [1404, 211] width 92 height 21
select select "US"
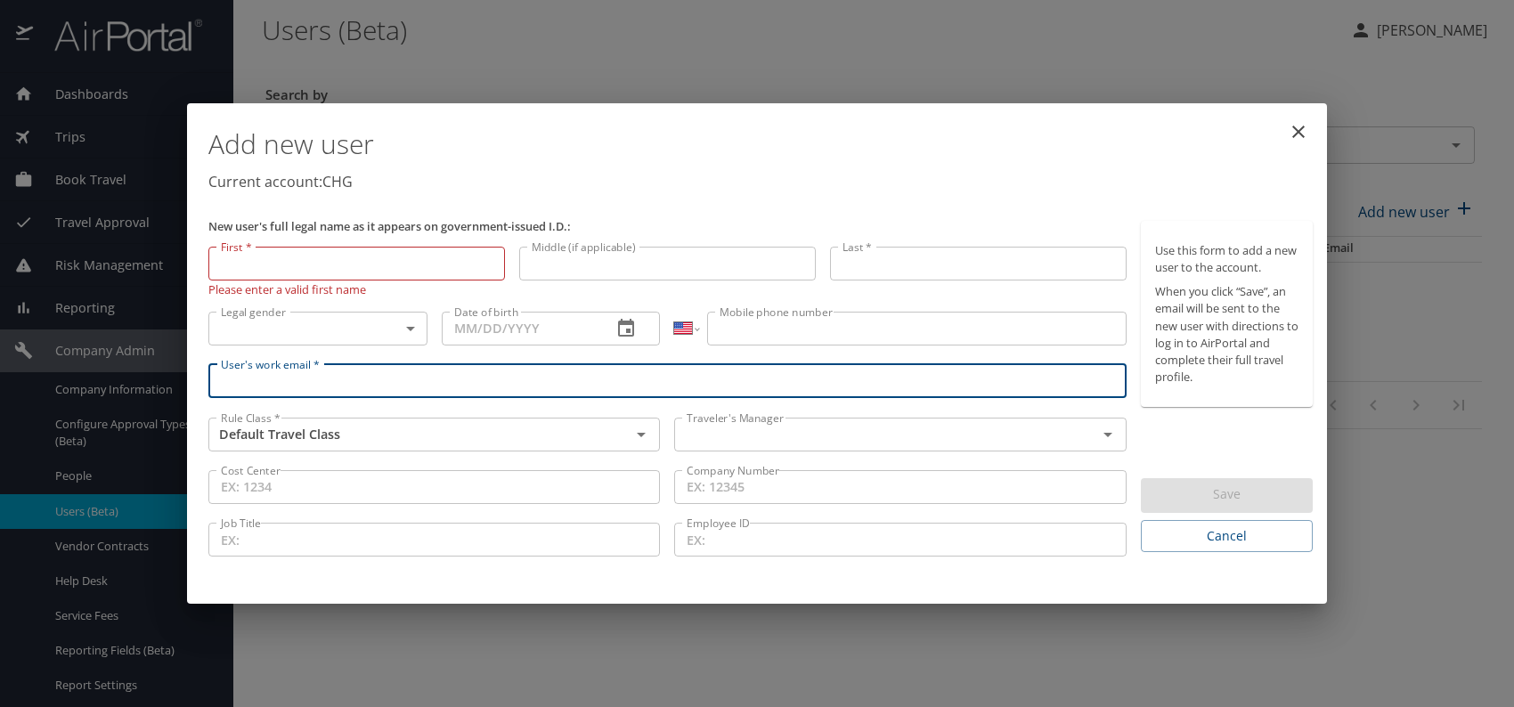
paste input "[PERSON_NAME][EMAIL_ADDRESS][PERSON_NAME][DOMAIN_NAME]"
click at [251, 379] on input "[PERSON_NAME][EMAIL_ADDRESS][PERSON_NAME][DOMAIN_NAME]" at bounding box center [667, 381] width 918 height 34
drag, startPoint x: 738, startPoint y: 420, endPoint x: 770, endPoint y: 440, distance: 37.6
click at [745, 422] on div "Traveler's Manager" at bounding box center [900, 435] width 452 height 34
type input "[PERSON_NAME][EMAIL_ADDRESS][PERSON_NAME][DOMAIN_NAME]"
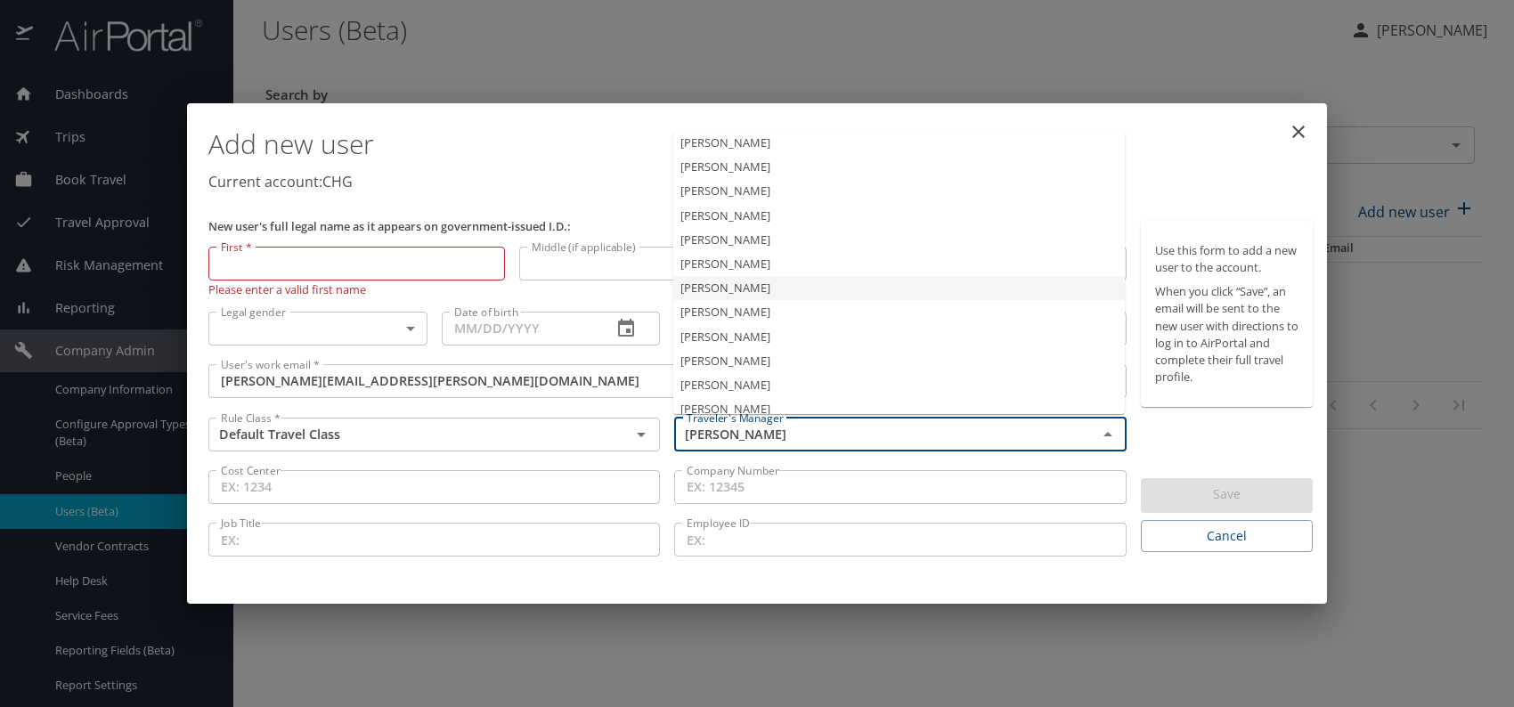
click at [724, 277] on li "[PERSON_NAME]" at bounding box center [899, 288] width 452 height 24
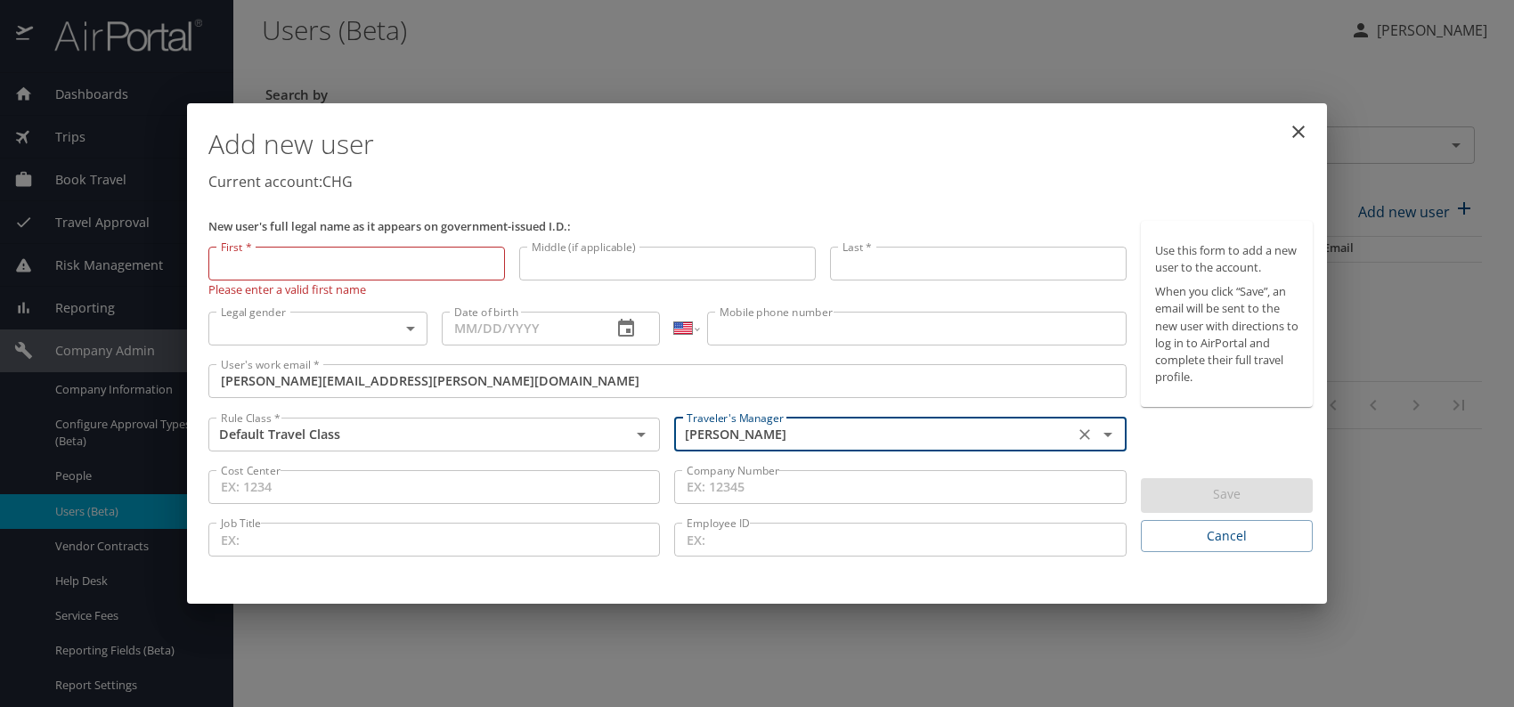
type input "[PERSON_NAME]"
click at [404, 323] on body "Dashboards AirPortal 360™ Manager My Travel Dashboard Trips Airtinerary® Lookup…" at bounding box center [757, 353] width 1514 height 707
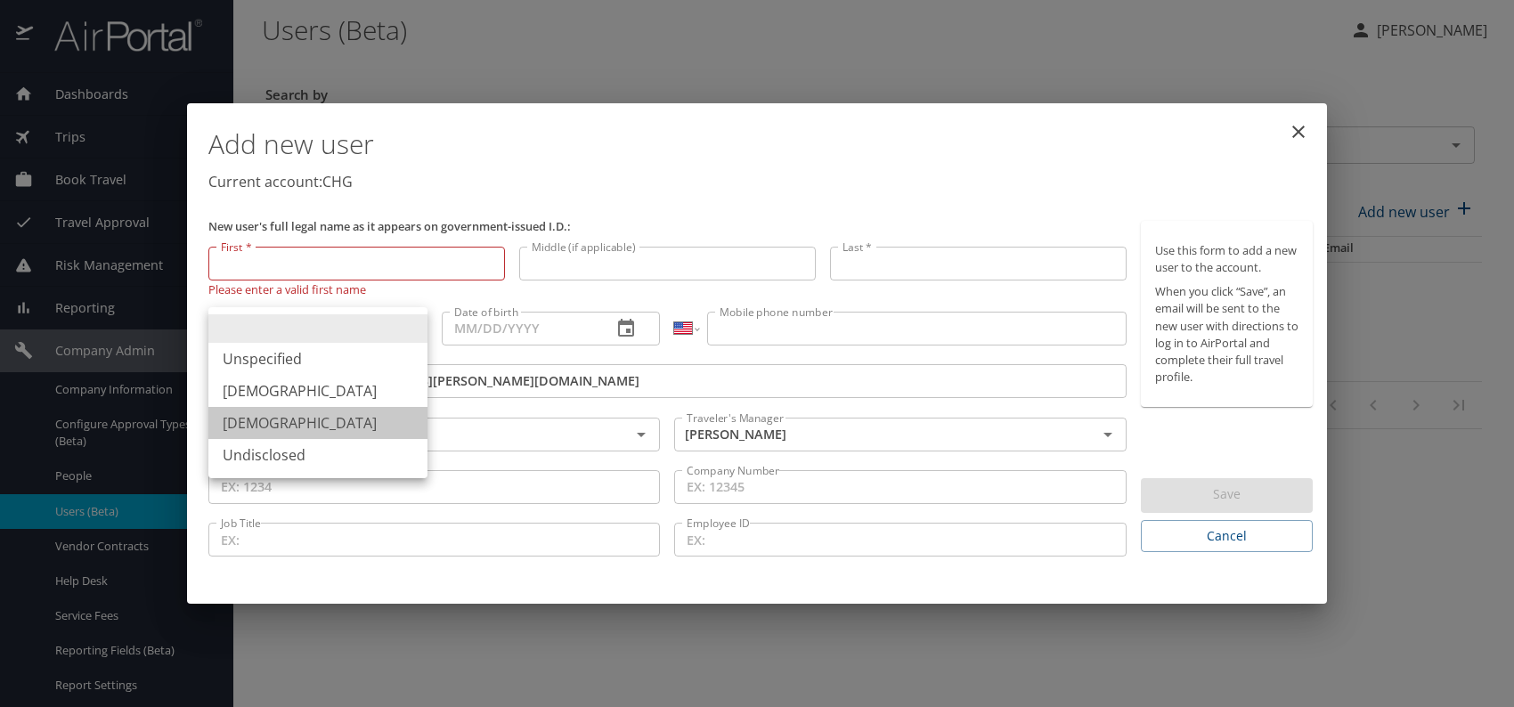
click at [274, 421] on li "[DEMOGRAPHIC_DATA]" at bounding box center [317, 423] width 219 height 32
type input "[DEMOGRAPHIC_DATA]"
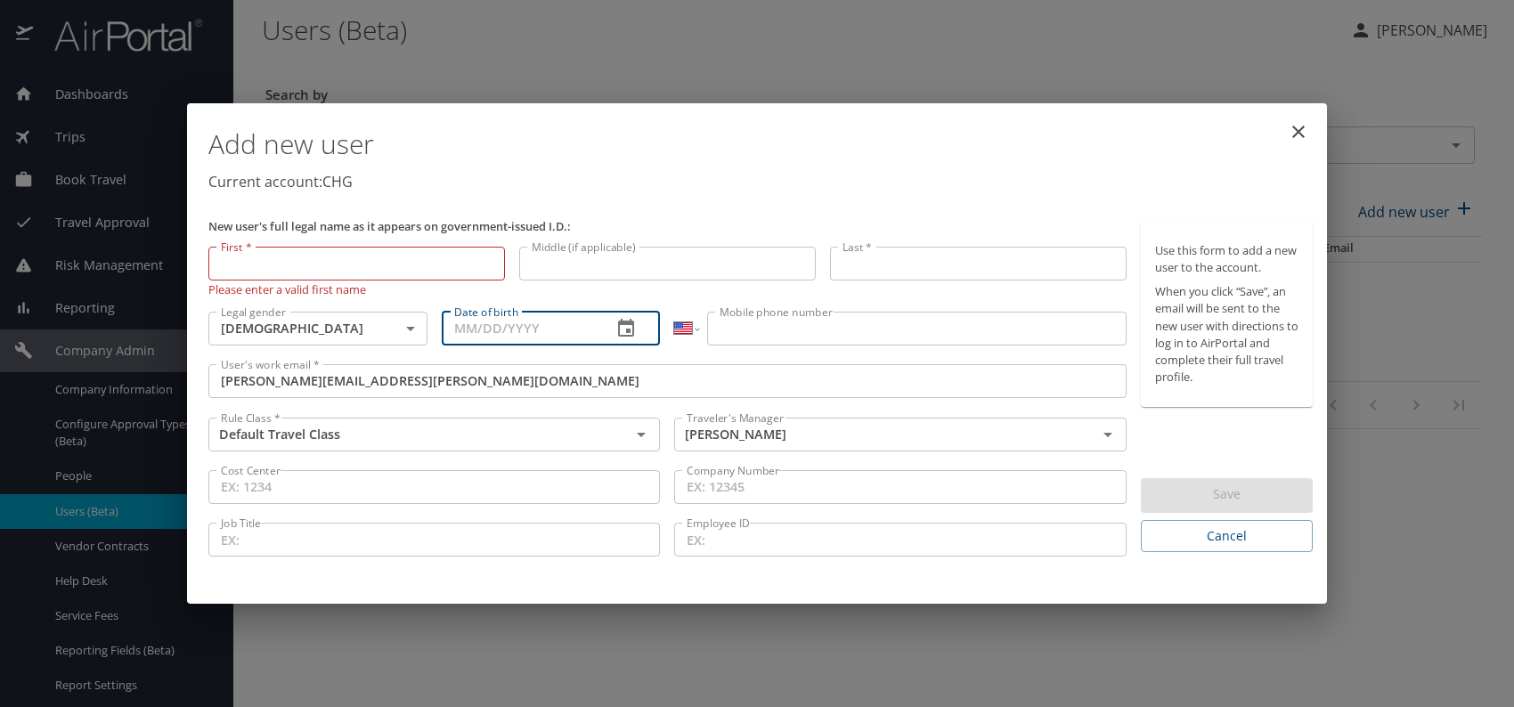
click at [525, 321] on input "Date of birth" at bounding box center [520, 329] width 157 height 34
type input "[DATE]"
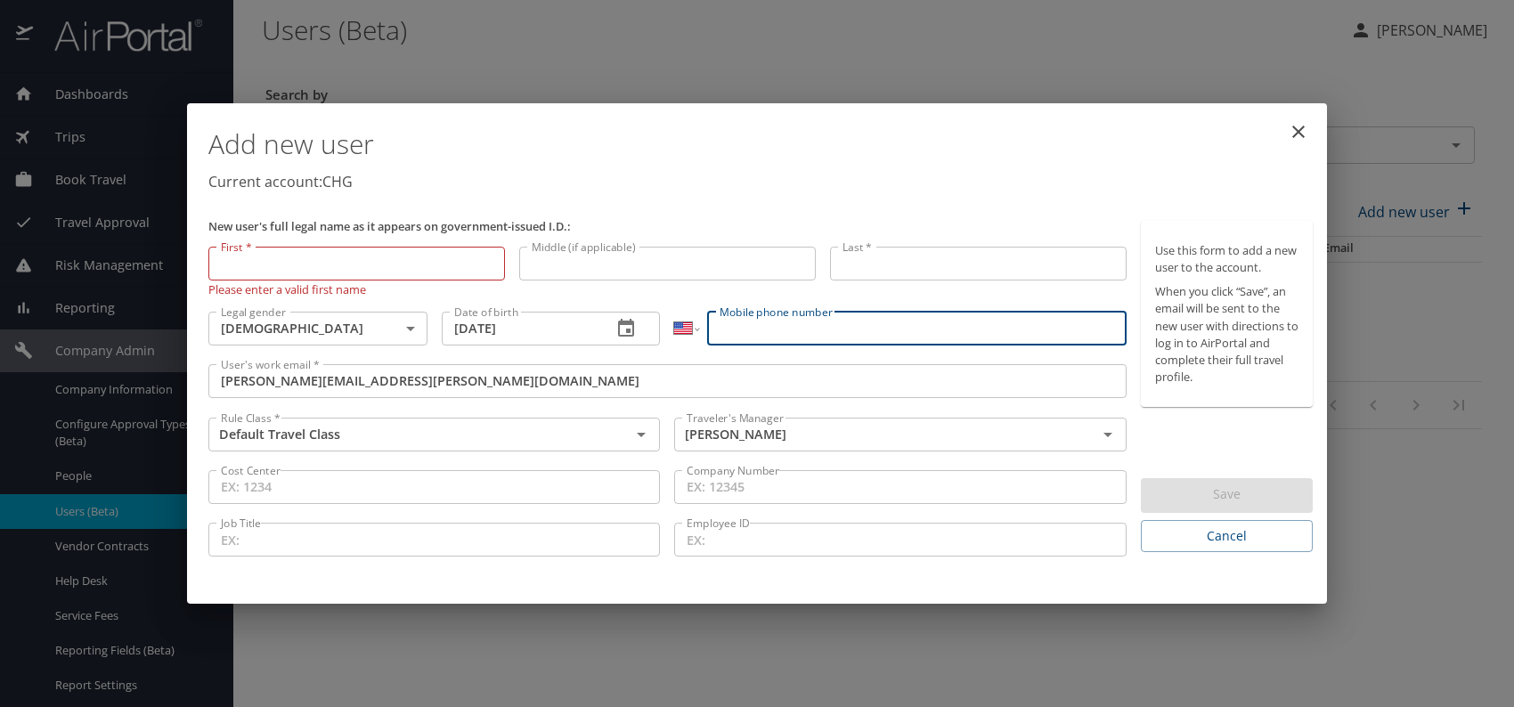
paste input "[PHONE_NUMBER]"
type input "[PHONE_NUMBER]"
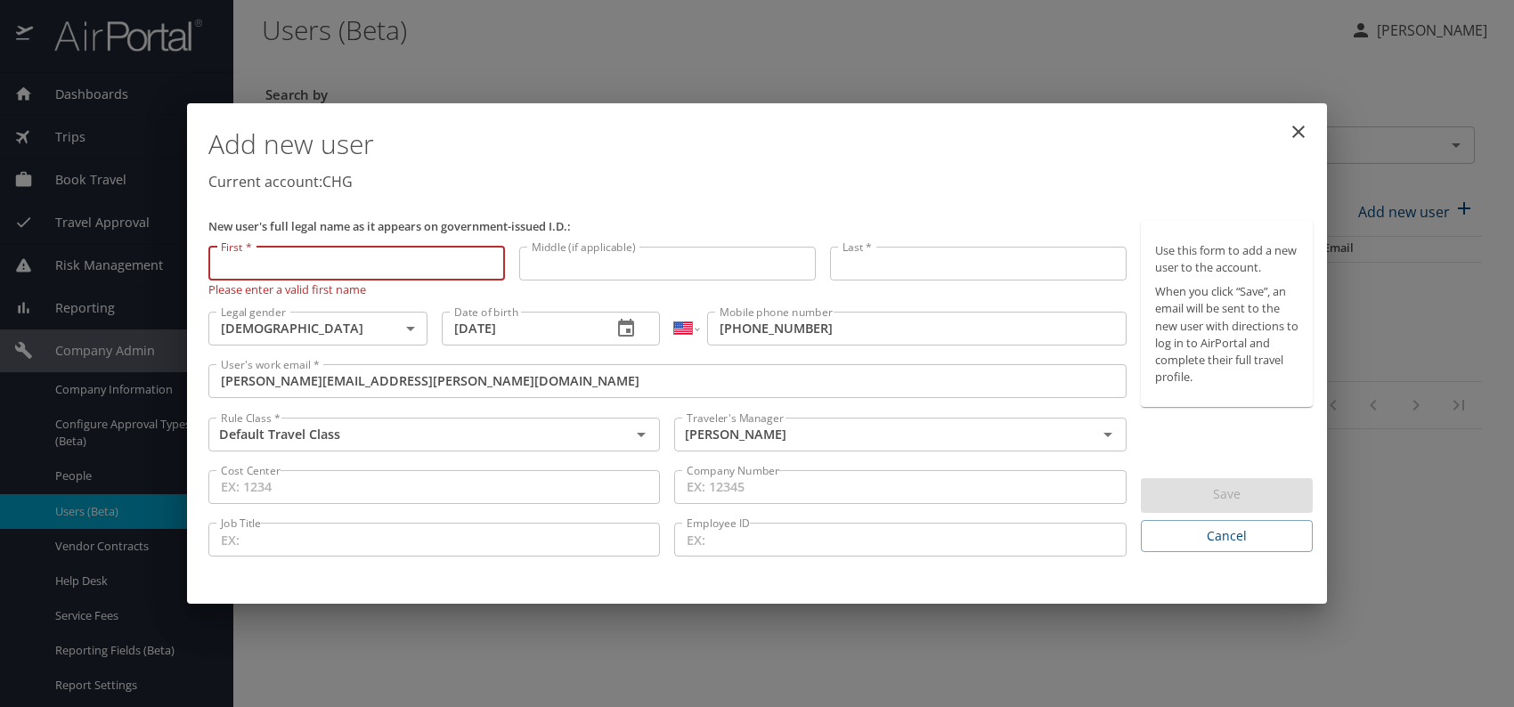
paste input "[PERSON_NAME]"
drag, startPoint x: 281, startPoint y: 265, endPoint x: 400, endPoint y: 266, distance: 119.3
click at [398, 266] on input "[PERSON_NAME]" at bounding box center [356, 264] width 297 height 34
type input "[PERSON_NAME]"
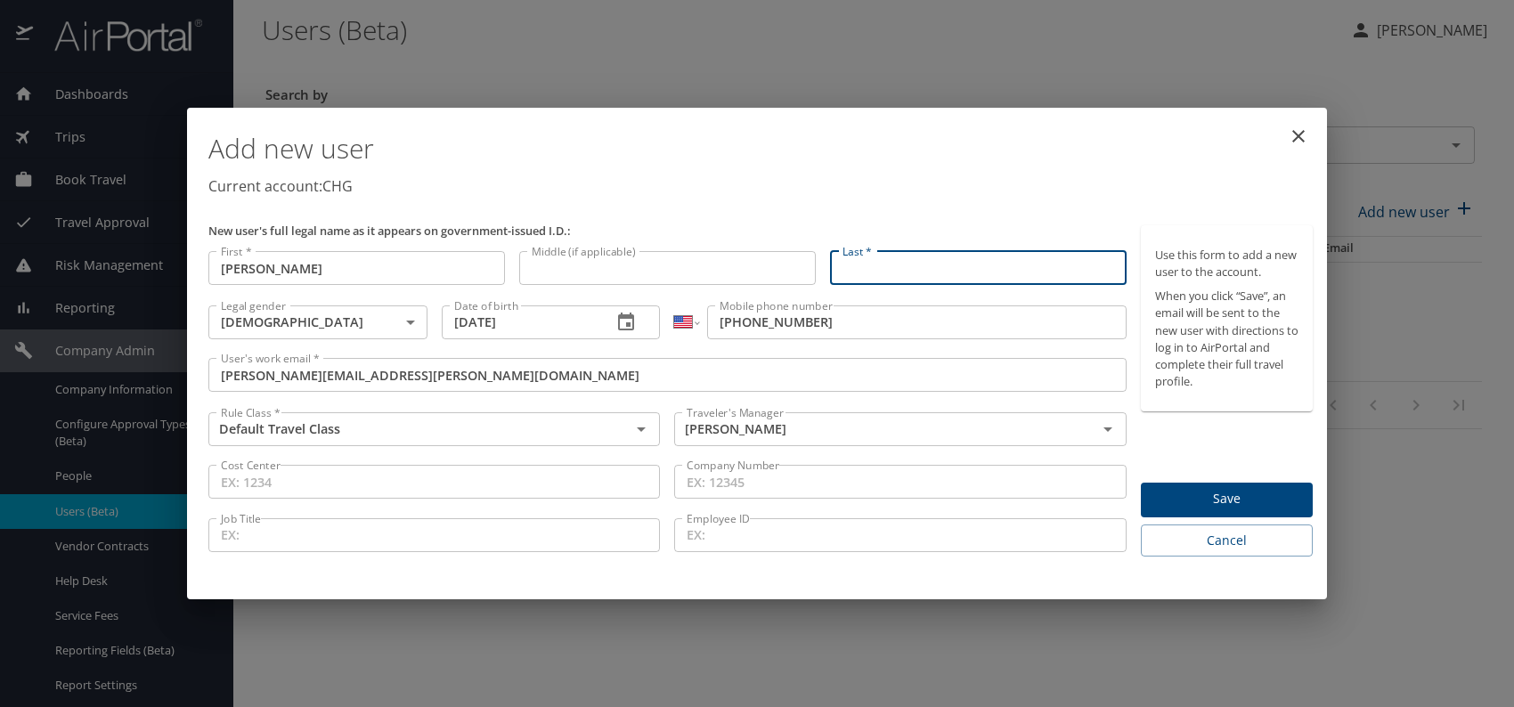
paste input "[PERSON_NAME]"
click at [876, 270] on input "[PERSON_NAME]" at bounding box center [978, 268] width 297 height 34
click at [873, 268] on input "[PERSON_NAME]" at bounding box center [978, 268] width 297 height 34
type input "[PERSON_NAME]"
drag, startPoint x: 1025, startPoint y: 173, endPoint x: 1106, endPoint y: 252, distance: 113.4
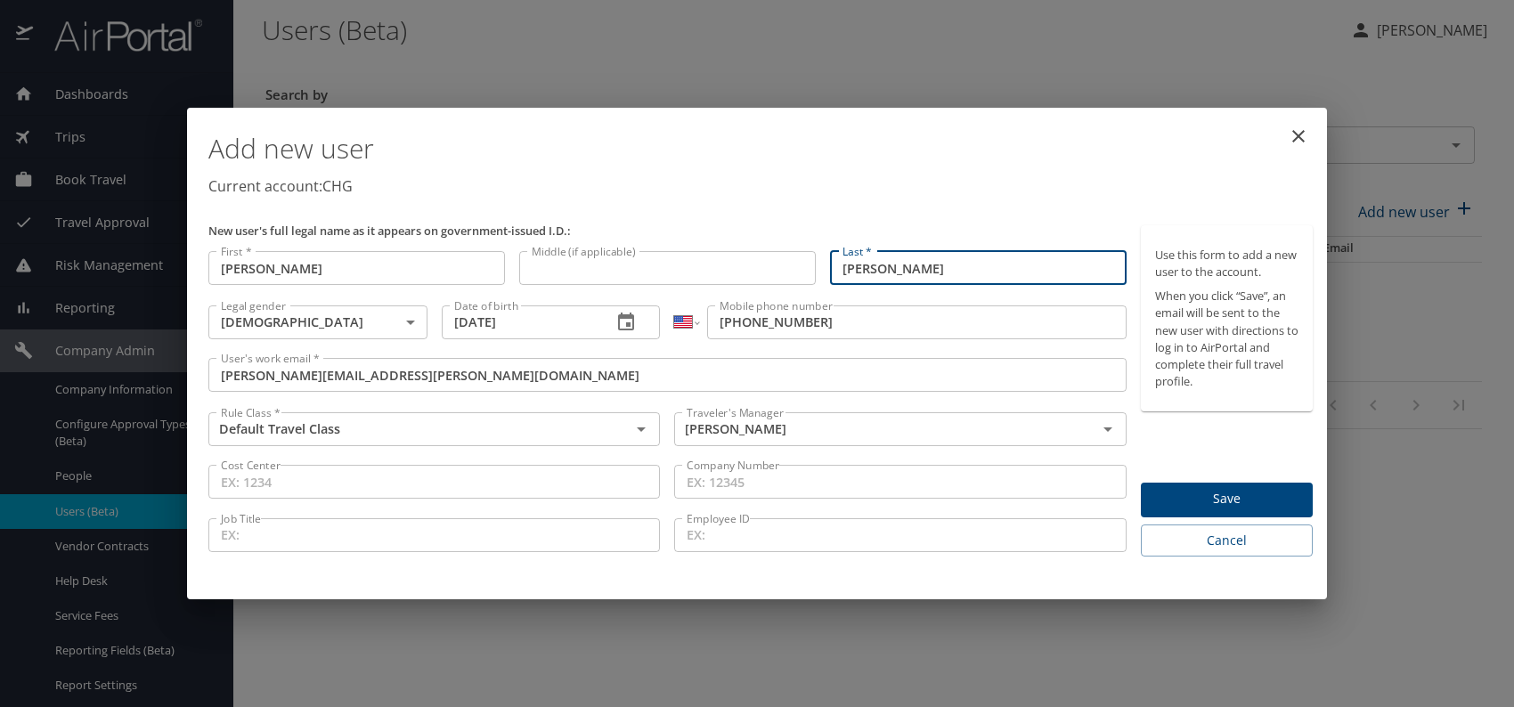
click at [1027, 173] on h1 "Add new user" at bounding box center [760, 148] width 1104 height 53
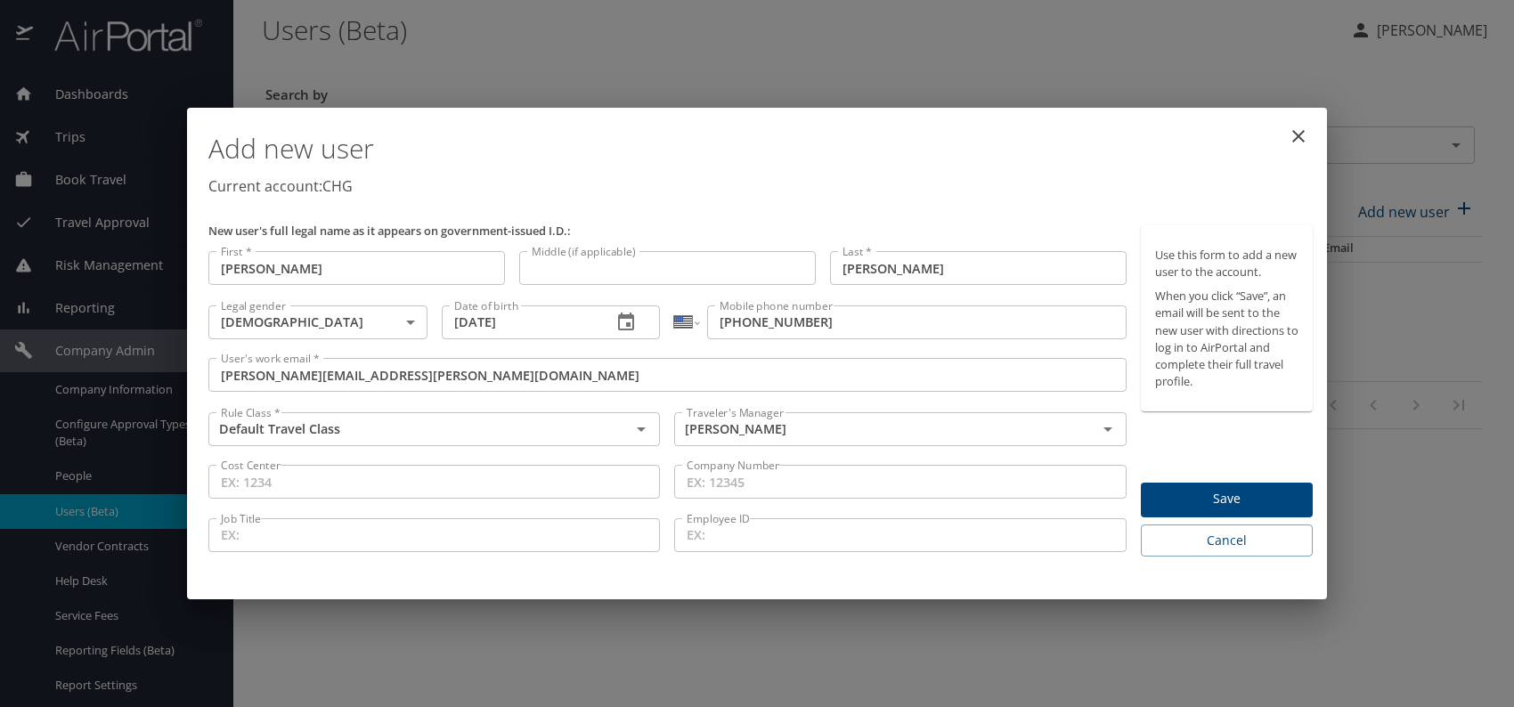
click at [1209, 485] on button "Save" at bounding box center [1227, 500] width 172 height 35
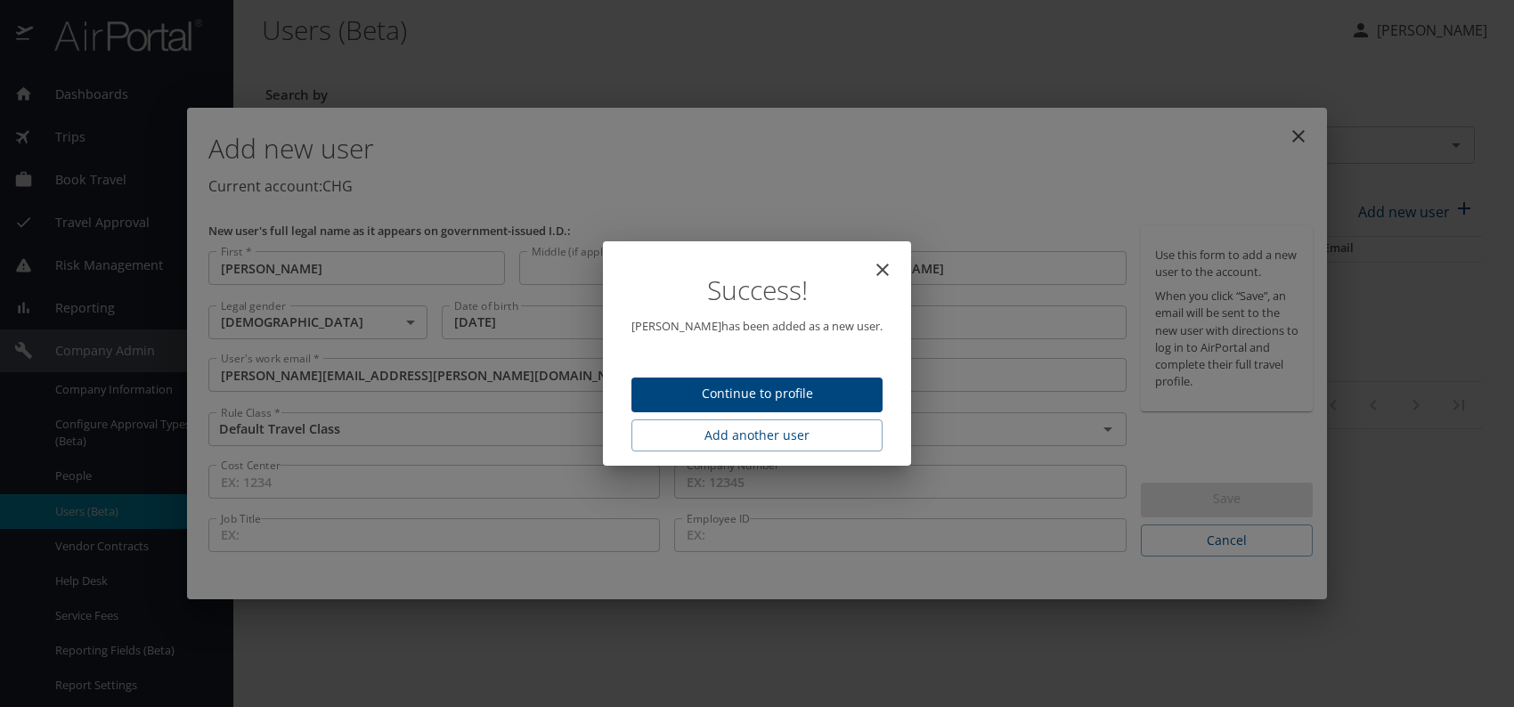
click at [747, 393] on span "Continue to profile" at bounding box center [757, 394] width 223 height 22
select select "US"
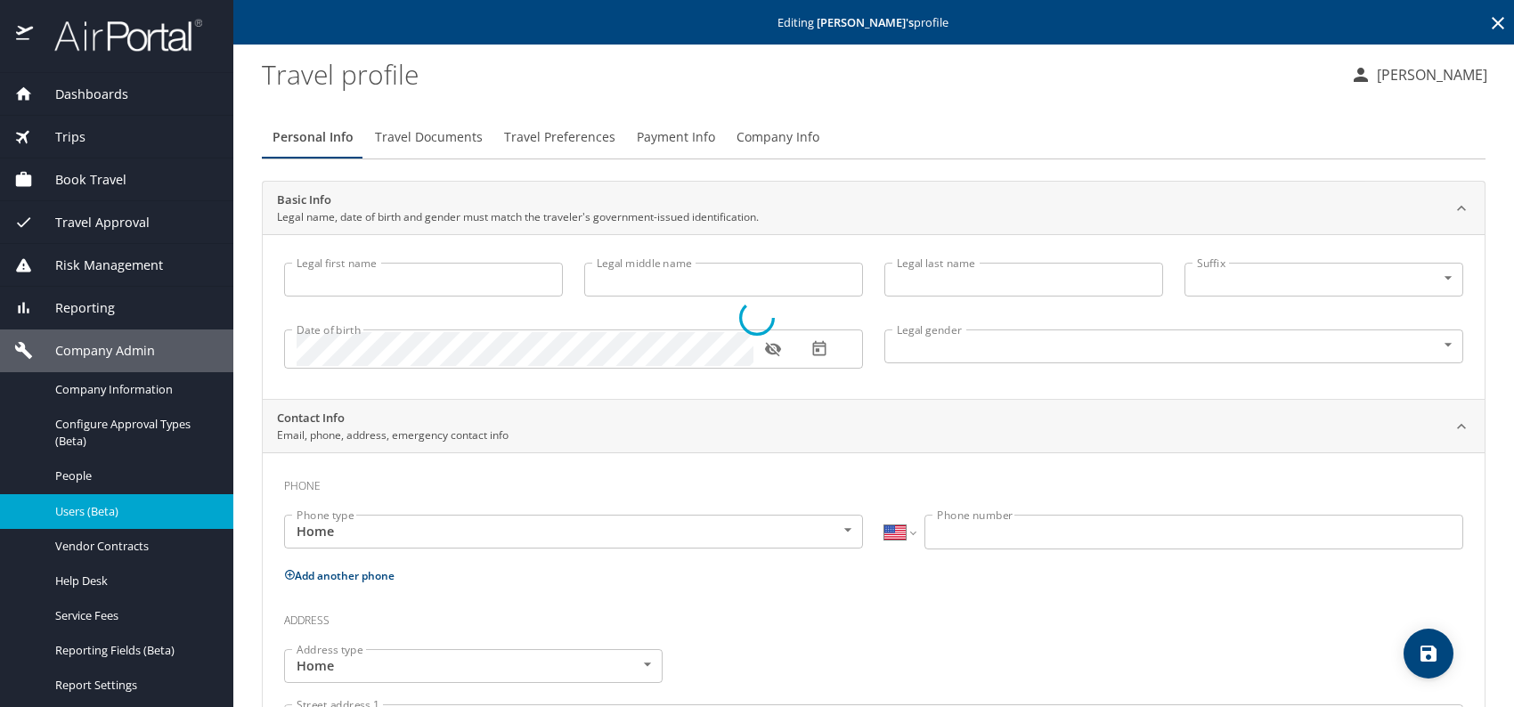
type input "[PERSON_NAME]"
type input "[DEMOGRAPHIC_DATA]"
select select "US"
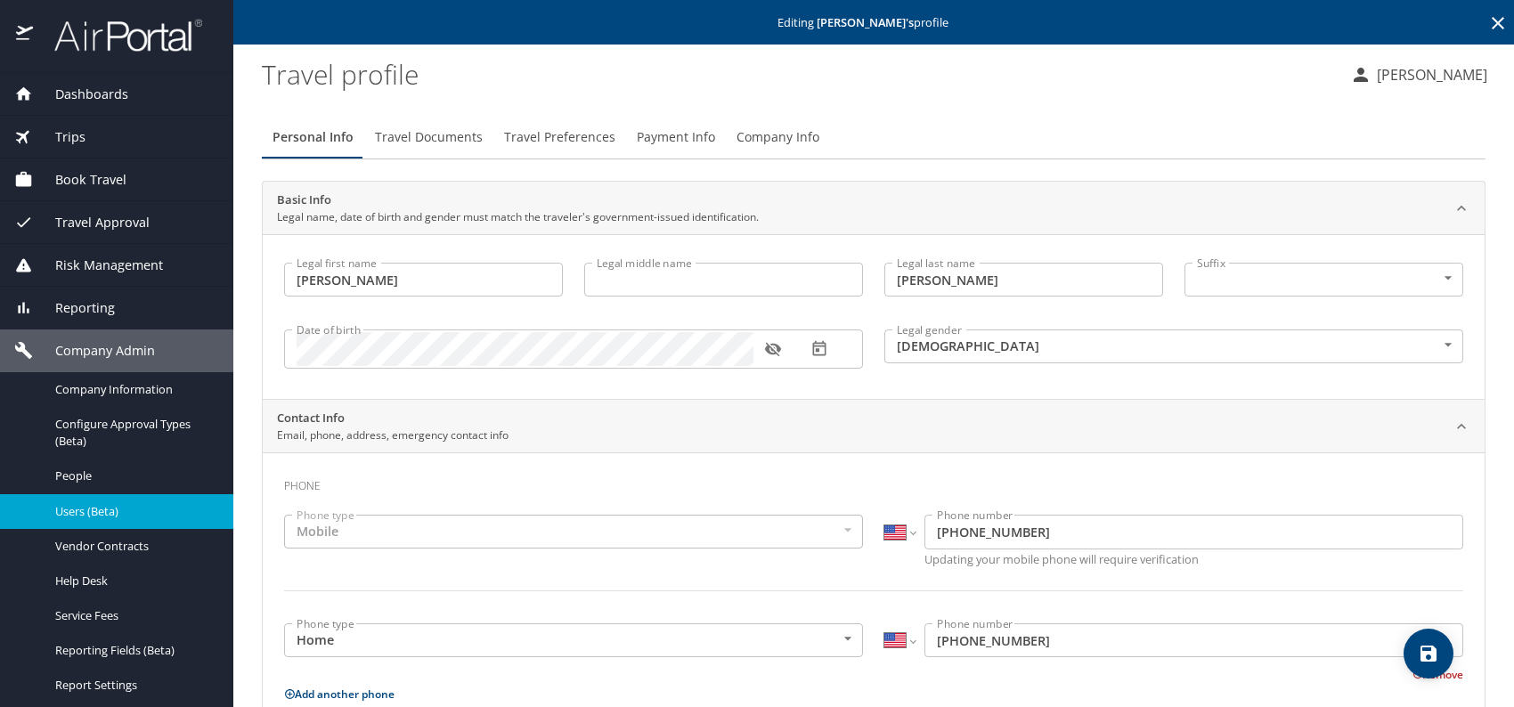
click at [450, 135] on span "Travel Documents" at bounding box center [429, 137] width 108 height 22
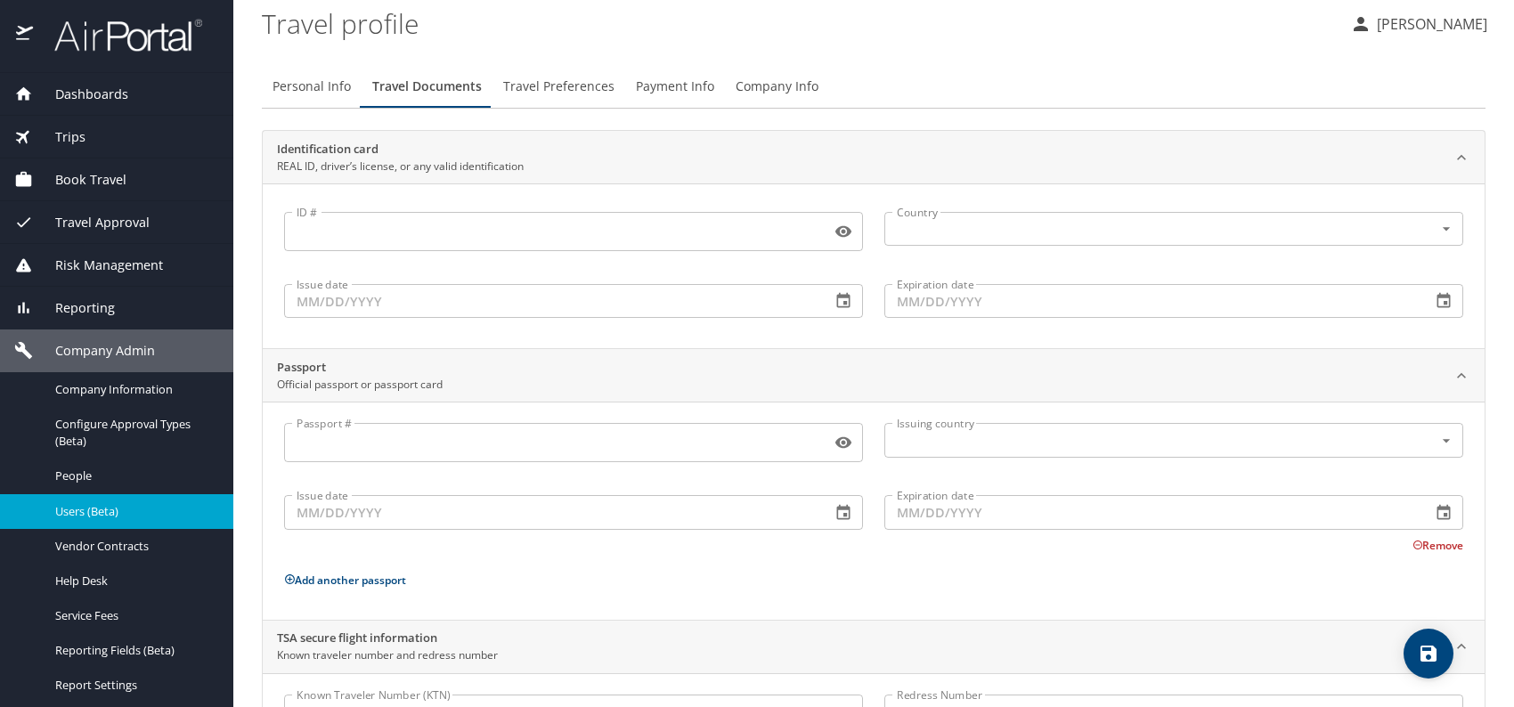
scroll to position [150, 0]
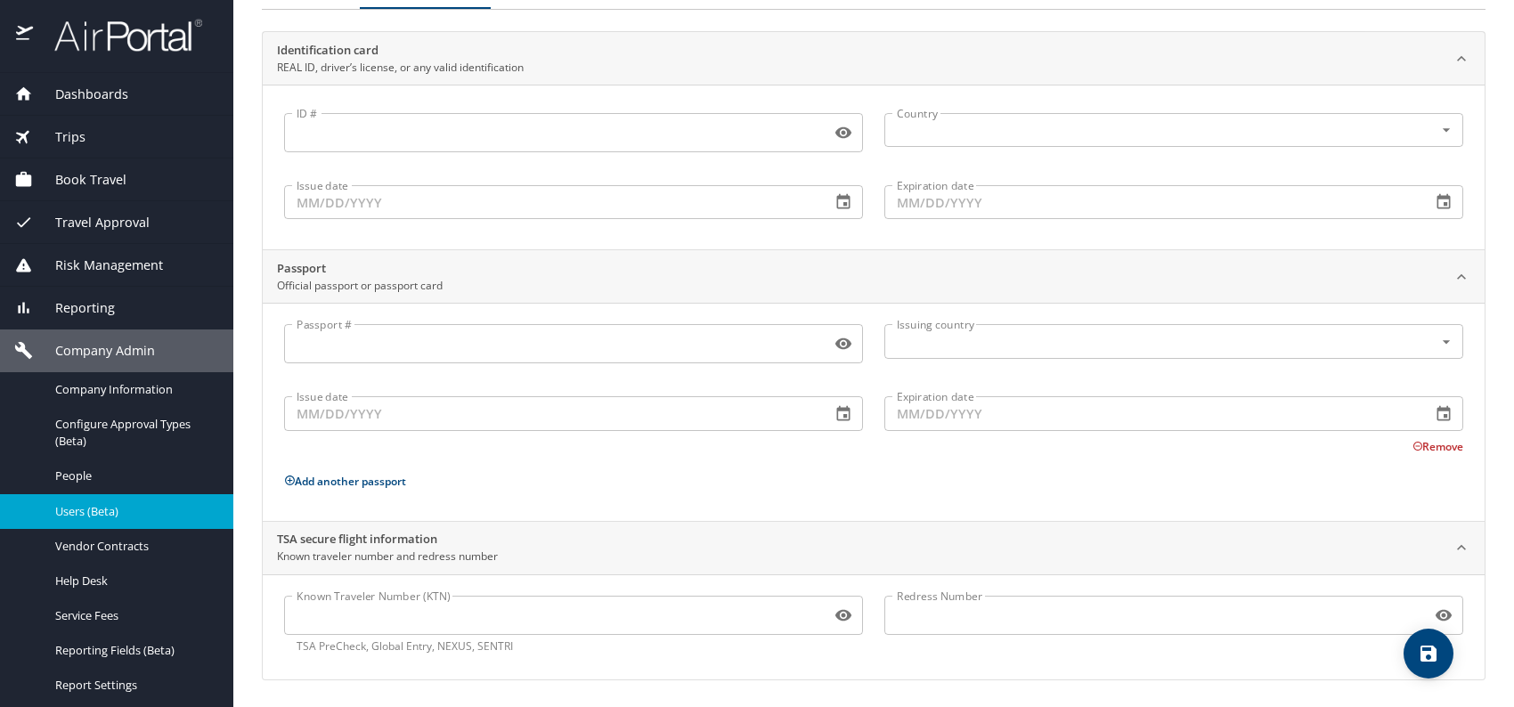
drag, startPoint x: 367, startPoint y: 609, endPoint x: 376, endPoint y: 608, distance: 9.0
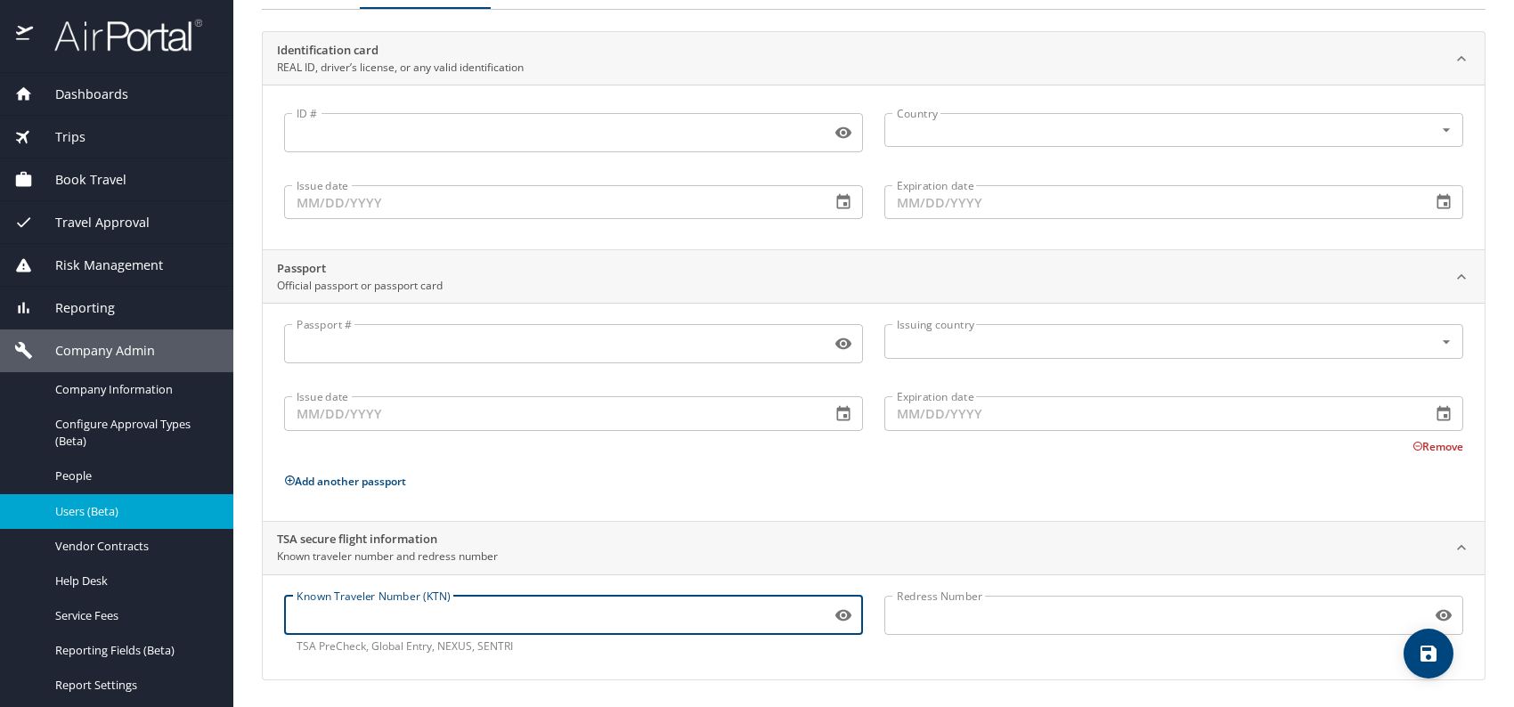
paste input "985013113"
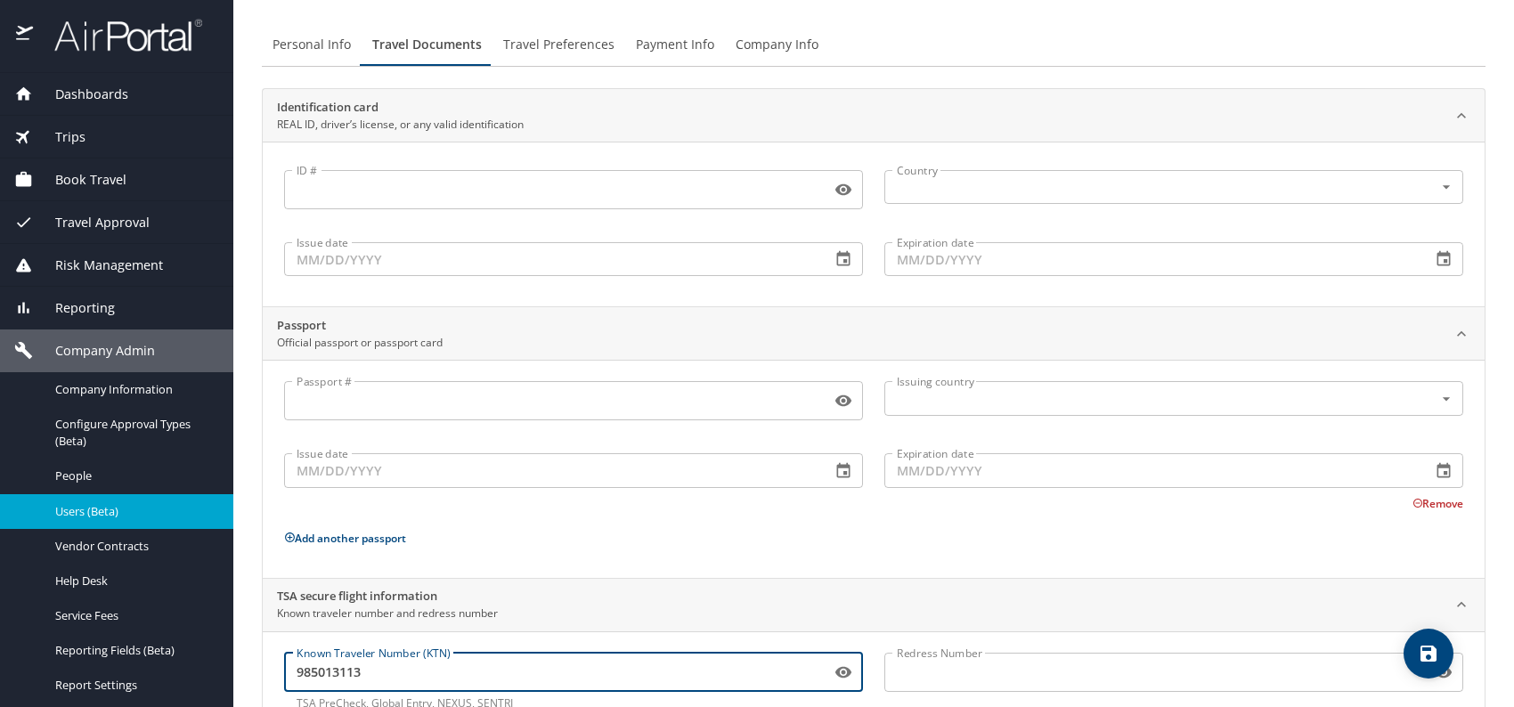
scroll to position [0, 0]
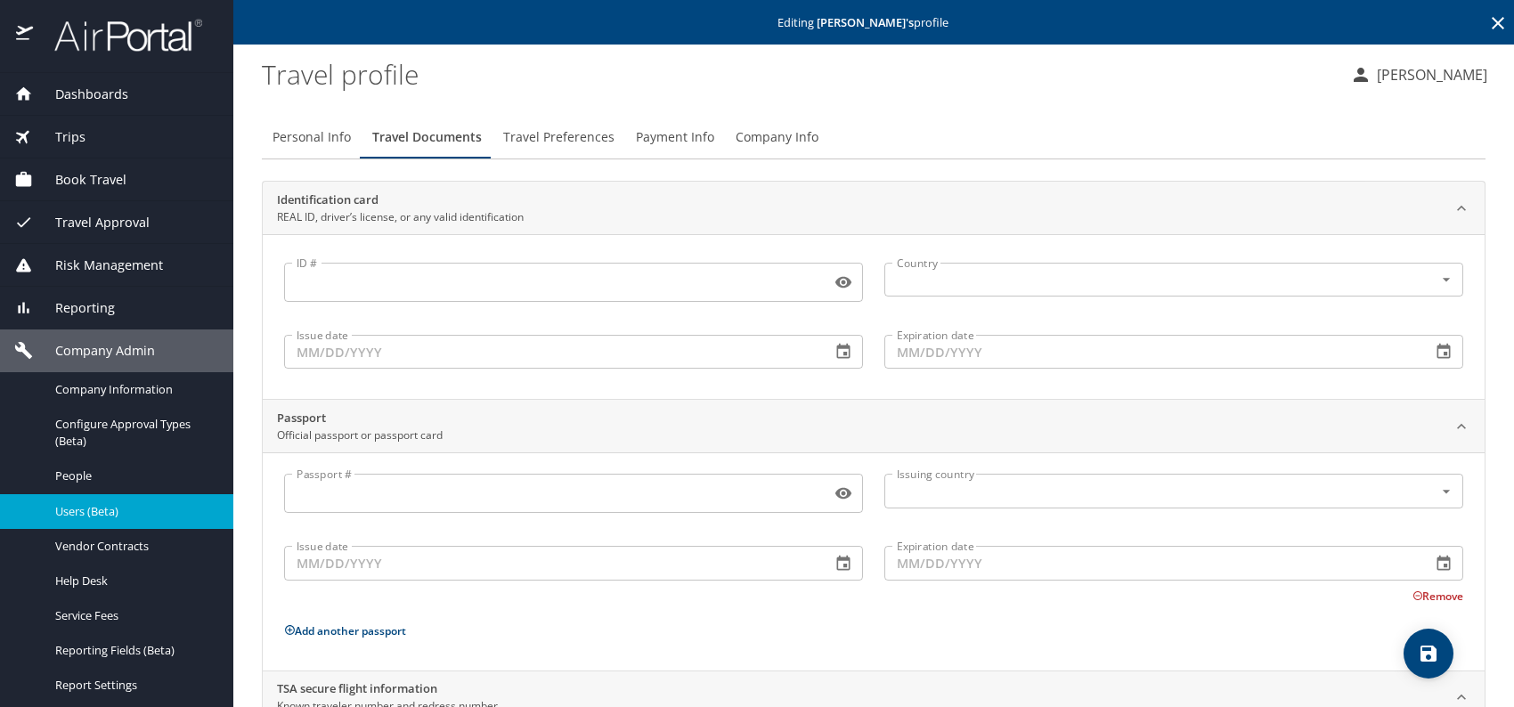
type input "985013113"
click at [546, 123] on button "Travel Preferences" at bounding box center [559, 137] width 133 height 43
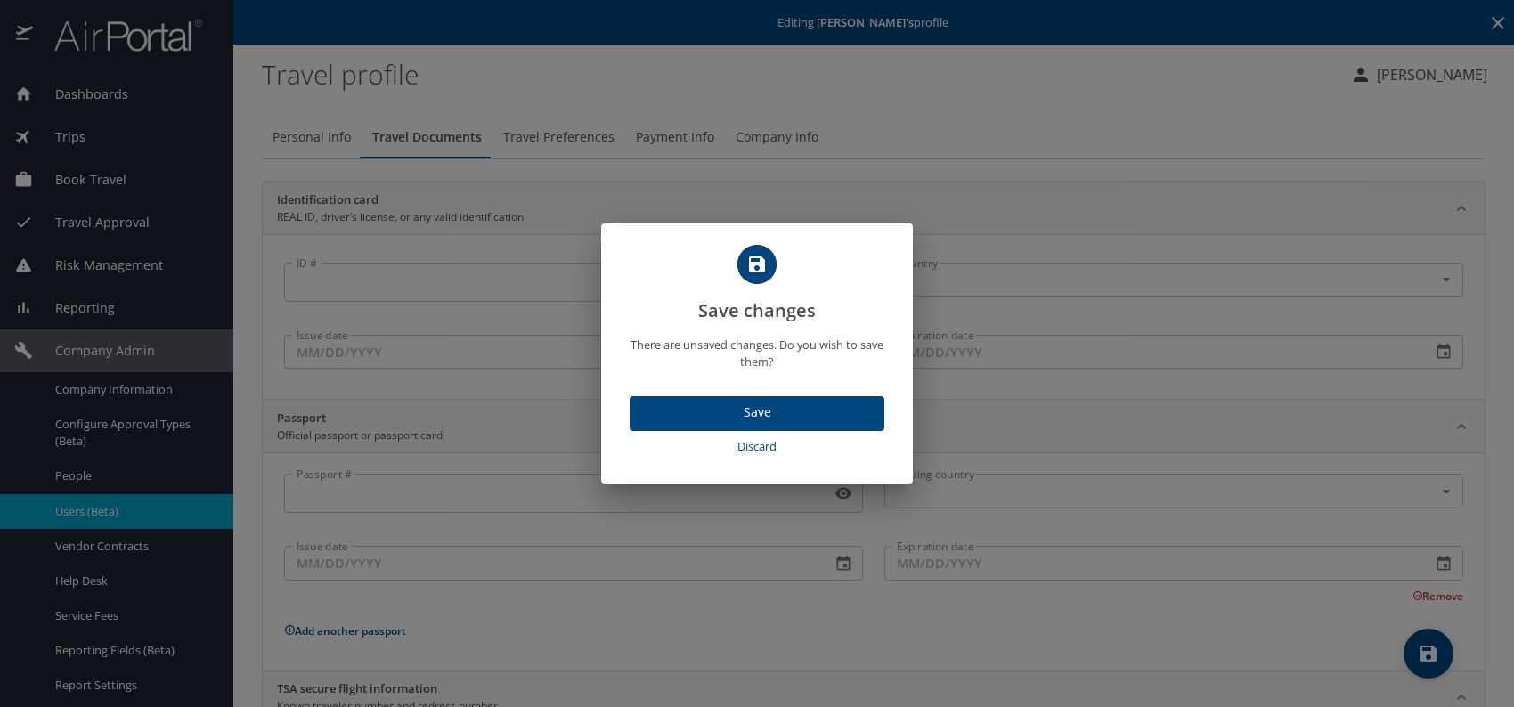
click at [759, 424] on button "Save" at bounding box center [757, 413] width 255 height 35
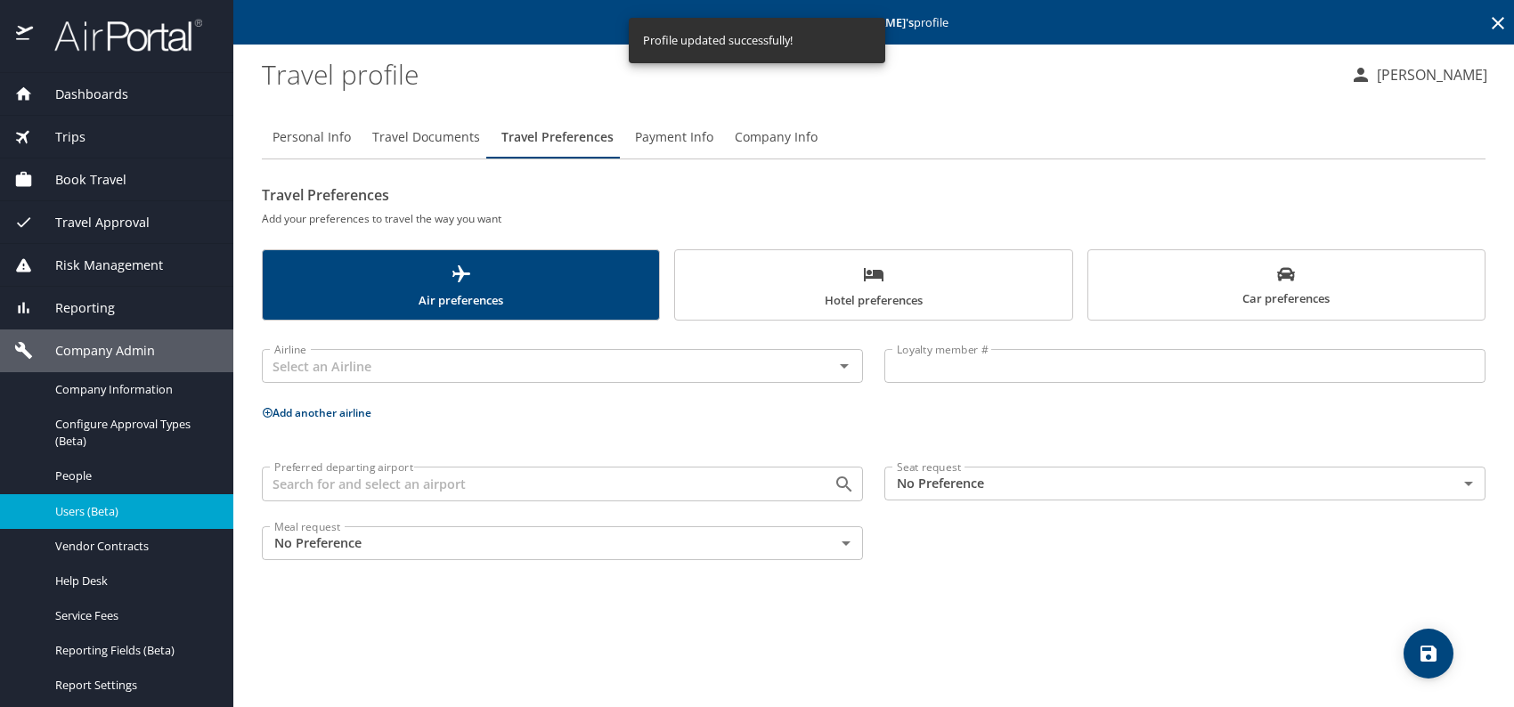
click at [1024, 476] on body "Dashboards AirPortal 360™ Manager My Travel Dashboard Trips Airtinerary® Lookup…" at bounding box center [757, 353] width 1514 height 707
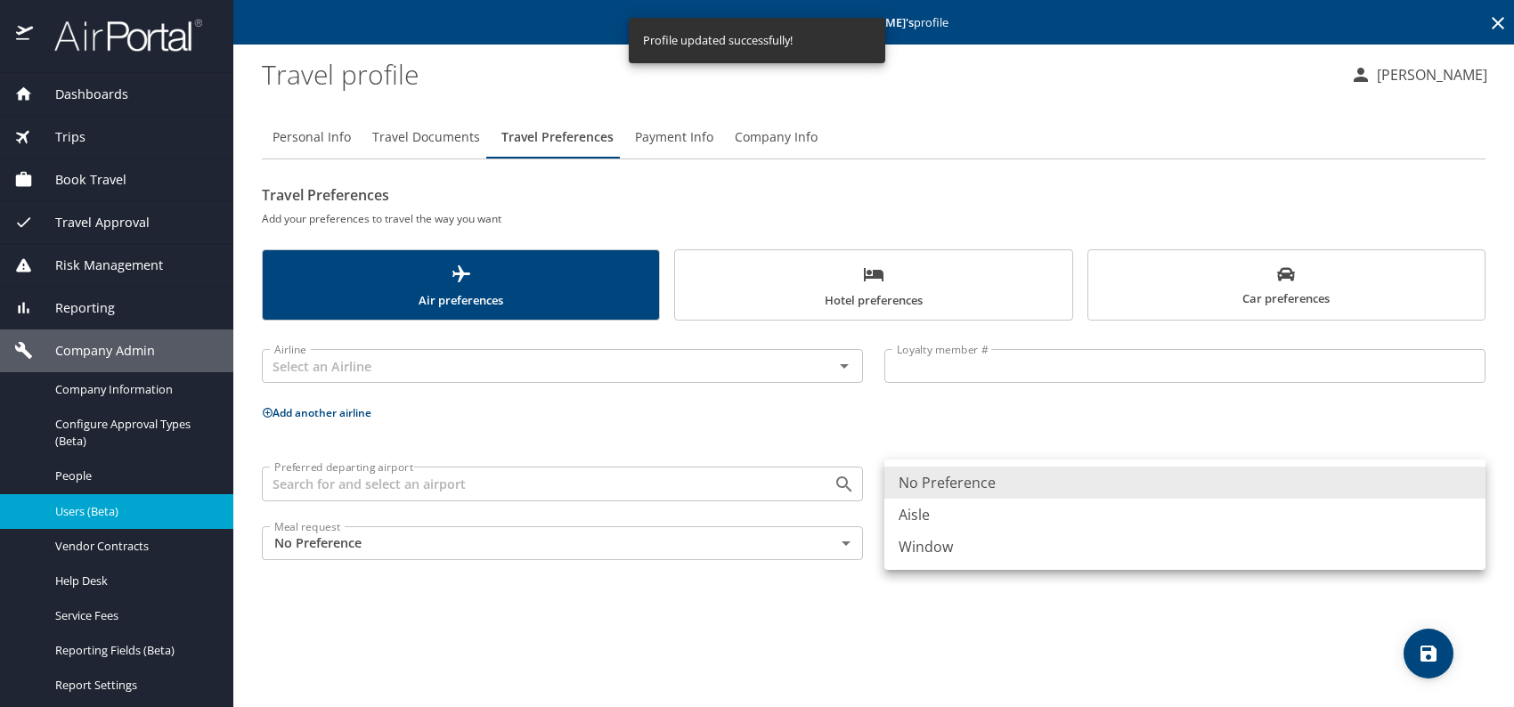
click at [971, 518] on li "Aisle" at bounding box center [1184, 515] width 601 height 32
type input "Aisle"
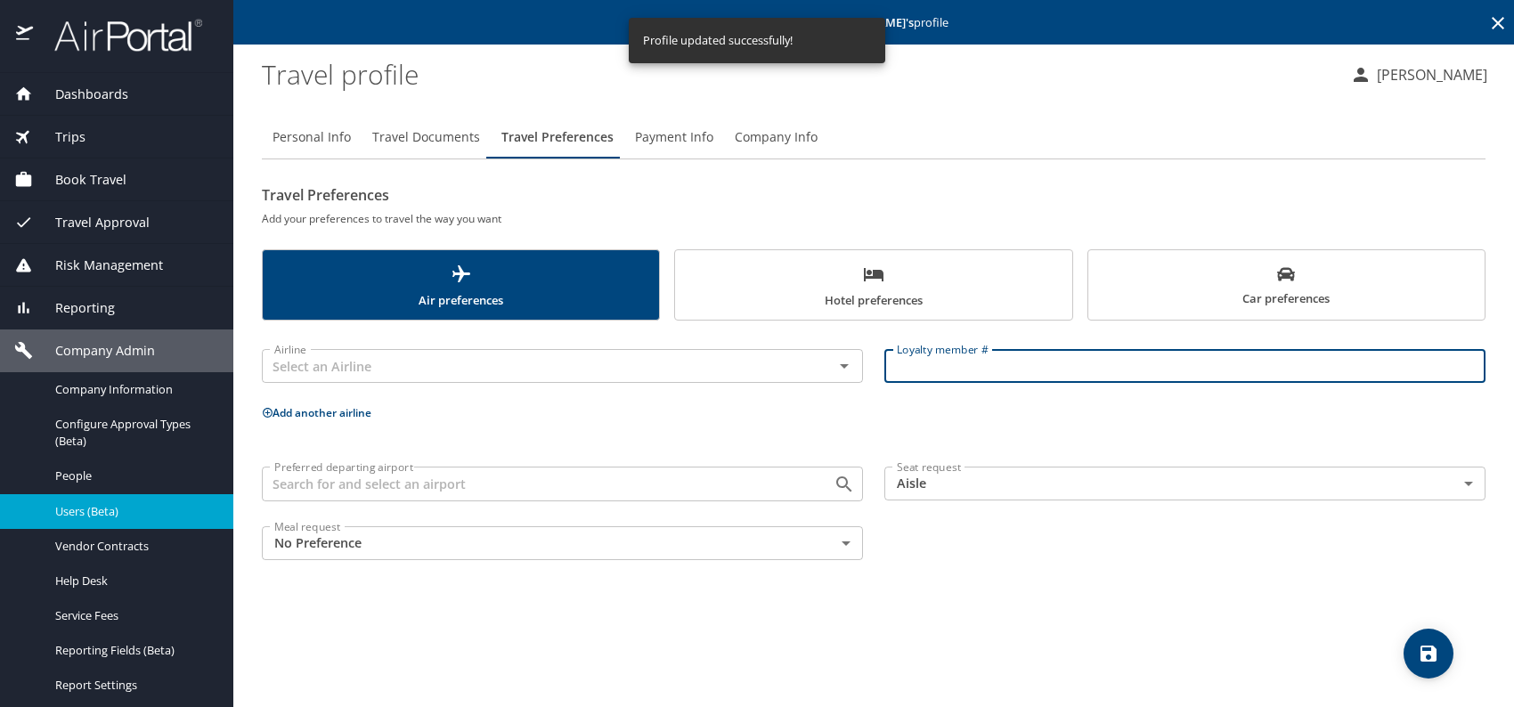
paste input "3Y03X04"
type input "3Y03X04"
click at [511, 378] on input "text" at bounding box center [536, 365] width 538 height 23
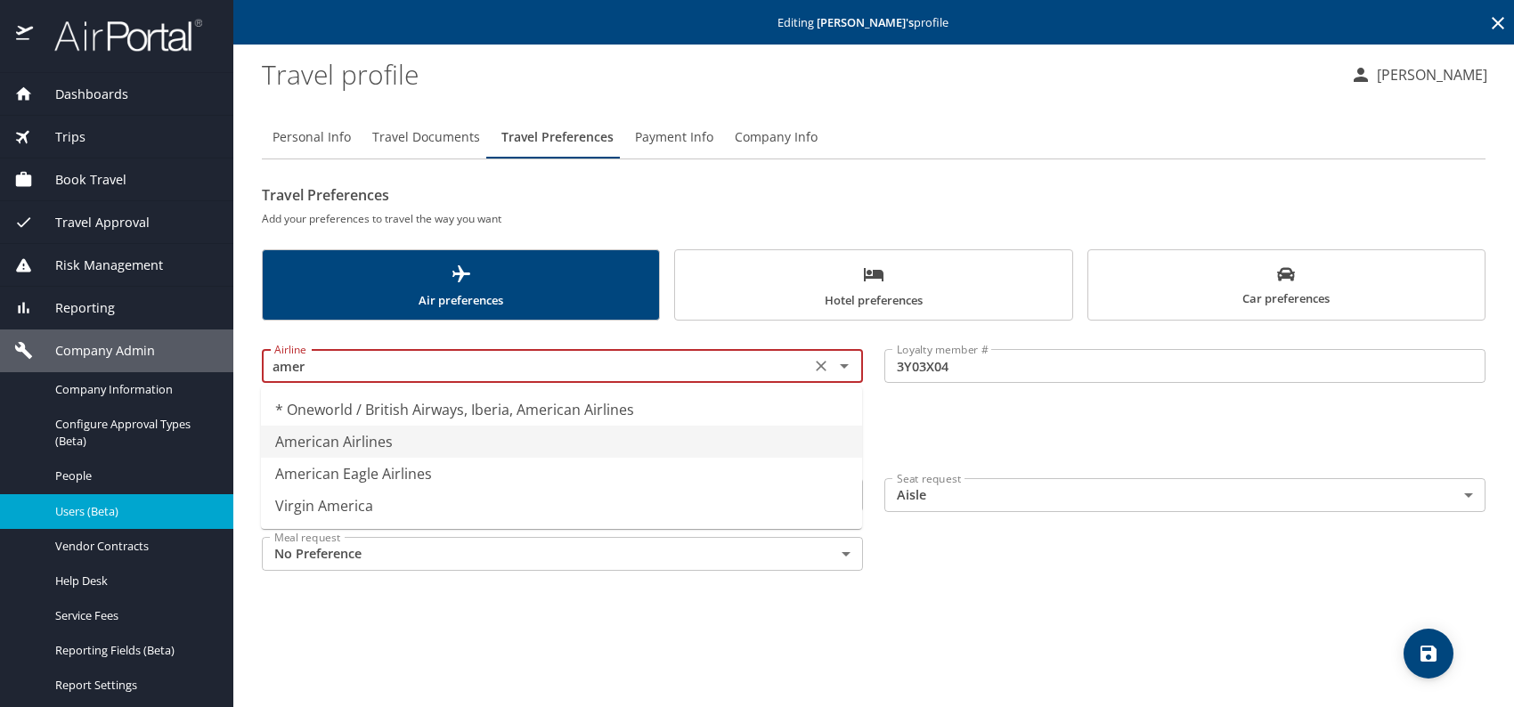
click at [452, 426] on li "American Airlines" at bounding box center [561, 442] width 601 height 32
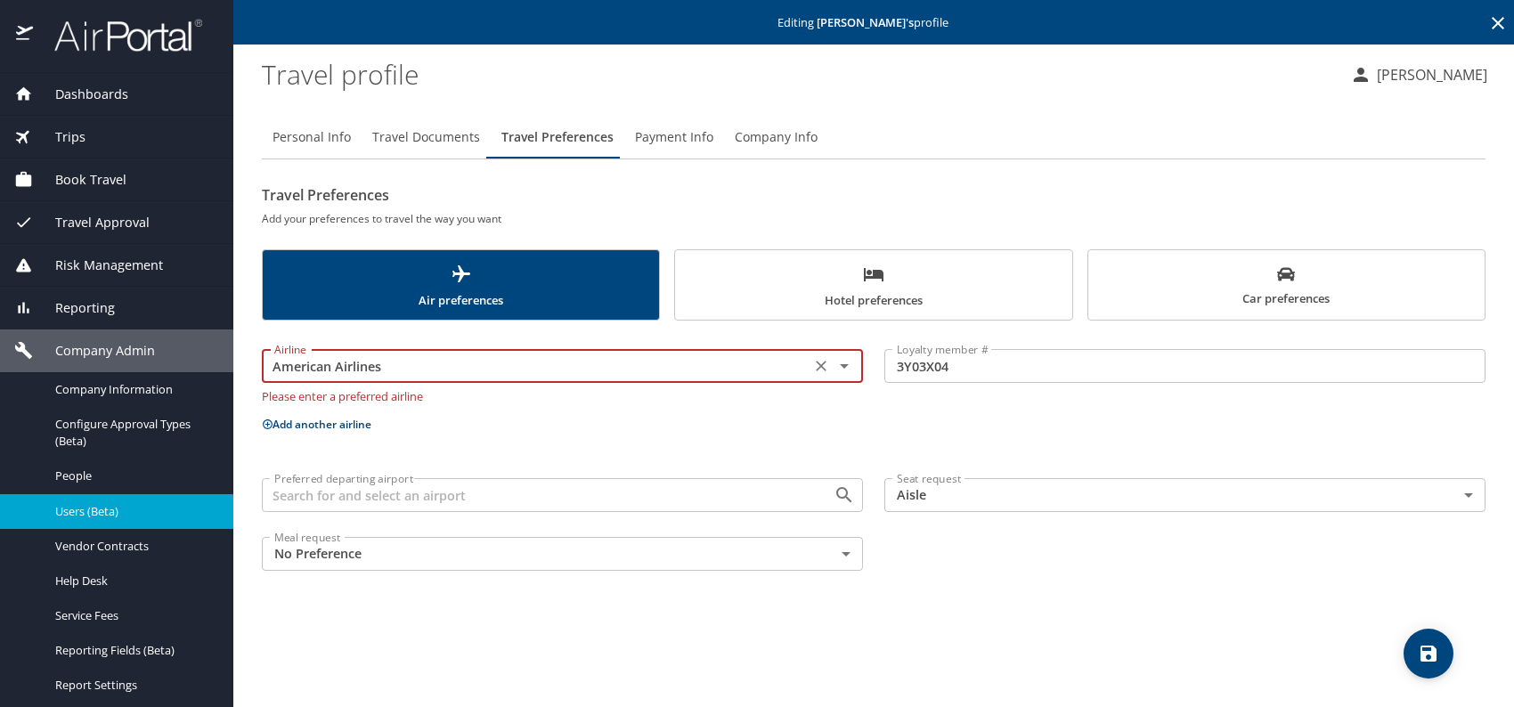
type input "American Airlines"
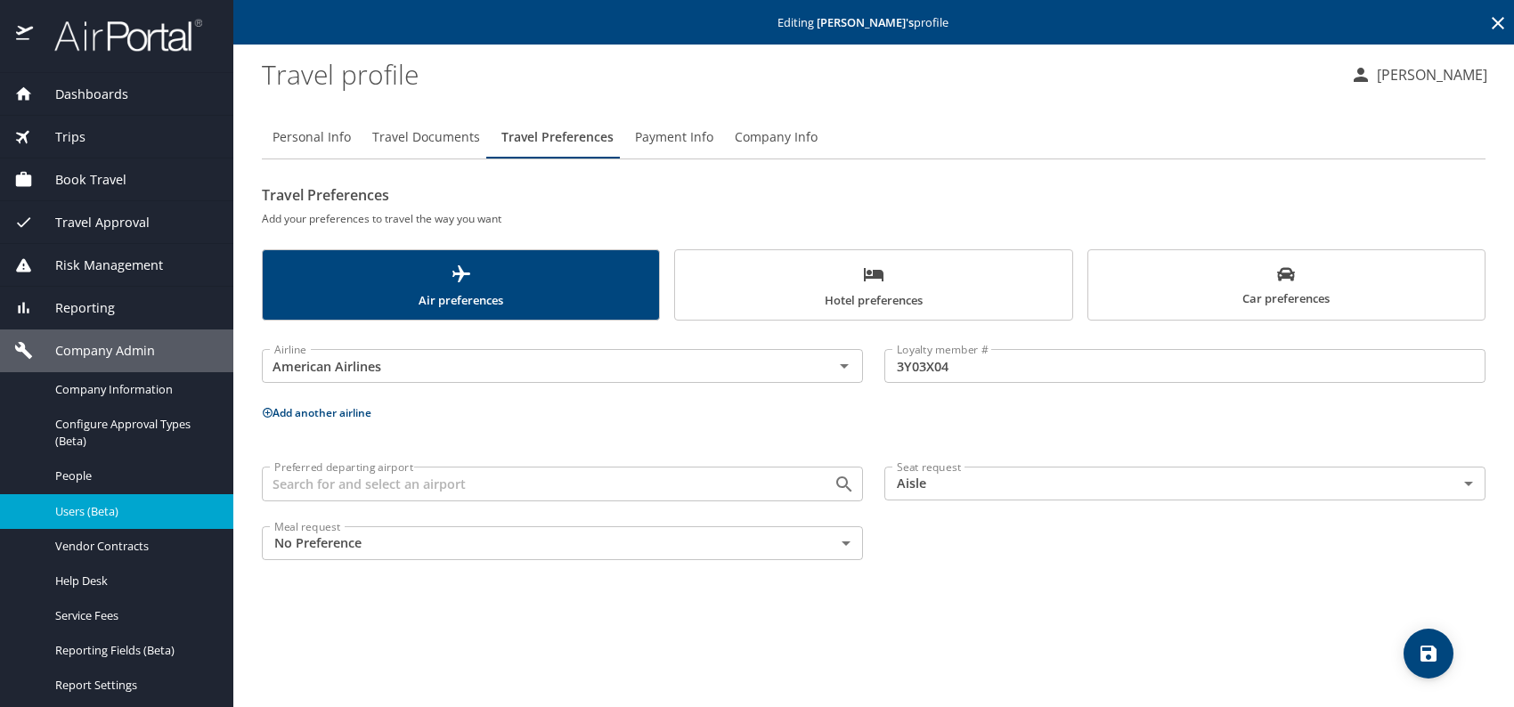
click at [343, 406] on button "Add another airline" at bounding box center [317, 412] width 110 height 15
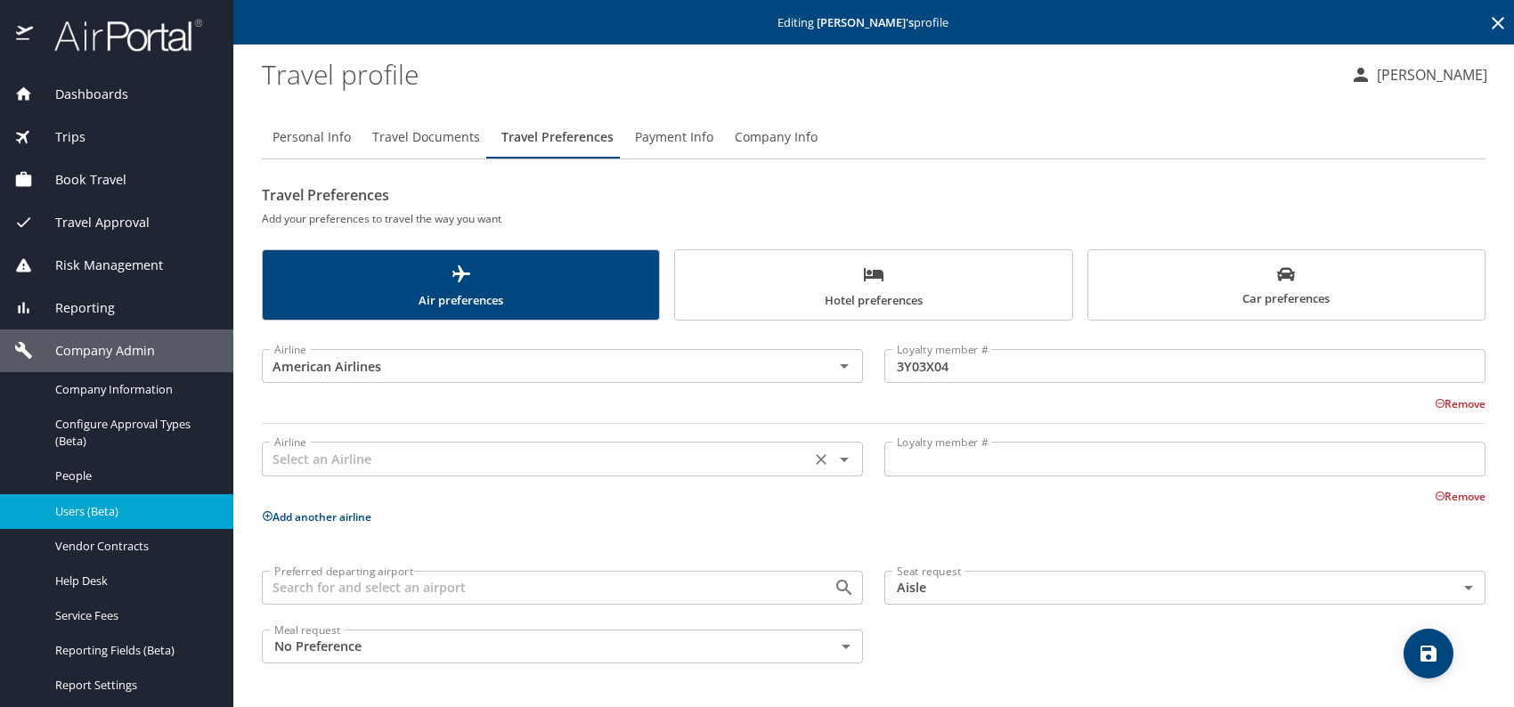
click at [366, 466] on input "text" at bounding box center [536, 458] width 538 height 23
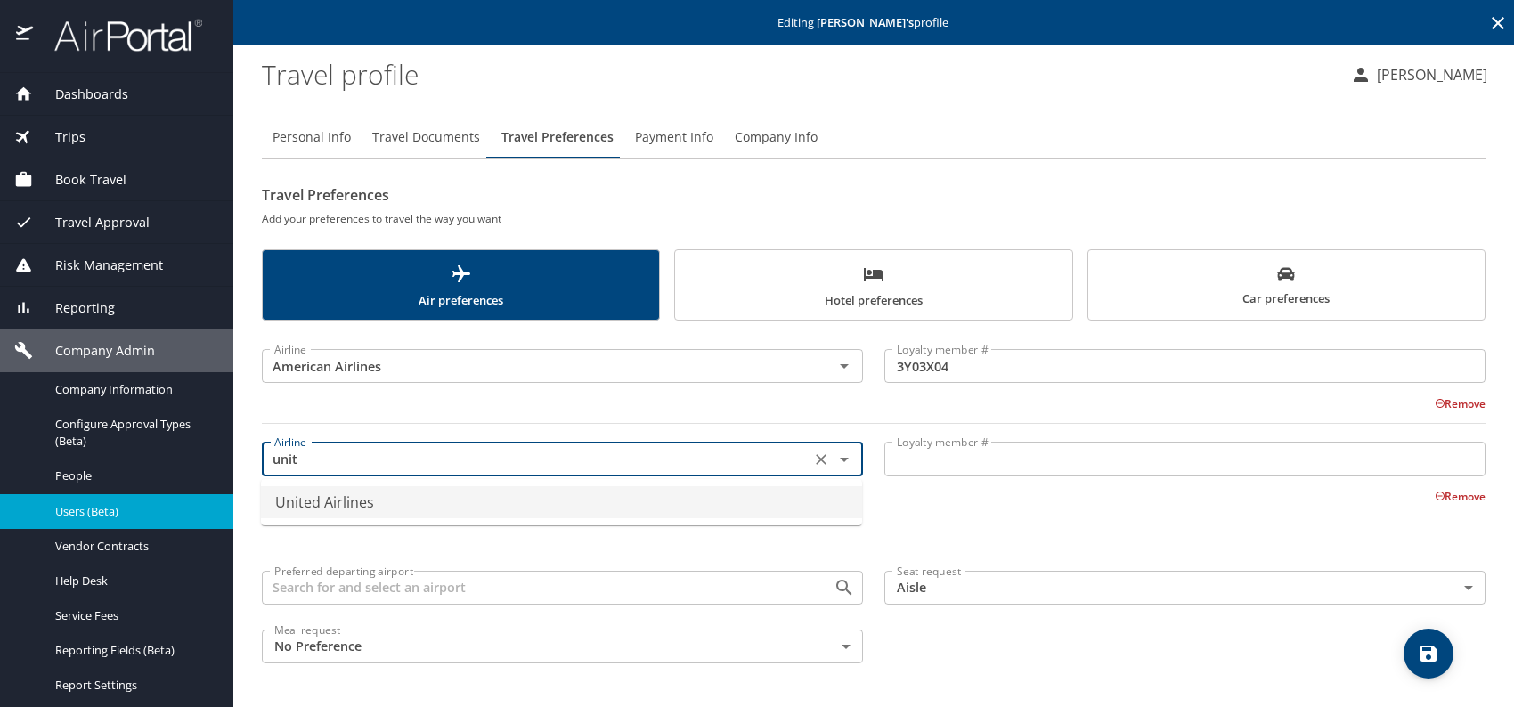
click at [410, 498] on li "United Airlines" at bounding box center [561, 502] width 601 height 32
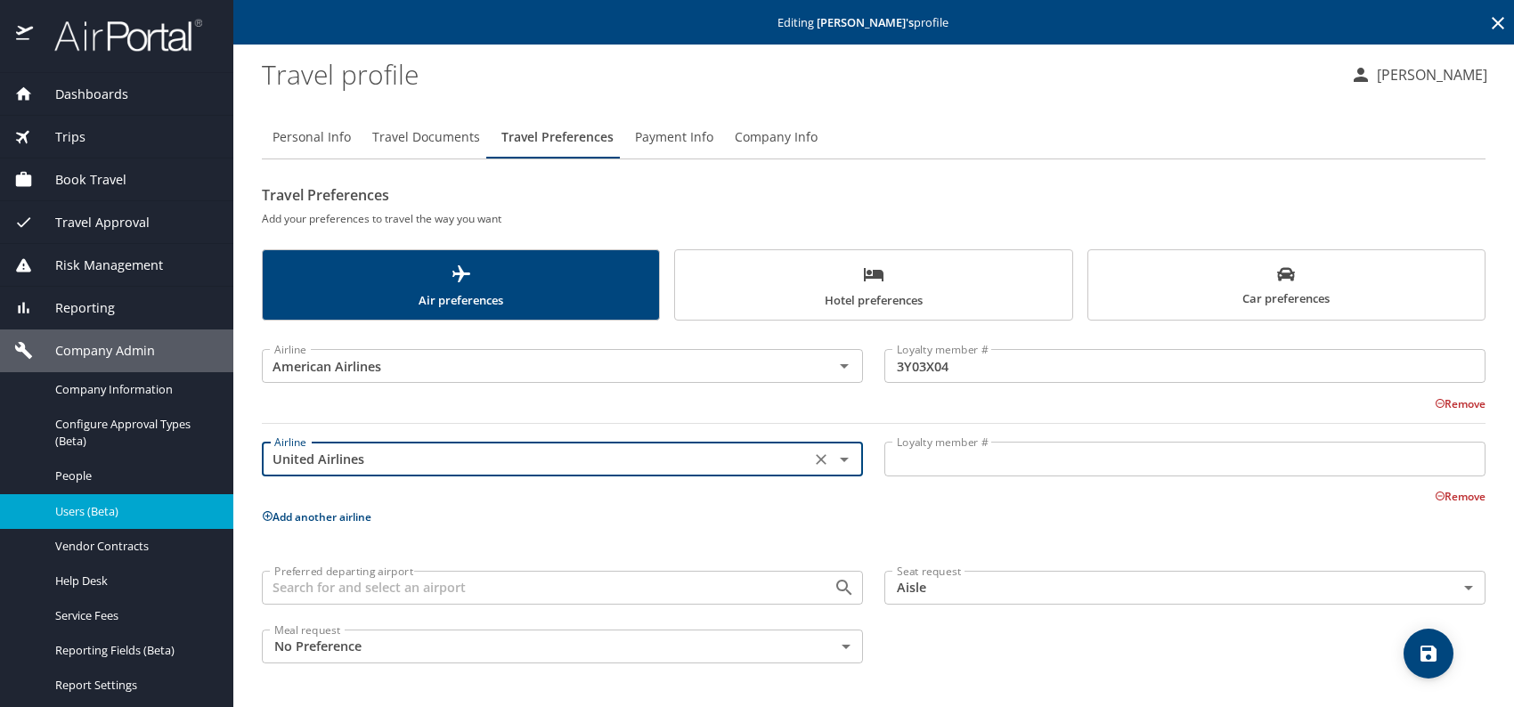
type input "United Airlines"
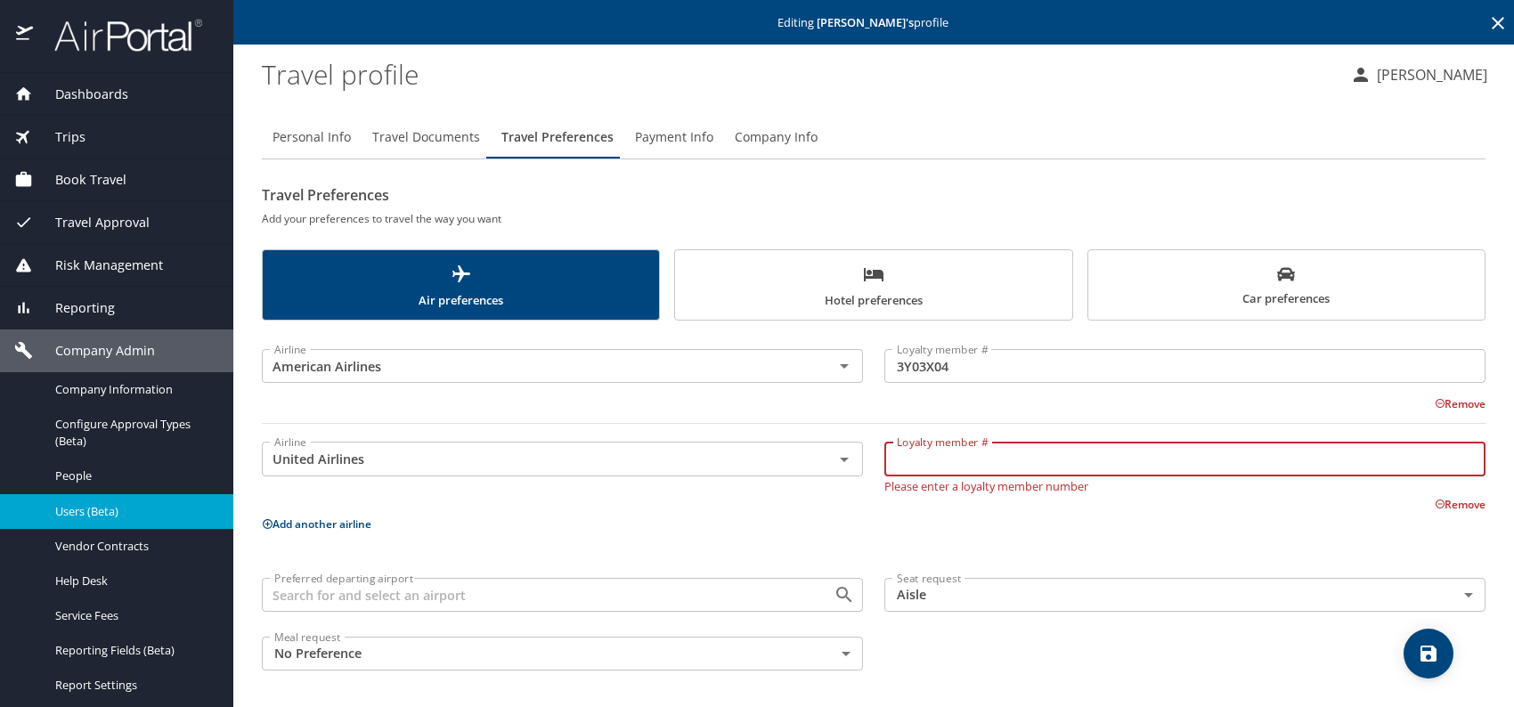
paste input "CYH17524"
type input "CYH17524"
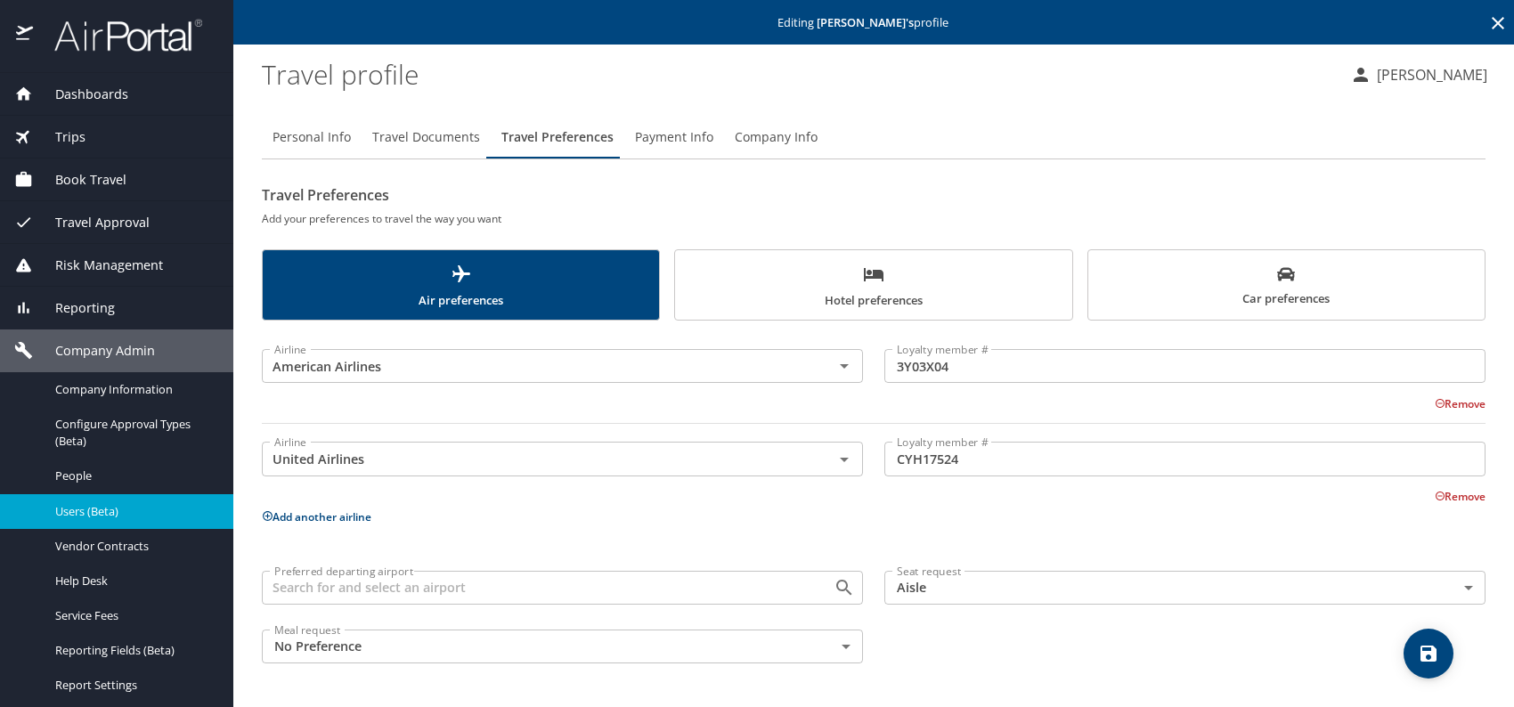
click at [1120, 535] on div "Airline American Airlines Airline Loyalty member # 3Y03X04 Loyalty member # Rem…" at bounding box center [874, 502] width 1224 height 342
click at [1417, 640] on button "save" at bounding box center [1429, 654] width 50 height 50
click at [149, 513] on span "Users (Beta)" at bounding box center [133, 511] width 157 height 17
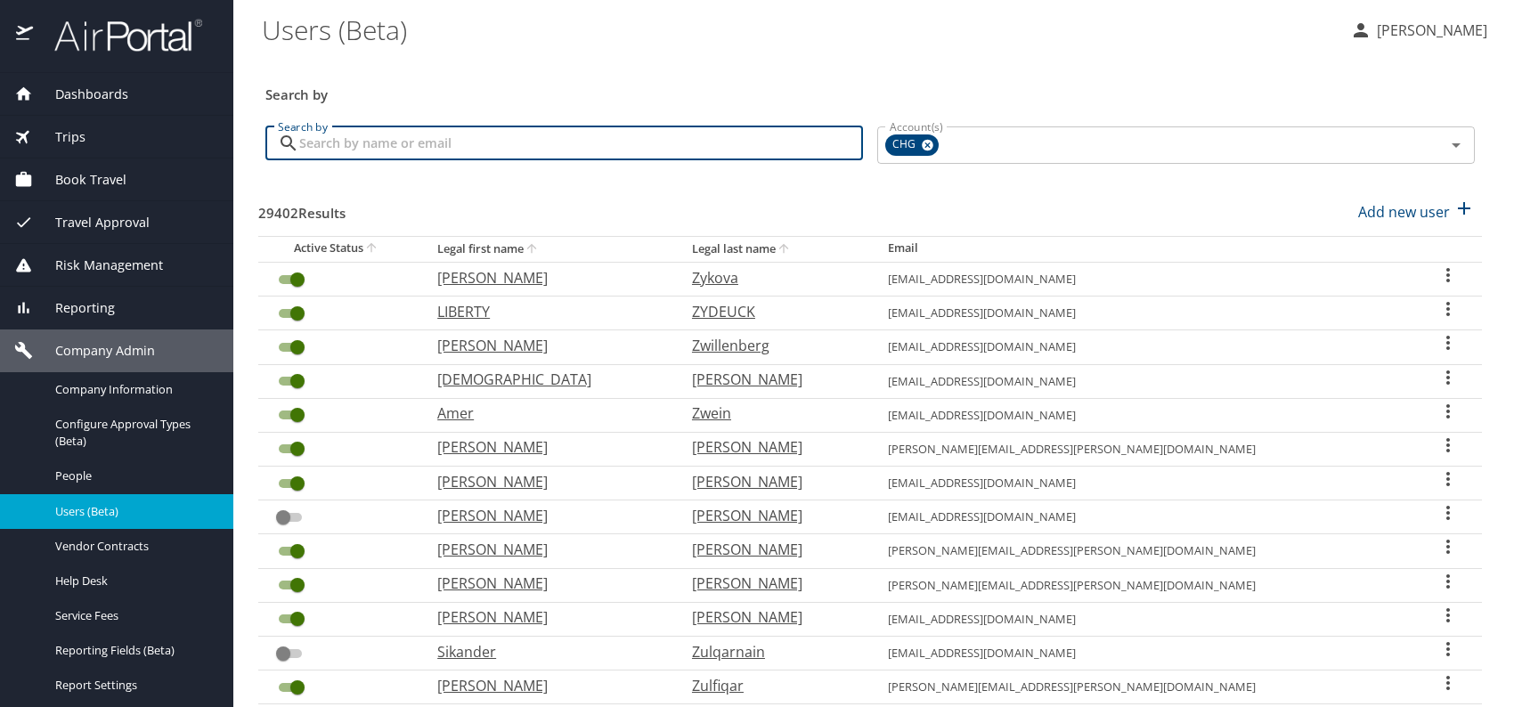
paste input "[EMAIL_ADDRESS][DOMAIN_NAME]"
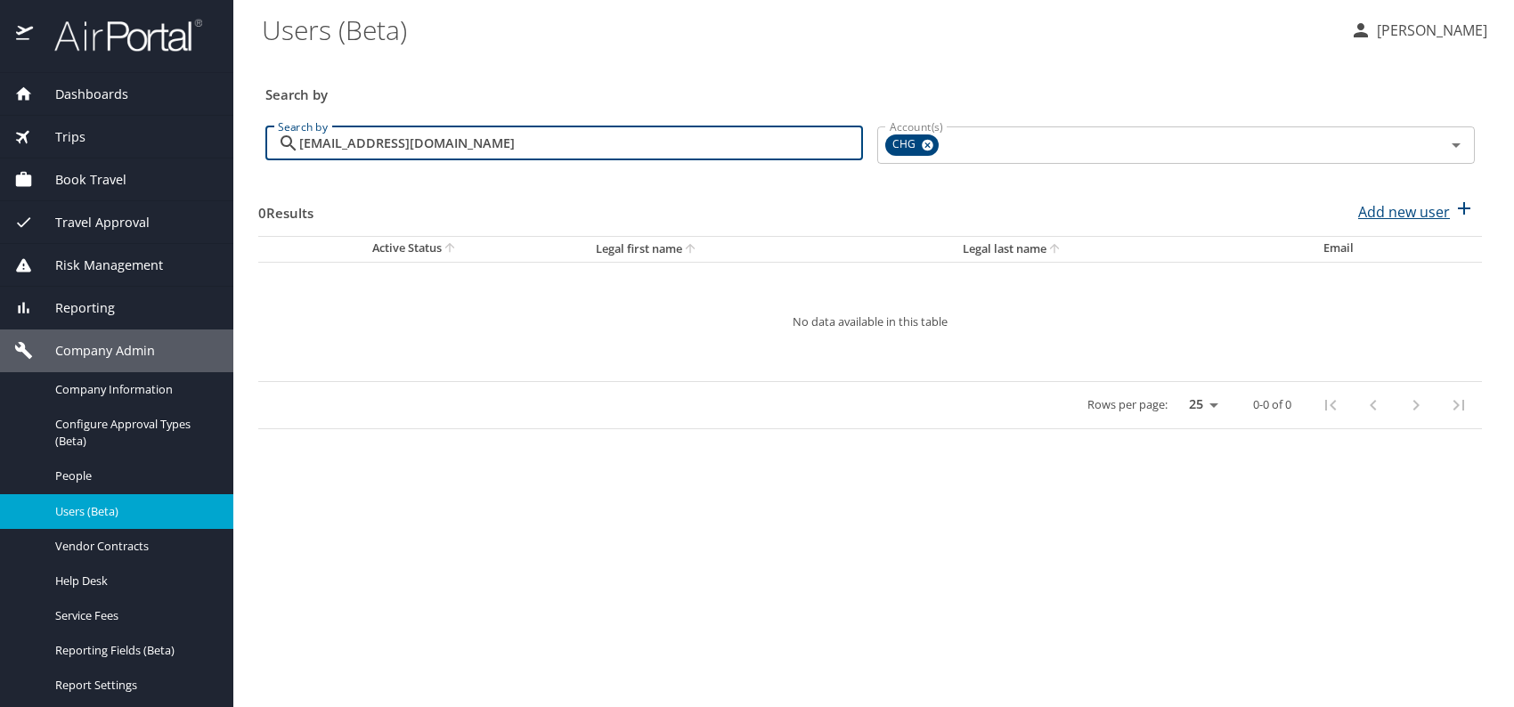
type input "[EMAIL_ADDRESS][DOMAIN_NAME]"
click at [1395, 219] on p "Add new user" at bounding box center [1404, 211] width 92 height 21
select select "US"
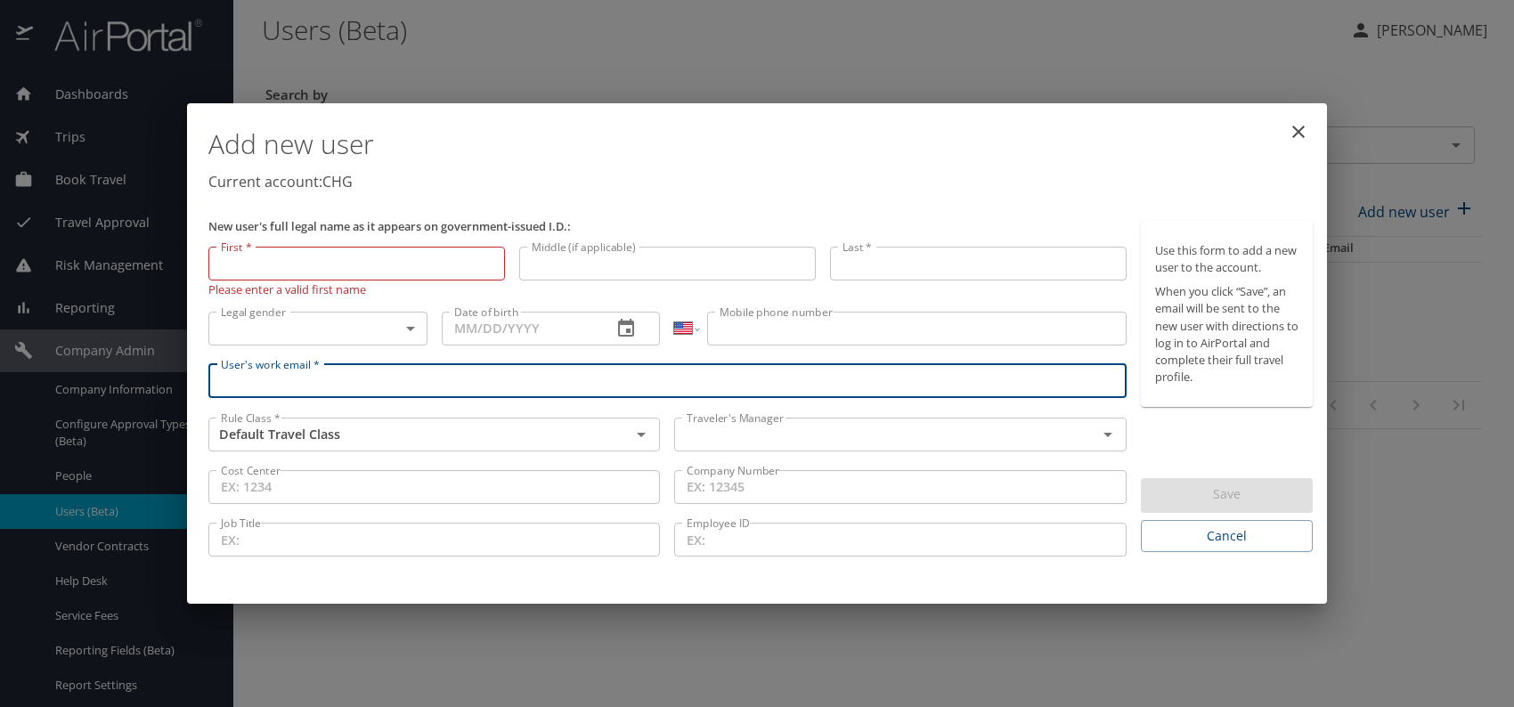
paste input "[EMAIL_ADDRESS][DOMAIN_NAME]"
type input "[EMAIL_ADDRESS][DOMAIN_NAME]"
click at [751, 433] on input "text" at bounding box center [874, 434] width 388 height 23
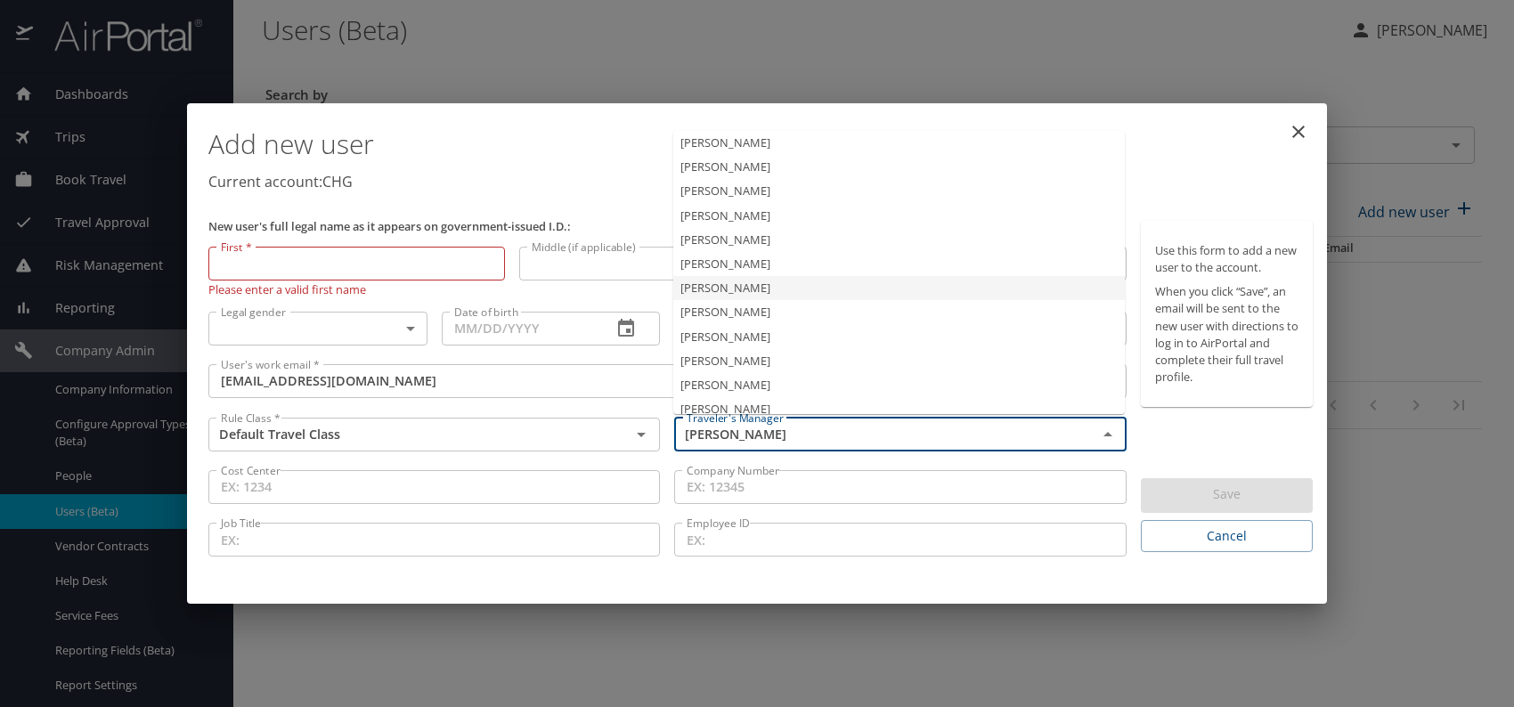
click at [736, 293] on li "[PERSON_NAME]" at bounding box center [899, 288] width 452 height 24
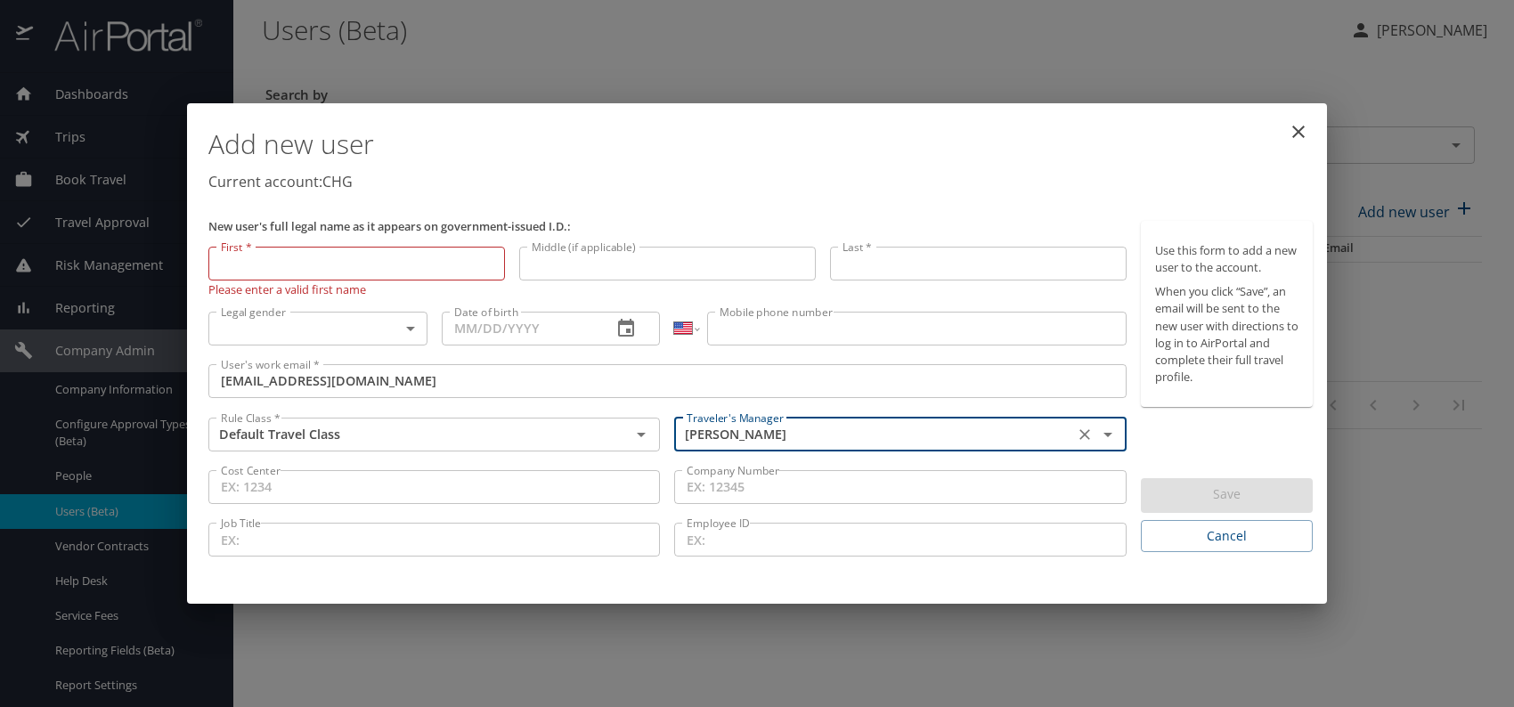
type input "[PERSON_NAME]"
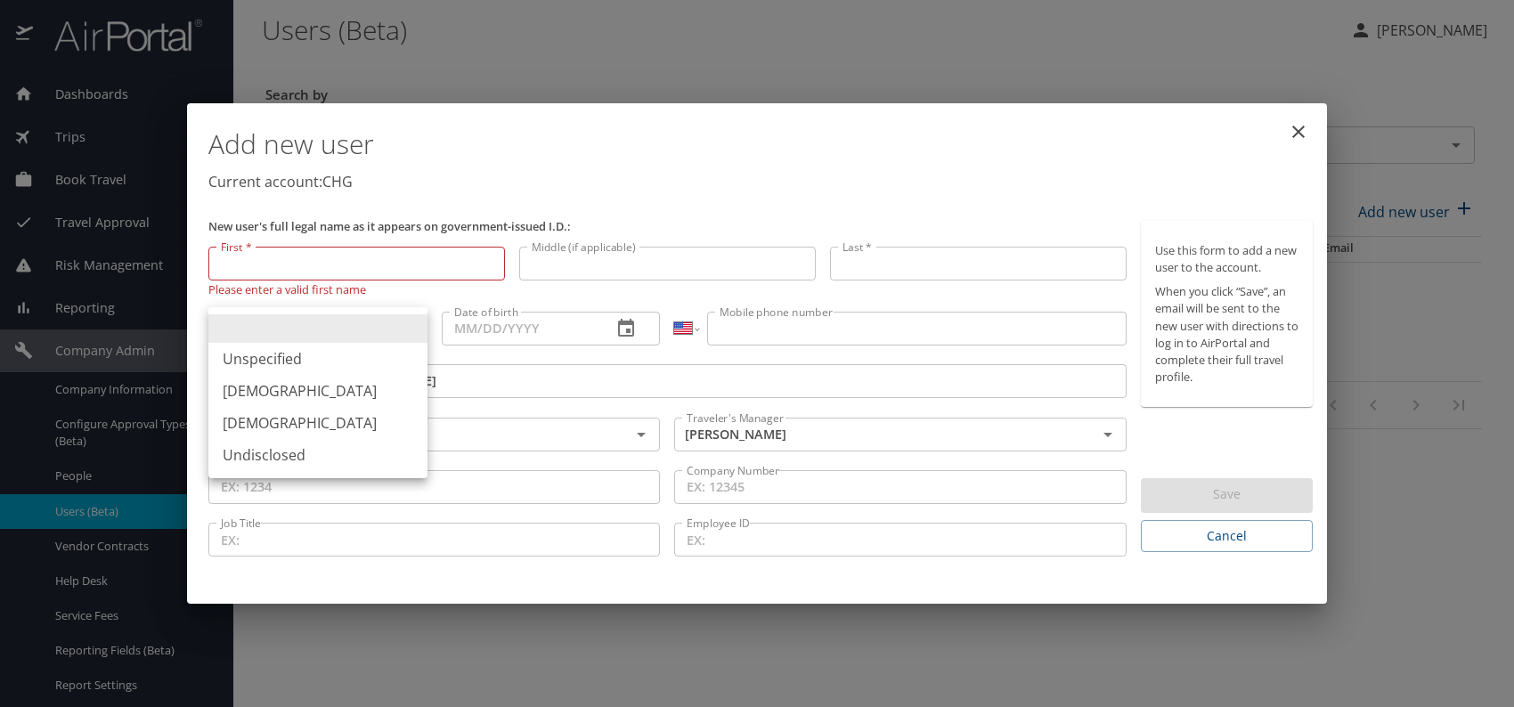
click at [339, 324] on body "Dashboards AirPortal 360™ Manager My Travel Dashboard Trips Airtinerary® Lookup…" at bounding box center [757, 353] width 1514 height 707
click at [286, 391] on li "[DEMOGRAPHIC_DATA]" at bounding box center [317, 391] width 219 height 32
type input "[DEMOGRAPHIC_DATA]"
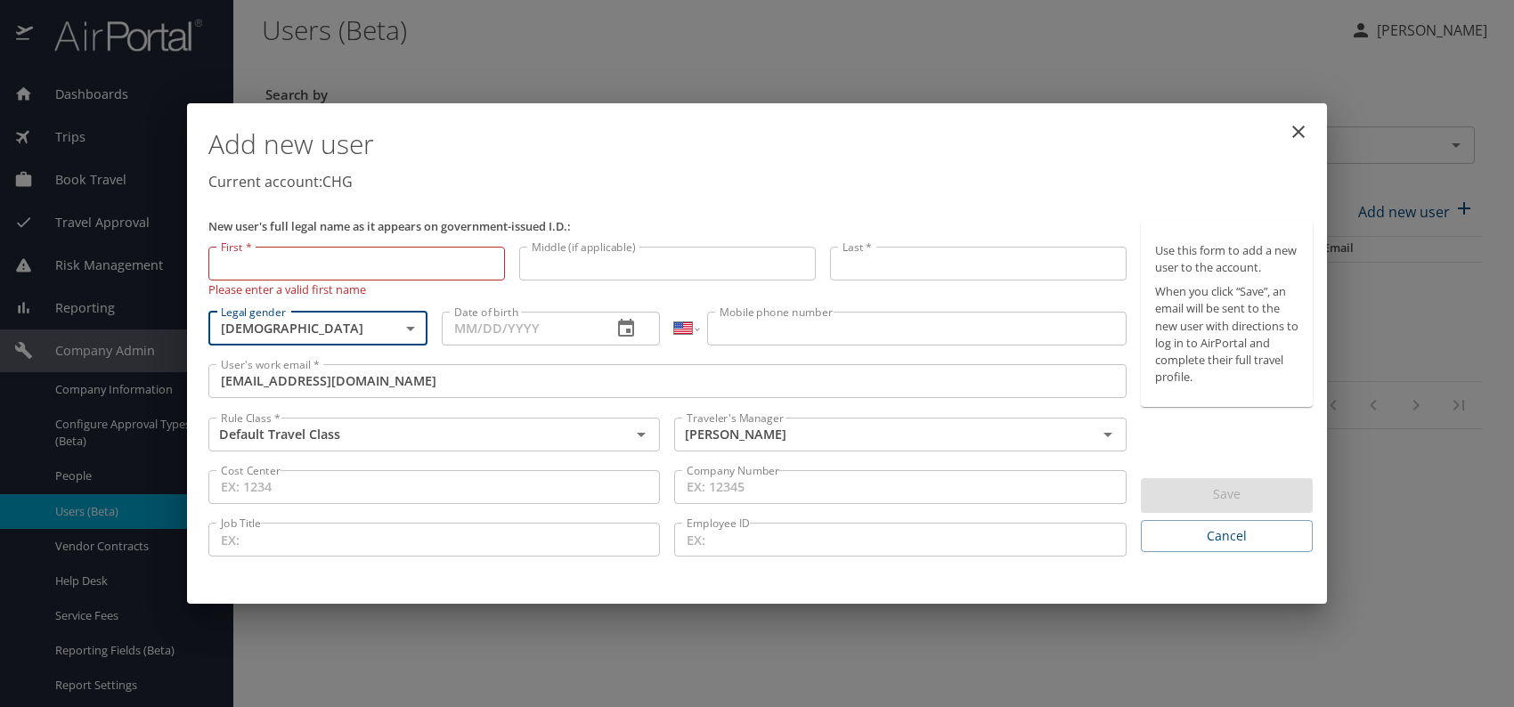
click at [500, 327] on input "Date of birth" at bounding box center [520, 329] width 157 height 34
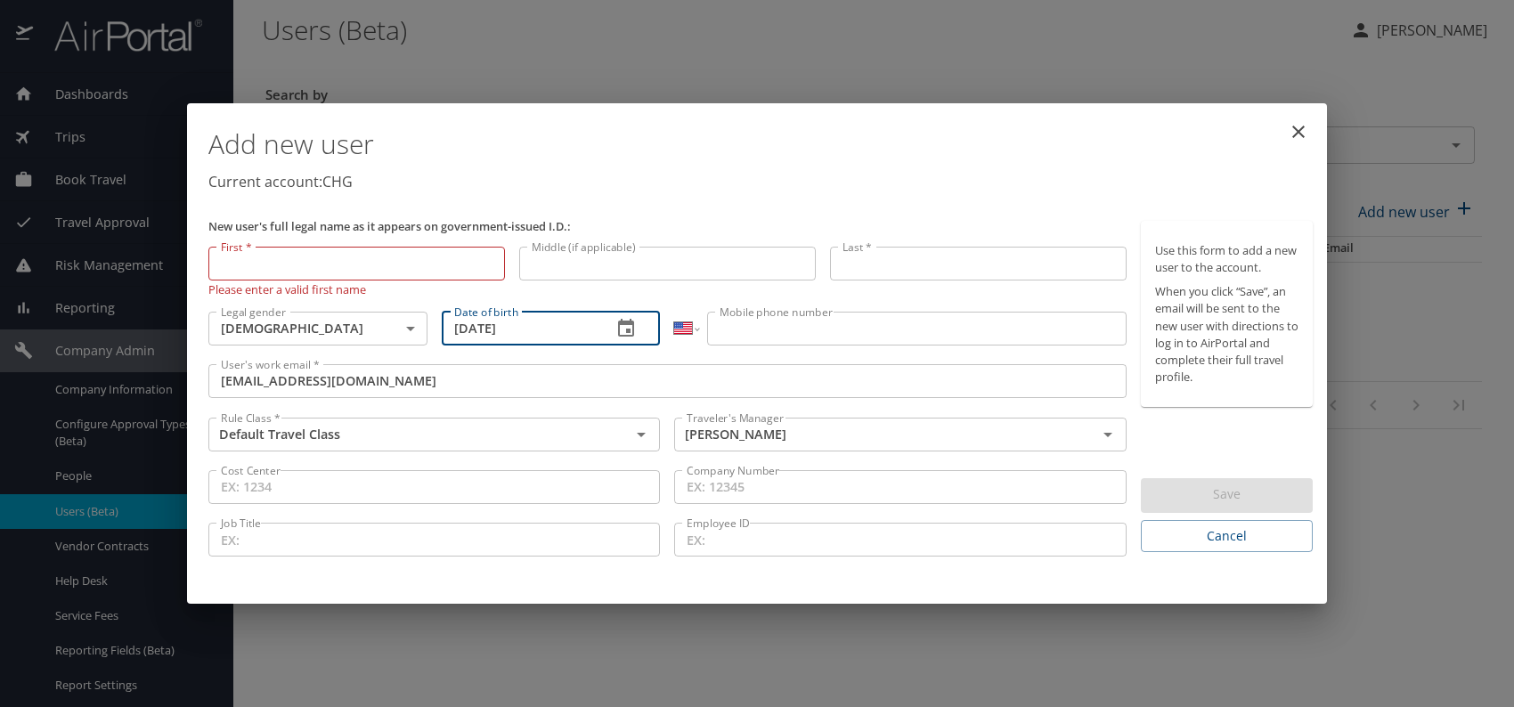
type input "[DATE]"
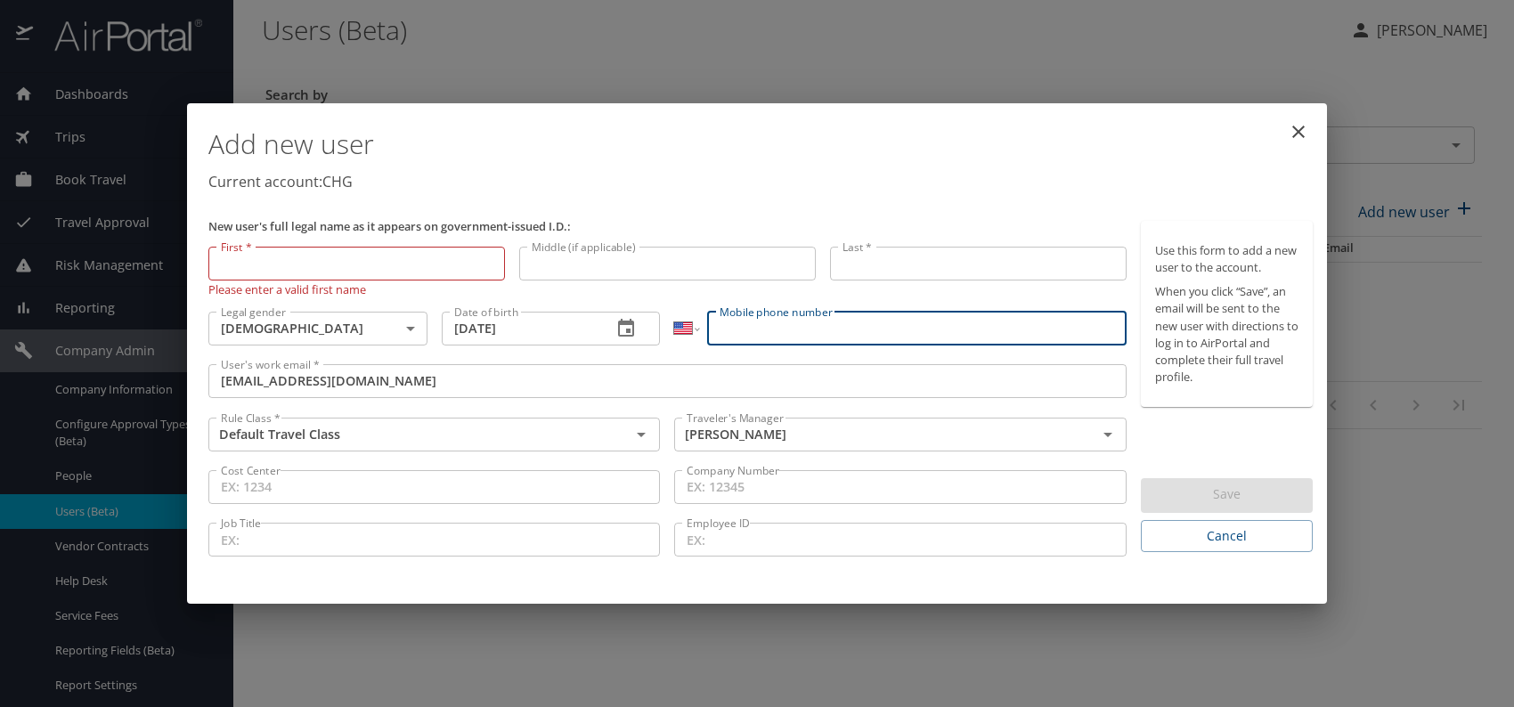
paste input "[PHONE_NUMBER]"
type input "[PHONE_NUMBER]"
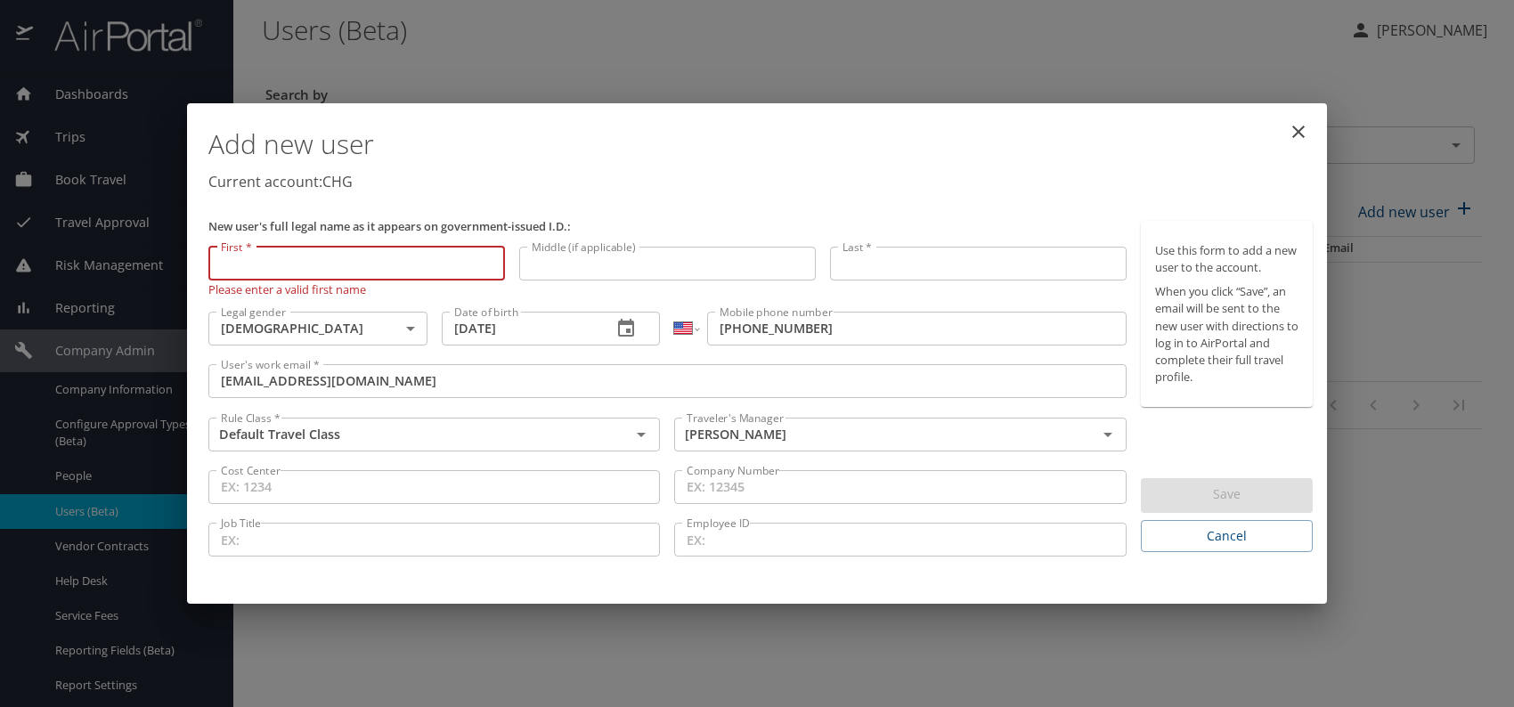
paste input "[PERSON_NAME]"
drag, startPoint x: 370, startPoint y: 269, endPoint x: 427, endPoint y: 269, distance: 57.0
click at [425, 269] on input "[PERSON_NAME]" at bounding box center [356, 264] width 297 height 34
type input "[PERSON_NAME]"
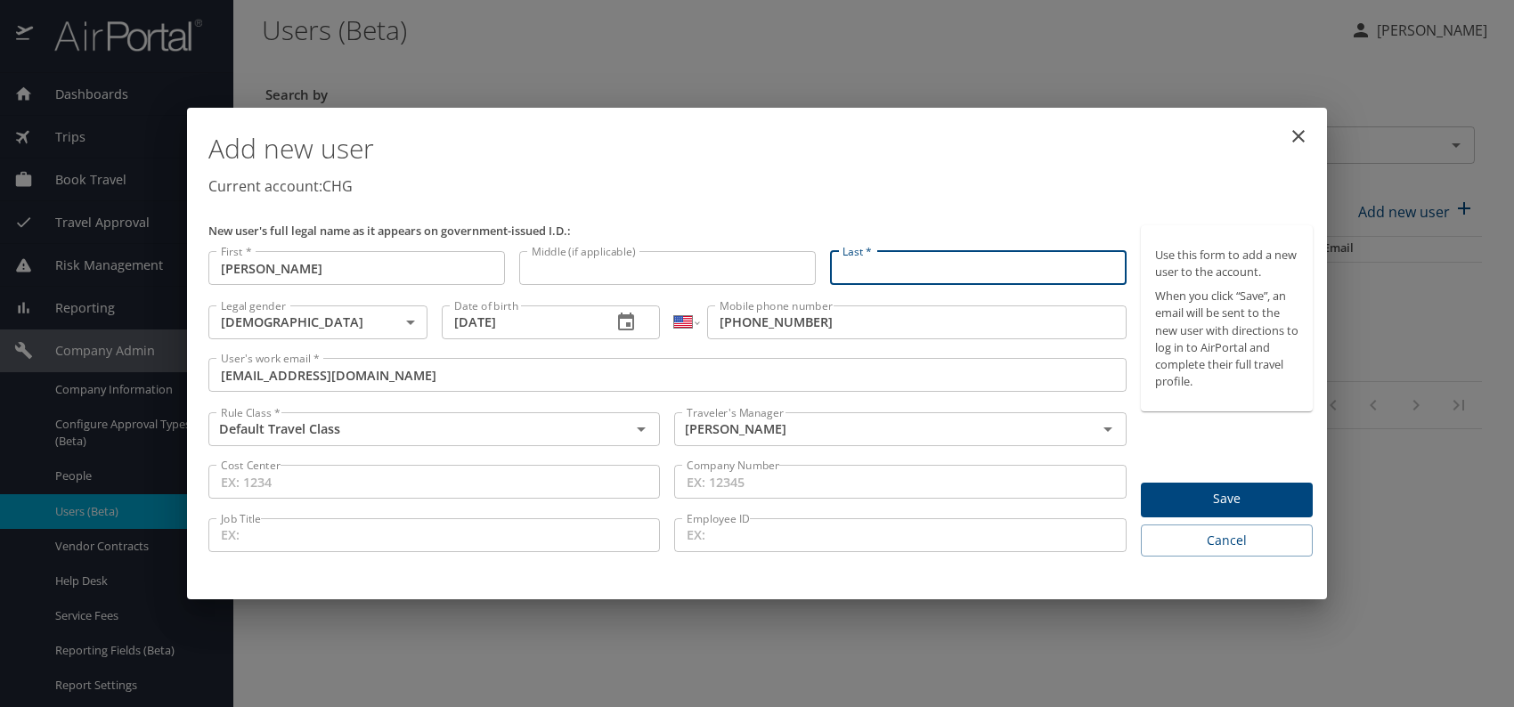
paste input "[PERSON_NAME]"
click at [882, 265] on input "[PERSON_NAME]" at bounding box center [978, 268] width 297 height 34
type input "[PERSON_NAME]"
click at [1004, 186] on p "Current account: CHG" at bounding box center [760, 185] width 1104 height 21
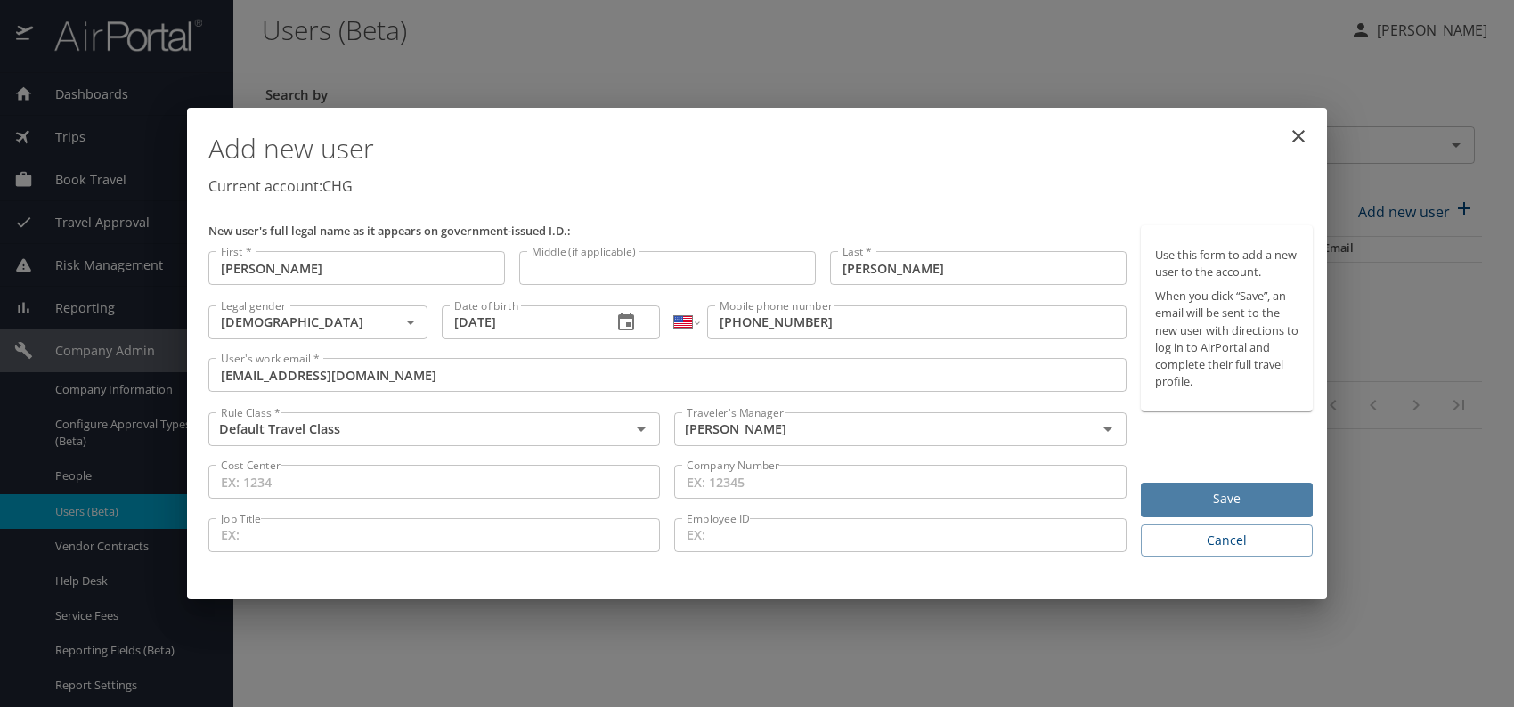
click at [1246, 507] on span "Save" at bounding box center [1226, 499] width 143 height 22
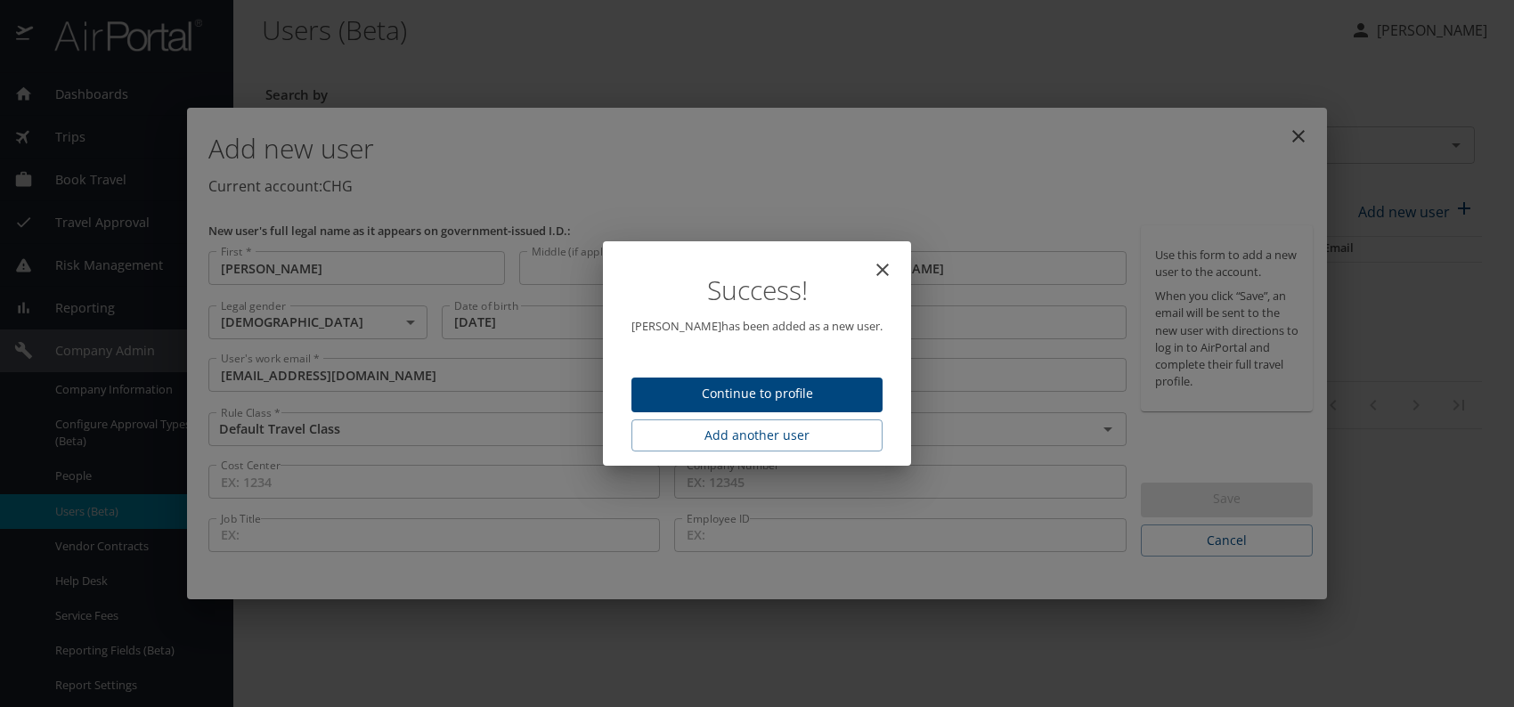
click at [772, 397] on span "Continue to profile" at bounding box center [757, 394] width 223 height 22
select select "US"
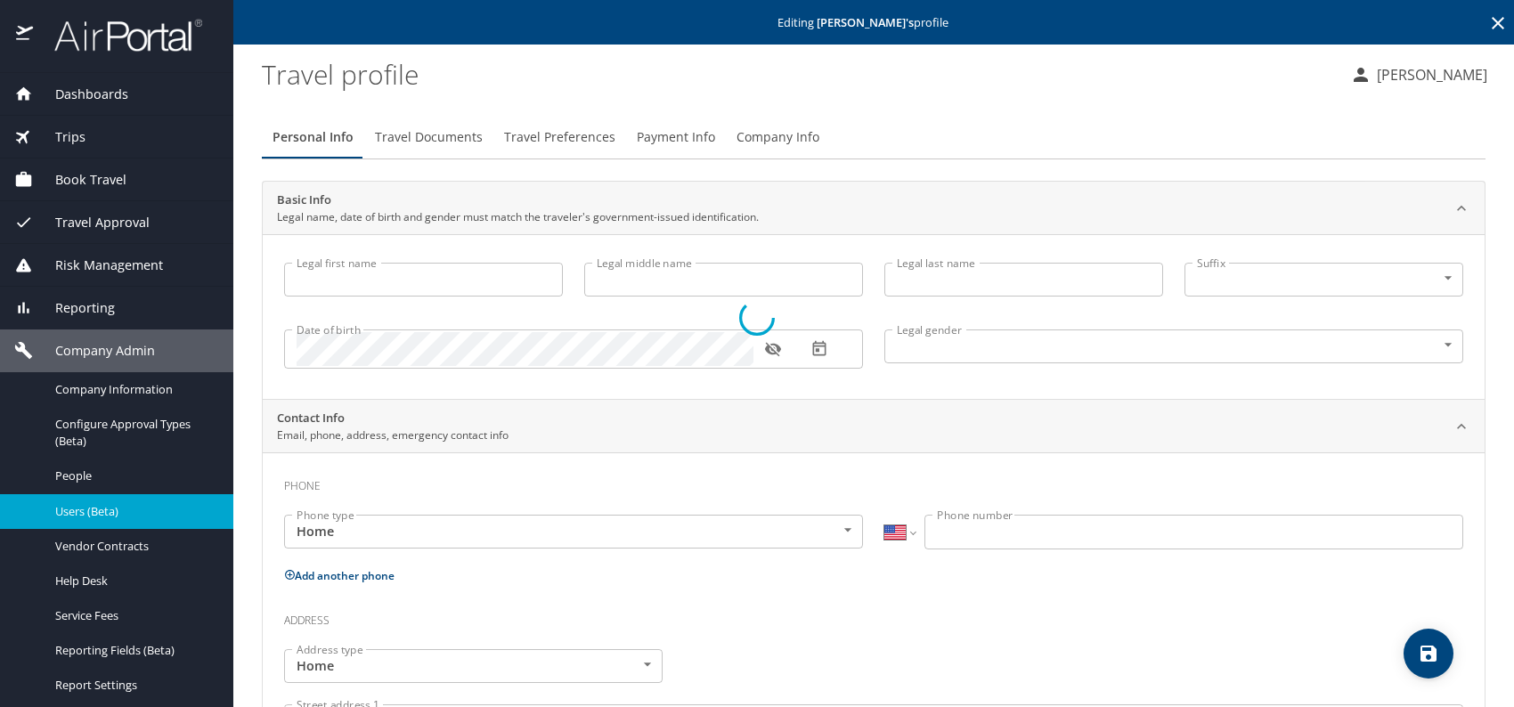
type input "[PERSON_NAME]"
type input "[DEMOGRAPHIC_DATA]"
select select "US"
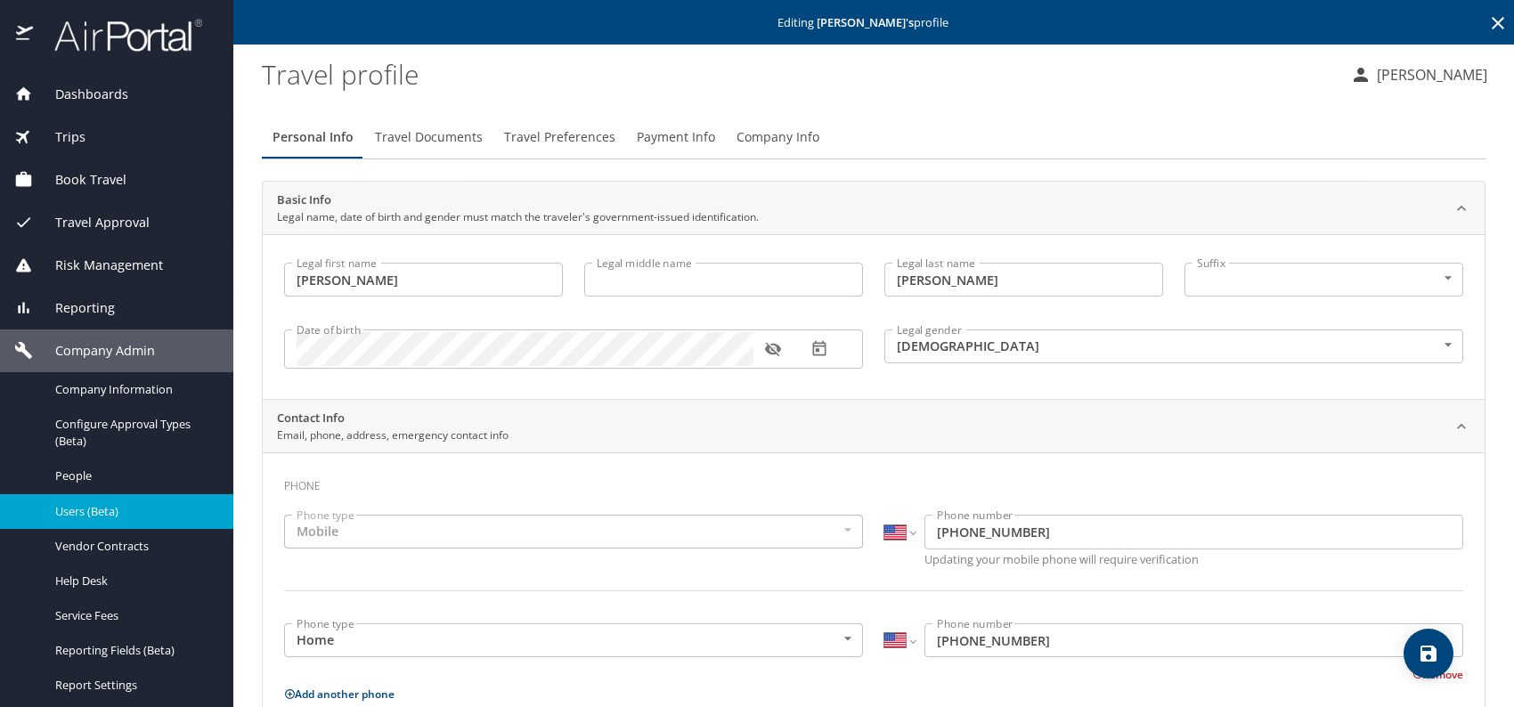
click at [444, 144] on span "Travel Documents" at bounding box center [429, 137] width 108 height 22
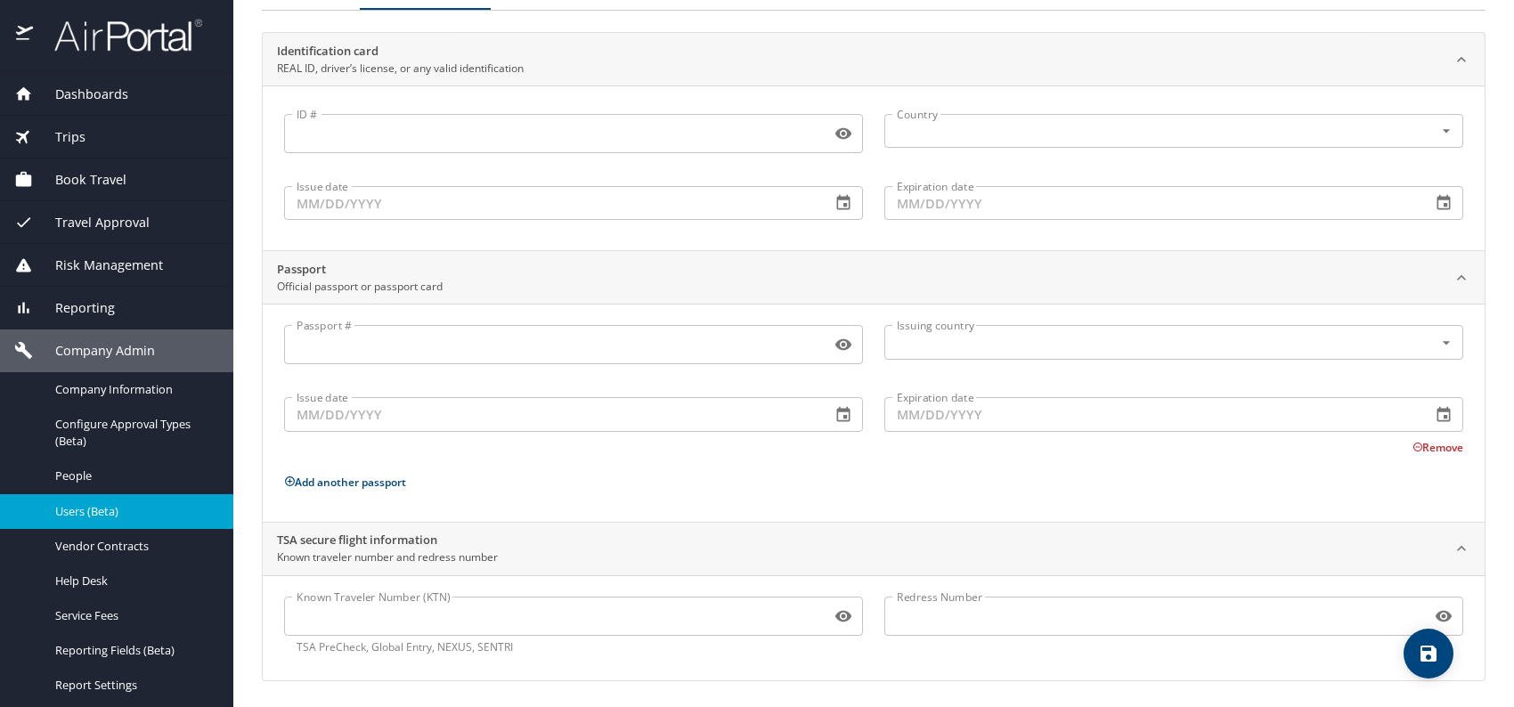
scroll to position [150, 0]
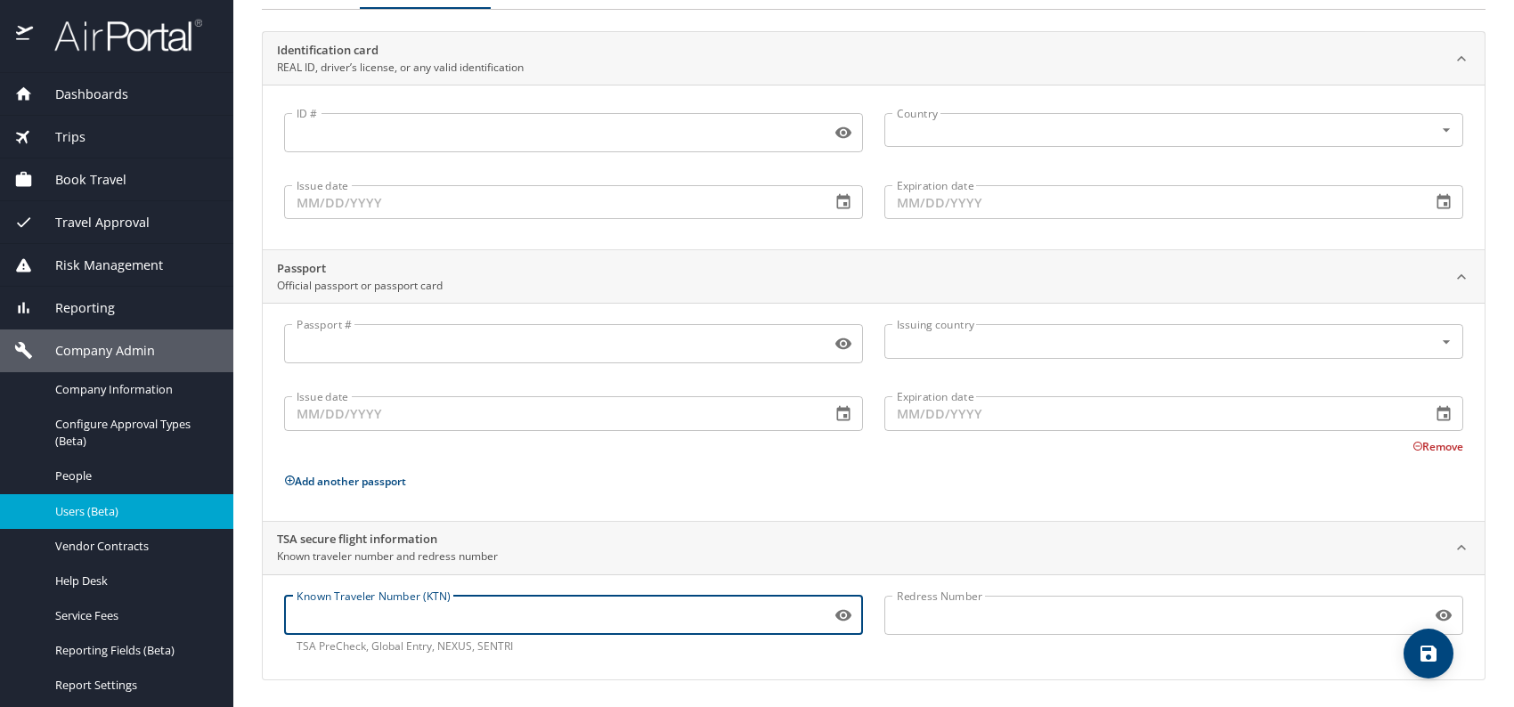
paste input "TT13BYFY2"
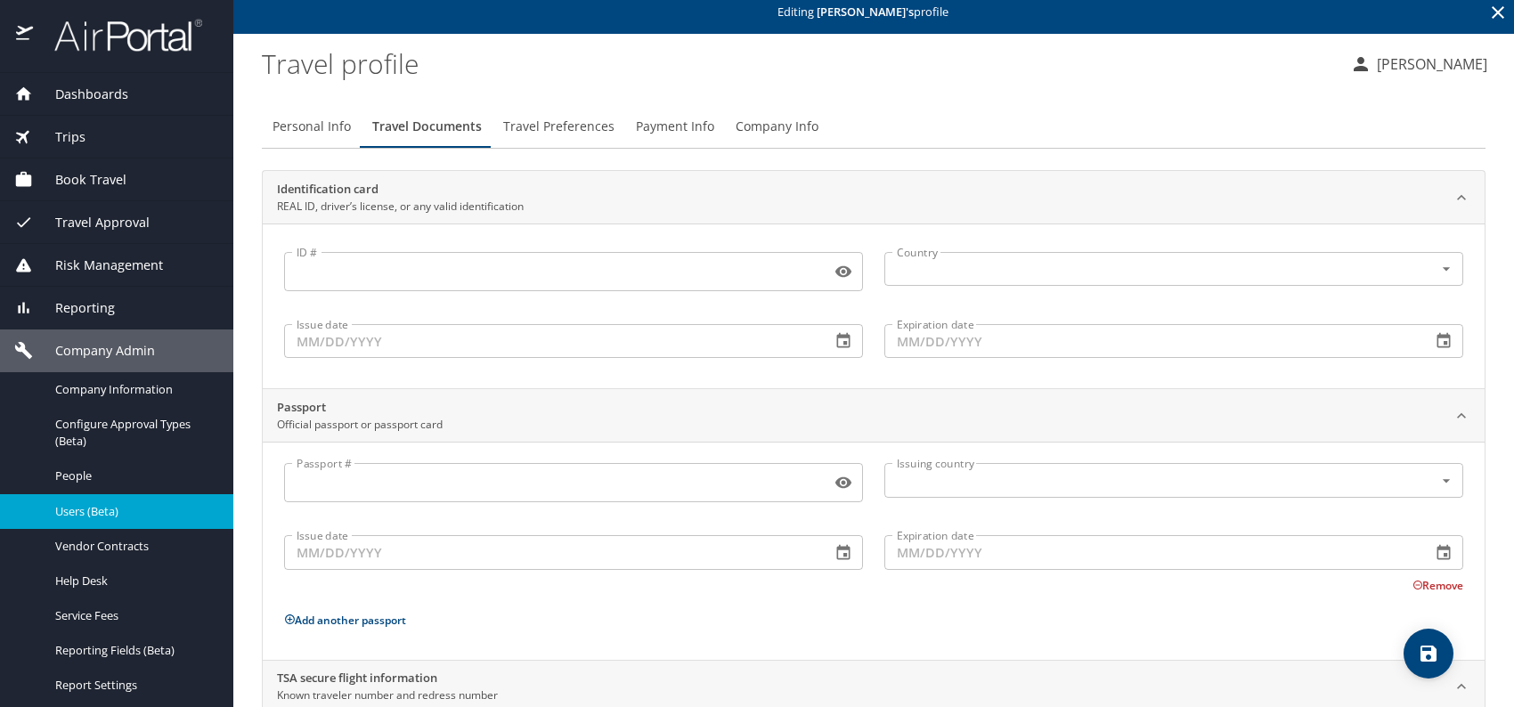
scroll to position [0, 0]
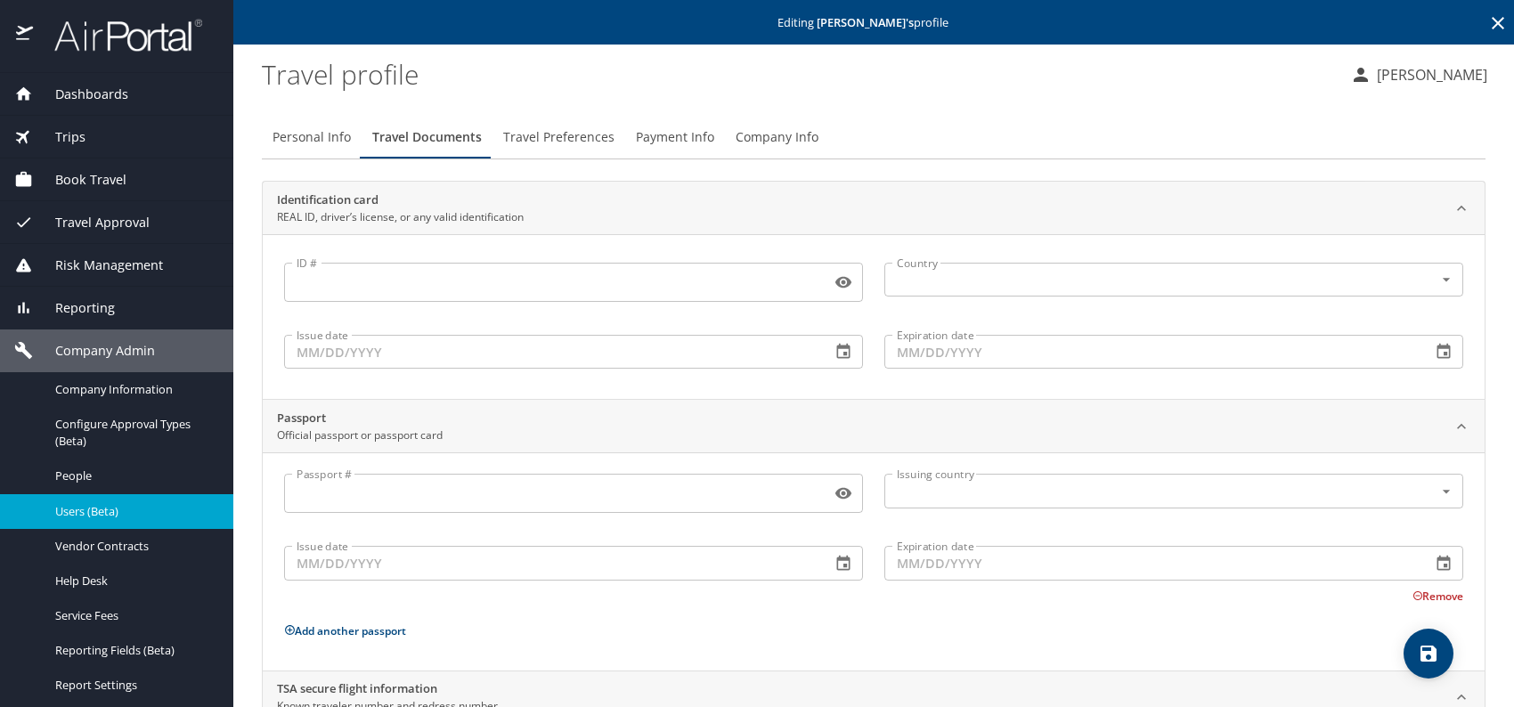
type input "TT13BYFY2"
click at [574, 138] on span "Travel Preferences" at bounding box center [558, 137] width 111 height 22
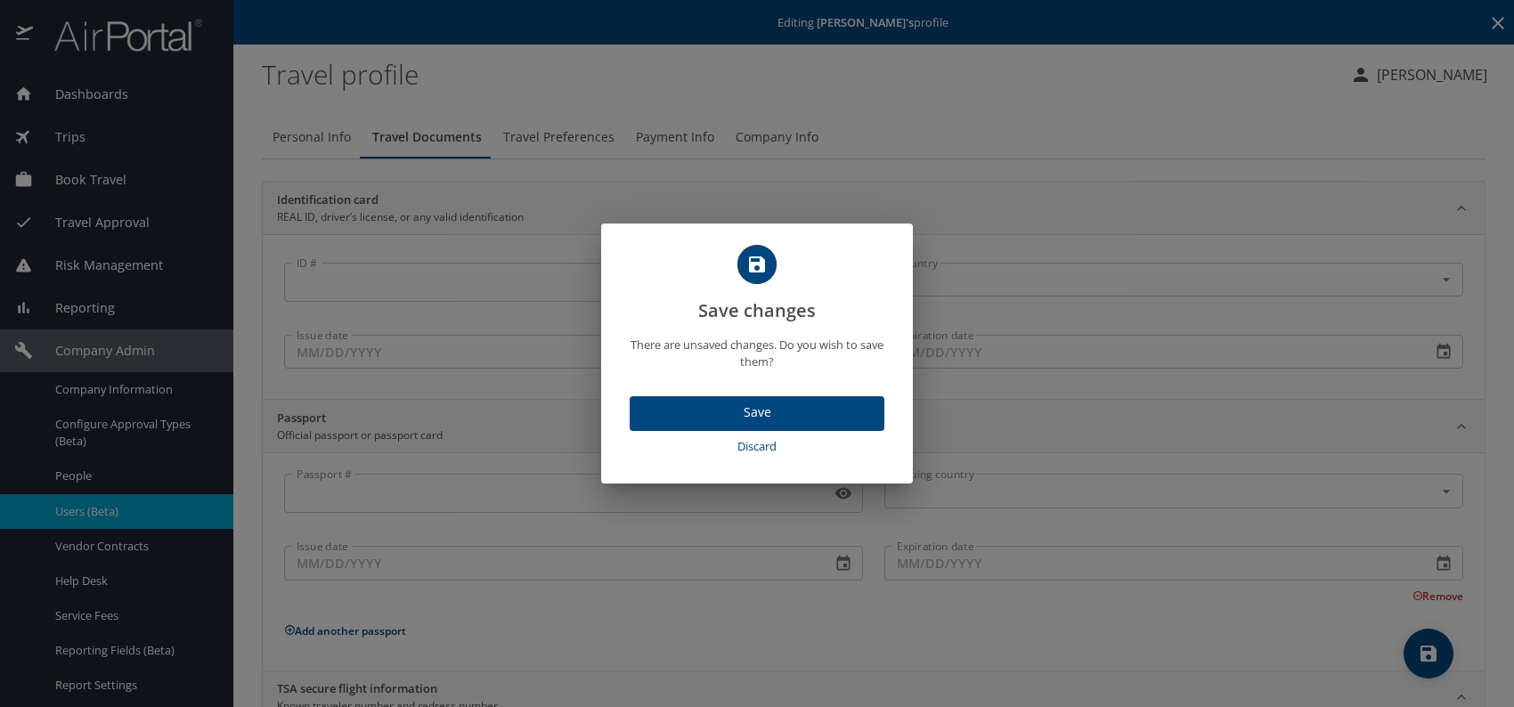
click at [778, 405] on span "Save" at bounding box center [757, 413] width 226 height 22
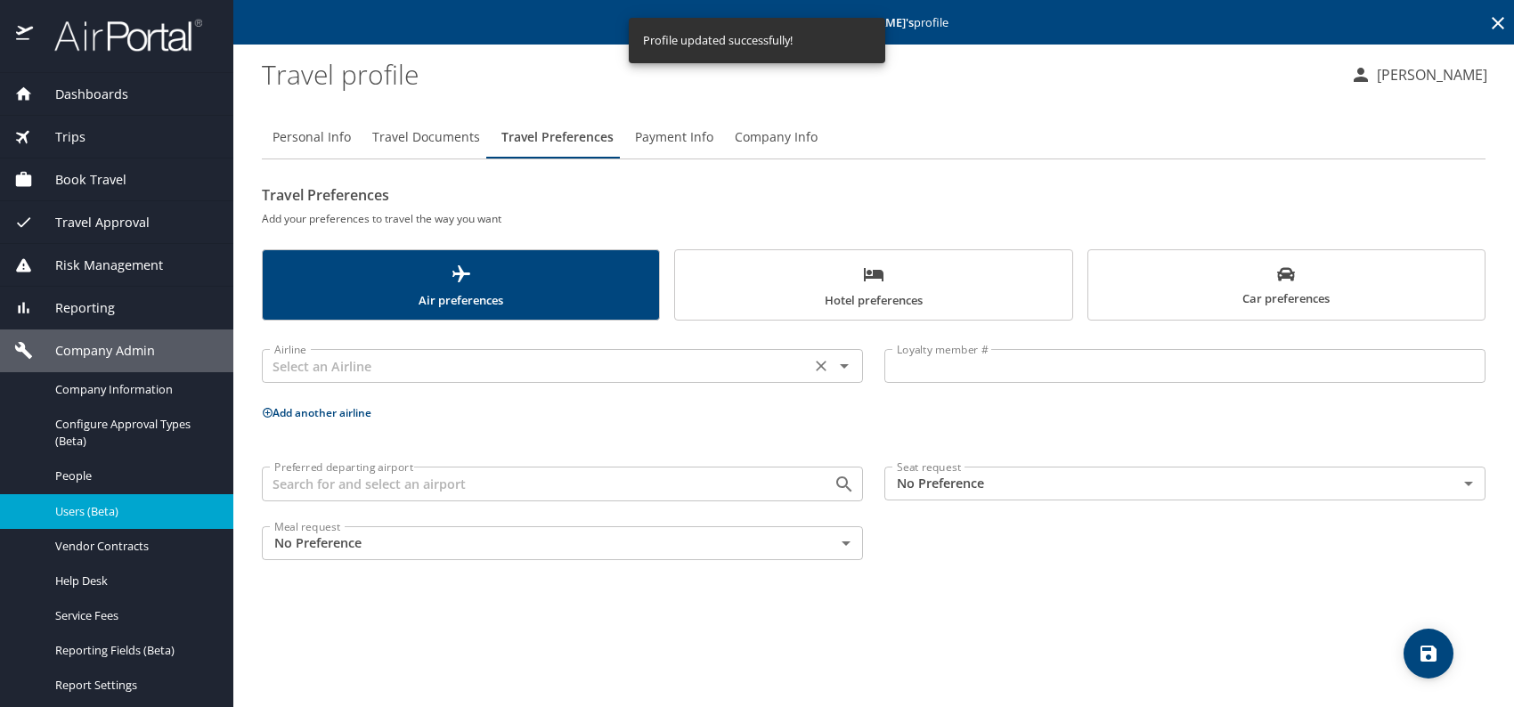
click at [326, 371] on input "text" at bounding box center [536, 365] width 538 height 23
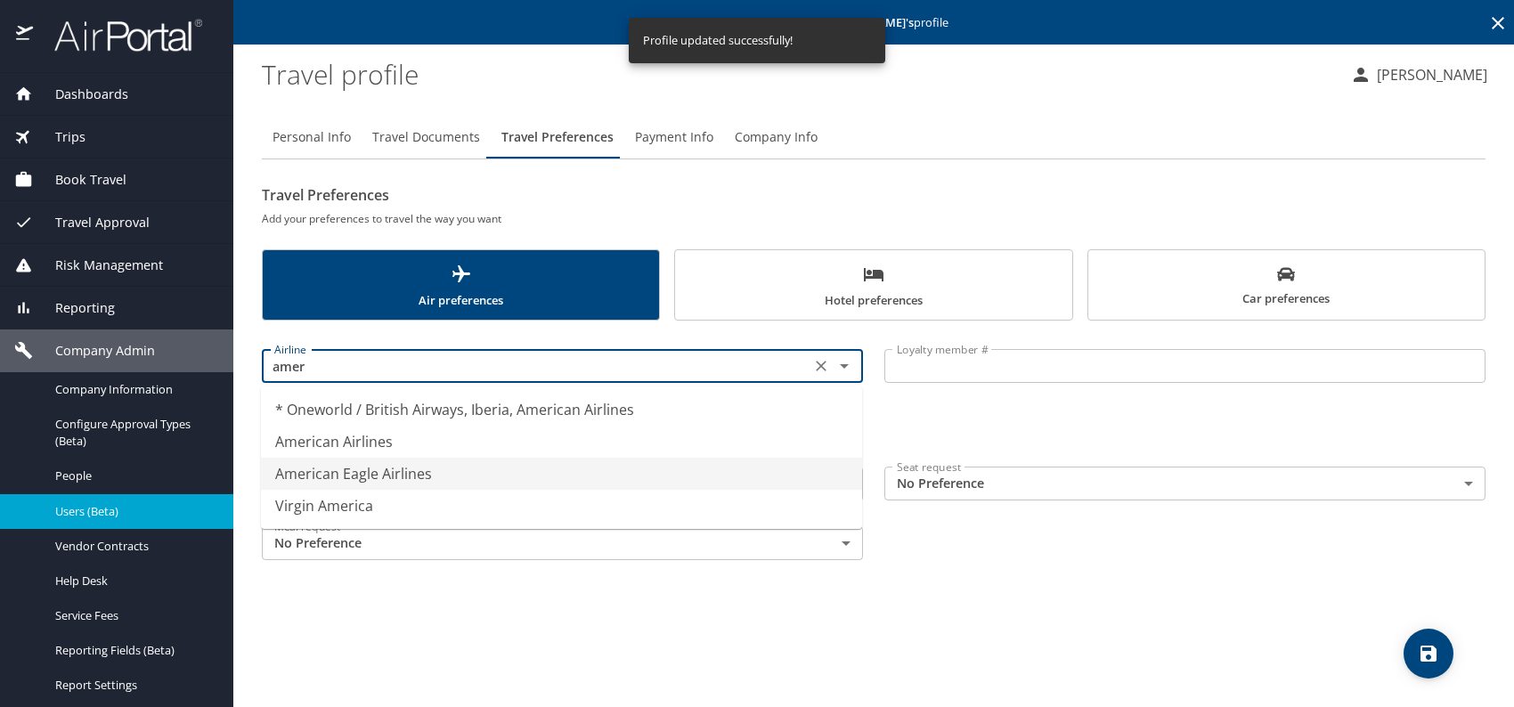
drag, startPoint x: 392, startPoint y: 451, endPoint x: 406, endPoint y: 451, distance: 14.3
click at [395, 451] on li "American Airlines" at bounding box center [561, 442] width 601 height 32
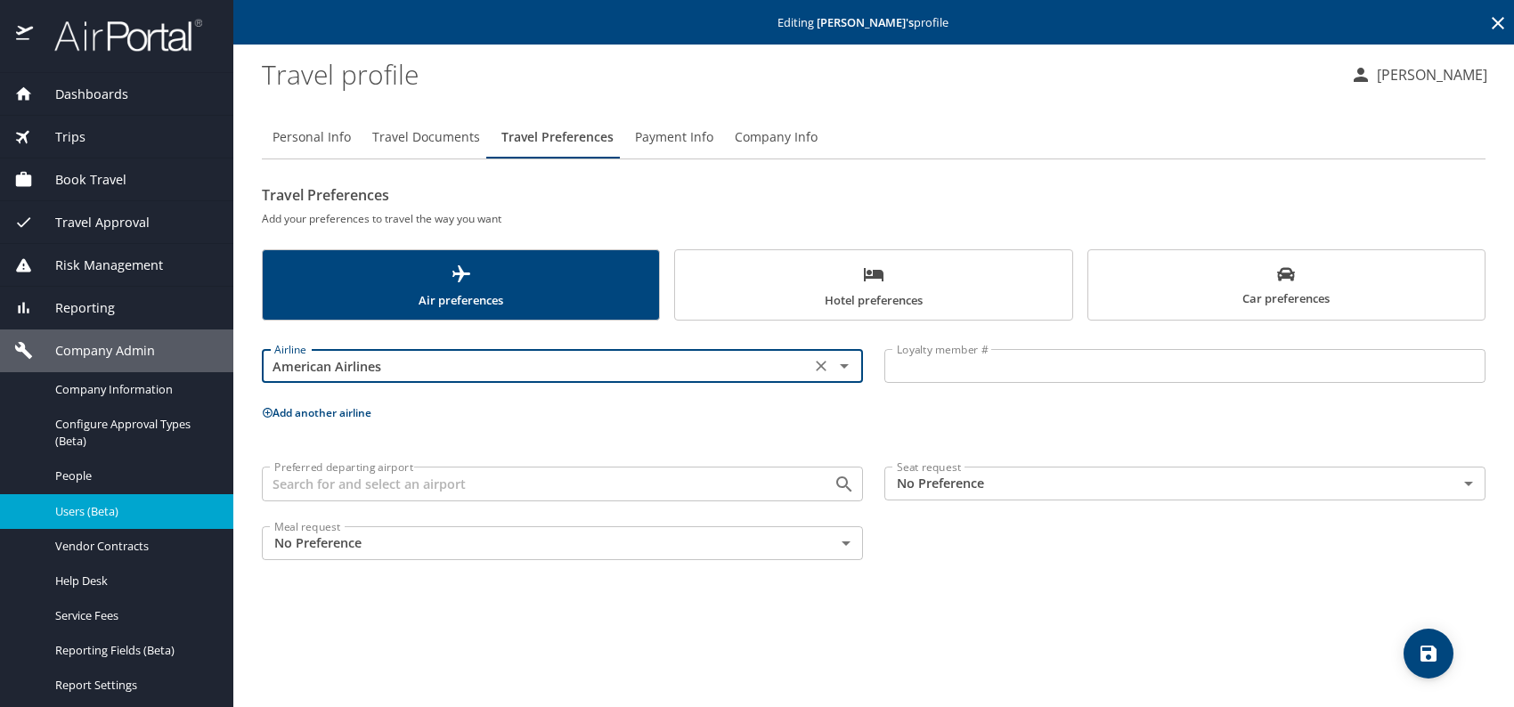
type input "American Airlines"
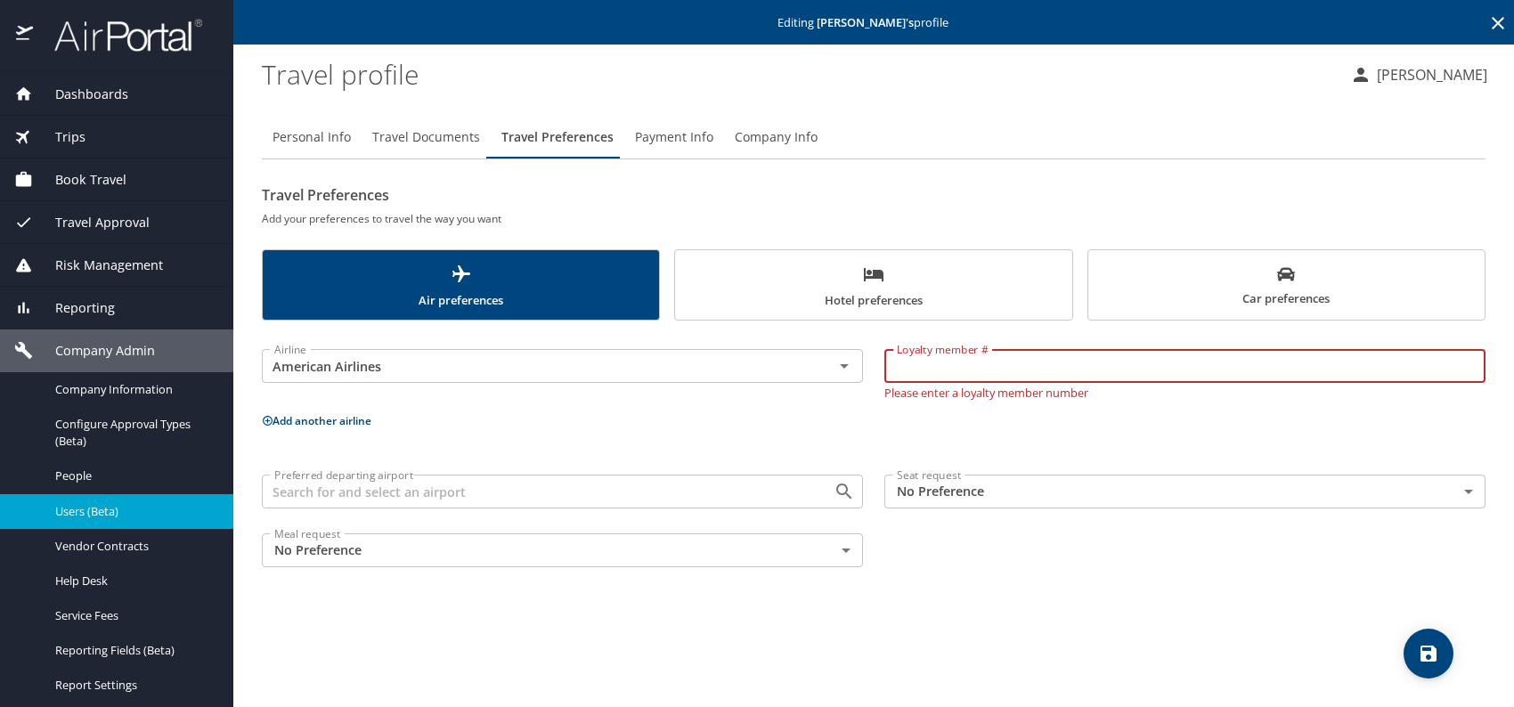
paste input "FDN9314"
type input "FDN9314"
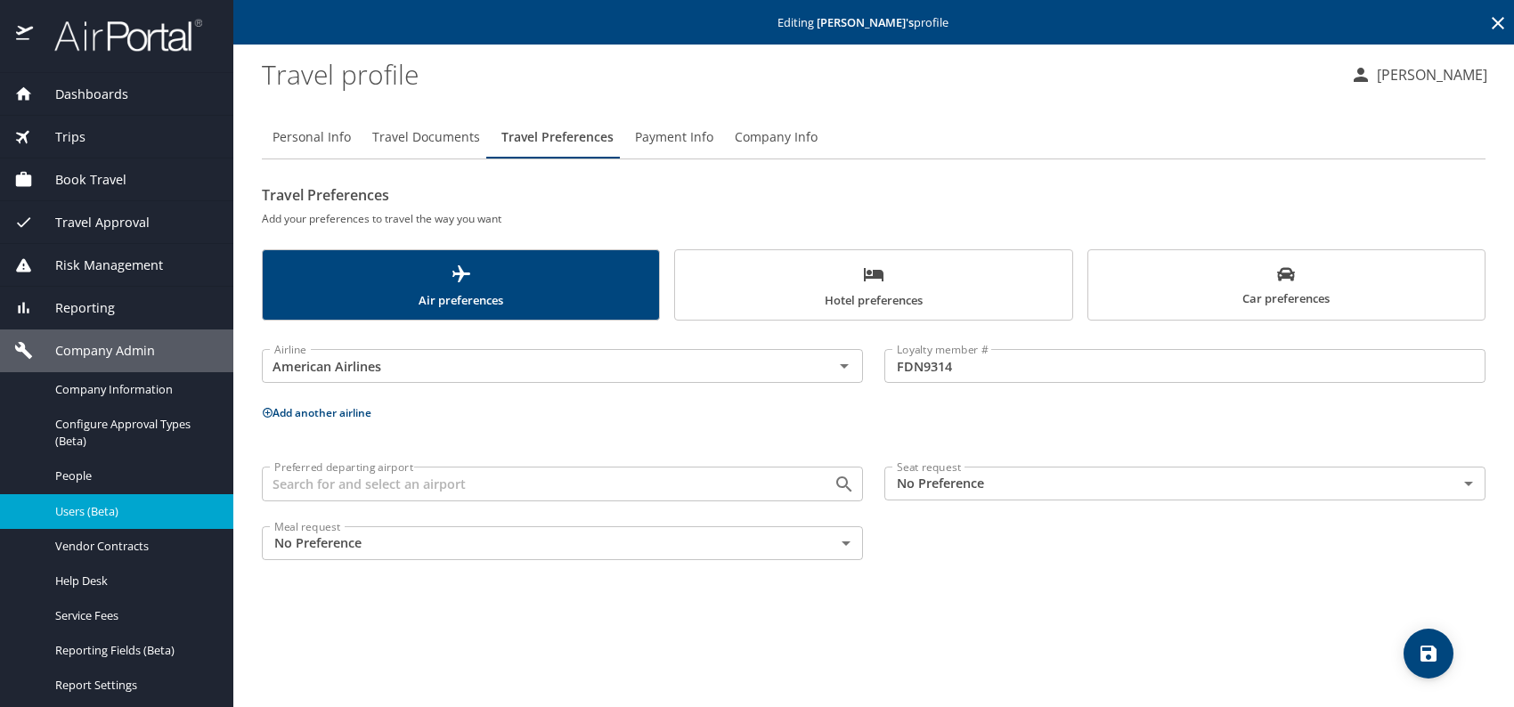
click at [331, 412] on button "Add another airline" at bounding box center [317, 412] width 110 height 15
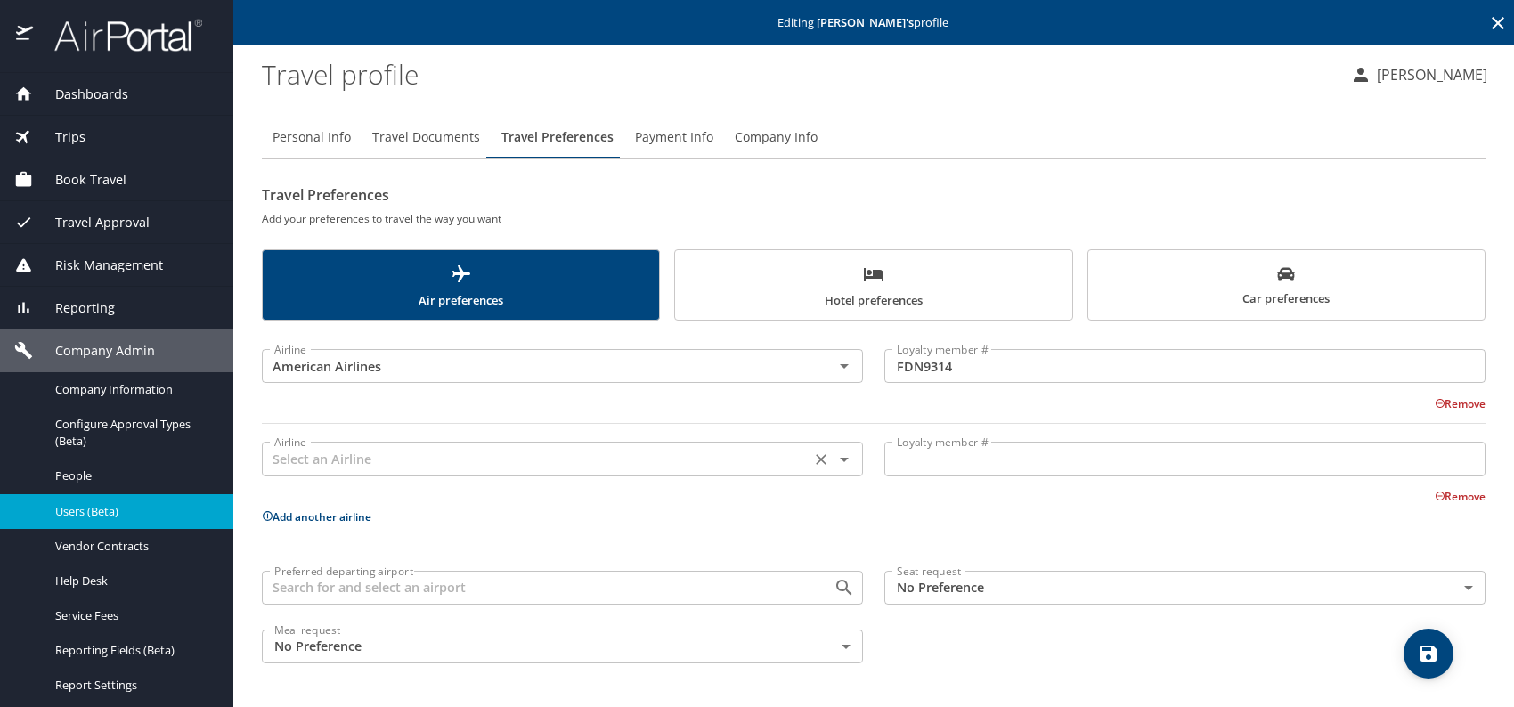
click at [342, 462] on input "text" at bounding box center [536, 458] width 538 height 23
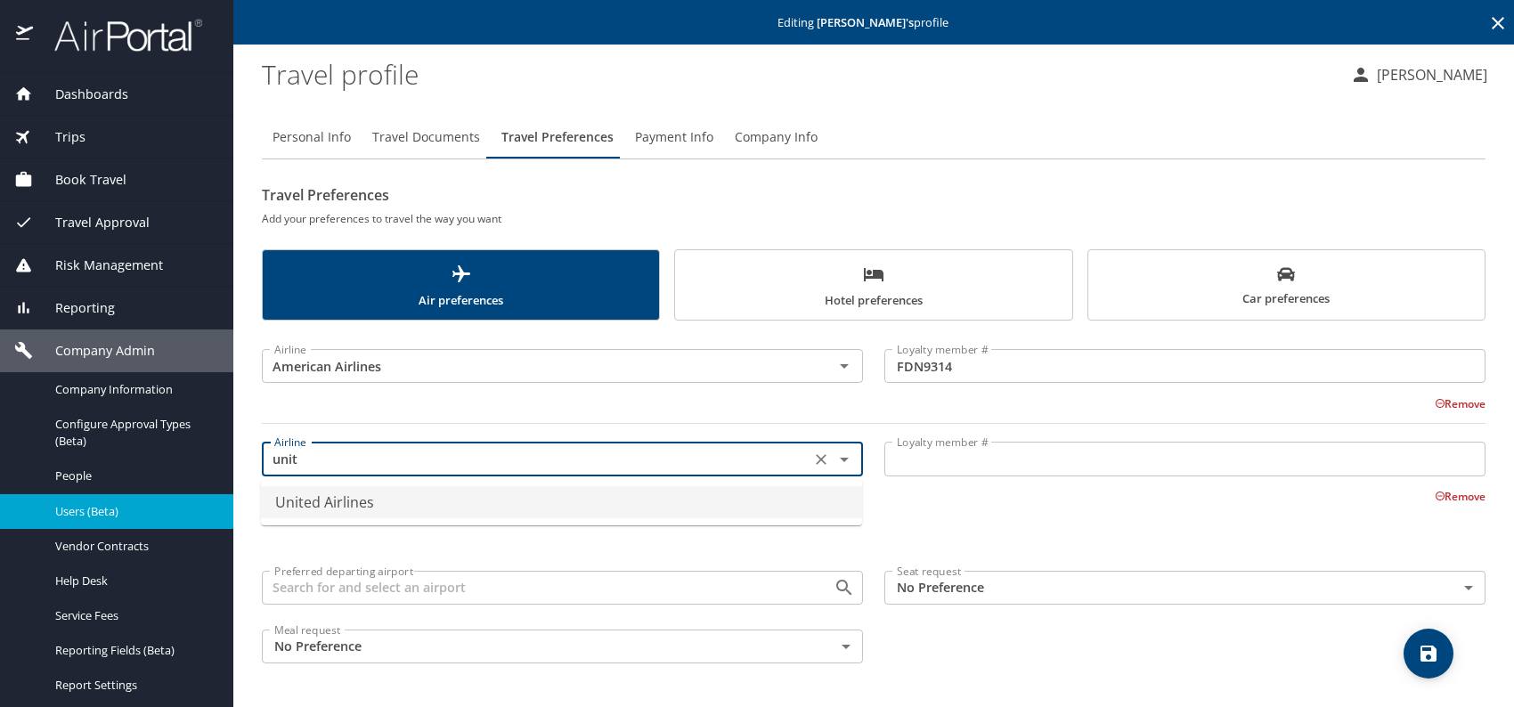
click at [363, 494] on li "United Airlines" at bounding box center [561, 502] width 601 height 32
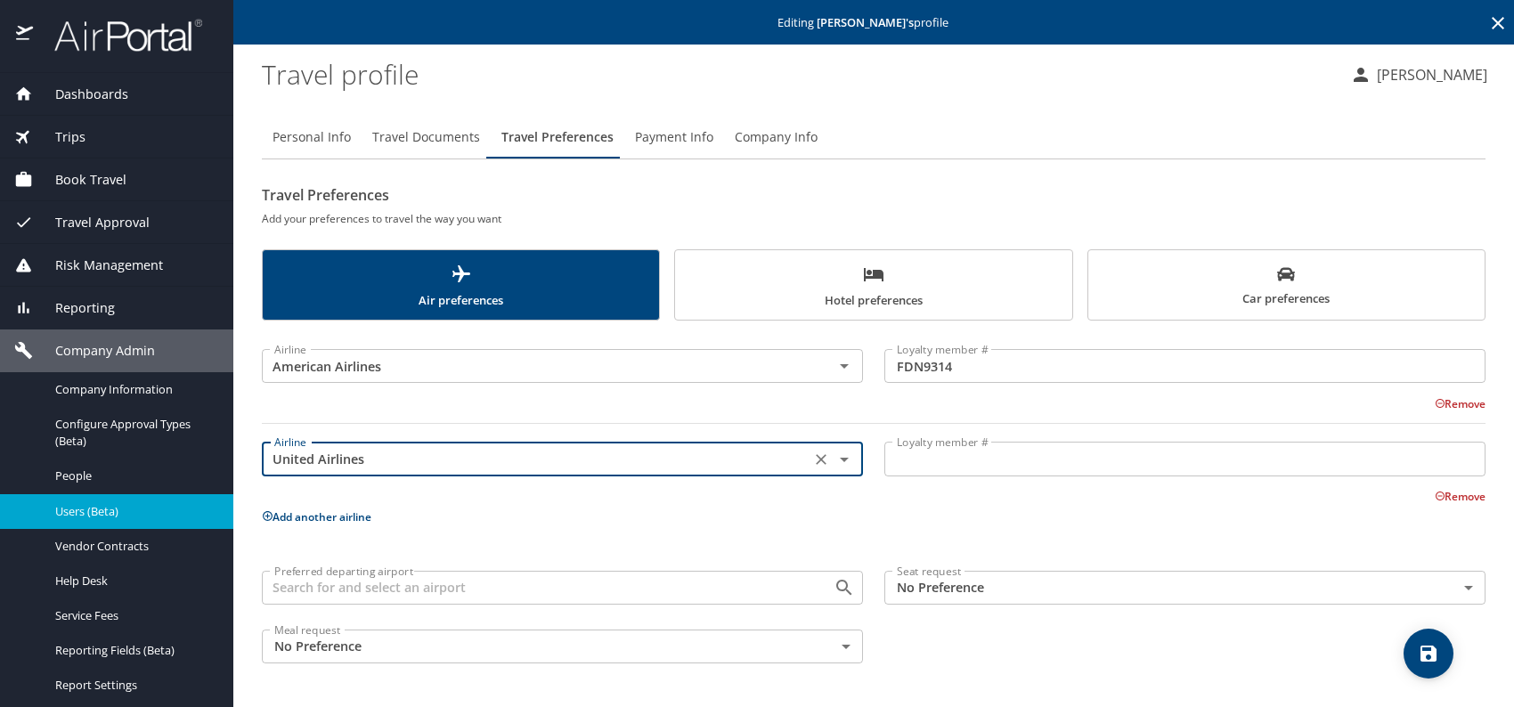
type input "United Airlines"
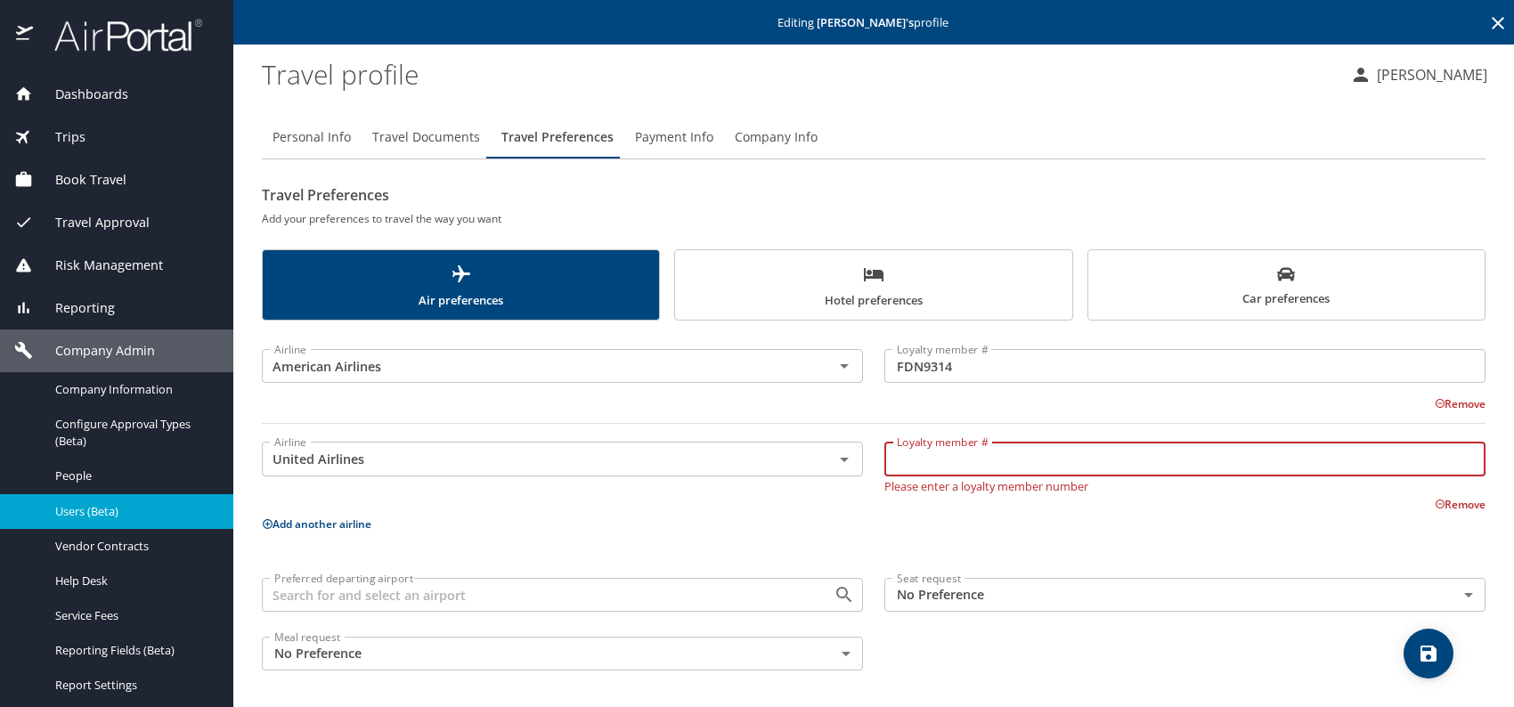
paste input "ESM20288"
type input "ESM20288"
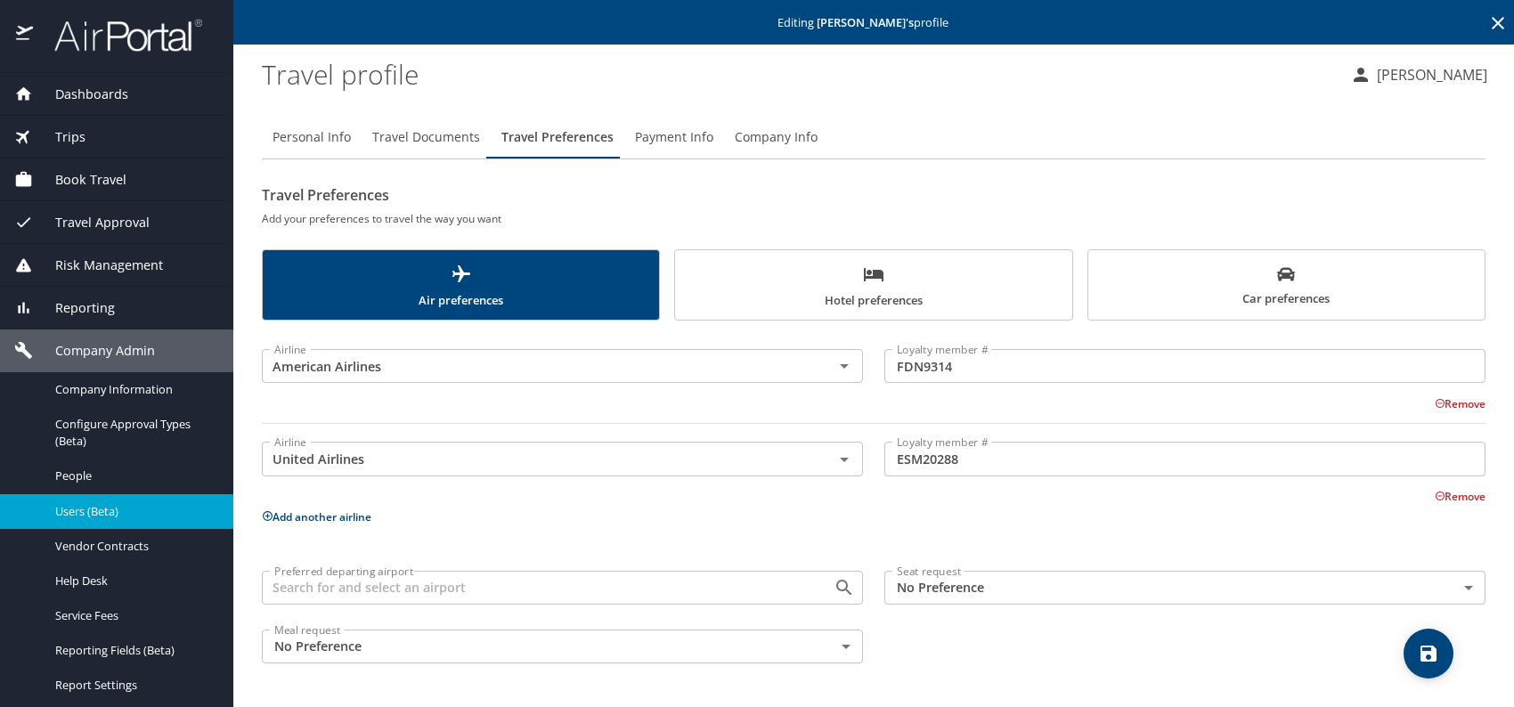
click at [329, 507] on p "Add another airline" at bounding box center [874, 517] width 1224 height 22
click at [334, 519] on button "Add another airline" at bounding box center [317, 516] width 110 height 15
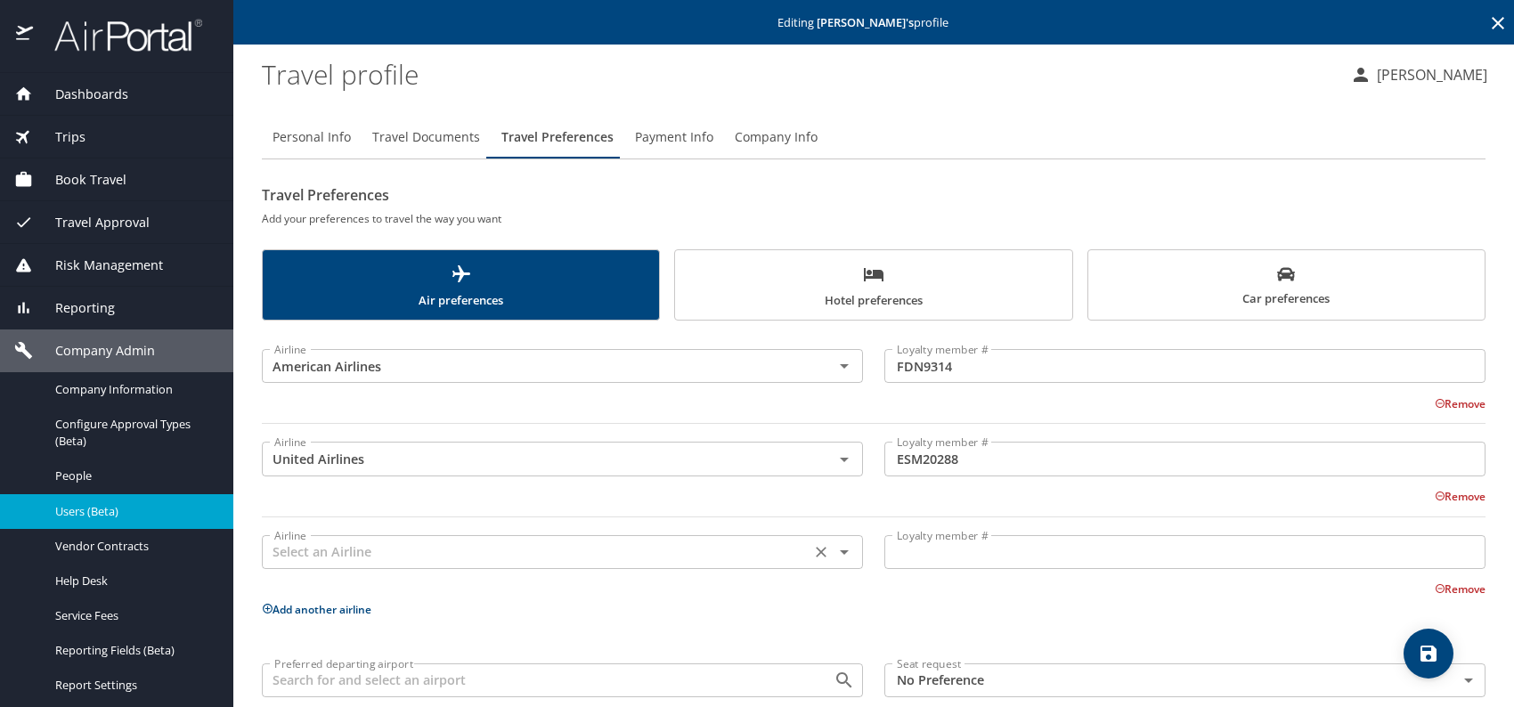
click at [392, 563] on div "Airline" at bounding box center [562, 552] width 601 height 34
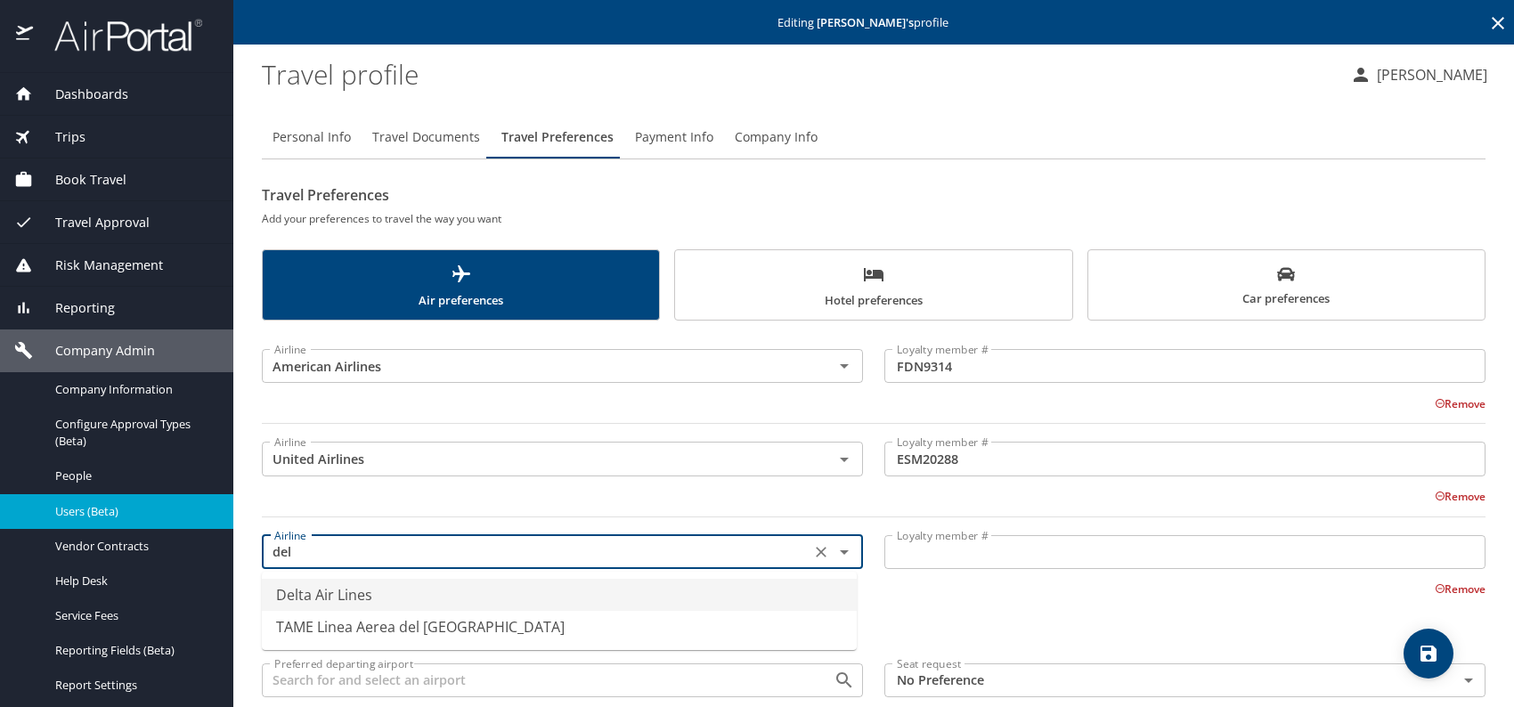
click at [404, 590] on li "Delta Air Lines" at bounding box center [559, 595] width 595 height 32
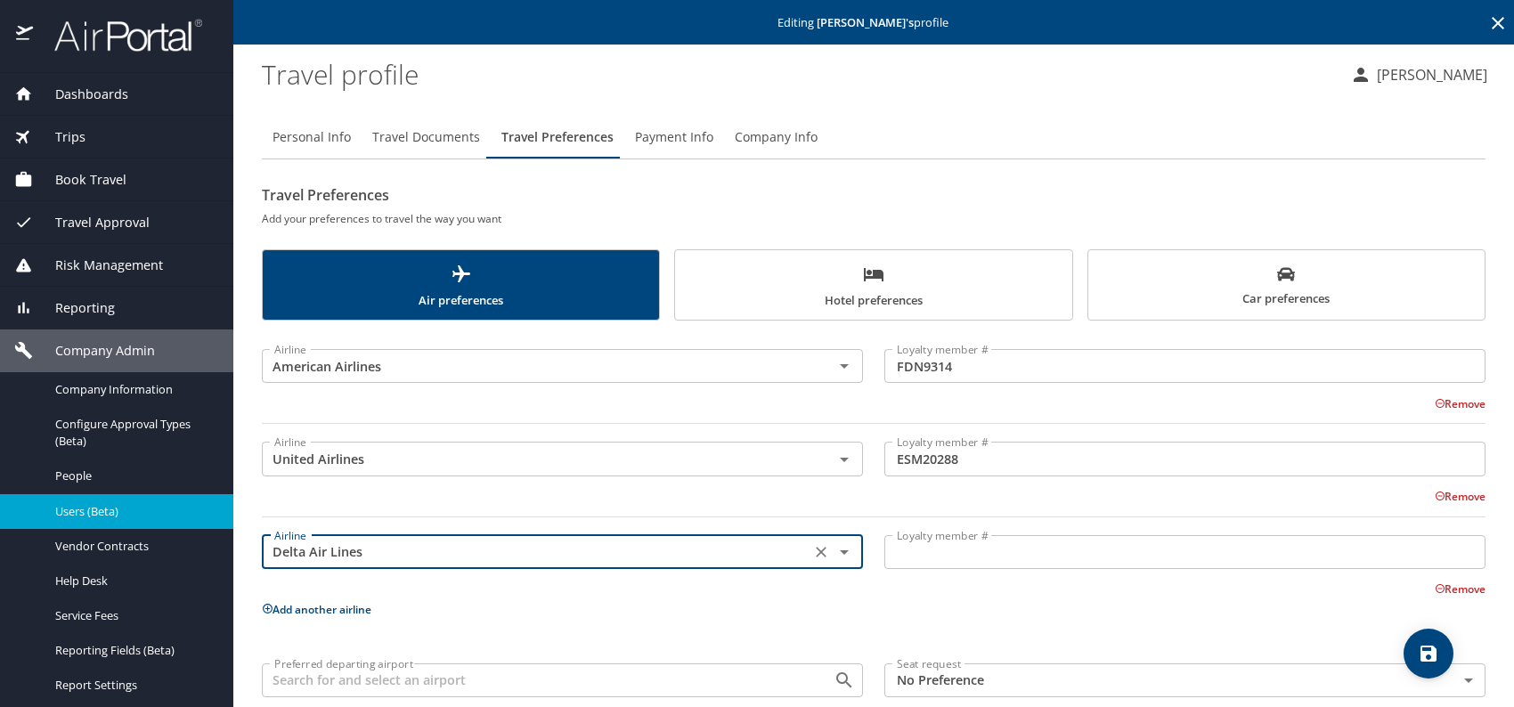
type input "Delta Air Lines"
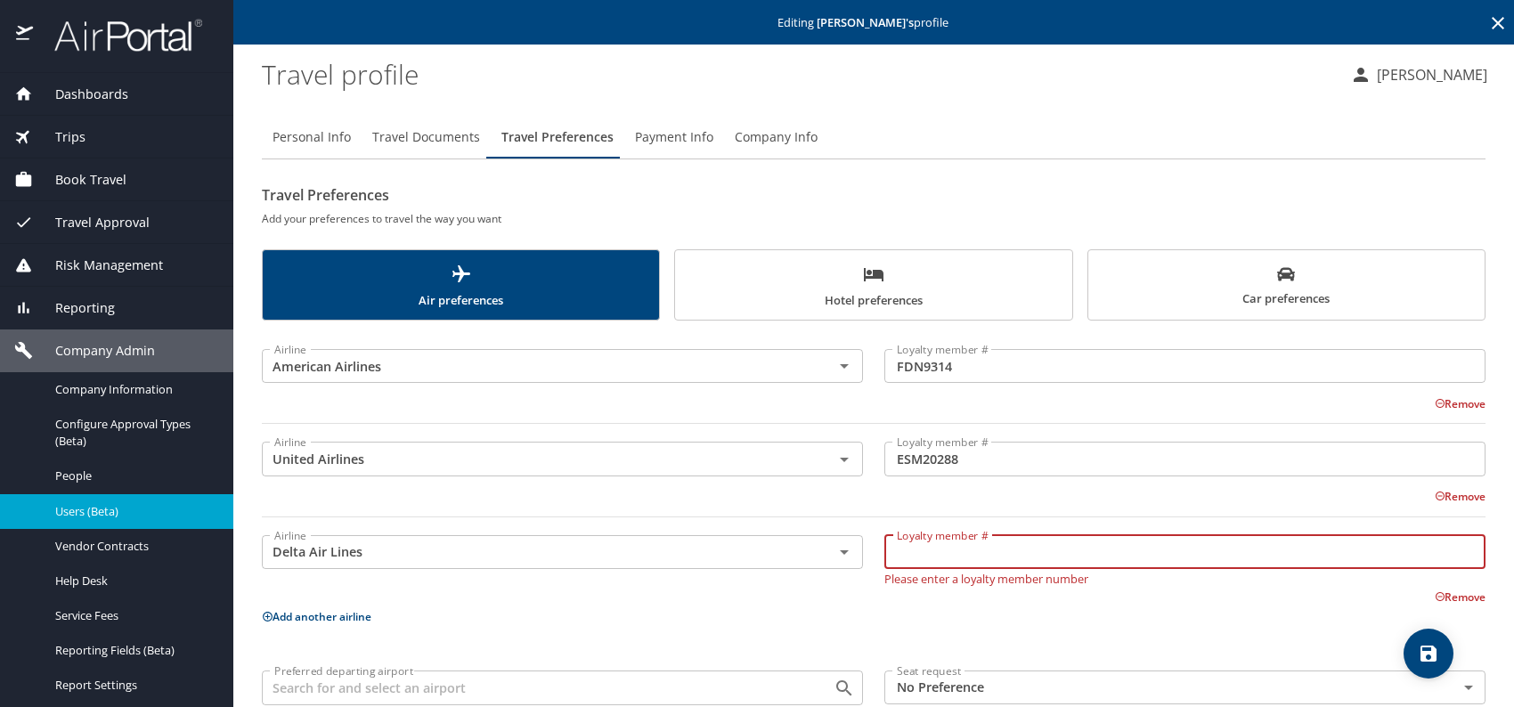
paste input "2100663836"
type input "2100663836"
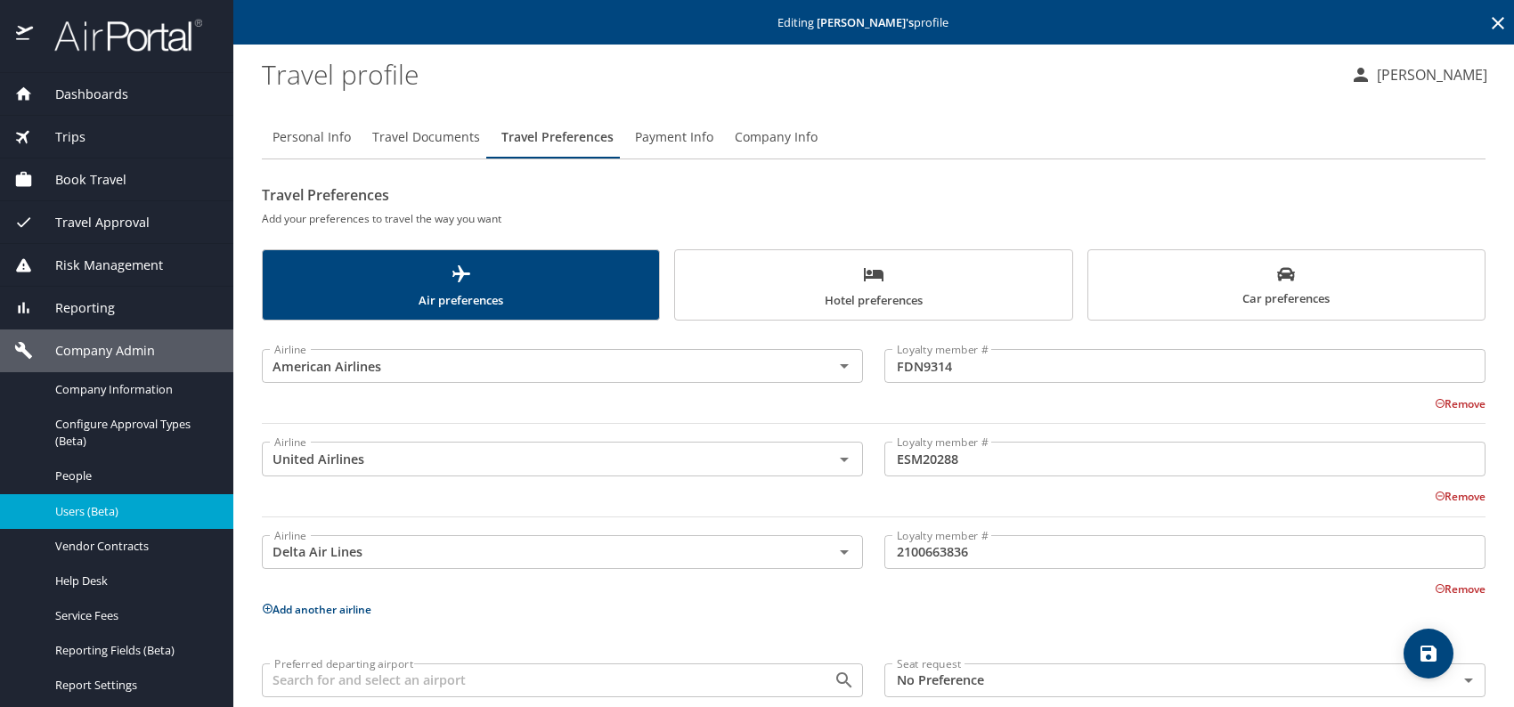
click at [335, 606] on button "Add another airline" at bounding box center [317, 609] width 110 height 15
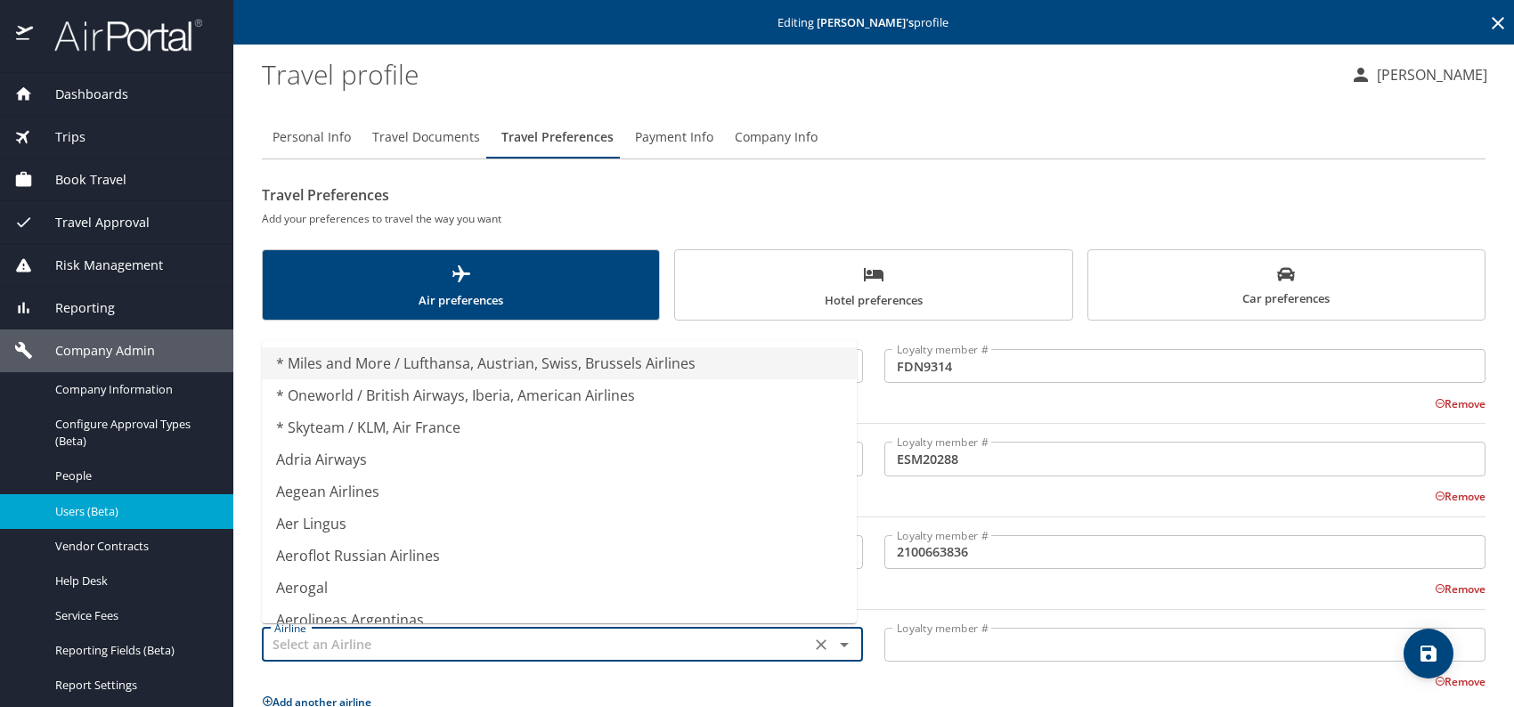
click at [415, 639] on input "text" at bounding box center [536, 644] width 538 height 23
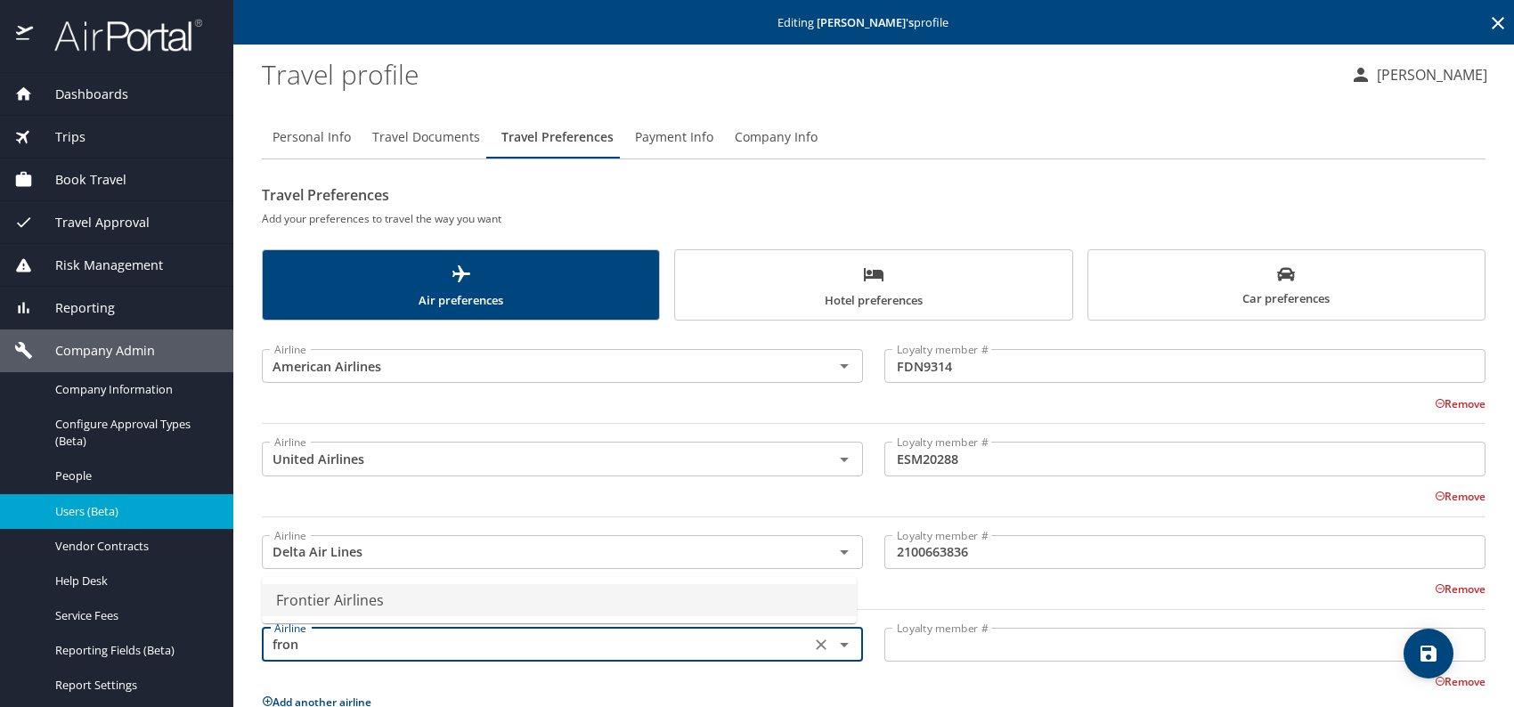
click at [418, 598] on li "Frontier Airlines" at bounding box center [559, 600] width 595 height 32
type input "Frontier Airlines"
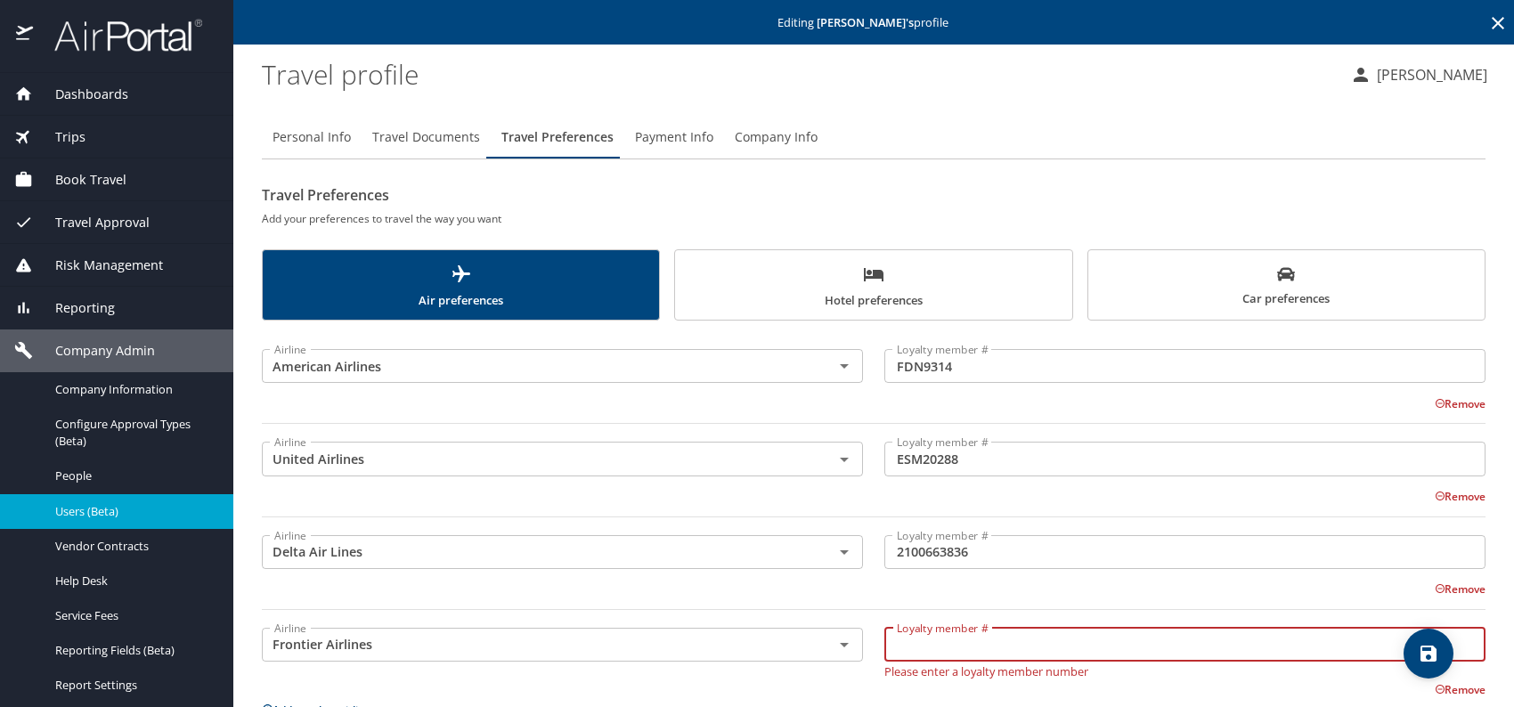
paste input "30048405306"
type input "30048405306"
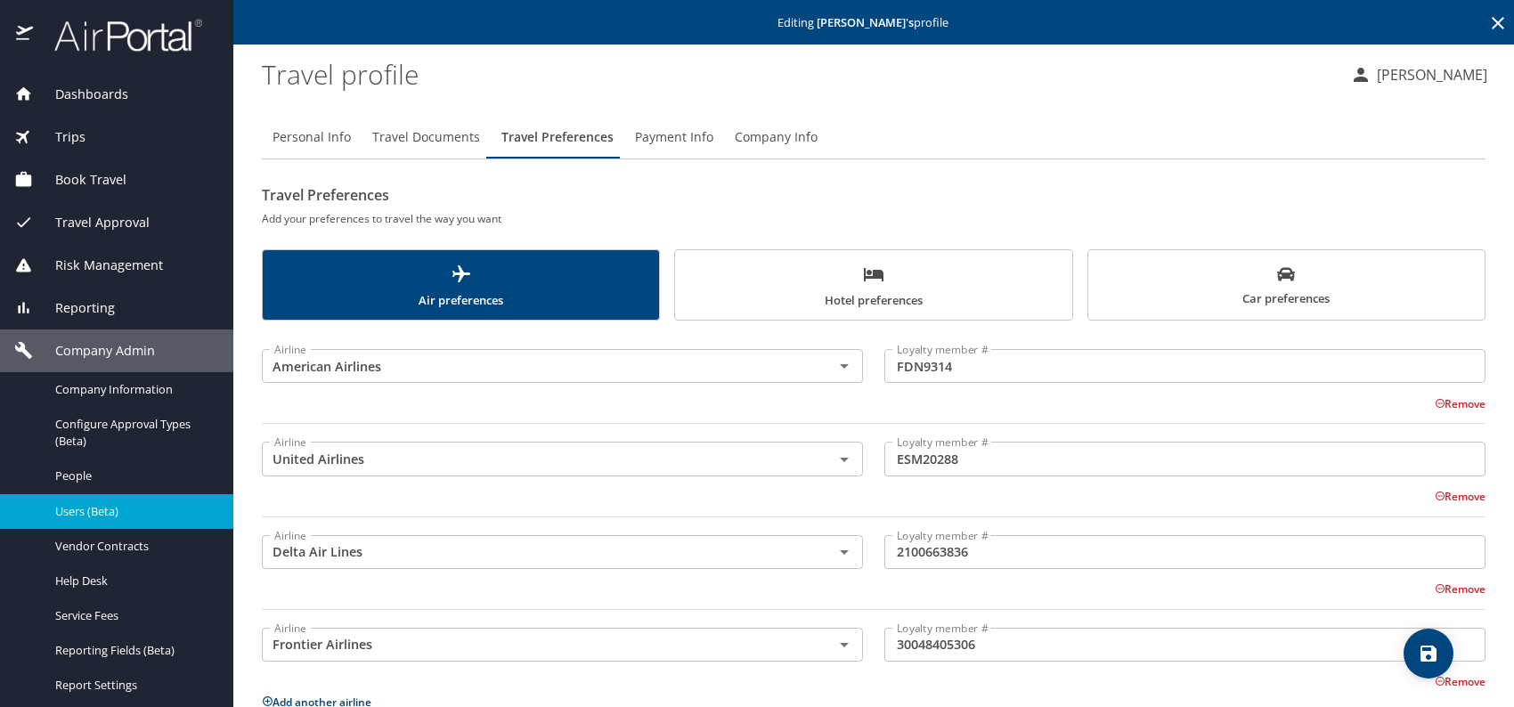
click at [1253, 281] on span "Car preferences" at bounding box center [1286, 287] width 375 height 44
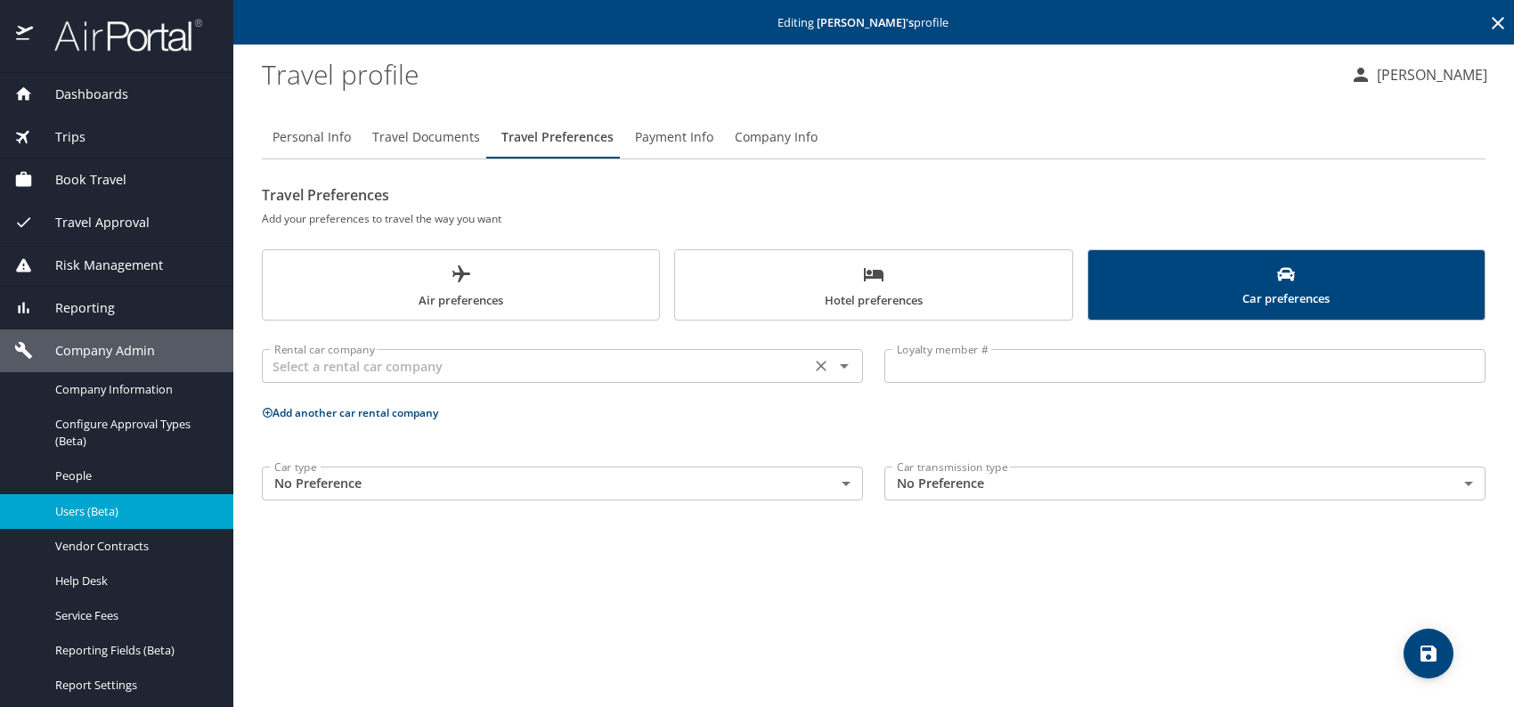
click at [731, 375] on input "text" at bounding box center [536, 365] width 538 height 23
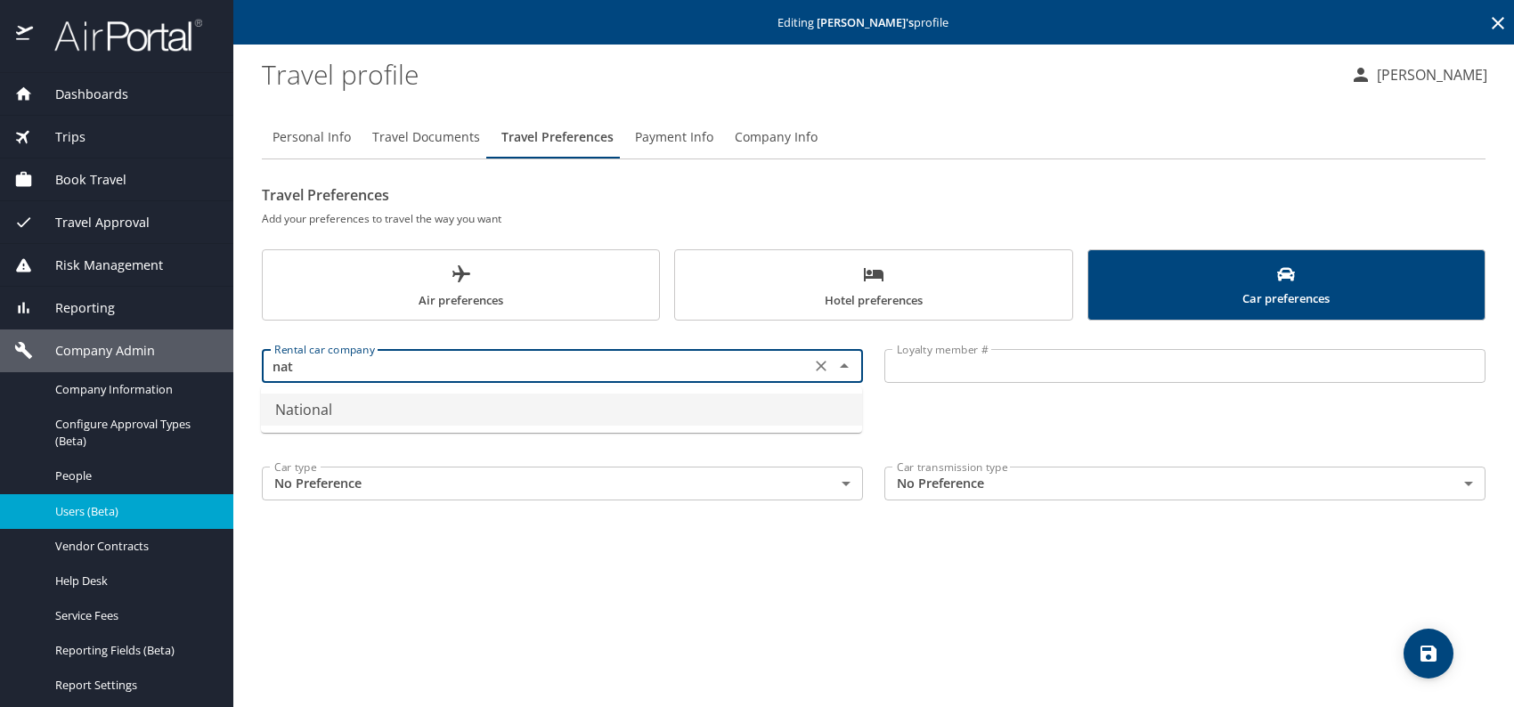
drag, startPoint x: 466, startPoint y: 405, endPoint x: 819, endPoint y: 387, distance: 353.2
click at [466, 405] on li "National" at bounding box center [561, 410] width 601 height 32
type input "National"
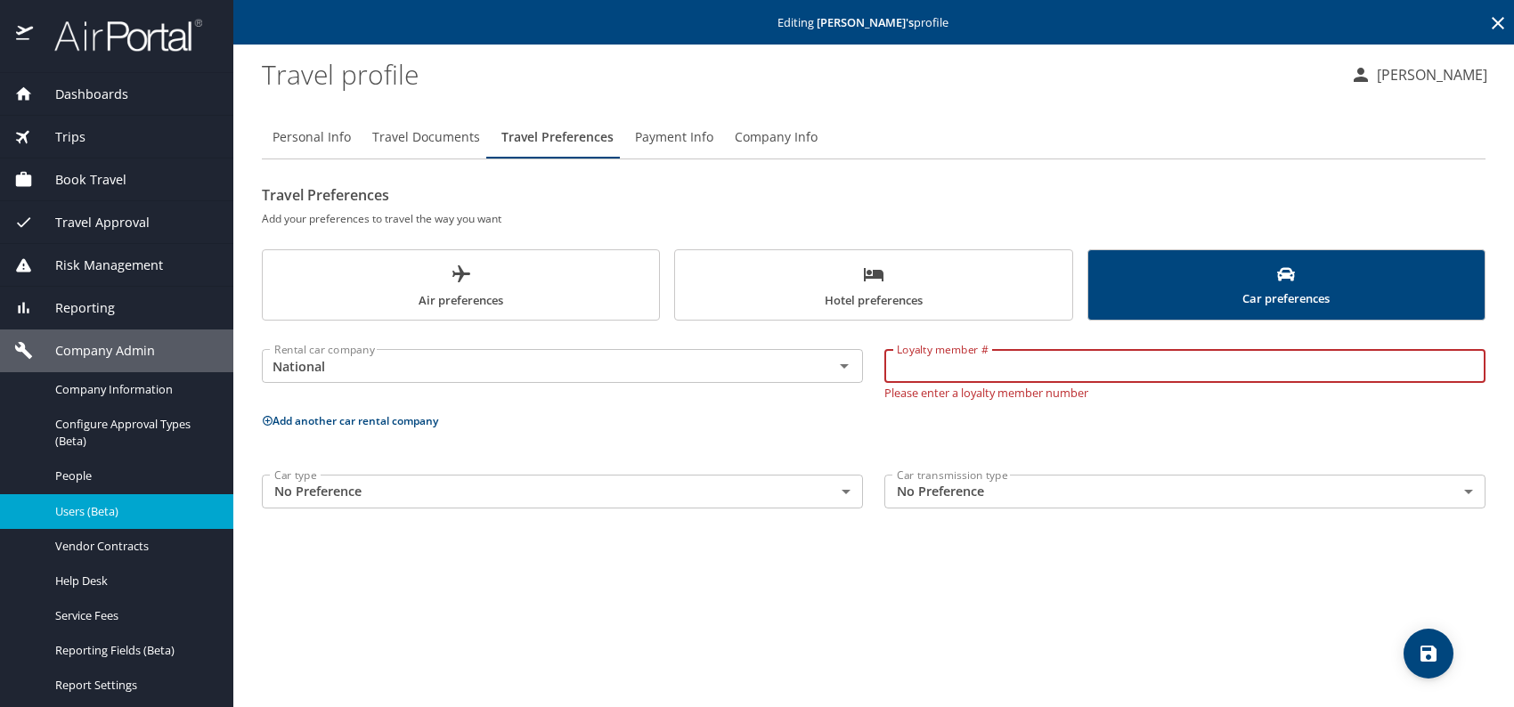
paste input "329680282"
type input "329680282"
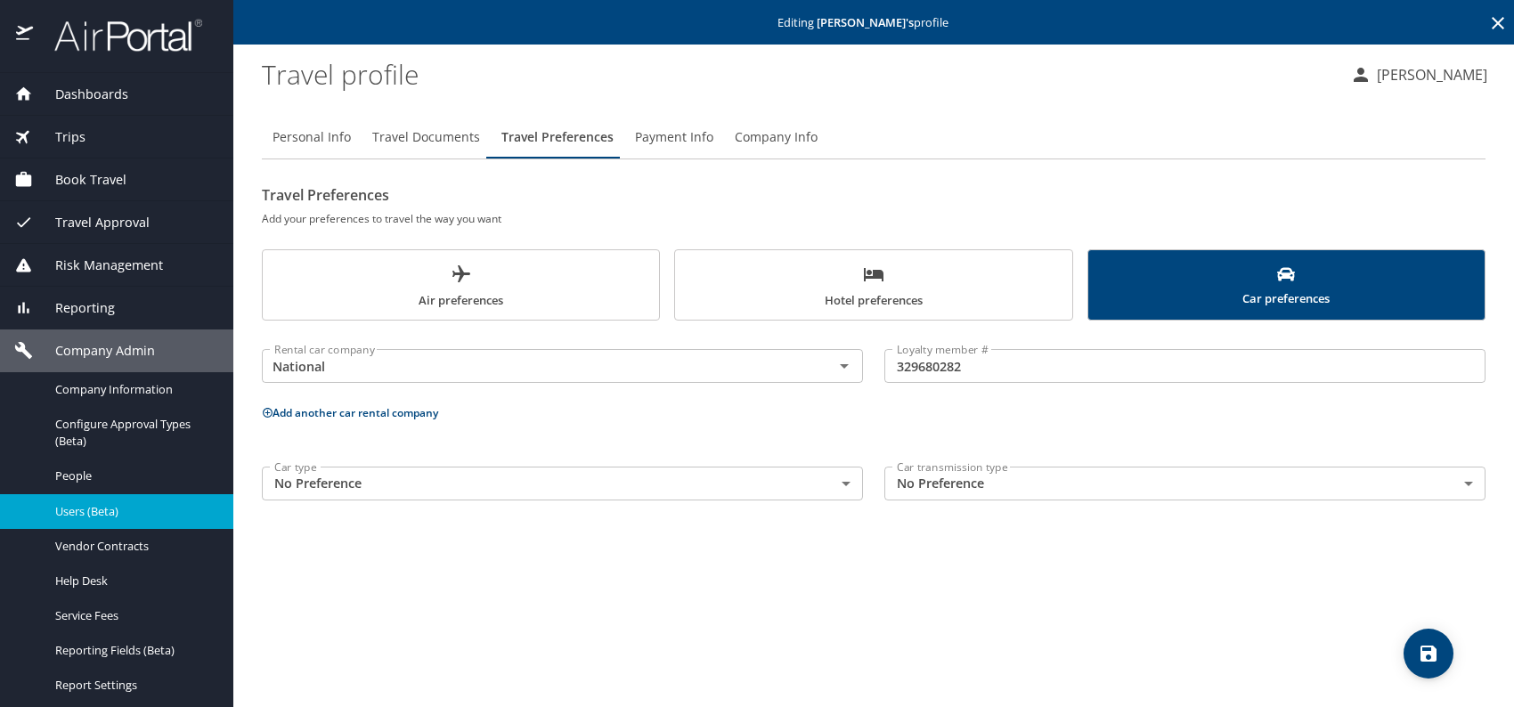
click at [828, 275] on span "Hotel preferences" at bounding box center [873, 287] width 375 height 47
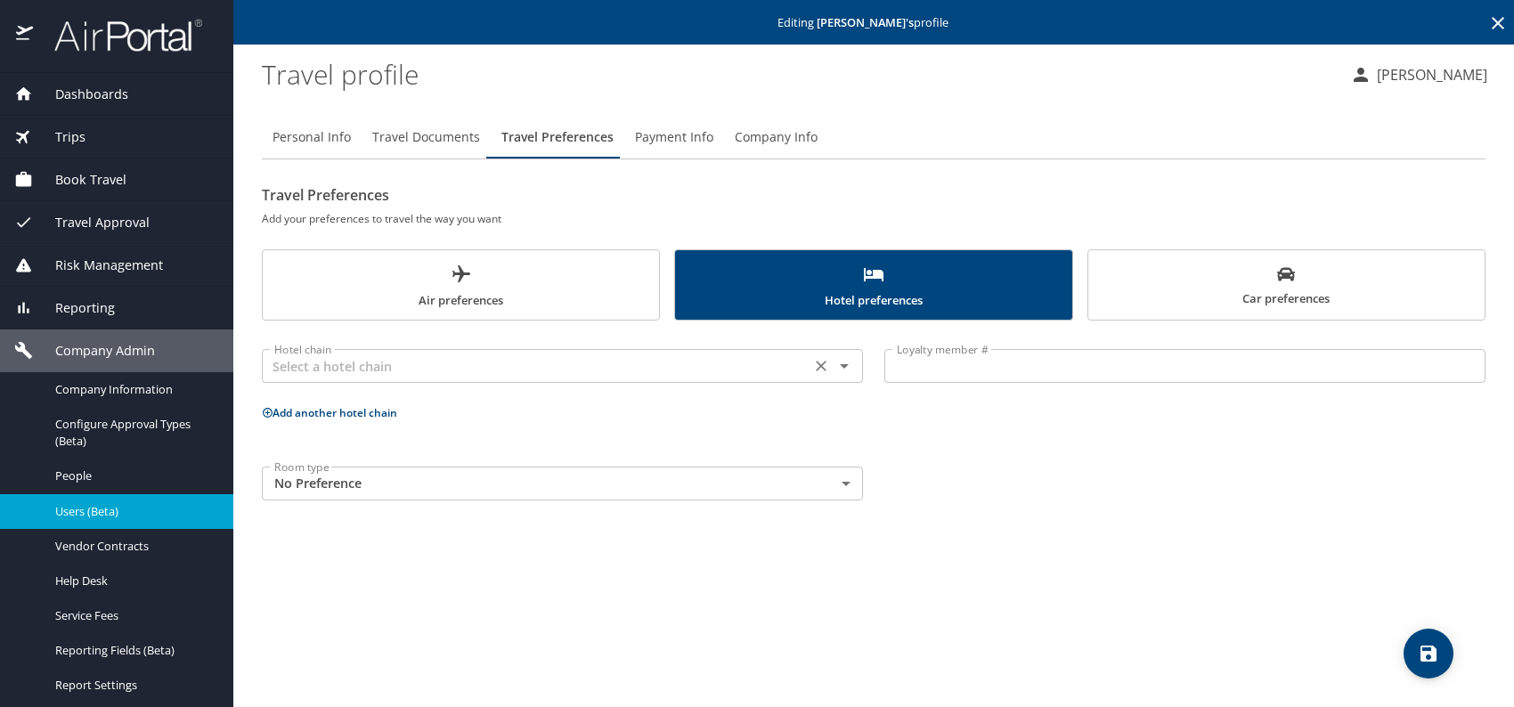
click at [542, 368] on input "text" at bounding box center [536, 365] width 538 height 23
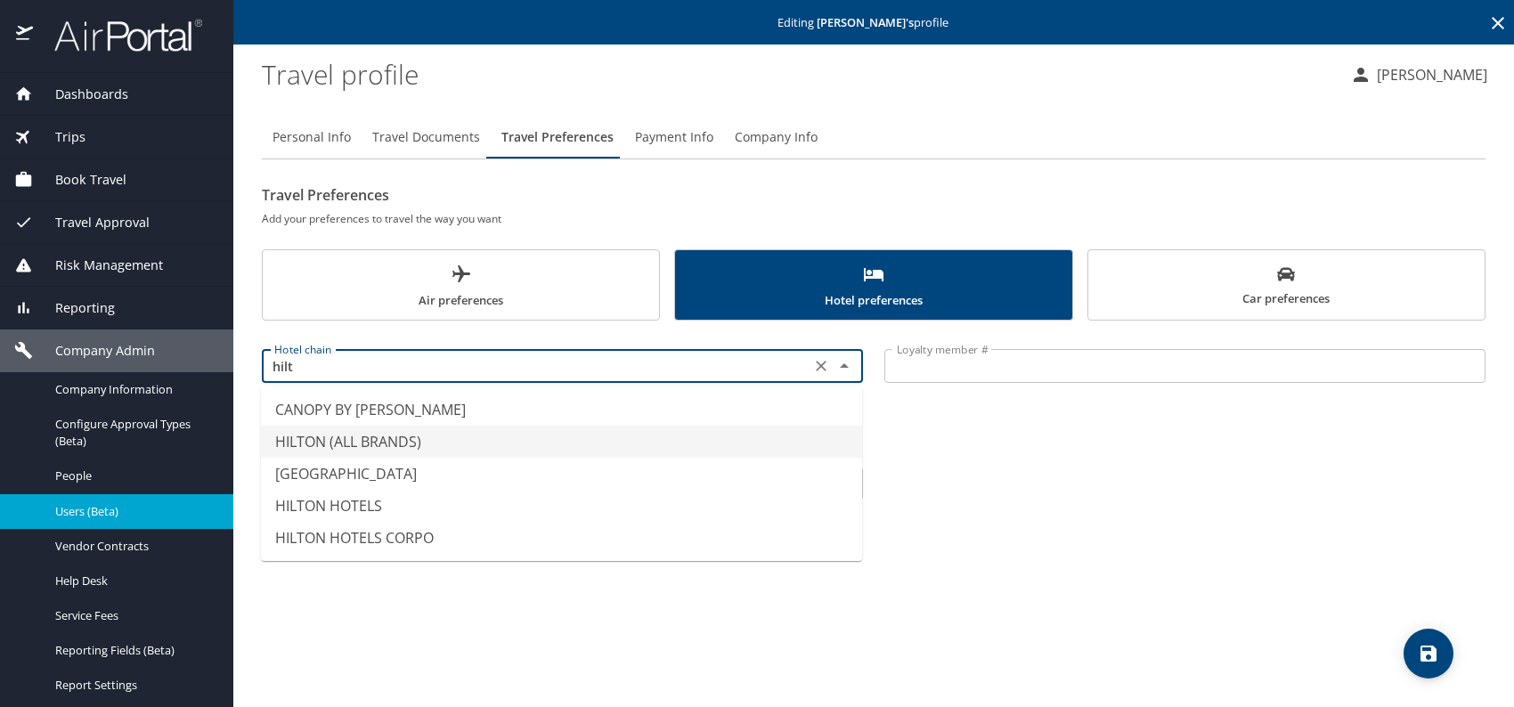
click at [419, 431] on li "HILTON (ALL BRANDS)" at bounding box center [561, 442] width 601 height 32
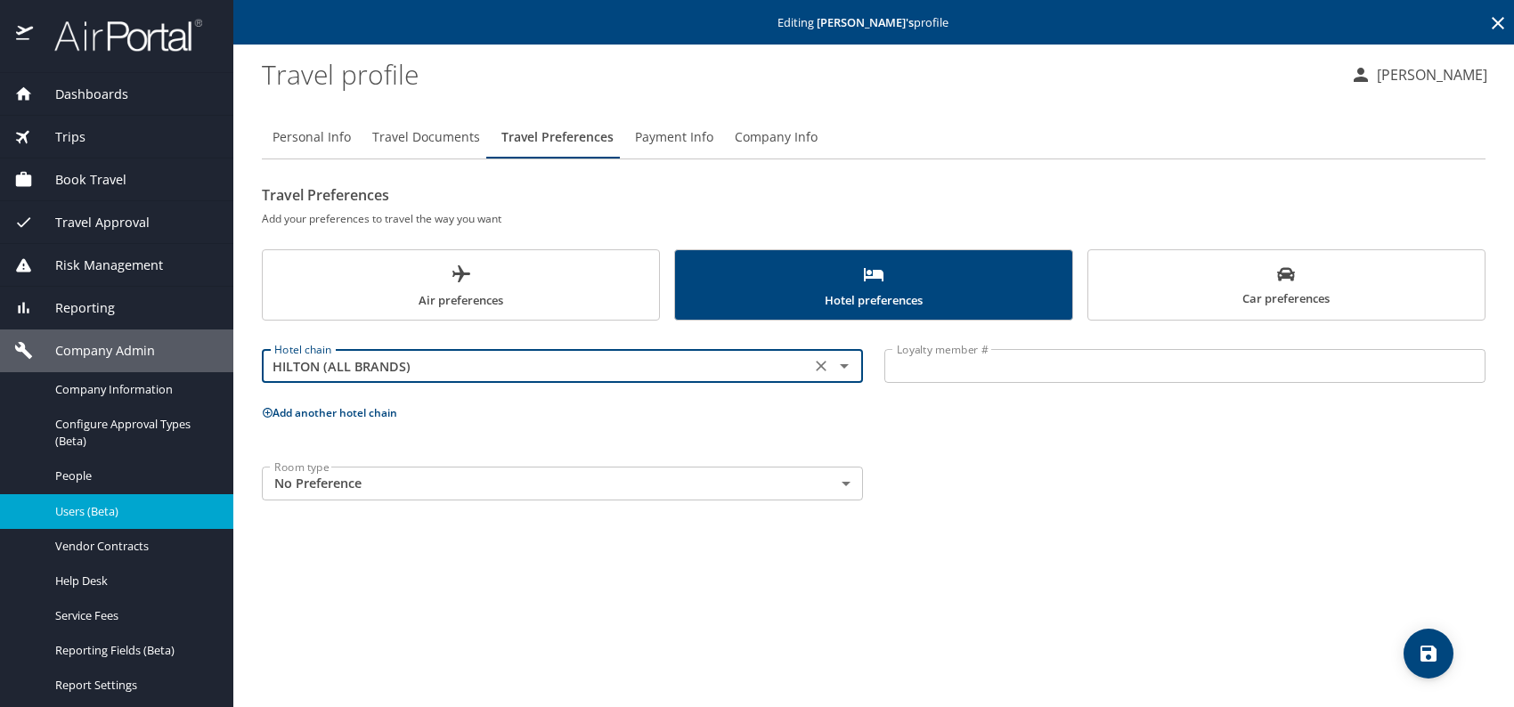
type input "HILTON (ALL BRANDS)"
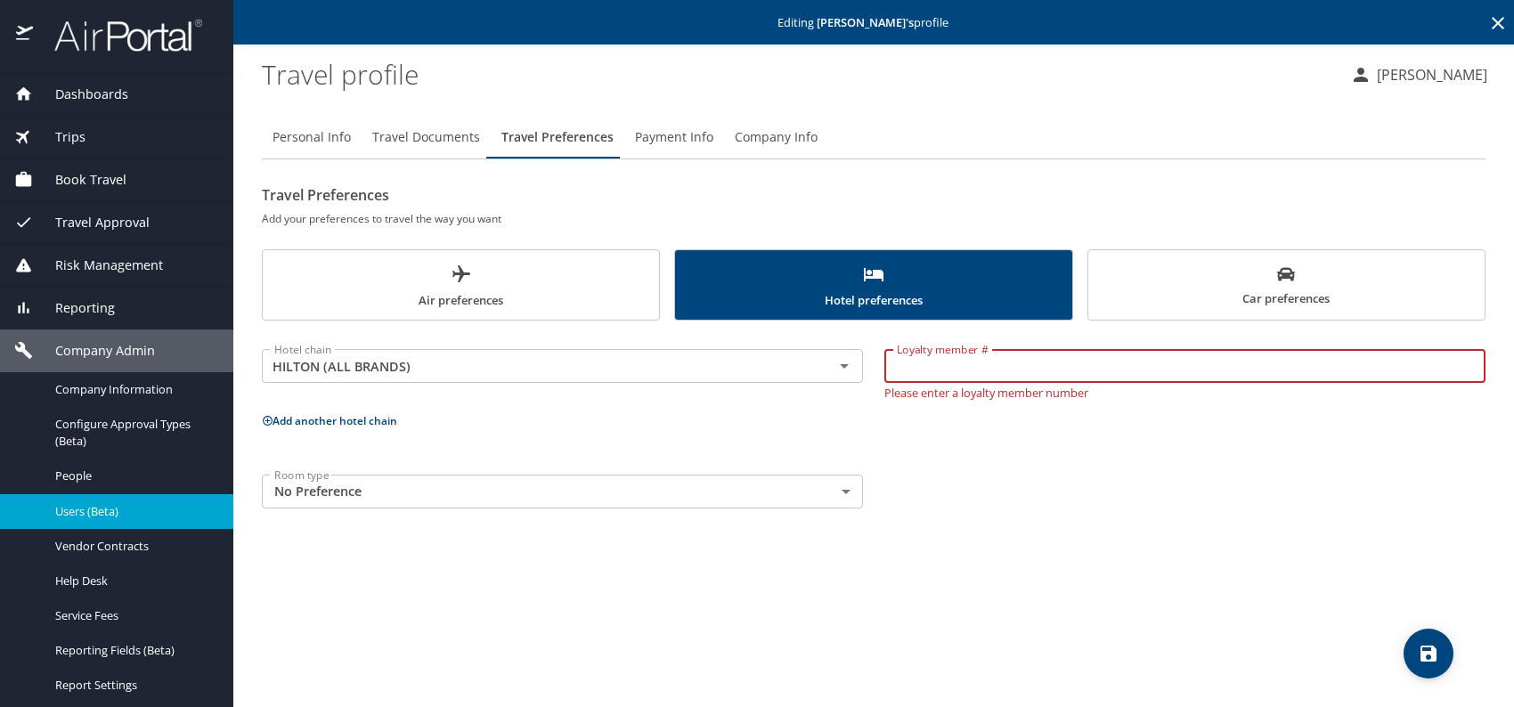
paste input "1993833811"
type input "1993833811"
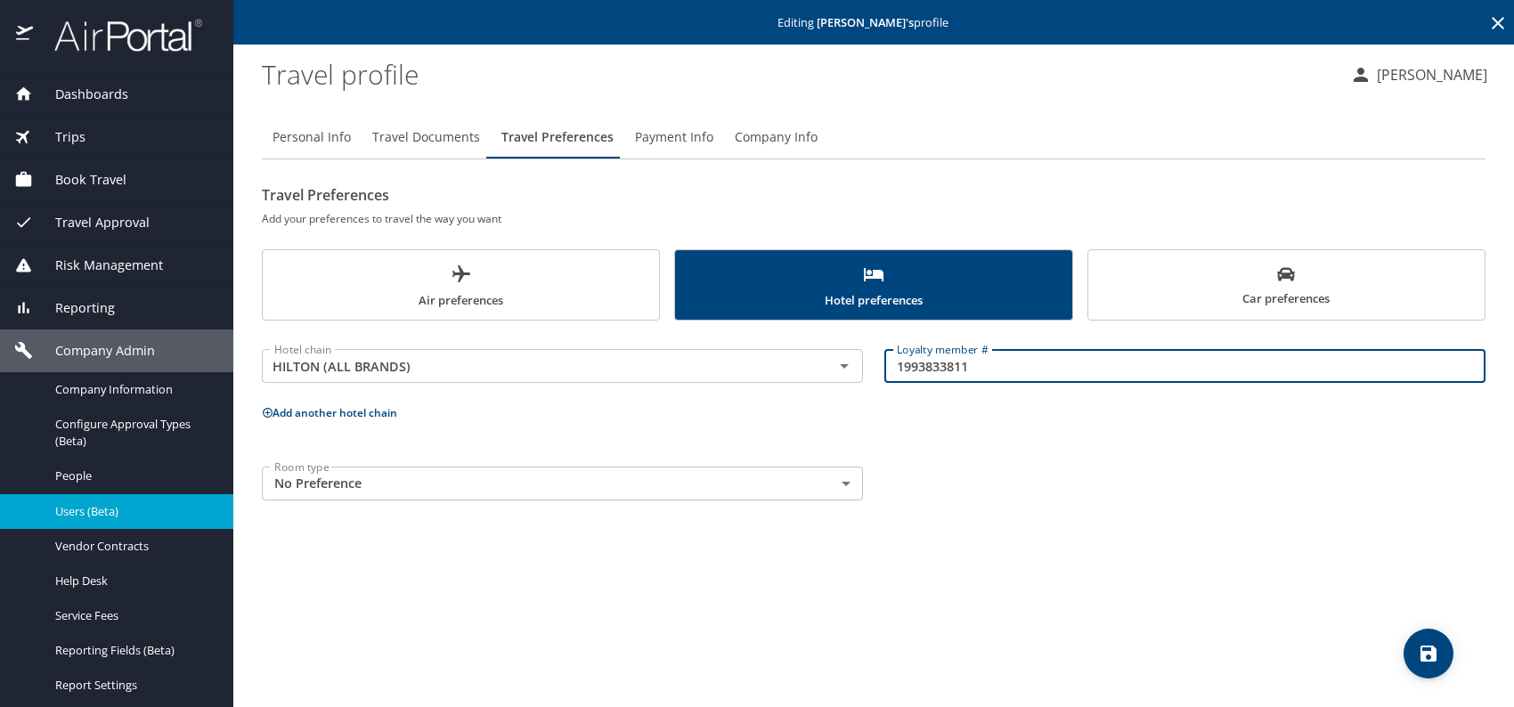
click at [339, 412] on button "Add another hotel chain" at bounding box center [329, 412] width 135 height 15
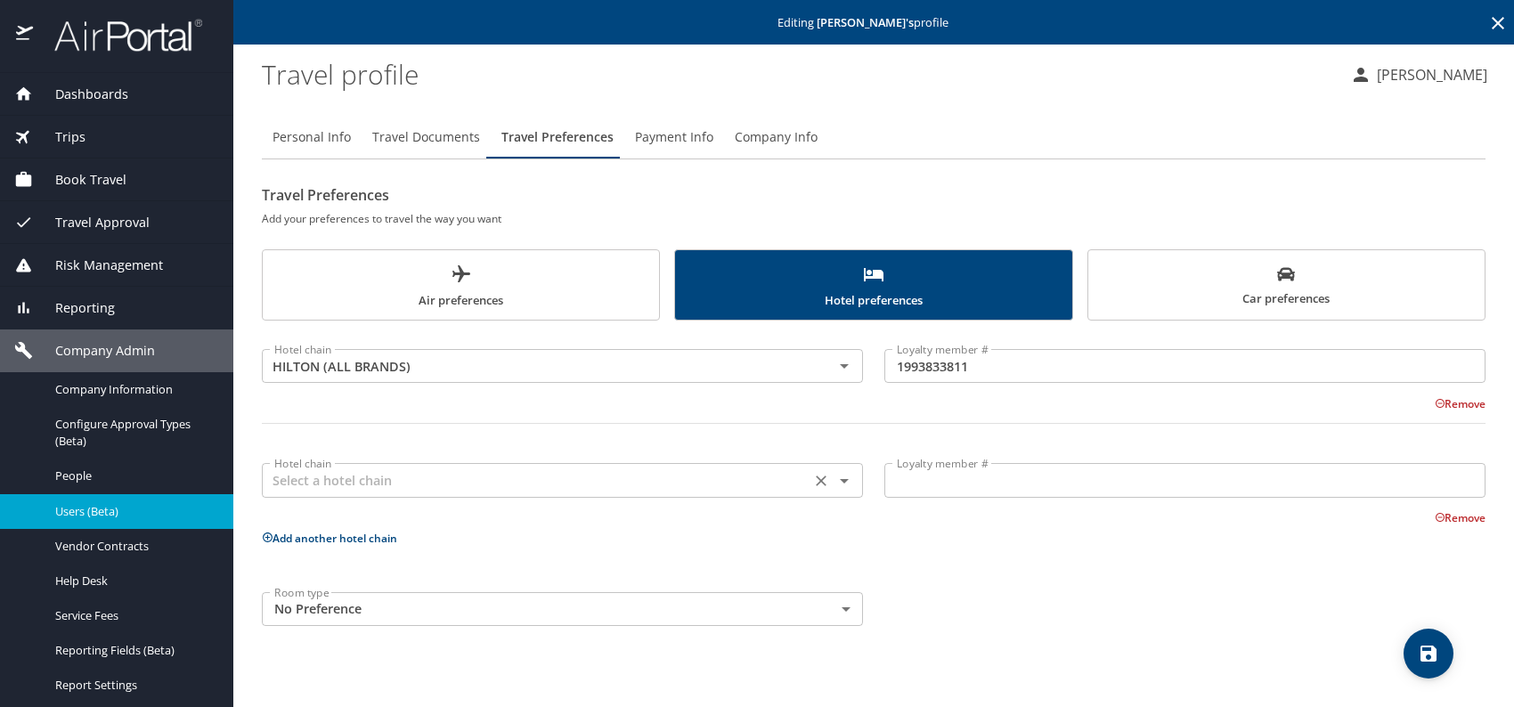
click at [485, 474] on input "text" at bounding box center [536, 479] width 538 height 23
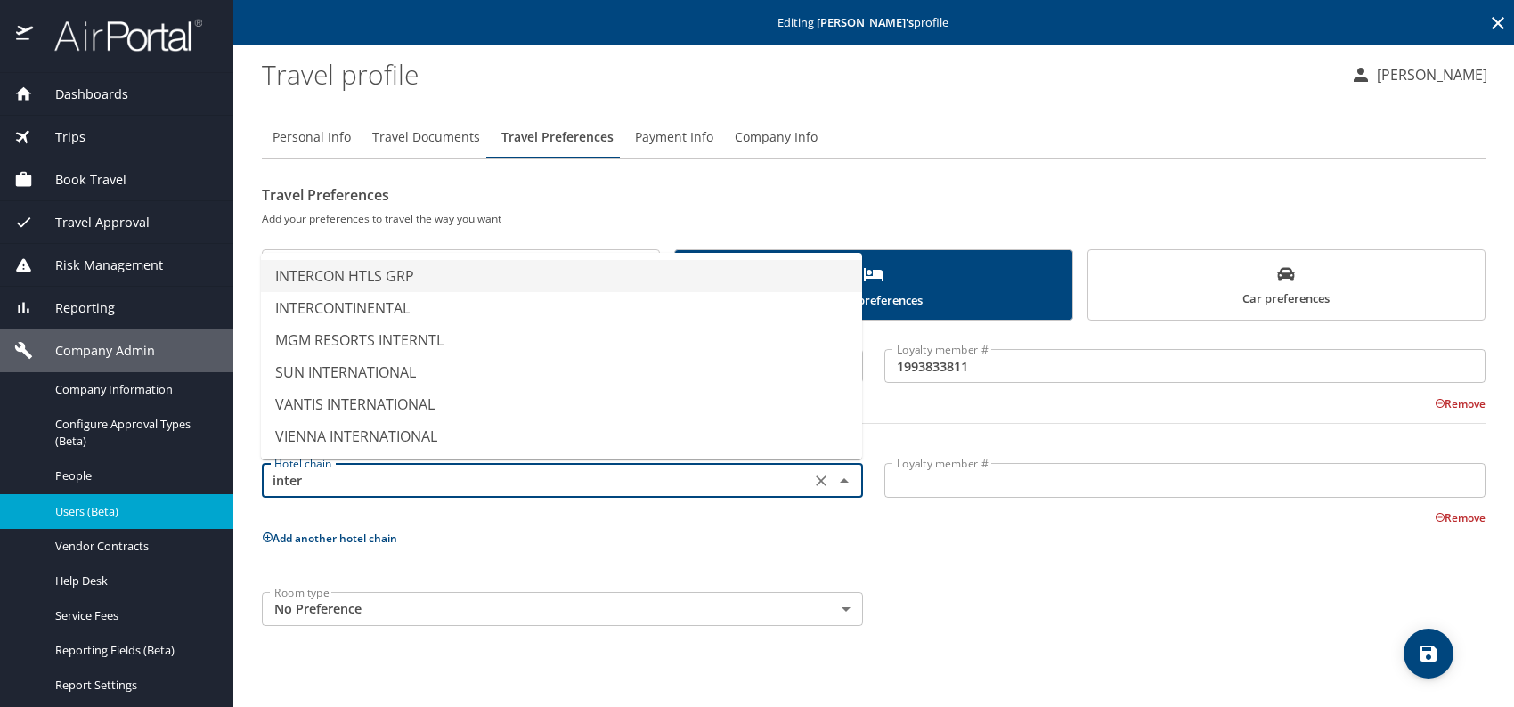
click at [412, 282] on li "INTERCON HTLS GRP" at bounding box center [561, 276] width 601 height 32
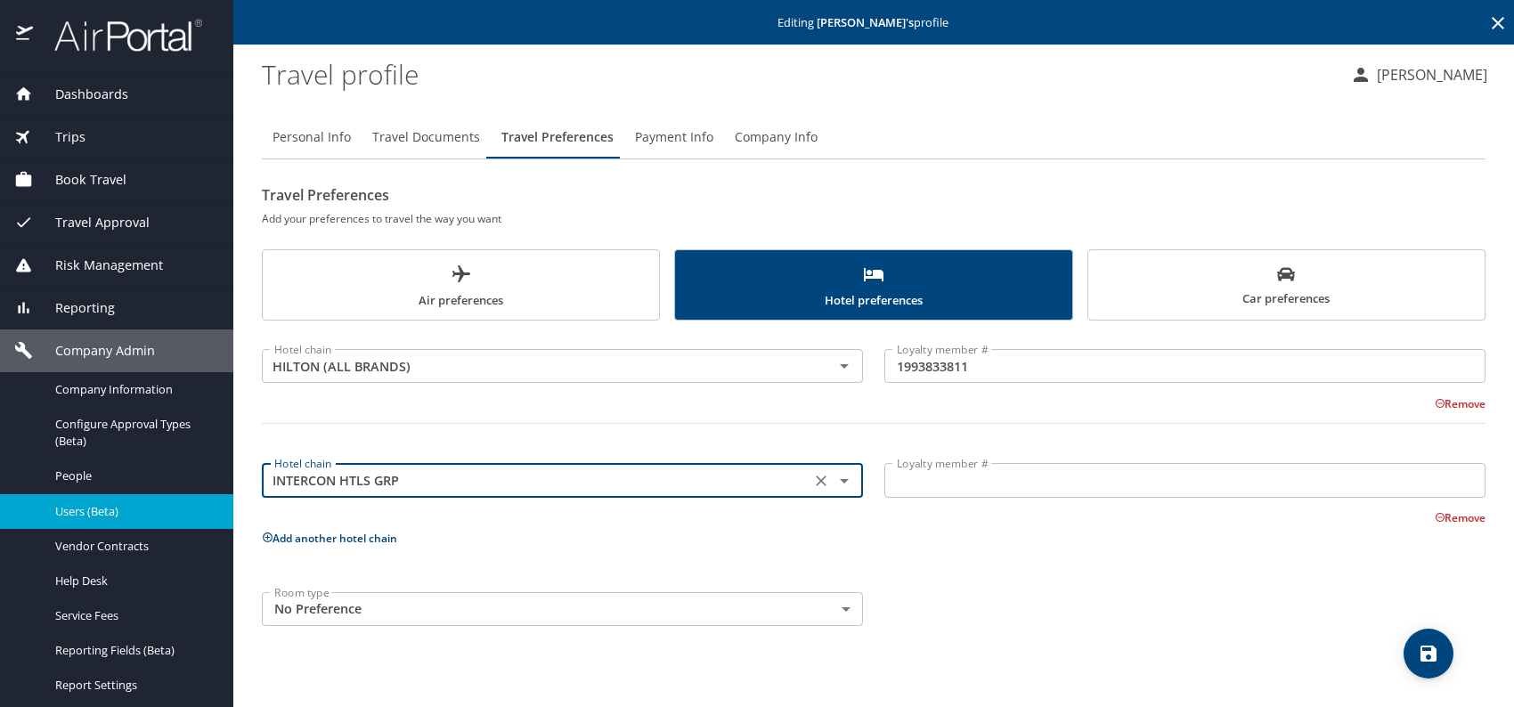
type input "INTERCON HTLS GRP"
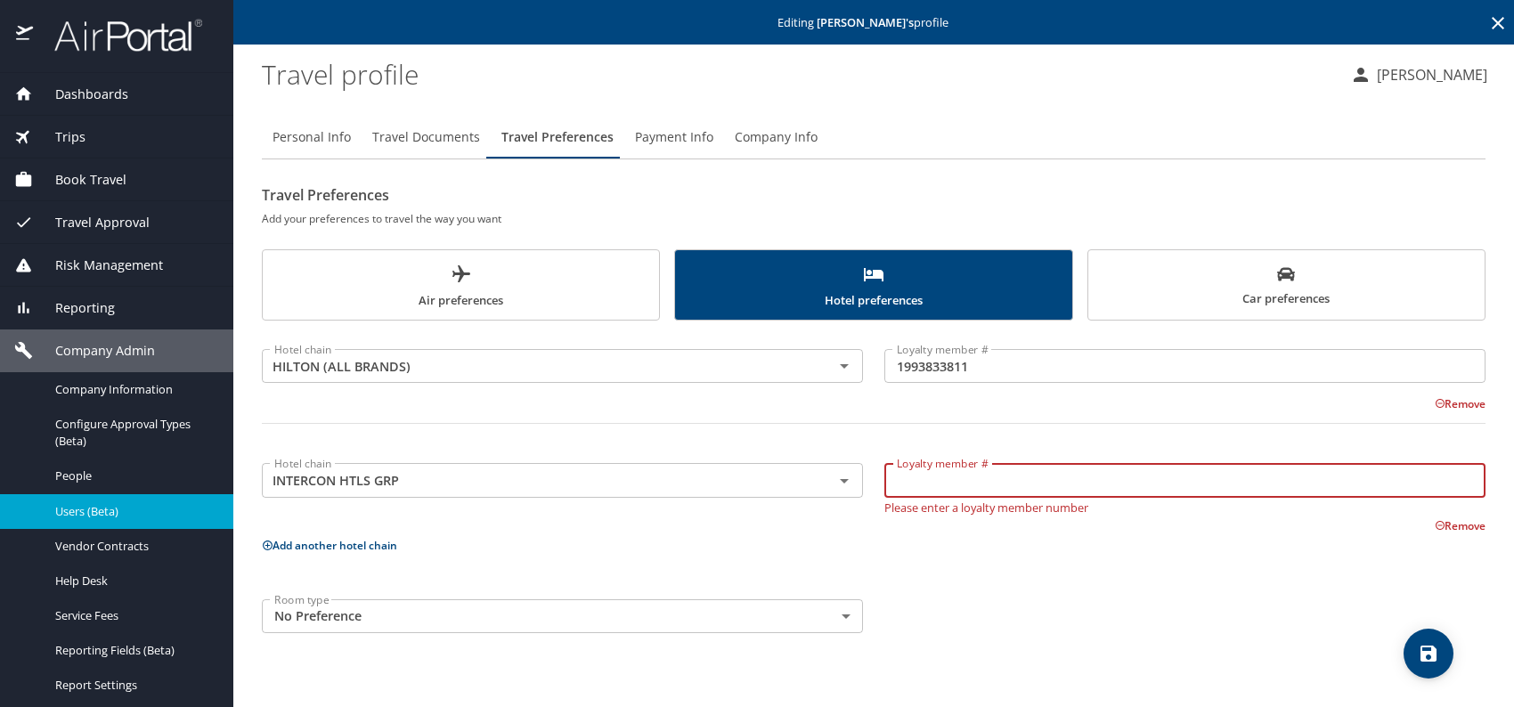
paste input "130790220"
type input "130790220"
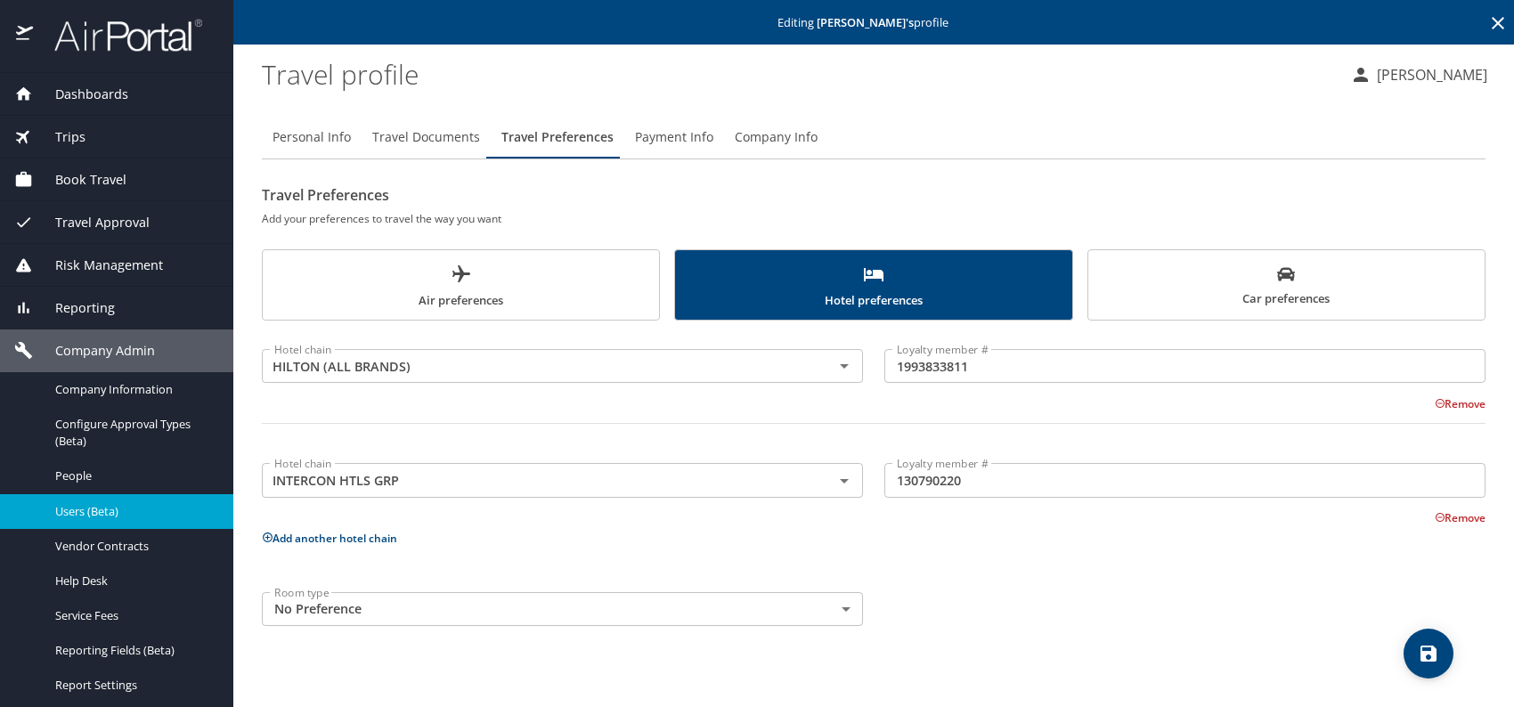
click at [346, 533] on button "Add another hotel chain" at bounding box center [329, 538] width 135 height 15
click at [479, 593] on input "text" at bounding box center [536, 594] width 538 height 23
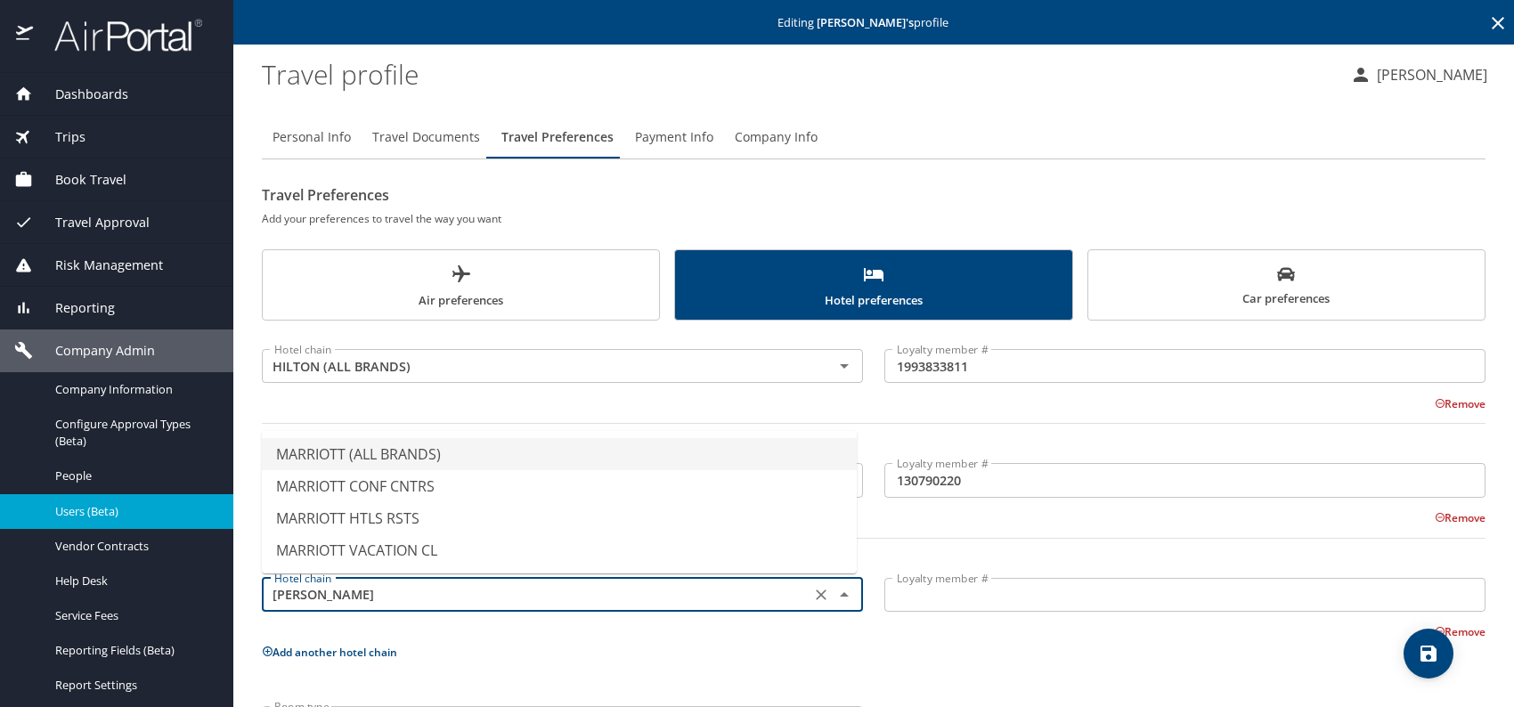
click at [431, 452] on li "MARRIOTT (ALL BRANDS)" at bounding box center [559, 454] width 595 height 32
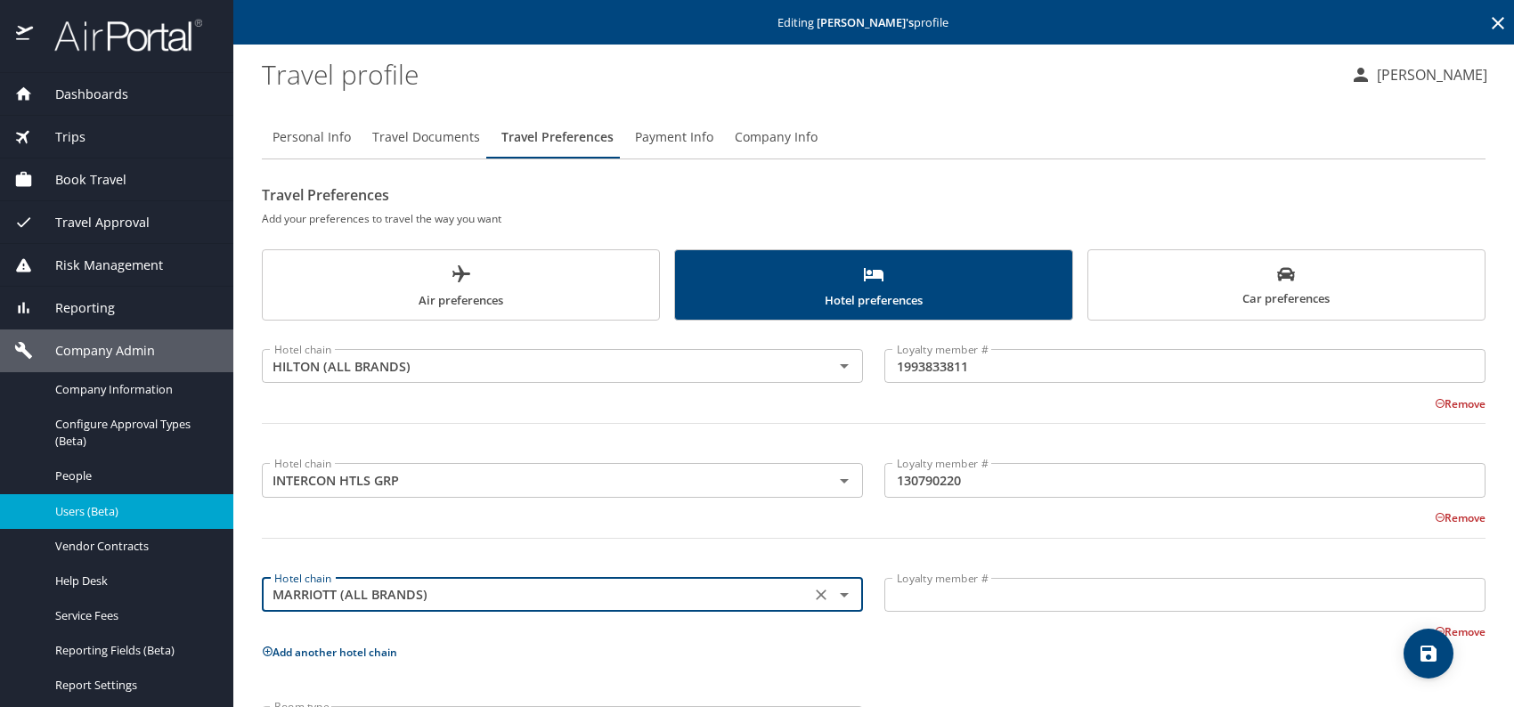
type input "MARRIOTT (ALL BRANDS)"
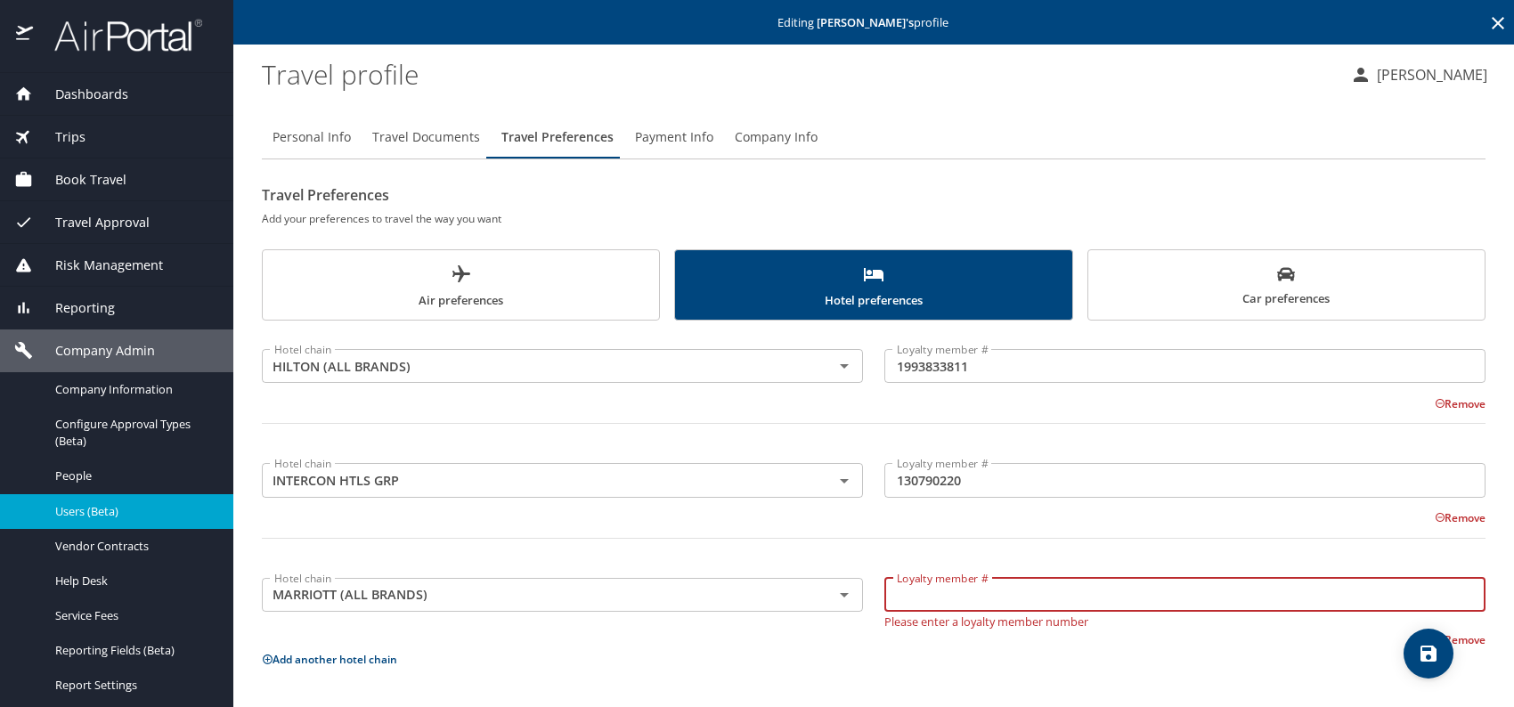
paste input "795338977"
type input "795338977"
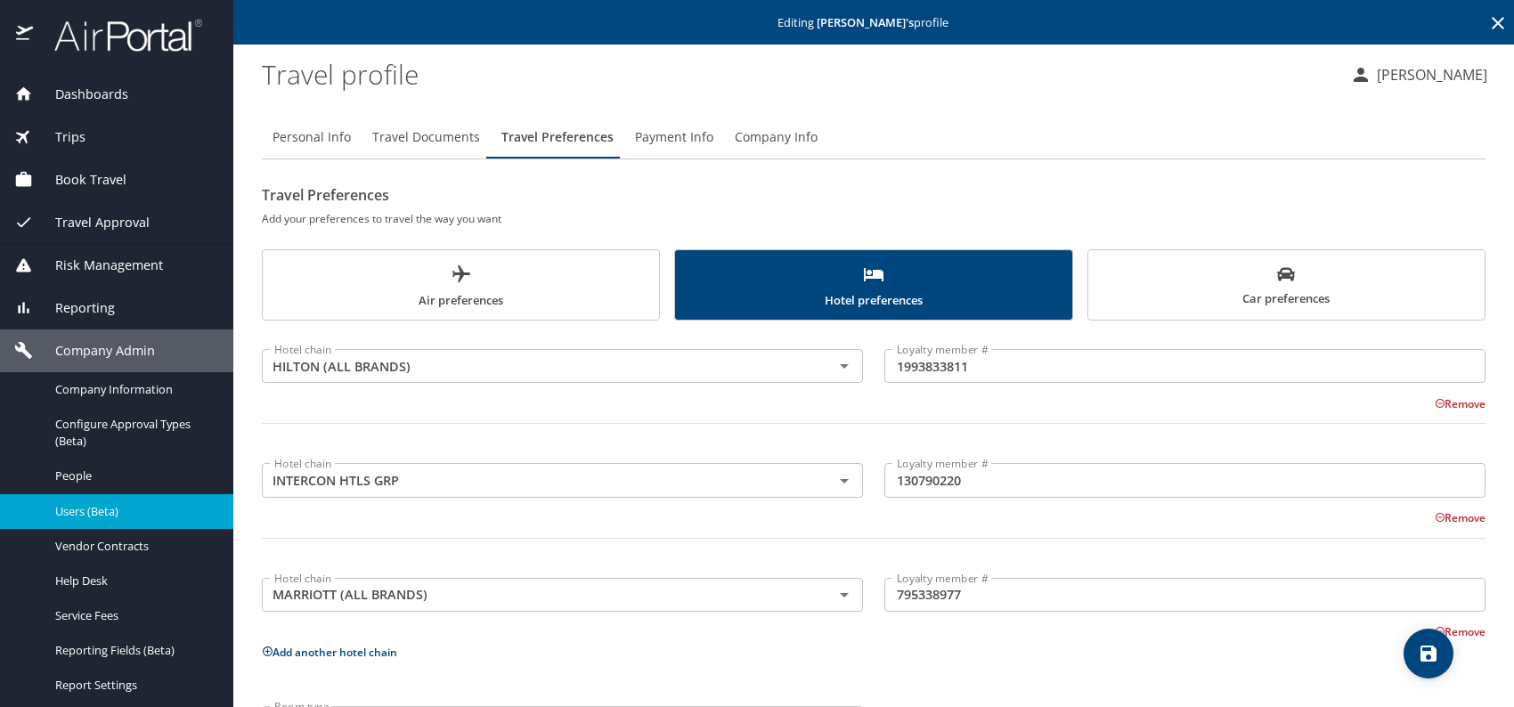
click at [1124, 643] on p "Add another hotel chain" at bounding box center [874, 652] width 1224 height 22
click at [1428, 654] on icon "save" at bounding box center [1429, 654] width 16 height 16
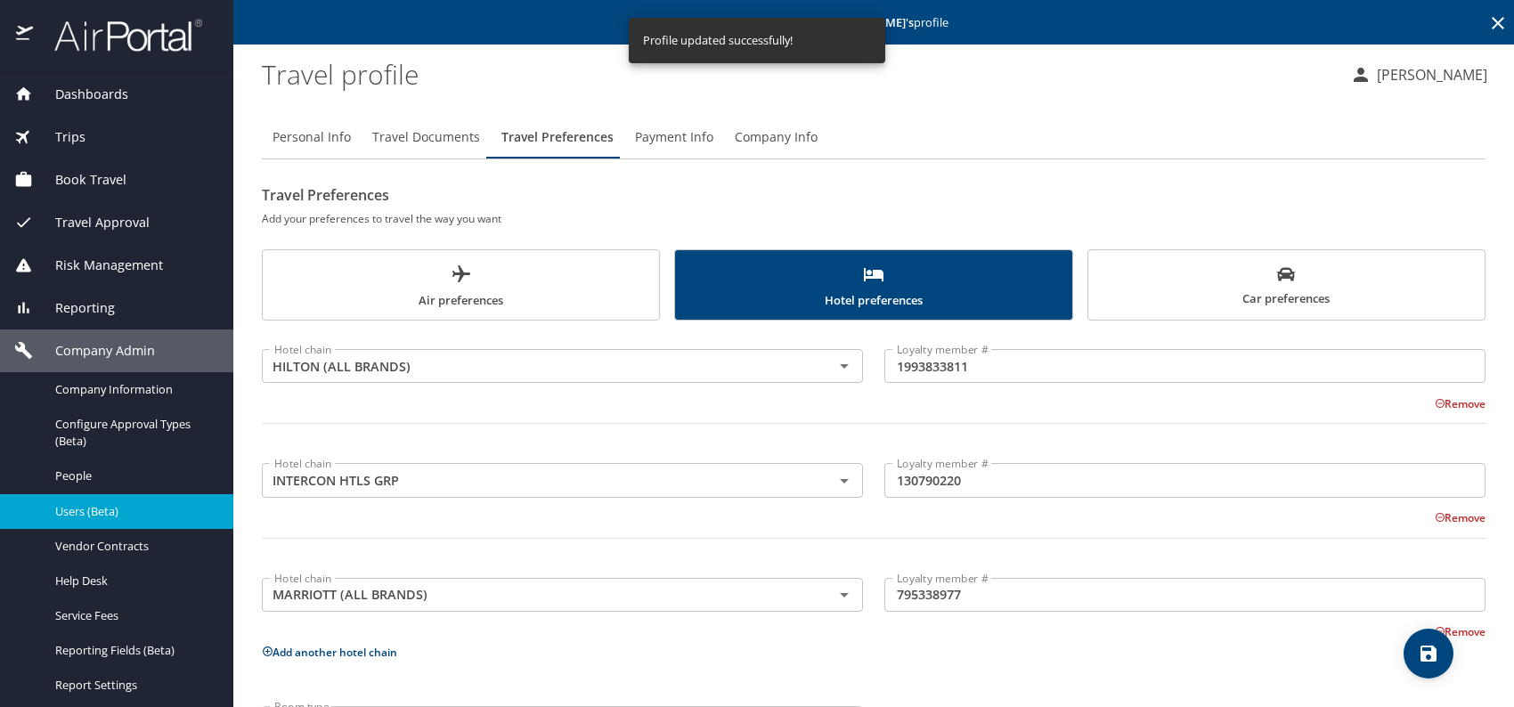
click at [92, 508] on span "Users (Beta)" at bounding box center [133, 511] width 157 height 17
